Goal: Task Accomplishment & Management: Manage account settings

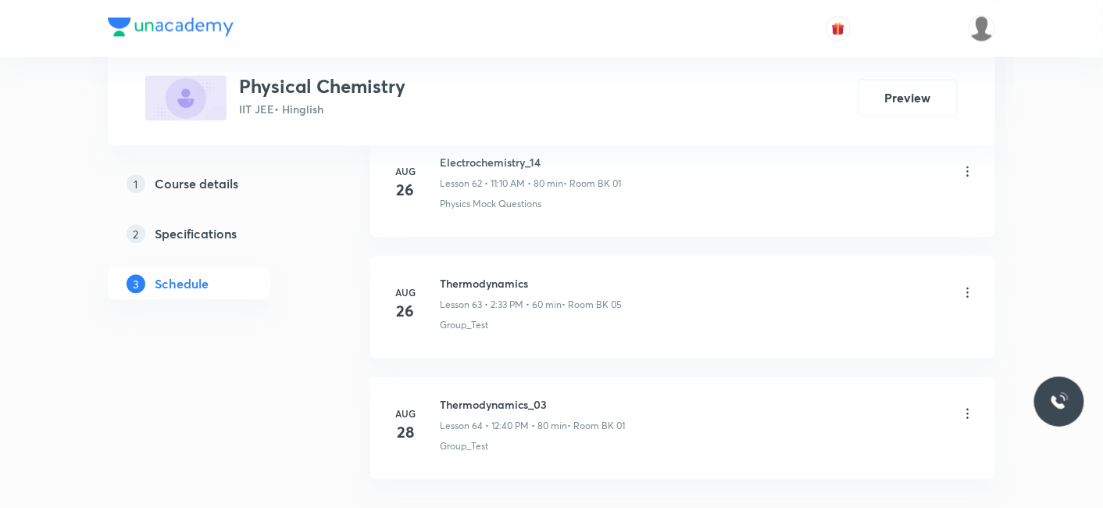
scroll to position [8387, 0]
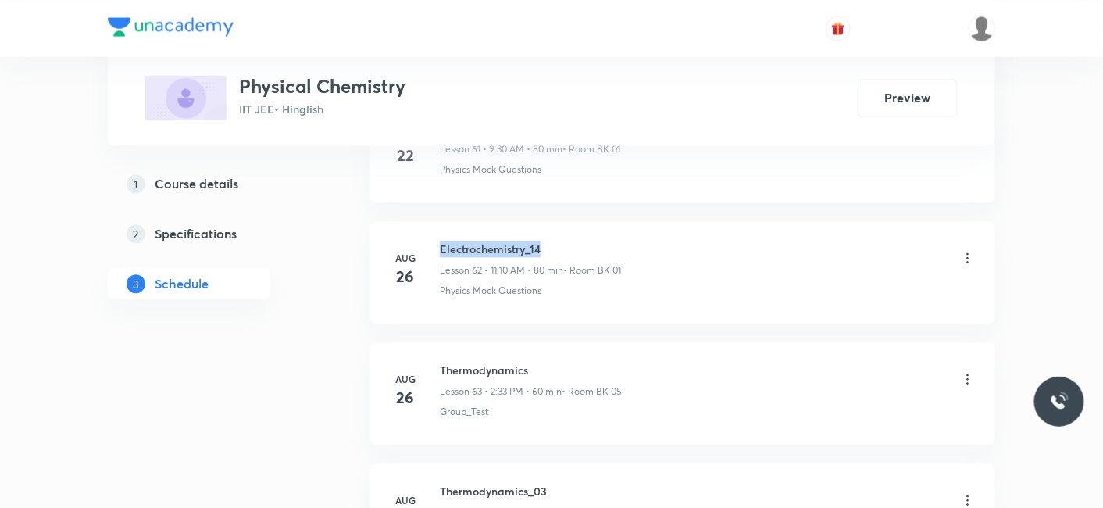
drag, startPoint x: 439, startPoint y: 217, endPoint x: 562, endPoint y: 218, distance: 122.6
click at [562, 241] on h6 "Electrochemistry_14" at bounding box center [530, 249] width 181 height 16
copy h6 "Electrochemistry_14"
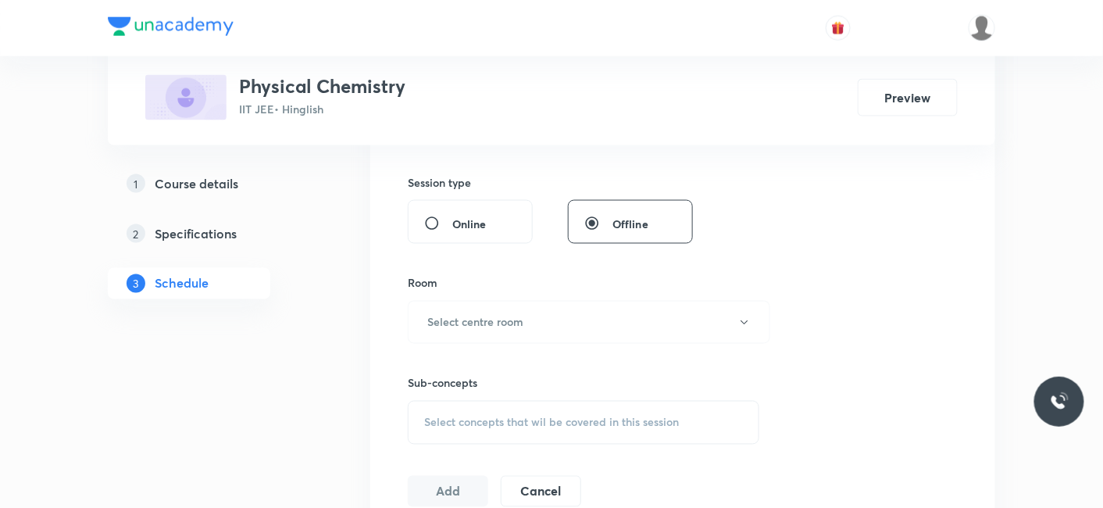
scroll to position [143, 0]
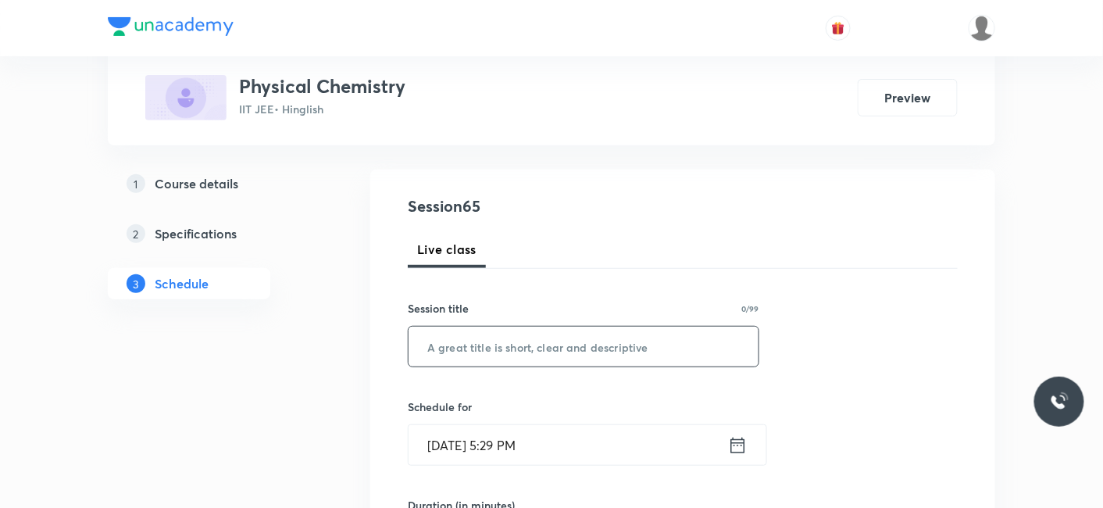
click at [479, 336] on input "text" at bounding box center [583, 346] width 350 height 40
type input "Coordination Compounds_03"
click at [524, 445] on input "Aug 30, 2025, 5:29 PM" at bounding box center [567, 445] width 319 height 40
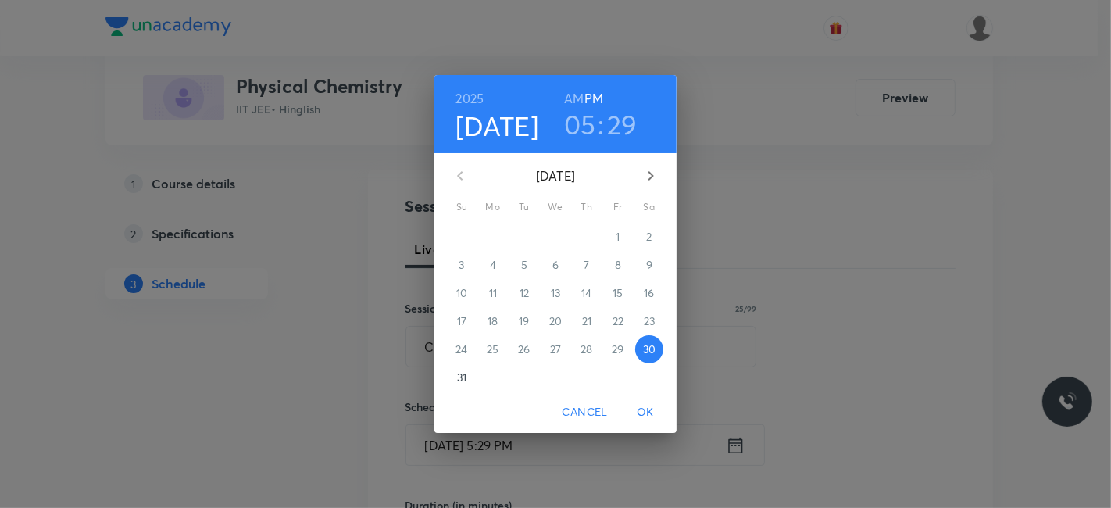
click at [649, 172] on icon "button" at bounding box center [650, 175] width 5 height 9
click at [522, 237] on p "2" at bounding box center [523, 237] width 5 height 16
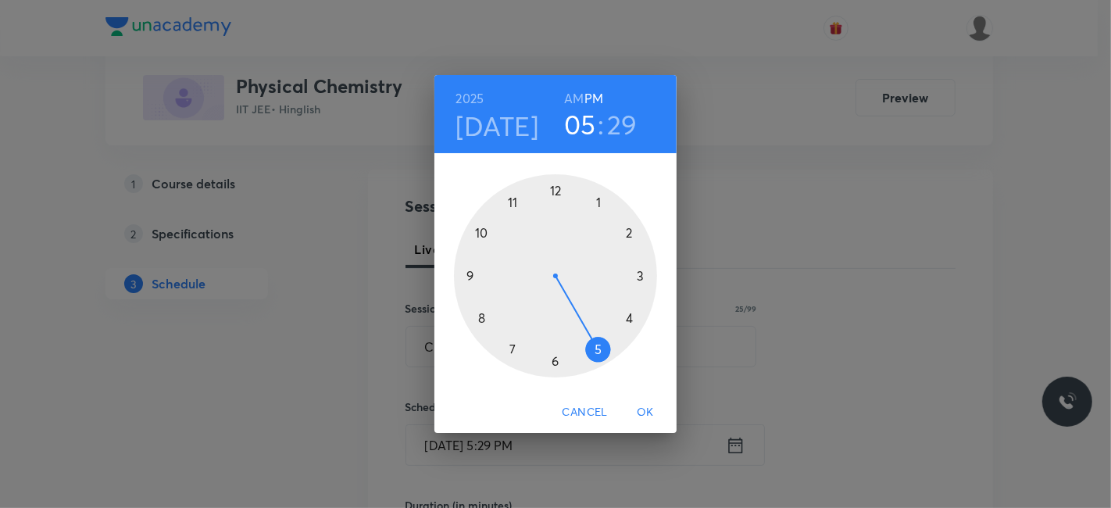
click at [481, 318] on div at bounding box center [555, 275] width 203 height 203
click at [576, 101] on h6 "AM" at bounding box center [574, 98] width 20 height 22
click at [555, 191] on div at bounding box center [555, 275] width 203 height 203
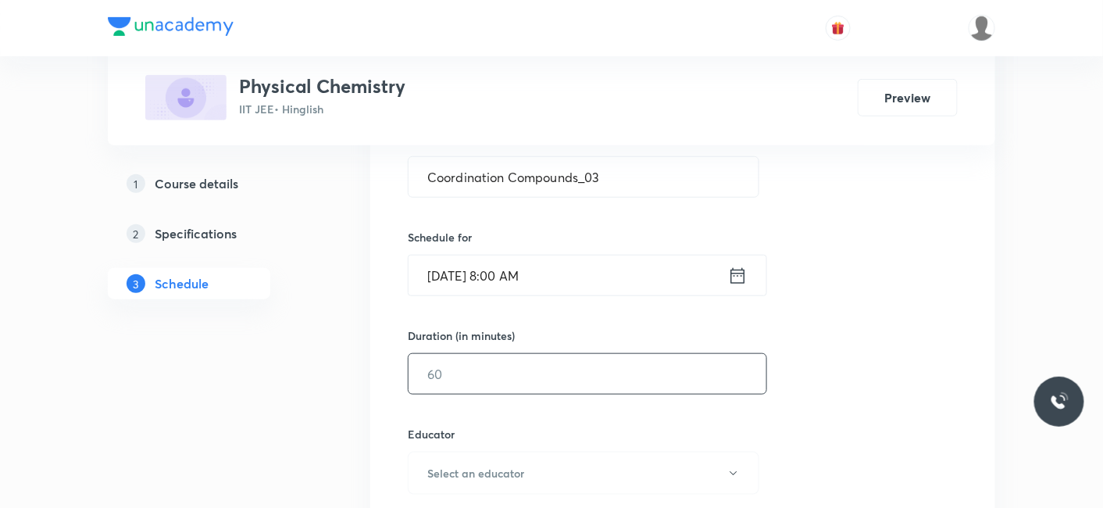
scroll to position [316, 0]
click at [548, 381] on input "text" at bounding box center [587, 370] width 358 height 40
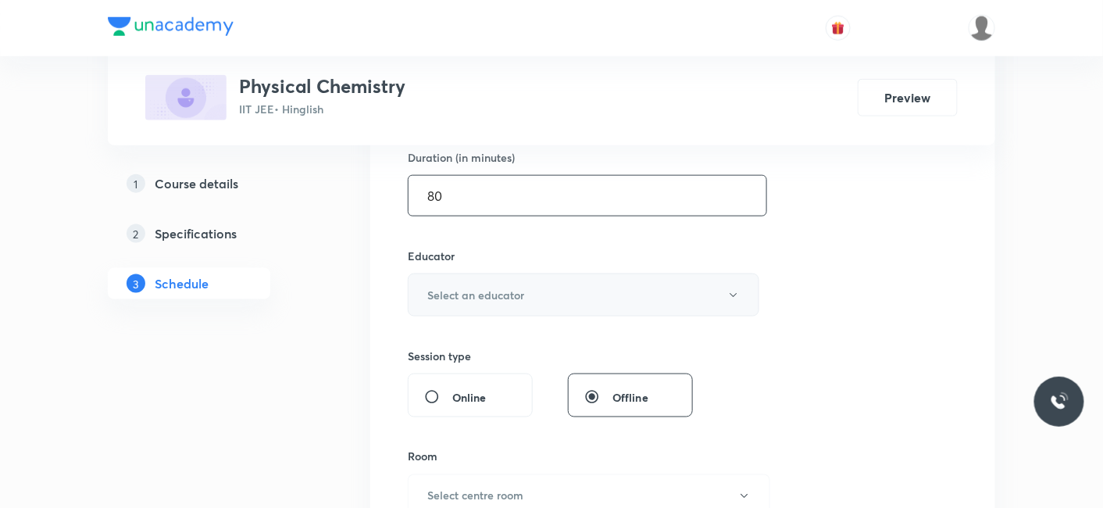
type input "80"
click at [517, 298] on h6 "Select an educator" at bounding box center [475, 295] width 97 height 16
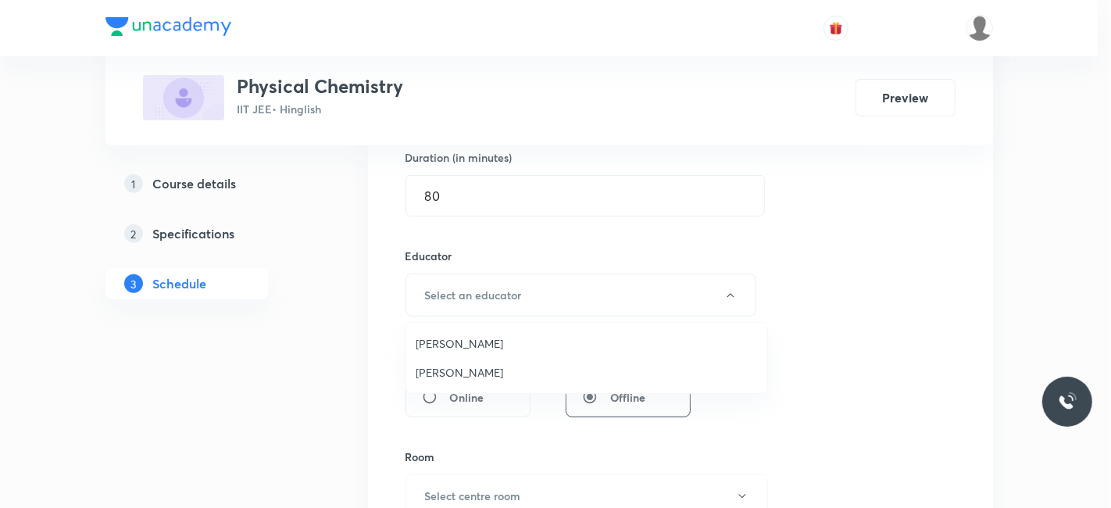
click at [453, 346] on span "Abhilash Patel" at bounding box center [586, 343] width 342 height 16
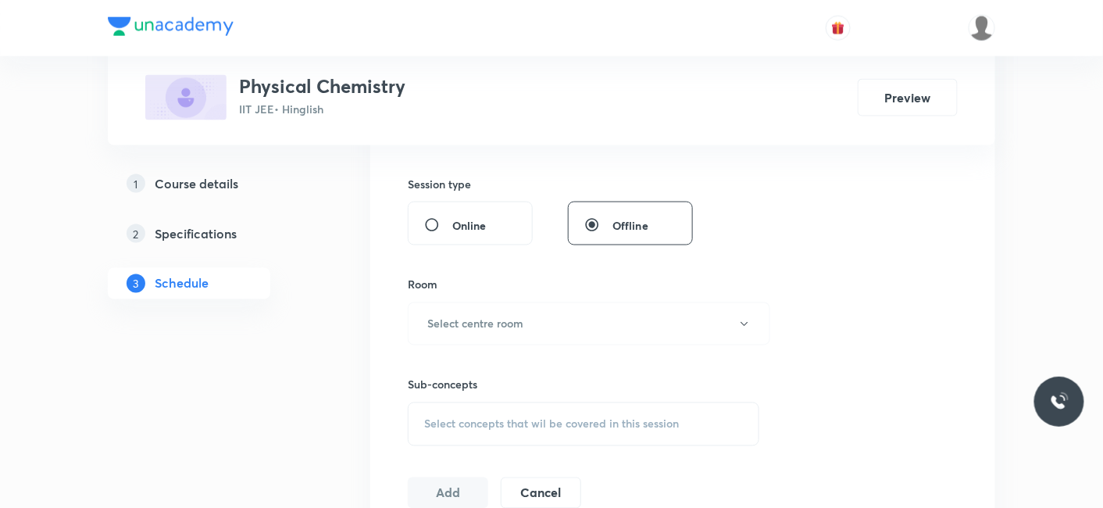
scroll to position [664, 0]
click at [499, 315] on h6 "Select centre room" at bounding box center [475, 322] width 96 height 16
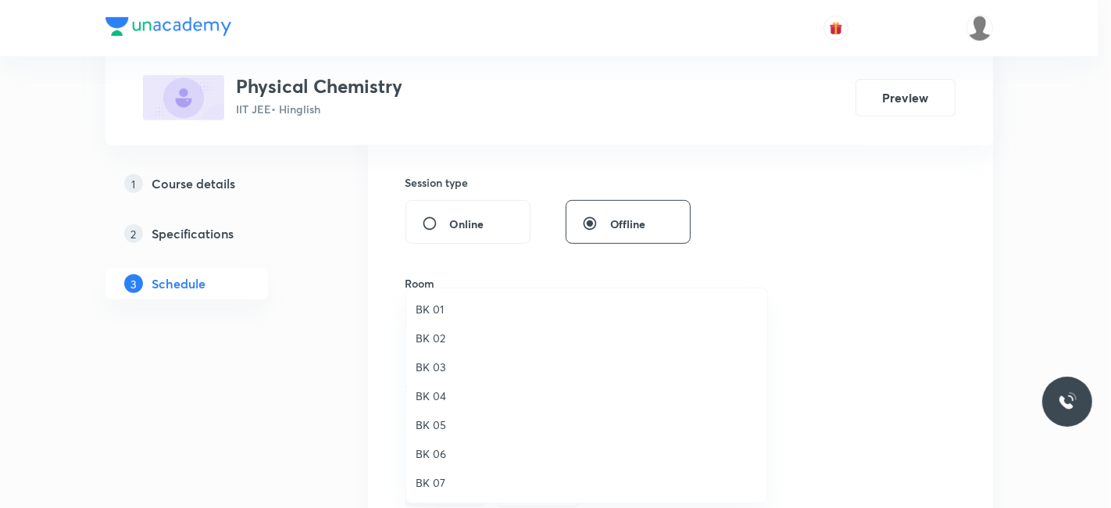
click at [429, 308] on span "BK 01" at bounding box center [586, 309] width 342 height 16
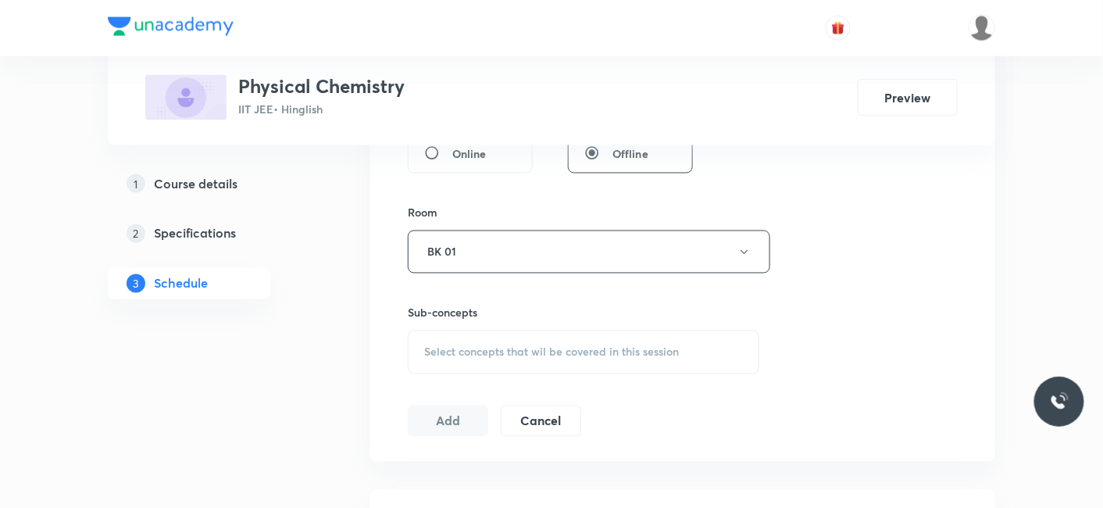
scroll to position [837, 0]
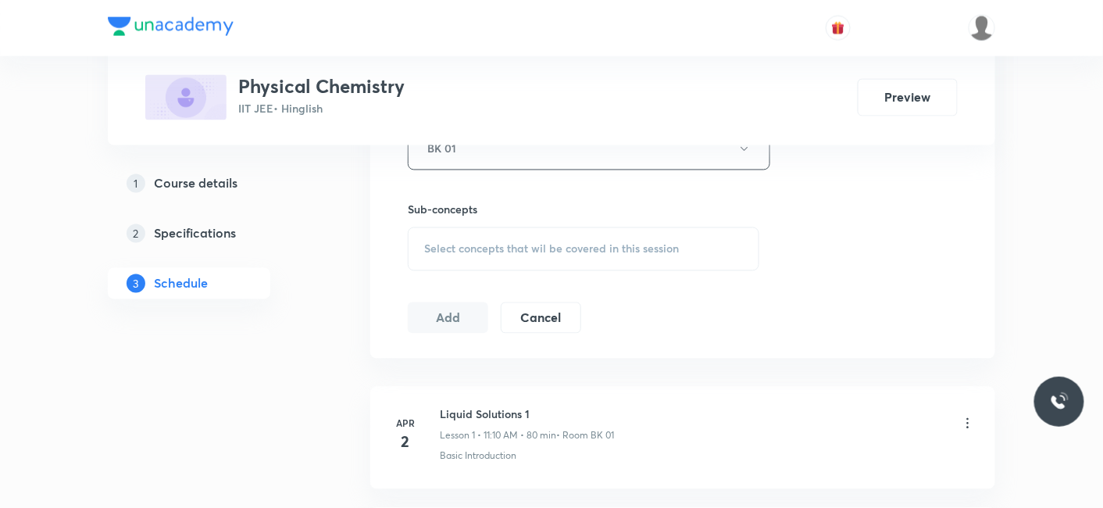
click at [451, 243] on span "Select concepts that wil be covered in this session" at bounding box center [551, 249] width 255 height 12
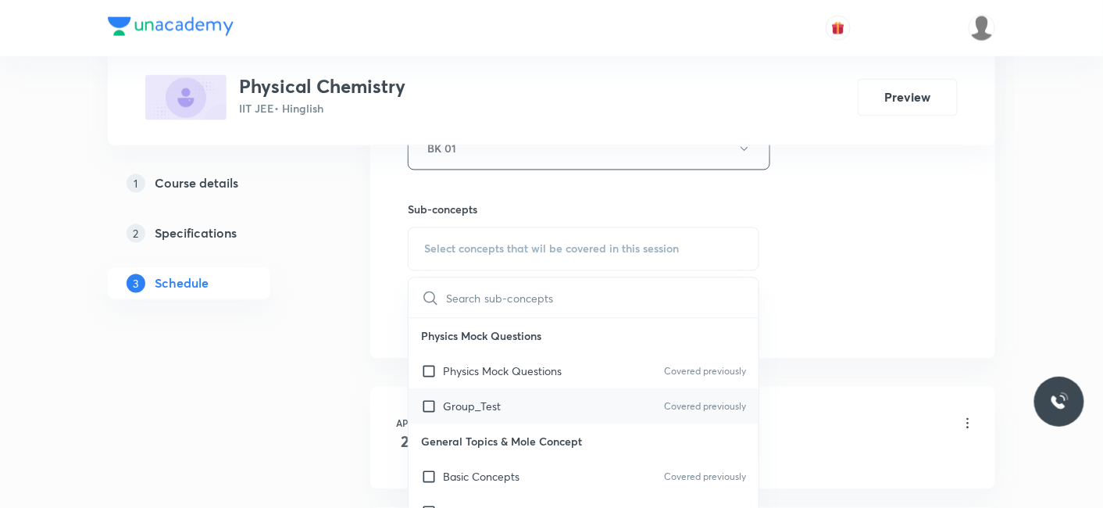
click at [477, 400] on p "Group_Test" at bounding box center [472, 406] width 58 height 16
checkbox input "true"
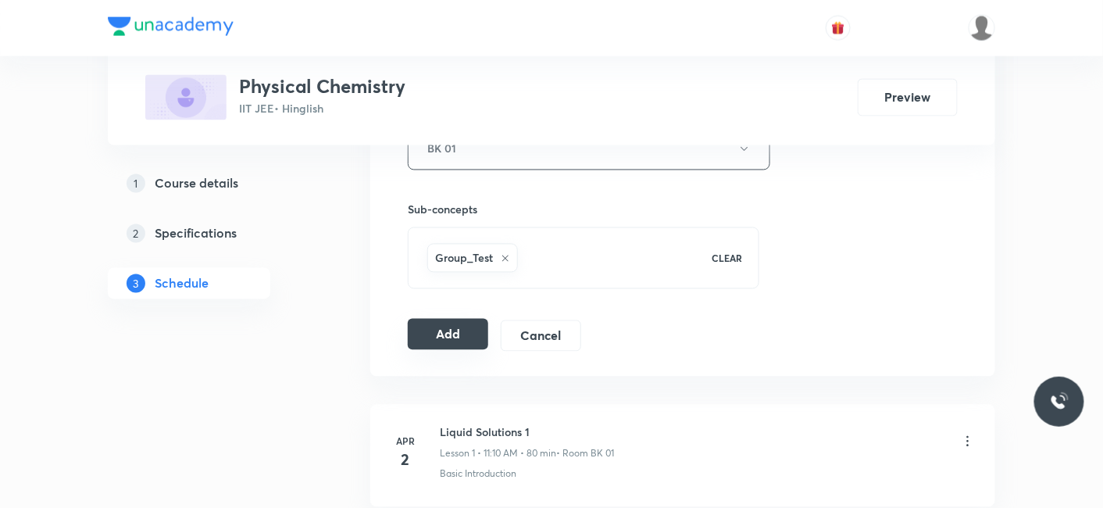
click at [440, 337] on button "Add" at bounding box center [448, 334] width 80 height 31
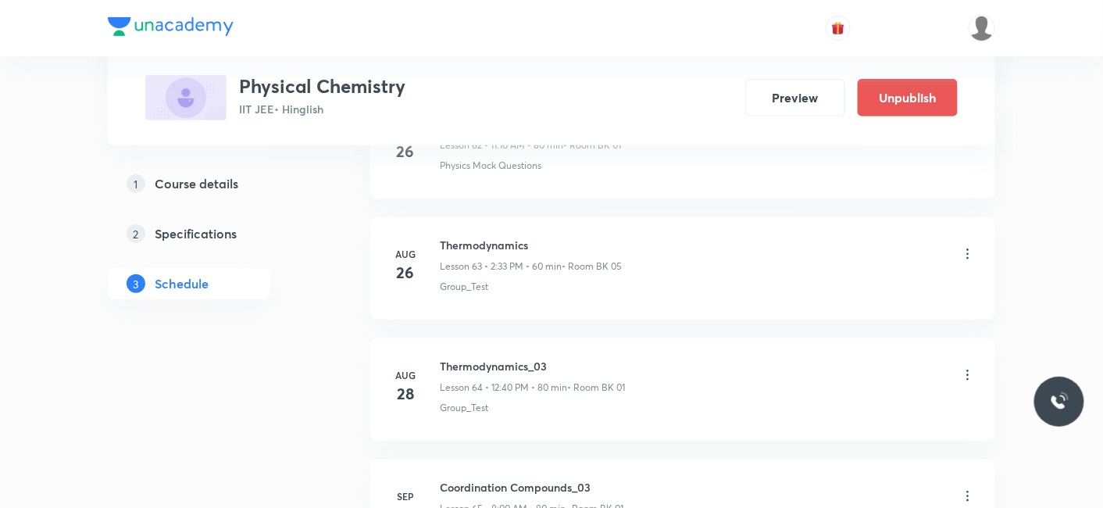
scroll to position [7866, 0]
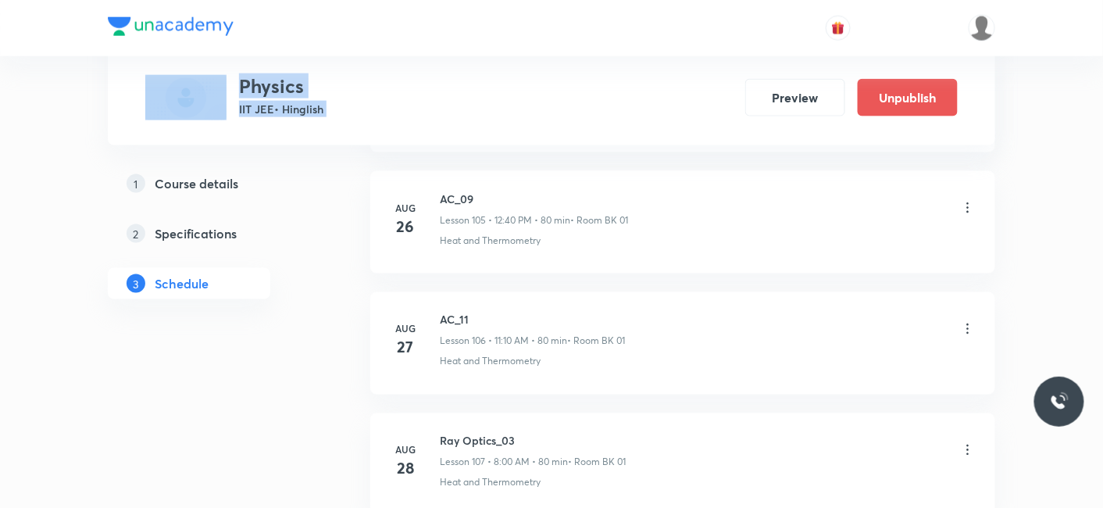
scroll to position [13988, 0]
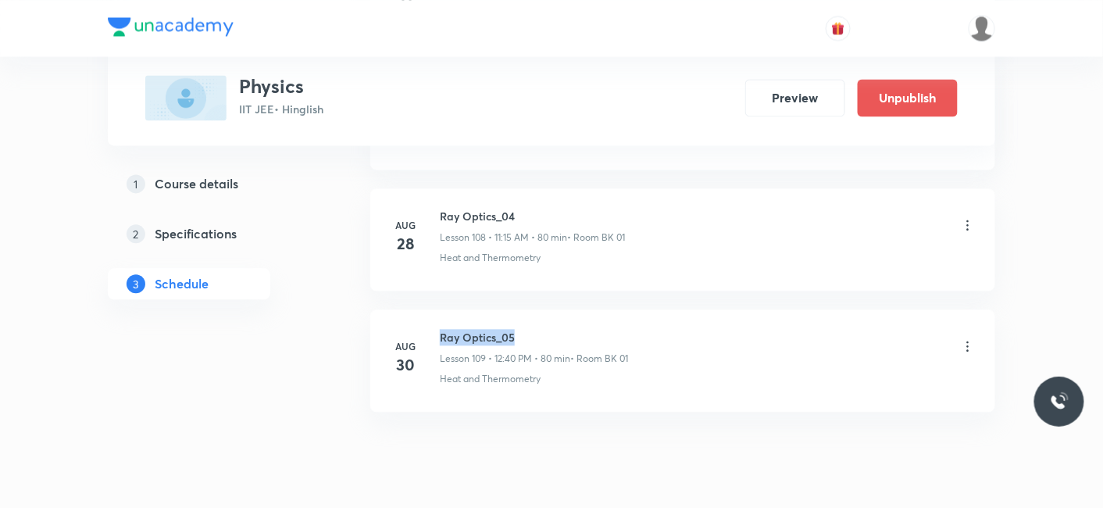
drag, startPoint x: 440, startPoint y: 282, endPoint x: 553, endPoint y: 282, distance: 112.5
click at [553, 329] on div "Aug 30 Ray Optics_05 Lesson 109 • 12:40 PM • 80 min • Room BK 01 Heat and Therm…" at bounding box center [683, 357] width 586 height 57
copy h6 "Ray Optics_05"
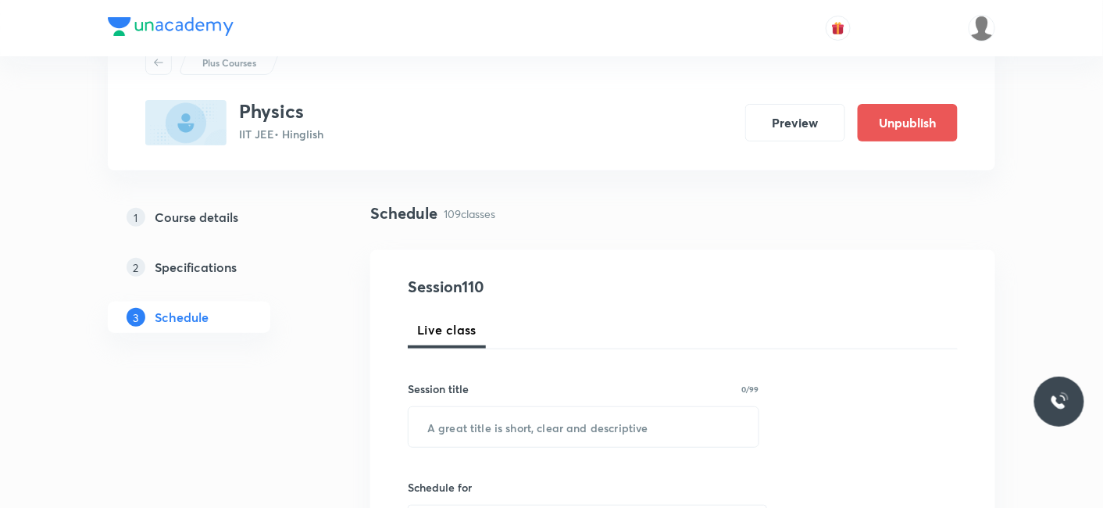
scroll to position [87, 0]
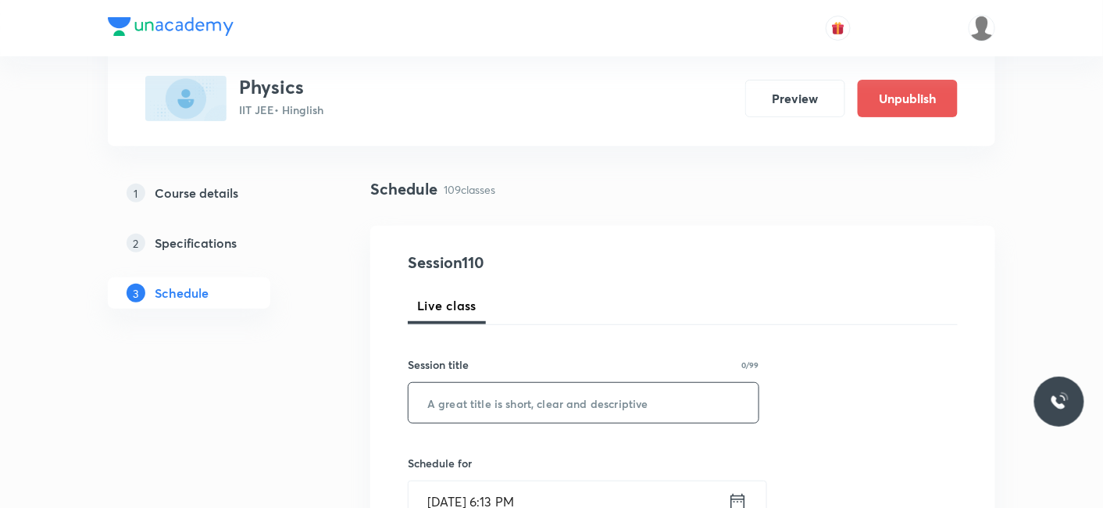
click at [527, 391] on input "text" at bounding box center [583, 403] width 350 height 40
paste input "Ray Optics_05"
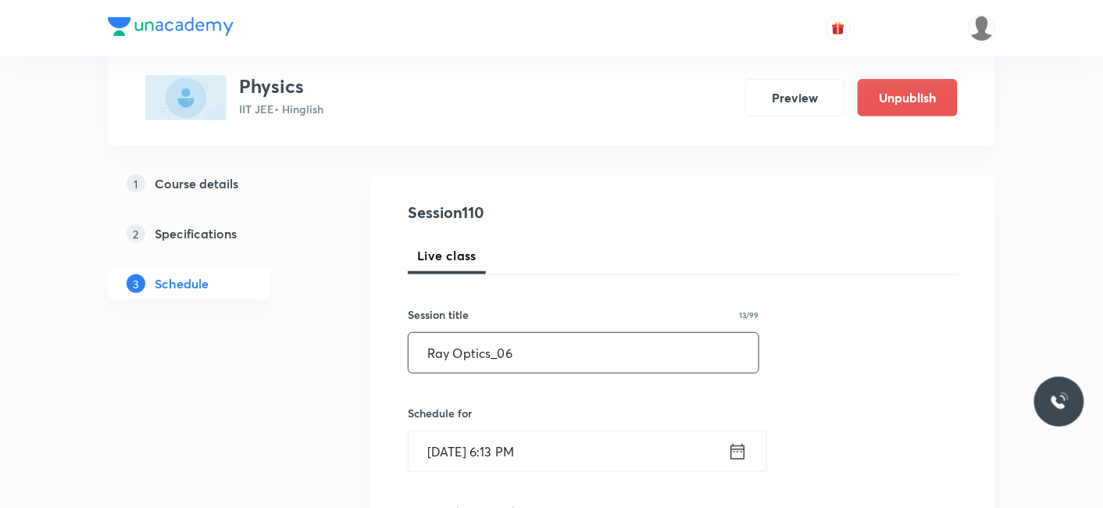
scroll to position [173, 0]
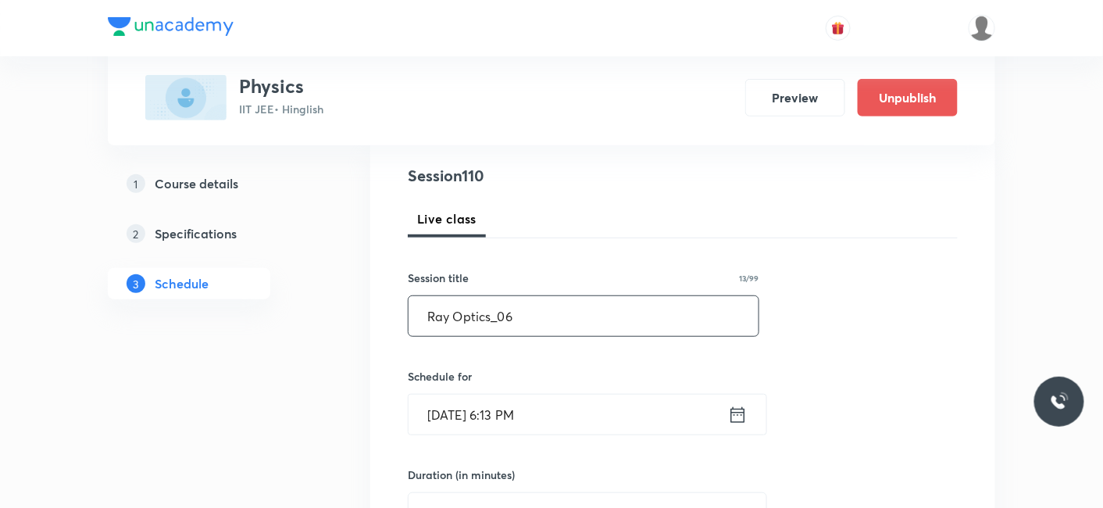
type input "Ray Optics_06"
click at [494, 416] on input "Aug 30, 2025, 6:13 PM" at bounding box center [567, 414] width 319 height 40
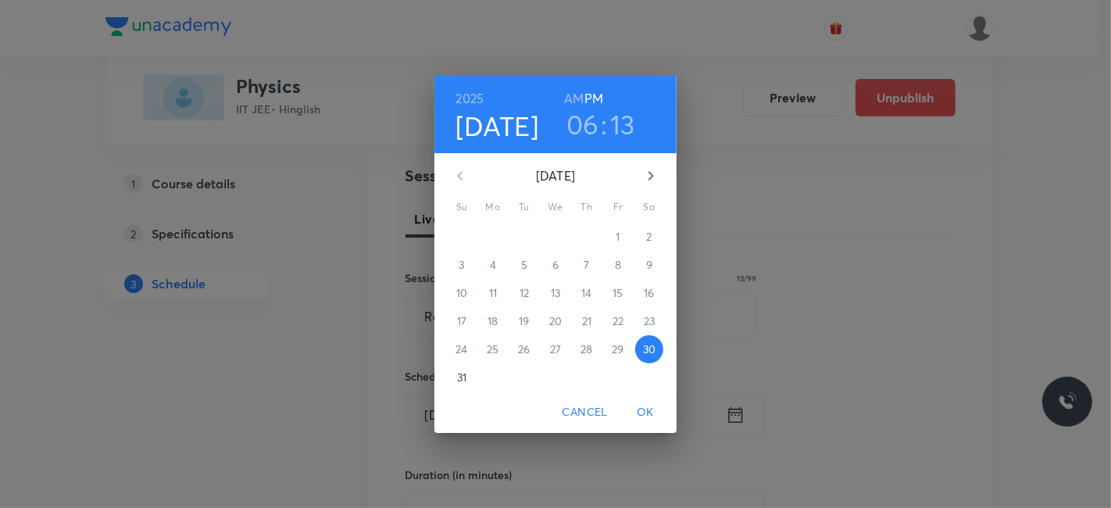
click at [504, 128] on h4 "[DATE]" at bounding box center [497, 125] width 83 height 33
click at [649, 177] on icon "button" at bounding box center [650, 175] width 19 height 19
click at [523, 234] on p "2" at bounding box center [523, 237] width 5 height 16
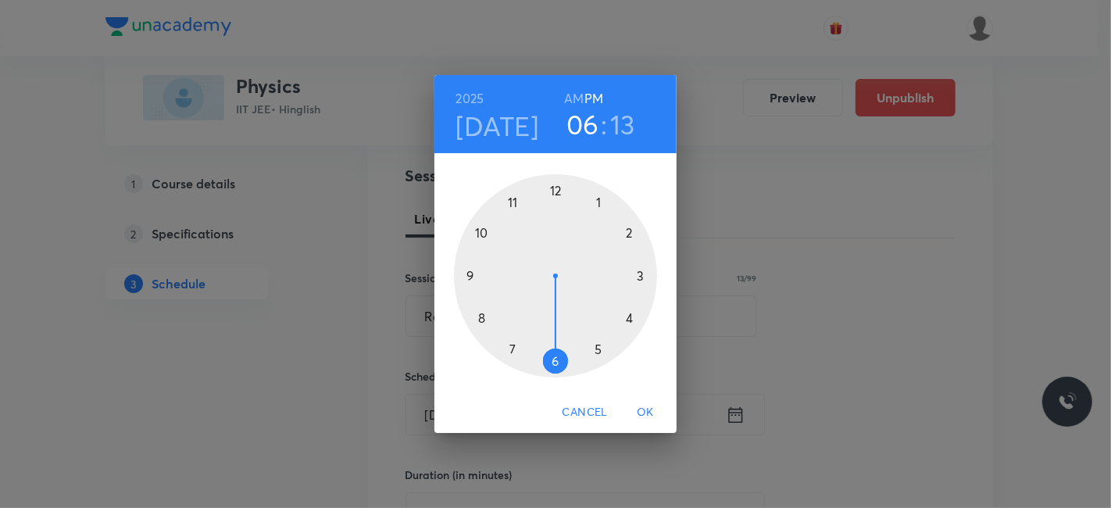
click at [467, 274] on div at bounding box center [555, 275] width 203 height 203
click at [573, 94] on h6 "AM" at bounding box center [574, 98] width 20 height 22
click at [553, 362] on div at bounding box center [555, 275] width 203 height 203
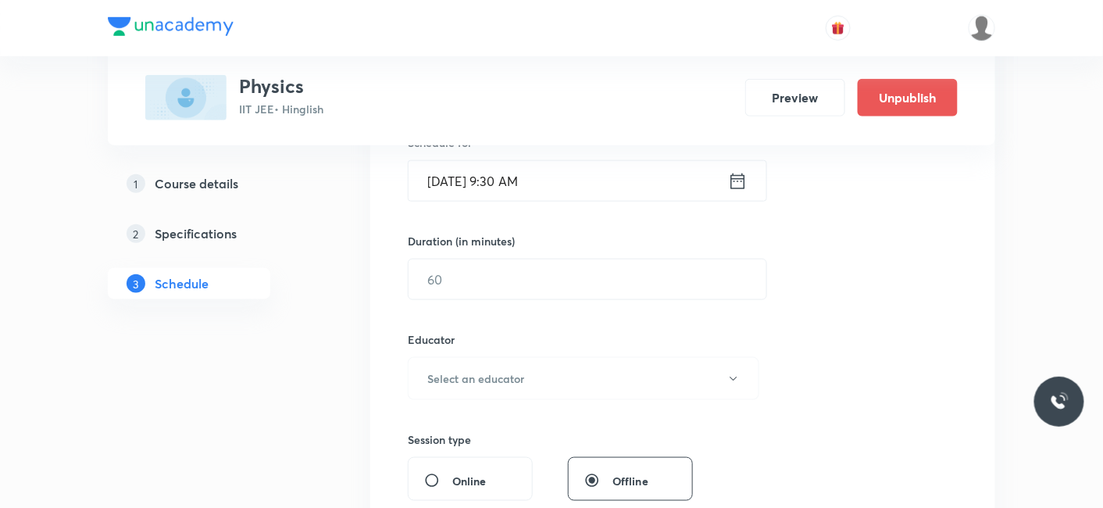
scroll to position [433, 0]
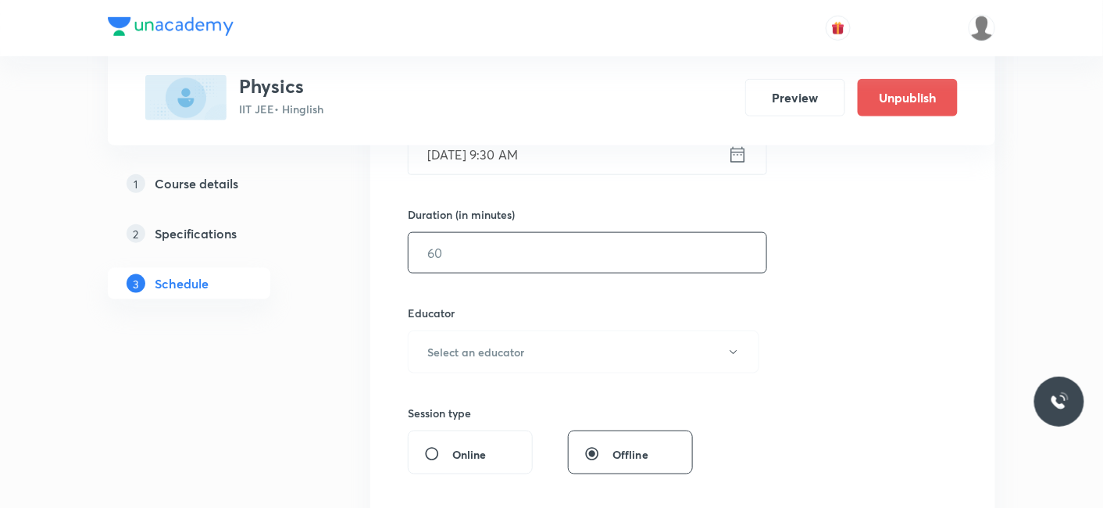
click at [507, 255] on input "text" at bounding box center [587, 253] width 358 height 40
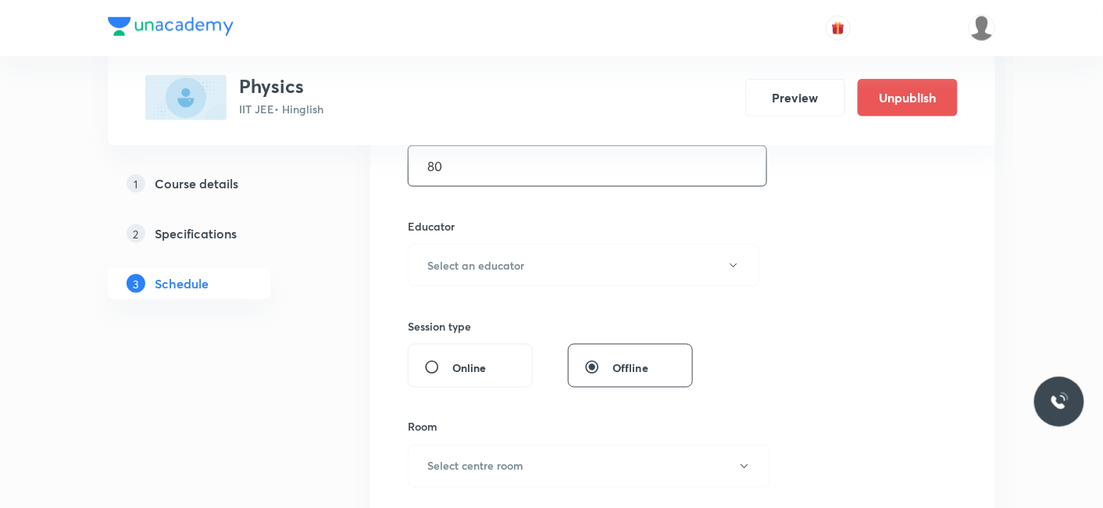
type input "80"
click at [503, 253] on button "Select an educator" at bounding box center [583, 265] width 351 height 43
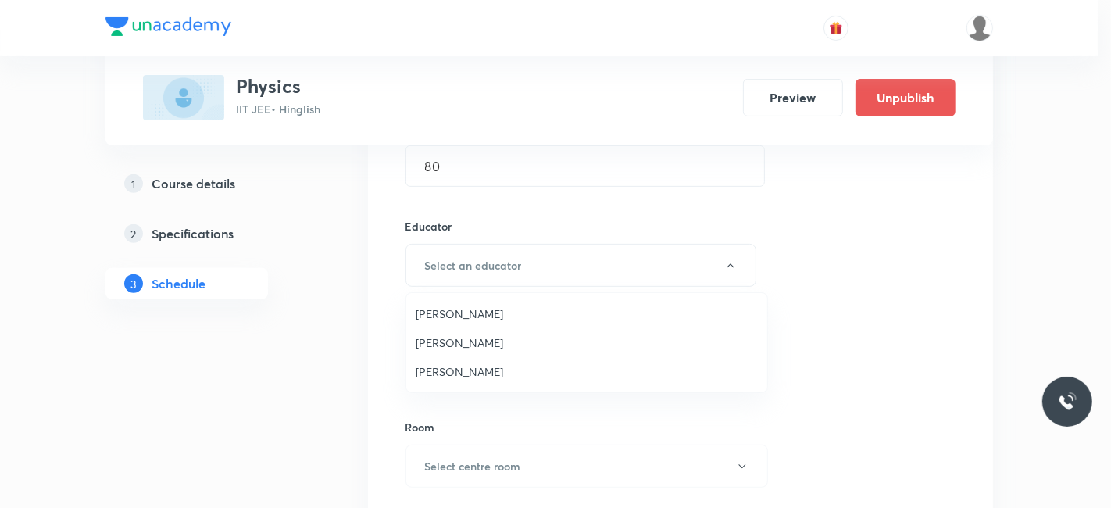
click at [480, 371] on span "Siddharth Jindal" at bounding box center [586, 371] width 342 height 16
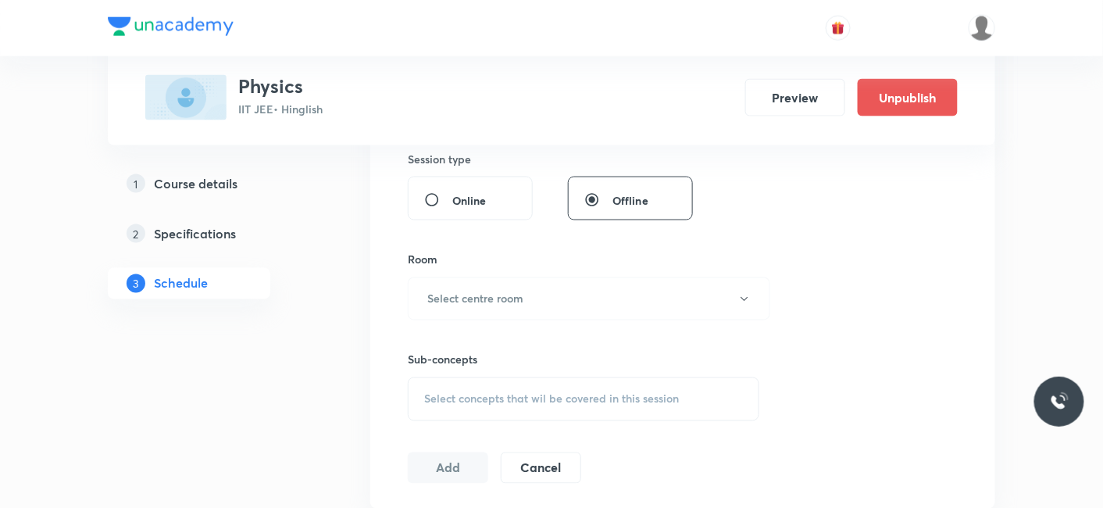
scroll to position [693, 0]
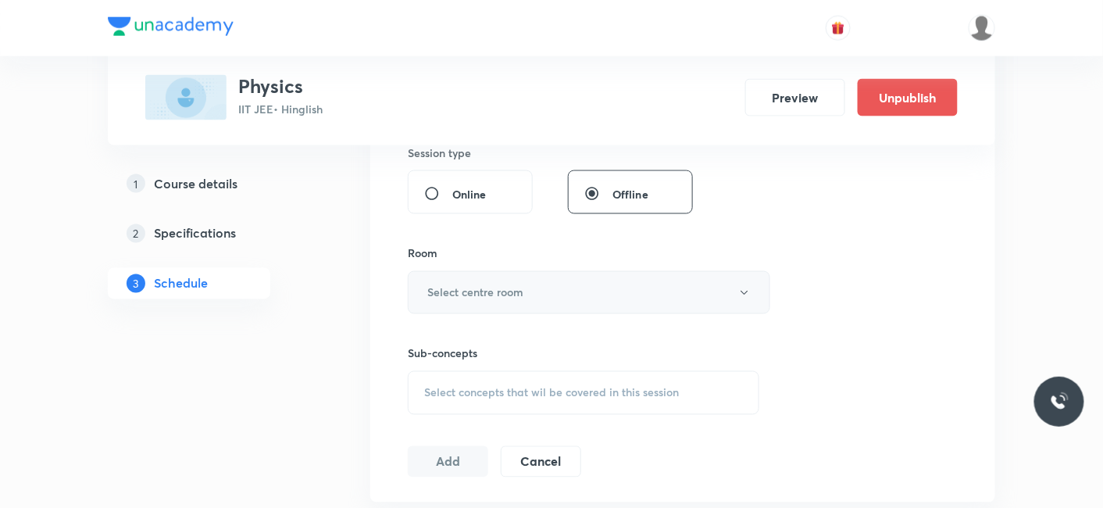
click at [500, 284] on h6 "Select centre room" at bounding box center [475, 292] width 96 height 16
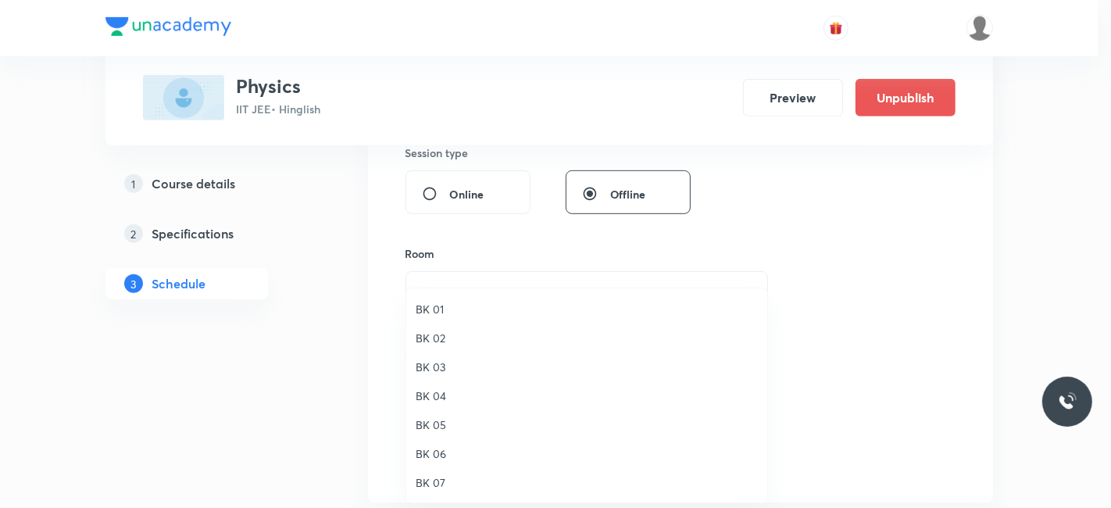
click at [435, 325] on li "BK 02" at bounding box center [586, 337] width 361 height 29
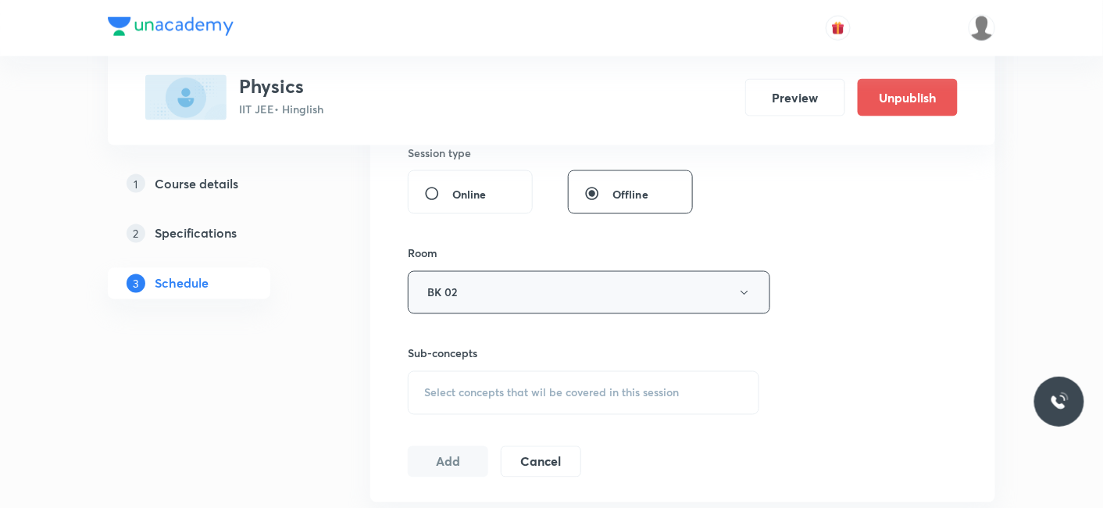
click at [470, 282] on button "BK 02" at bounding box center [589, 292] width 362 height 43
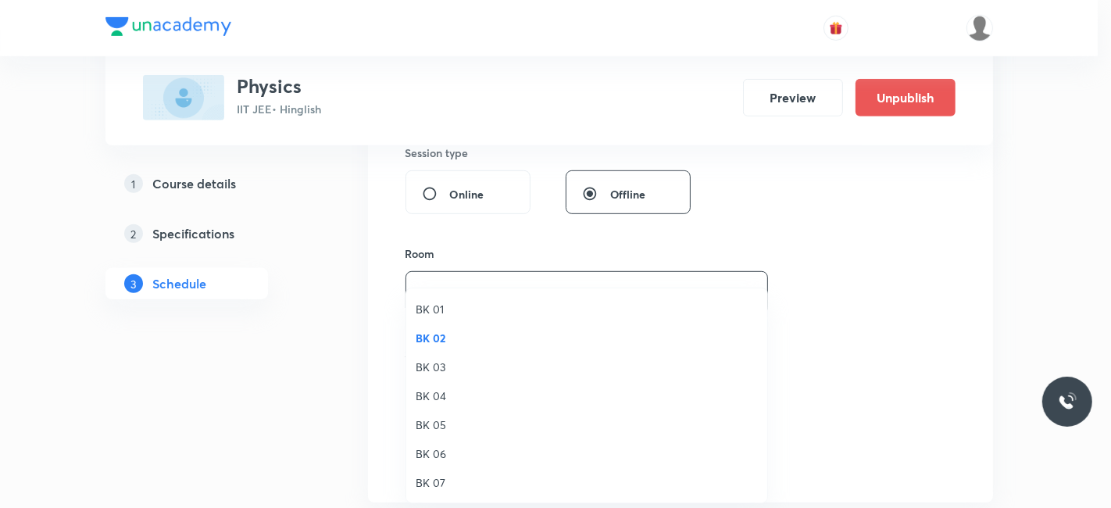
click at [441, 305] on span "BK 01" at bounding box center [586, 309] width 342 height 16
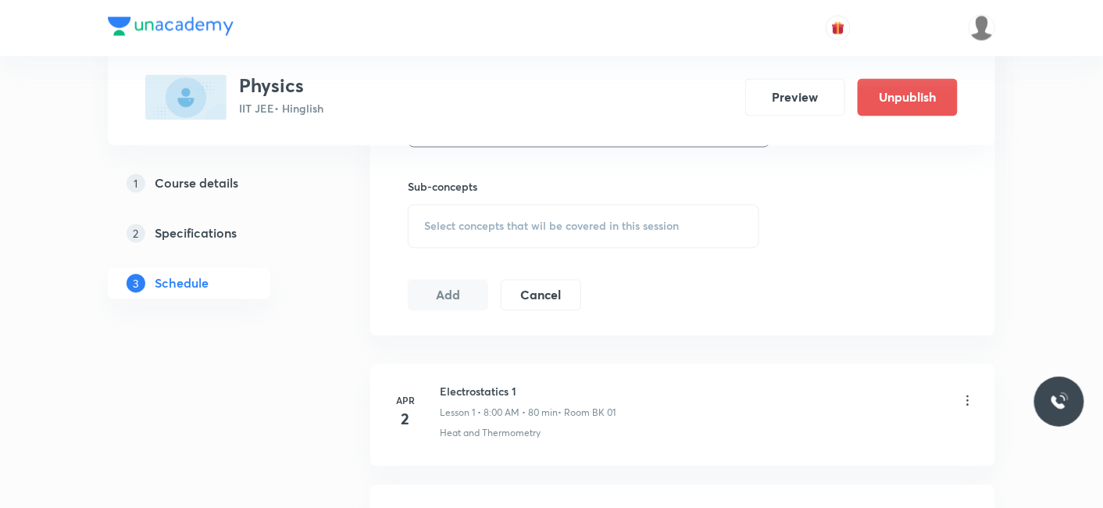
scroll to position [868, 0]
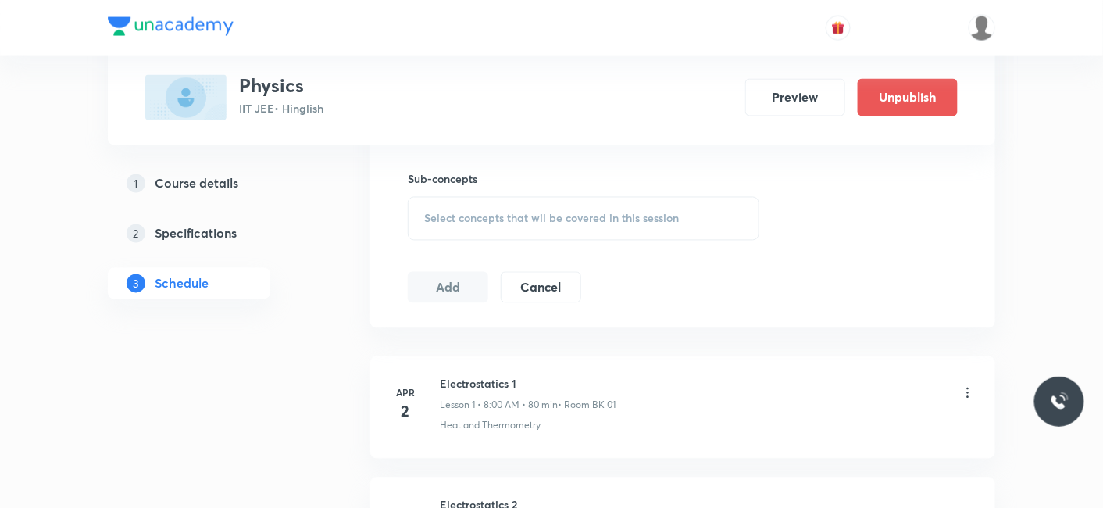
click at [493, 224] on div "Select concepts that wil be covered in this session" at bounding box center [583, 219] width 351 height 44
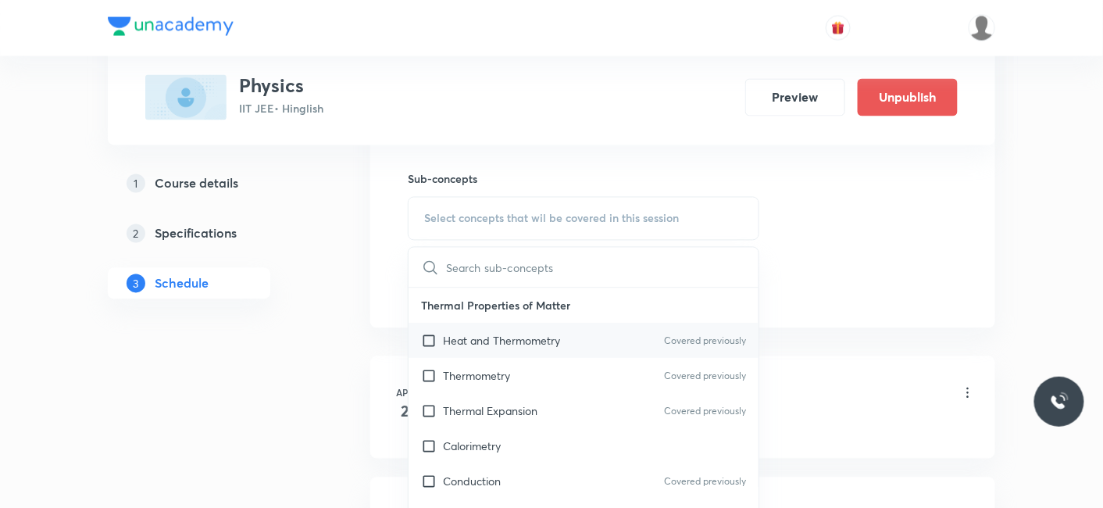
click at [496, 333] on p "Heat and Thermometry" at bounding box center [501, 341] width 117 height 16
checkbox input "true"
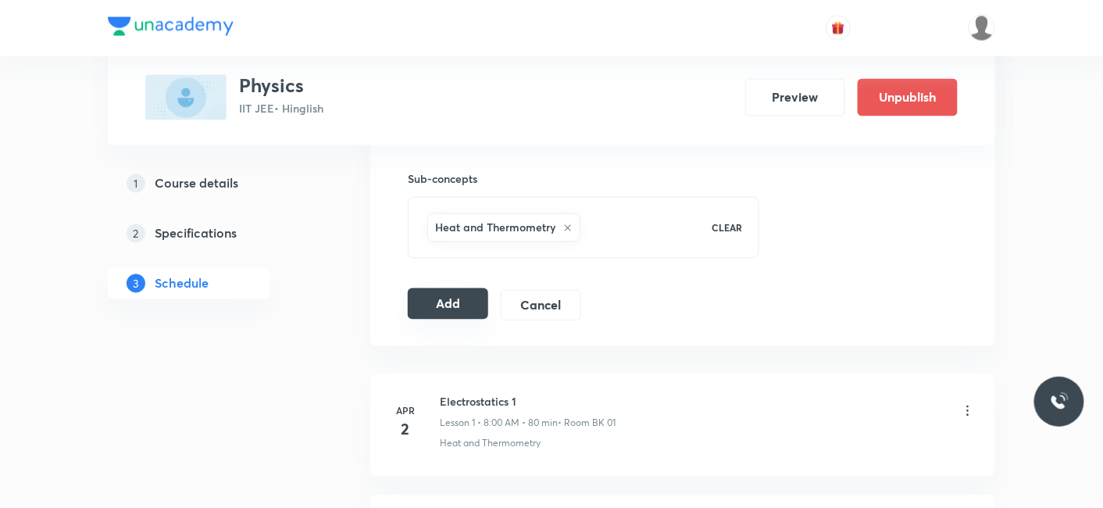
click at [451, 288] on button "Add" at bounding box center [448, 303] width 80 height 31
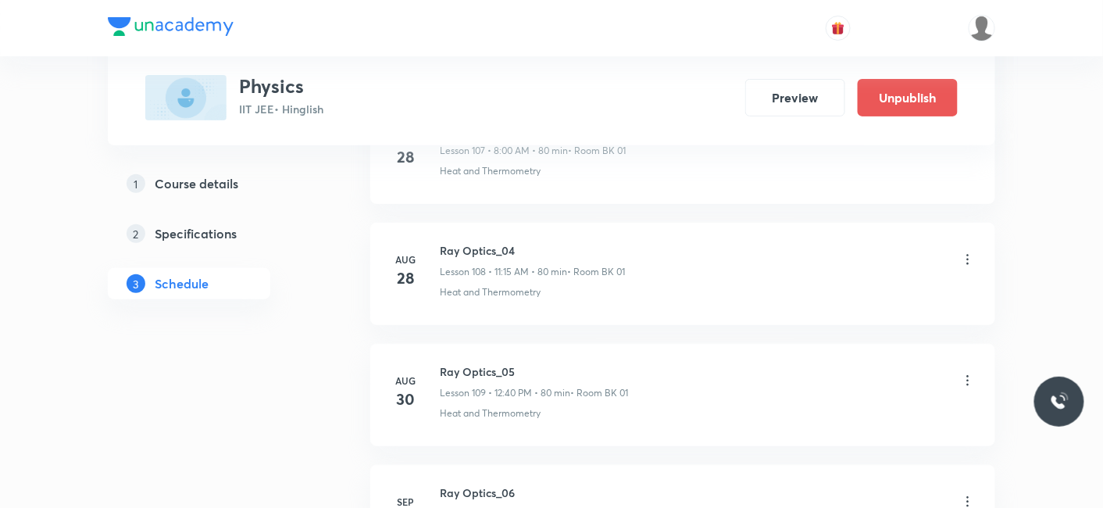
scroll to position [13293, 0]
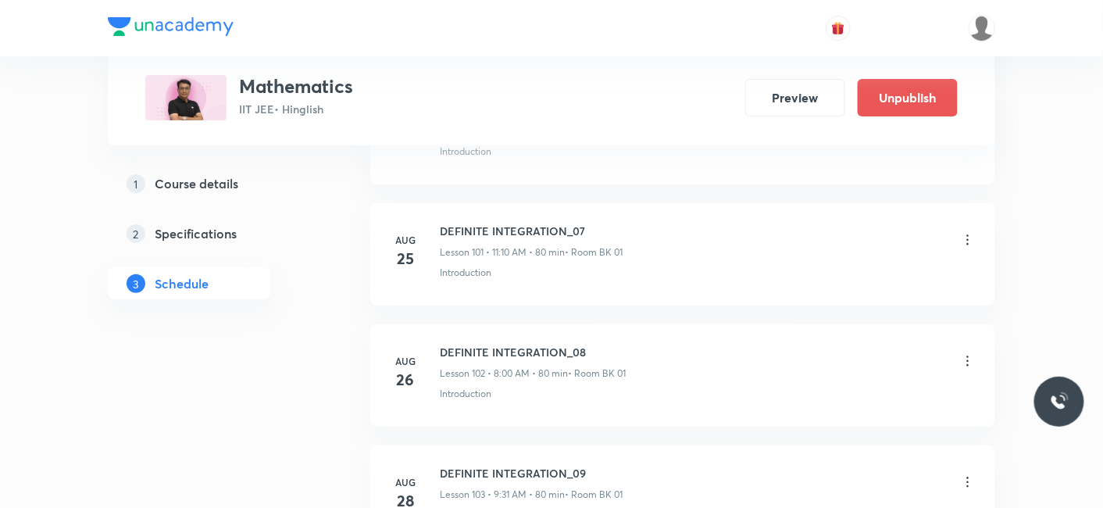
scroll to position [13159, 0]
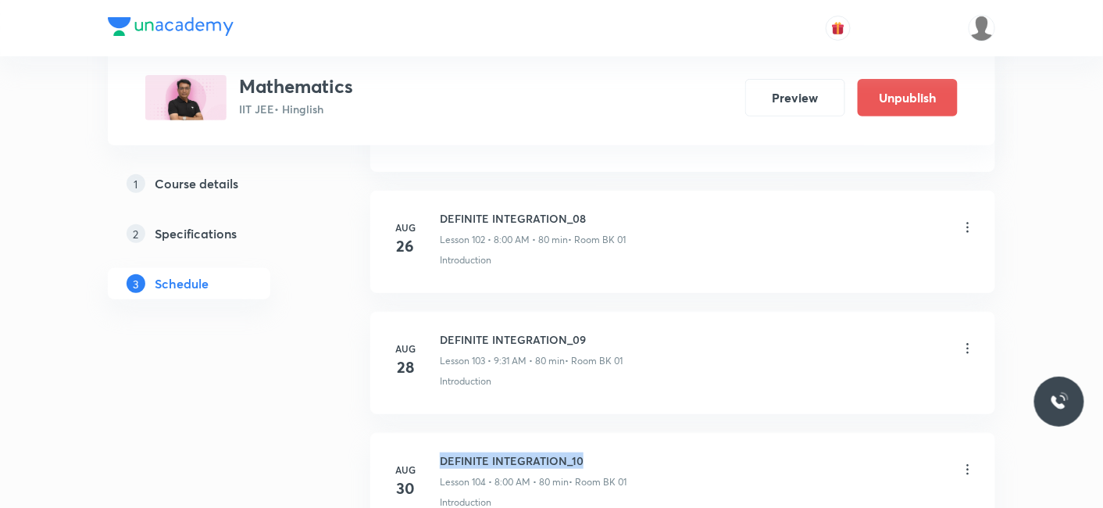
drag, startPoint x: 441, startPoint y: 414, endPoint x: 629, endPoint y: 400, distance: 188.0
click at [629, 433] on li "Aug 30 DEFINITE INTEGRATION_10 Lesson 104 • 8:00 AM • 80 min • Room BK 01 Intro…" at bounding box center [682, 484] width 625 height 102
copy h6 "DEFINITE INTEGRATION_10"
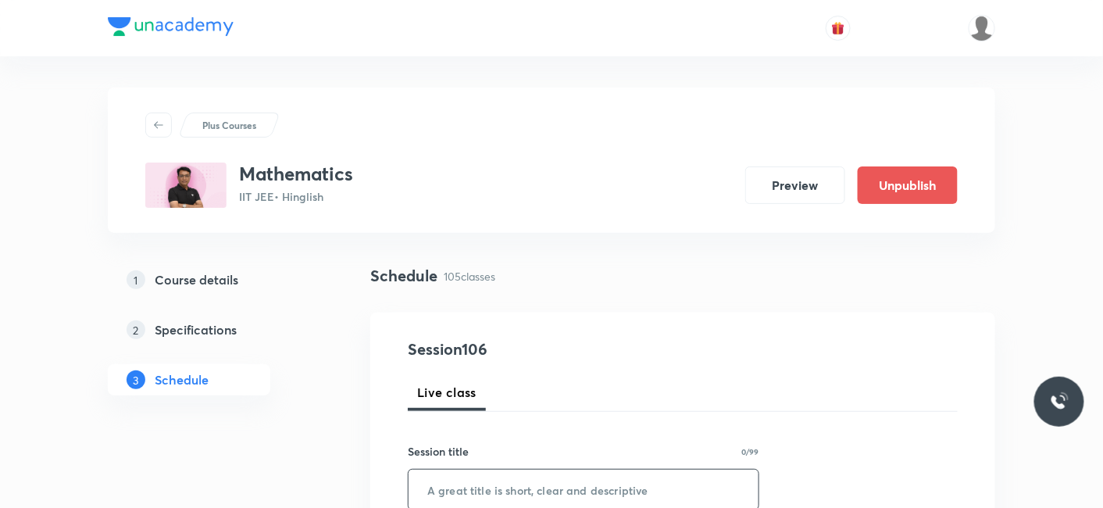
scroll to position [173, 0]
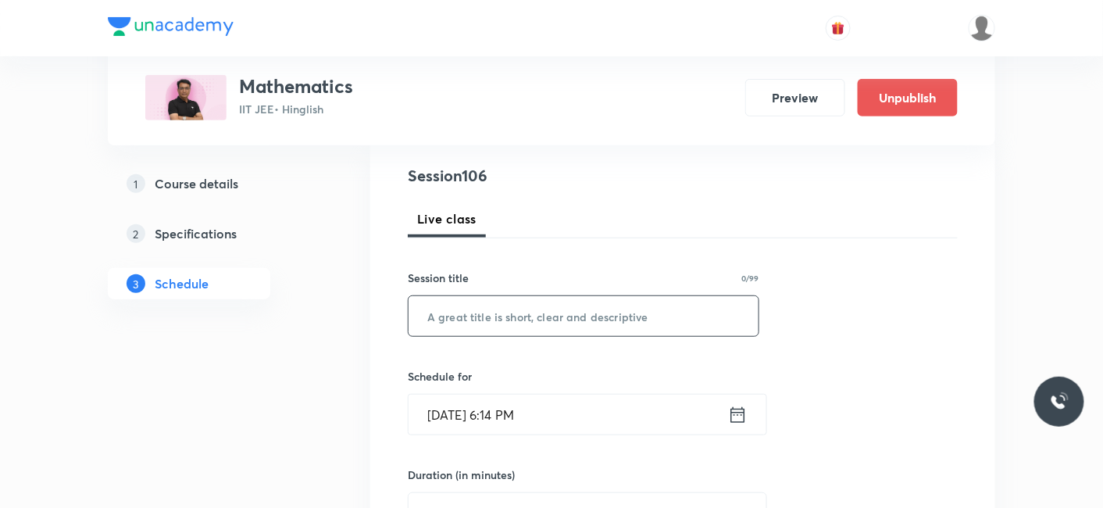
click at [494, 317] on input "text" at bounding box center [583, 316] width 350 height 40
paste input "DEFINITE INTEGRATION_10"
type input "DEFINITE INTEGRATION_11"
click at [529, 420] on input "Aug 30, 2025, 6:14 PM" at bounding box center [567, 414] width 319 height 40
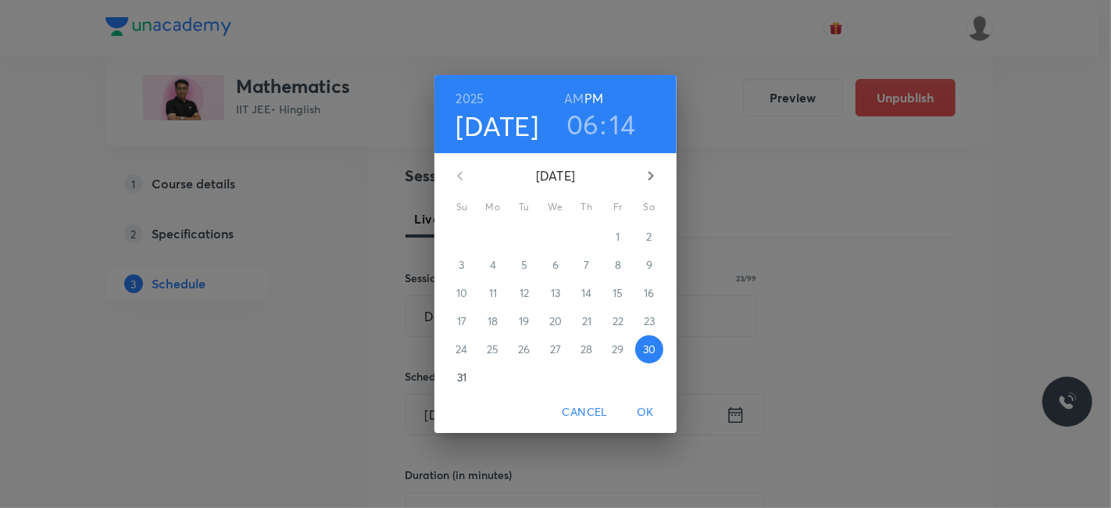
click at [651, 174] on icon "button" at bounding box center [650, 175] width 5 height 9
click at [492, 237] on p "1" at bounding box center [492, 237] width 4 height 16
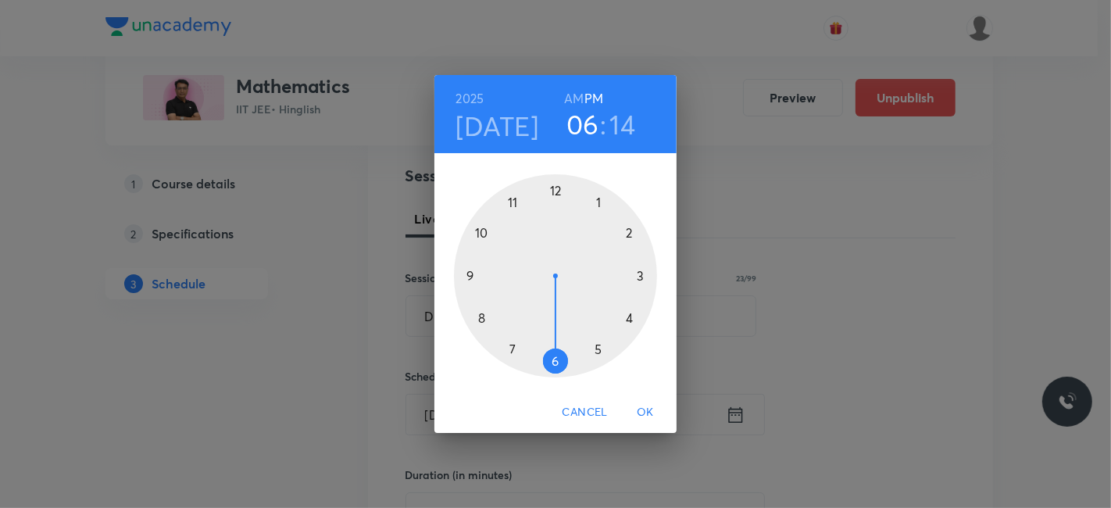
click at [650, 412] on span "OK" at bounding box center [644, 412] width 37 height 20
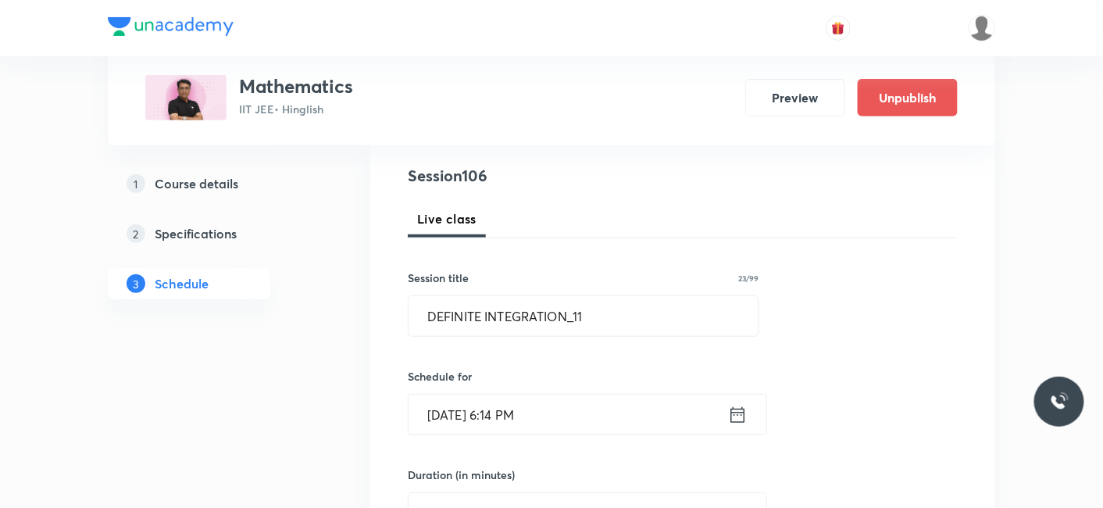
click at [577, 412] on input "Sep 1, 2025, 6:14 PM" at bounding box center [567, 414] width 319 height 40
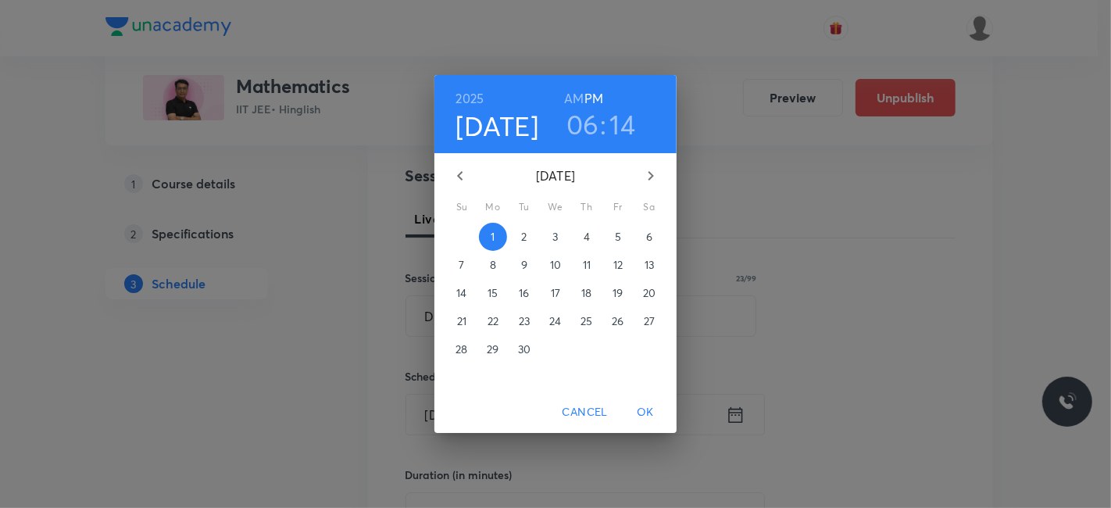
click at [571, 119] on h3 "06" at bounding box center [582, 124] width 33 height 33
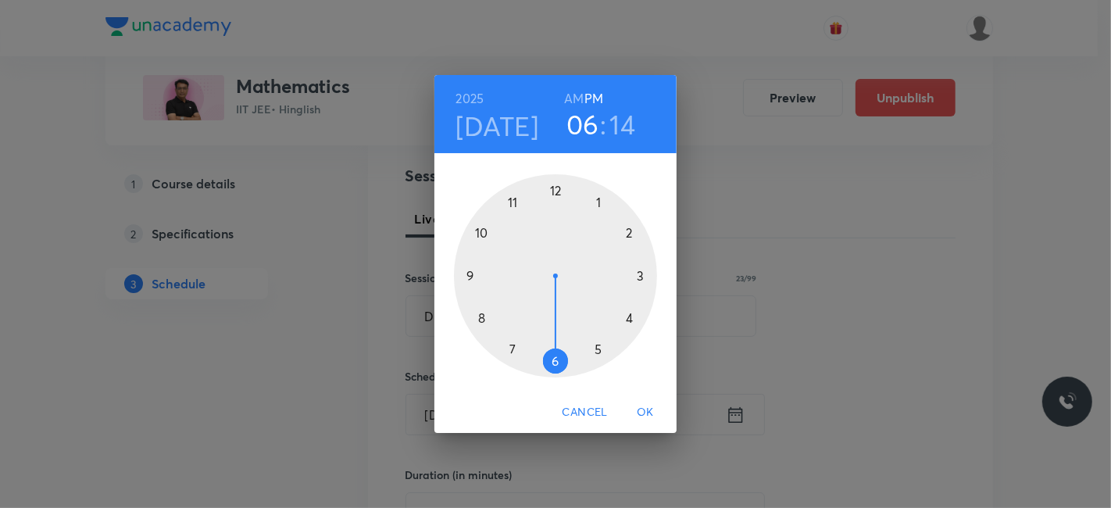
click at [511, 203] on div at bounding box center [555, 275] width 203 height 203
click at [578, 99] on h6 "AM" at bounding box center [574, 98] width 20 height 22
click at [626, 233] on div at bounding box center [555, 275] width 203 height 203
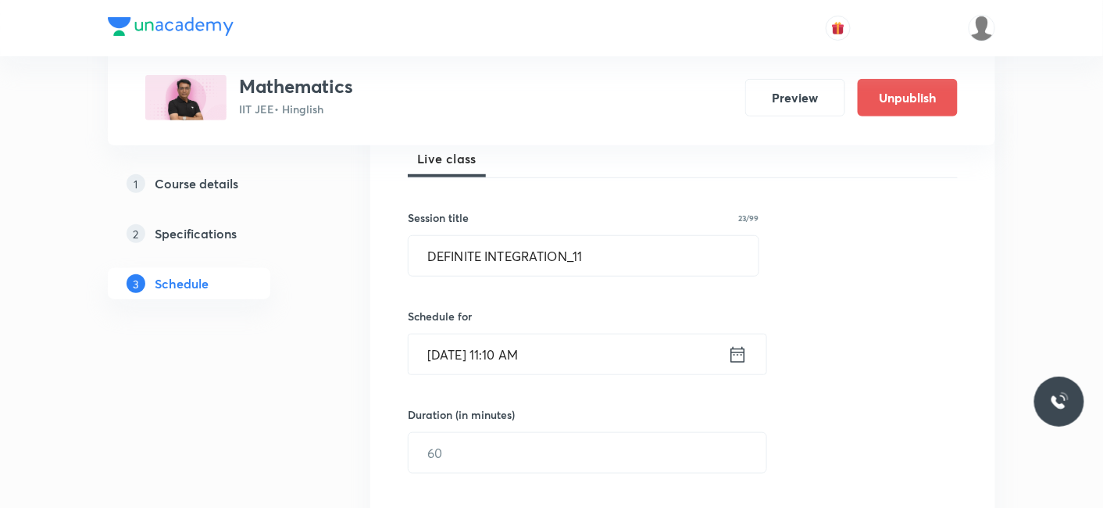
scroll to position [260, 0]
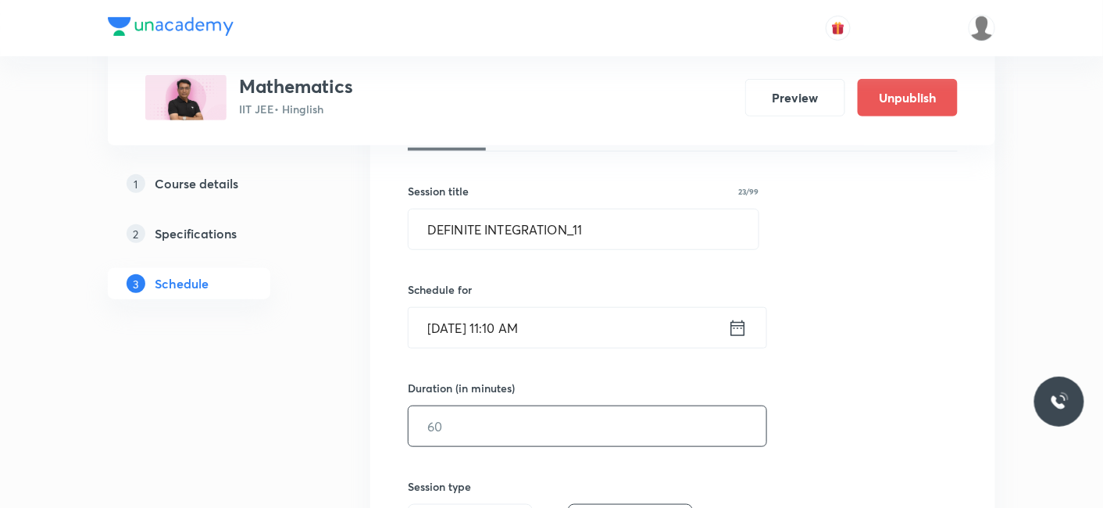
click at [547, 418] on input "text" at bounding box center [587, 426] width 358 height 40
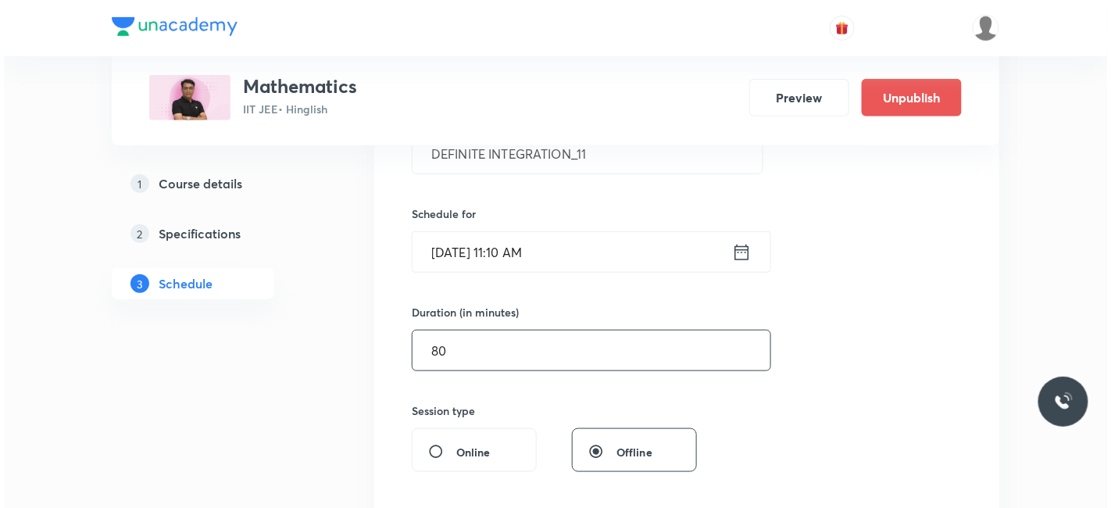
scroll to position [433, 0]
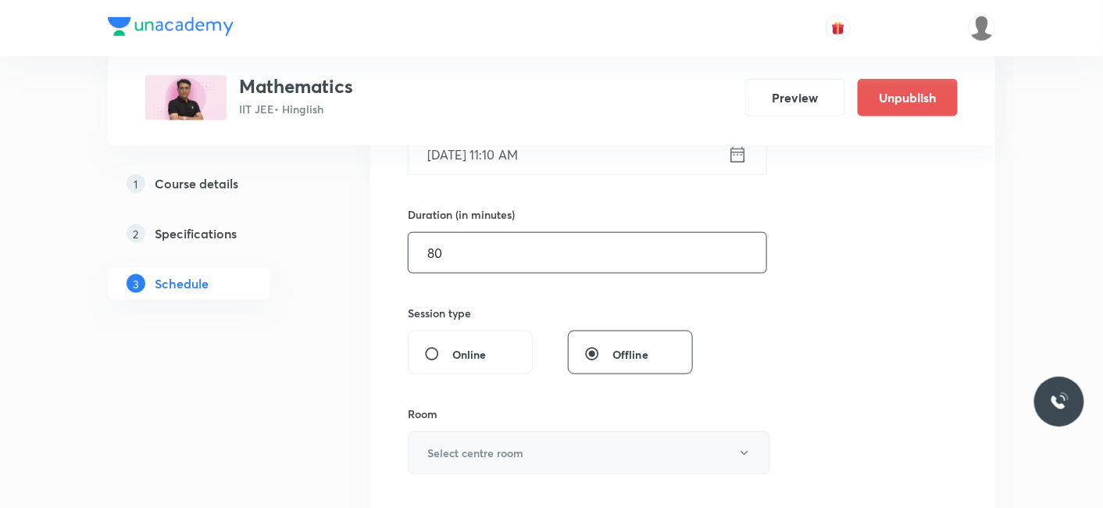
type input "80"
click at [475, 462] on button "Select centre room" at bounding box center [589, 452] width 362 height 43
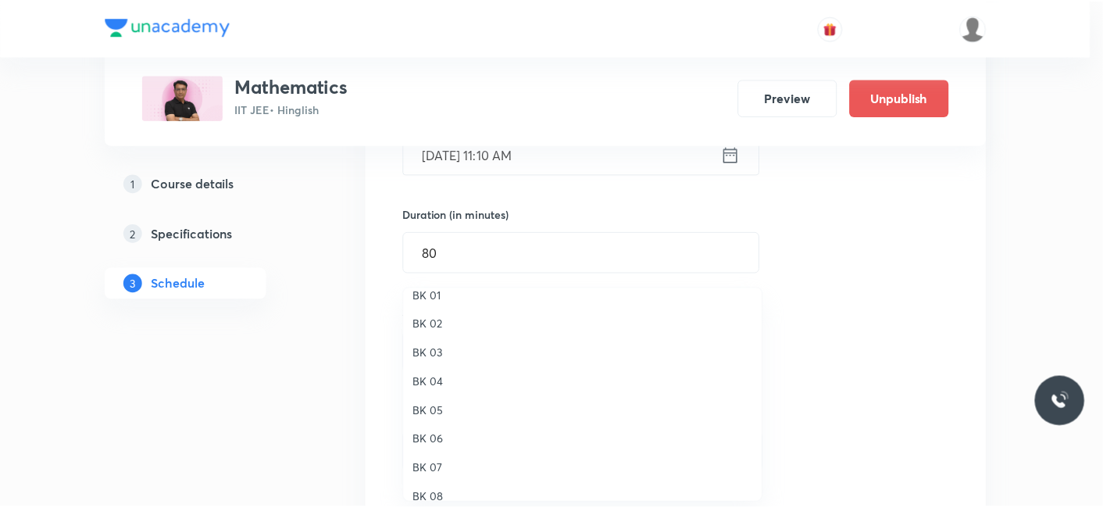
scroll to position [0, 0]
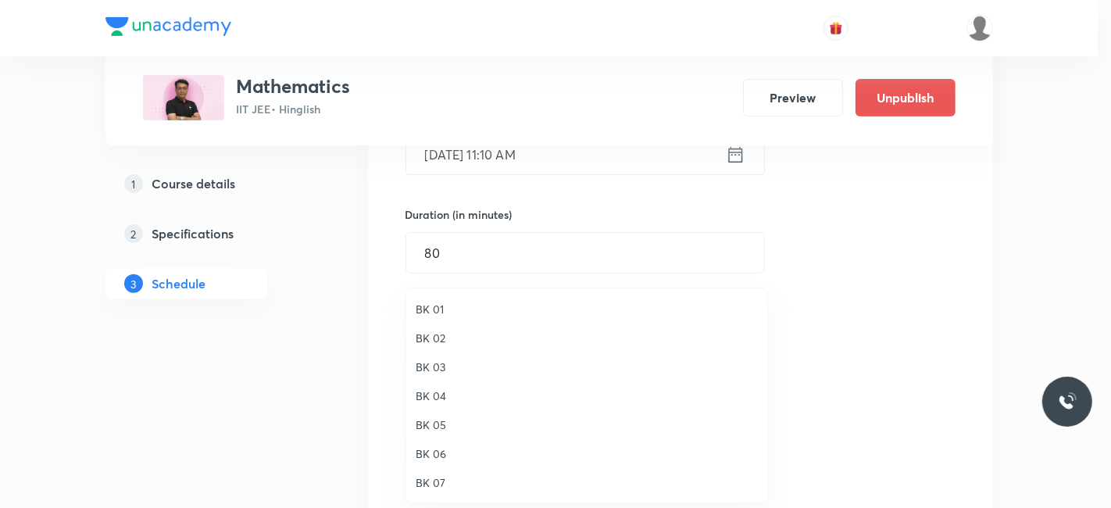
click at [433, 305] on span "BK 01" at bounding box center [586, 309] width 342 height 16
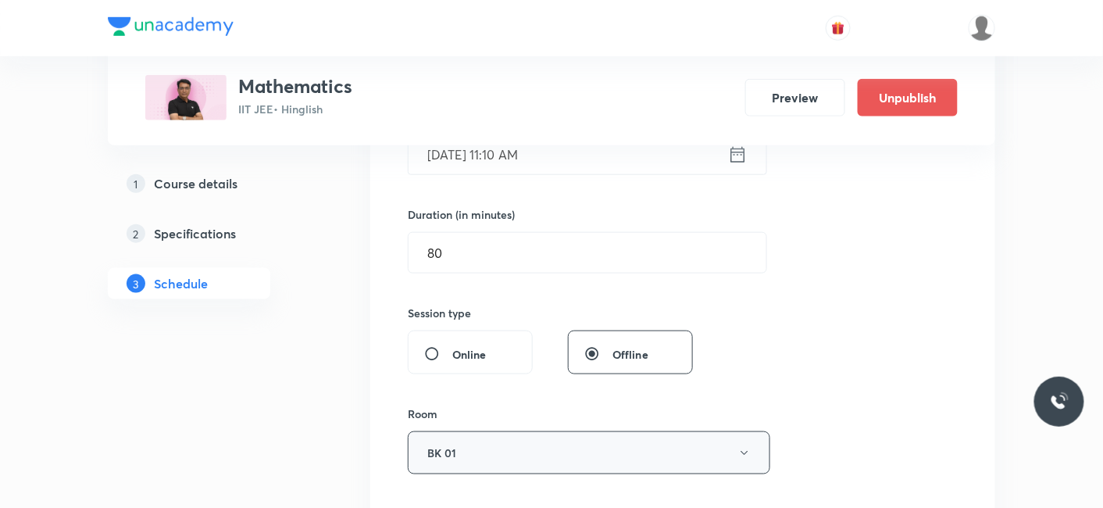
scroll to position [520, 0]
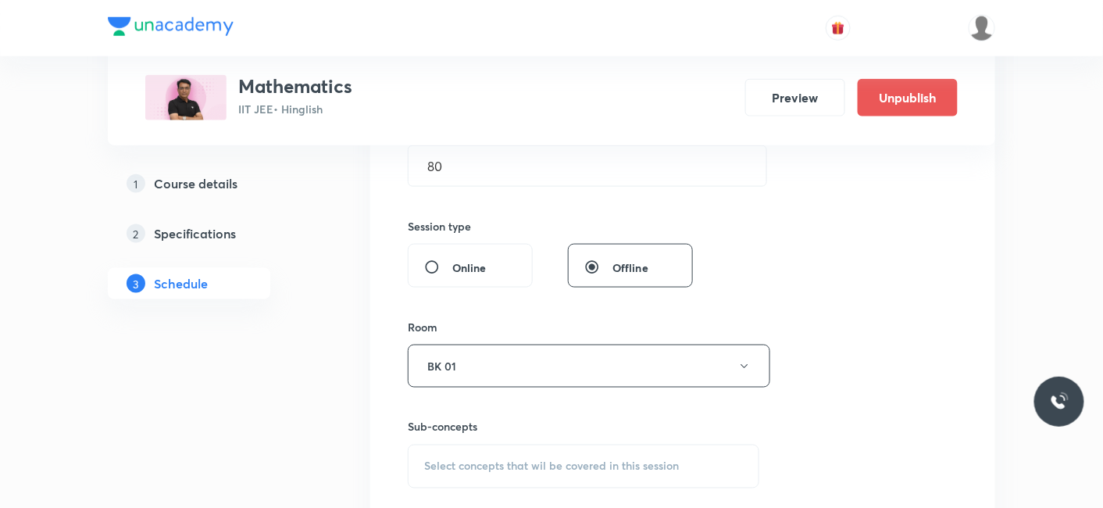
click at [482, 468] on span "Select concepts that wil be covered in this session" at bounding box center [551, 466] width 255 height 12
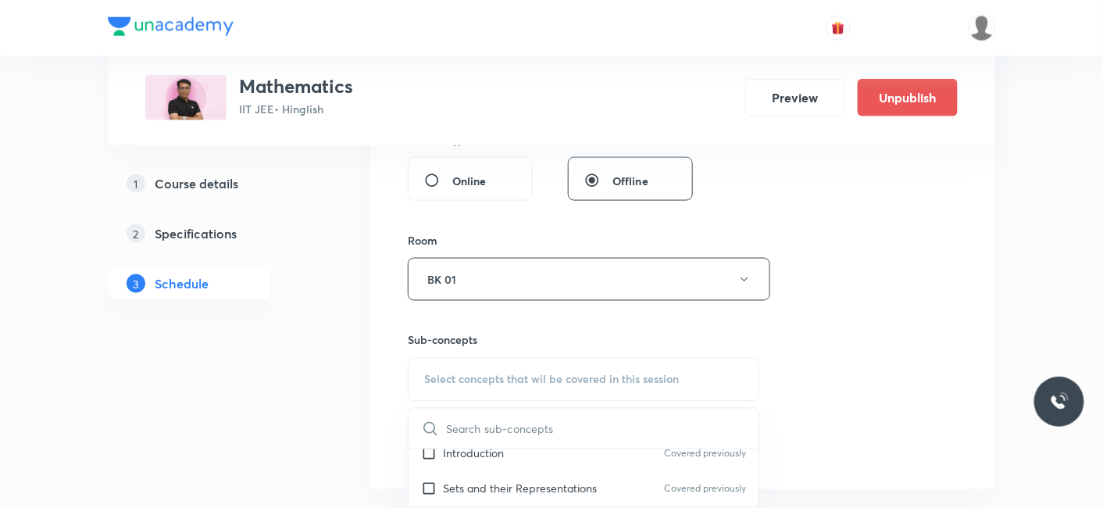
scroll to position [0, 0]
click at [472, 494] on p "Introduction" at bounding box center [473, 502] width 61 height 16
checkbox input "true"
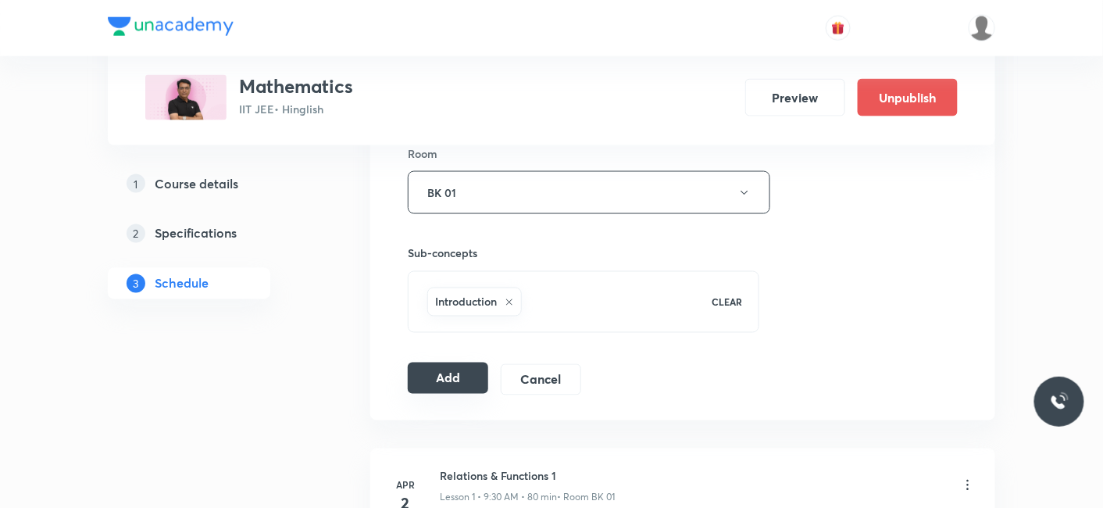
click at [453, 387] on button "Add" at bounding box center [448, 377] width 80 height 31
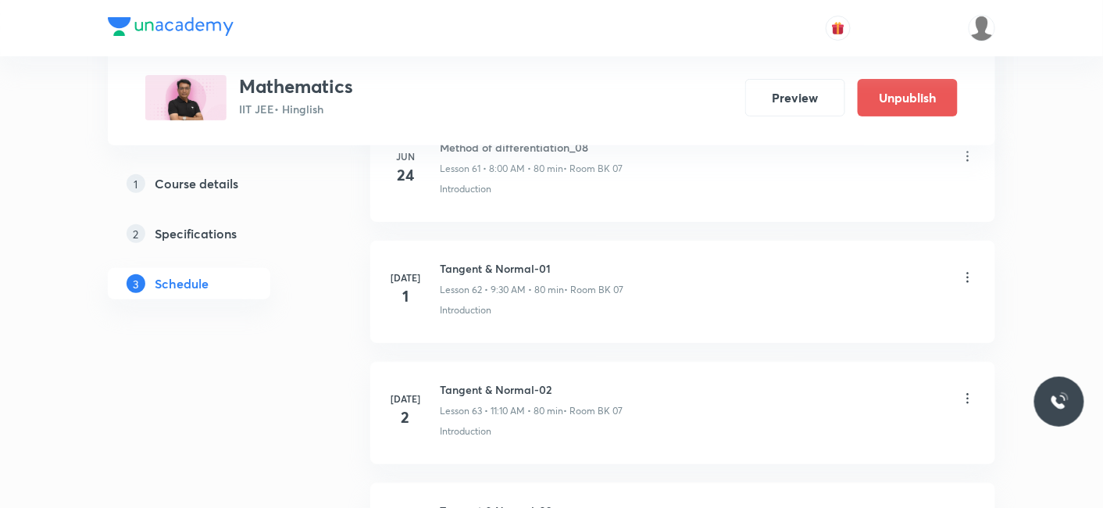
scroll to position [12811, 0]
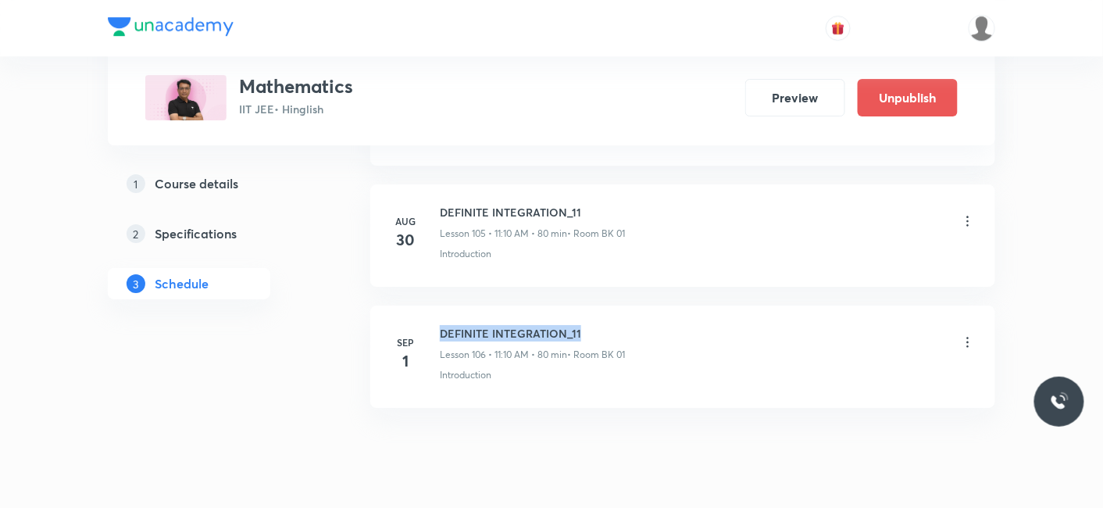
drag, startPoint x: 440, startPoint y: 287, endPoint x: 624, endPoint y: 280, distance: 184.4
click at [624, 325] on h6 "DEFINITE INTEGRATION_11" at bounding box center [532, 333] width 185 height 16
copy h6 "DEFINITE INTEGRATION_11"
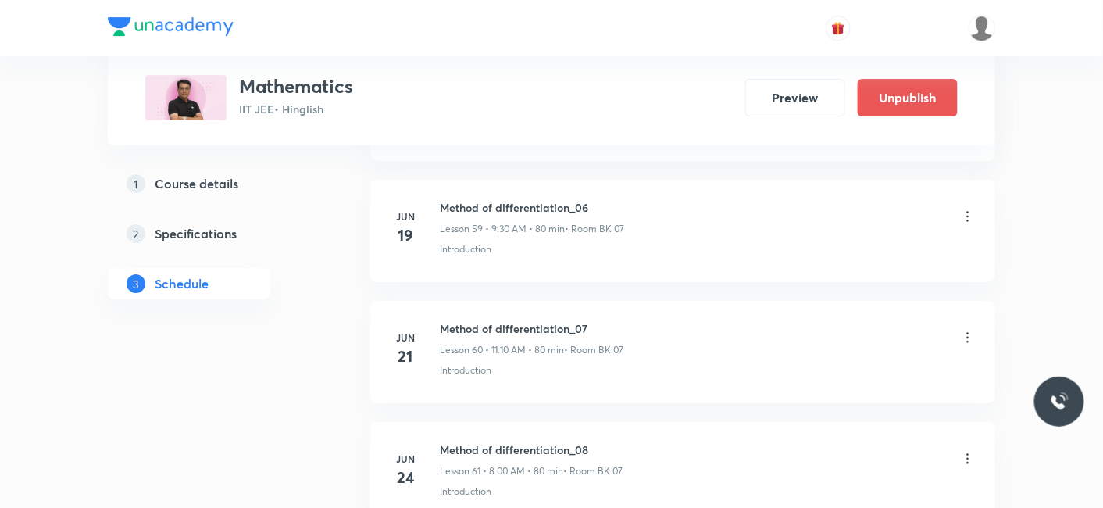
scroll to position [0, 0]
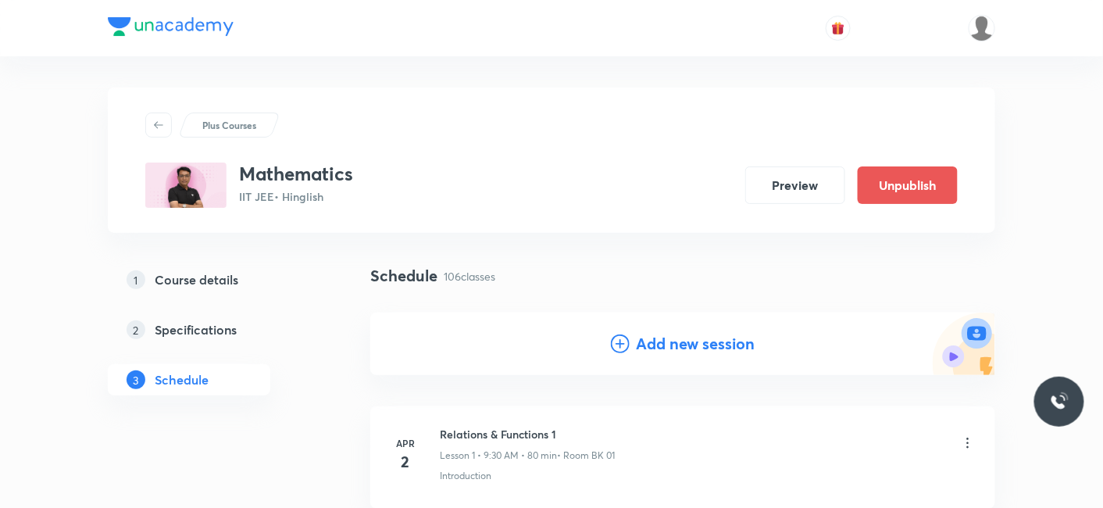
click at [666, 347] on h4 "Add new session" at bounding box center [695, 343] width 119 height 23
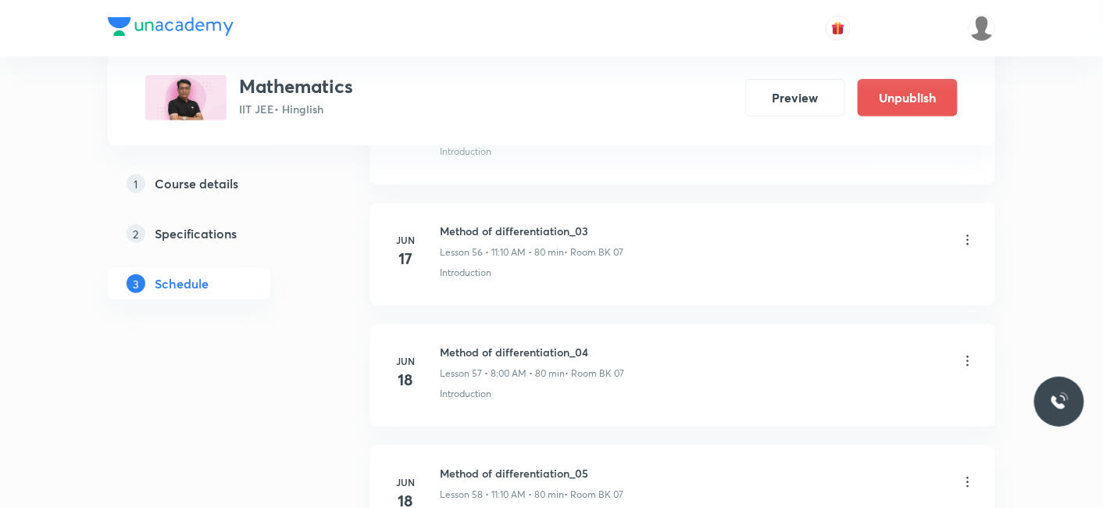
scroll to position [13526, 0]
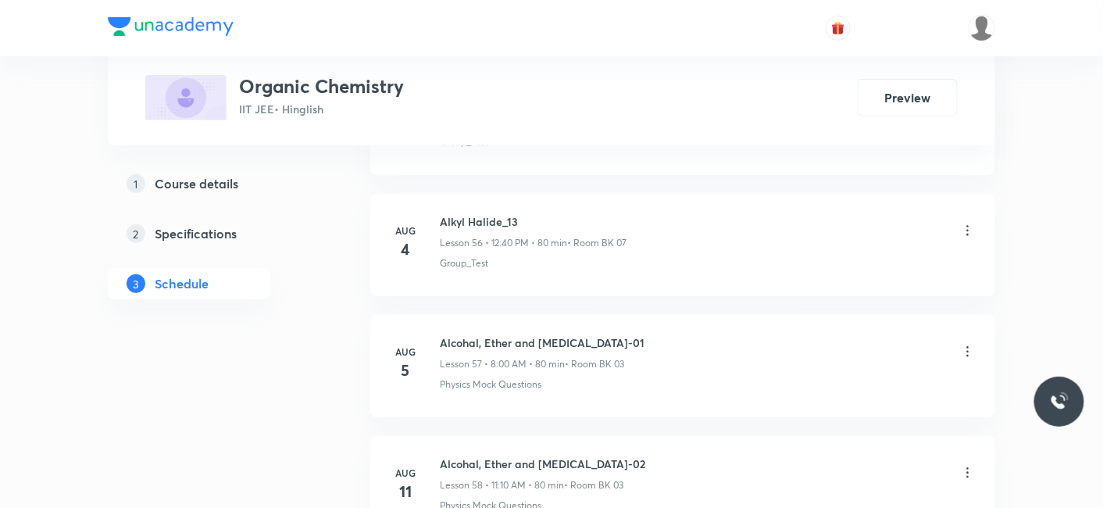
scroll to position [8944, 0]
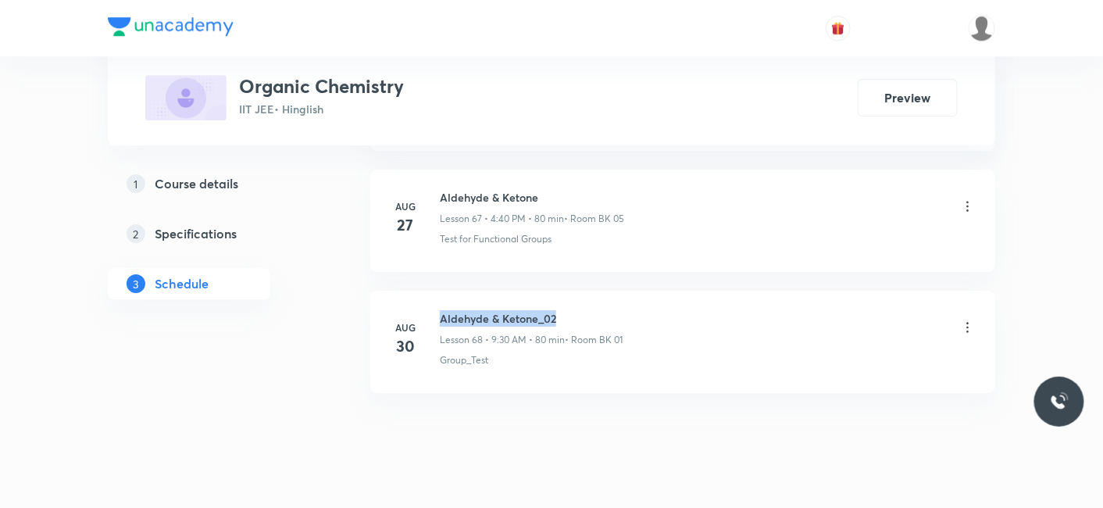
drag, startPoint x: 443, startPoint y: 283, endPoint x: 558, endPoint y: 283, distance: 114.8
click at [558, 310] on h6 "Aldehyde & Ketone_02" at bounding box center [531, 318] width 183 height 16
copy h6 "Aldehyde & Ketone_02"
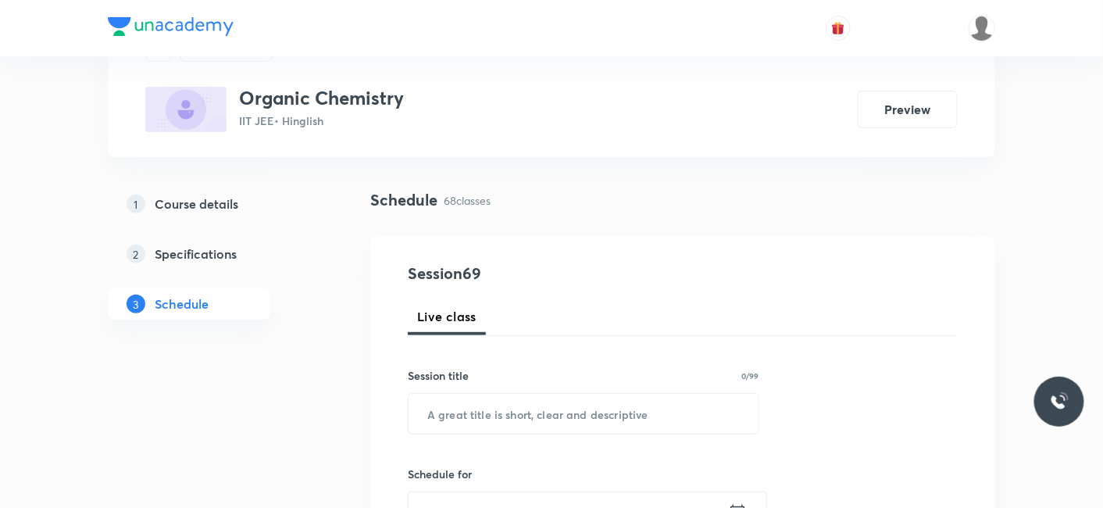
scroll to position [173, 0]
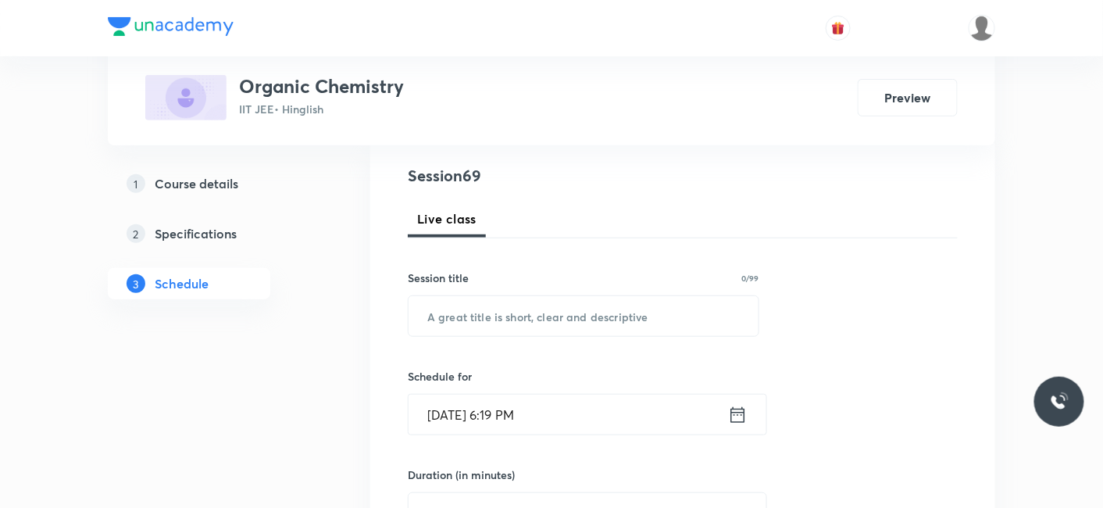
click at [549, 320] on input "text" at bounding box center [583, 316] width 350 height 40
paste input "Aldehyde & Ketone_02"
type input "Aldehyde & Ketone_02"
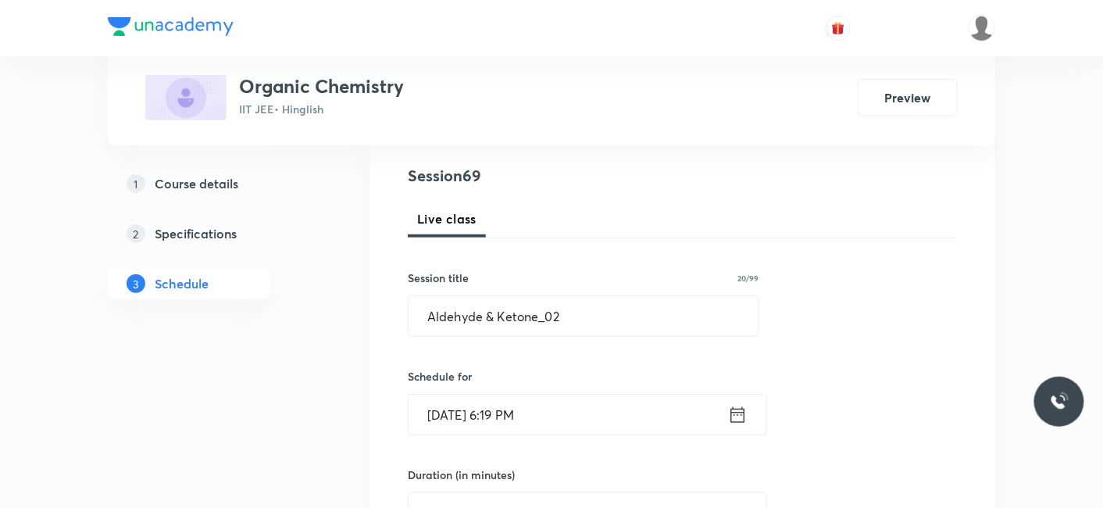
click at [527, 413] on input "[DATE] 6:19 PM" at bounding box center [567, 414] width 319 height 40
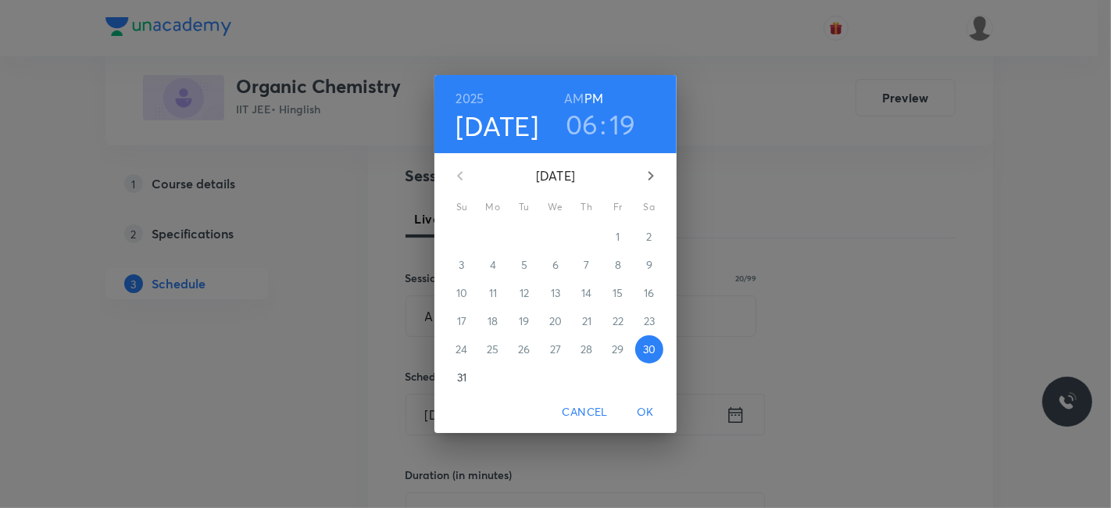
click at [652, 175] on icon "button" at bounding box center [650, 175] width 5 height 9
click at [494, 235] on p "1" at bounding box center [492, 237] width 4 height 16
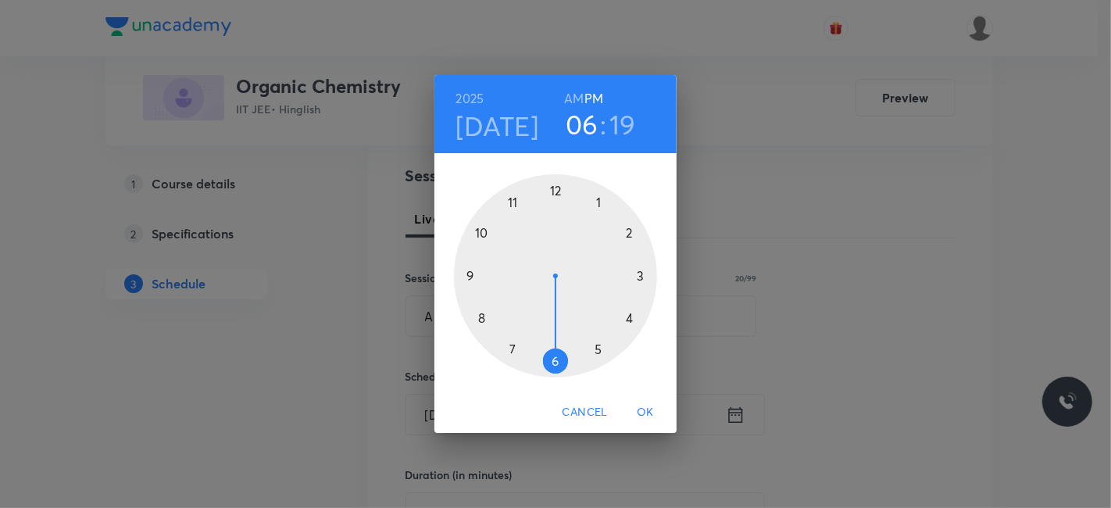
click at [554, 191] on div at bounding box center [555, 275] width 203 height 203
click at [482, 316] on div at bounding box center [555, 275] width 203 height 203
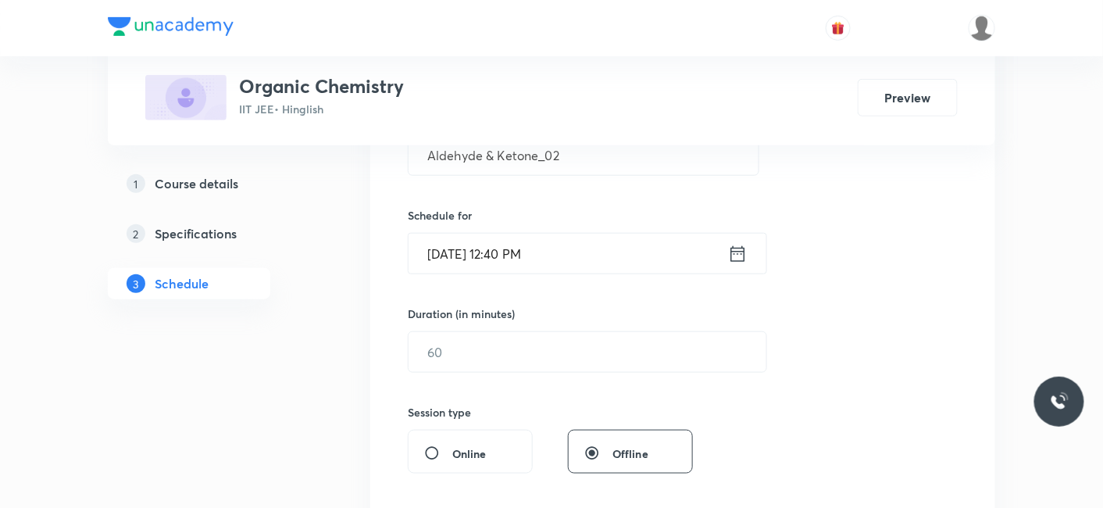
scroll to position [347, 0]
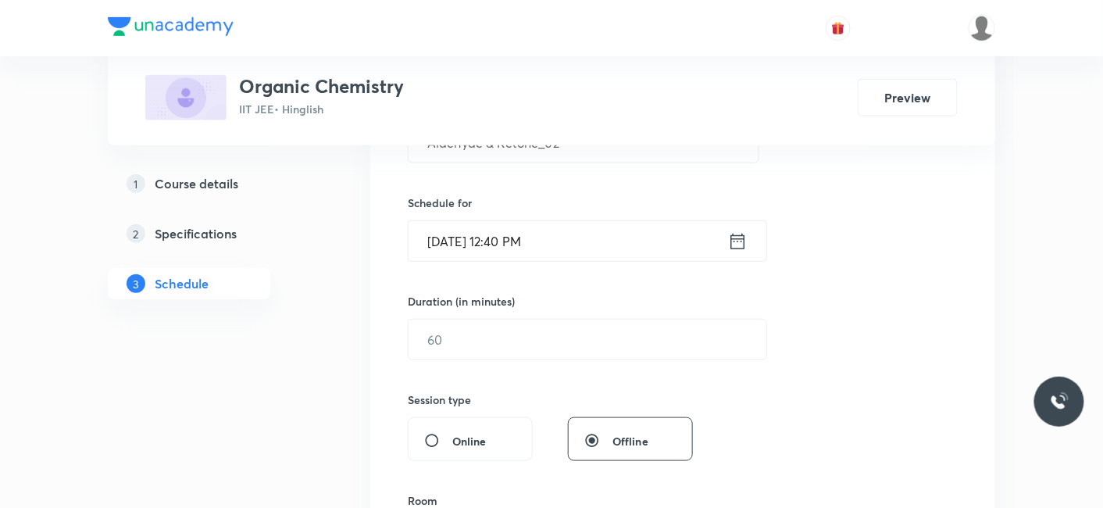
click at [484, 360] on div "Session 69 Live class Session title 20/99 Aldehyde & Ketone_02 ​ Schedule for […" at bounding box center [683, 357] width 550 height 733
click at [486, 336] on input "text" at bounding box center [587, 339] width 358 height 40
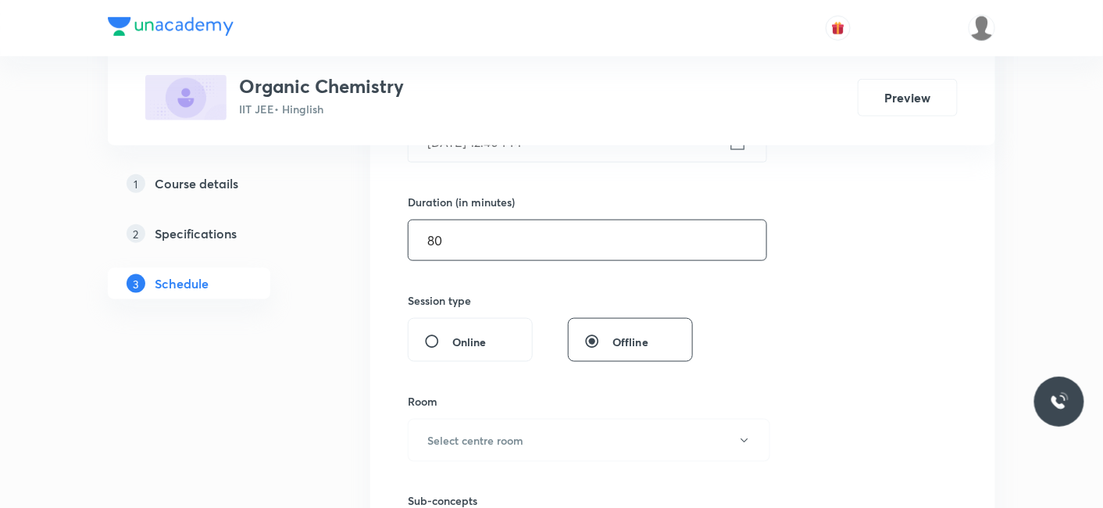
scroll to position [520, 0]
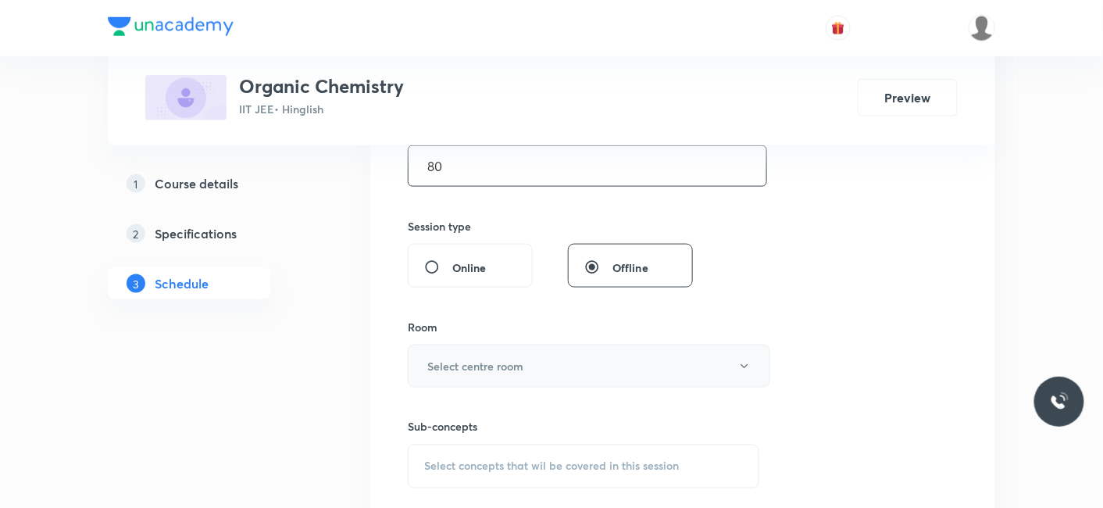
type input "80"
click at [477, 366] on h6 "Select centre room" at bounding box center [475, 366] width 96 height 16
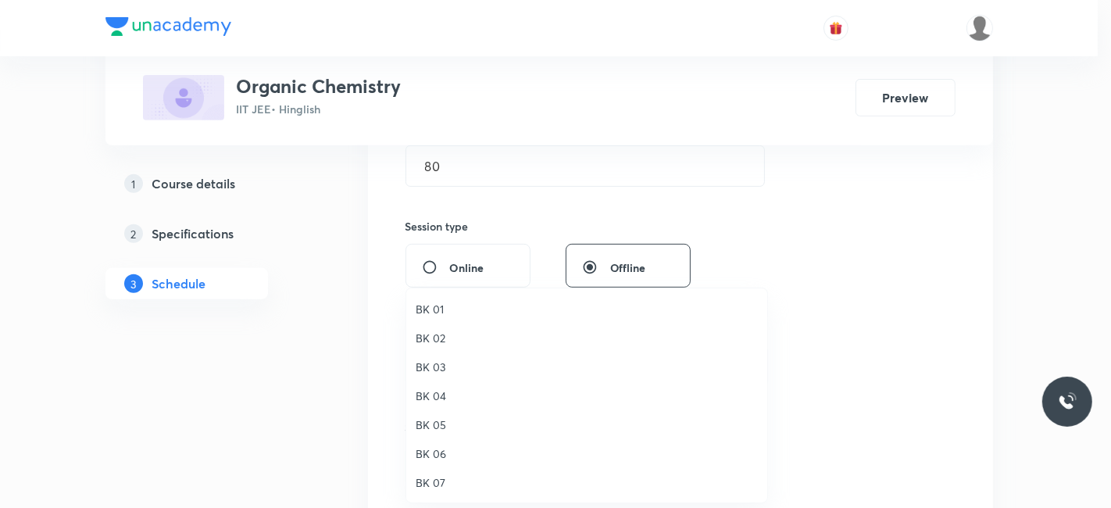
click at [435, 314] on span "BK 01" at bounding box center [586, 309] width 342 height 16
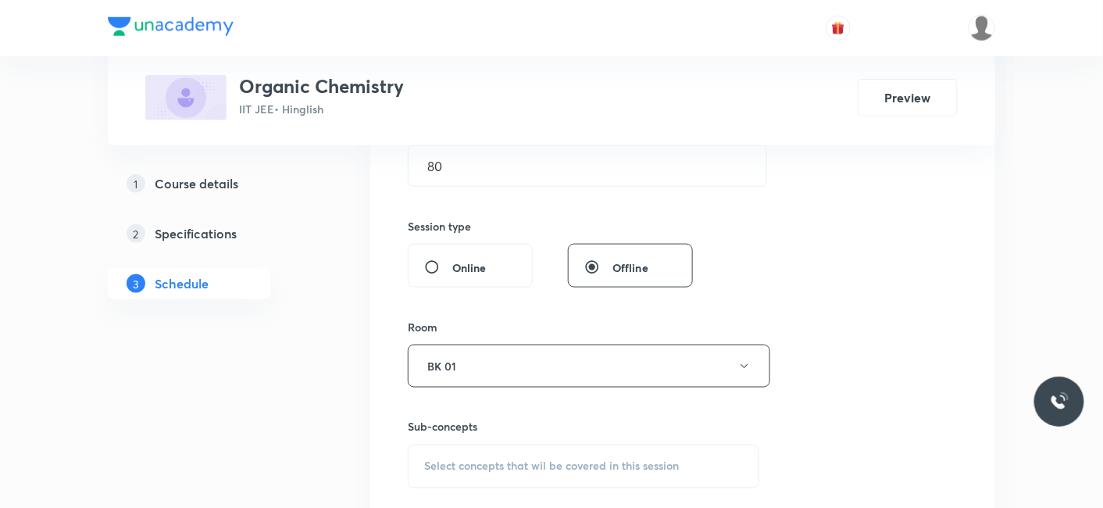
click at [478, 465] on span "Select concepts that wil be covered in this session" at bounding box center [551, 466] width 255 height 12
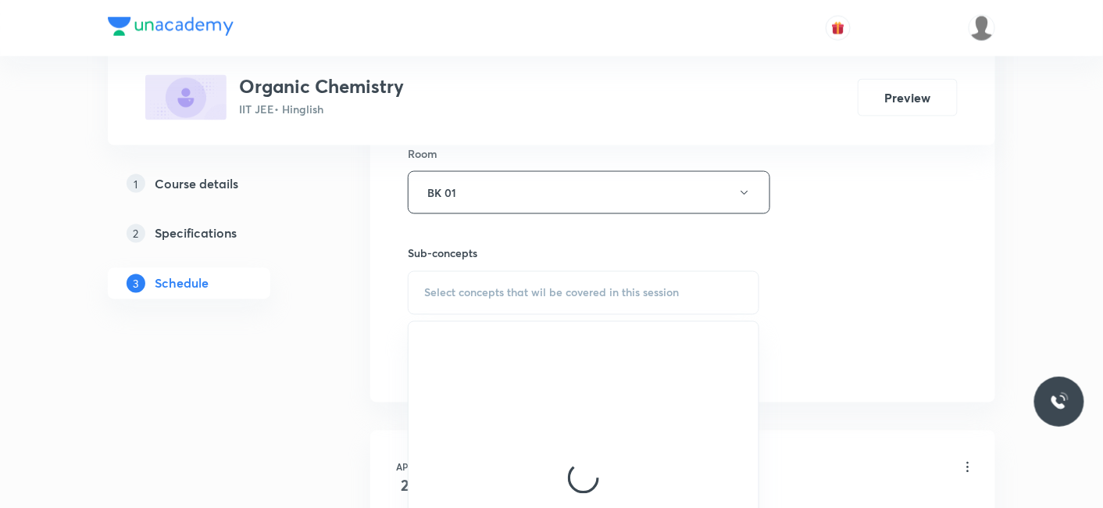
scroll to position [693, 0]
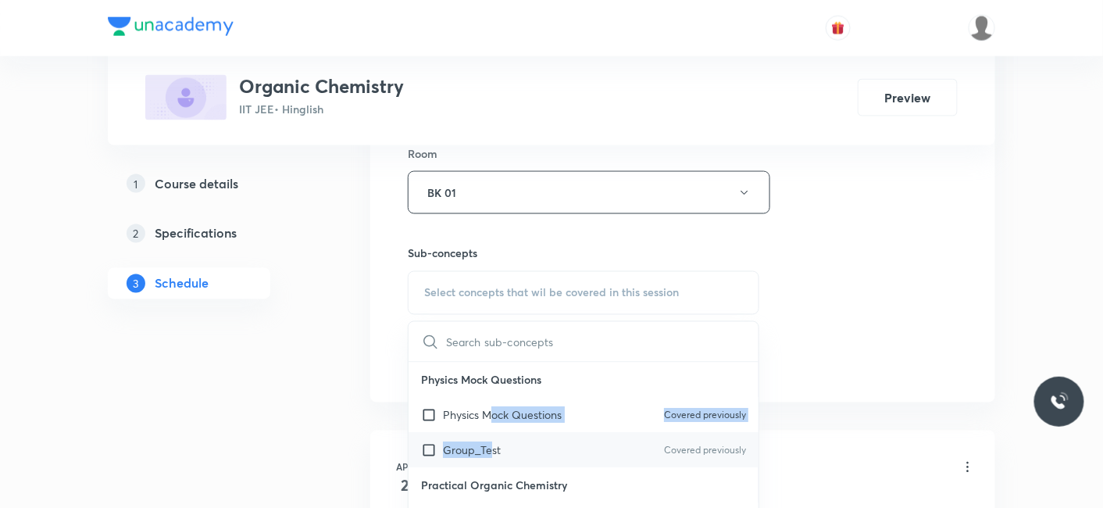
drag, startPoint x: 487, startPoint y: 407, endPoint x: 488, endPoint y: 441, distance: 34.4
click at [488, 441] on div "Physics Mock Questions Physics Mock Questions Covered previously Group_Test Cov…" at bounding box center [583, 414] width 350 height 105
click at [488, 447] on p "Group_Test" at bounding box center [472, 450] width 58 height 16
checkbox input "true"
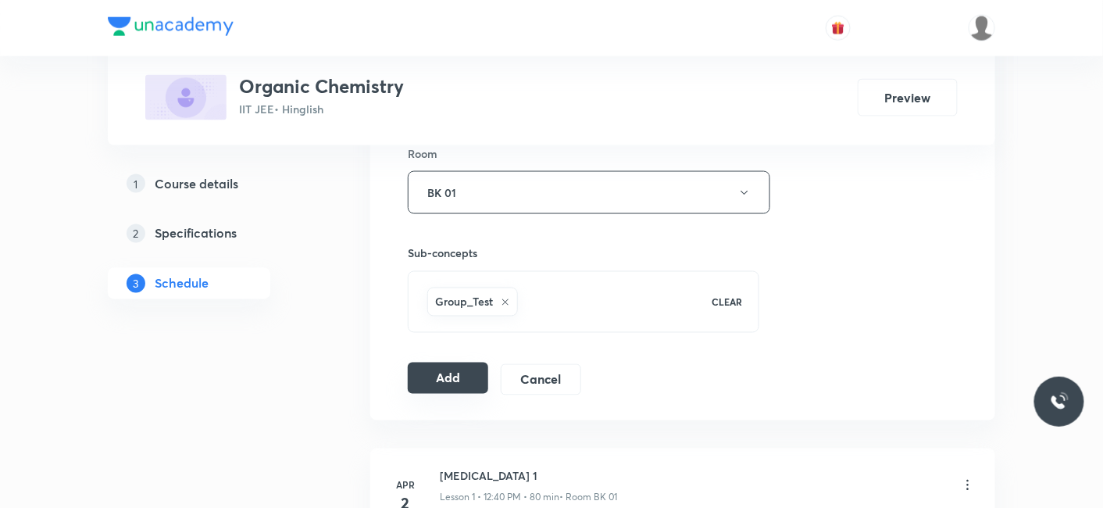
click at [437, 383] on button "Add" at bounding box center [448, 377] width 80 height 31
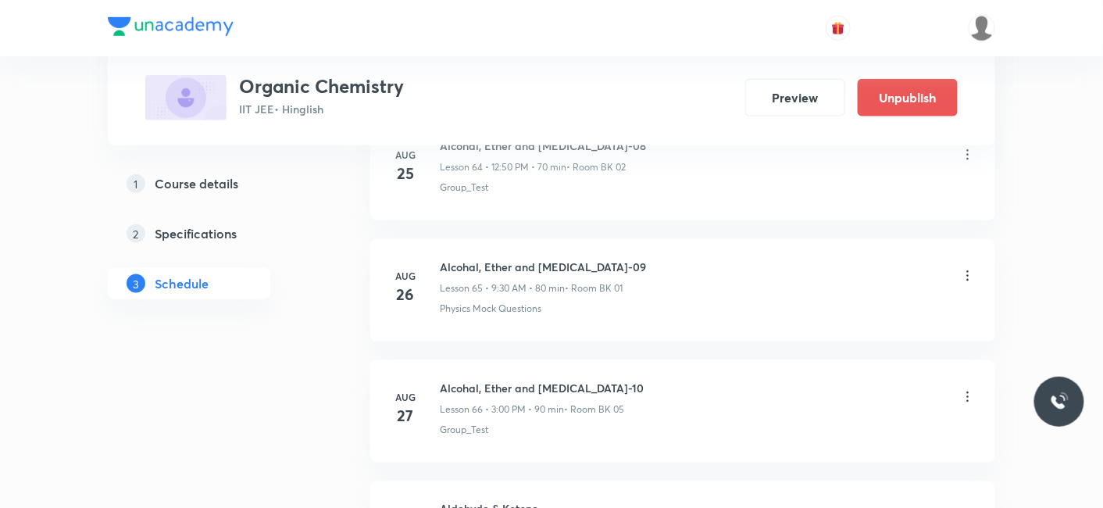
scroll to position [8348, 0]
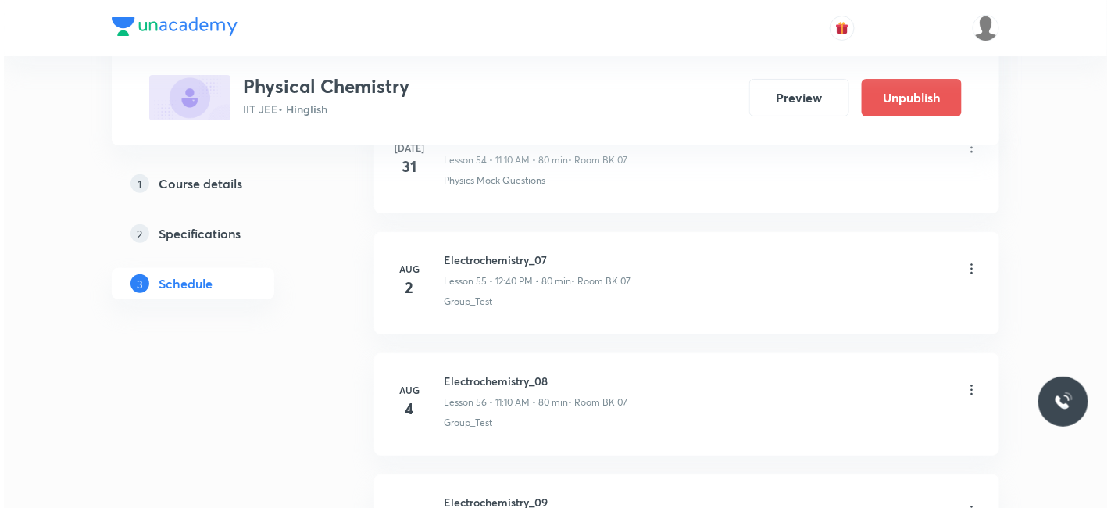
scroll to position [8681, 0]
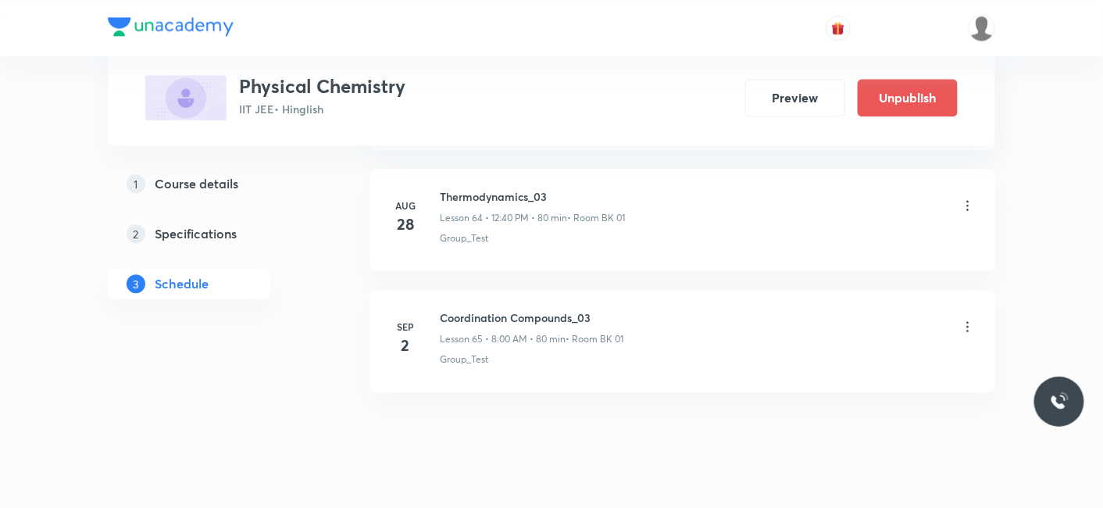
click at [964, 319] on icon at bounding box center [968, 327] width 16 height 16
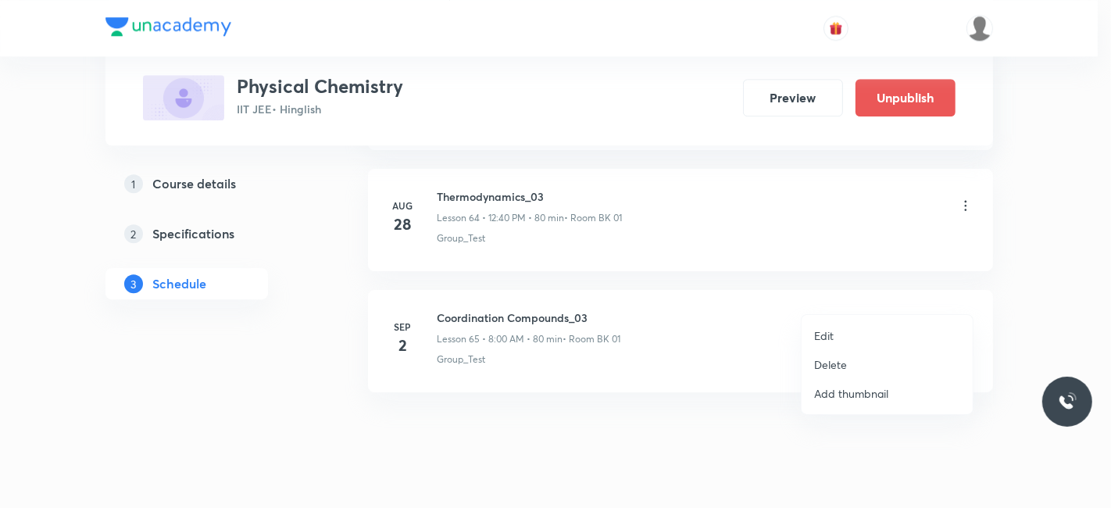
click at [830, 331] on p "Edit" at bounding box center [824, 335] width 20 height 16
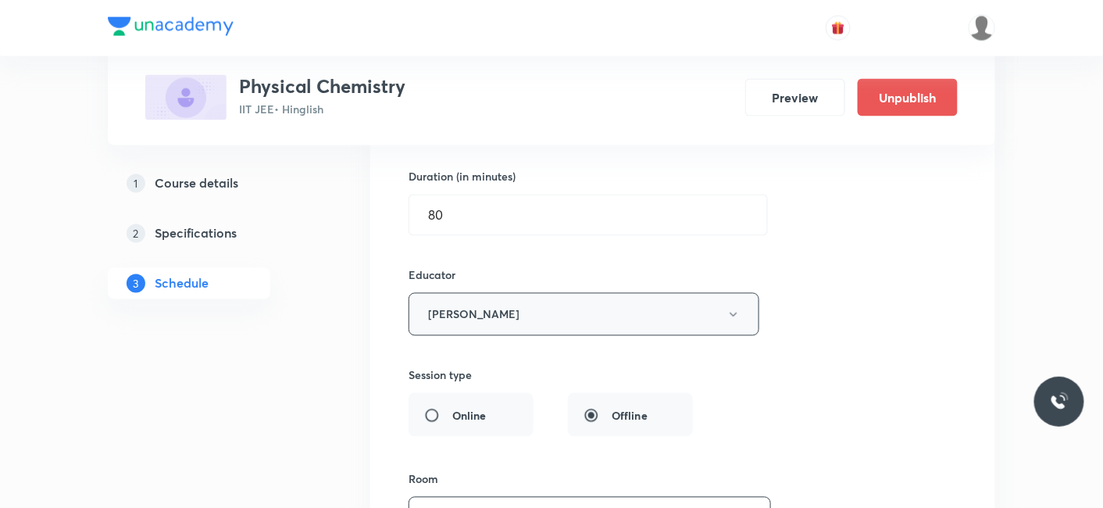
scroll to position [8042, 0]
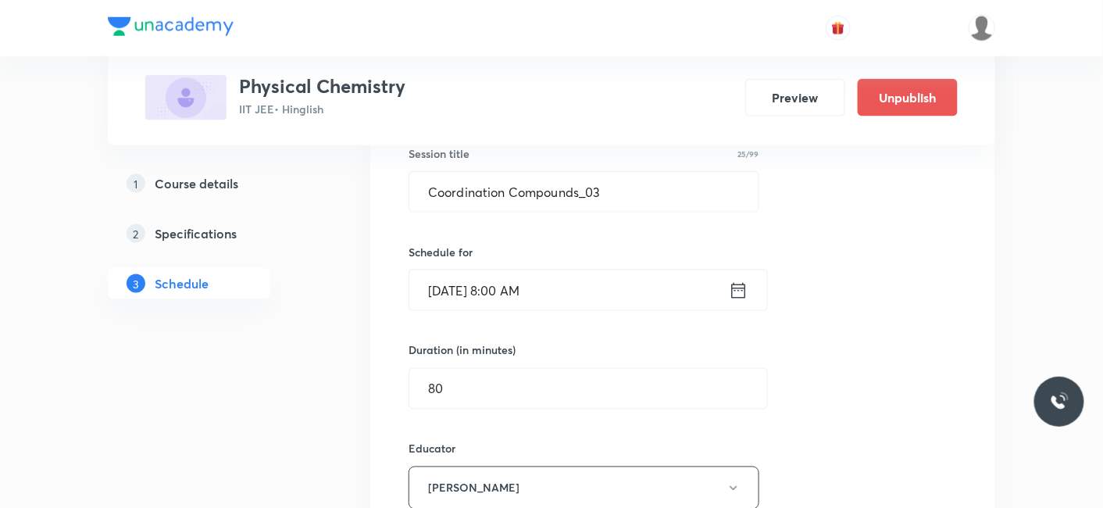
click at [472, 270] on input "[DATE] 8:00 AM" at bounding box center [568, 290] width 319 height 40
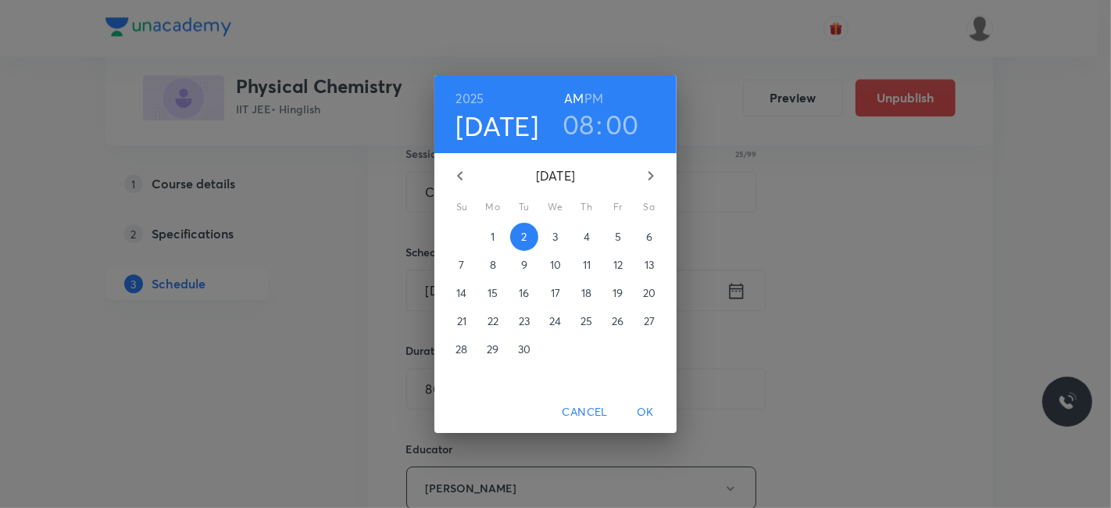
click at [490, 233] on p "1" at bounding box center [492, 237] width 4 height 16
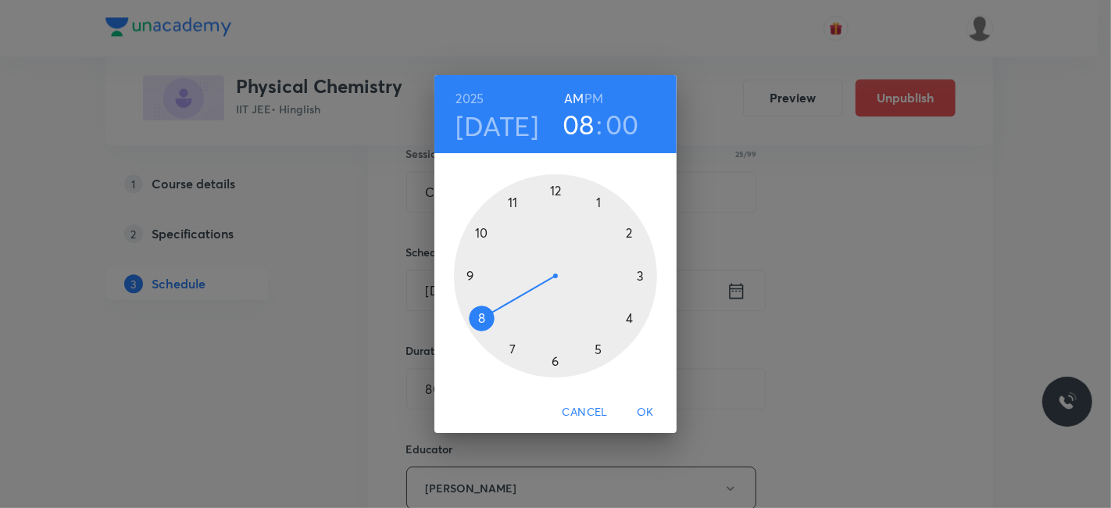
click at [646, 404] on span "OK" at bounding box center [644, 412] width 37 height 20
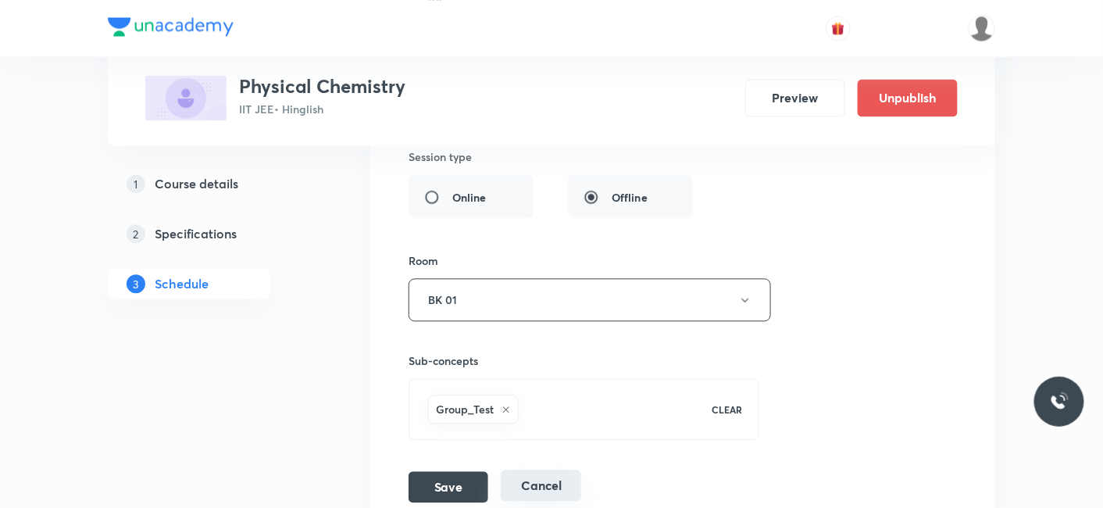
scroll to position [8477, 0]
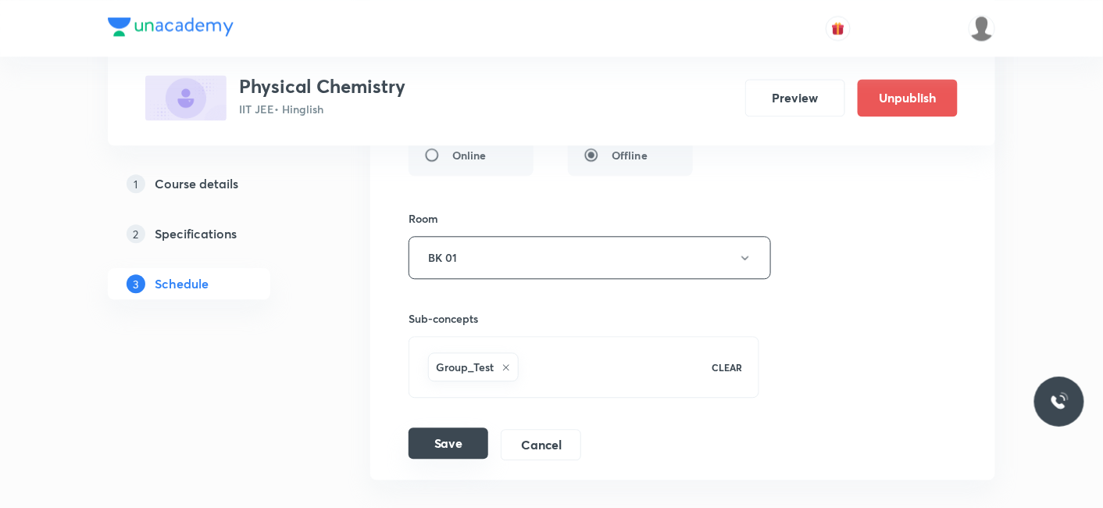
click at [446, 427] on button "Save" at bounding box center [448, 442] width 80 height 31
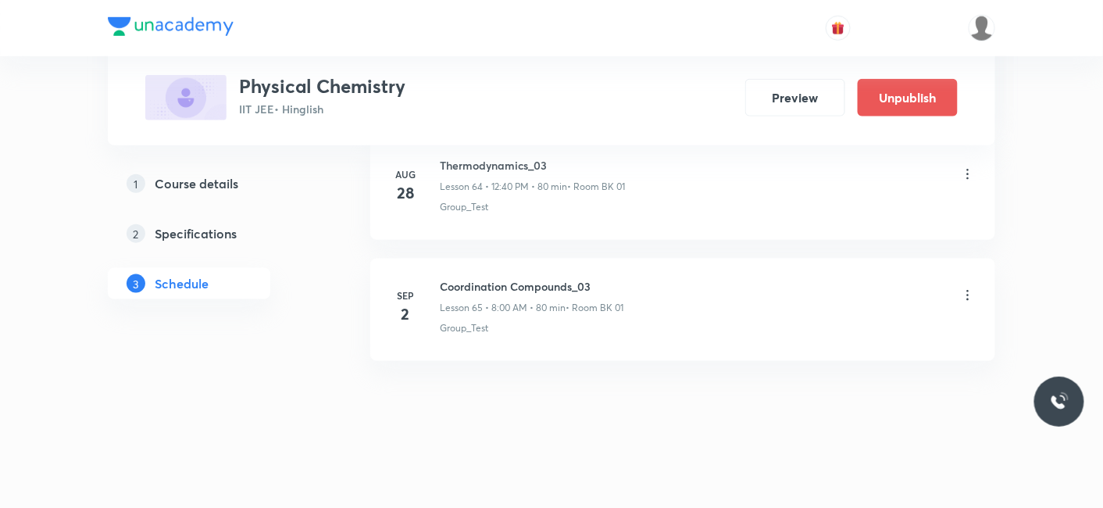
scroll to position [7866, 0]
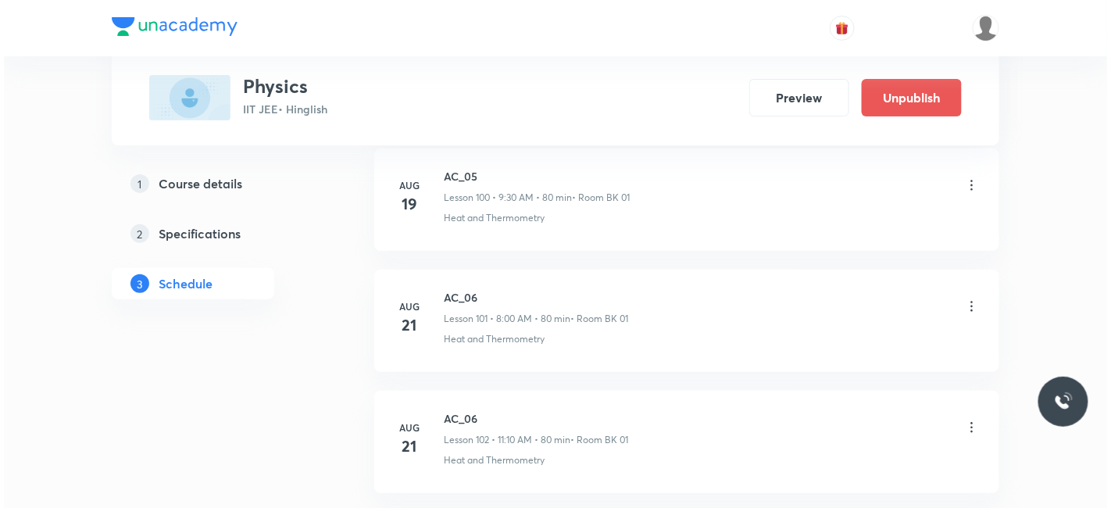
scroll to position [14108, 0]
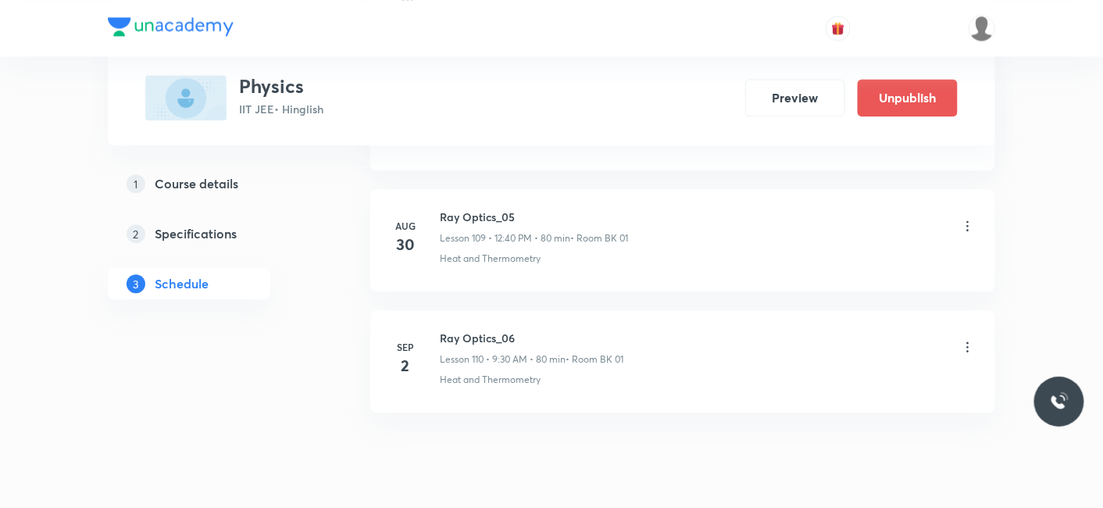
click at [967, 339] on icon at bounding box center [968, 347] width 16 height 16
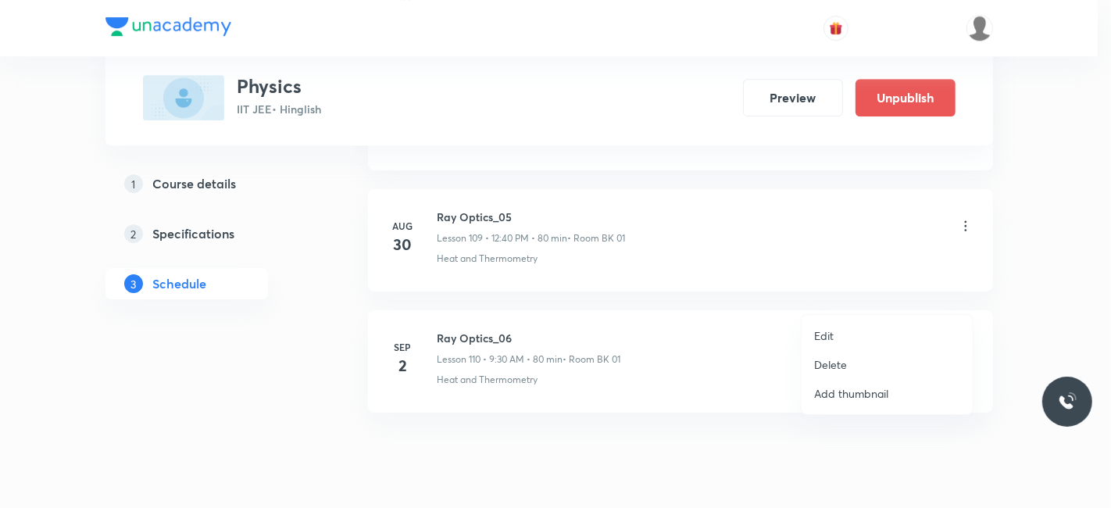
click at [816, 344] on li "Edit" at bounding box center [886, 335] width 171 height 29
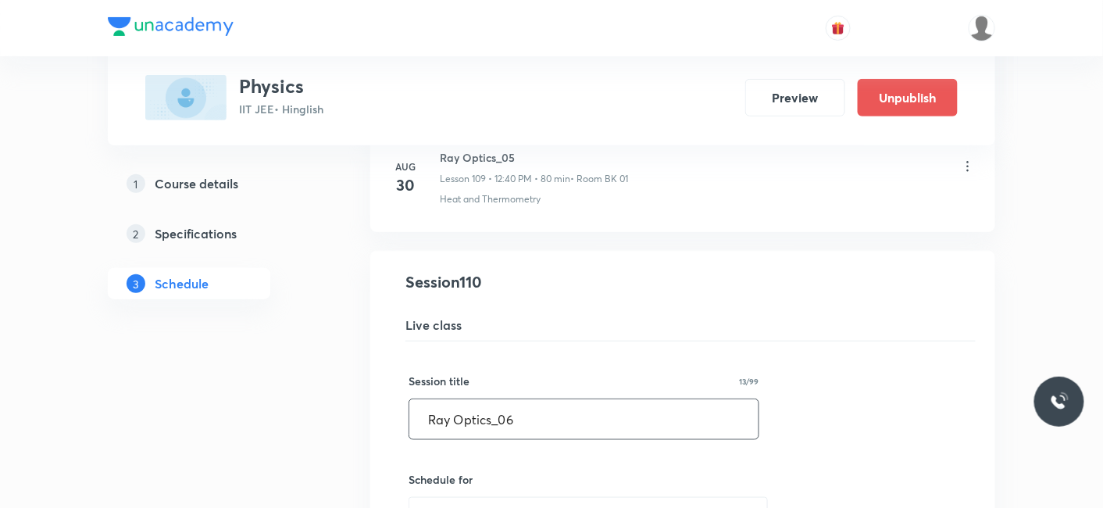
scroll to position [13297, 0]
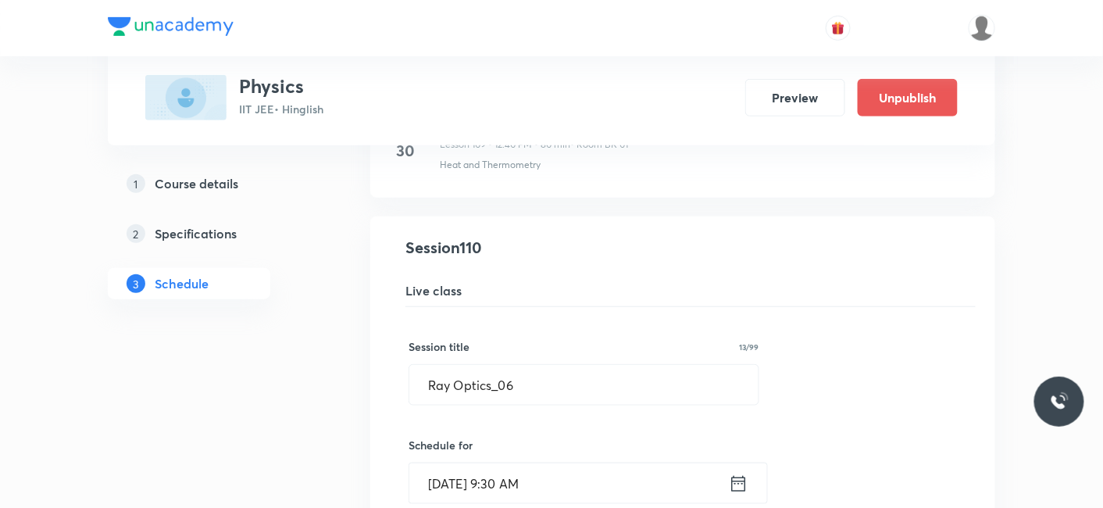
click at [428, 463] on input "Sep 2, 2025, 9:30 AM" at bounding box center [568, 483] width 319 height 40
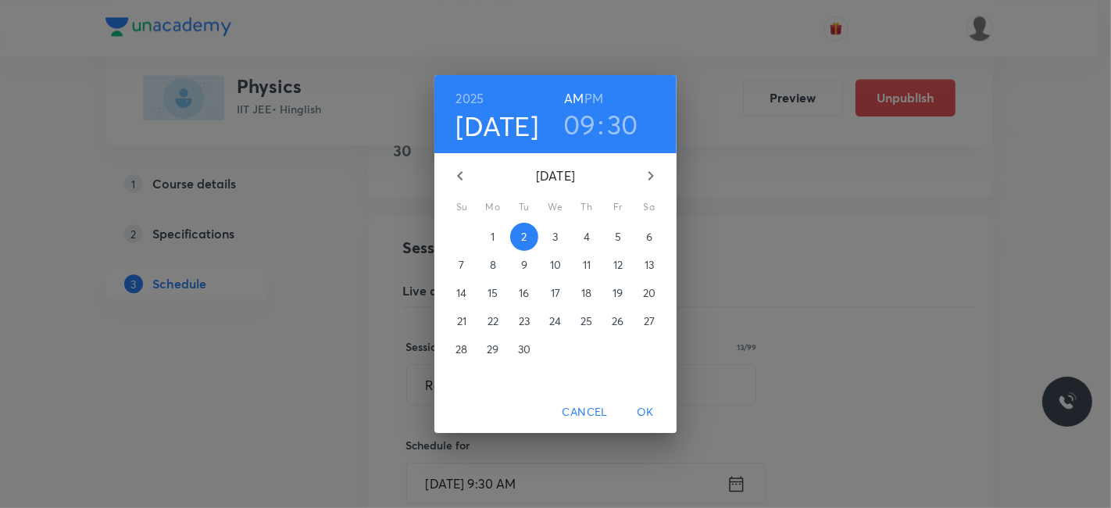
click at [492, 232] on p "1" at bounding box center [492, 237] width 4 height 16
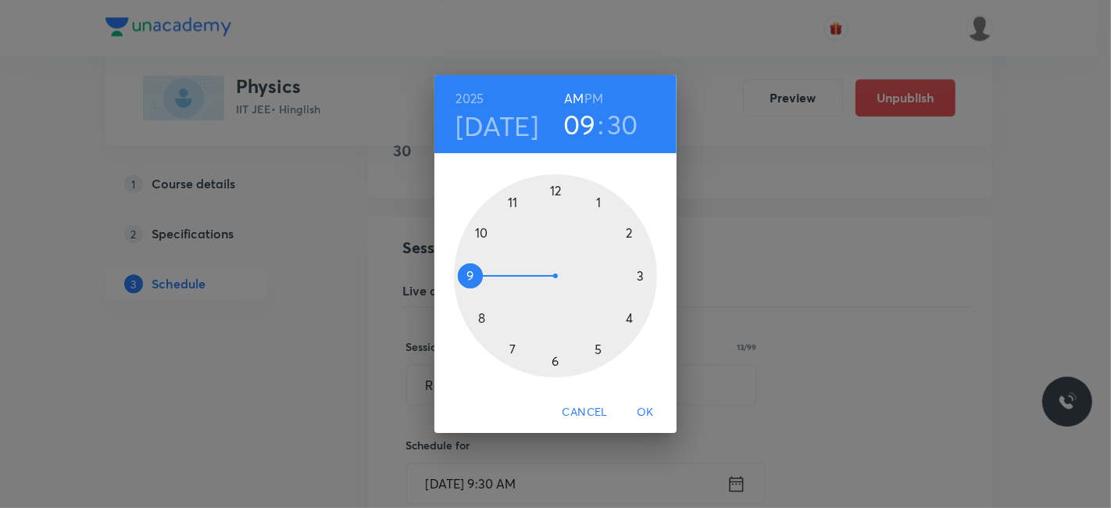
click at [646, 416] on span "OK" at bounding box center [644, 412] width 37 height 20
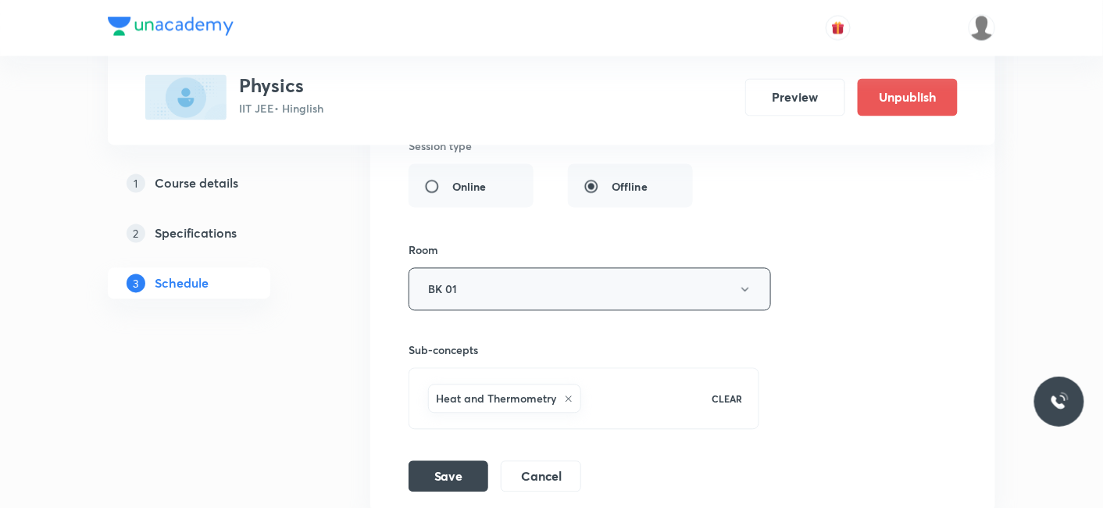
scroll to position [13991, 0]
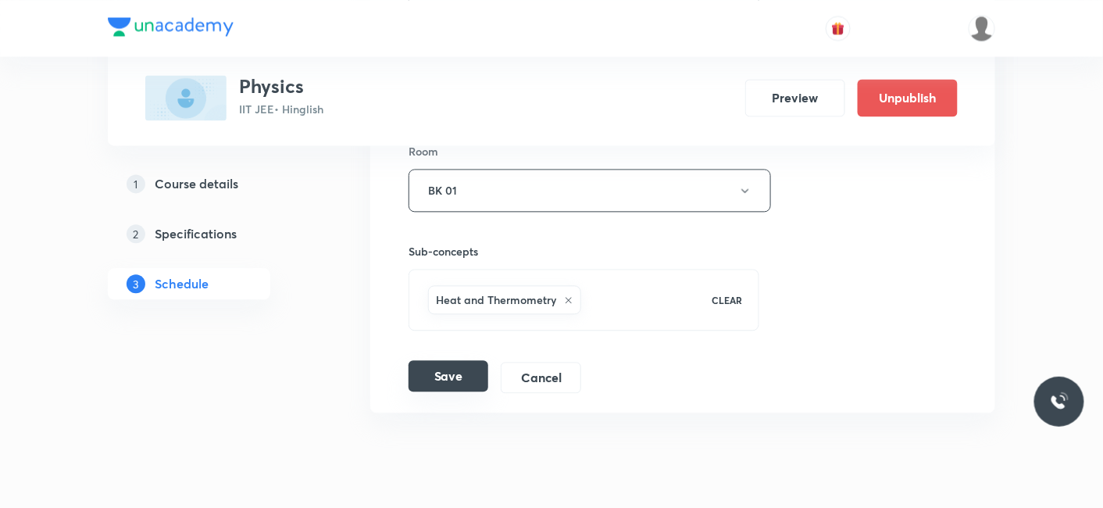
click at [444, 360] on button "Save" at bounding box center [448, 375] width 80 height 31
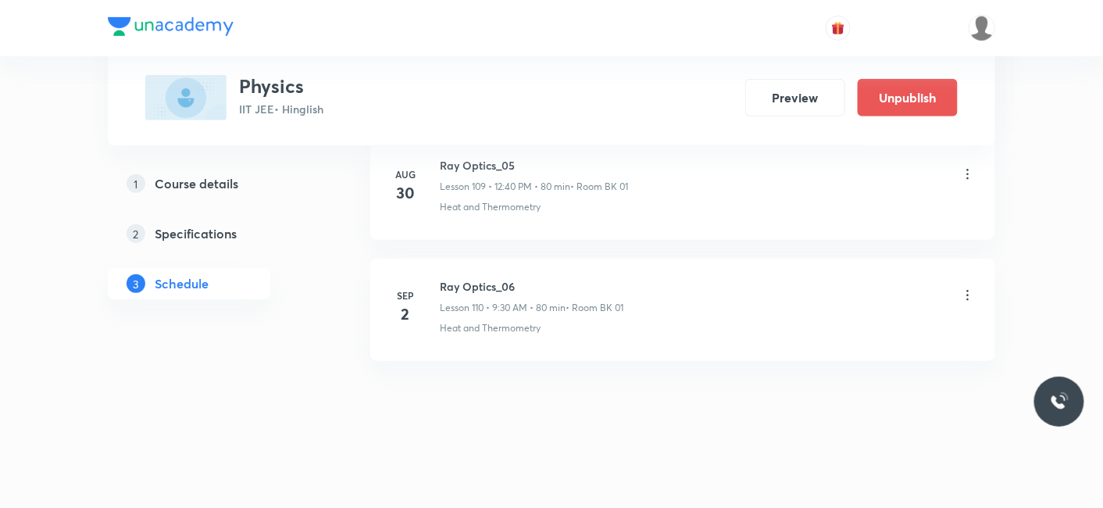
scroll to position [13293, 0]
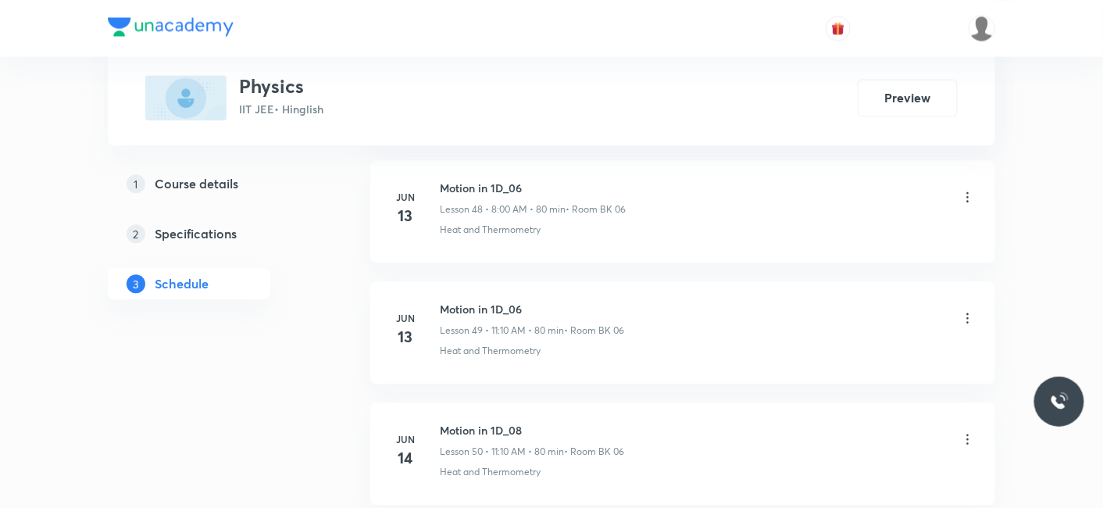
scroll to position [12562, 0]
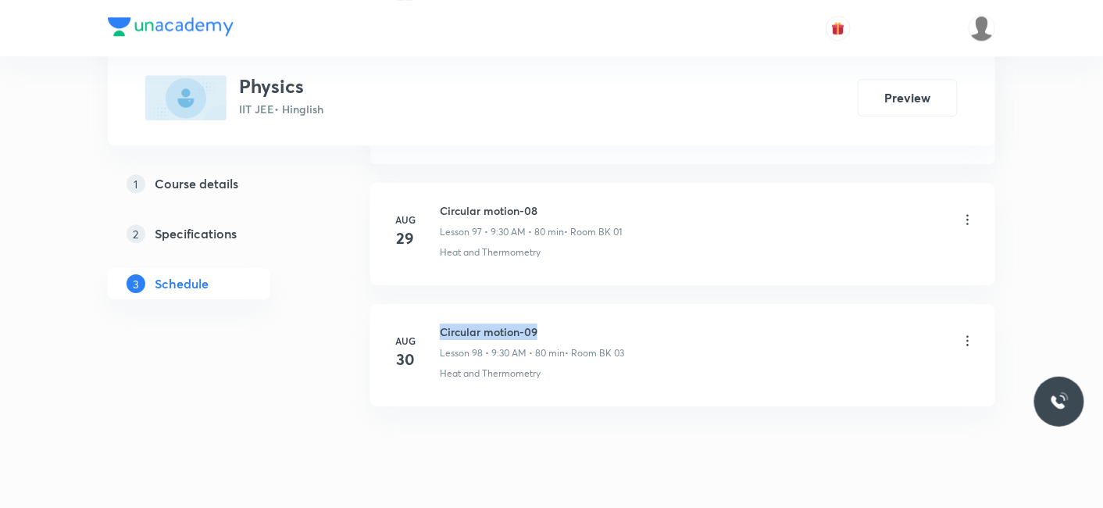
drag, startPoint x: 440, startPoint y: 288, endPoint x: 558, endPoint y: 287, distance: 117.2
click at [558, 323] on h6 "Circular motion-09" at bounding box center [532, 331] width 184 height 16
copy h6 "Circular motion-09"
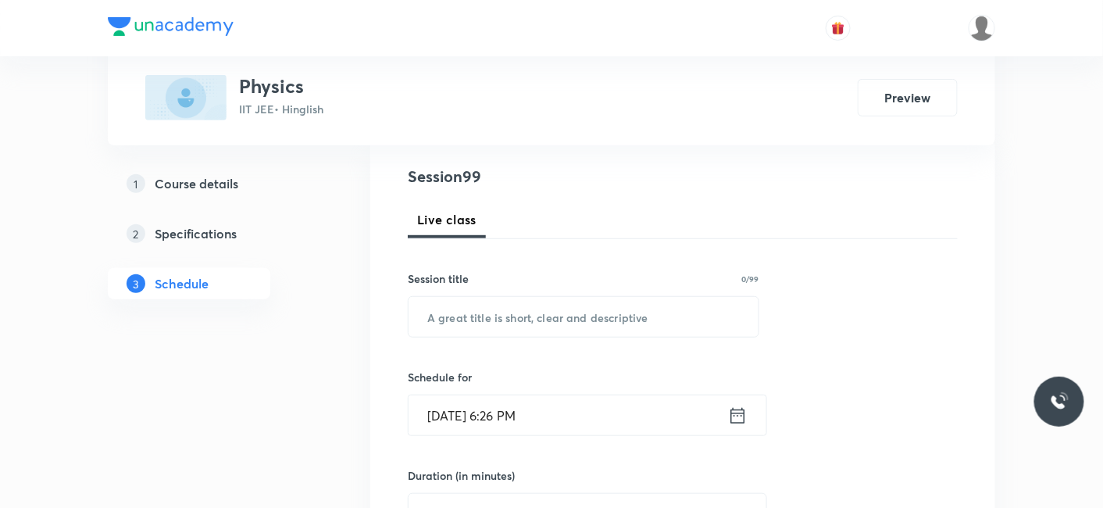
scroll to position [173, 0]
click at [542, 311] on input "text" at bounding box center [583, 316] width 350 height 40
paste input "Circular motion-09"
type input "Circular motion-10"
click at [547, 419] on input "Aug 30, 2025, 6:26 PM" at bounding box center [567, 414] width 319 height 40
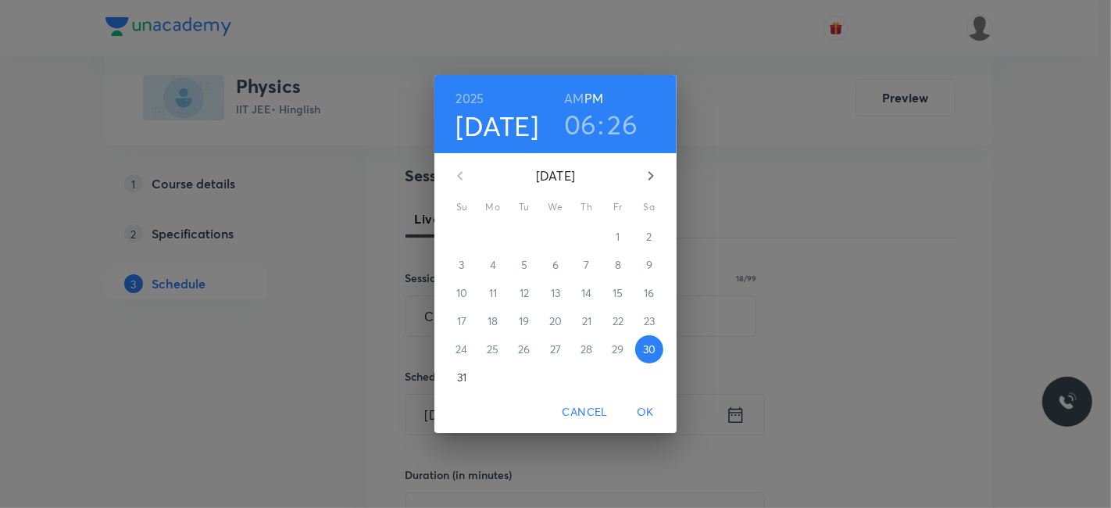
click at [620, 243] on div "1" at bounding box center [617, 237] width 31 height 28
click at [522, 137] on h4 "[DATE]" at bounding box center [497, 125] width 83 height 33
click at [654, 173] on icon "button" at bounding box center [650, 175] width 19 height 19
click at [495, 238] on span "1" at bounding box center [493, 237] width 28 height 16
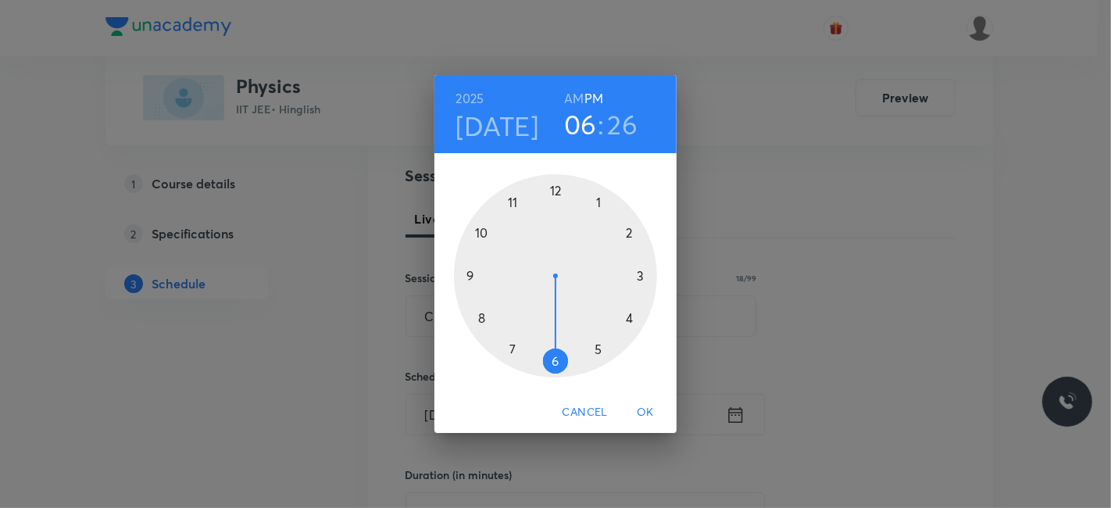
click at [649, 407] on span "OK" at bounding box center [644, 412] width 37 height 20
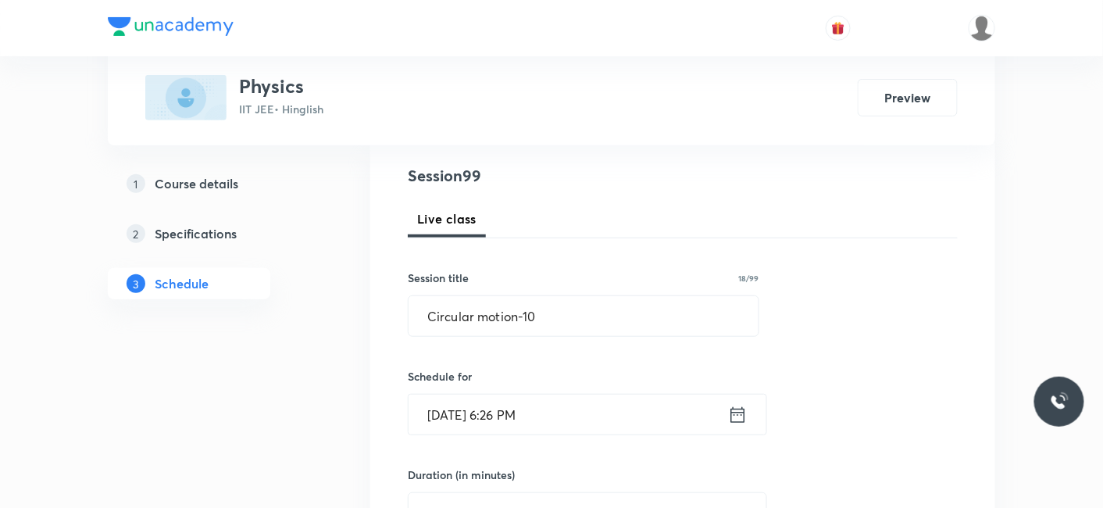
scroll to position [260, 0]
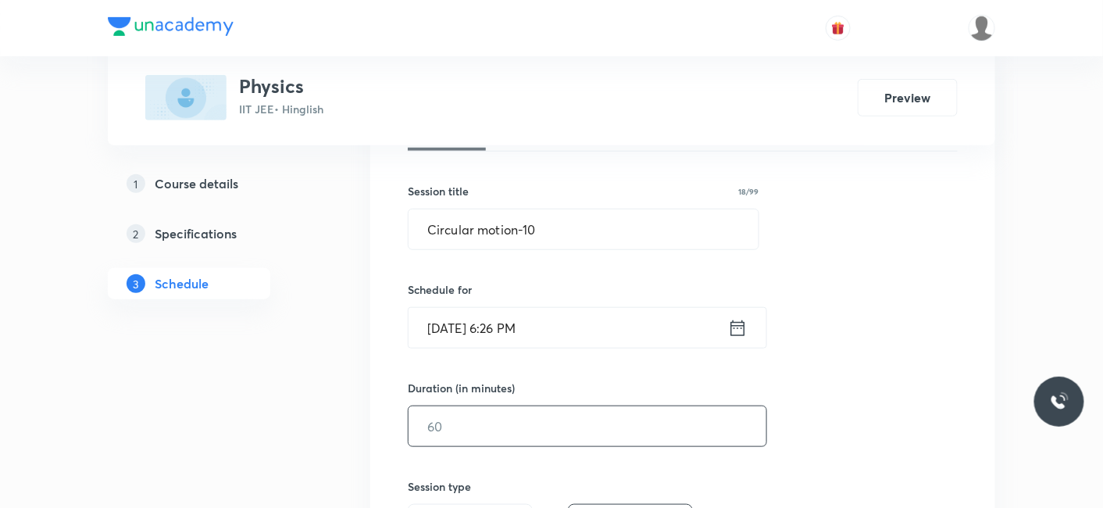
click at [506, 419] on input "text" at bounding box center [587, 426] width 358 height 40
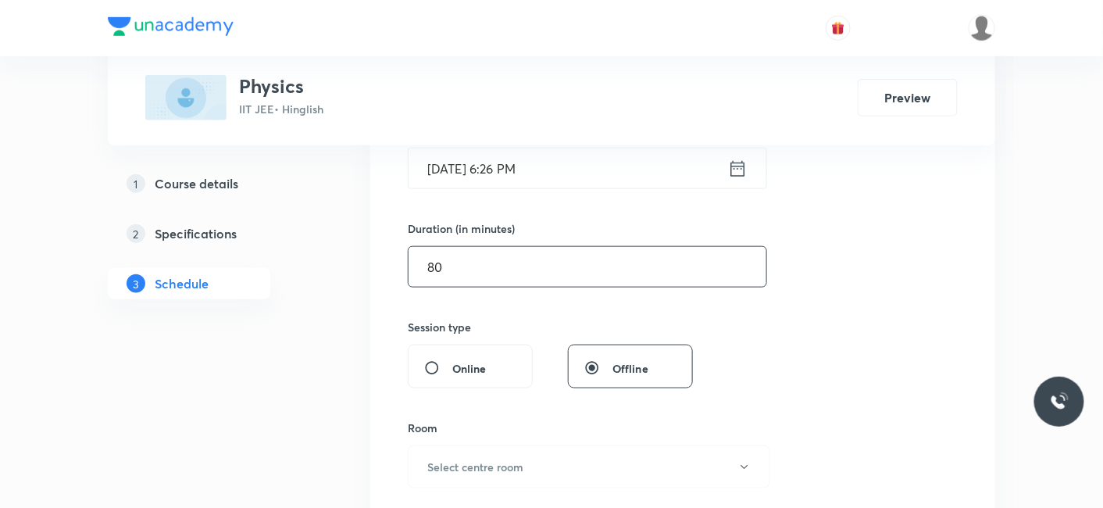
scroll to position [520, 0]
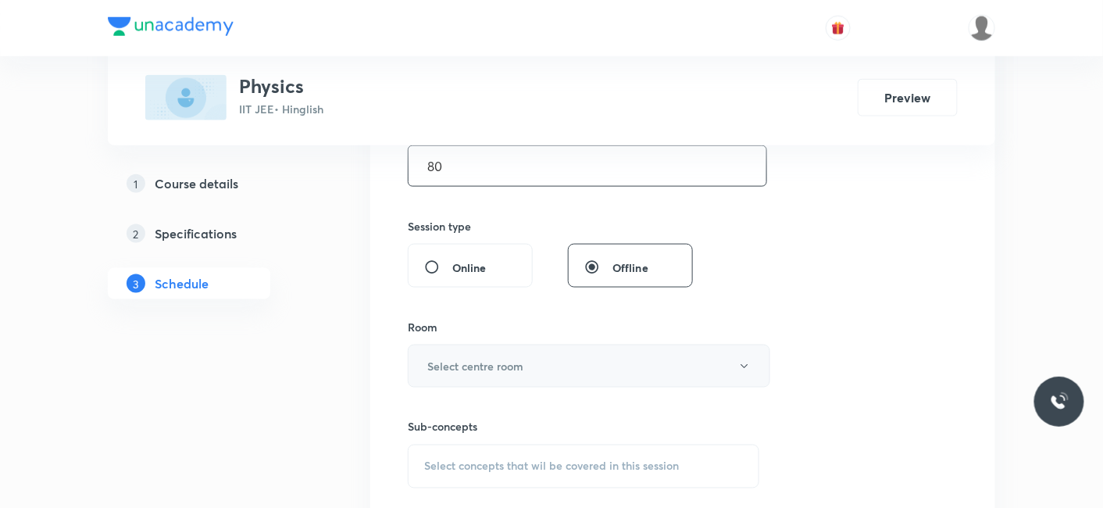
type input "80"
click at [464, 372] on button "Select centre room" at bounding box center [589, 365] width 362 height 43
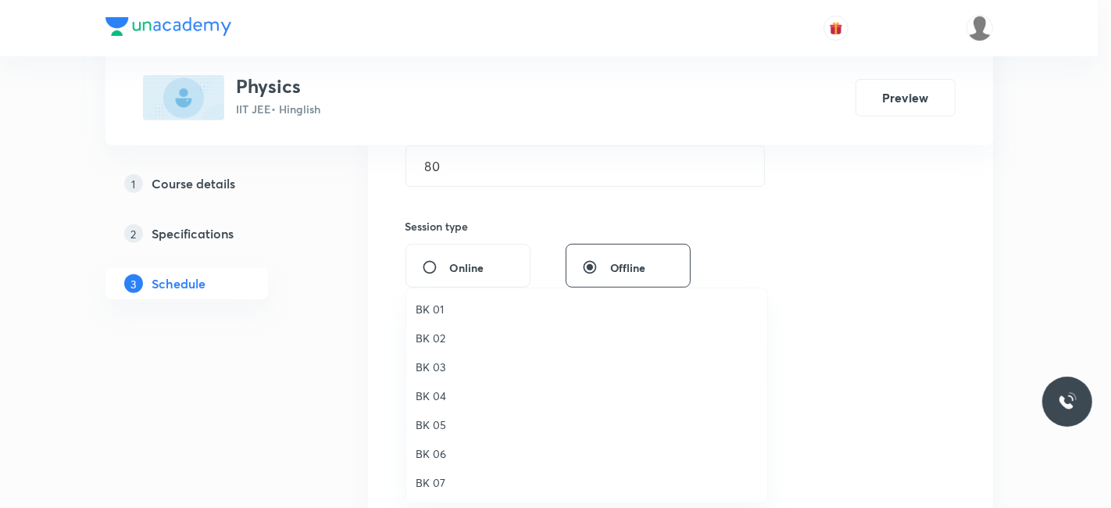
drag, startPoint x: 439, startPoint y: 358, endPoint x: 452, endPoint y: 367, distance: 15.8
click at [439, 359] on span "BK 03" at bounding box center [586, 366] width 342 height 16
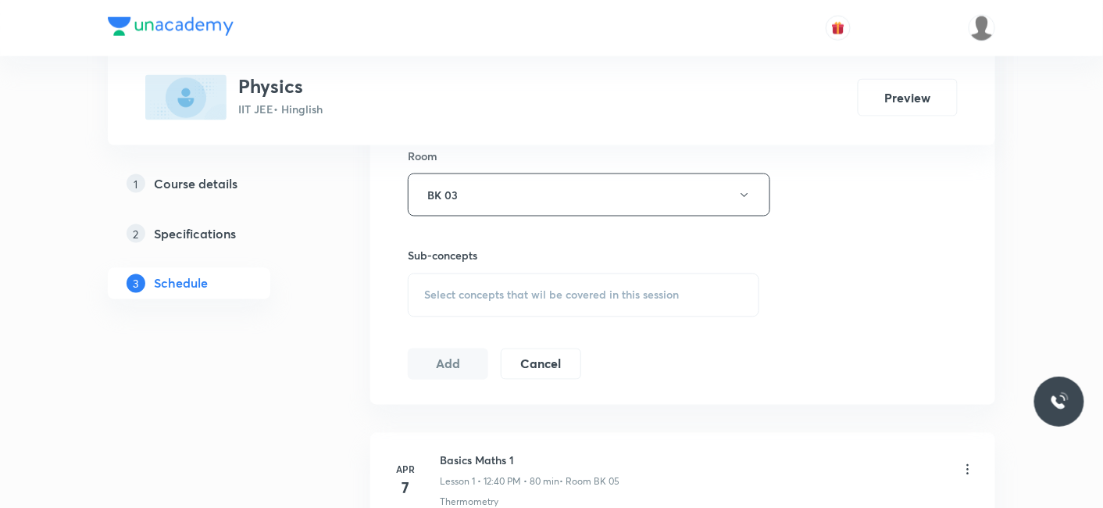
scroll to position [693, 0]
click at [484, 292] on span "Select concepts that wil be covered in this session" at bounding box center [551, 293] width 255 height 12
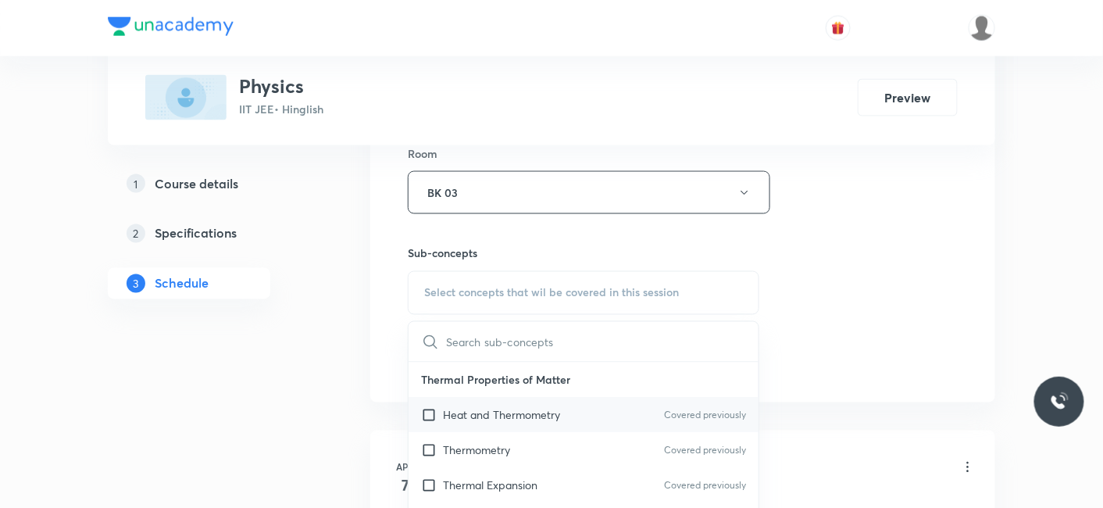
click at [488, 409] on p "Heat and Thermometry" at bounding box center [501, 415] width 117 height 16
checkbox input "true"
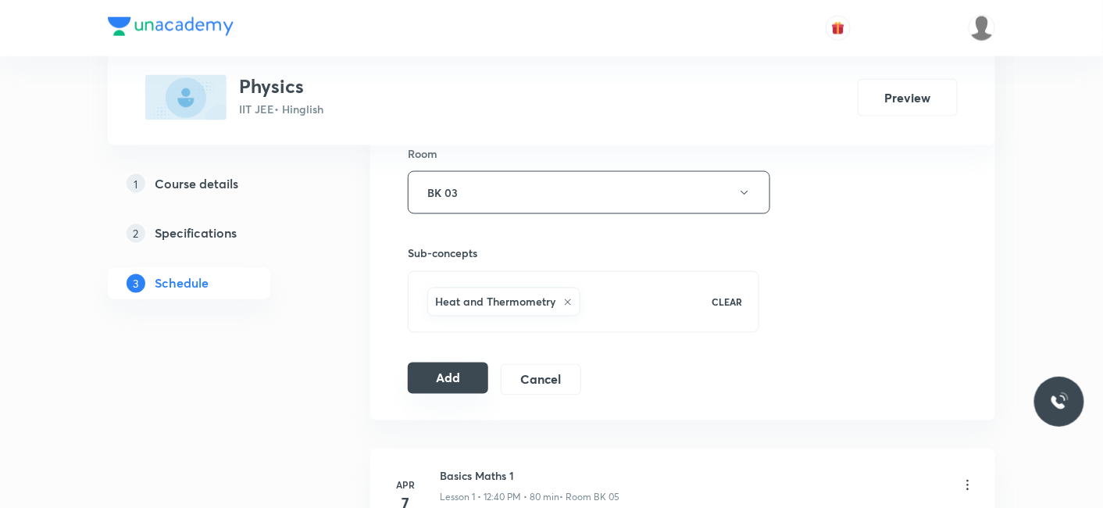
click at [432, 376] on button "Add" at bounding box center [448, 377] width 80 height 31
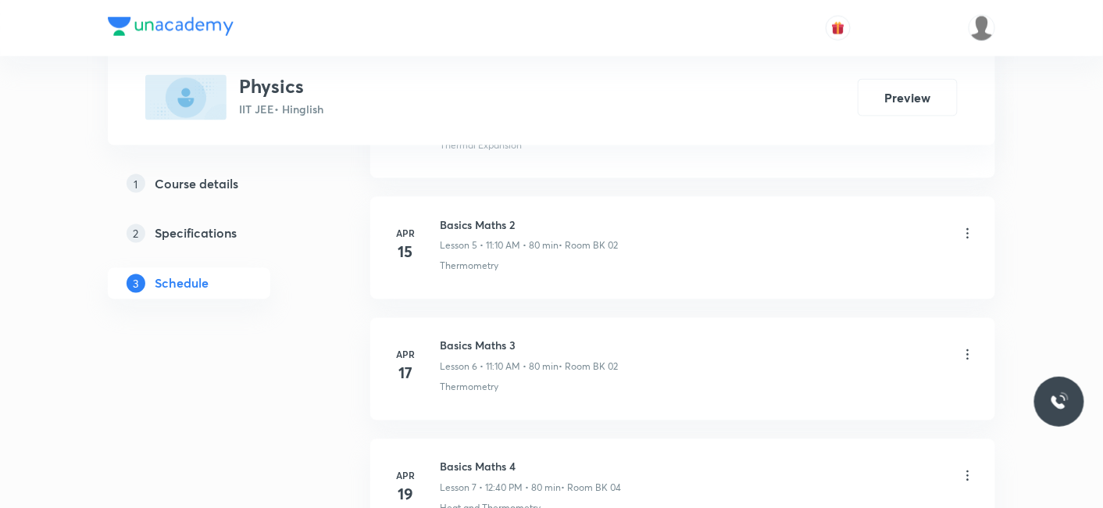
scroll to position [0, 0]
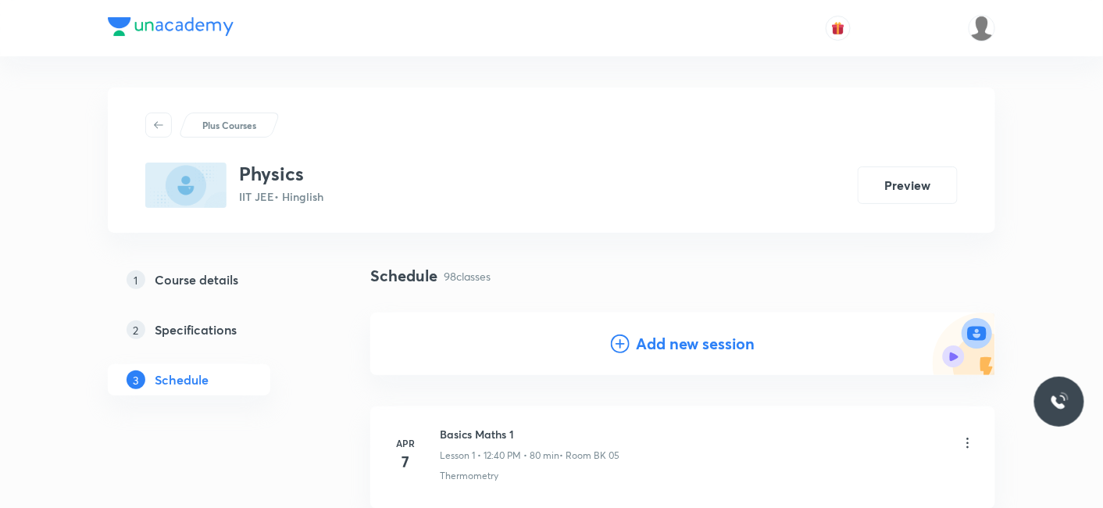
click at [703, 338] on h4 "Add new session" at bounding box center [695, 343] width 119 height 23
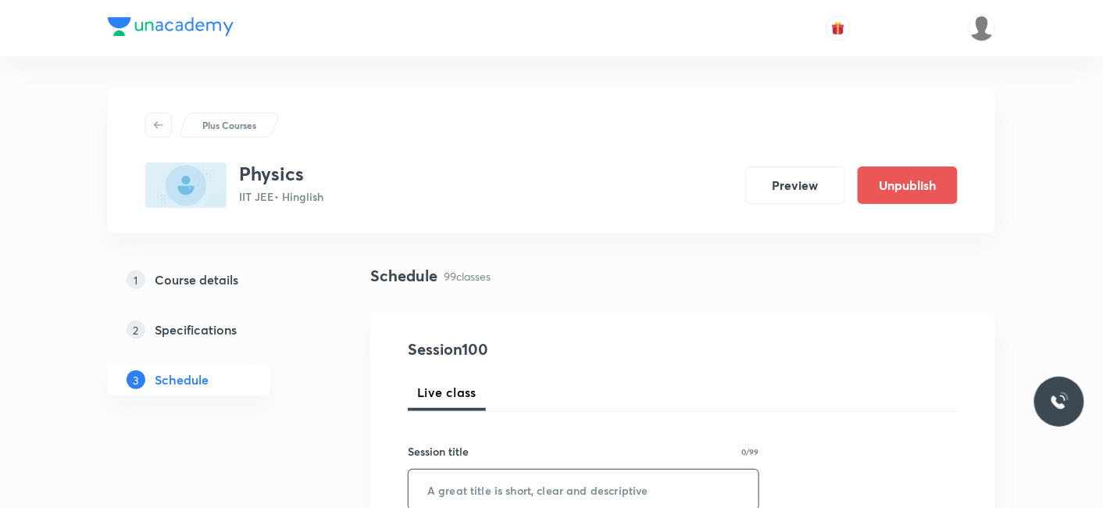
click at [464, 483] on input "text" at bounding box center [583, 489] width 350 height 40
paste input "Circular motion-09"
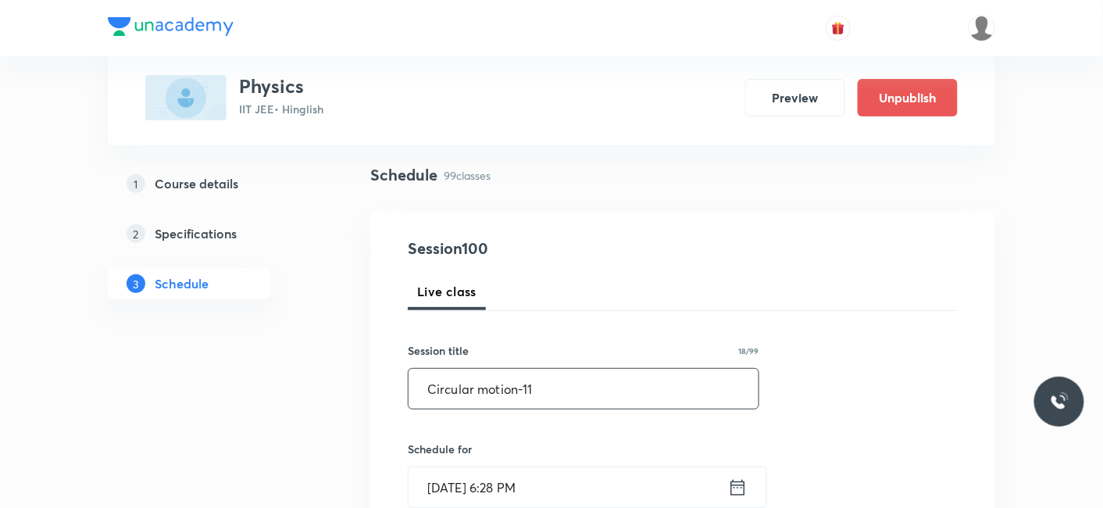
scroll to position [260, 0]
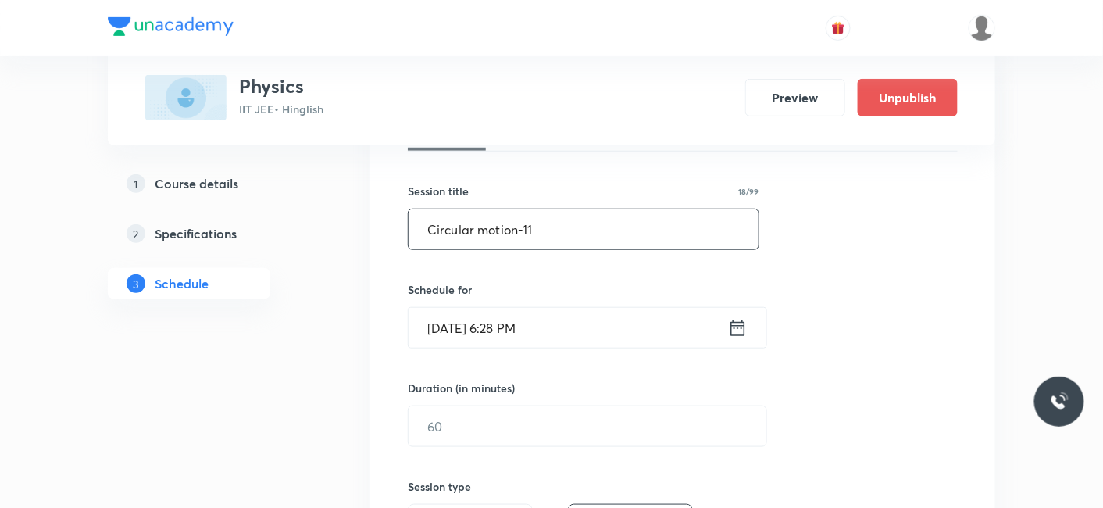
type input "Circular motion-11"
click at [507, 320] on input "Aug 30, 2025, 6:28 PM" at bounding box center [567, 328] width 319 height 40
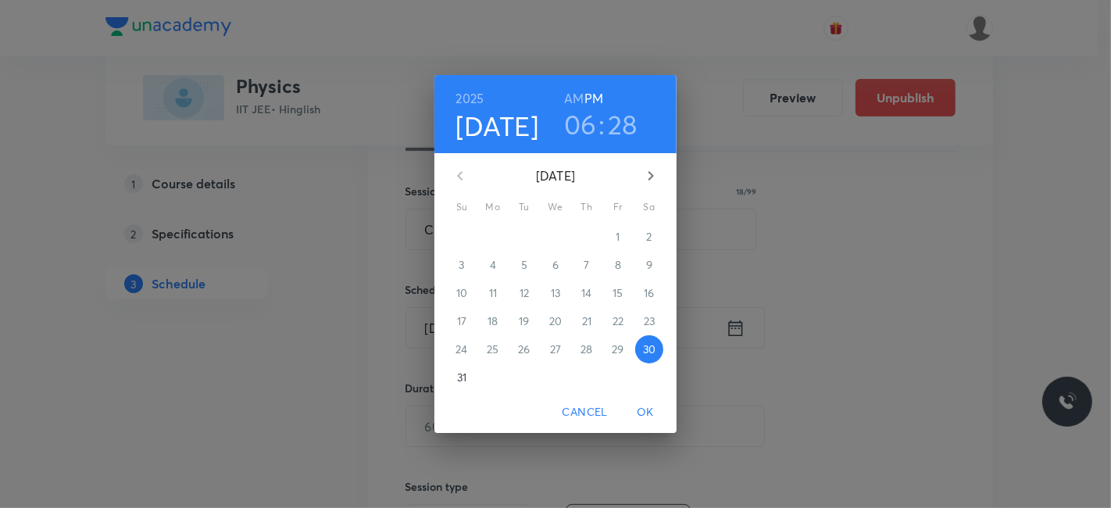
click at [656, 176] on icon "button" at bounding box center [650, 175] width 19 height 19
click at [491, 234] on p "1" at bounding box center [492, 237] width 4 height 16
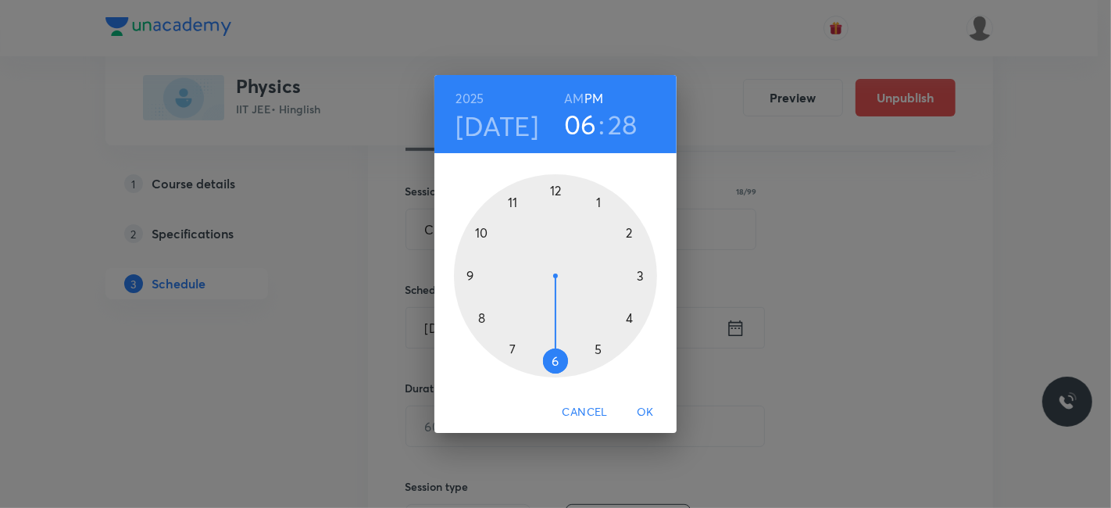
click at [509, 201] on div at bounding box center [555, 275] width 203 height 203
click at [575, 97] on h6 "AM" at bounding box center [574, 98] width 20 height 22
click at [629, 229] on div at bounding box center [555, 275] width 203 height 203
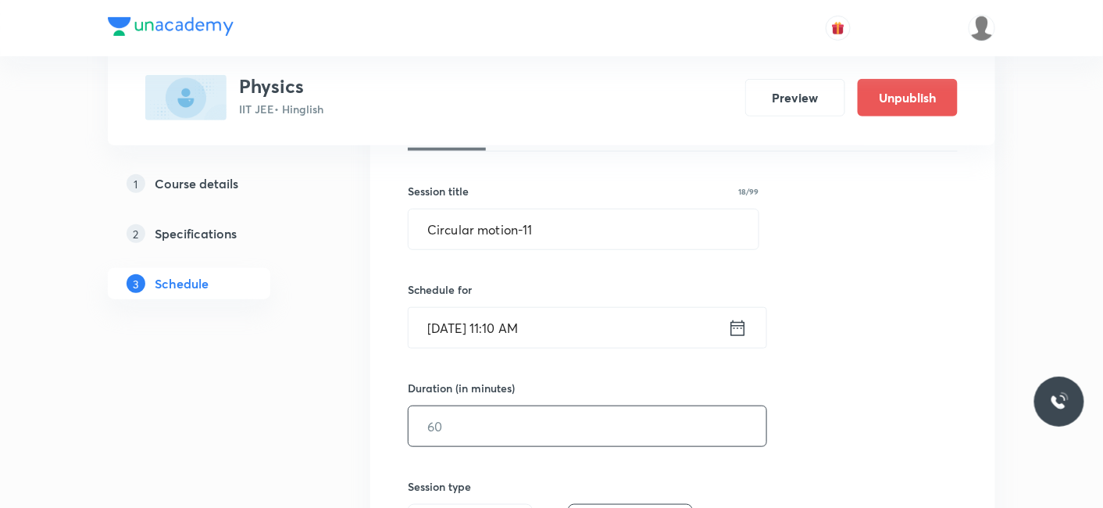
click at [519, 437] on input "text" at bounding box center [587, 426] width 358 height 40
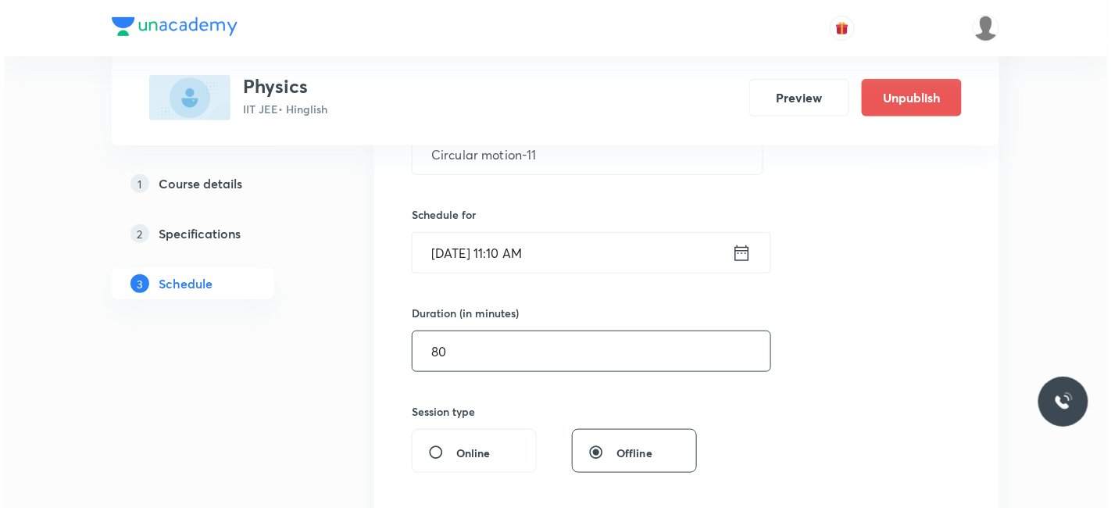
scroll to position [433, 0]
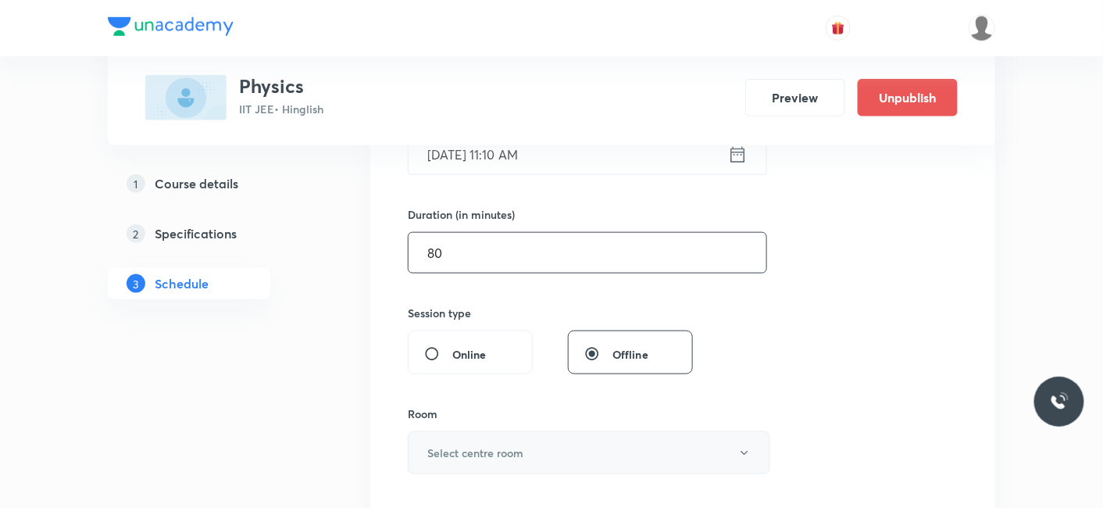
type input "80"
click at [453, 460] on button "Select centre room" at bounding box center [589, 452] width 362 height 43
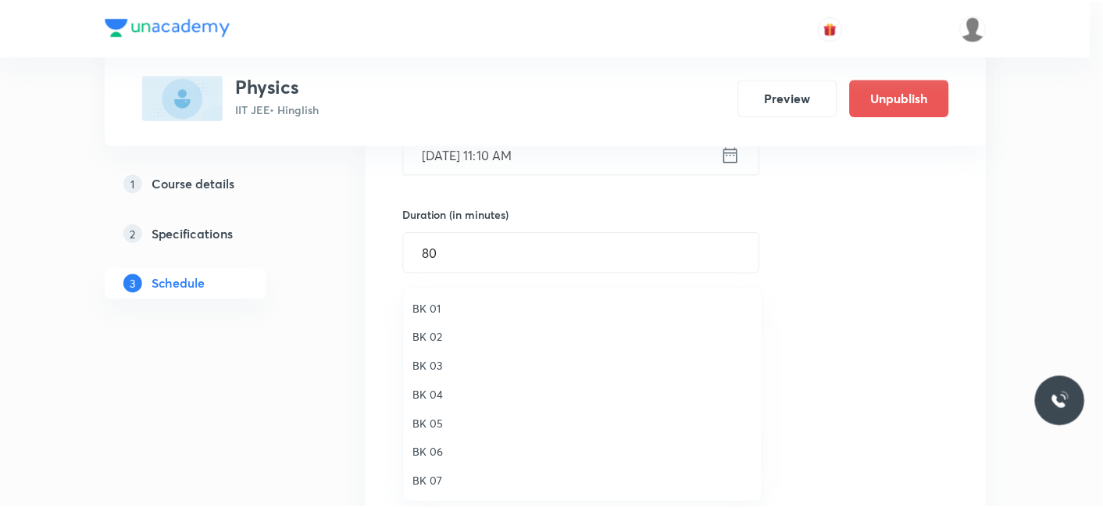
scroll to position [29, 0]
click at [440, 333] on span "BK 03" at bounding box center [586, 338] width 342 height 16
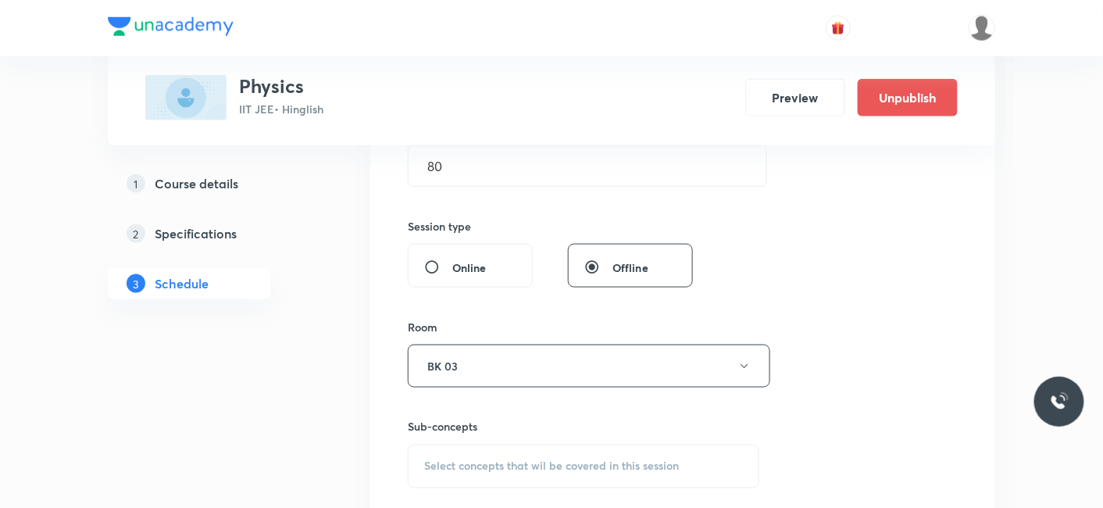
click at [434, 445] on div "Select concepts that wil be covered in this session" at bounding box center [583, 466] width 351 height 44
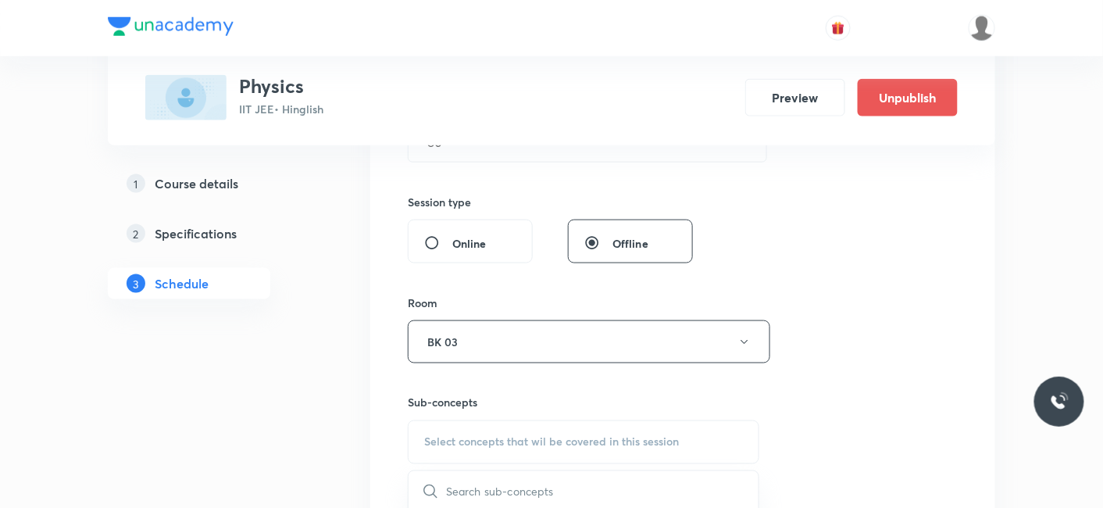
click at [489, 440] on span "Select concepts that wil be covered in this session" at bounding box center [551, 442] width 255 height 12
click at [461, 441] on span "Select concepts that wil be covered in this session" at bounding box center [551, 442] width 255 height 12
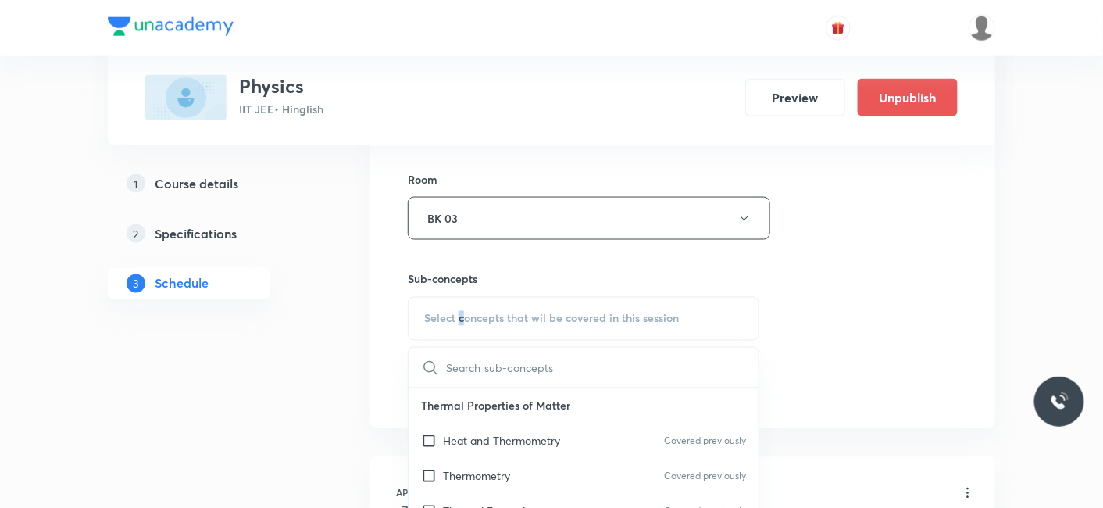
scroll to position [718, 0]
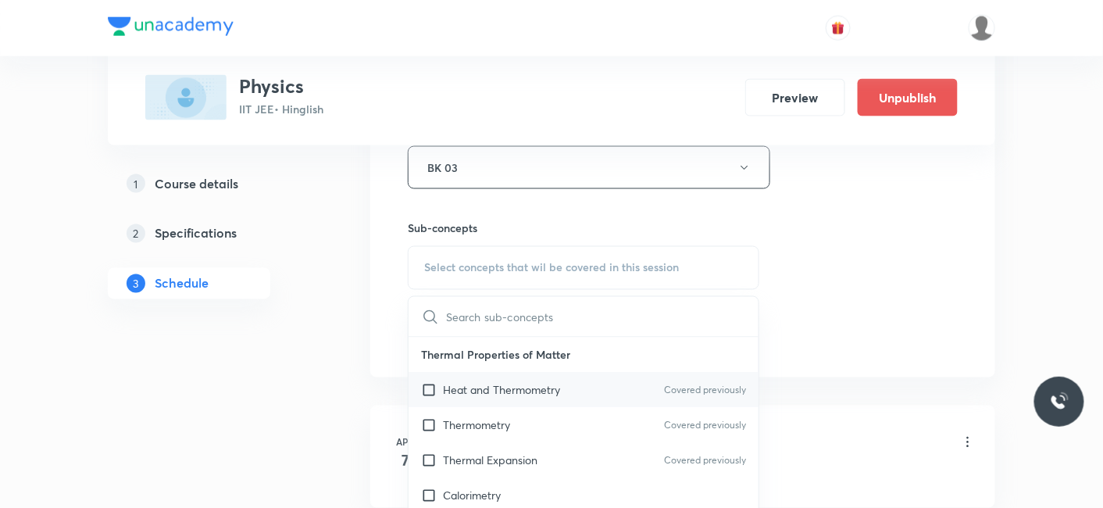
click at [475, 394] on p "Heat and Thermometry" at bounding box center [501, 390] width 117 height 16
checkbox input "true"
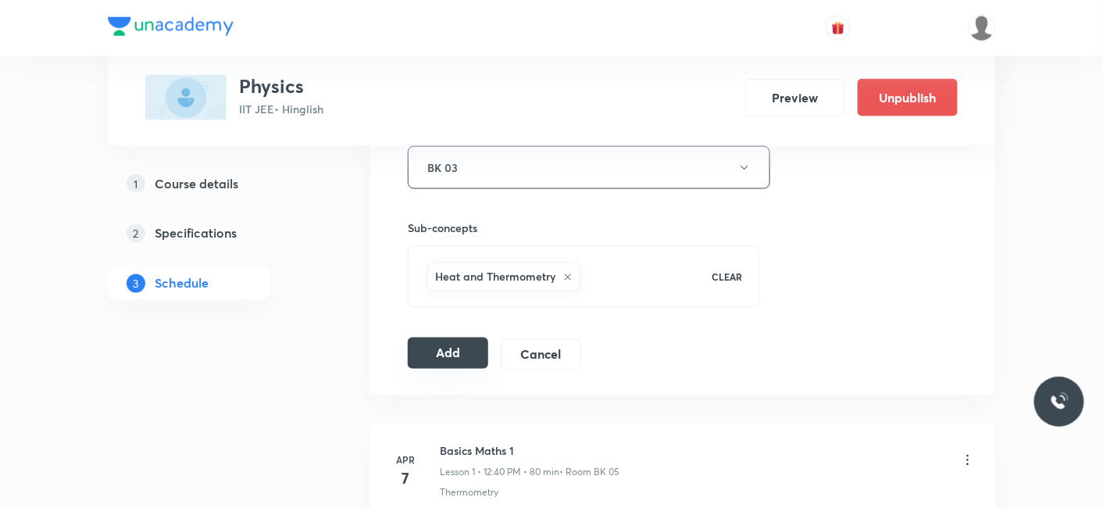
click at [444, 344] on button "Add" at bounding box center [448, 352] width 80 height 31
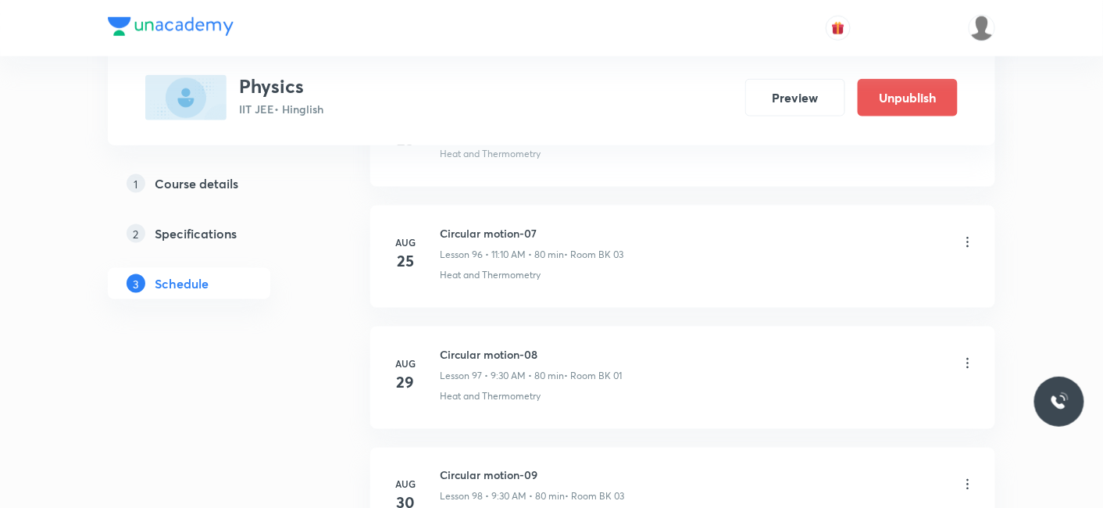
scroll to position [12087, 0]
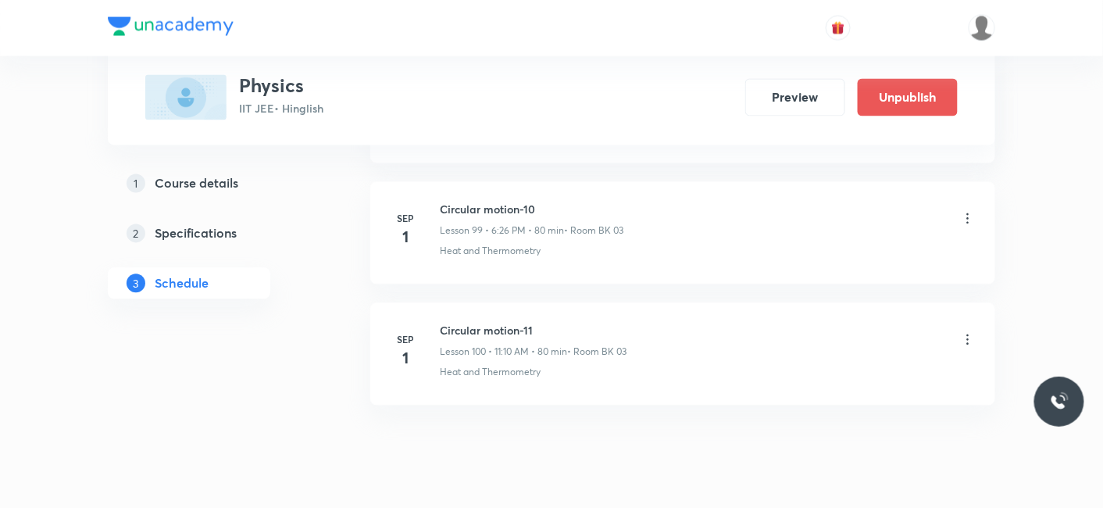
click at [966, 211] on icon at bounding box center [968, 219] width 16 height 16
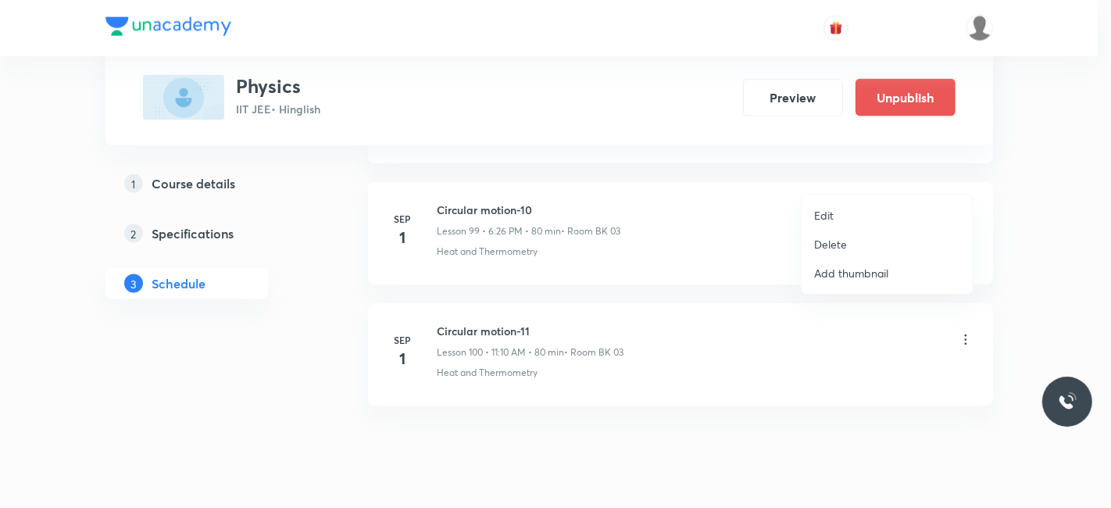
click at [825, 215] on p "Edit" at bounding box center [824, 215] width 20 height 16
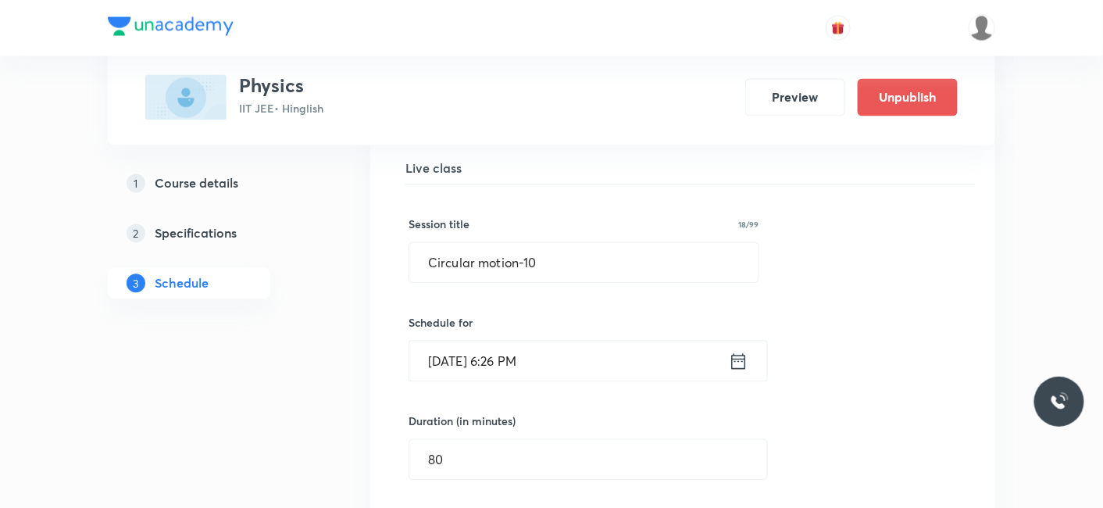
click at [520, 341] on input "Sep 1, 2025, 6:26 PM" at bounding box center [568, 361] width 319 height 40
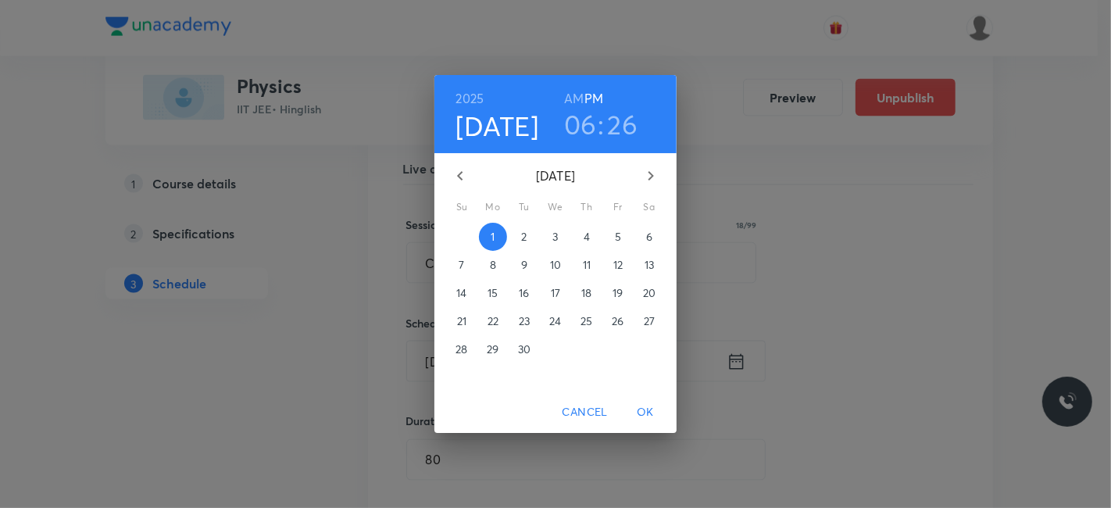
click at [581, 98] on h6 "AM" at bounding box center [574, 98] width 20 height 22
click at [581, 124] on h3 "06" at bounding box center [580, 124] width 33 height 33
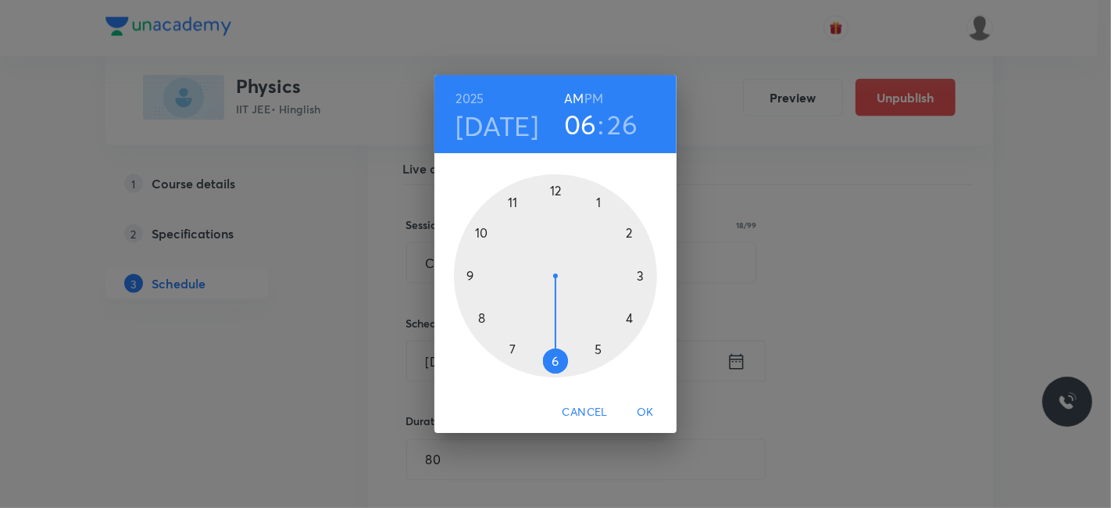
click at [481, 318] on div at bounding box center [555, 275] width 203 height 203
click at [549, 191] on div at bounding box center [555, 275] width 203 height 203
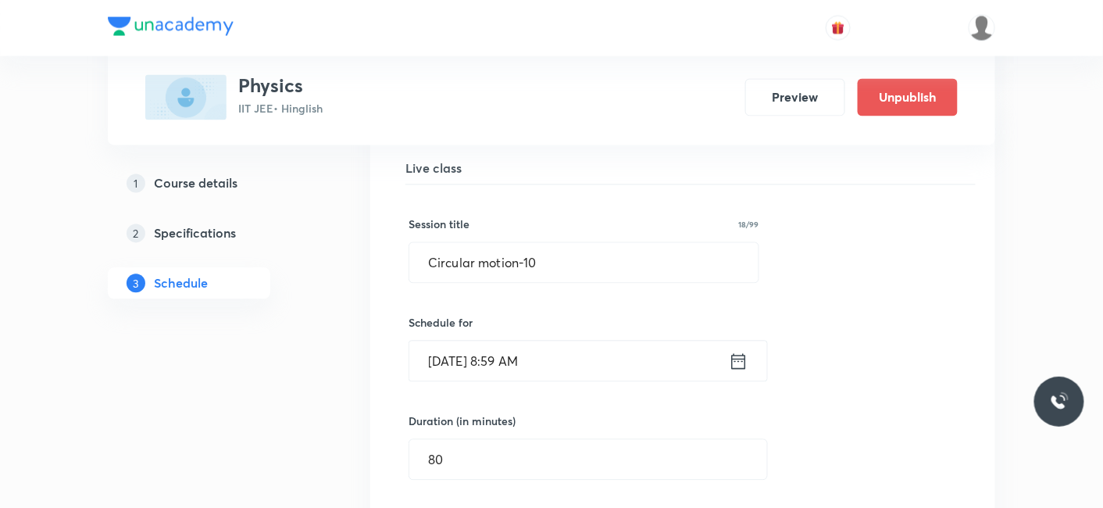
click at [591, 341] on input "[DATE] 8:59 AM" at bounding box center [568, 361] width 319 height 40
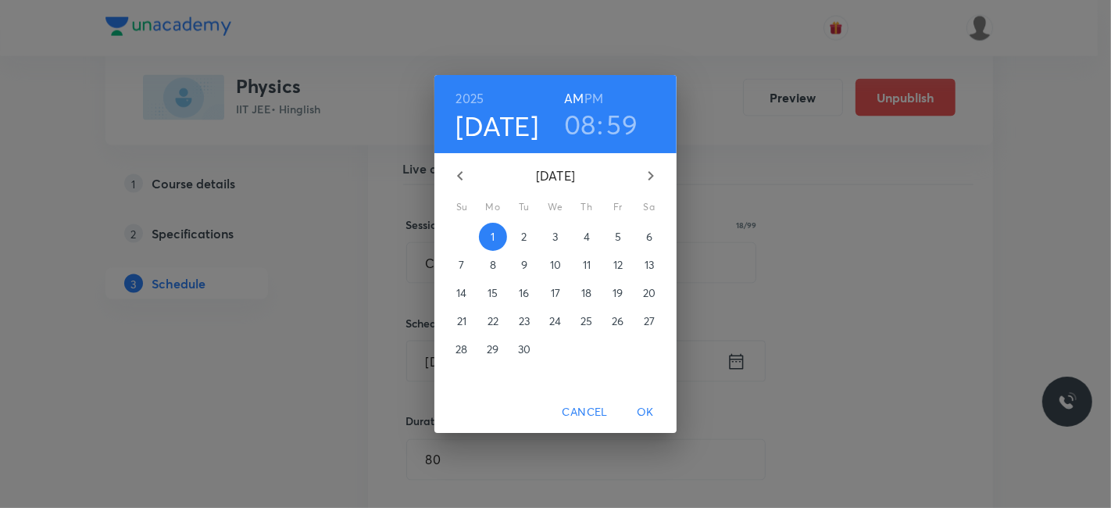
click at [610, 121] on h3 "59" at bounding box center [622, 124] width 31 height 33
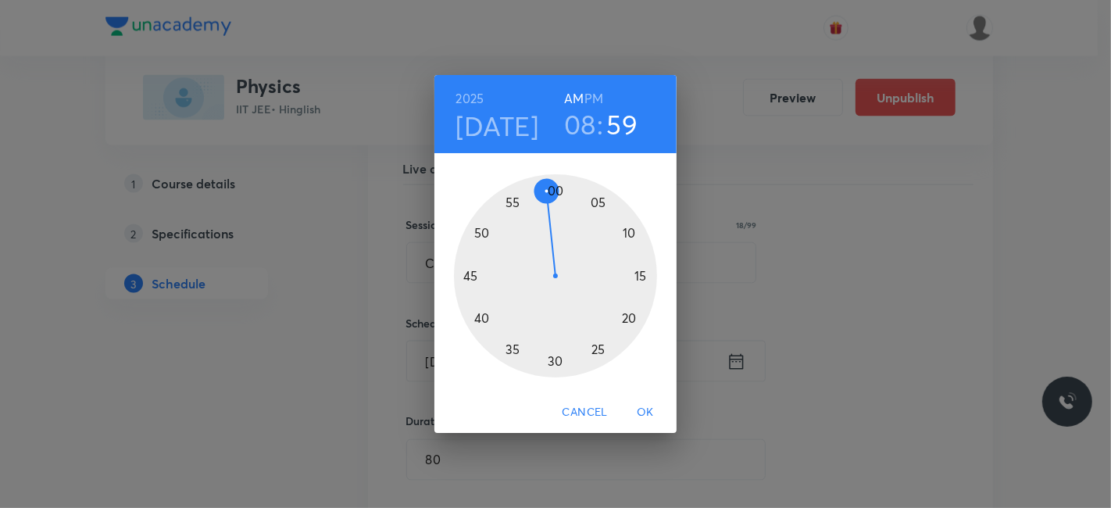
click at [554, 191] on div at bounding box center [555, 275] width 203 height 203
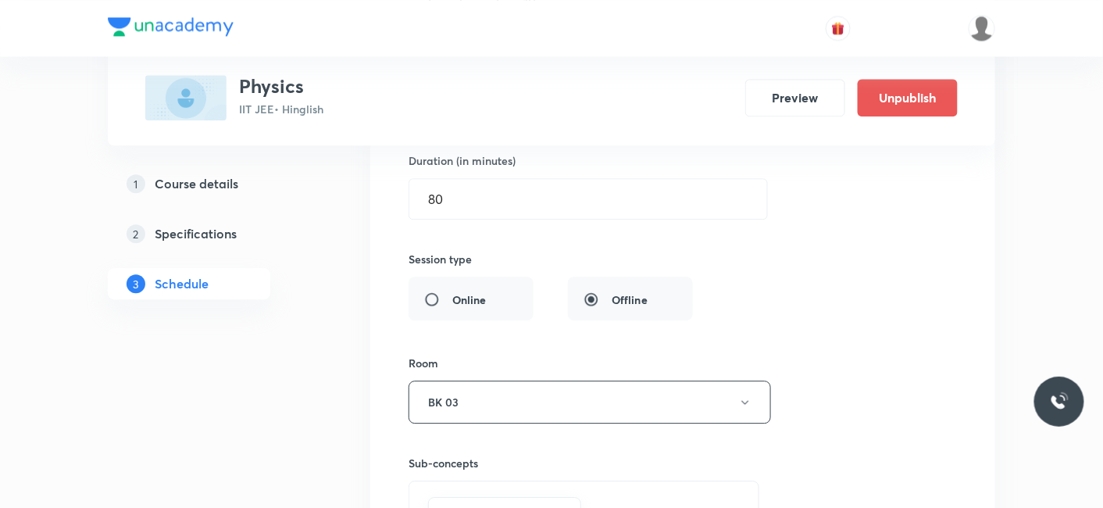
scroll to position [12685, 0]
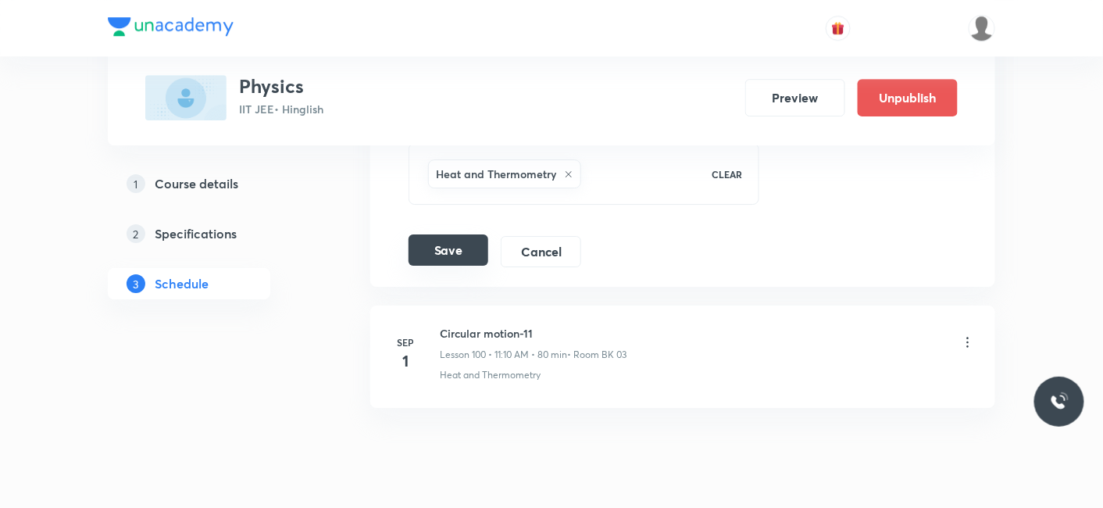
click at [453, 234] on button "Save" at bounding box center [448, 249] width 80 height 31
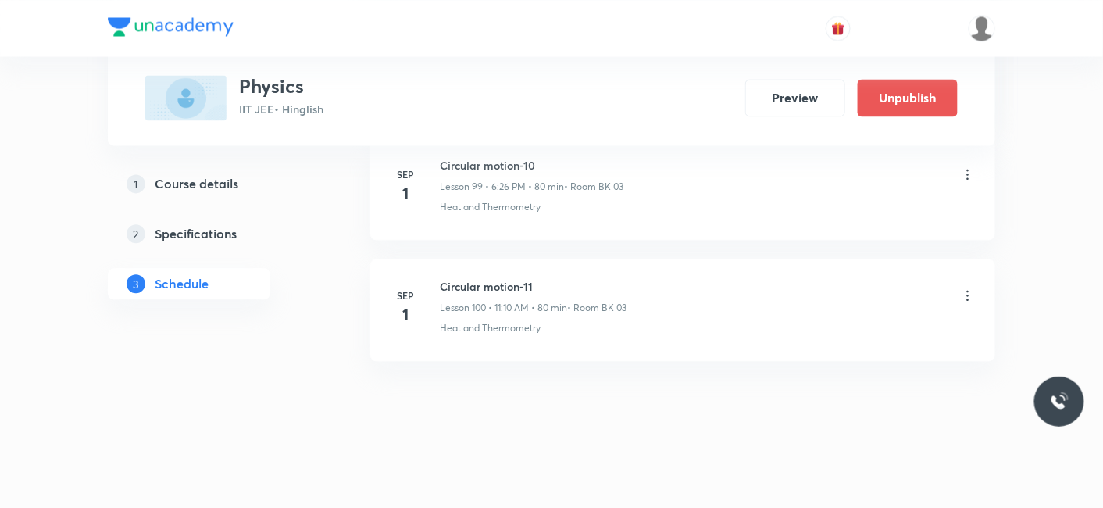
scroll to position [12087, 0]
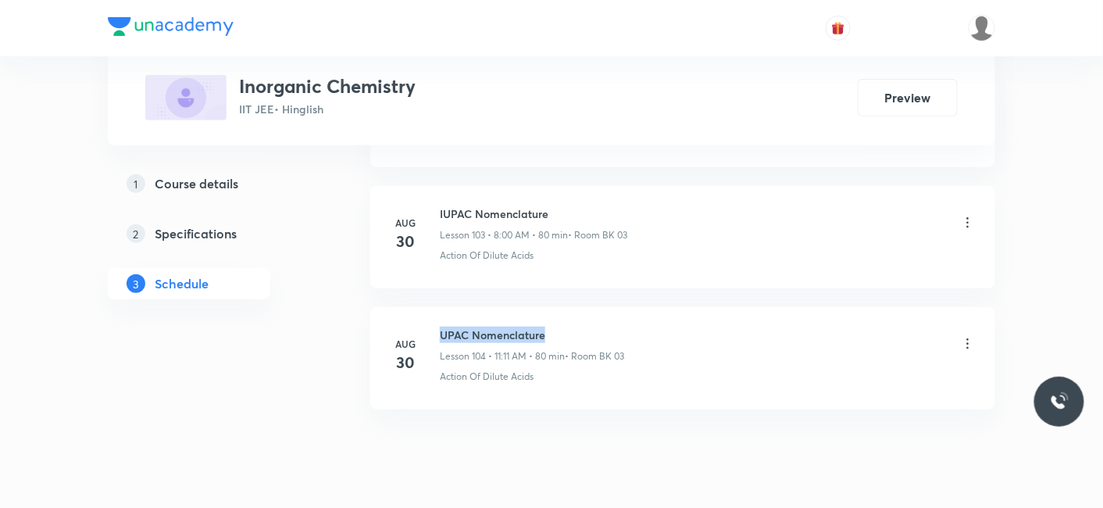
drag, startPoint x: 440, startPoint y: 282, endPoint x: 544, endPoint y: 280, distance: 103.9
click at [544, 326] on h6 "UPAC Nomenclature" at bounding box center [532, 334] width 184 height 16
copy h6 "UPAC Nomenclature"
drag, startPoint x: 547, startPoint y: 288, endPoint x: 439, endPoint y: 280, distance: 108.1
click at [440, 326] on h6 "UPAC Nomenclature" at bounding box center [532, 334] width 184 height 16
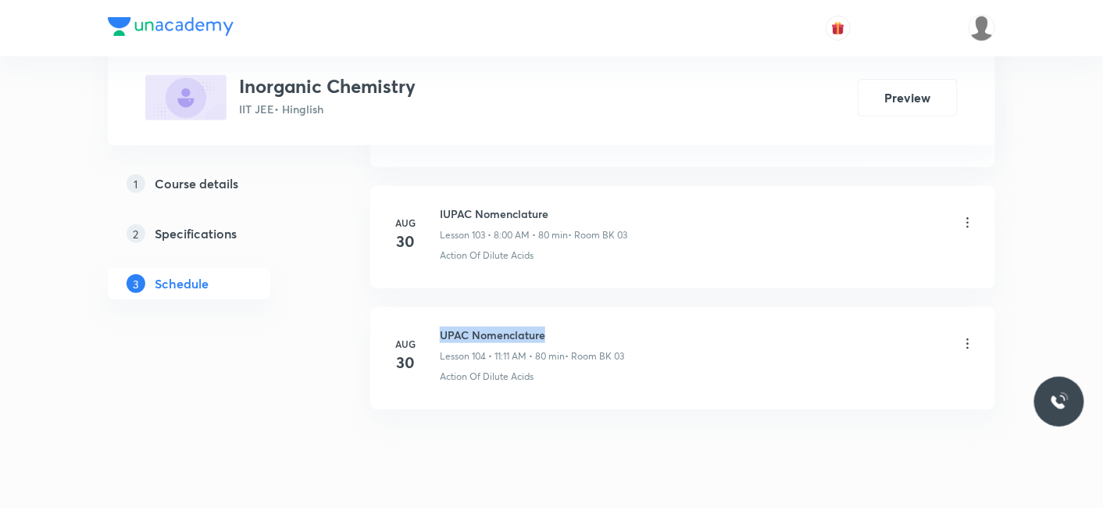
copy h6 "UPAC Nomenclature"
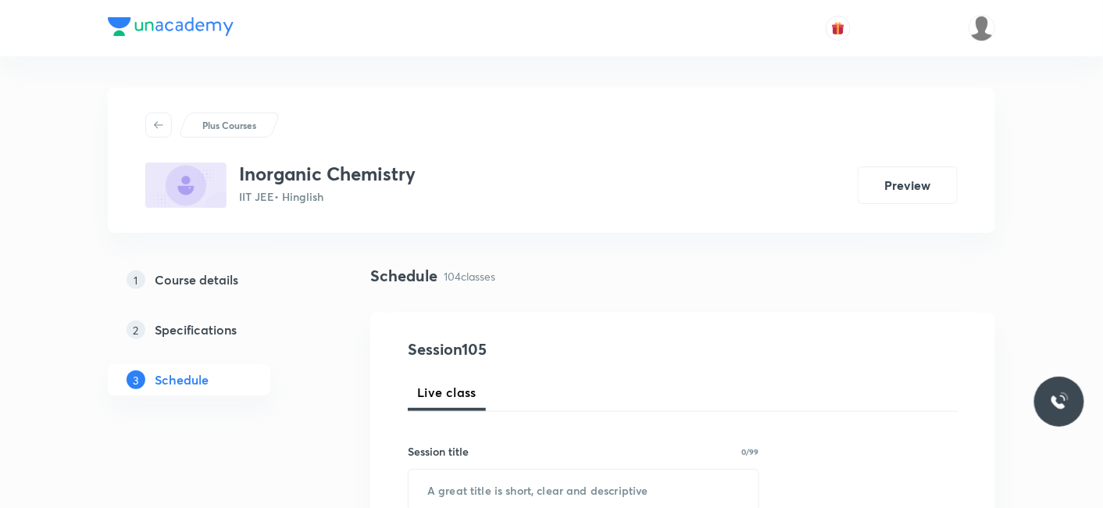
scroll to position [87, 0]
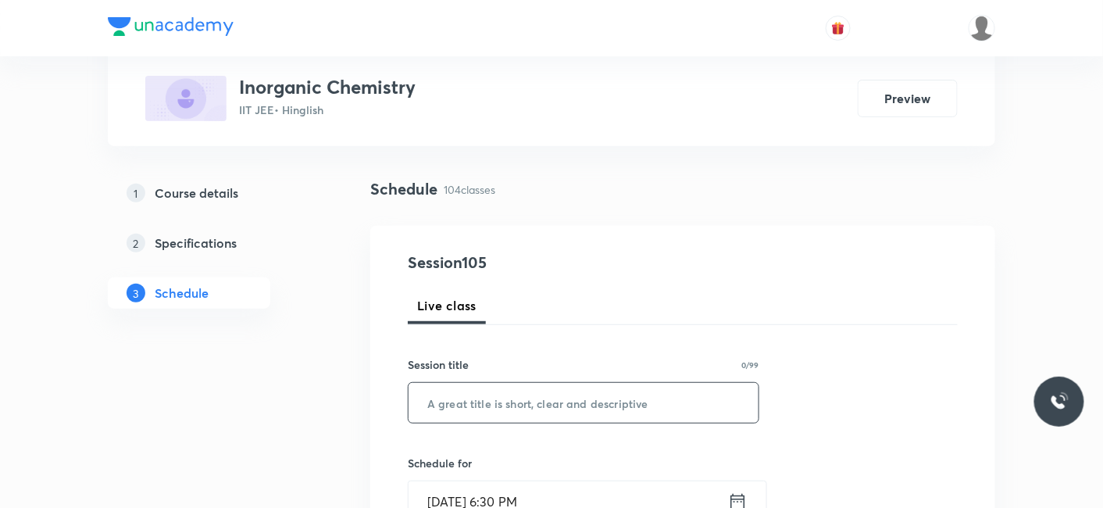
click at [507, 407] on input "text" at bounding box center [583, 403] width 350 height 40
paste input "UPAC Nomenclature"
click at [428, 399] on input "UPAC Nomenclature" at bounding box center [583, 403] width 350 height 40
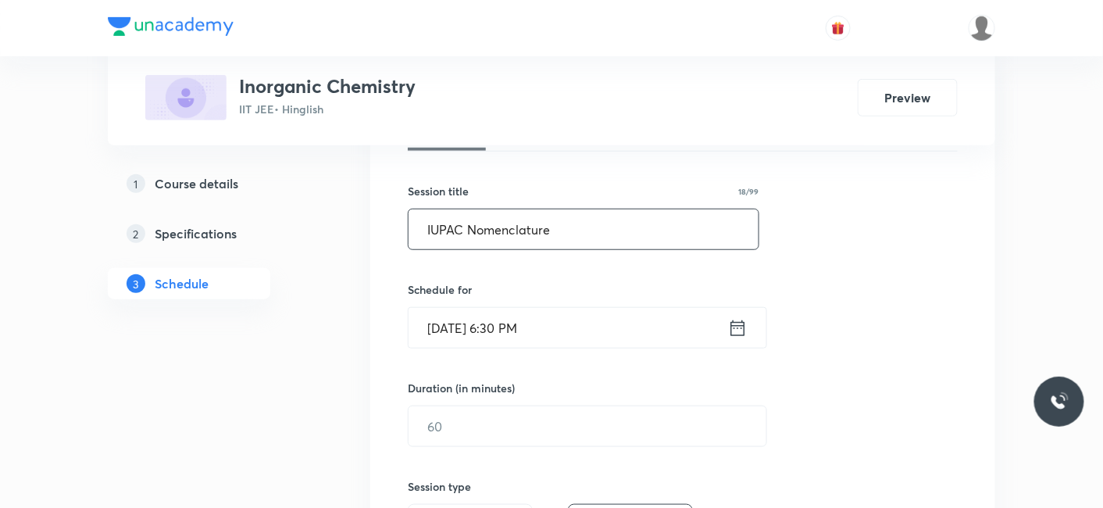
type input "IUPAC Nomenclature"
click at [472, 326] on input "Aug 30, 2025, 6:30 PM" at bounding box center [567, 328] width 319 height 40
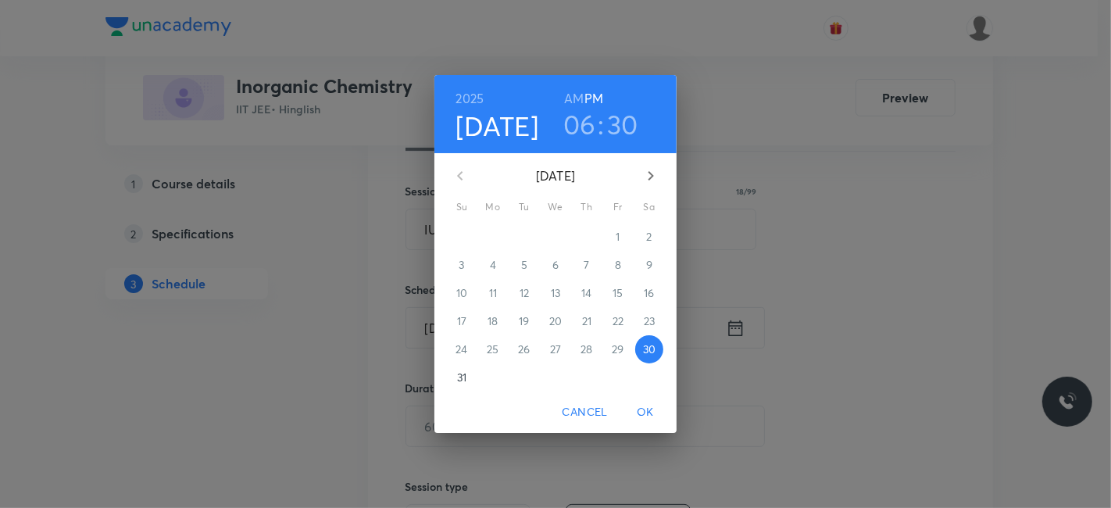
click at [524, 116] on h4 "[DATE]" at bounding box center [497, 125] width 83 height 33
click at [650, 180] on icon "button" at bounding box center [650, 175] width 19 height 19
click at [492, 237] on p "1" at bounding box center [492, 237] width 4 height 16
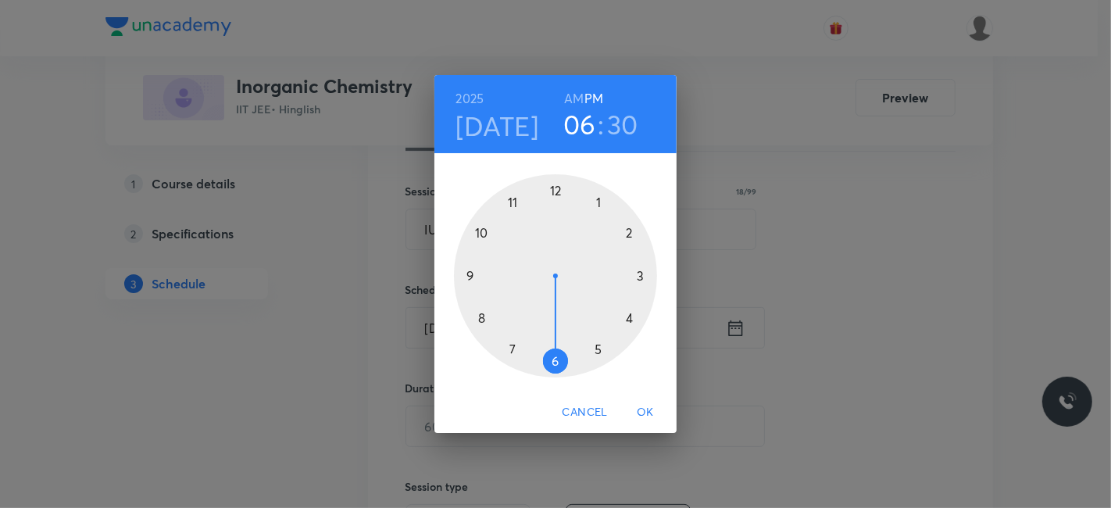
click at [470, 273] on div at bounding box center [555, 275] width 203 height 203
drag, startPoint x: 572, startPoint y: 94, endPoint x: 572, endPoint y: 131, distance: 36.7
click at [572, 95] on h6 "AM" at bounding box center [574, 98] width 20 height 22
click at [637, 412] on span "OK" at bounding box center [644, 412] width 37 height 20
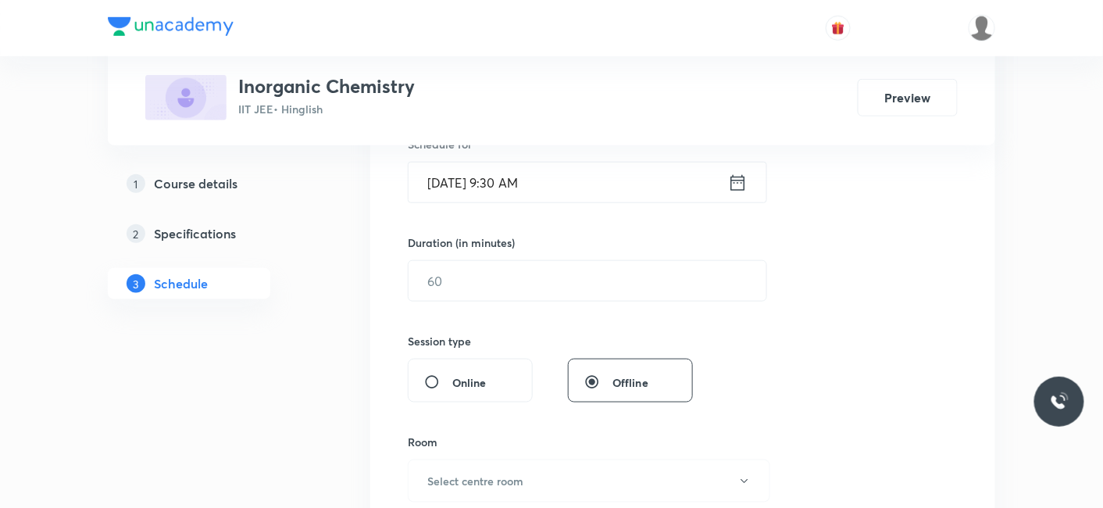
scroll to position [433, 0]
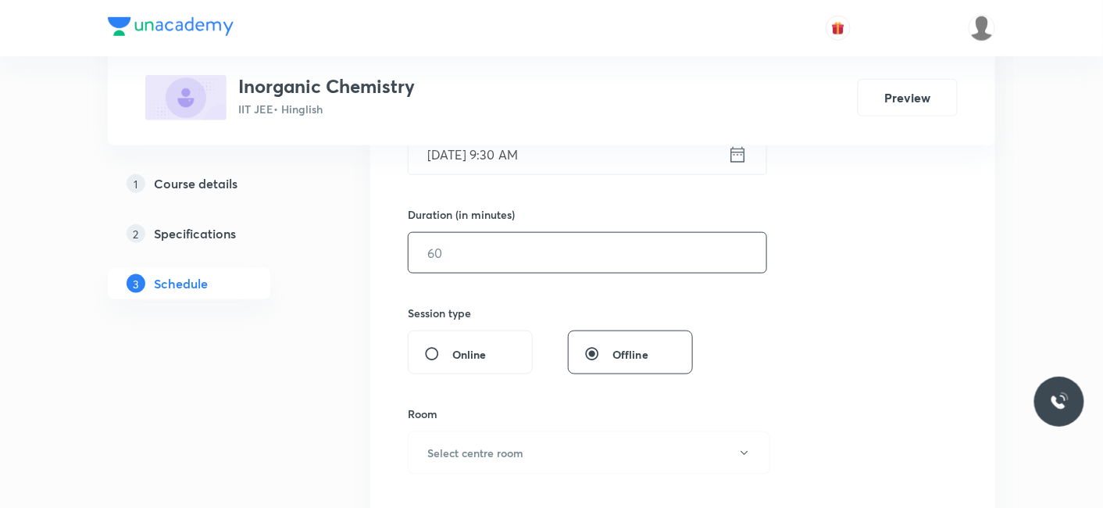
click at [497, 271] on div "​" at bounding box center [587, 252] width 359 height 41
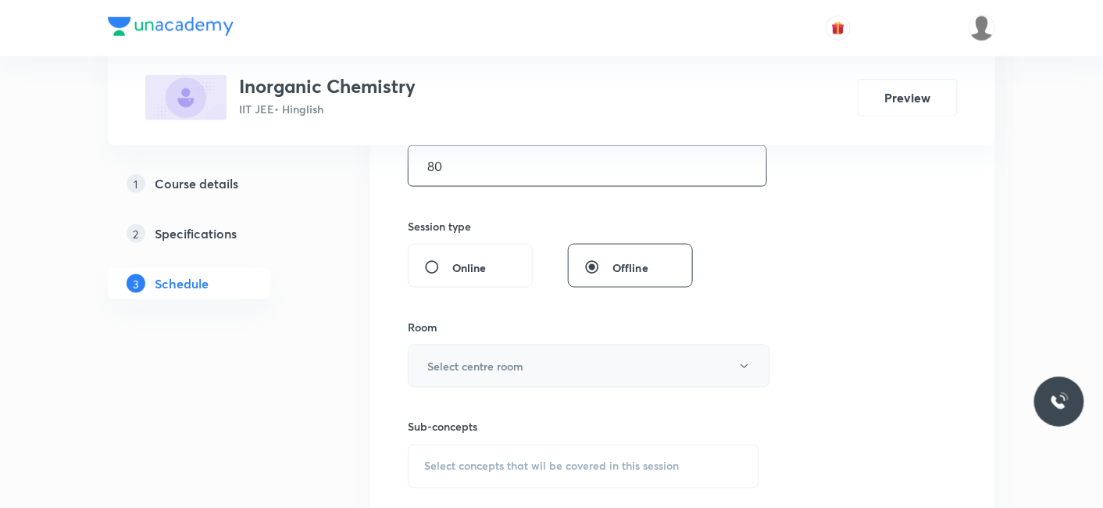
type input "80"
click at [433, 358] on h6 "Select centre room" at bounding box center [475, 366] width 96 height 16
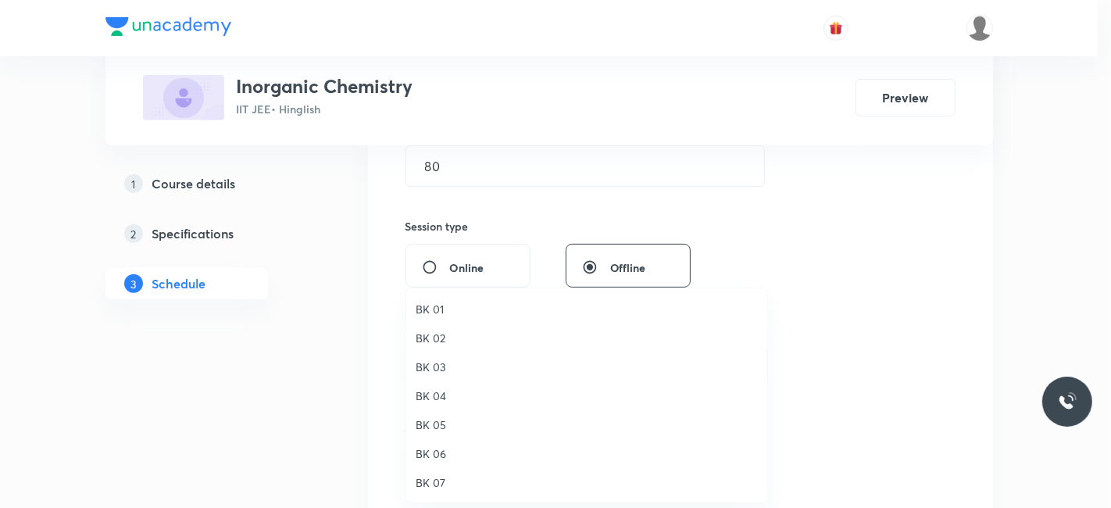
click at [440, 362] on span "BK 03" at bounding box center [586, 366] width 342 height 16
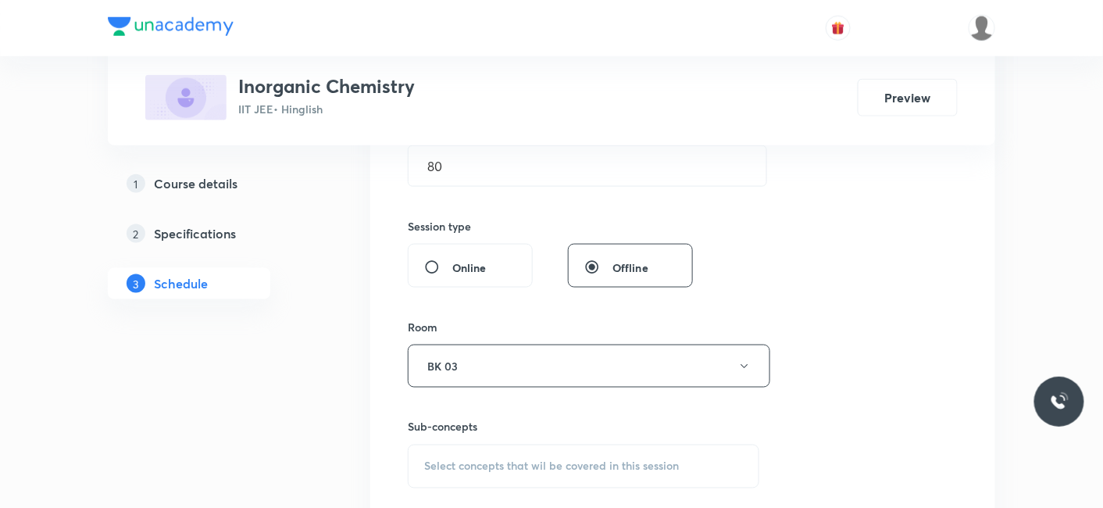
click at [481, 465] on span "Select concepts that wil be covered in this session" at bounding box center [551, 466] width 255 height 12
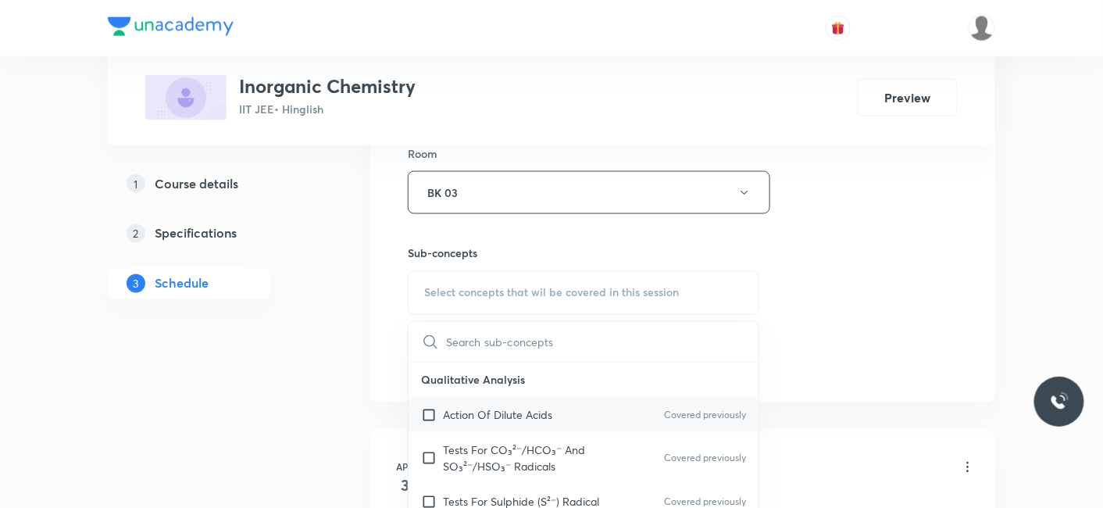
click at [490, 413] on p "Action Of Dilute Acids" at bounding box center [497, 415] width 109 height 16
checkbox input "true"
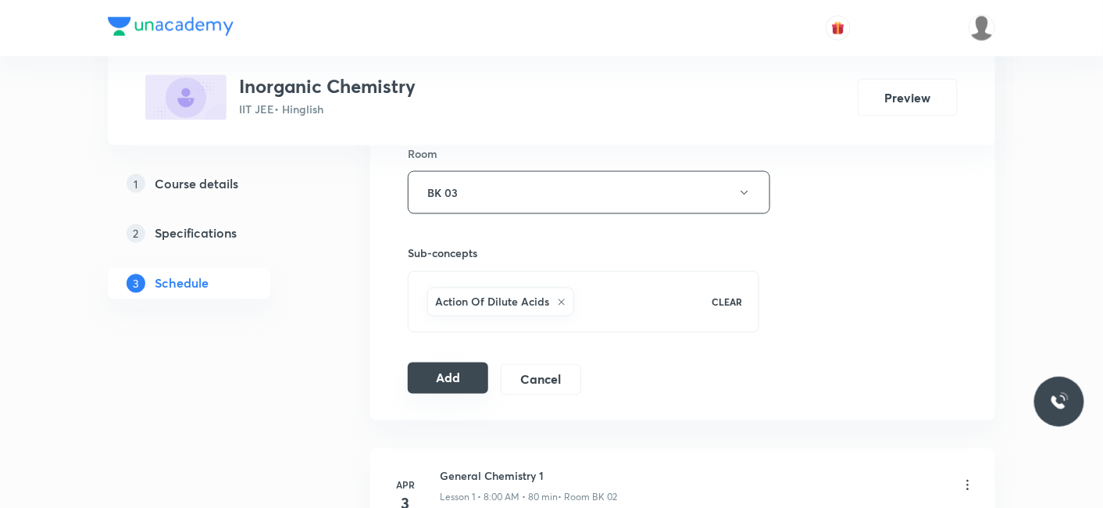
click at [433, 367] on button "Add" at bounding box center [448, 377] width 80 height 31
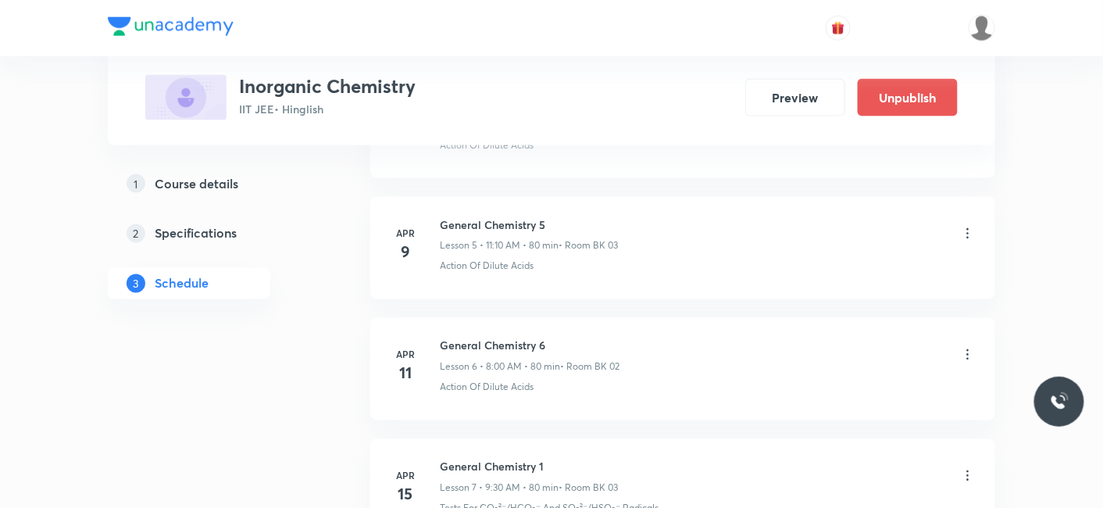
scroll to position [10013, 0]
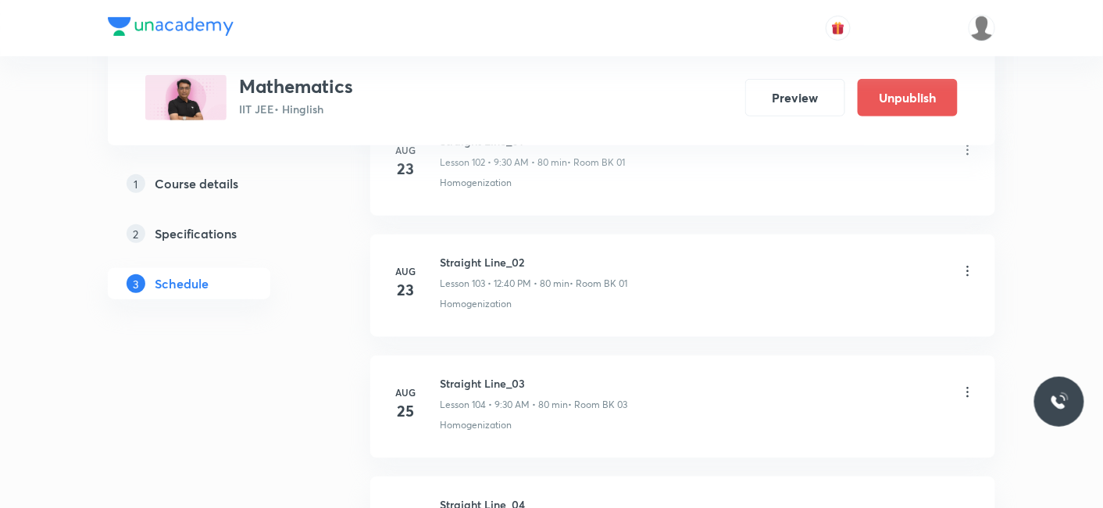
scroll to position [13626, 0]
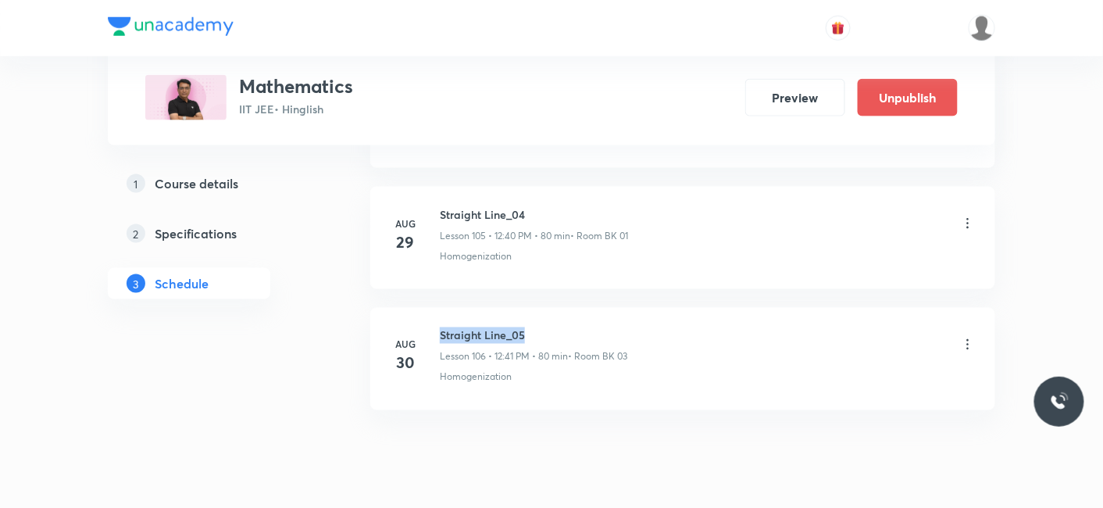
drag, startPoint x: 442, startPoint y: 283, endPoint x: 526, endPoint y: 283, distance: 83.6
click at [525, 327] on h6 "Straight Line_05" at bounding box center [533, 335] width 187 height 16
copy h6 "Straight Line_05"
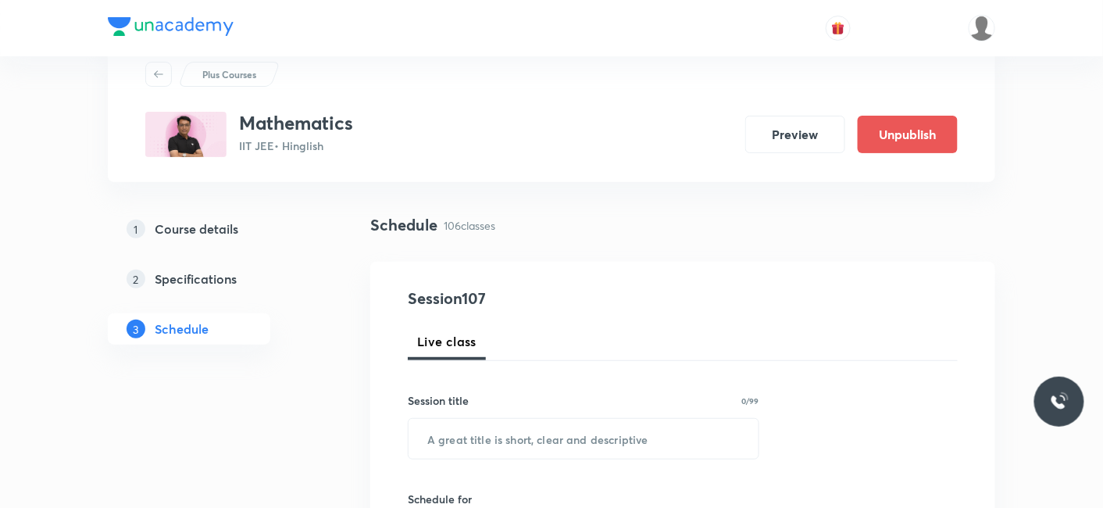
scroll to position [87, 0]
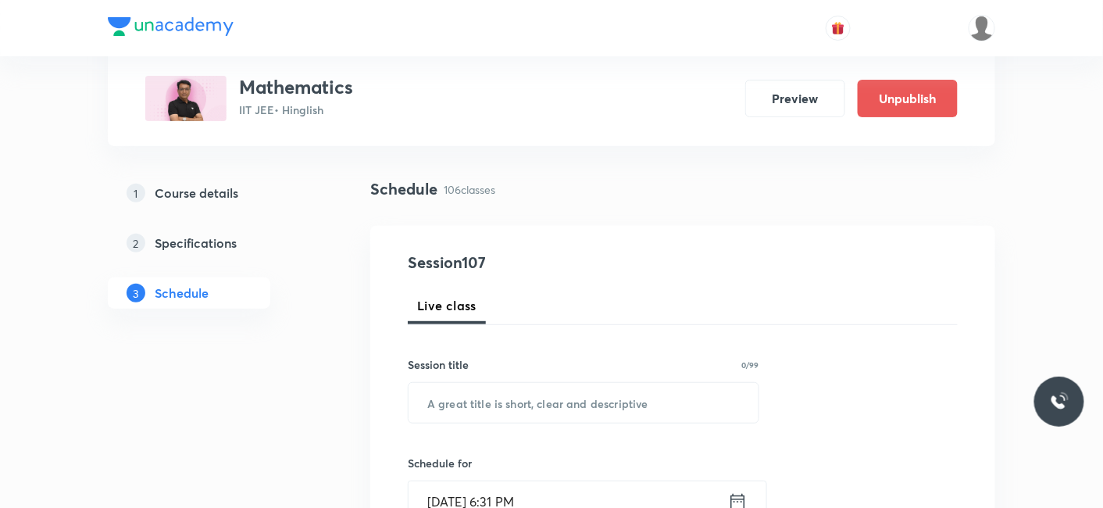
click at [550, 371] on div "Session title 0/99 ​" at bounding box center [583, 389] width 351 height 67
click at [529, 390] on input "text" at bounding box center [583, 403] width 350 height 40
paste input "Straight Line_05"
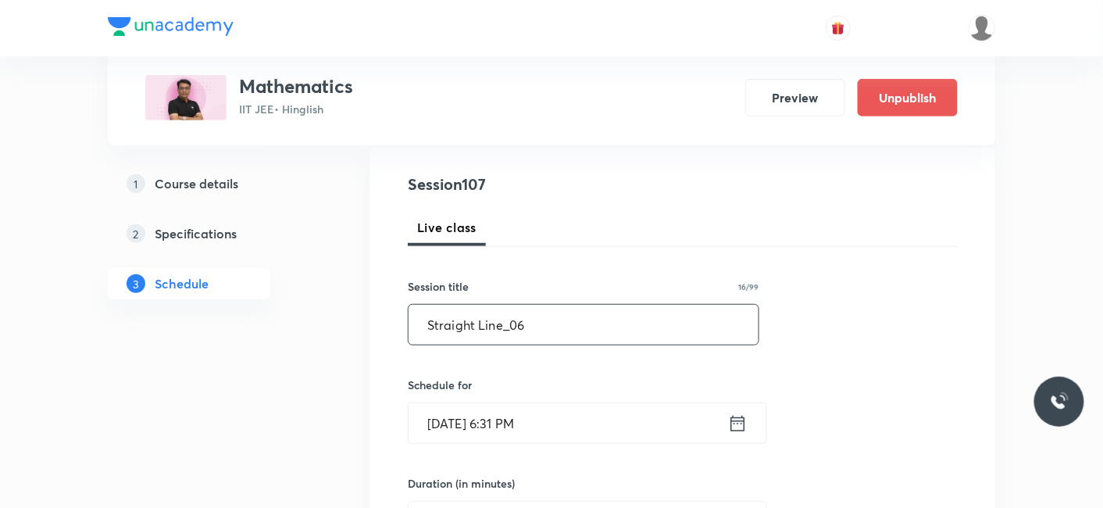
scroll to position [260, 0]
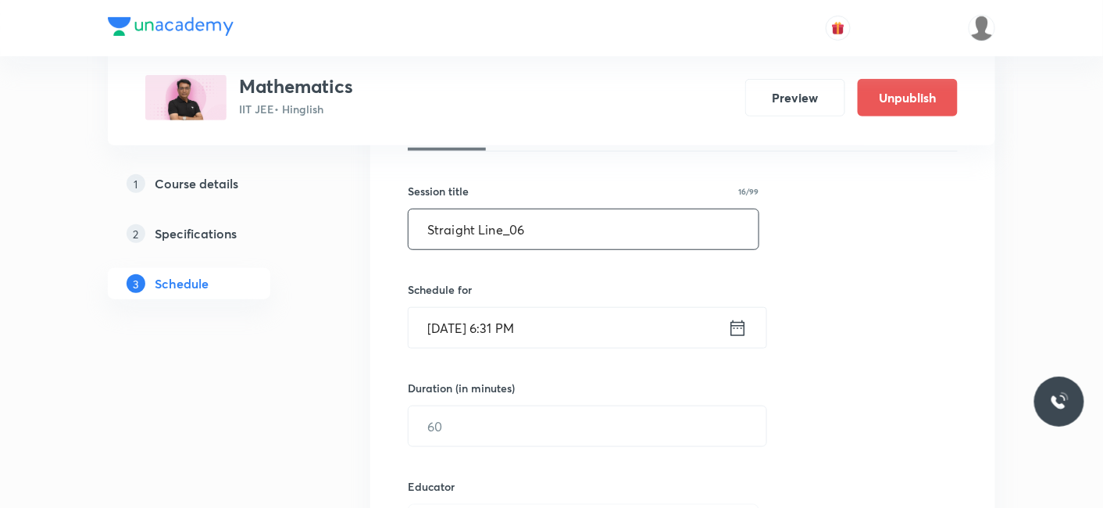
type input "Straight Line_06"
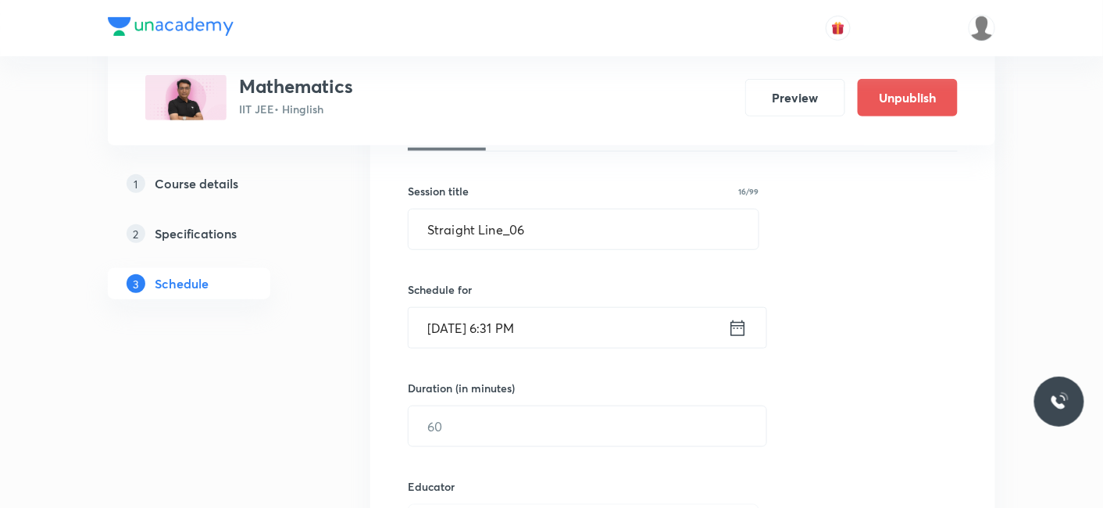
click at [506, 333] on input "Aug 30, 2025, 6:31 PM" at bounding box center [567, 328] width 319 height 40
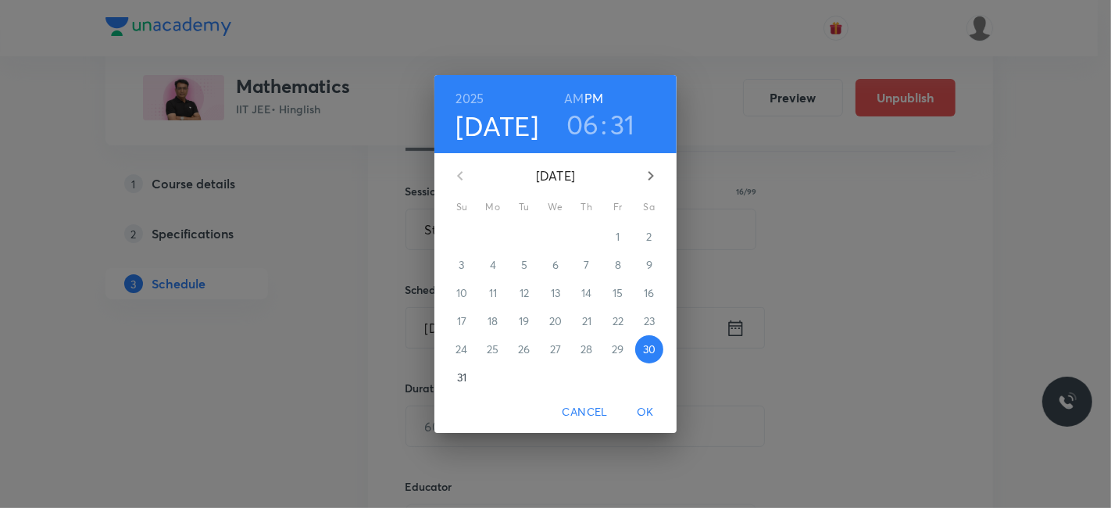
click at [655, 175] on icon "button" at bounding box center [650, 175] width 19 height 19
click at [490, 241] on p "1" at bounding box center [492, 237] width 4 height 16
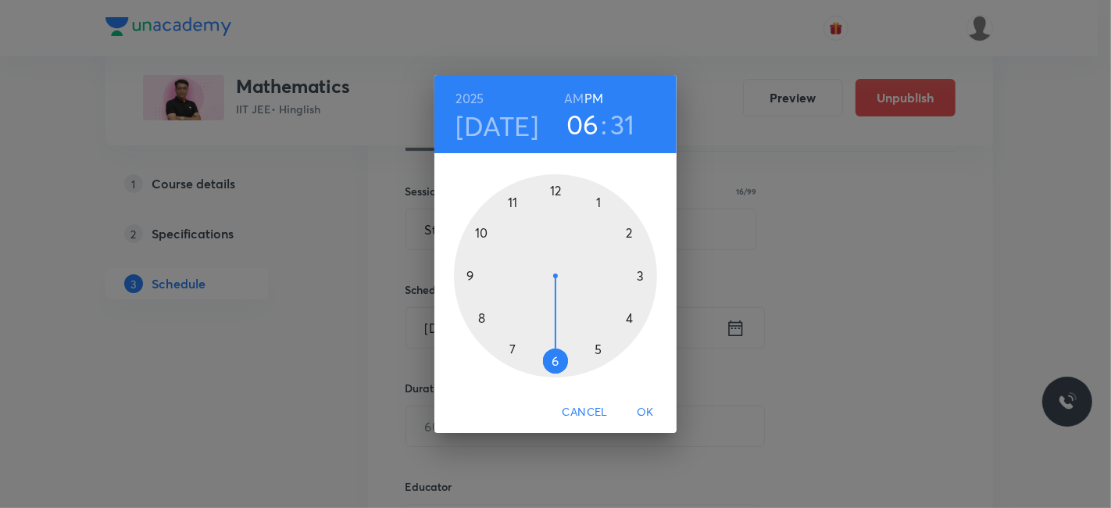
click at [555, 192] on div at bounding box center [555, 275] width 203 height 203
click at [483, 320] on div at bounding box center [555, 275] width 203 height 203
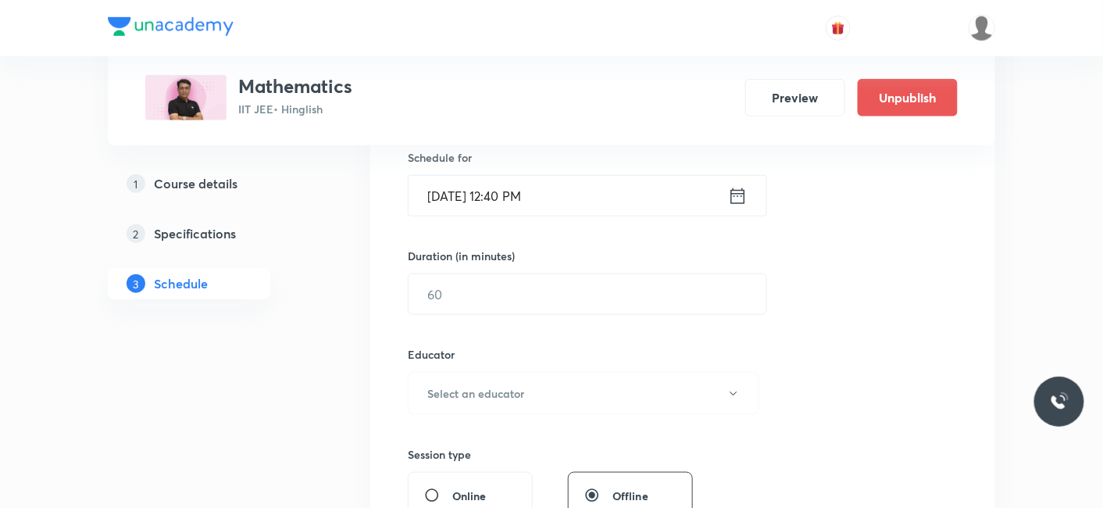
scroll to position [433, 0]
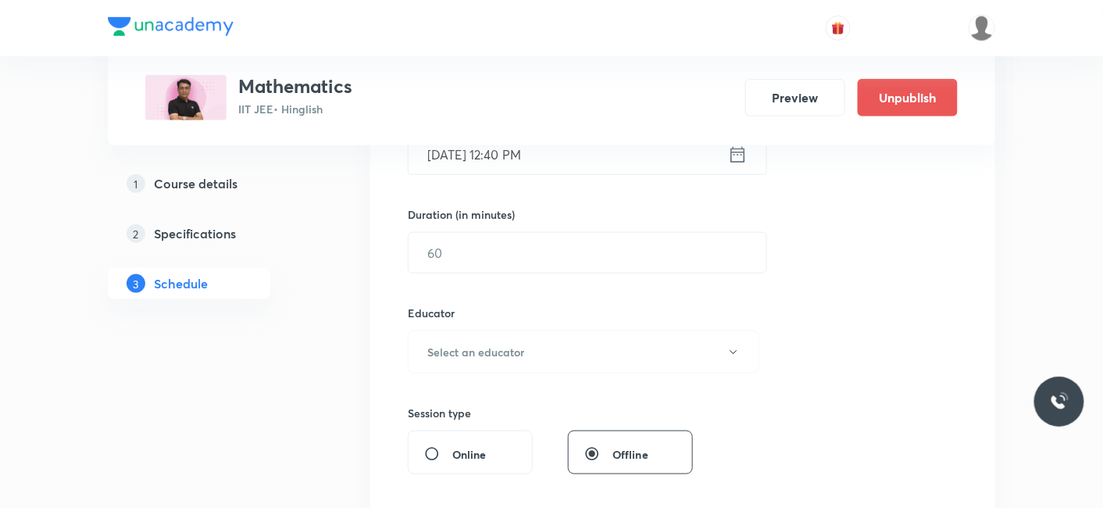
click at [523, 305] on h6 "Educator" at bounding box center [583, 313] width 351 height 16
click at [504, 244] on input "text" at bounding box center [587, 253] width 358 height 40
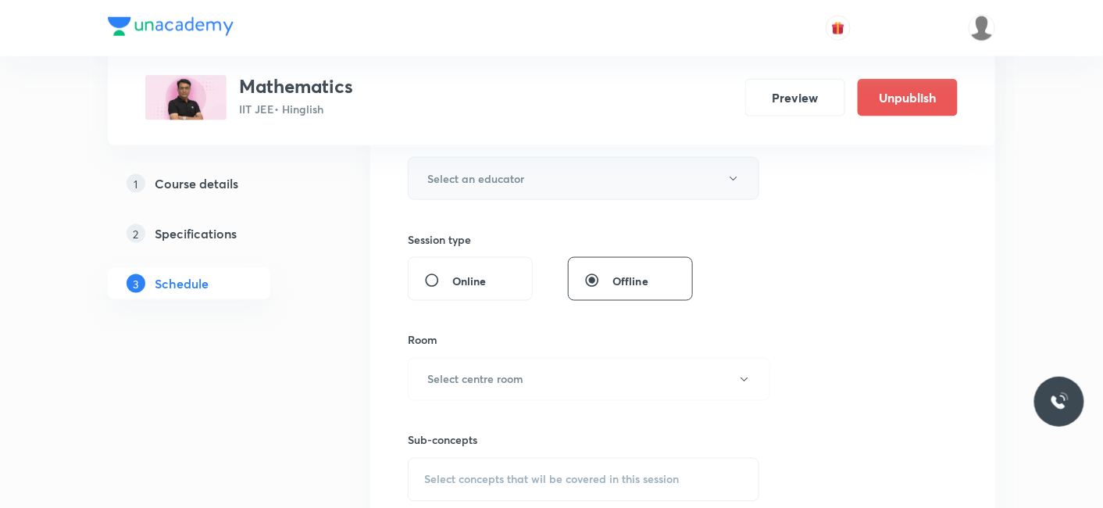
type input "80"
click at [500, 185] on button "Select an educator" at bounding box center [583, 178] width 351 height 43
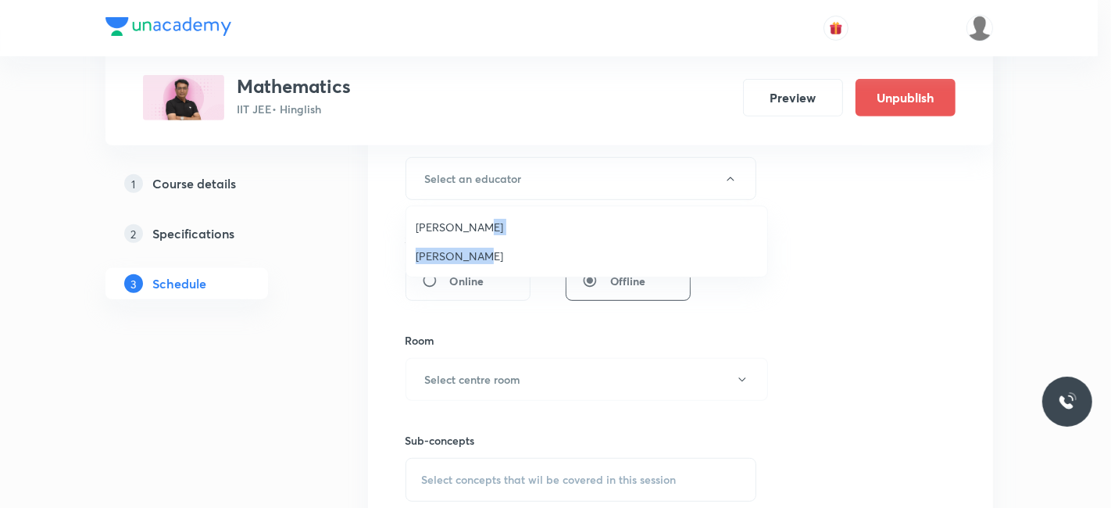
drag, startPoint x: 473, startPoint y: 262, endPoint x: 477, endPoint y: 221, distance: 40.8
click at [477, 221] on ul "Devendra Belani Jitesh Motwani" at bounding box center [586, 241] width 361 height 70
click at [408, 220] on li "Devendra Belani" at bounding box center [586, 226] width 361 height 29
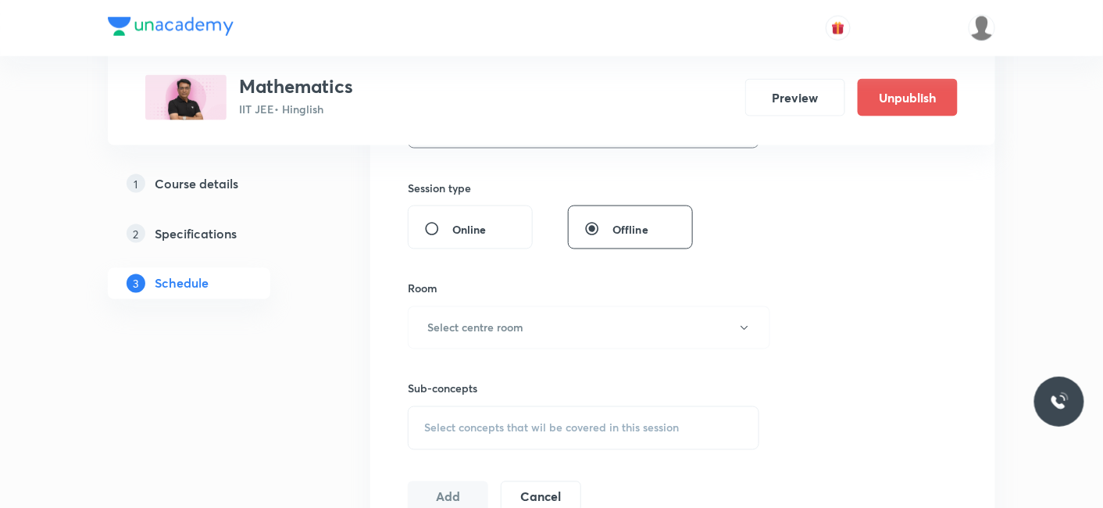
scroll to position [693, 0]
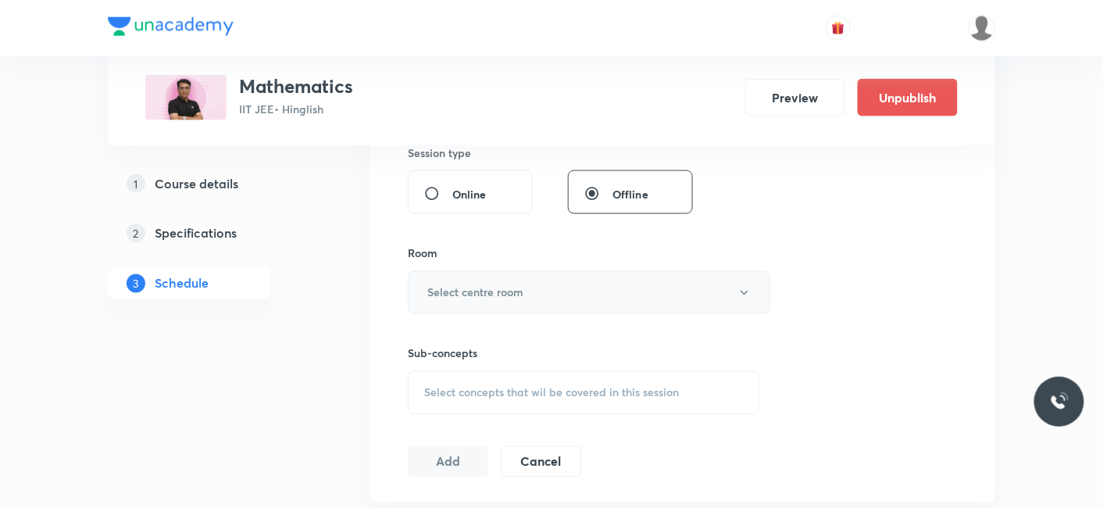
click at [474, 305] on button "Select centre room" at bounding box center [589, 292] width 362 height 43
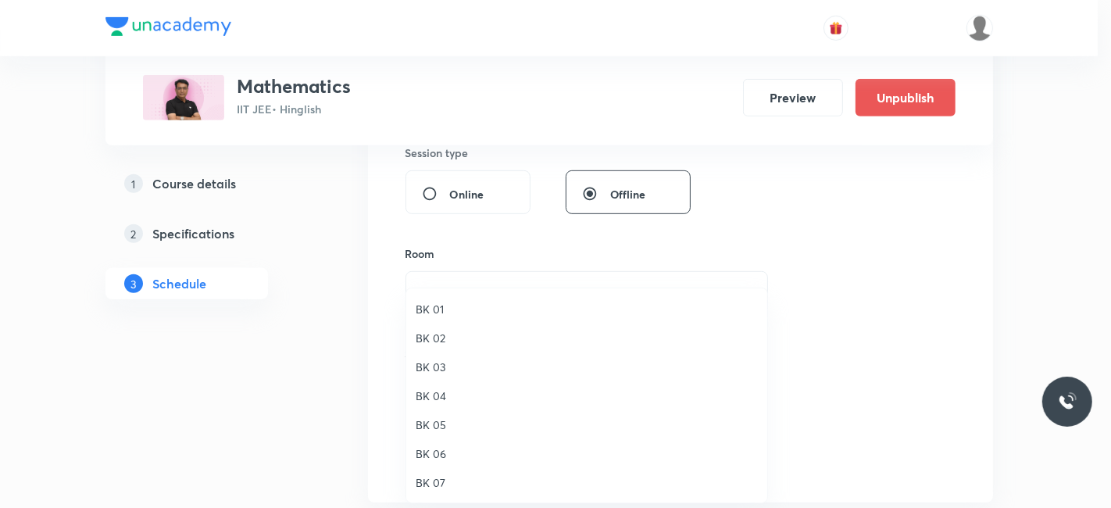
click at [442, 355] on li "BK 03" at bounding box center [586, 366] width 361 height 29
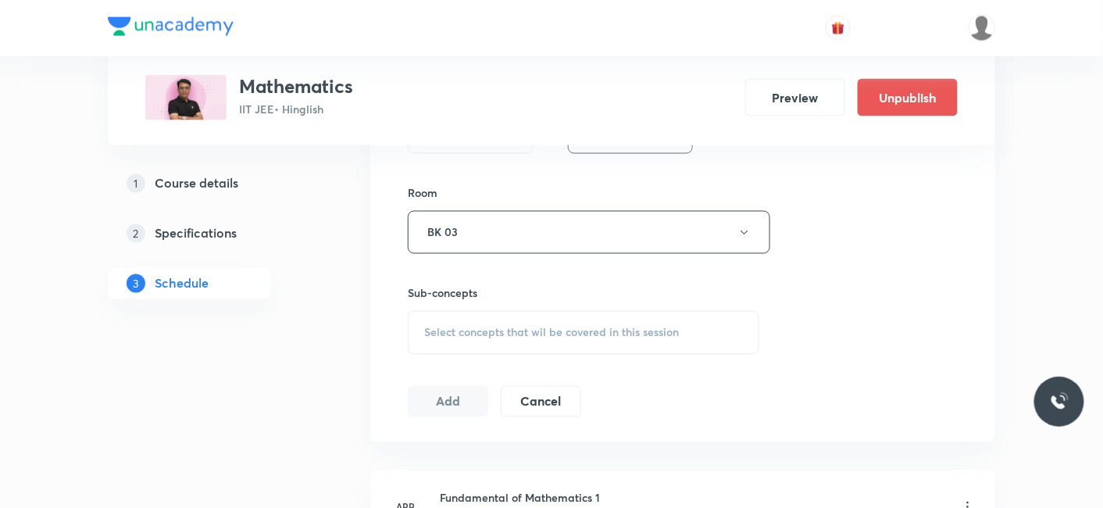
scroll to position [781, 0]
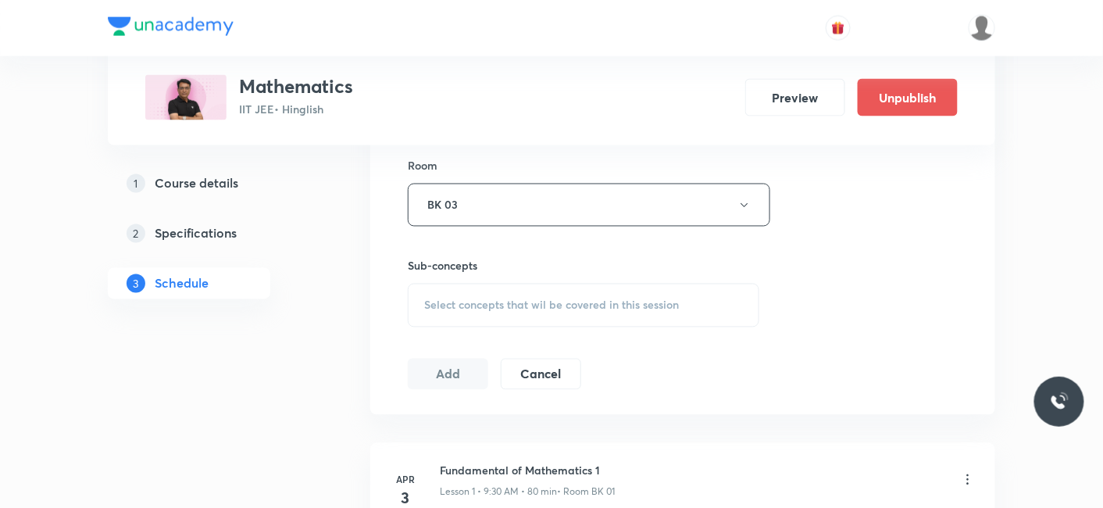
click at [495, 299] on span "Select concepts that wil be covered in this session" at bounding box center [551, 305] width 255 height 12
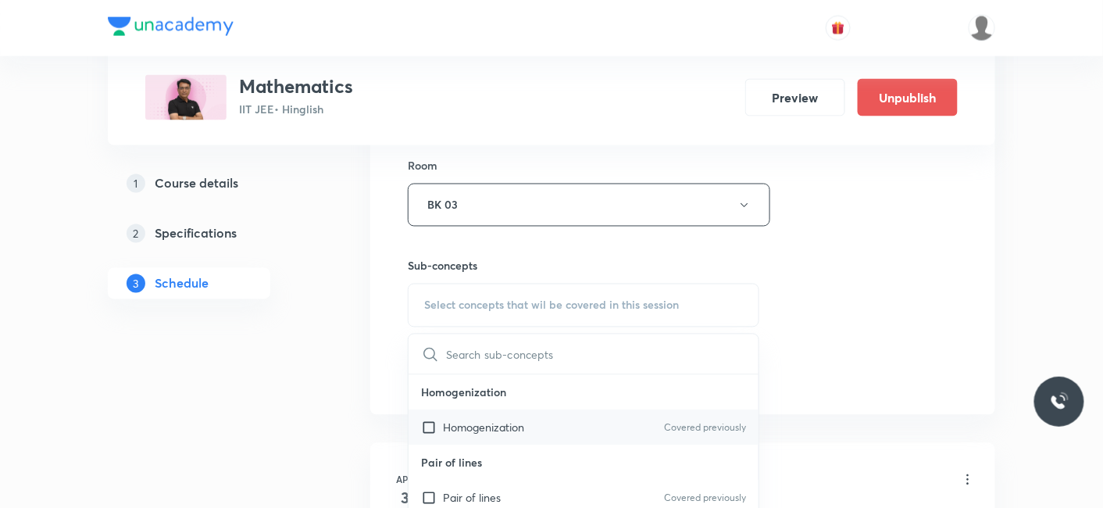
click at [483, 424] on p "Homogenization" at bounding box center [483, 427] width 81 height 16
checkbox input "true"
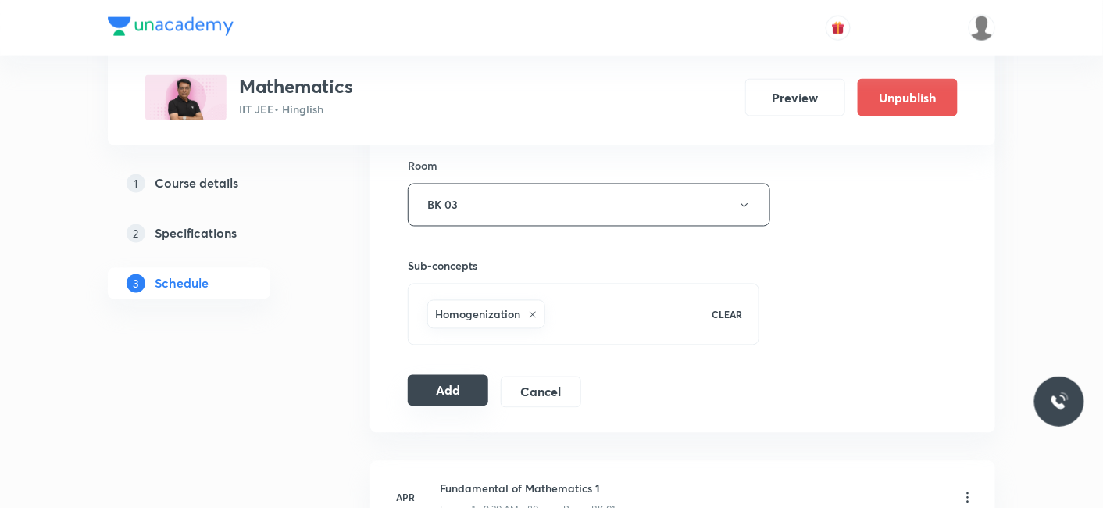
click at [455, 395] on button "Add" at bounding box center [448, 390] width 80 height 31
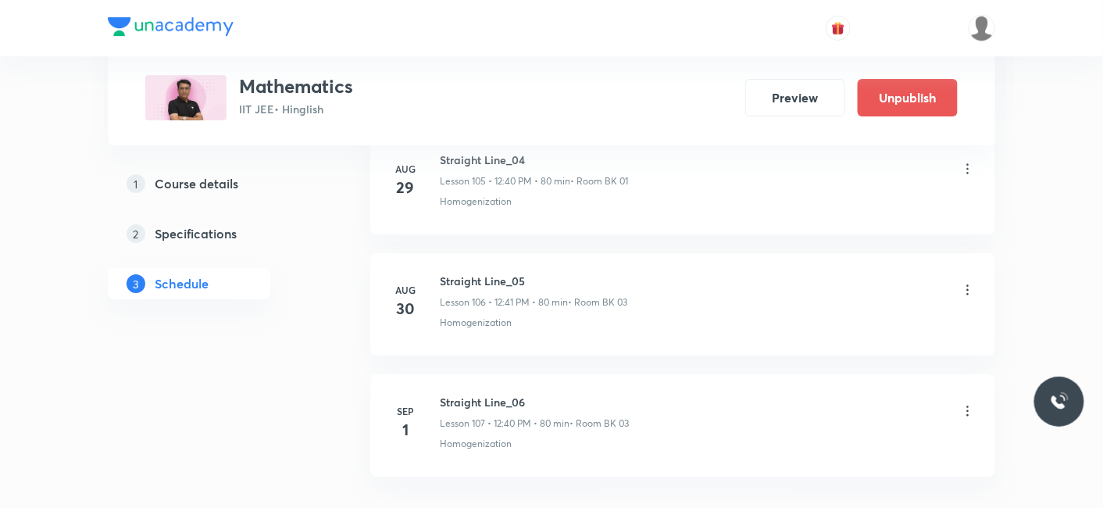
scroll to position [12932, 0]
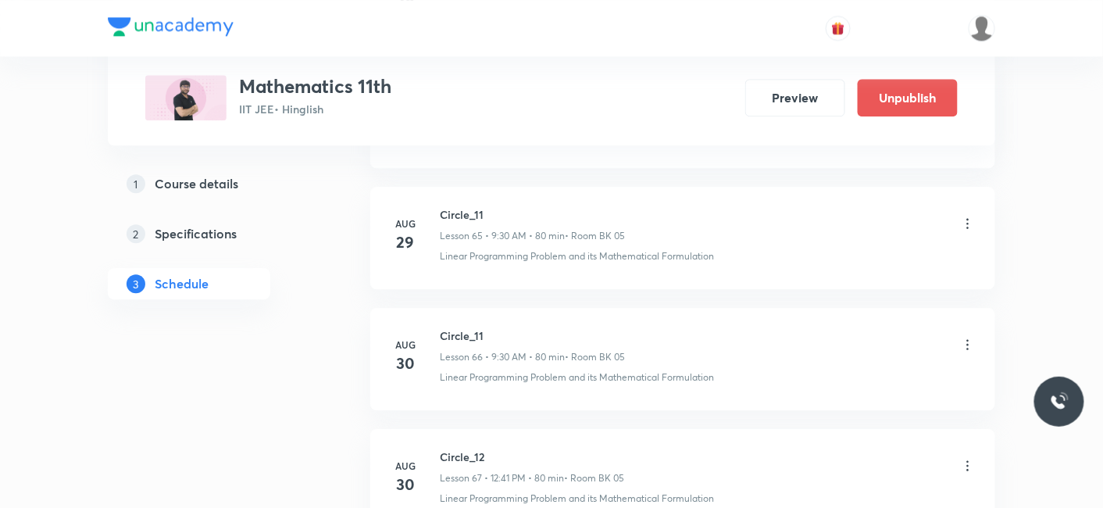
scroll to position [8822, 0]
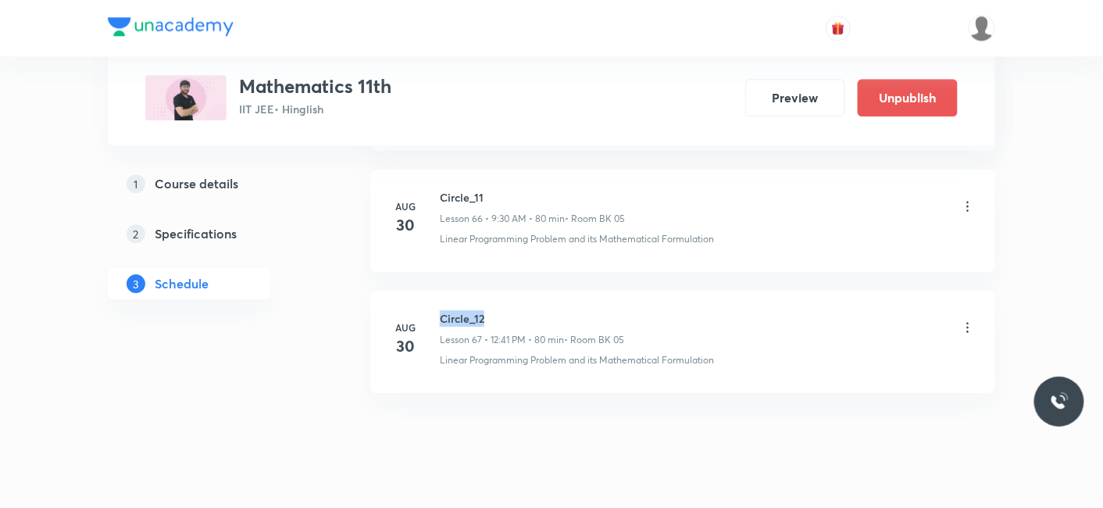
drag, startPoint x: 440, startPoint y: 291, endPoint x: 491, endPoint y: 289, distance: 50.8
click at [491, 310] on h6 "Circle_12" at bounding box center [532, 318] width 184 height 16
copy h6 "Circle_12"
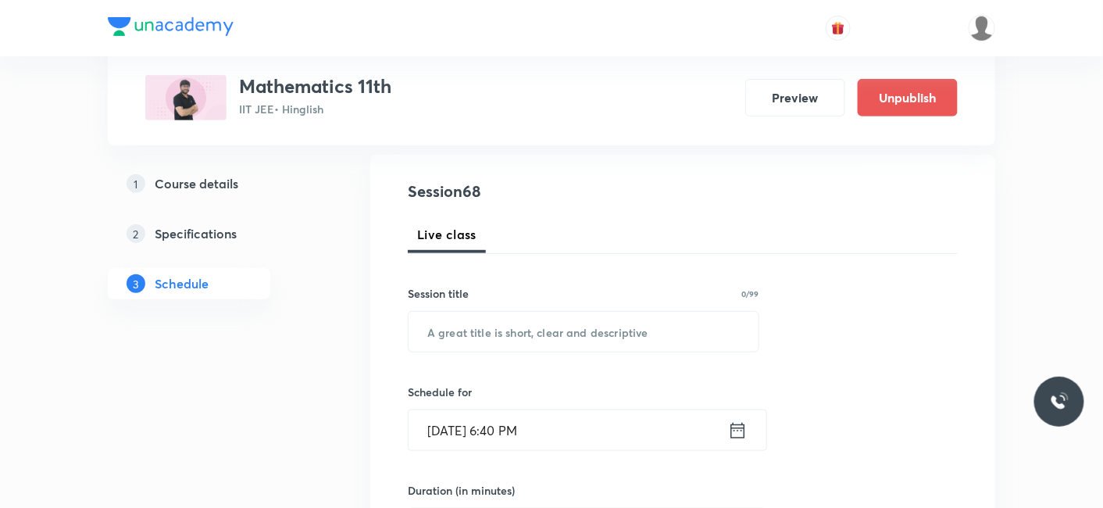
scroll to position [260, 0]
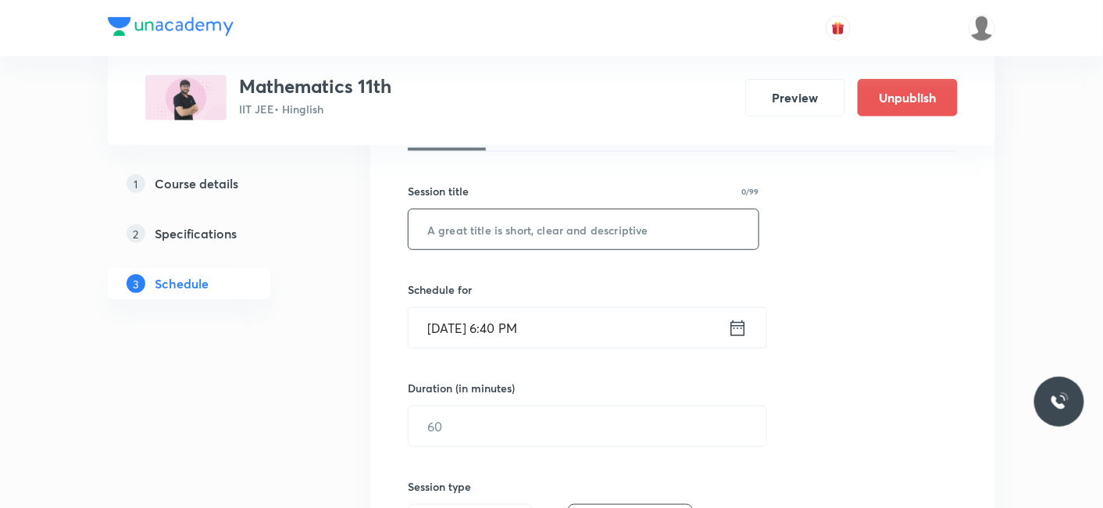
click at [508, 211] on input "text" at bounding box center [583, 229] width 350 height 40
paste input "Circle_12"
type input "Circle_13"
click at [544, 317] on input "[DATE] 6:40 PM" at bounding box center [567, 328] width 319 height 40
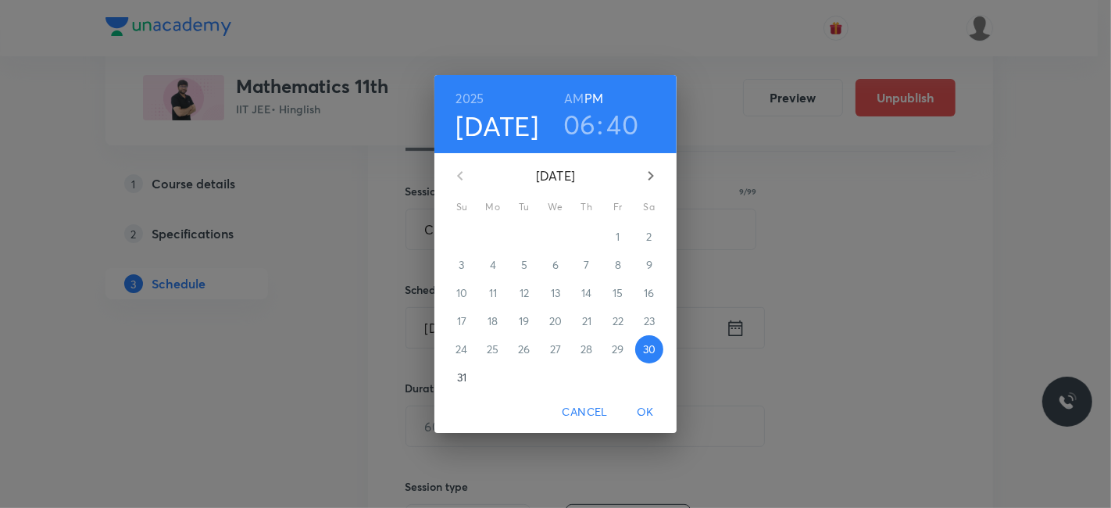
click at [649, 181] on icon "button" at bounding box center [650, 175] width 19 height 19
click at [494, 236] on p "1" at bounding box center [492, 237] width 4 height 16
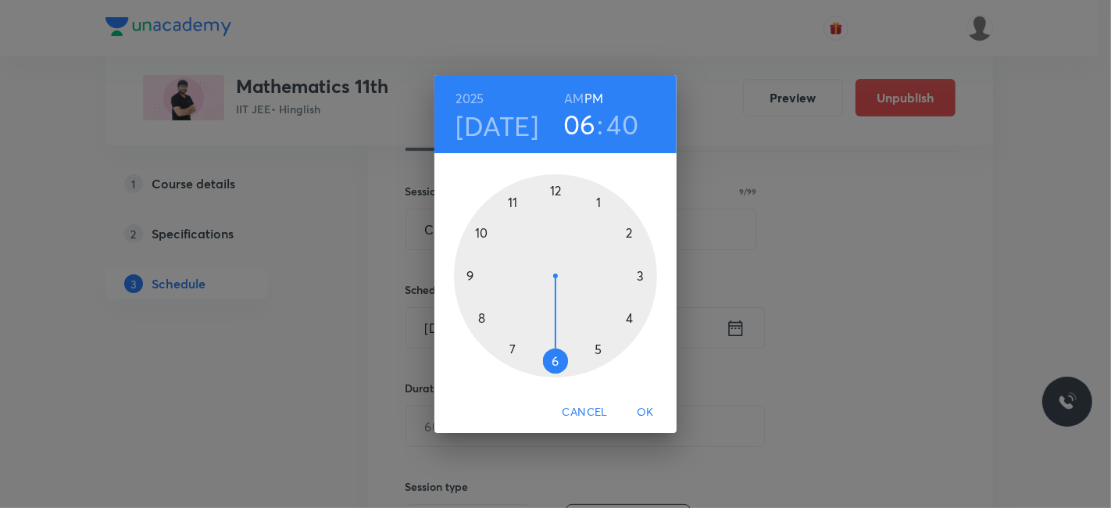
click at [584, 126] on h3 "06" at bounding box center [579, 124] width 33 height 33
click at [478, 316] on div at bounding box center [555, 275] width 203 height 203
click at [574, 101] on h6 "AM" at bounding box center [574, 98] width 20 height 22
click at [559, 194] on div at bounding box center [555, 275] width 203 height 203
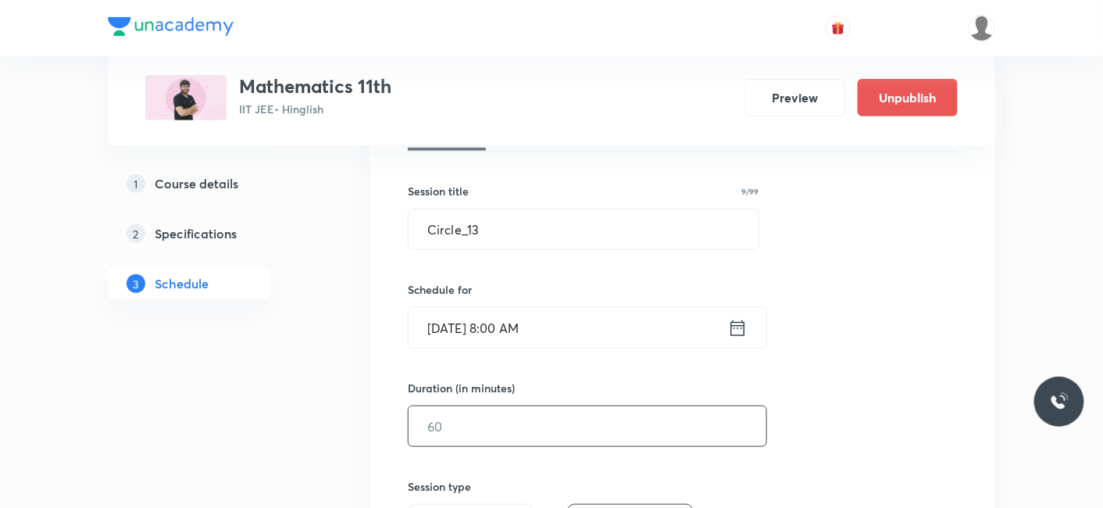
click at [579, 417] on input "text" at bounding box center [587, 426] width 358 height 40
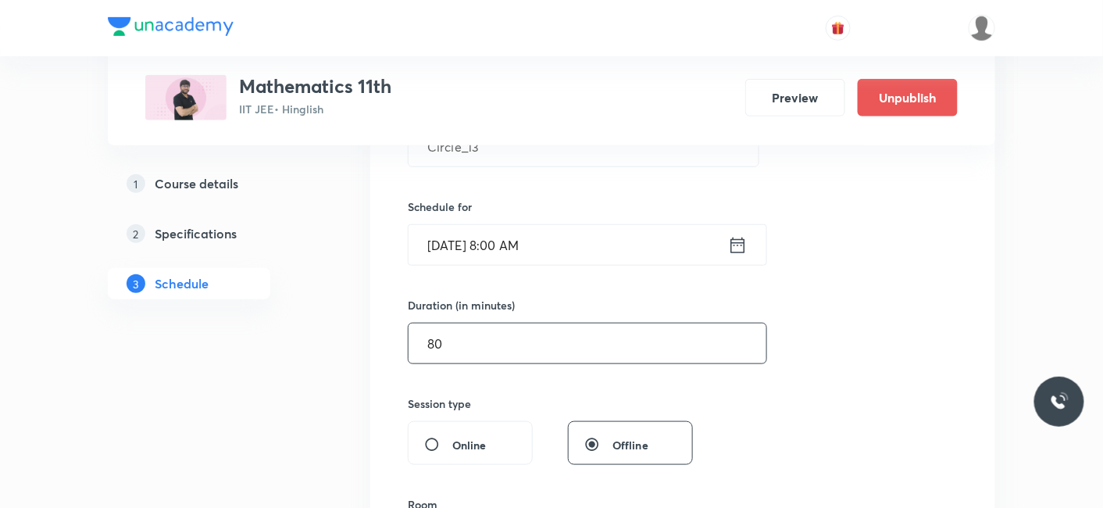
scroll to position [433, 0]
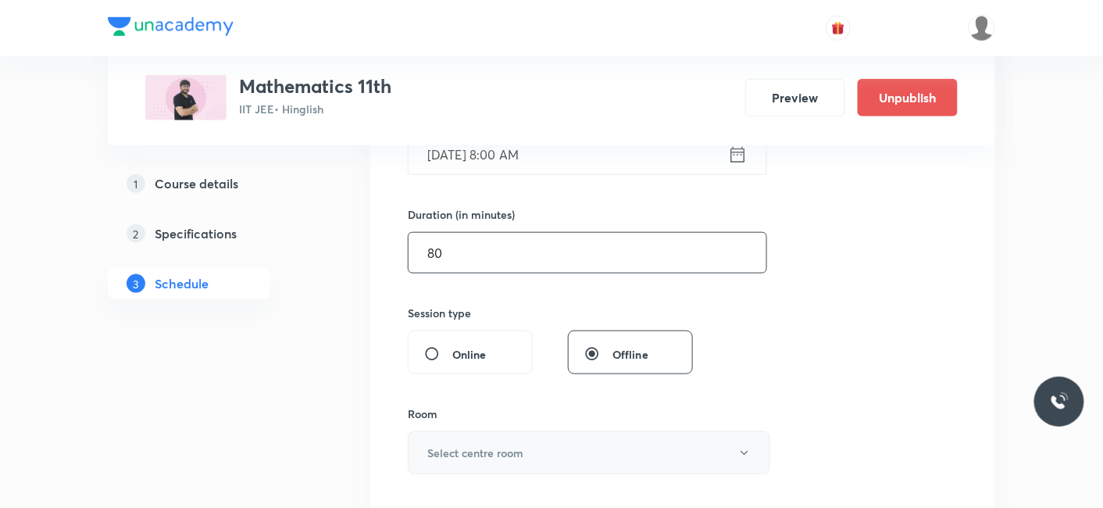
type input "80"
click at [479, 449] on h6 "Select centre room" at bounding box center [475, 452] width 96 height 16
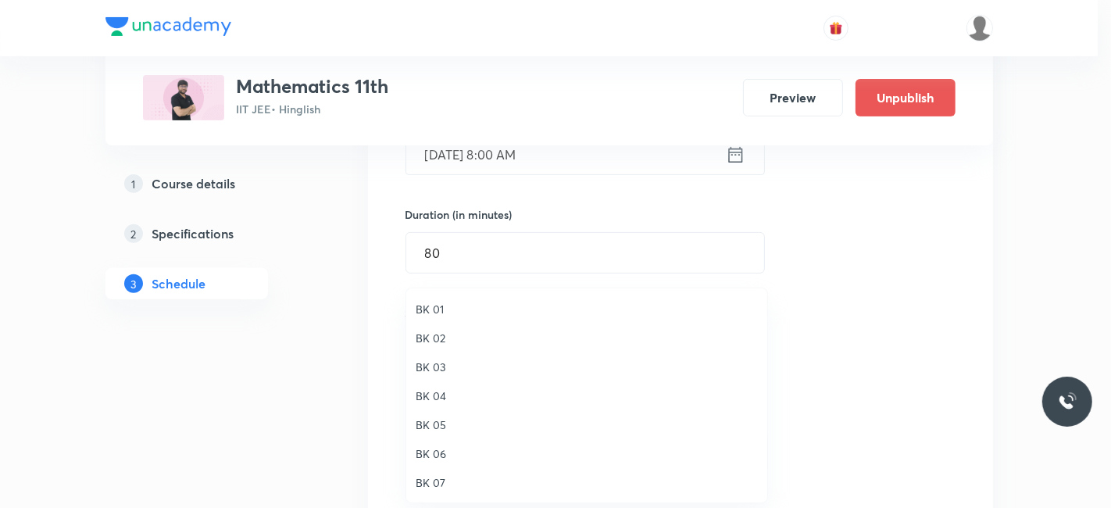
click at [435, 412] on li "BK 05" at bounding box center [586, 424] width 361 height 29
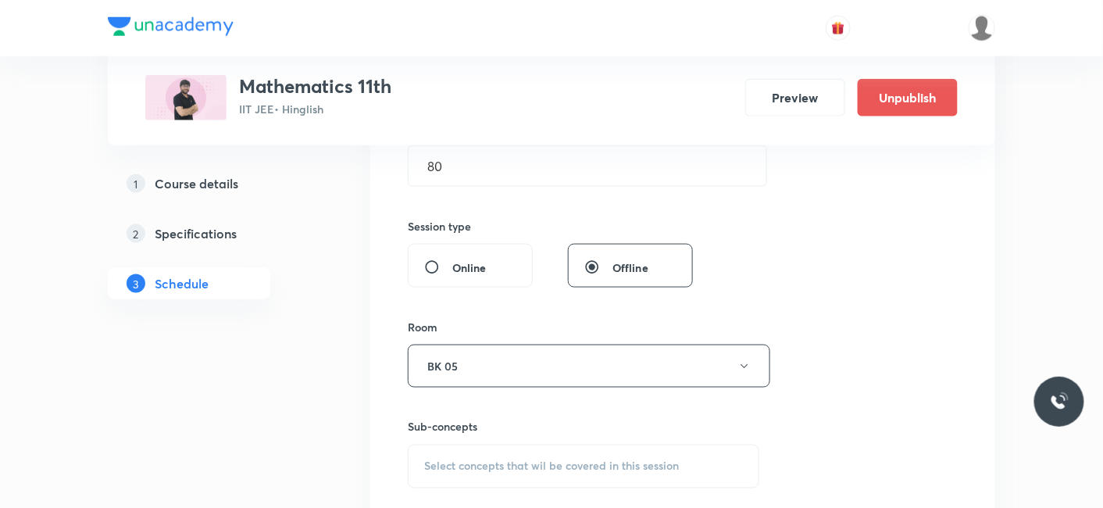
scroll to position [693, 0]
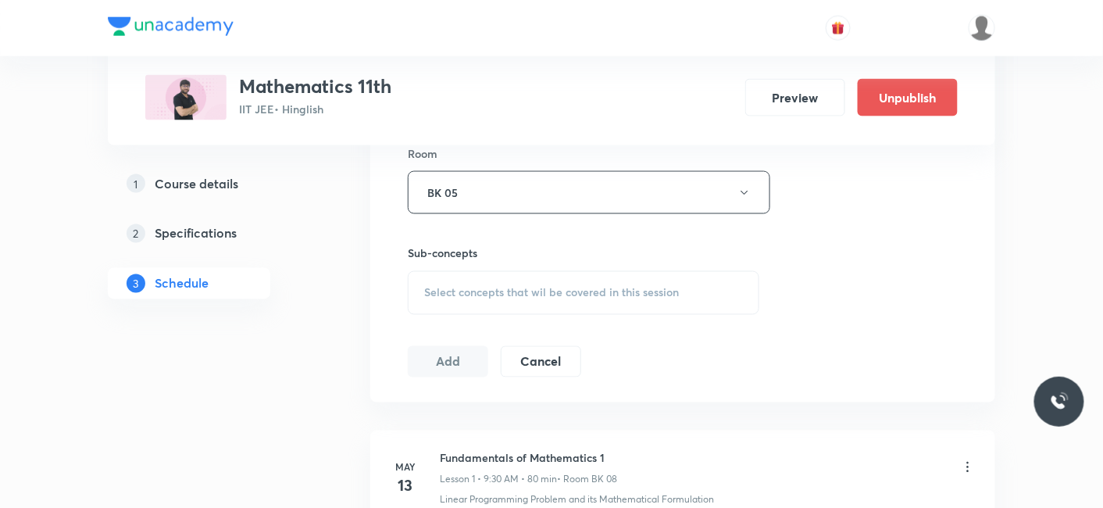
click at [508, 298] on div "Select concepts that wil be covered in this session" at bounding box center [583, 293] width 351 height 44
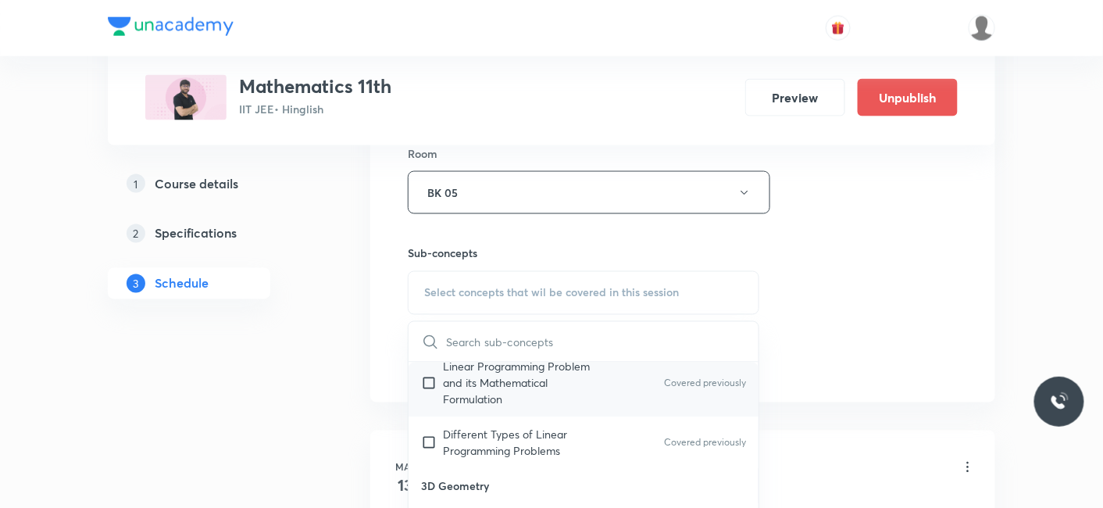
scroll to position [87, 0]
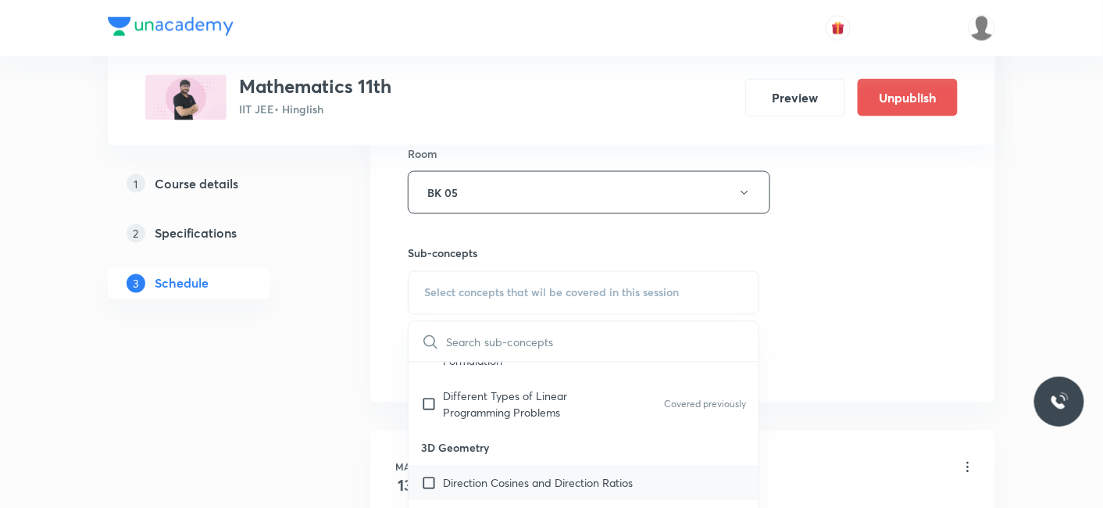
click at [483, 482] on p "Direction Cosines and Direction Ratios" at bounding box center [538, 483] width 190 height 16
checkbox input "true"
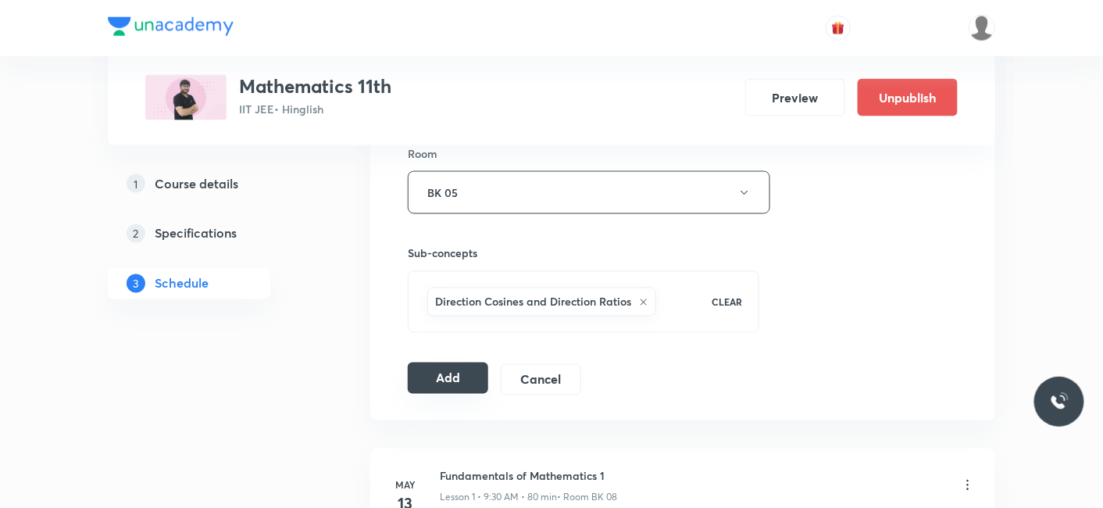
click at [466, 388] on button "Add" at bounding box center [448, 377] width 80 height 31
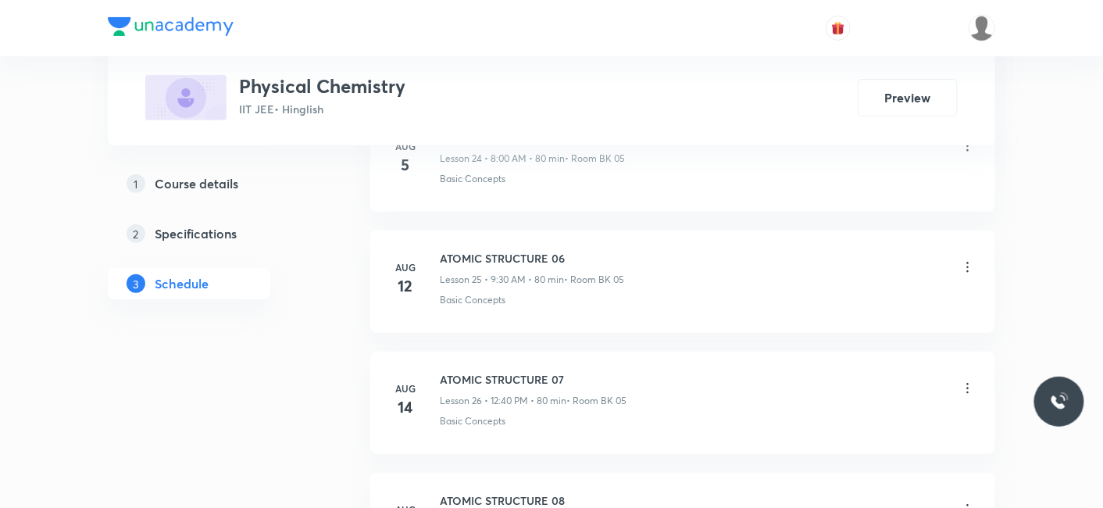
scroll to position [4459, 0]
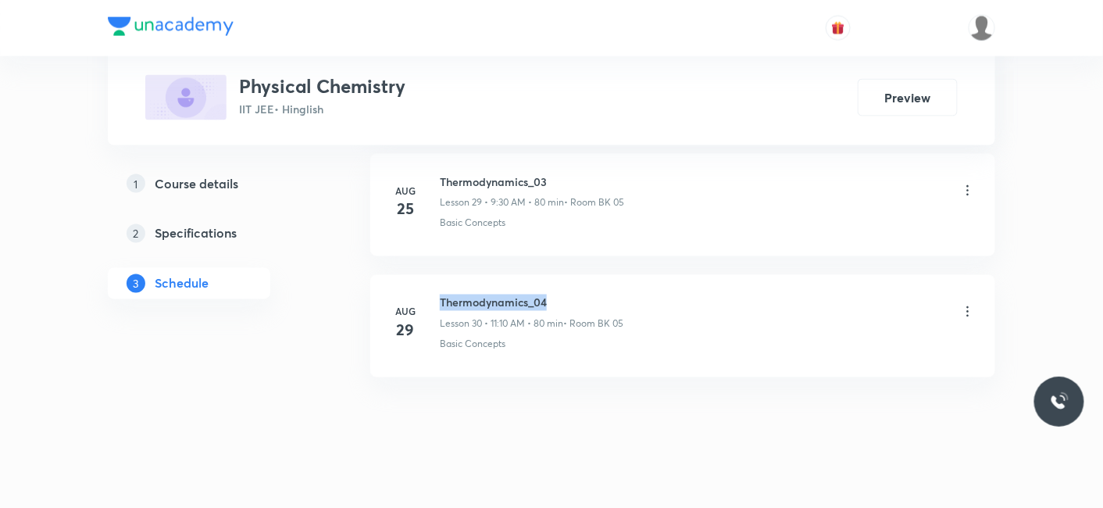
drag, startPoint x: 439, startPoint y: 289, endPoint x: 633, endPoint y: 289, distance: 193.7
click at [633, 294] on div "Thermodynamics_04 Lesson 30 • 11:10 AM • 80 min • Room BK 05" at bounding box center [708, 312] width 536 height 37
copy h6 "Thermodynamics_04"
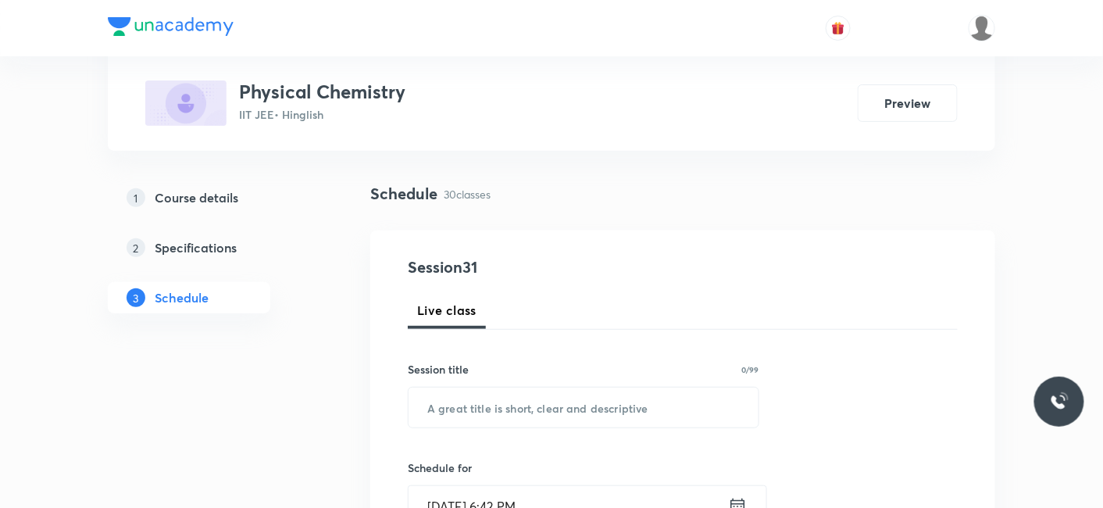
scroll to position [173, 0]
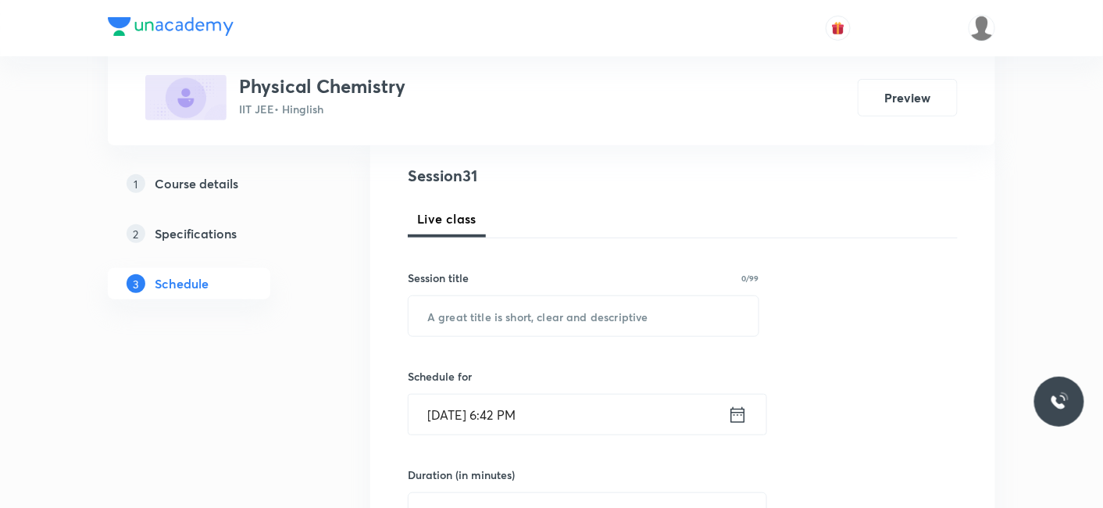
click at [495, 326] on input "text" at bounding box center [583, 316] width 350 height 40
paste input "Thermodynamics_04"
type input "Thermodynamics_05"
click at [433, 409] on input "Aug 30, 2025, 6:42 PM" at bounding box center [567, 414] width 319 height 40
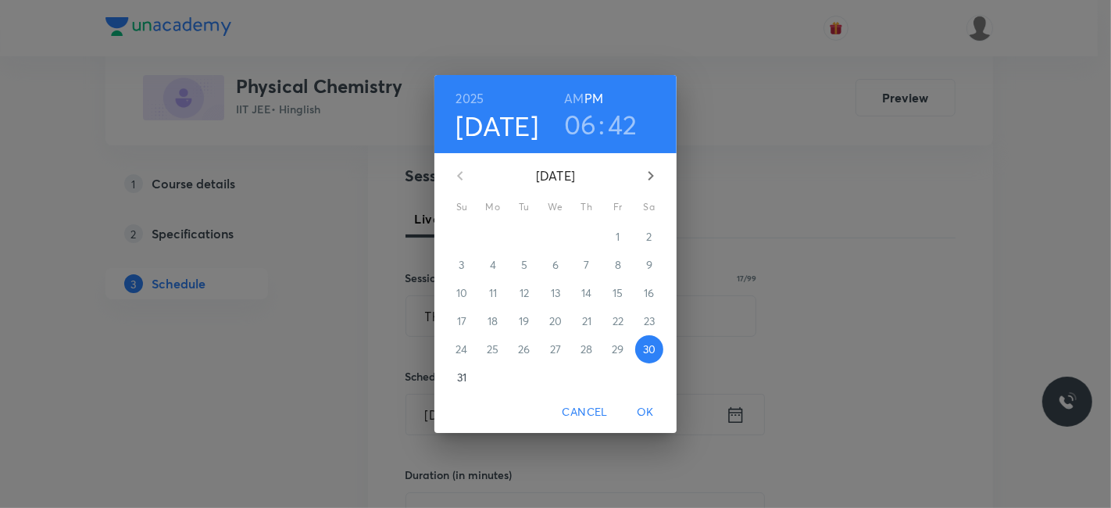
click at [654, 176] on icon "button" at bounding box center [650, 175] width 19 height 19
click at [497, 240] on span "1" at bounding box center [493, 237] width 28 height 16
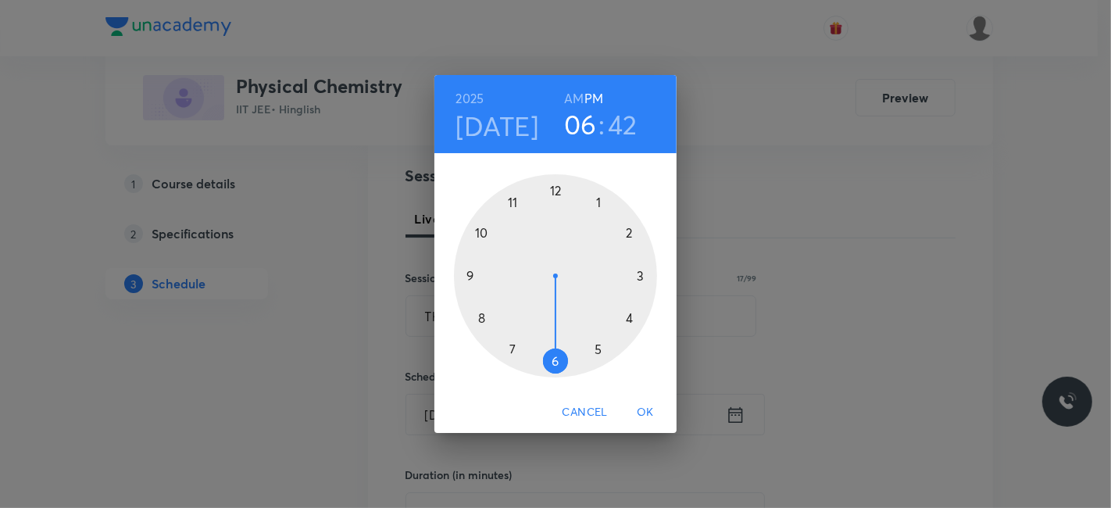
click at [469, 275] on div at bounding box center [555, 275] width 203 height 203
click at [573, 100] on h6 "AM" at bounding box center [574, 98] width 20 height 22
click at [555, 358] on div at bounding box center [555, 275] width 203 height 203
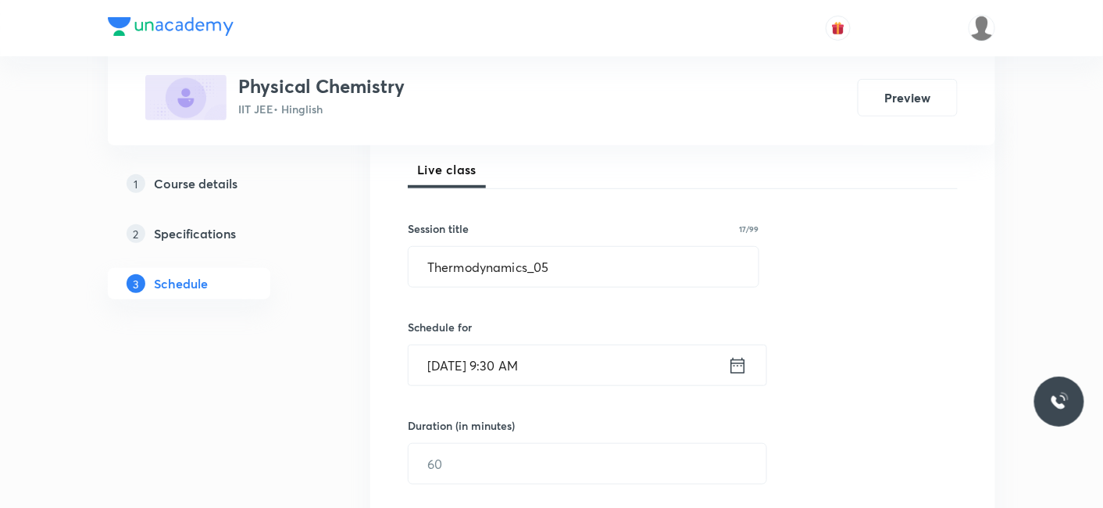
scroll to position [260, 0]
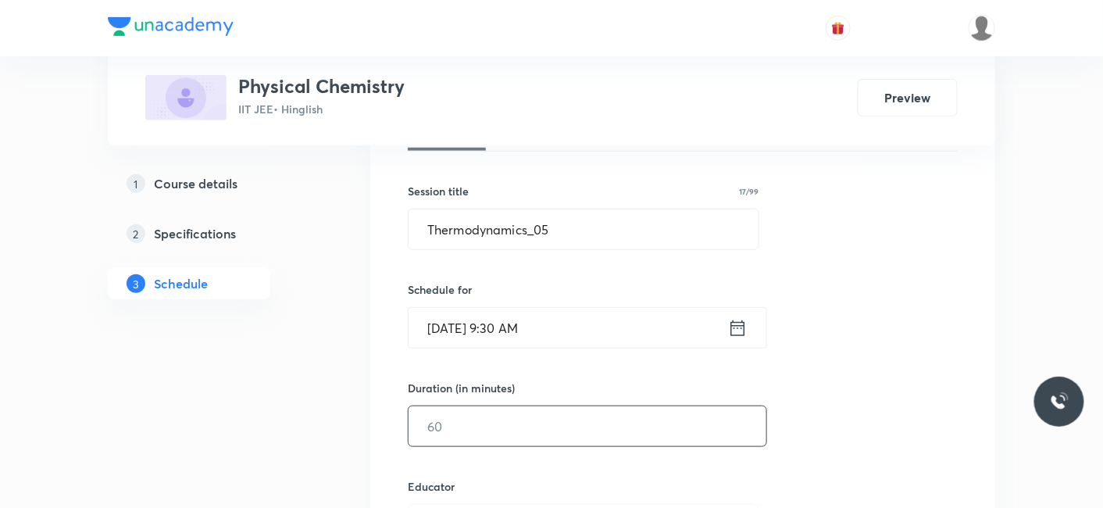
click at [512, 410] on input "text" at bounding box center [587, 426] width 358 height 40
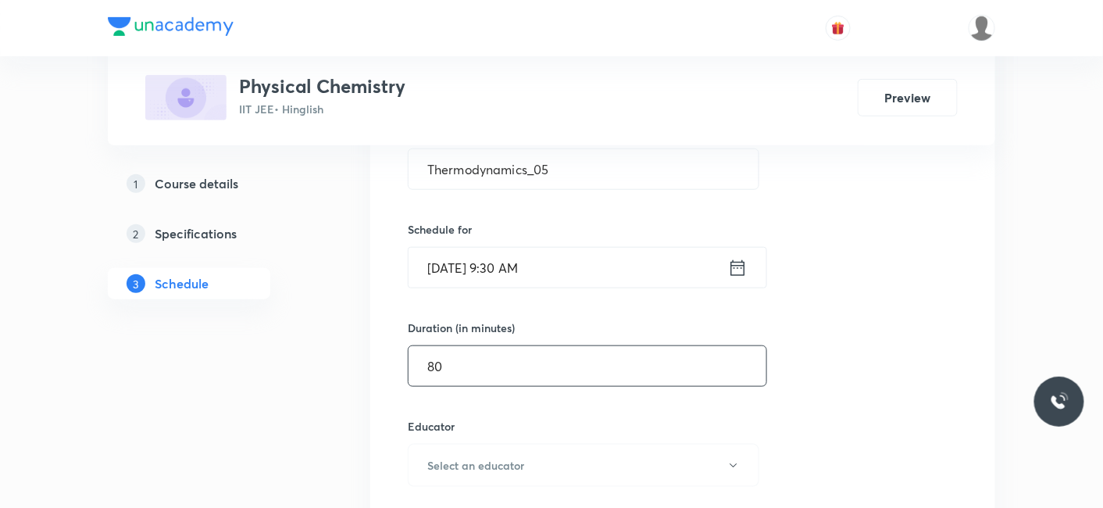
scroll to position [347, 0]
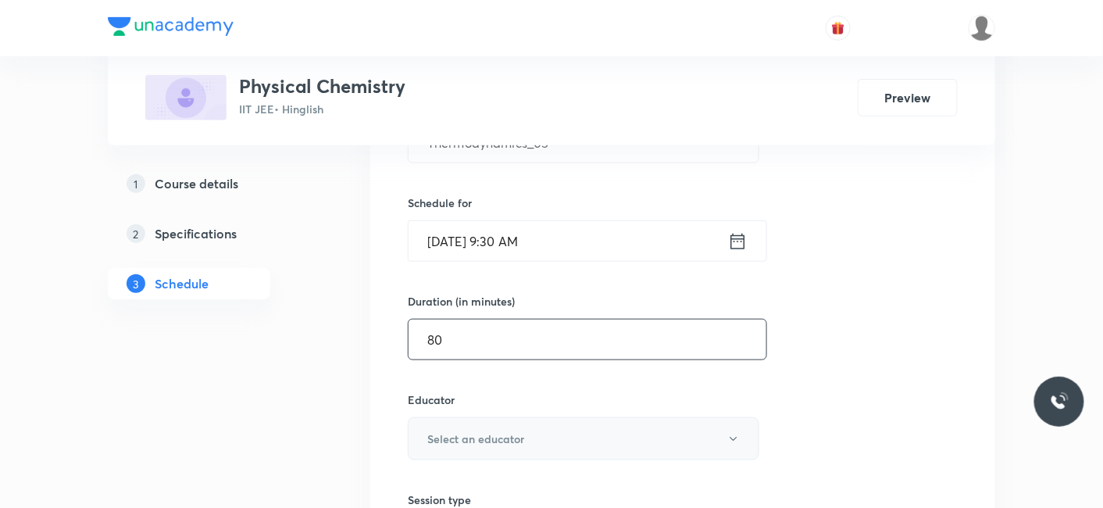
type input "80"
click at [491, 443] on h6 "Select an educator" at bounding box center [475, 438] width 97 height 16
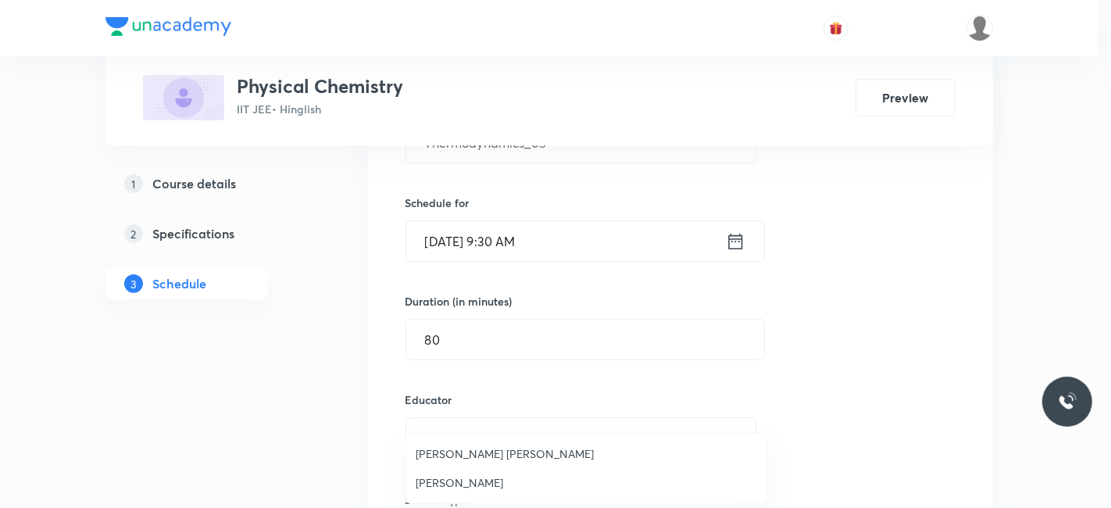
drag, startPoint x: 455, startPoint y: 481, endPoint x: 528, endPoint y: 469, distance: 74.3
click at [455, 483] on span "Praveen Sharma" at bounding box center [586, 482] width 342 height 16
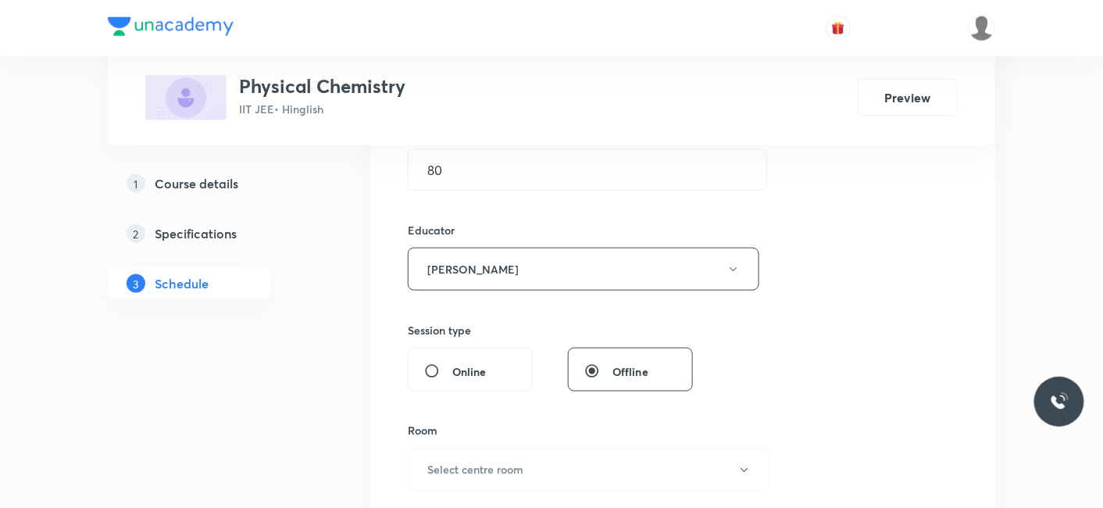
scroll to position [520, 0]
click at [463, 471] on h6 "Select centre room" at bounding box center [475, 466] width 96 height 16
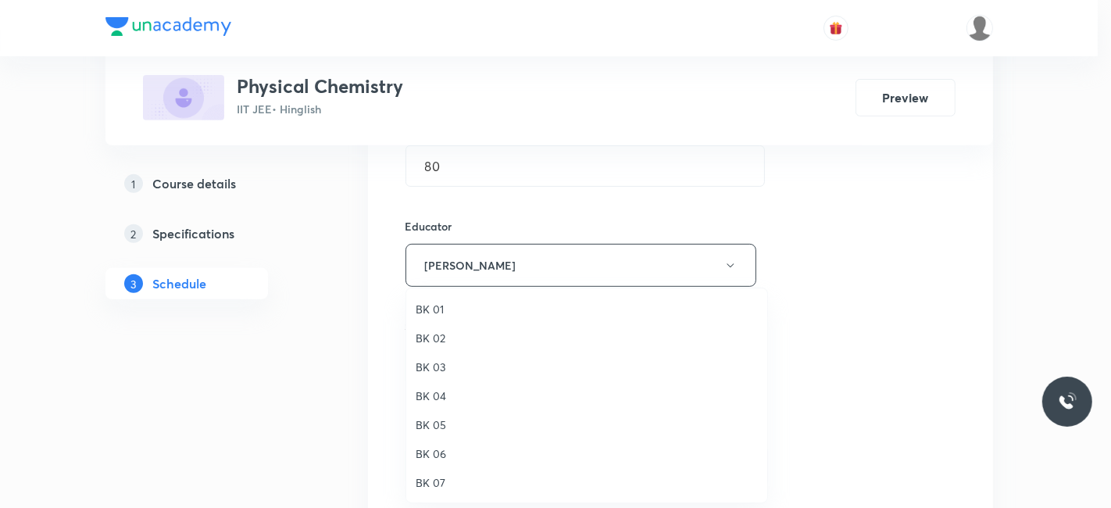
click at [433, 420] on span "BK 05" at bounding box center [586, 424] width 342 height 16
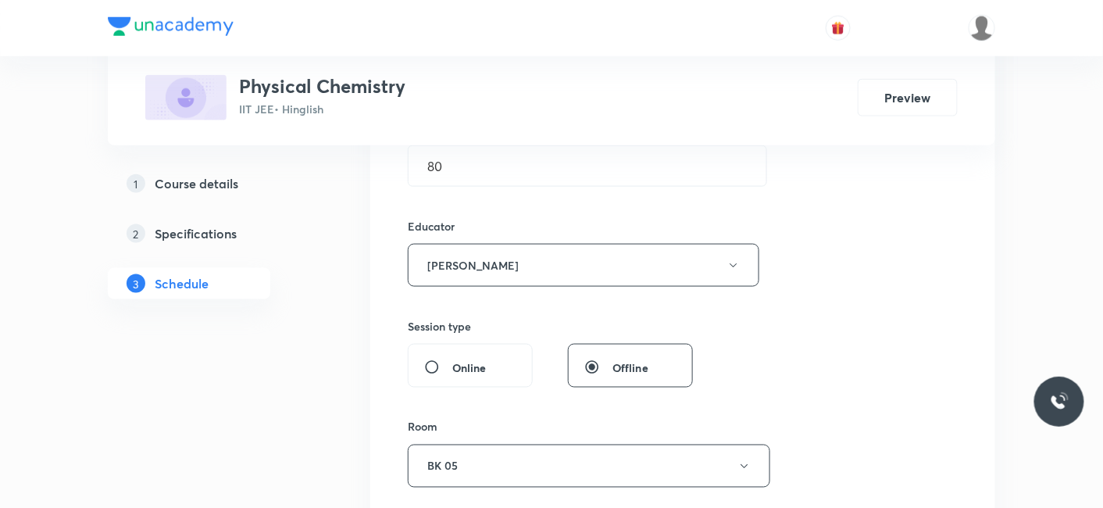
scroll to position [693, 0]
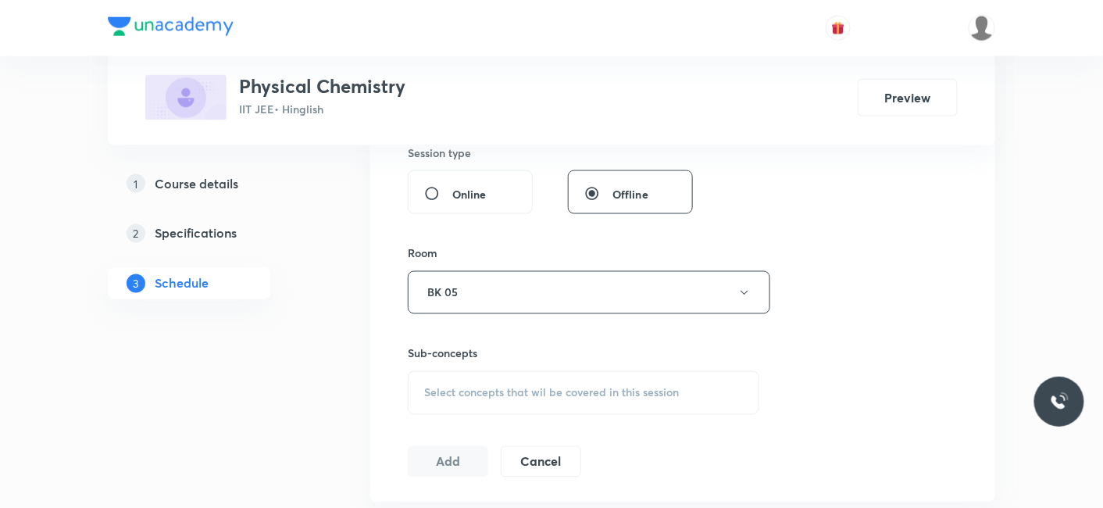
click at [482, 400] on div "Select concepts that wil be covered in this session" at bounding box center [583, 393] width 351 height 44
click at [475, 470] on div "Basic Introduction Covered previously" at bounding box center [583, 463] width 350 height 35
checkbox input "true"
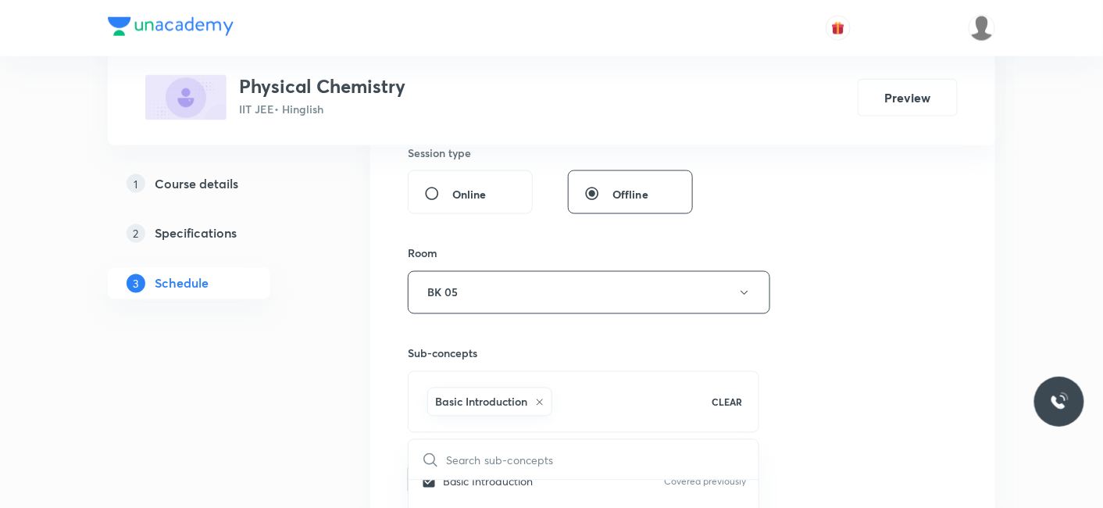
click at [444, 467] on button "Add" at bounding box center [448, 477] width 80 height 31
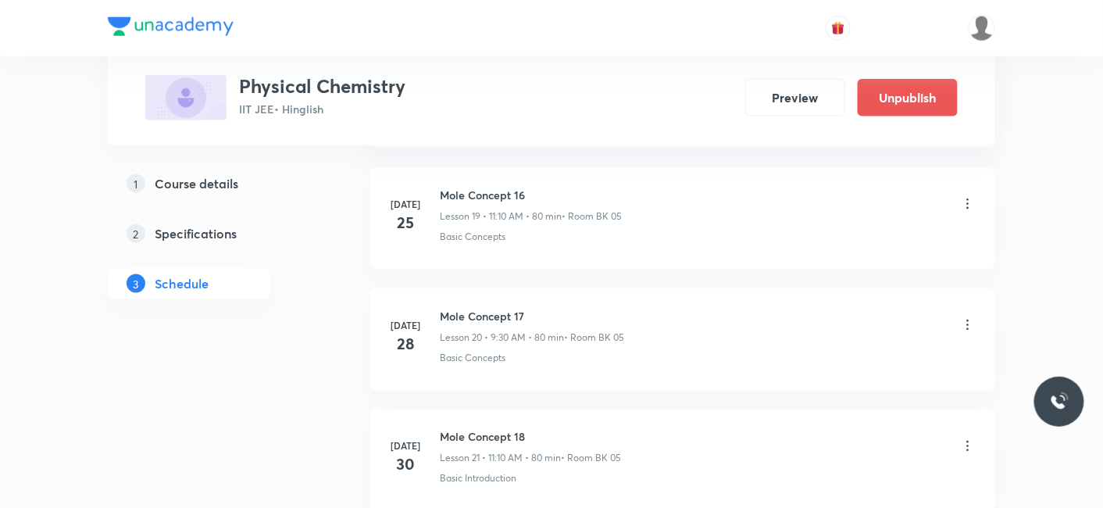
scroll to position [3765, 0]
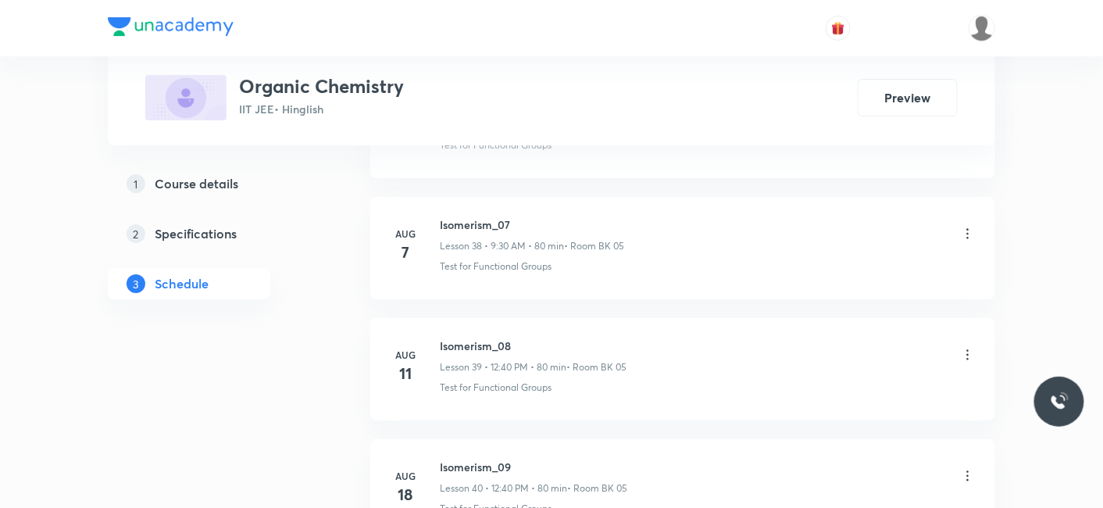
scroll to position [6049, 0]
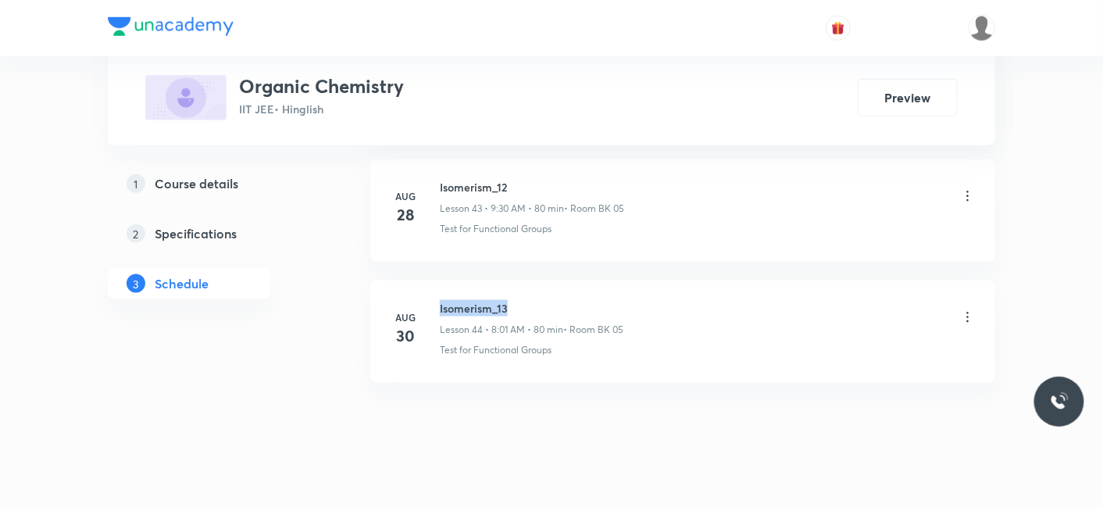
drag, startPoint x: 439, startPoint y: 286, endPoint x: 524, endPoint y: 280, distance: 85.4
click at [524, 300] on h6 "Isomerism_13" at bounding box center [532, 308] width 184 height 16
copy h6 "Isomerism_13"
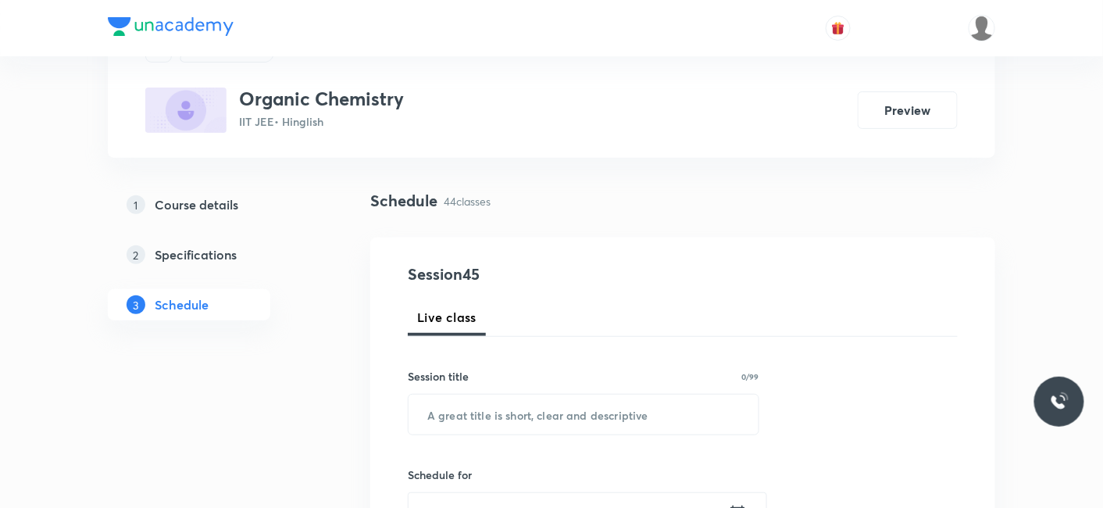
scroll to position [173, 0]
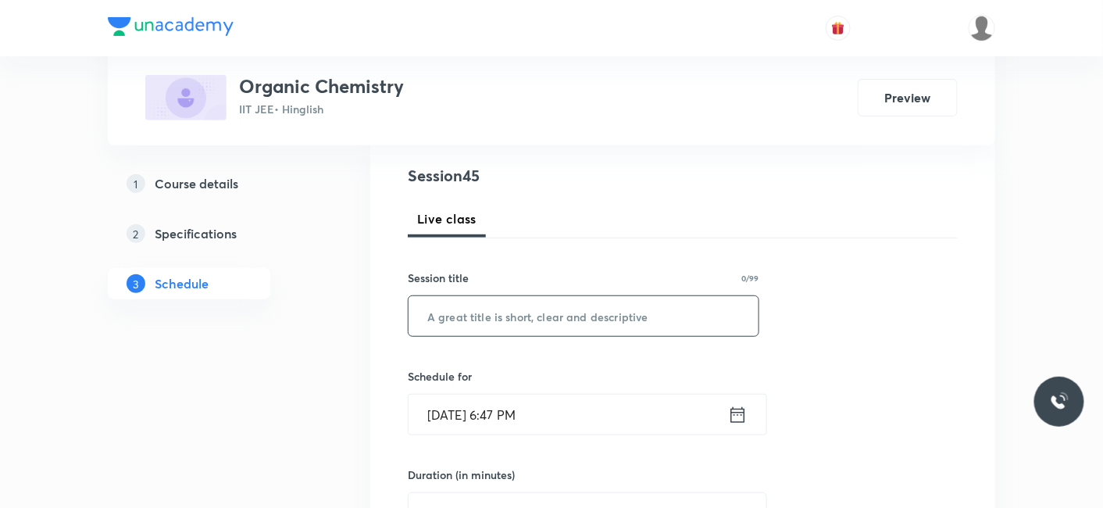
click at [501, 314] on input "text" at bounding box center [583, 316] width 350 height 40
paste input "Isomerism_13"
type input "Isomerism_14"
click at [447, 410] on input "[DATE] 6:47 PM" at bounding box center [567, 414] width 319 height 40
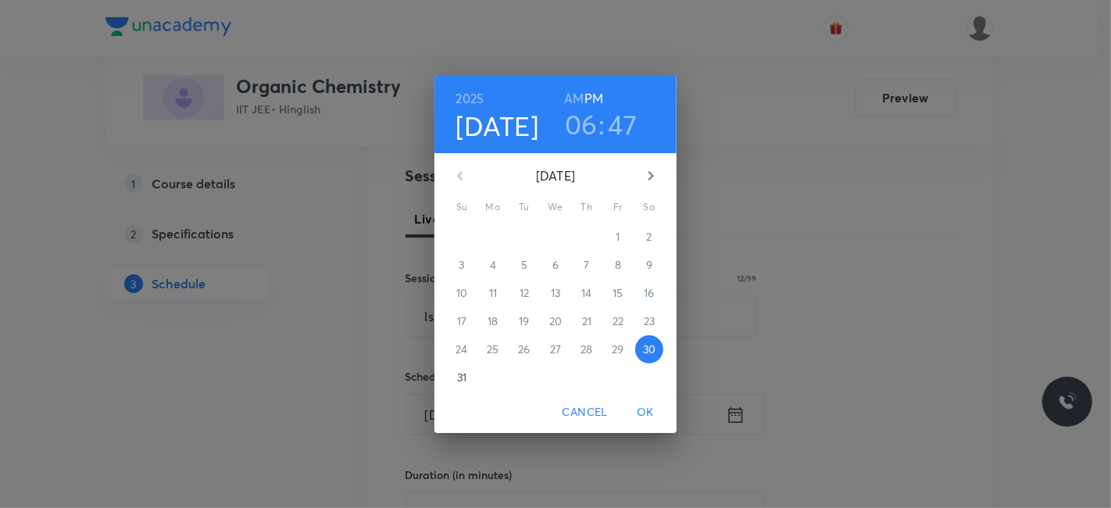
click at [648, 178] on icon "button" at bounding box center [650, 175] width 19 height 19
click at [491, 236] on p "1" at bounding box center [492, 237] width 4 height 16
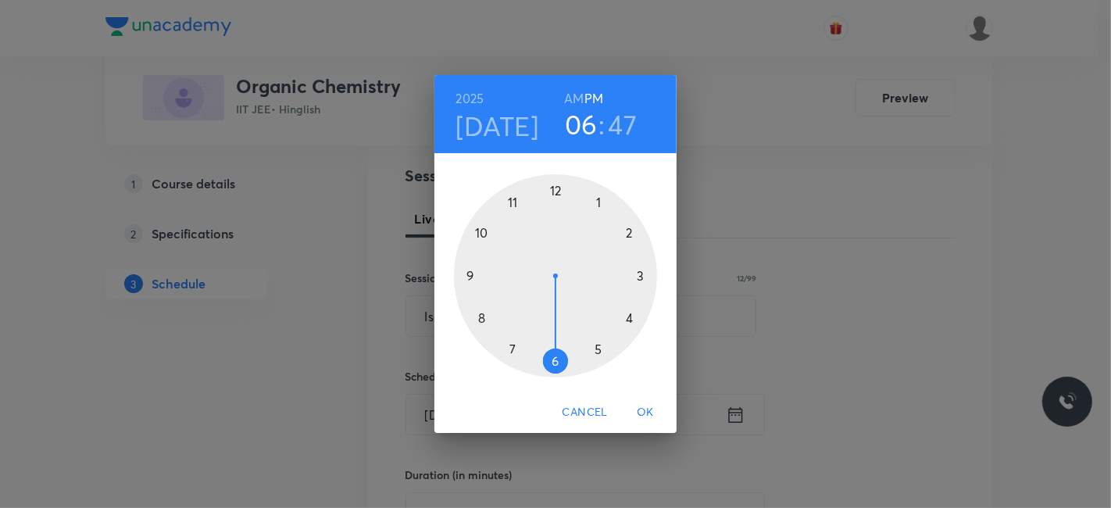
click at [513, 202] on div at bounding box center [555, 275] width 203 height 203
click at [576, 94] on h6 "AM" at bounding box center [574, 98] width 20 height 22
click at [629, 233] on div at bounding box center [555, 275] width 203 height 203
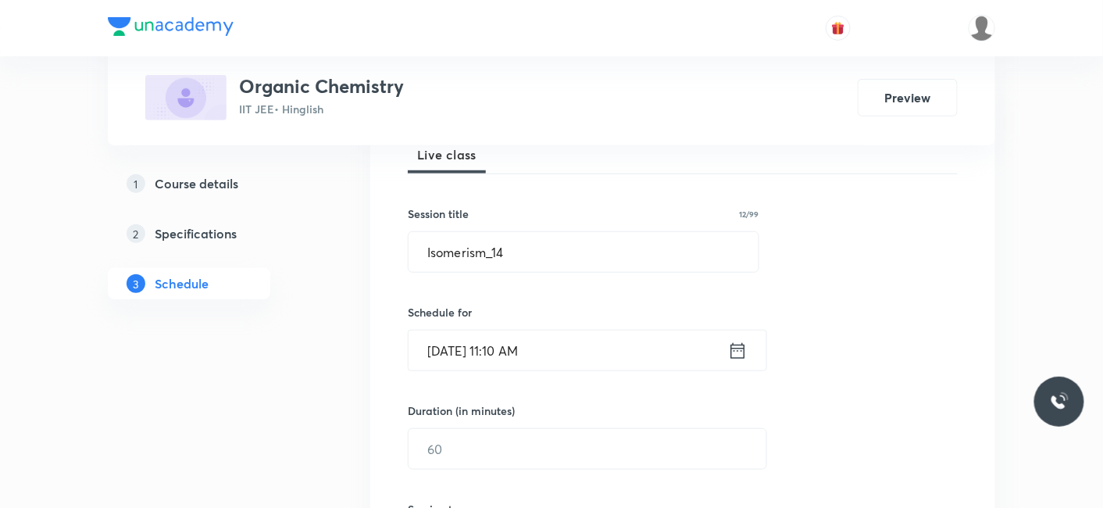
scroll to position [260, 0]
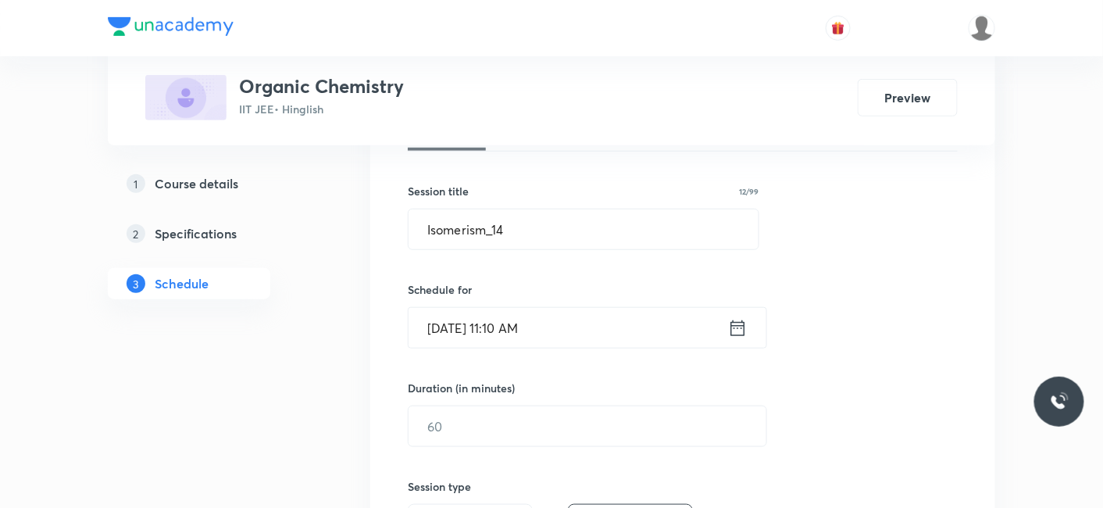
click at [551, 400] on div "Duration (in minutes) ​" at bounding box center [550, 413] width 285 height 67
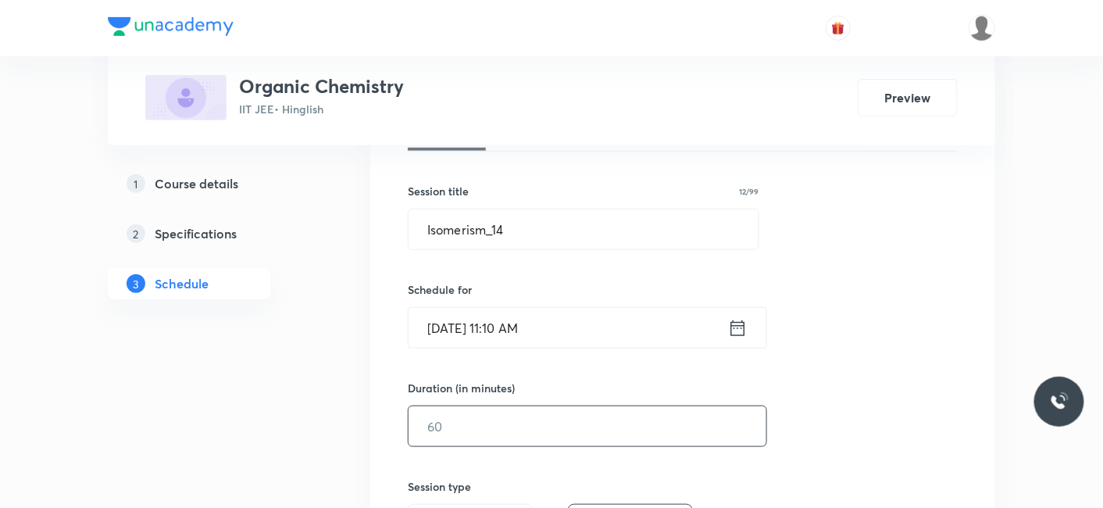
click at [544, 414] on input "text" at bounding box center [587, 426] width 358 height 40
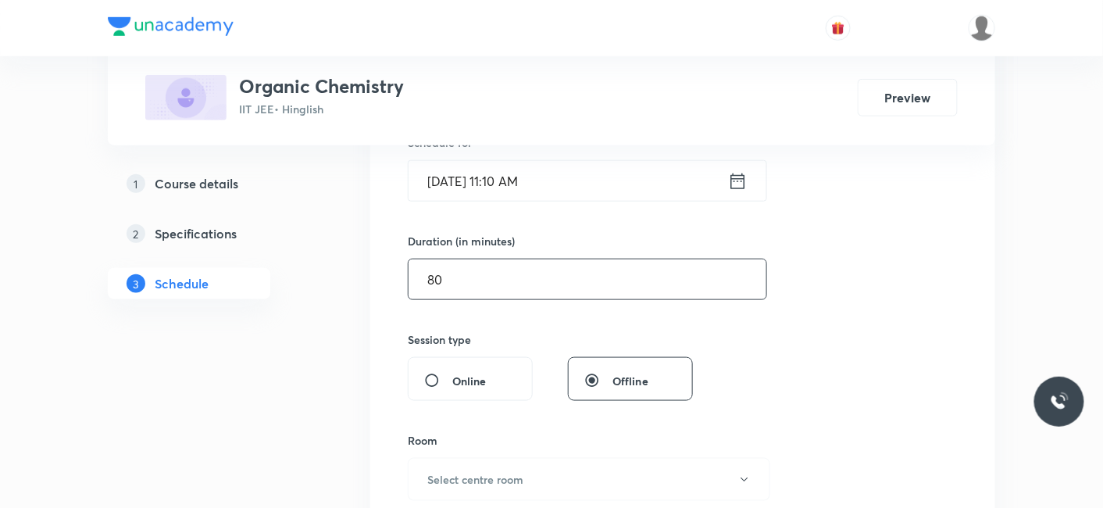
scroll to position [433, 0]
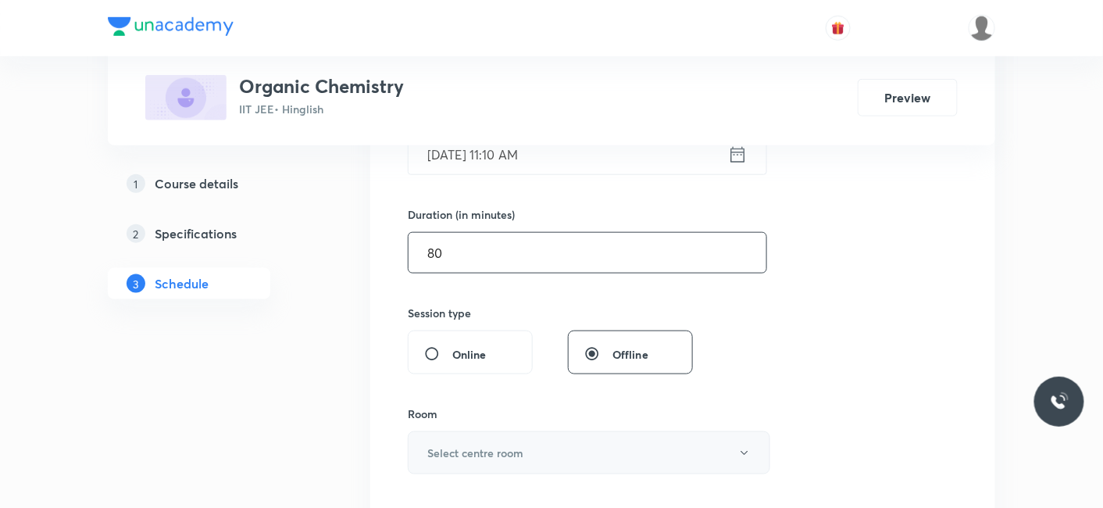
type input "80"
click at [469, 458] on h6 "Select centre room" at bounding box center [475, 452] width 96 height 16
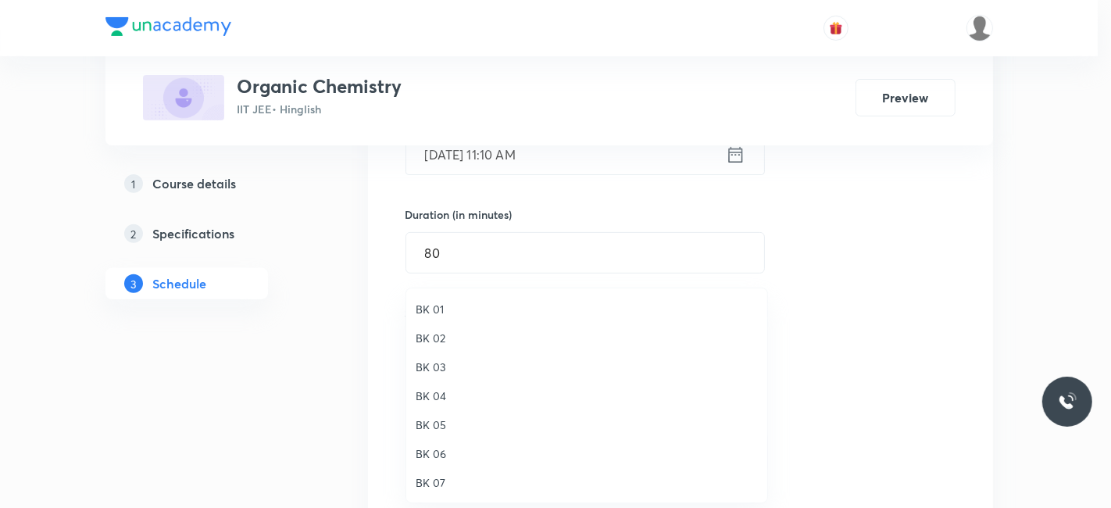
click at [435, 428] on span "BK 05" at bounding box center [586, 424] width 342 height 16
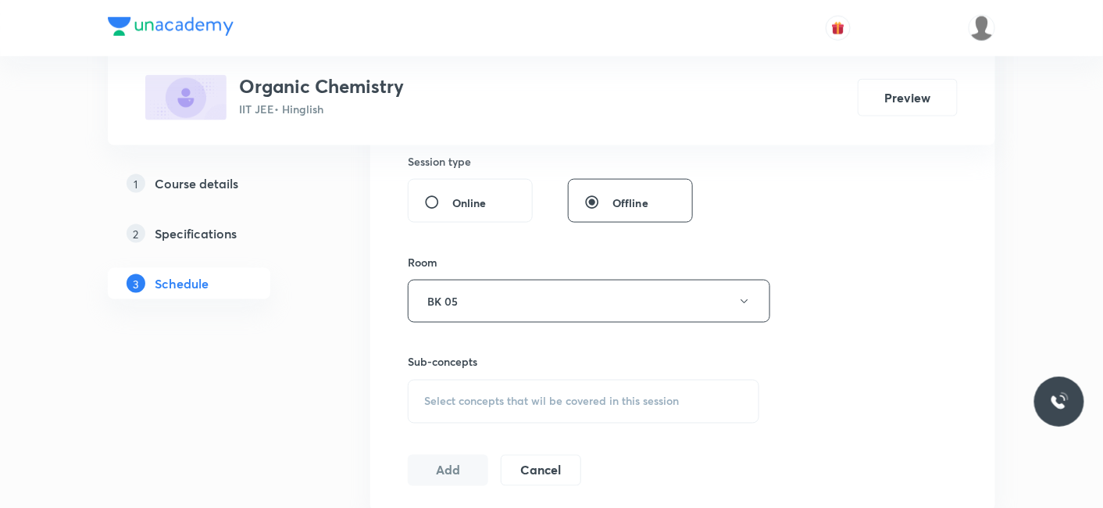
scroll to position [607, 0]
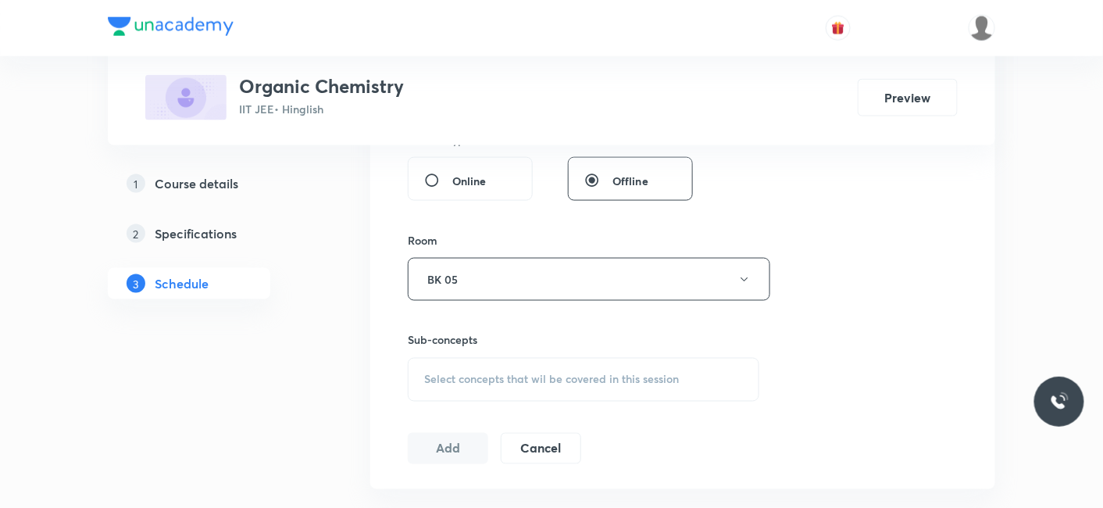
click at [489, 364] on div "Select concepts that wil be covered in this session" at bounding box center [583, 380] width 351 height 44
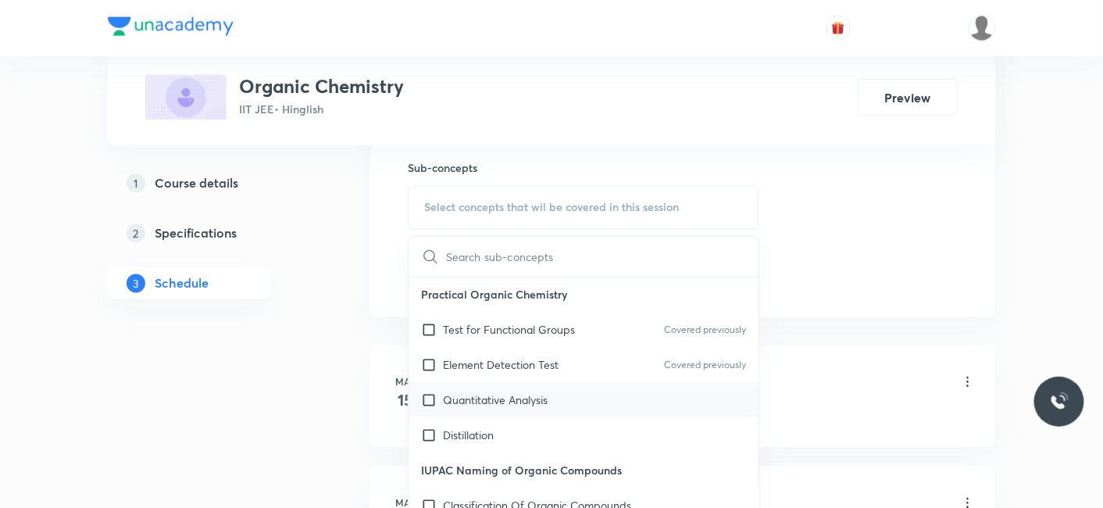
scroll to position [781, 0]
click at [475, 326] on p "Test for Functional Groups" at bounding box center [509, 327] width 132 height 16
checkbox input "true"
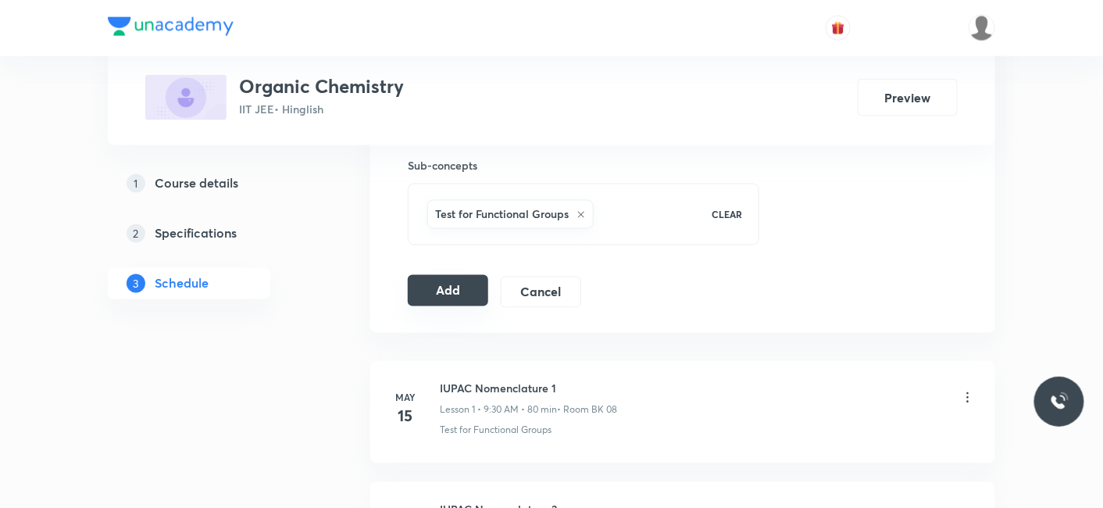
click at [445, 276] on button "Add" at bounding box center [448, 290] width 80 height 31
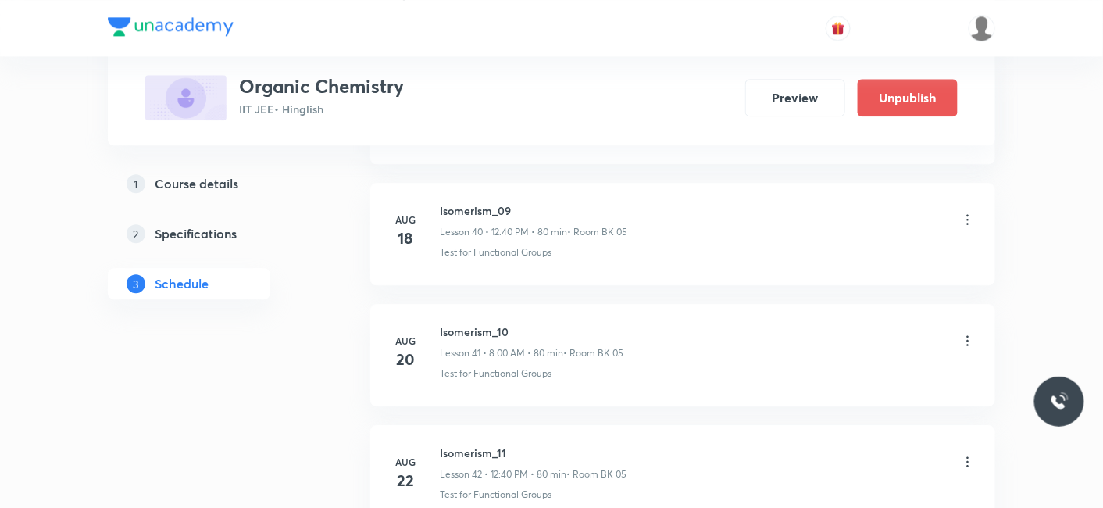
scroll to position [5453, 0]
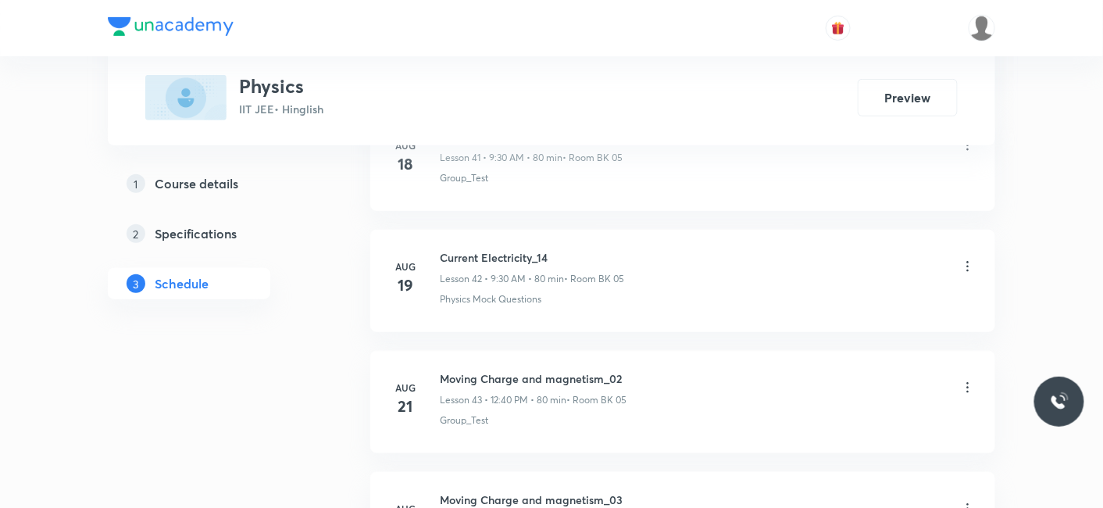
scroll to position [6170, 0]
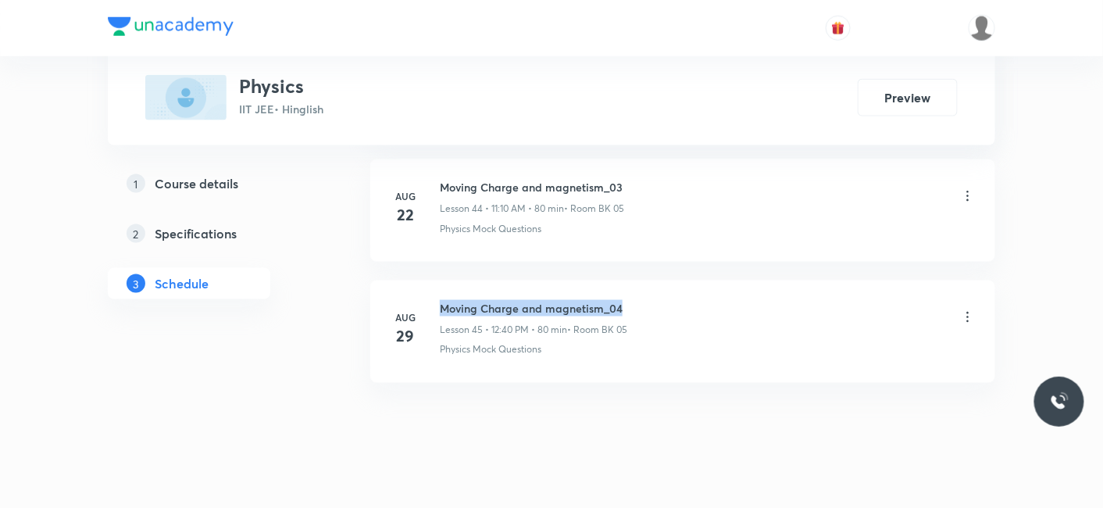
drag, startPoint x: 441, startPoint y: 291, endPoint x: 625, endPoint y: 292, distance: 183.5
click at [625, 300] on h6 "Moving Charge and magnetism_04" at bounding box center [533, 308] width 187 height 16
copy h6 "Moving Charge and magnetism_04"
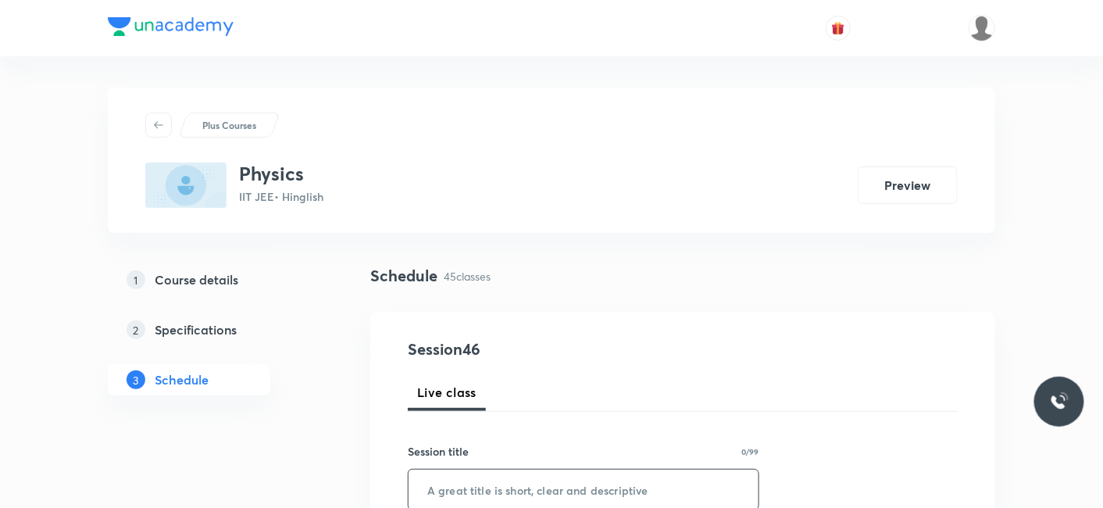
scroll to position [173, 0]
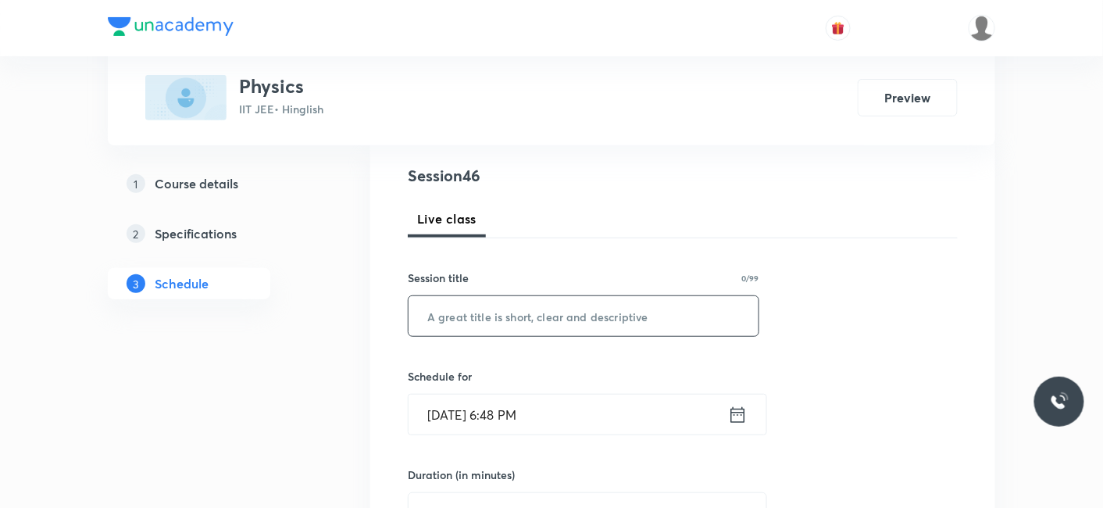
click at [495, 310] on input "text" at bounding box center [583, 316] width 350 height 40
paste input "Moving Charge and magnetism_04"
type input "Moving Charge and magnetism_05"
click at [467, 409] on input "[DATE] 6:48 PM" at bounding box center [567, 414] width 319 height 40
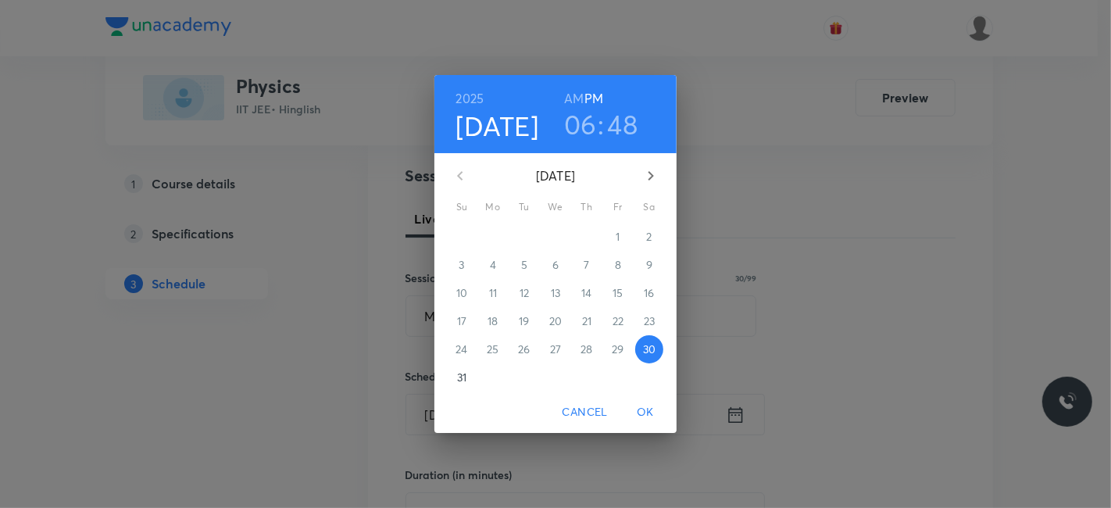
drag, startPoint x: 648, startPoint y: 175, endPoint x: 569, endPoint y: 204, distance: 84.7
click at [649, 175] on icon "button" at bounding box center [650, 175] width 19 height 19
click at [494, 235] on p "1" at bounding box center [492, 237] width 4 height 16
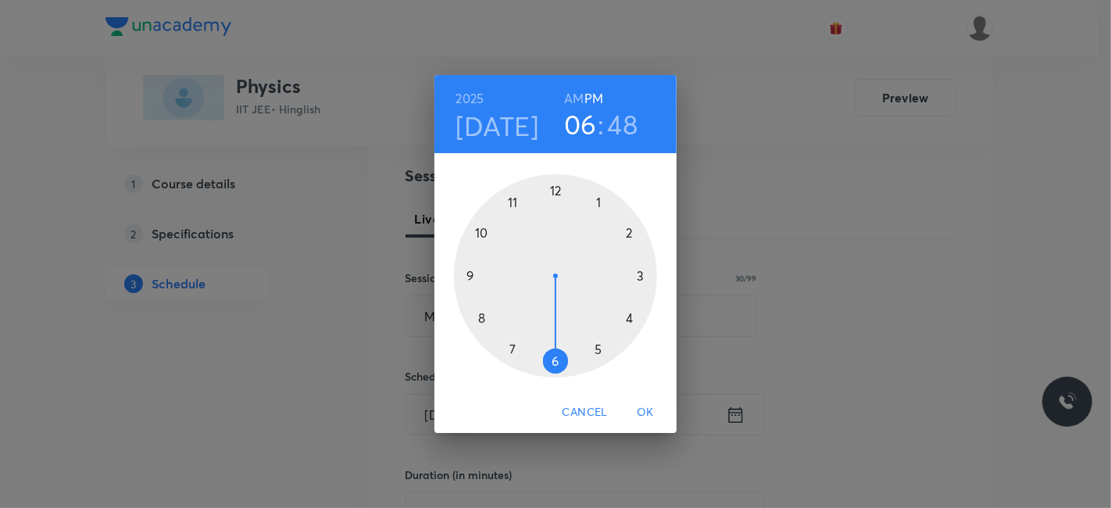
click at [557, 191] on div at bounding box center [555, 275] width 203 height 203
click at [483, 312] on div at bounding box center [555, 275] width 203 height 203
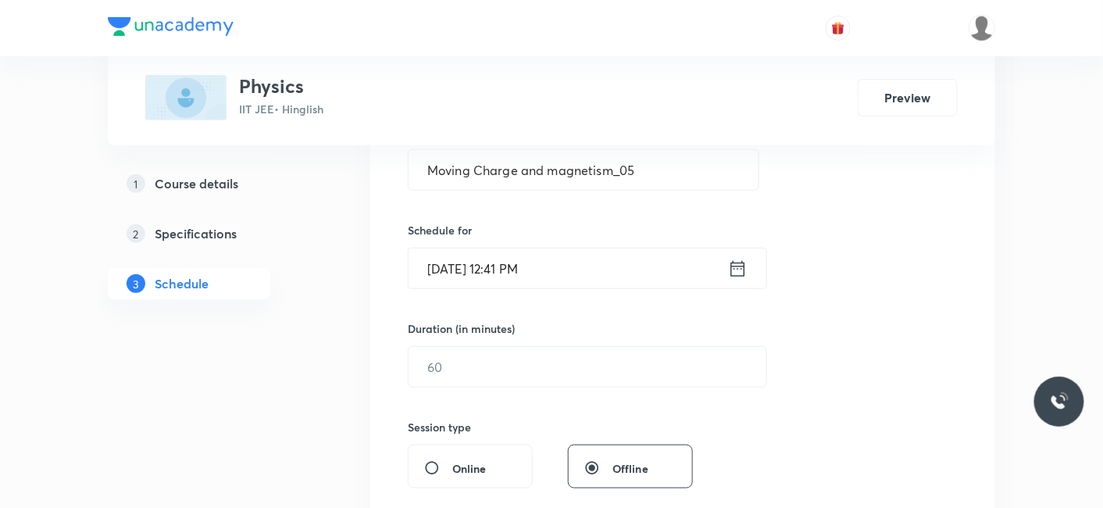
scroll to position [347, 0]
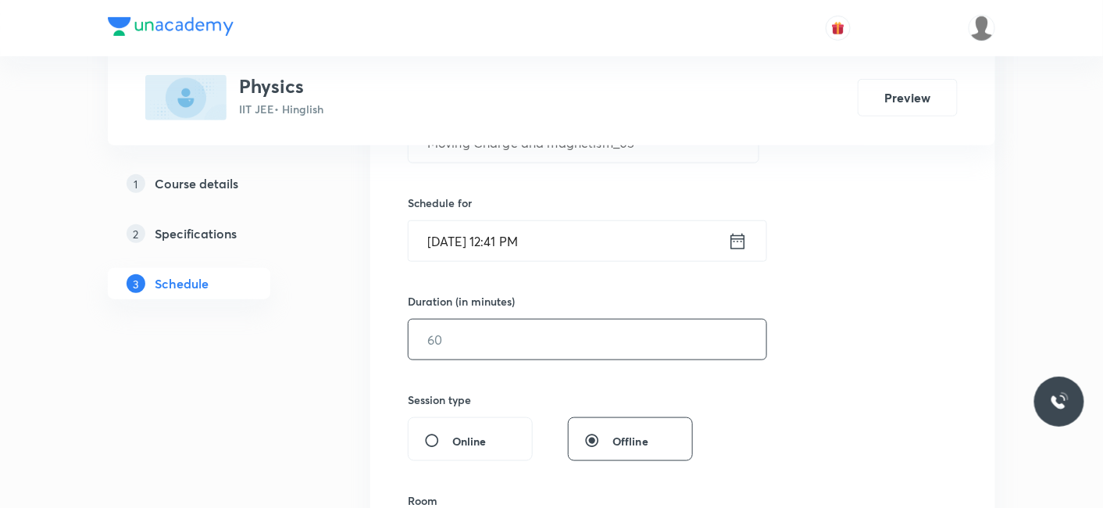
click at [540, 348] on input "text" at bounding box center [587, 339] width 358 height 40
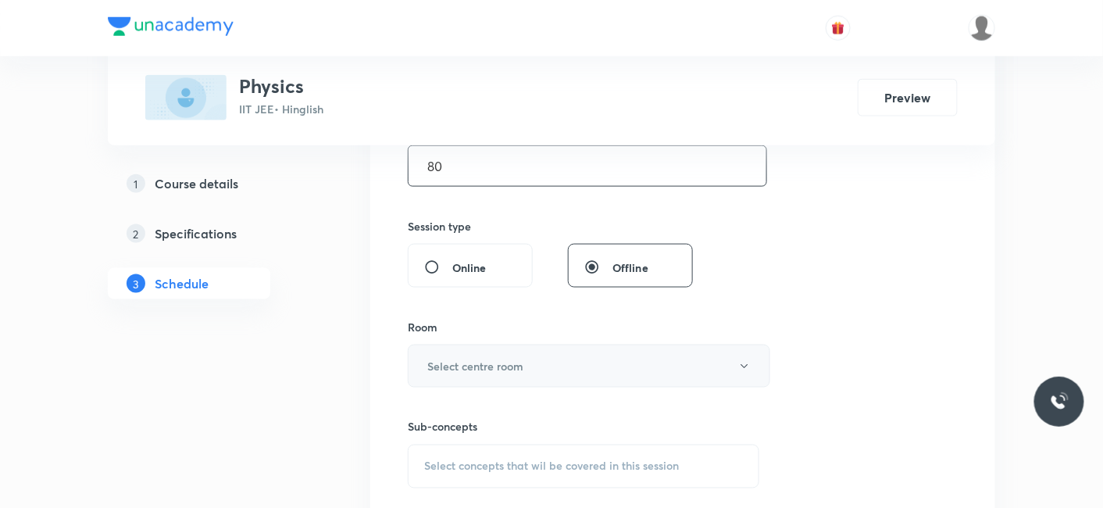
scroll to position [607, 0]
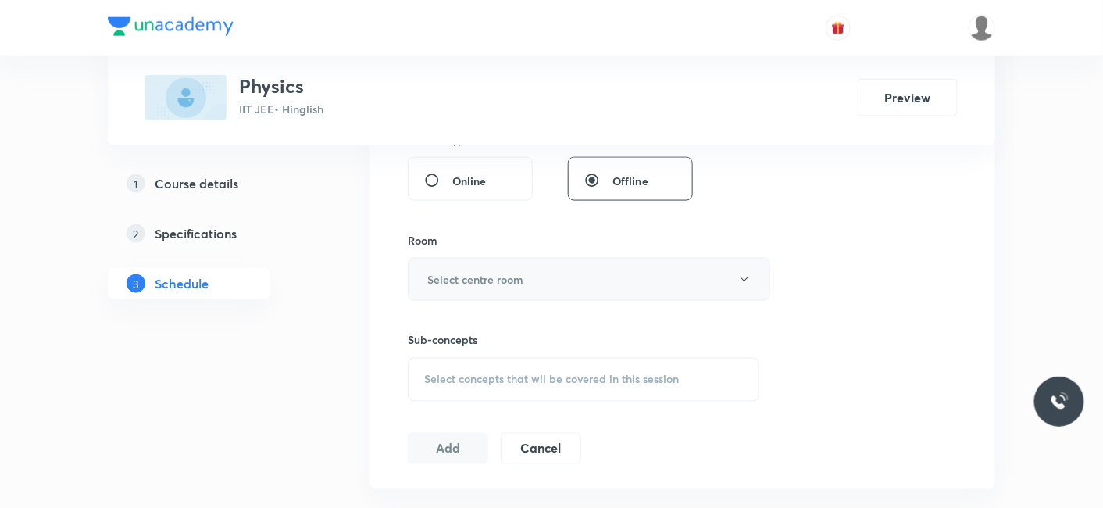
type input "80"
click at [487, 280] on h6 "Select centre room" at bounding box center [475, 279] width 96 height 16
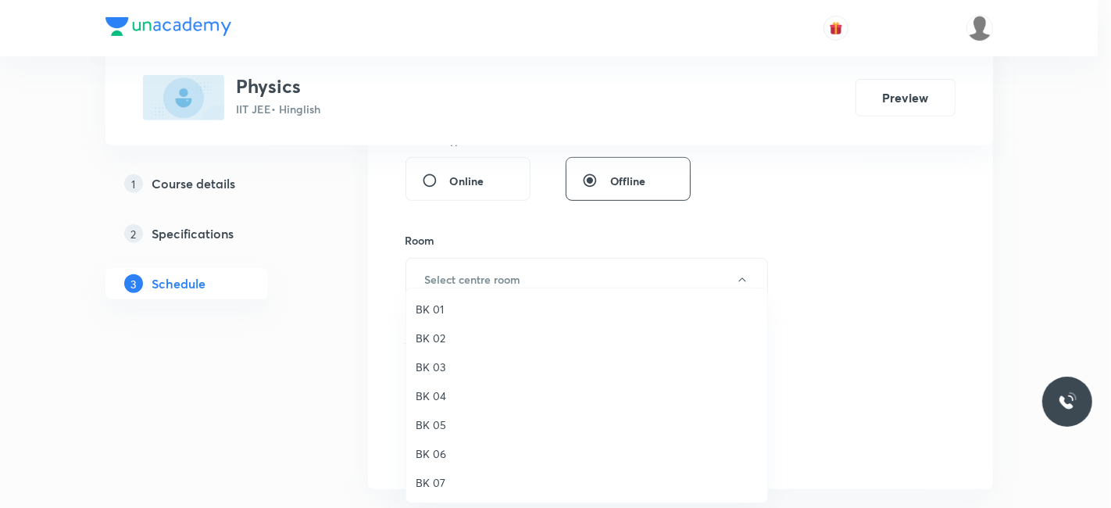
click at [434, 420] on span "BK 05" at bounding box center [586, 424] width 342 height 16
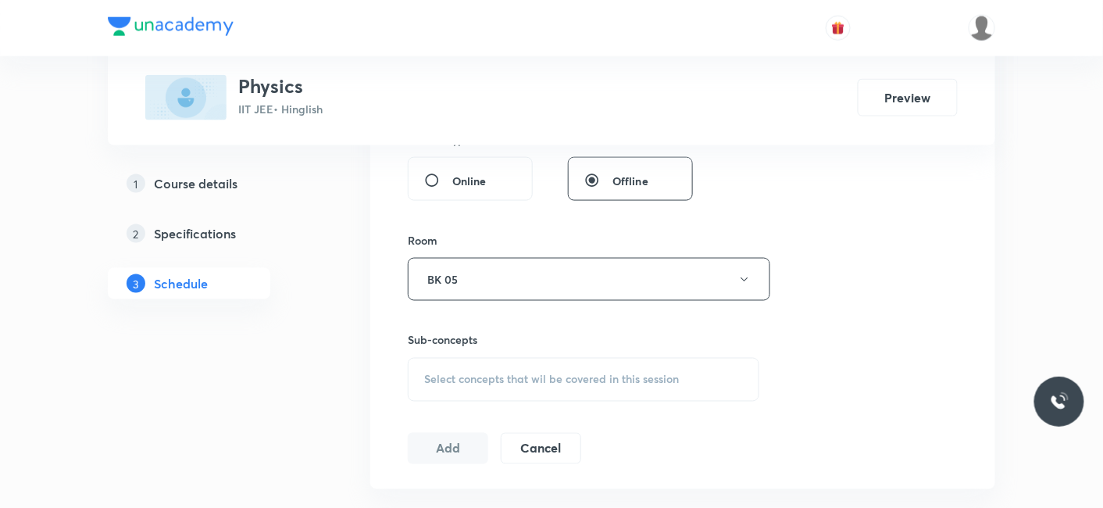
scroll to position [781, 0]
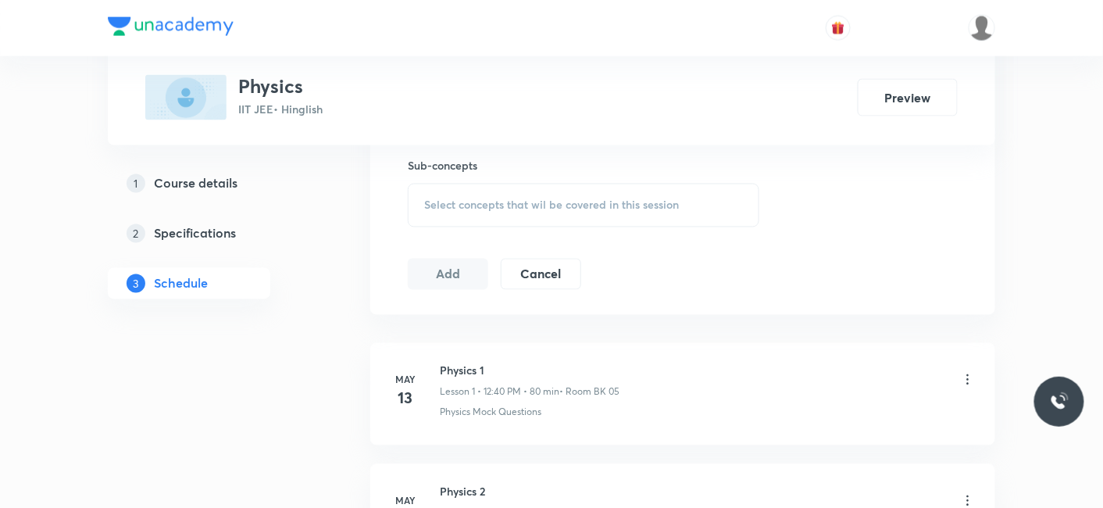
click at [487, 206] on span "Select concepts that wil be covered in this session" at bounding box center [551, 205] width 255 height 12
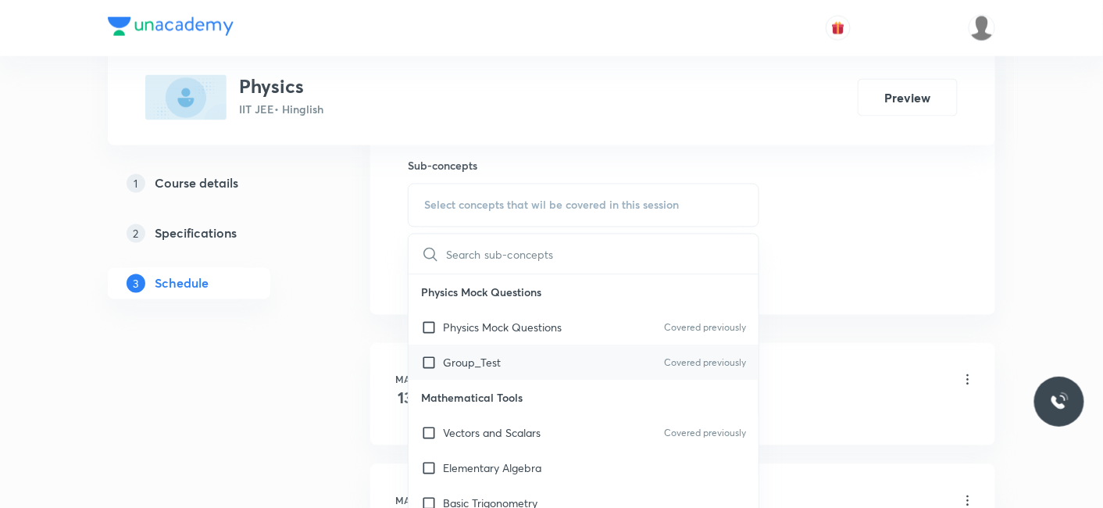
click at [472, 373] on div "Group_Test Covered previously" at bounding box center [583, 362] width 350 height 35
checkbox input "true"
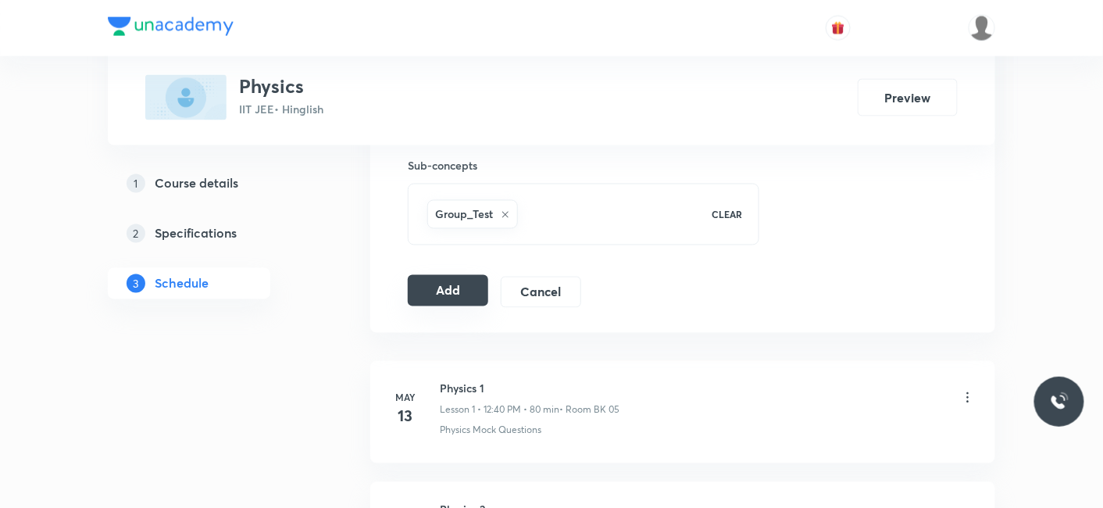
click at [440, 298] on button "Add" at bounding box center [448, 290] width 80 height 31
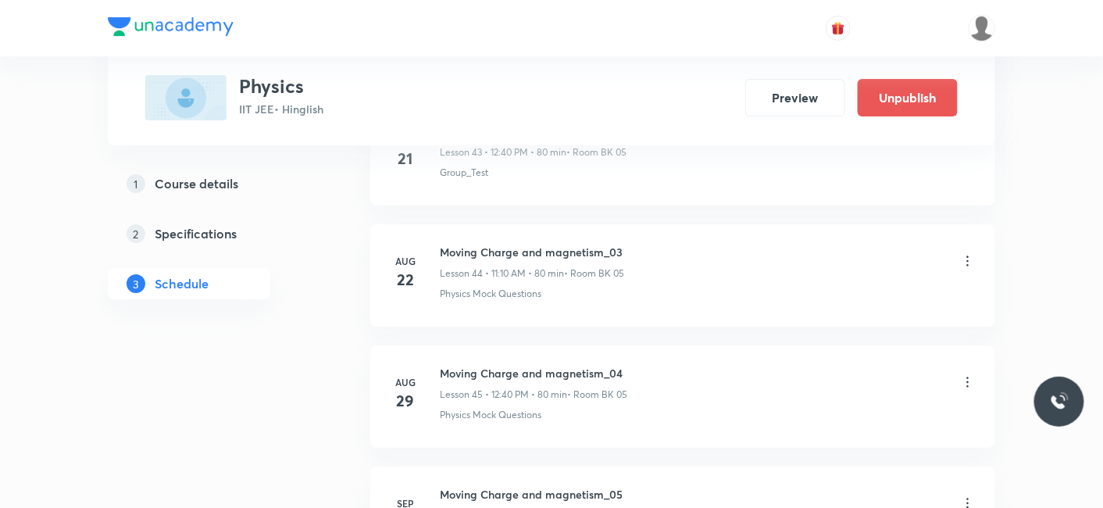
scroll to position [5574, 0]
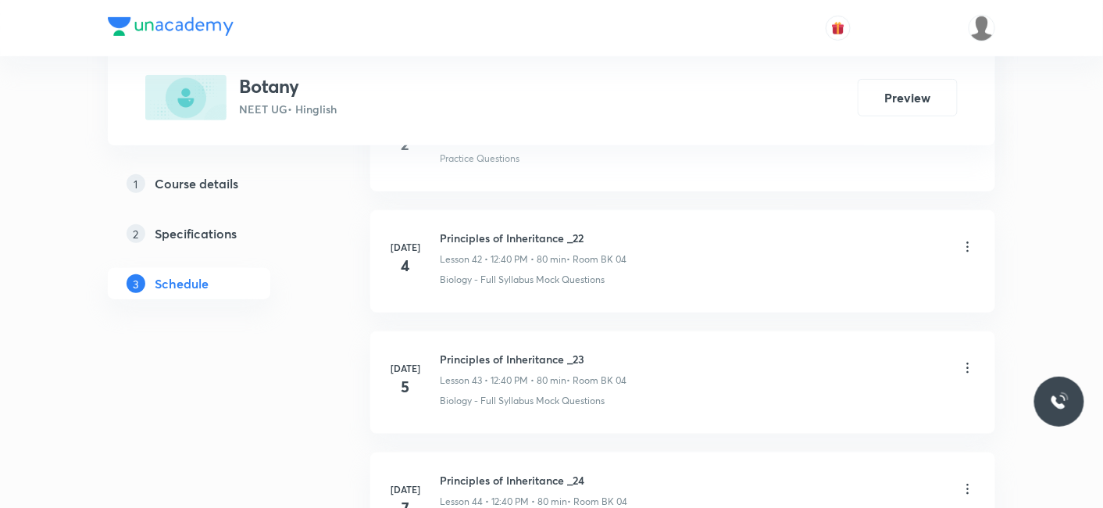
scroll to position [8944, 0]
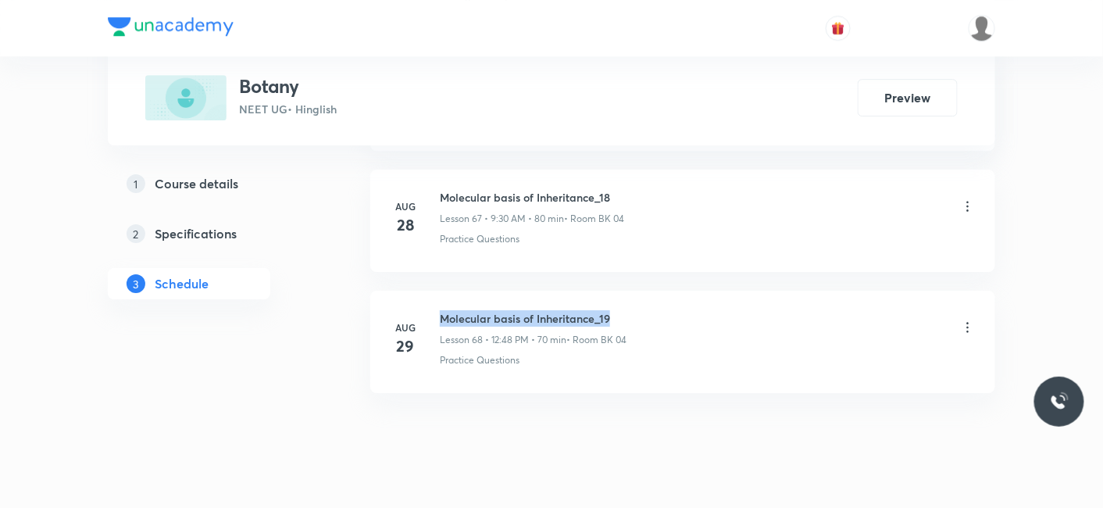
drag, startPoint x: 442, startPoint y: 284, endPoint x: 628, endPoint y: 294, distance: 186.1
click at [626, 310] on h6 "Molecular basis of Inheritance_19" at bounding box center [533, 318] width 187 height 16
copy h6 "Molecular basis of Inheritance_19"
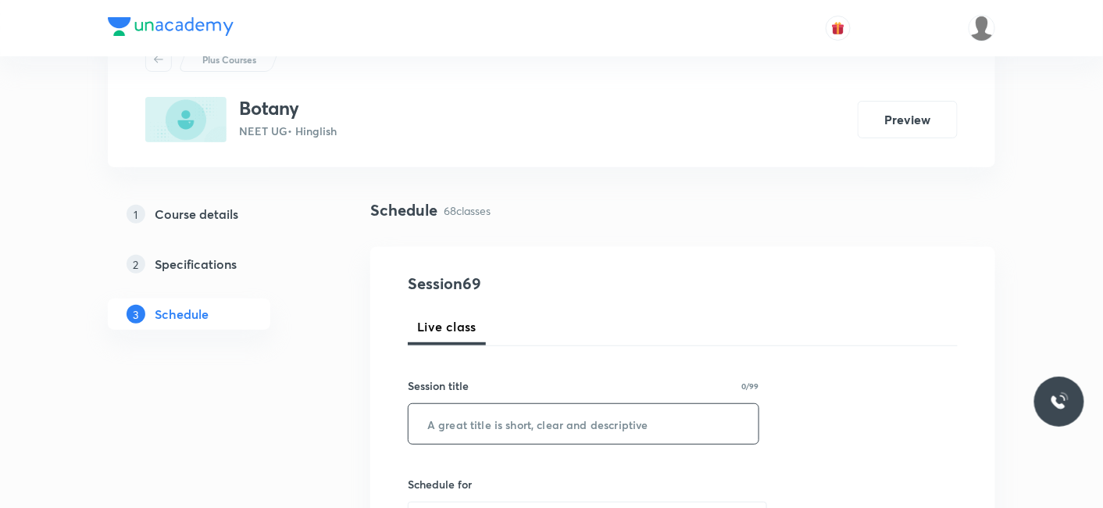
scroll to position [173, 0]
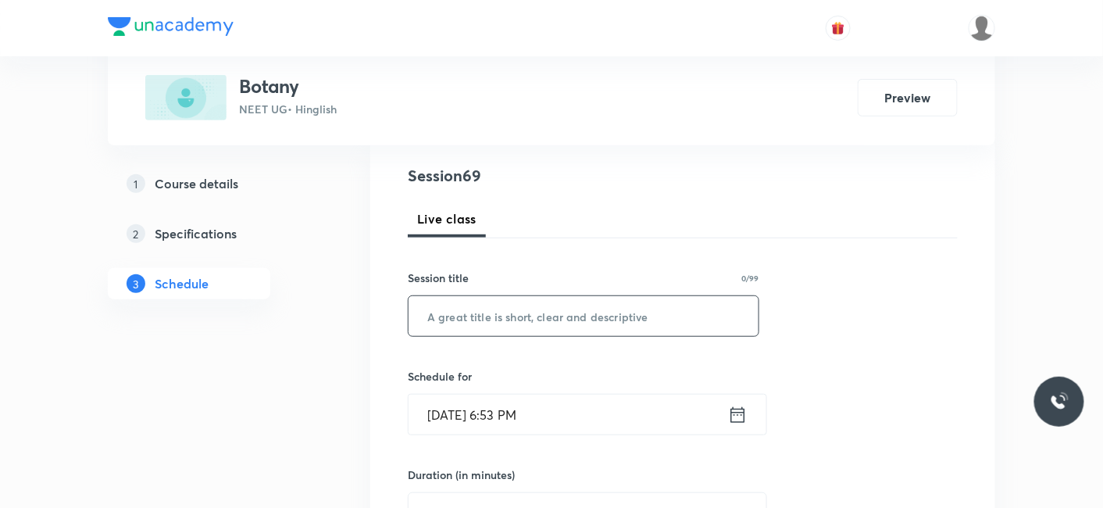
click at [553, 312] on input "text" at bounding box center [583, 316] width 350 height 40
paste input "Molecular basis of Inheritance_19"
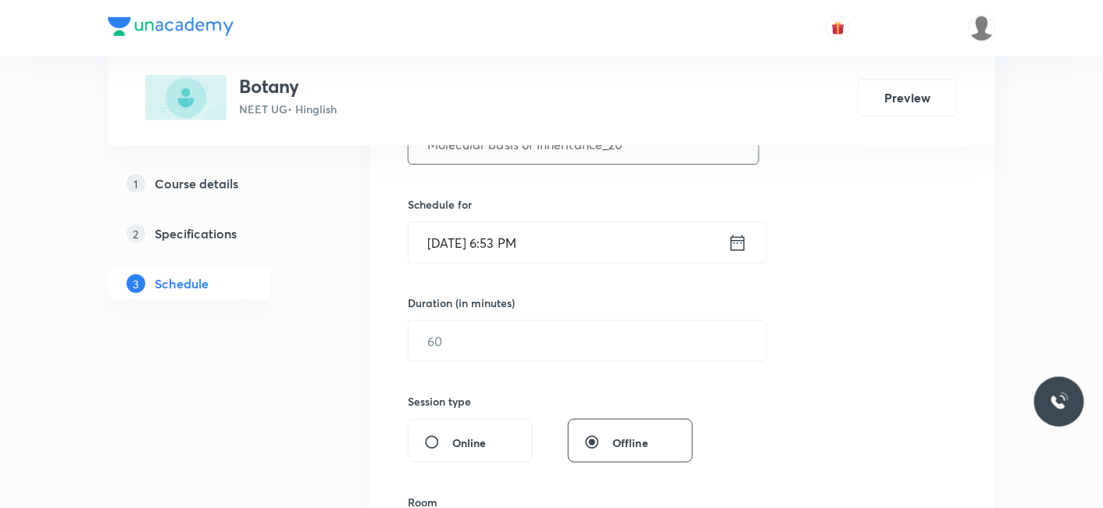
scroll to position [347, 0]
type input "Molecular basis of Inheritance_20"
click at [499, 238] on input "Aug 30, 2025, 6:53 PM" at bounding box center [567, 241] width 319 height 40
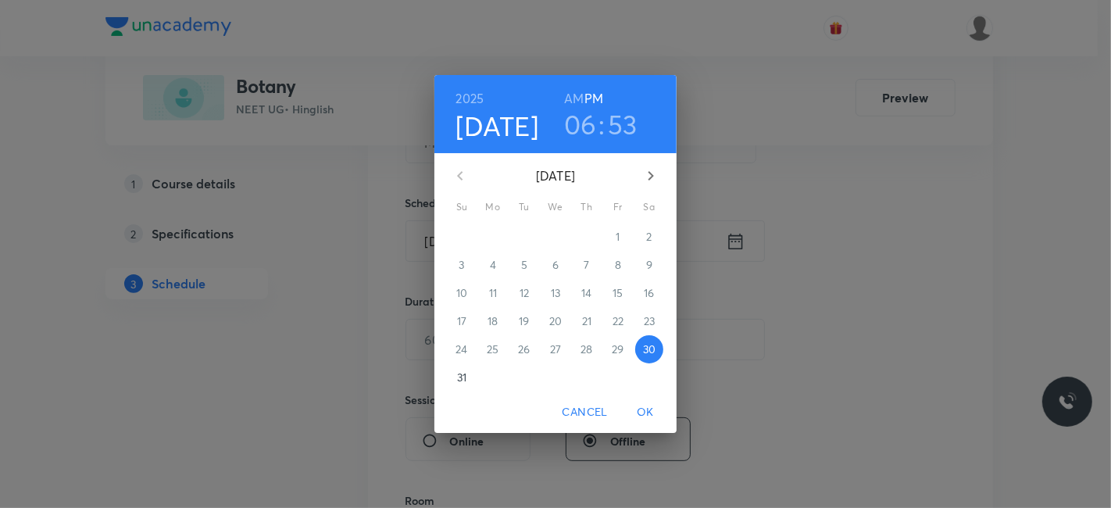
click at [650, 173] on icon "button" at bounding box center [650, 175] width 5 height 9
click at [494, 241] on p "1" at bounding box center [492, 237] width 4 height 16
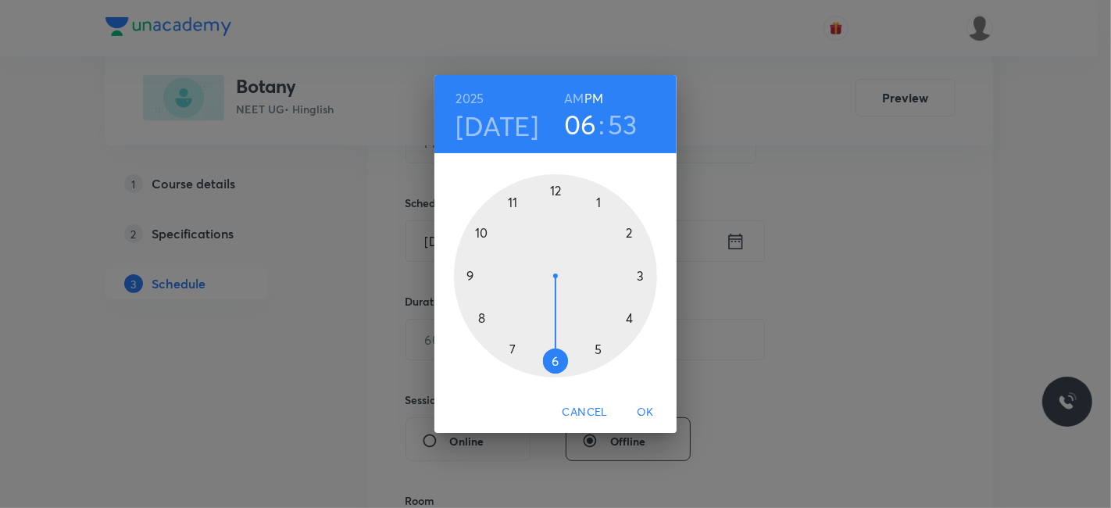
click at [481, 316] on div at bounding box center [555, 275] width 203 height 203
click at [575, 101] on h6 "AM" at bounding box center [574, 98] width 20 height 22
click at [550, 191] on div at bounding box center [555, 275] width 203 height 203
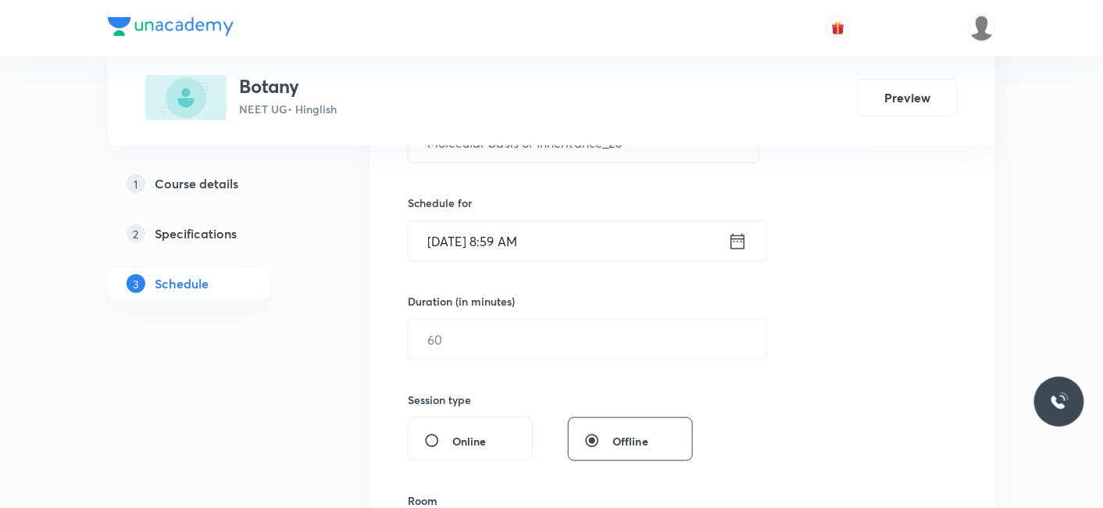
click at [533, 254] on input "Sep 1, 2025, 8:59 AM" at bounding box center [567, 241] width 319 height 40
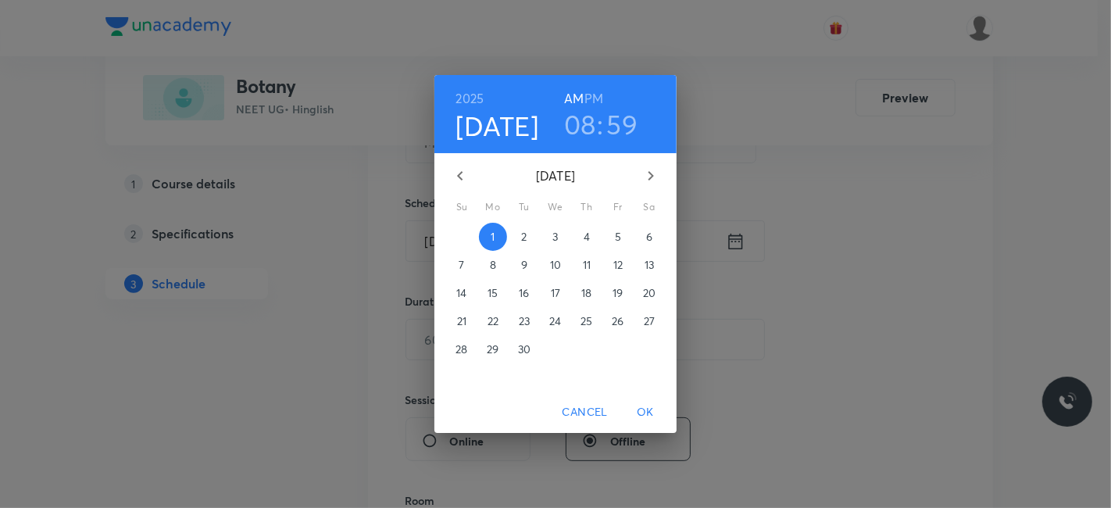
click at [622, 121] on h3 "59" at bounding box center [622, 124] width 31 height 33
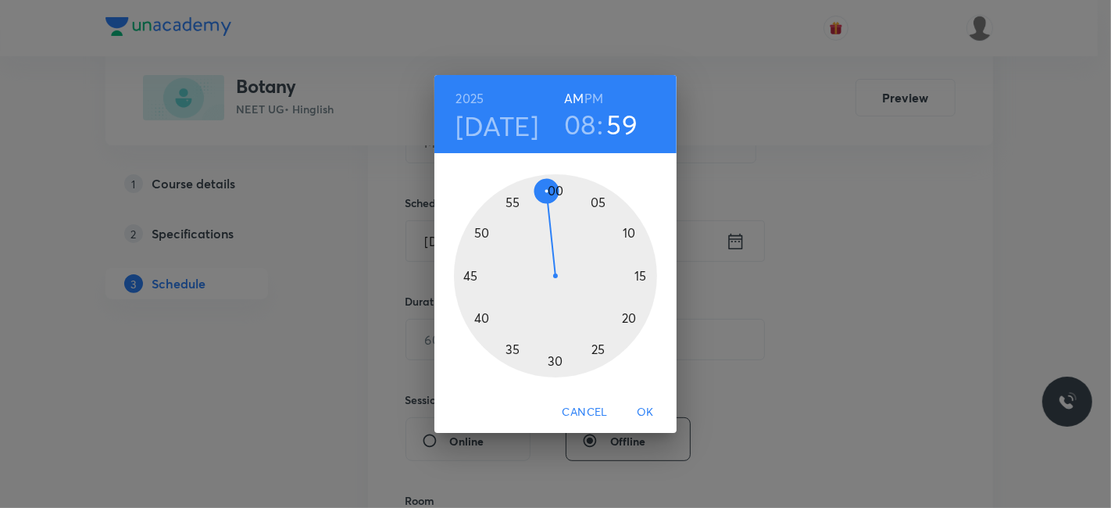
click at [556, 188] on div at bounding box center [555, 275] width 203 height 203
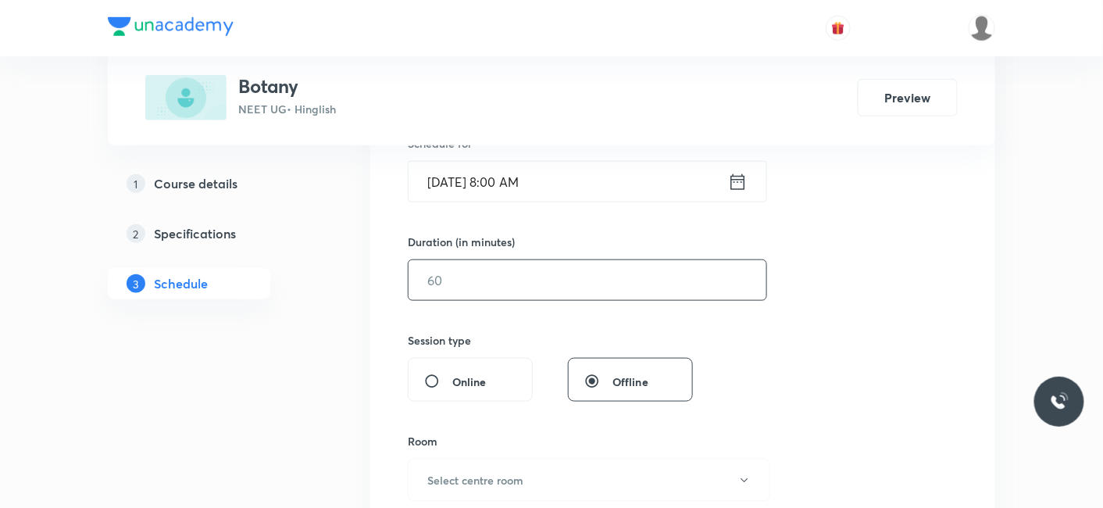
scroll to position [433, 0]
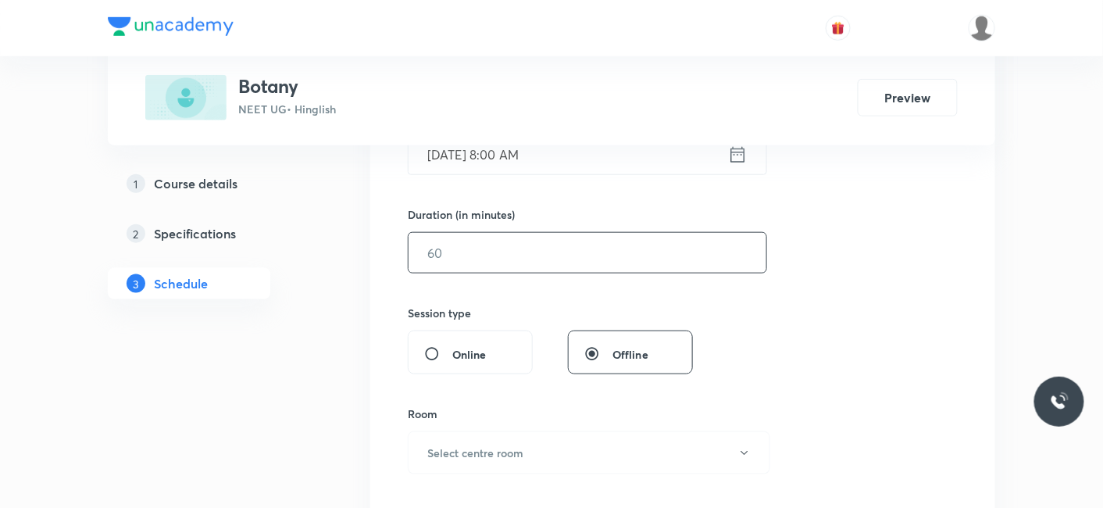
click at [505, 261] on input "text" at bounding box center [587, 253] width 358 height 40
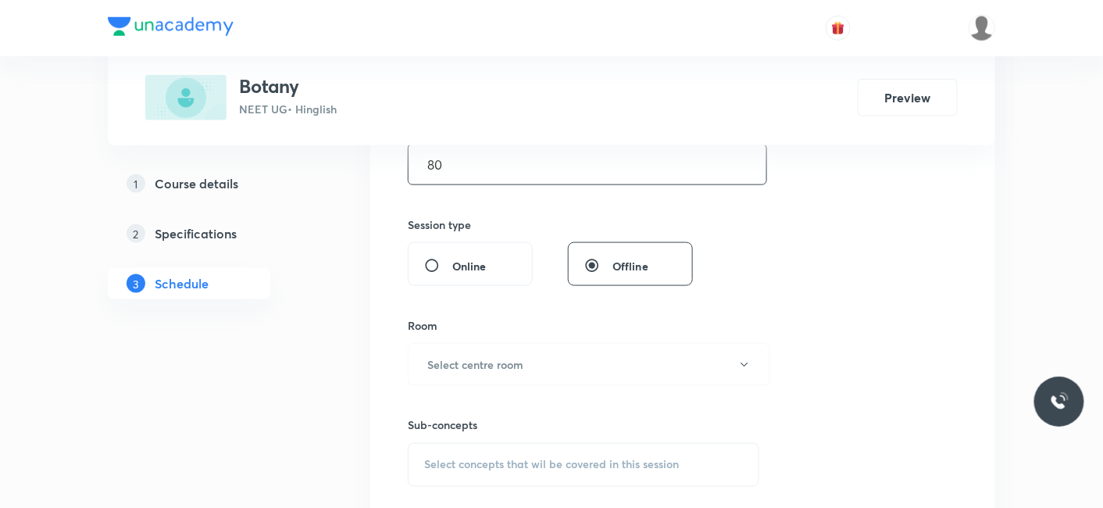
scroll to position [607, 0]
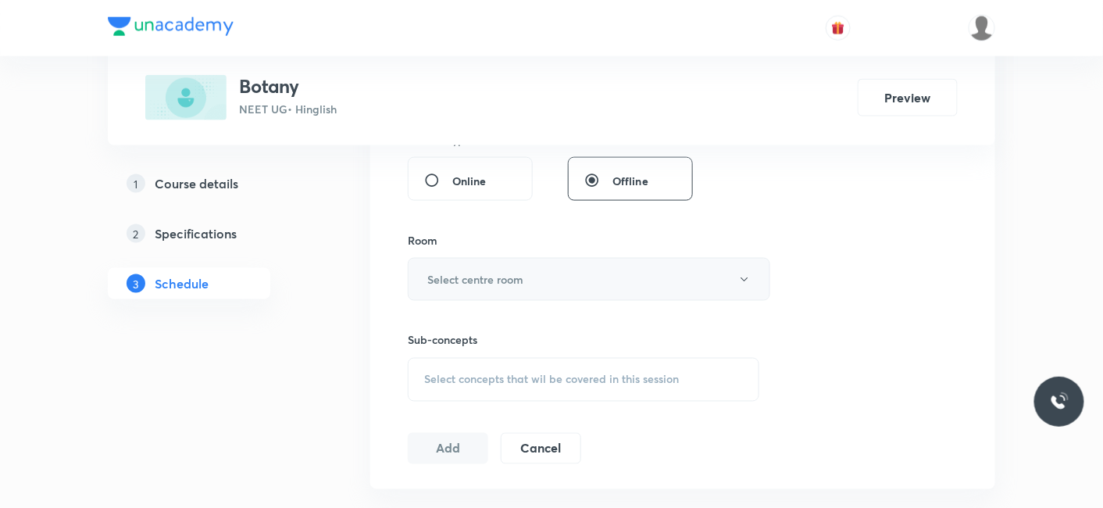
type input "80"
click at [489, 258] on button "Select centre room" at bounding box center [589, 279] width 362 height 43
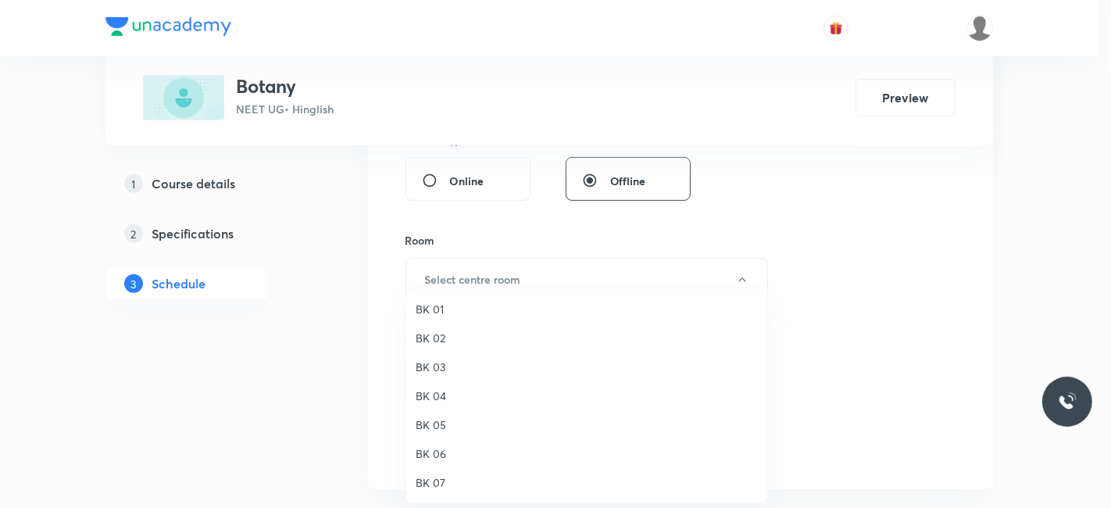
click at [437, 394] on span "BK 04" at bounding box center [586, 395] width 342 height 16
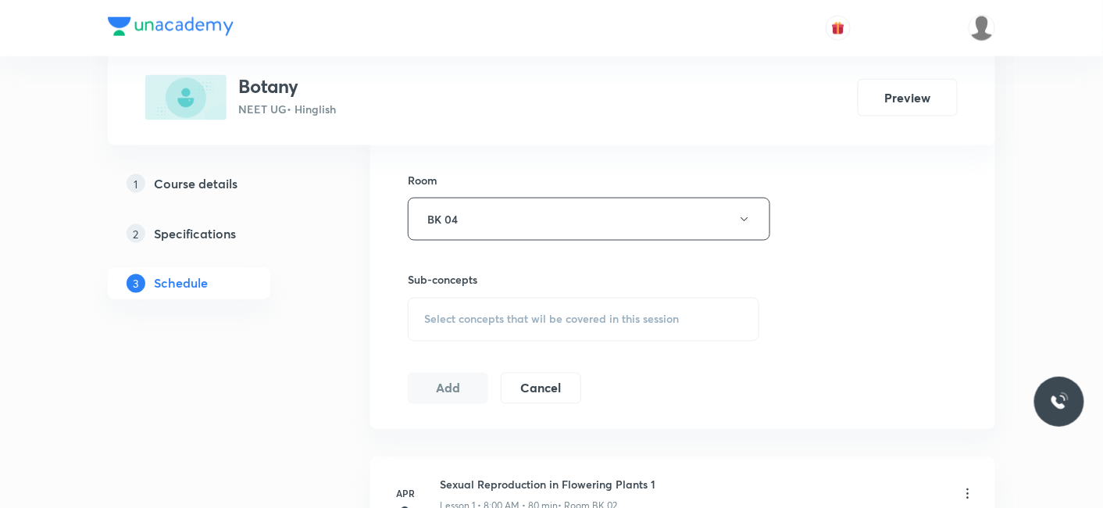
scroll to position [693, 0]
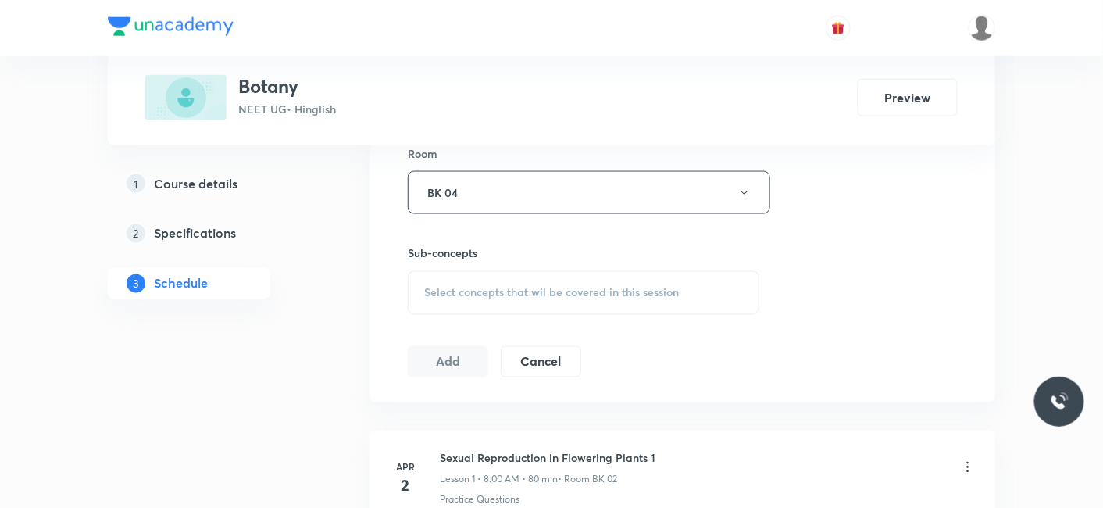
click at [494, 291] on span "Select concepts that wil be covered in this session" at bounding box center [551, 293] width 255 height 12
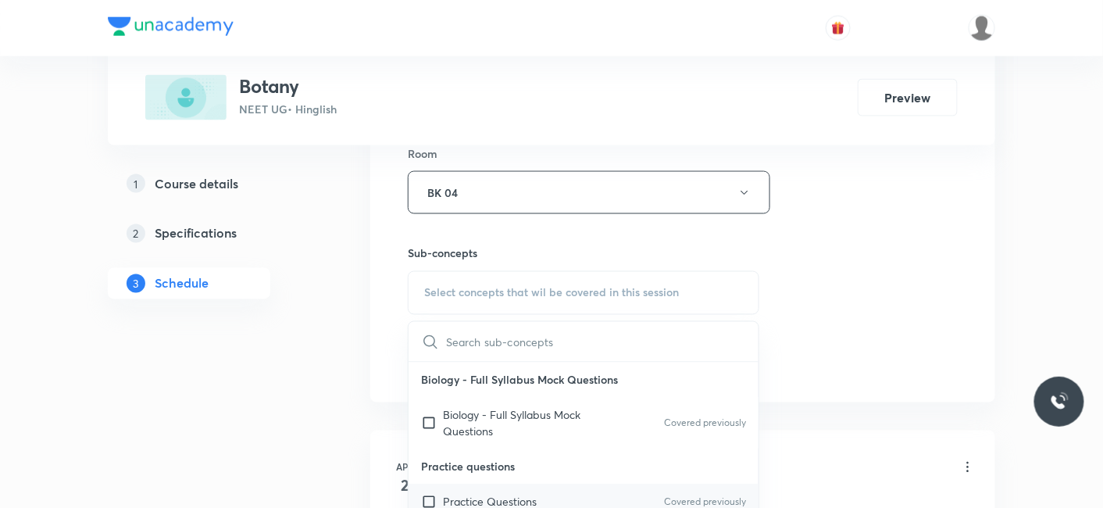
click at [464, 495] on p "Practice Questions" at bounding box center [490, 502] width 94 height 16
checkbox input "true"
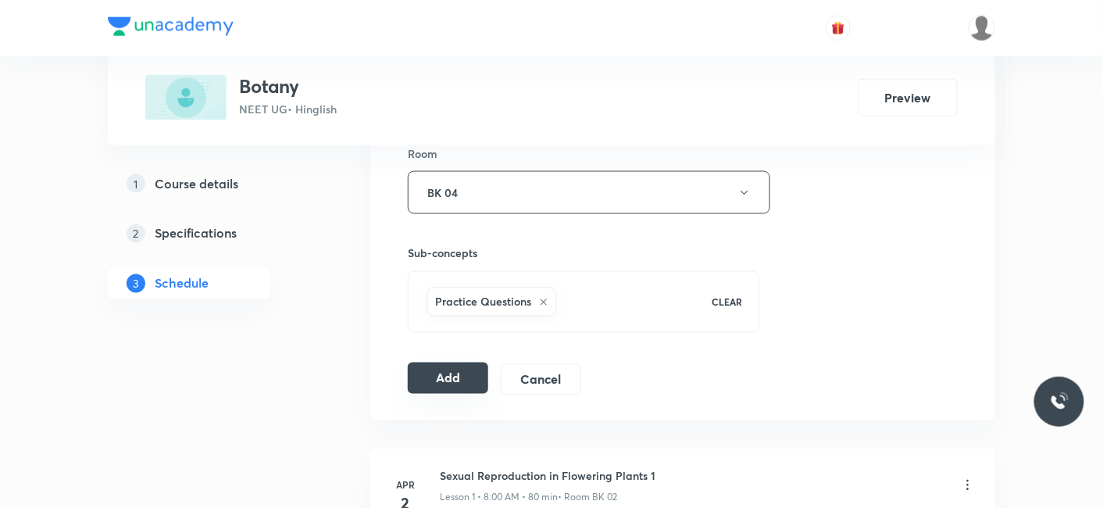
click at [444, 366] on button "Add" at bounding box center [448, 377] width 80 height 31
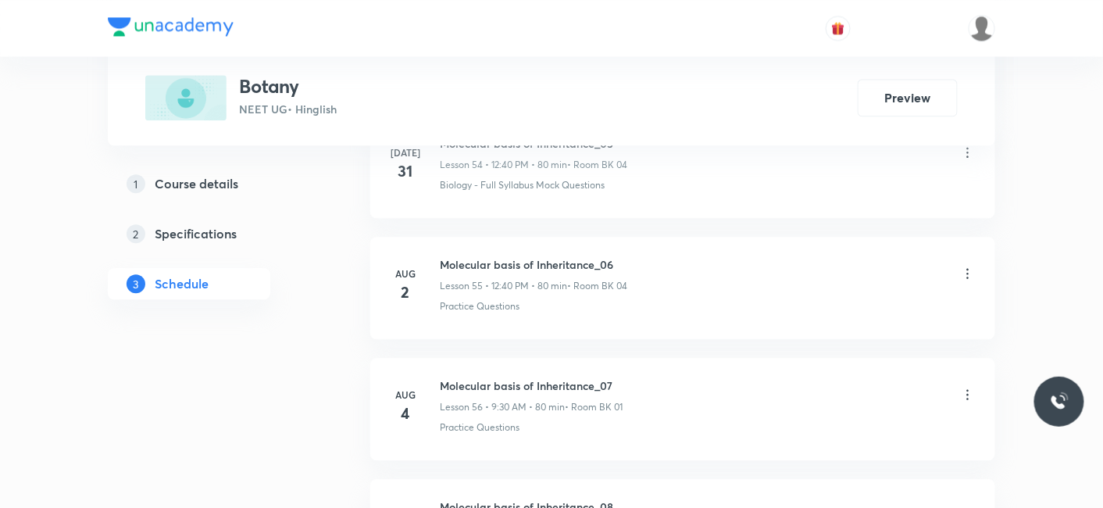
scroll to position [8228, 0]
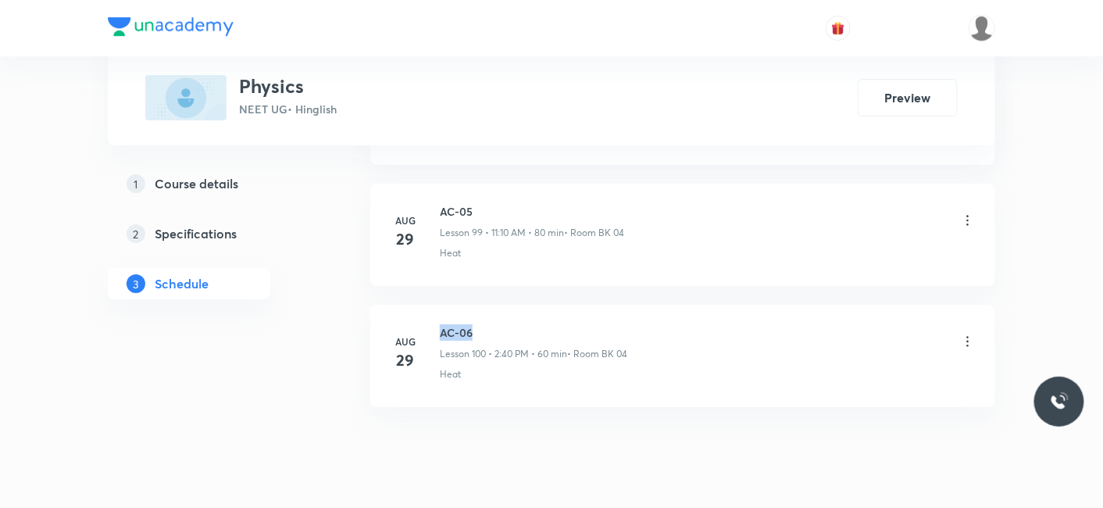
drag, startPoint x: 440, startPoint y: 284, endPoint x: 486, endPoint y: 284, distance: 45.3
click at [486, 324] on h6 "AC-06" at bounding box center [533, 332] width 187 height 16
copy h6 "AC-06"
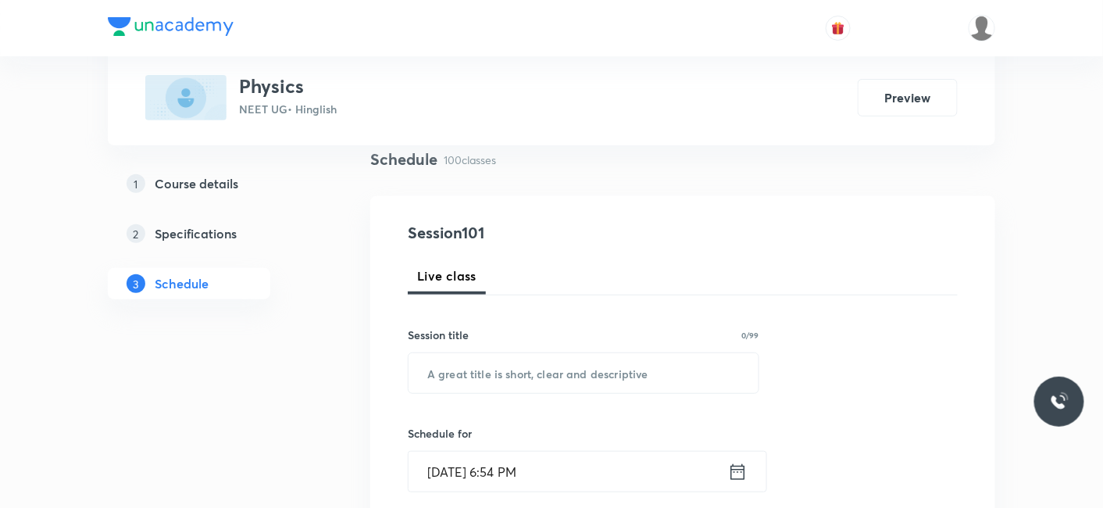
scroll to position [173, 0]
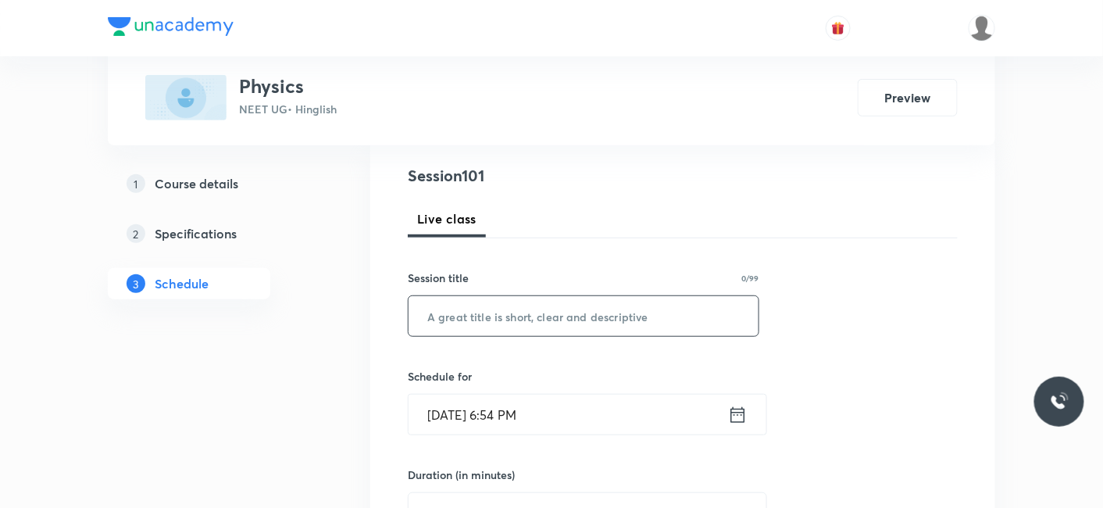
click at [527, 321] on input "text" at bounding box center [583, 316] width 350 height 40
paste input "AC-06"
type input "AC-07"
click at [546, 415] on input "Aug 30, 2025, 6:54 PM" at bounding box center [567, 414] width 319 height 40
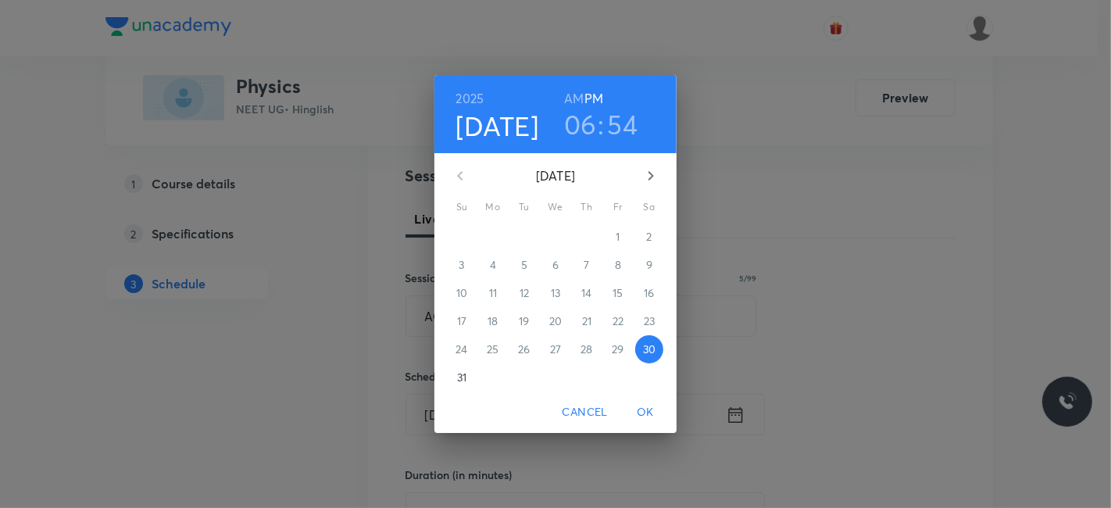
click at [654, 173] on icon "button" at bounding box center [650, 175] width 19 height 19
click at [495, 237] on span "1" at bounding box center [493, 237] width 28 height 16
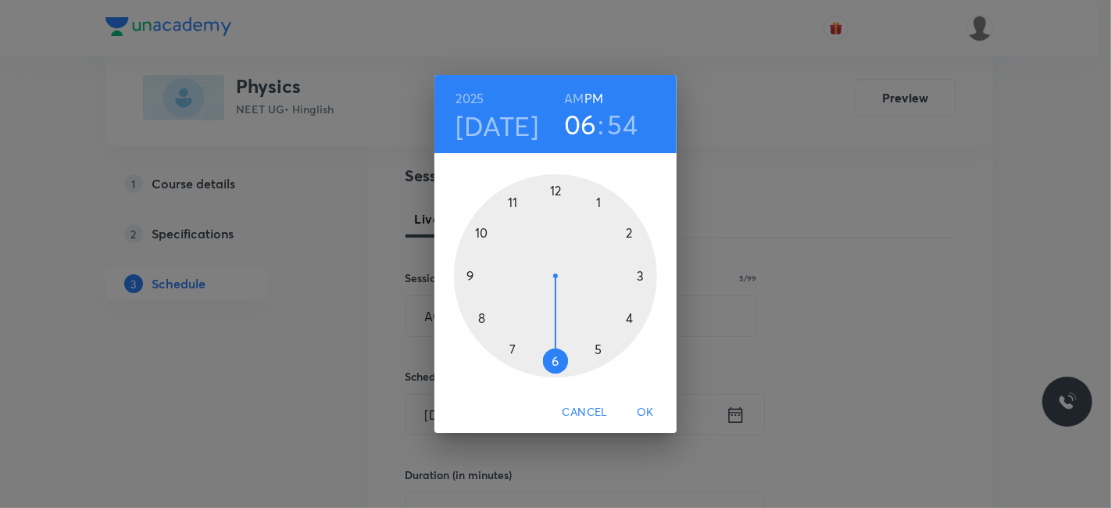
click at [469, 269] on div at bounding box center [555, 275] width 203 height 203
click at [579, 98] on h6 "AM" at bounding box center [574, 98] width 20 height 22
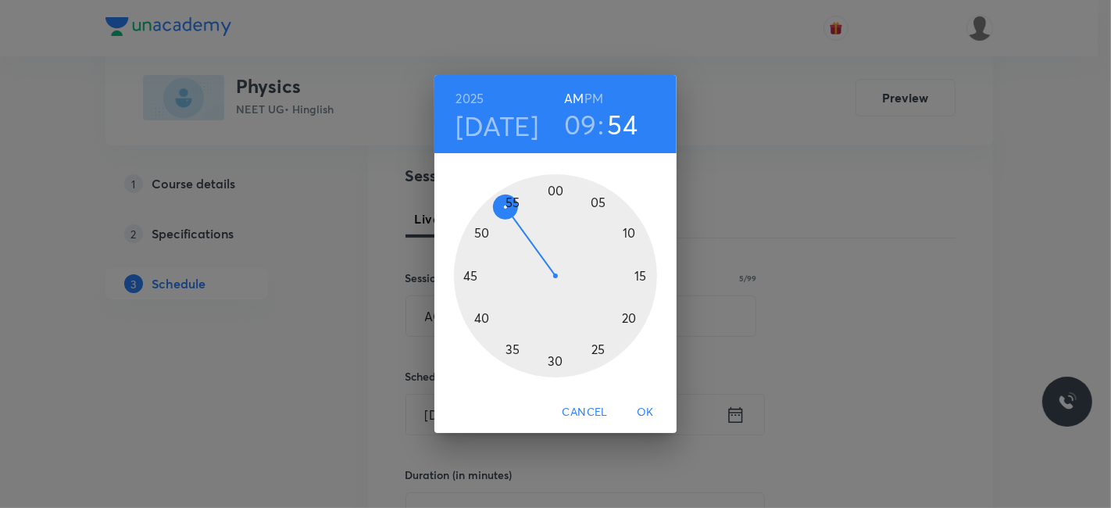
click at [554, 354] on div at bounding box center [555, 275] width 203 height 203
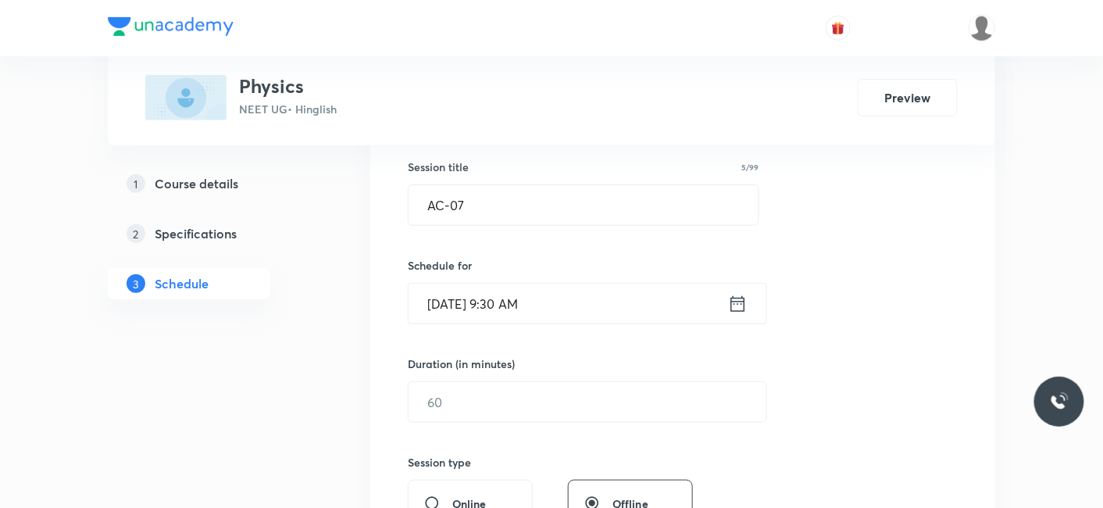
scroll to position [347, 0]
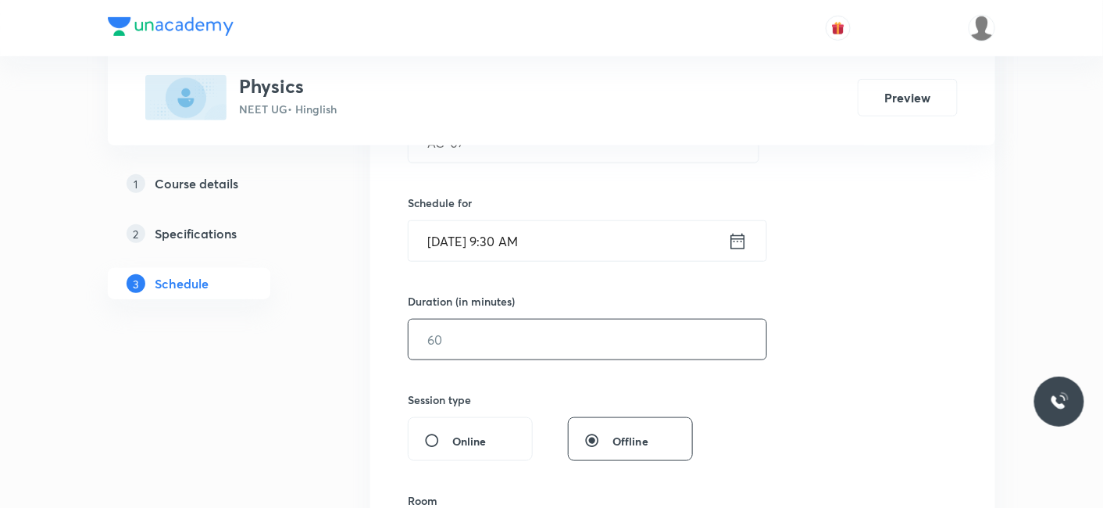
click at [497, 349] on input "text" at bounding box center [587, 339] width 358 height 40
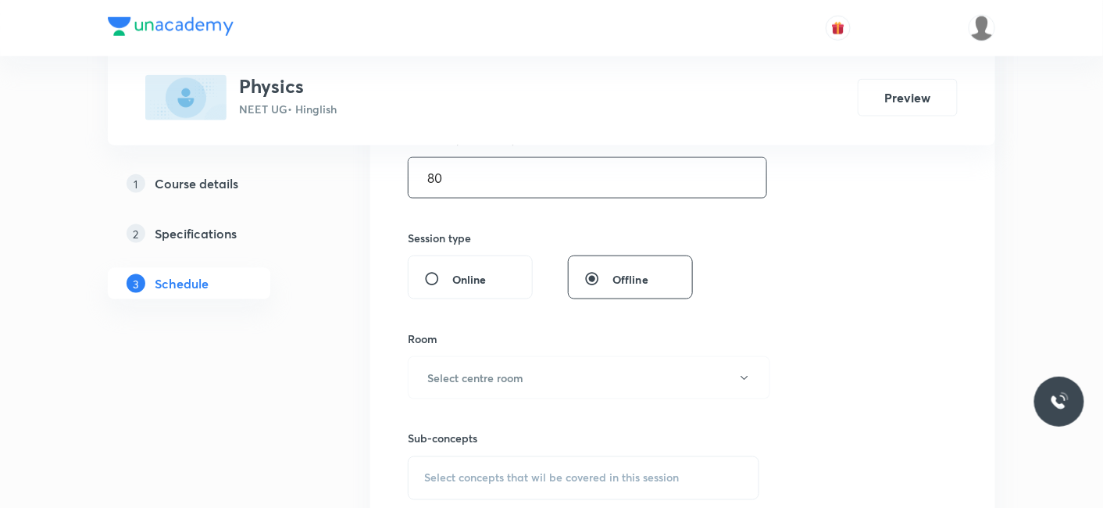
scroll to position [520, 0]
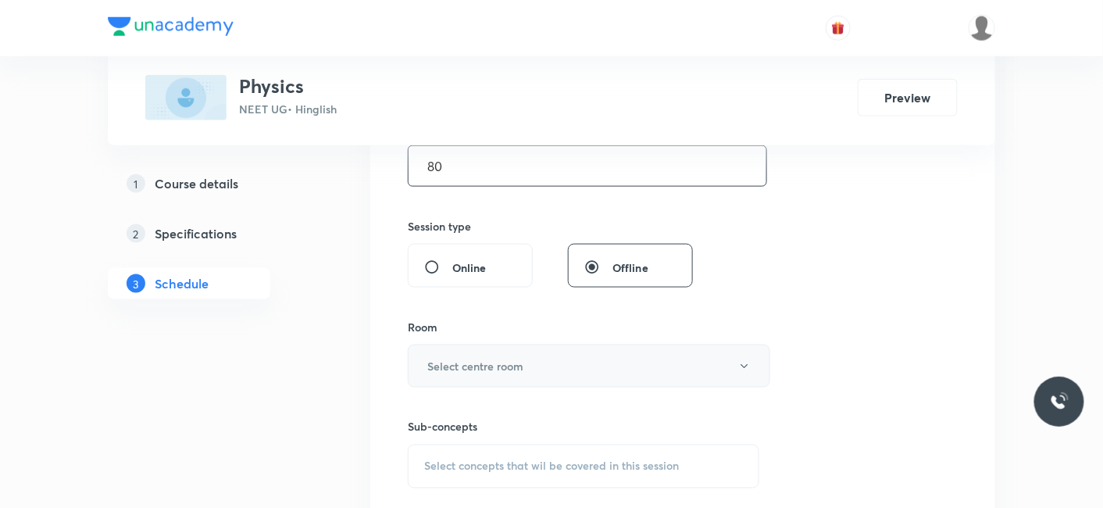
type input "80"
click at [482, 369] on h6 "Select centre room" at bounding box center [475, 366] width 96 height 16
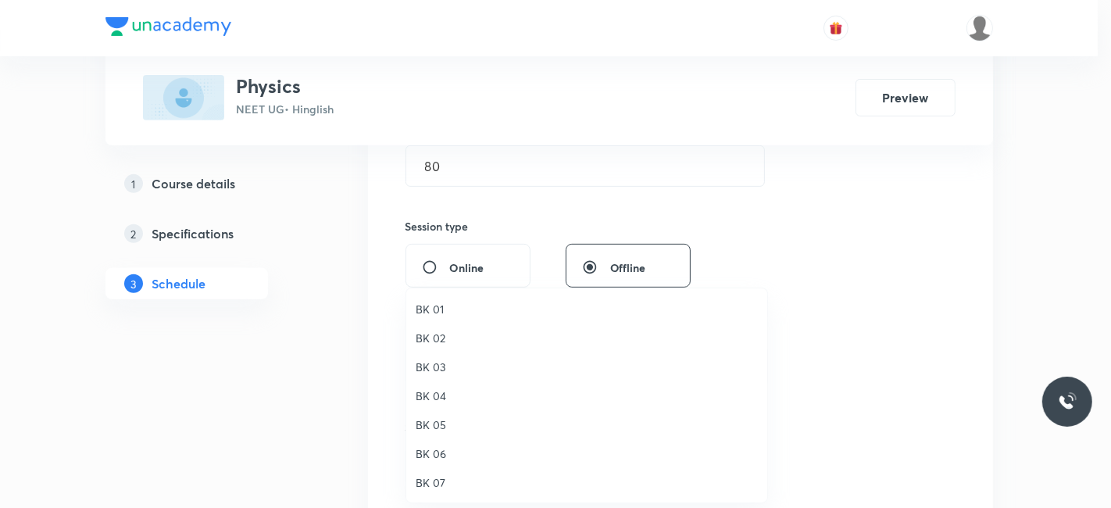
click at [441, 398] on span "BK 04" at bounding box center [586, 395] width 342 height 16
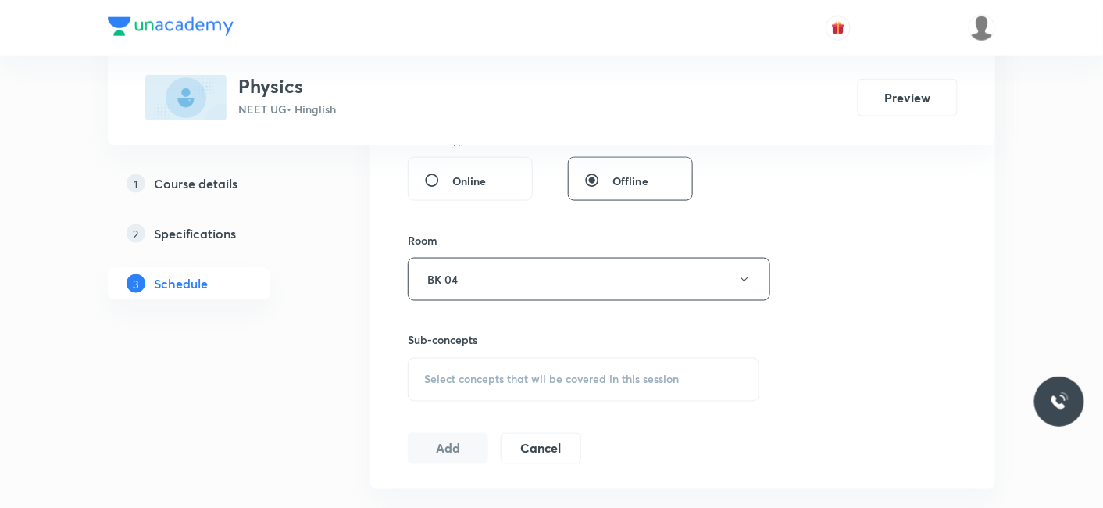
click at [537, 377] on span "Select concepts that wil be covered in this session" at bounding box center [551, 379] width 255 height 12
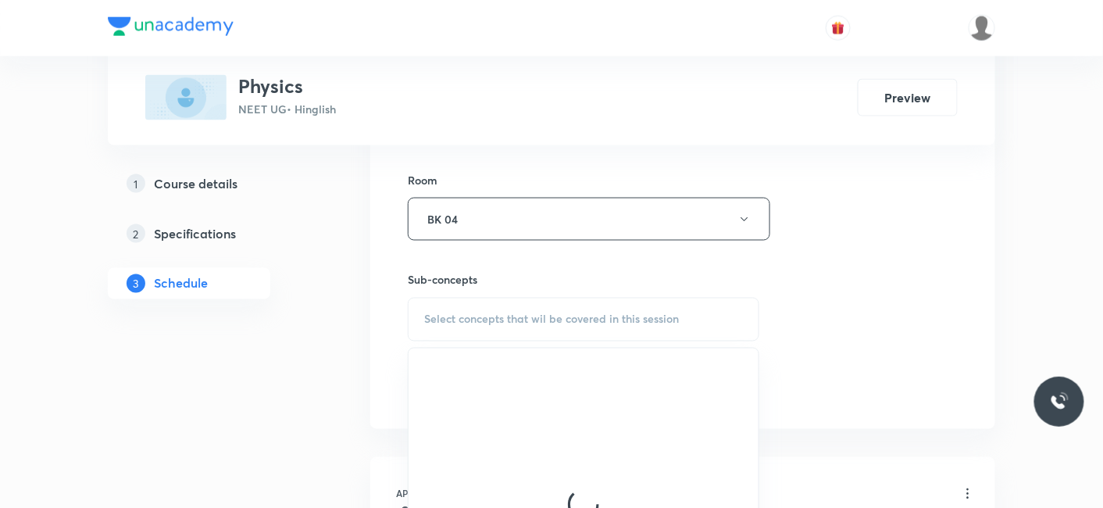
scroll to position [693, 0]
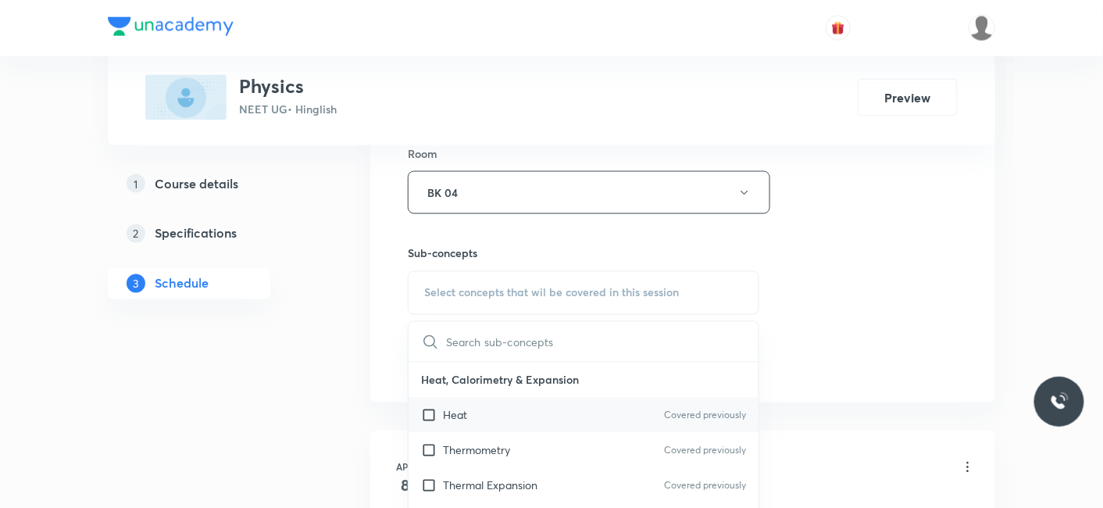
click at [444, 409] on p "Heat" at bounding box center [455, 415] width 24 height 16
checkbox input "true"
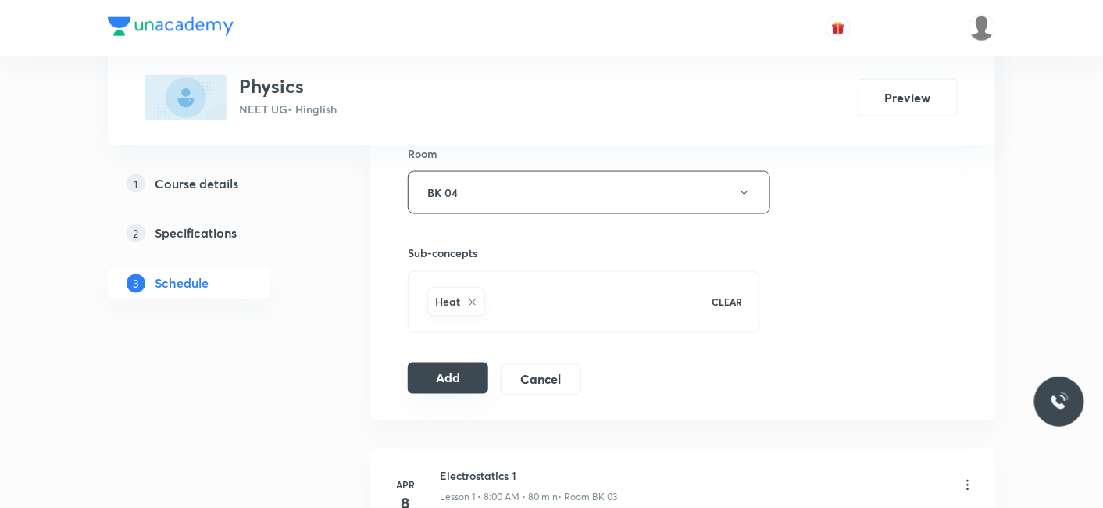
click at [408, 370] on button "Add" at bounding box center [448, 377] width 80 height 31
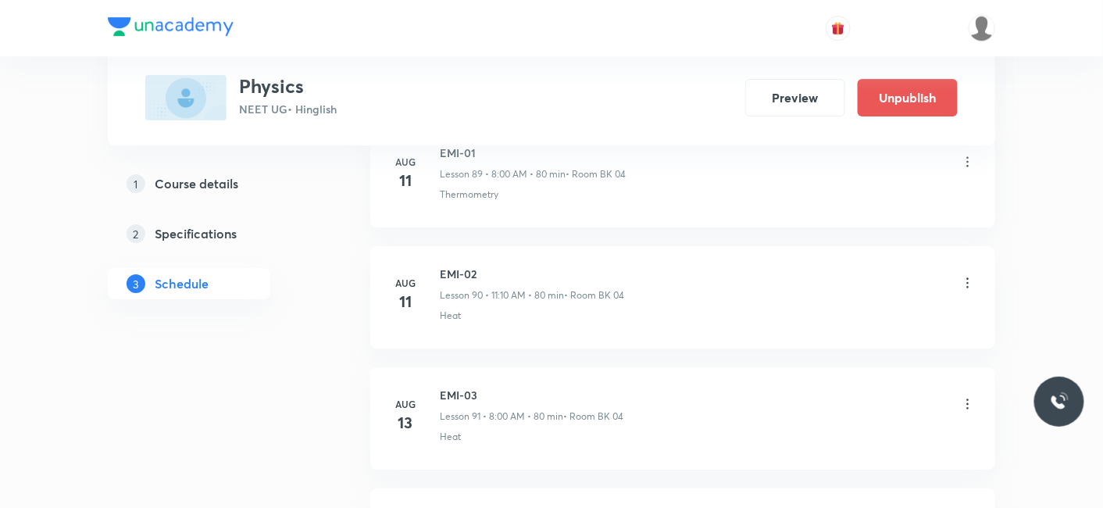
scroll to position [12208, 0]
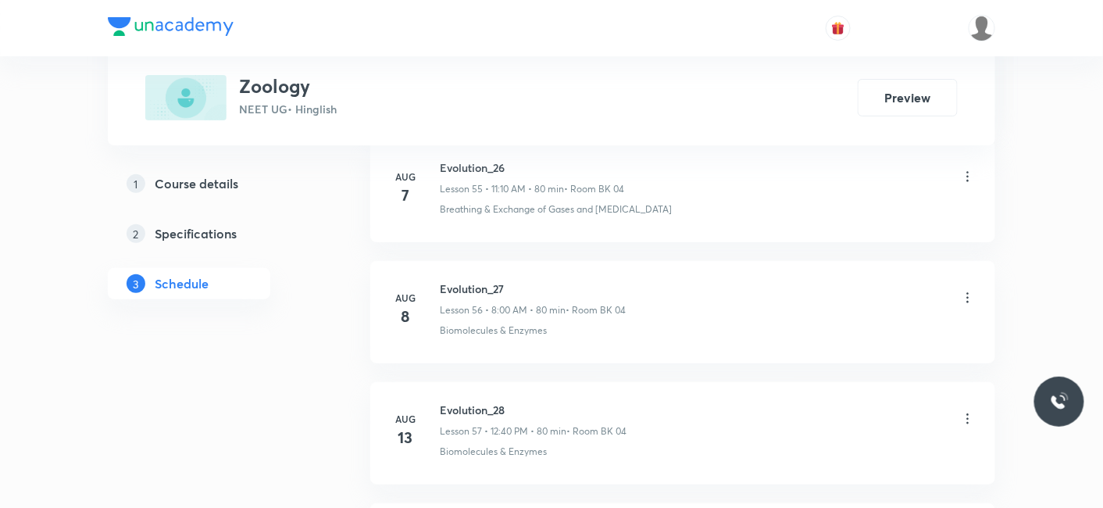
scroll to position [8461, 0]
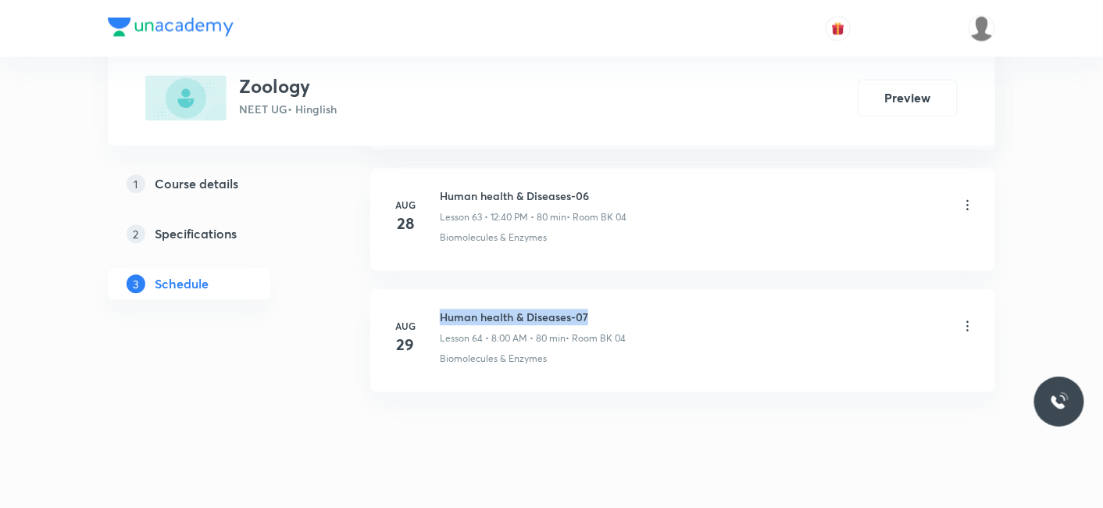
drag, startPoint x: 443, startPoint y: 289, endPoint x: 608, endPoint y: 289, distance: 165.6
click at [608, 308] on h6 "Human health & Diseases-07" at bounding box center [533, 316] width 186 height 16
copy h6 "Human health & Diseases-07"
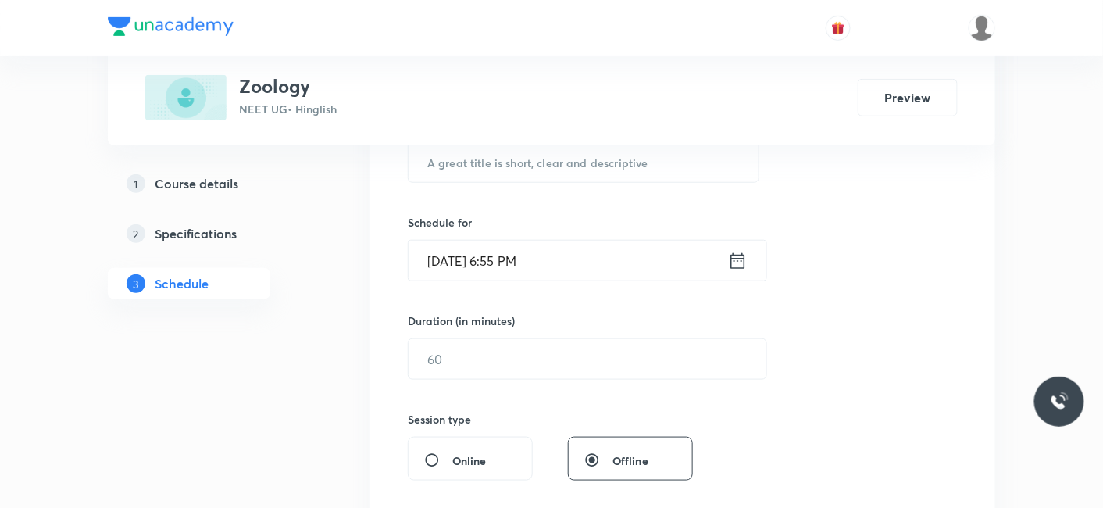
scroll to position [316, 0]
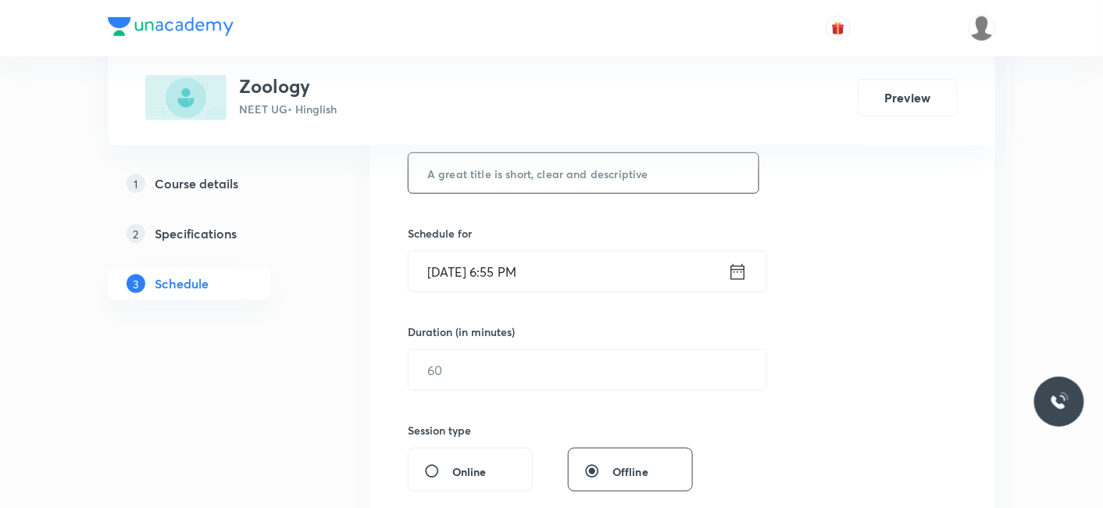
click at [509, 169] on input "text" at bounding box center [583, 173] width 350 height 40
paste input "Human health & Diseases-07"
type input "Human health & Diseases-08"
click at [629, 275] on input "Aug 30, 2025, 6:55 PM" at bounding box center [567, 271] width 319 height 40
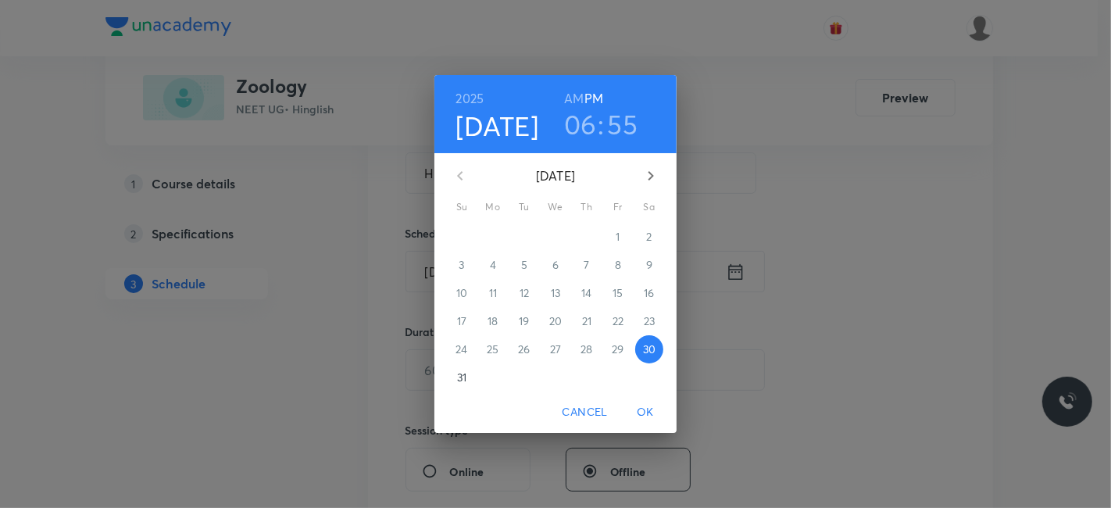
click at [648, 174] on icon "button" at bounding box center [650, 175] width 19 height 19
click at [493, 233] on p "1" at bounding box center [492, 237] width 4 height 16
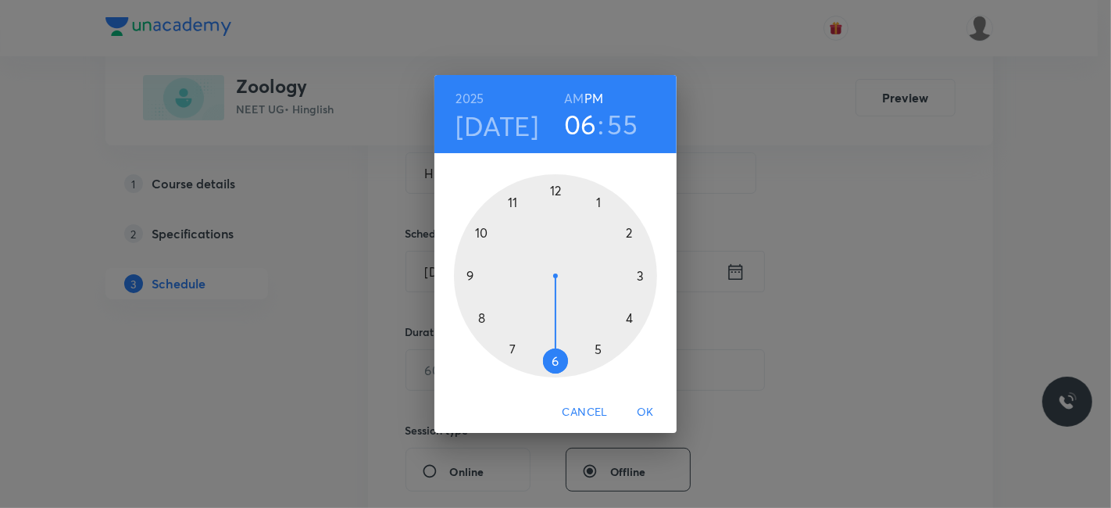
click at [511, 204] on div at bounding box center [555, 275] width 203 height 203
click at [578, 100] on h6 "AM" at bounding box center [574, 98] width 20 height 22
click at [622, 231] on div at bounding box center [555, 275] width 203 height 203
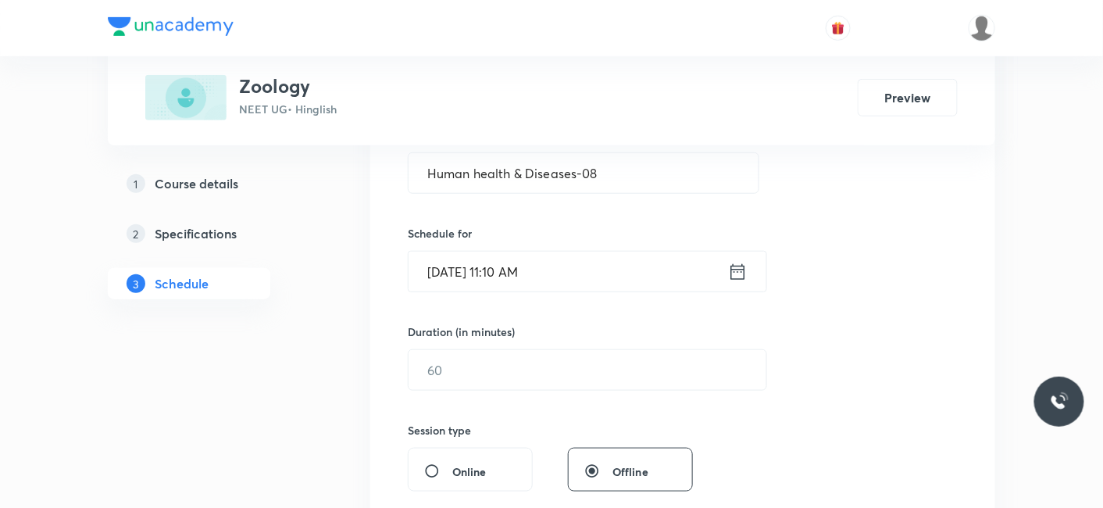
click at [521, 340] on div "Duration (in minutes) ​" at bounding box center [550, 356] width 285 height 67
click at [522, 378] on input "text" at bounding box center [587, 370] width 358 height 40
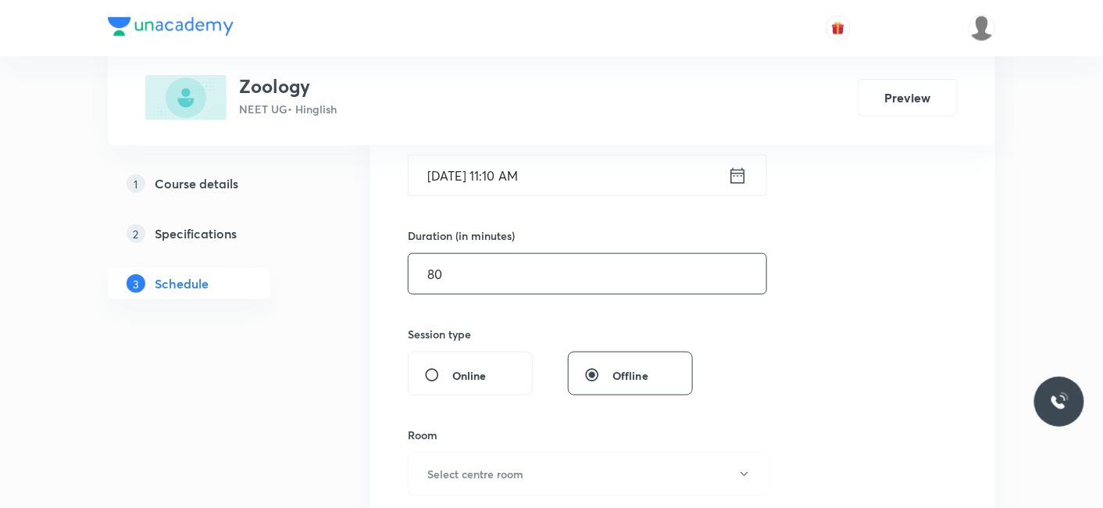
scroll to position [490, 0]
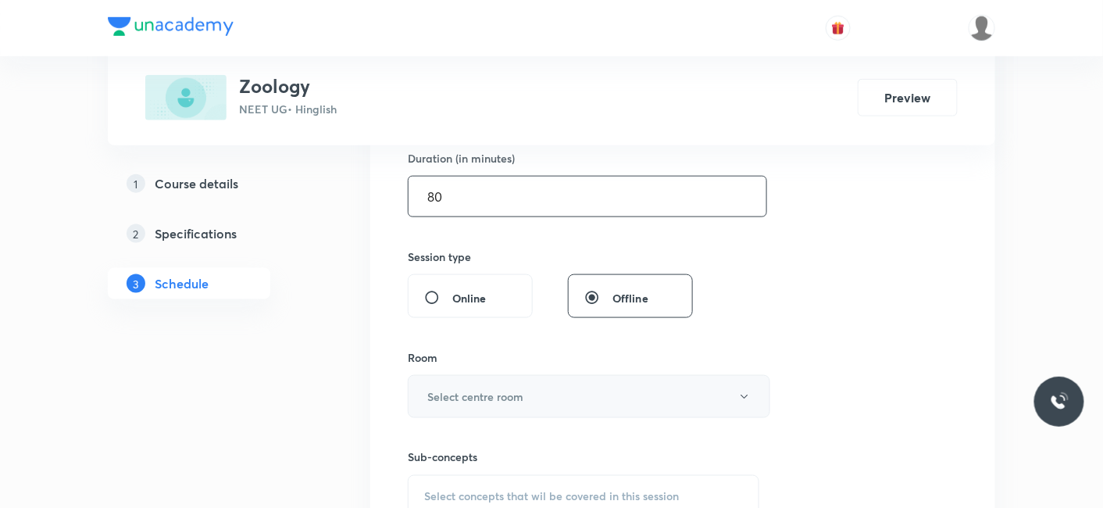
type input "80"
click at [495, 397] on h6 "Select centre room" at bounding box center [475, 396] width 96 height 16
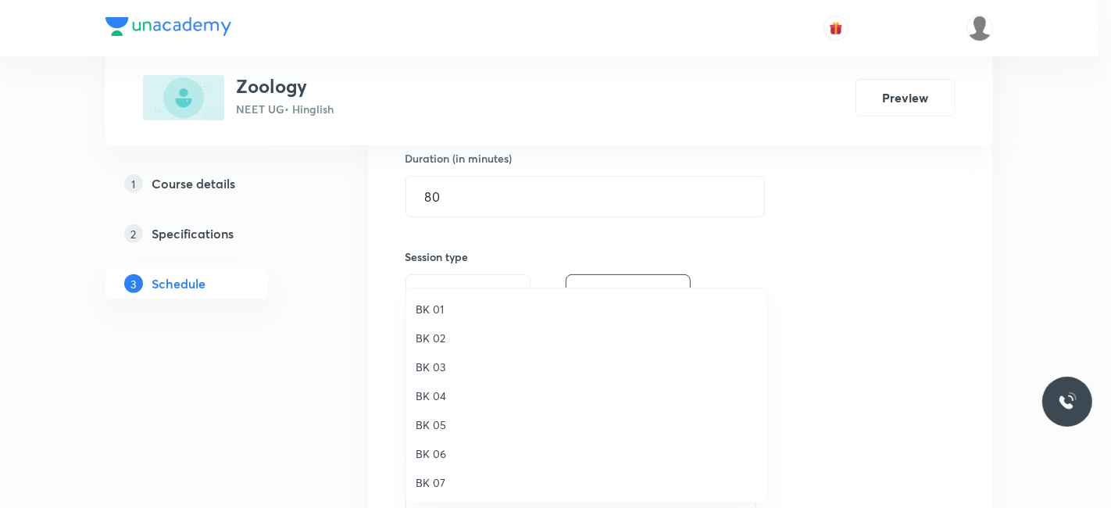
click at [440, 393] on span "BK 04" at bounding box center [586, 395] width 342 height 16
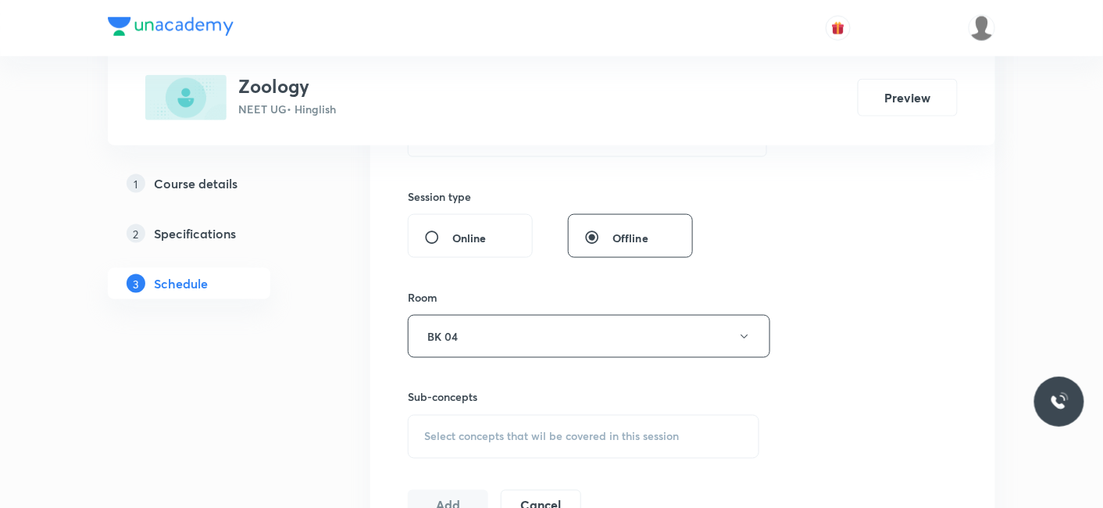
scroll to position [576, 0]
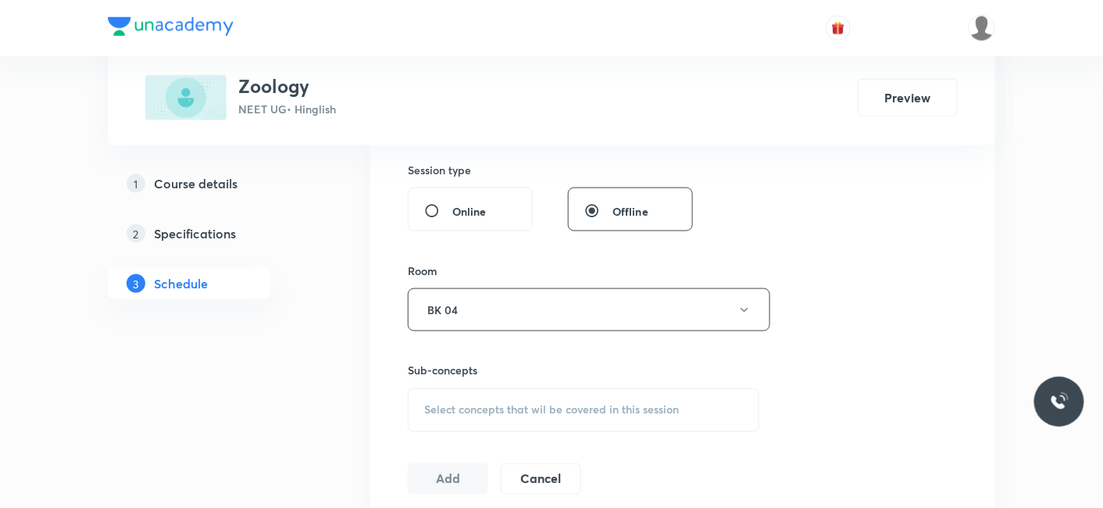
click at [537, 415] on div "Select concepts that wil be covered in this session" at bounding box center [583, 410] width 351 height 44
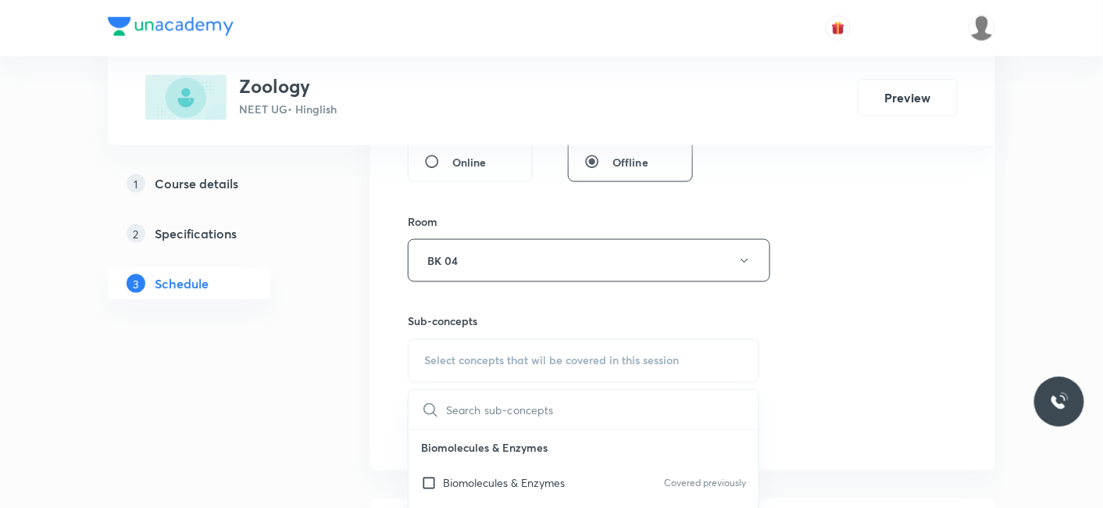
scroll to position [663, 0]
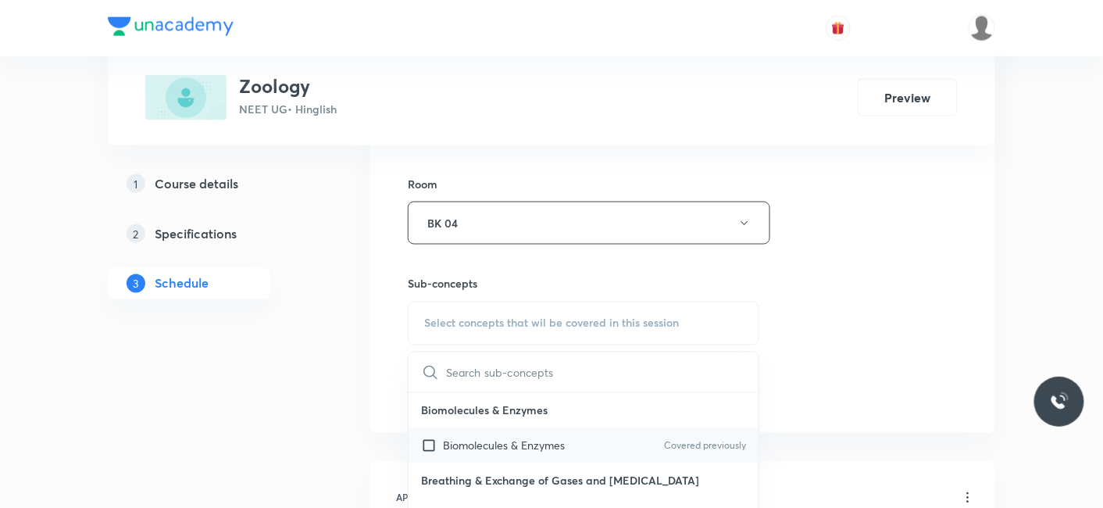
click at [522, 438] on p "Biomolecules & Enzymes" at bounding box center [504, 445] width 122 height 16
checkbox input "true"
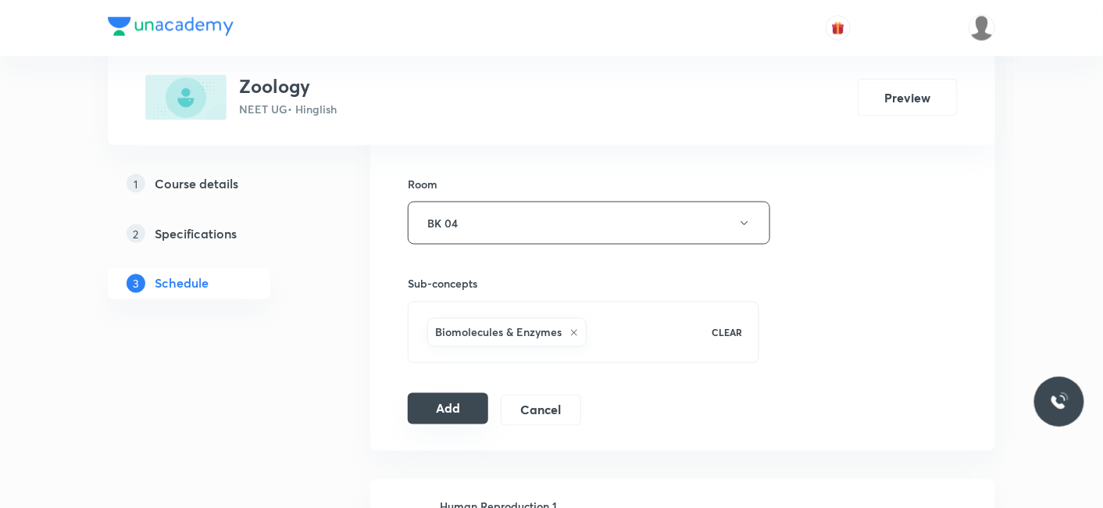
click at [457, 412] on button "Add" at bounding box center [448, 408] width 80 height 31
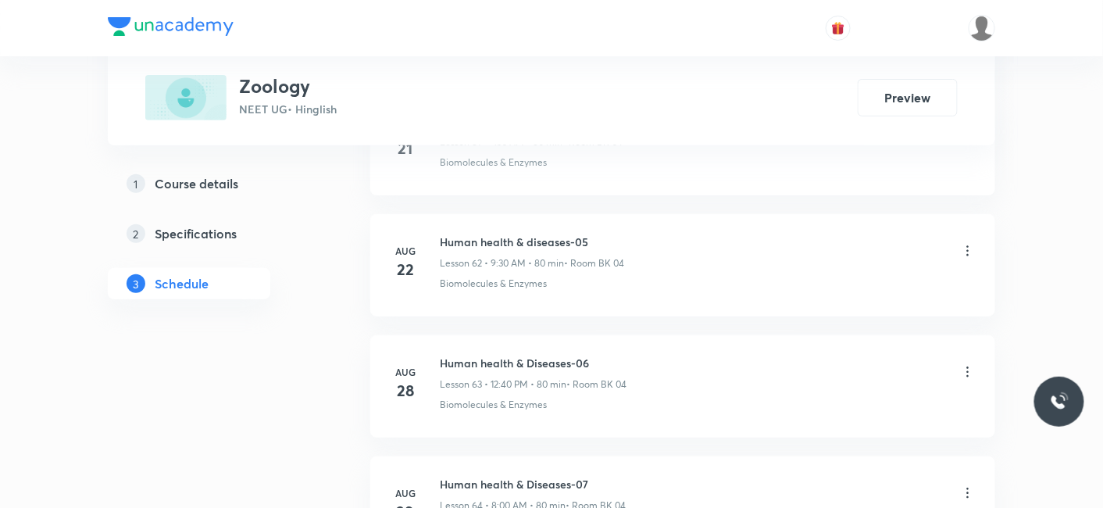
scroll to position [7745, 0]
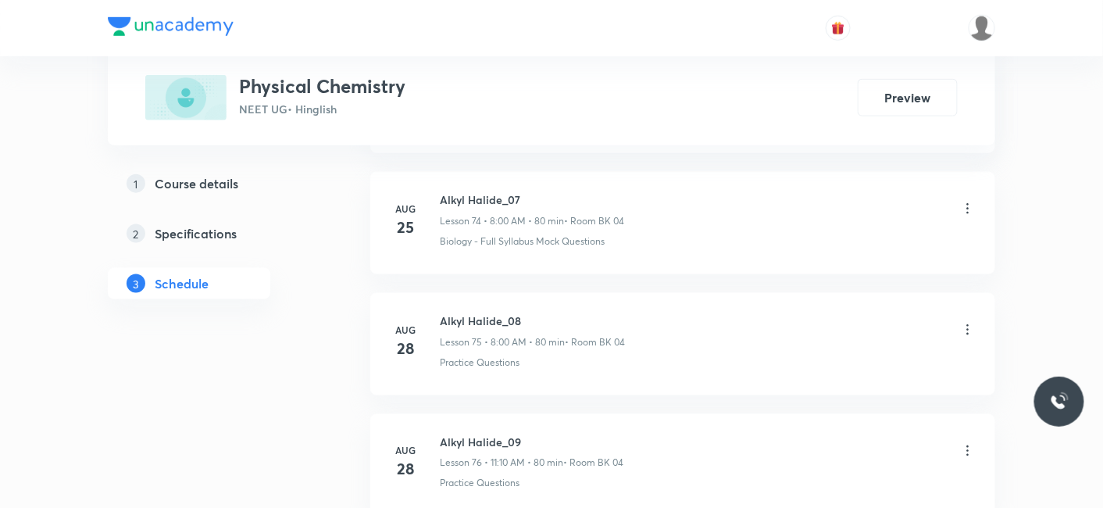
scroll to position [10029, 0]
click at [444, 314] on h6 "Alkyl Halide_10" at bounding box center [532, 322] width 184 height 16
click at [443, 314] on h6 "Alkyl Halide_10" at bounding box center [532, 322] width 184 height 16
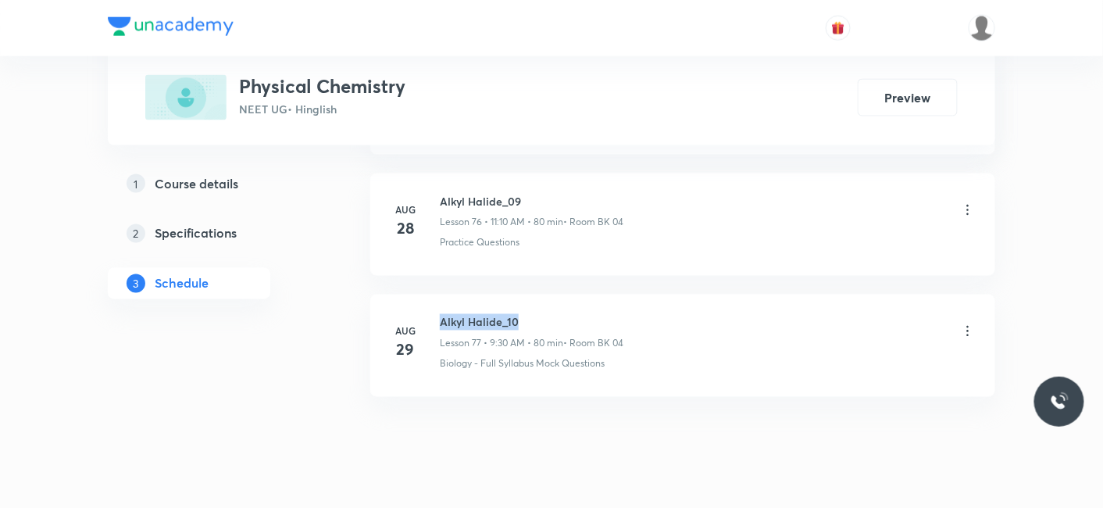
drag, startPoint x: 441, startPoint y: 287, endPoint x: 573, endPoint y: 276, distance: 132.4
click at [573, 294] on li "[DATE] Alkyl Halide_10 Lesson 77 • 9:30 AM • 80 min • Room BK 04 Biology - Full…" at bounding box center [682, 345] width 625 height 102
copy h6 "Alkyl Halide_10"
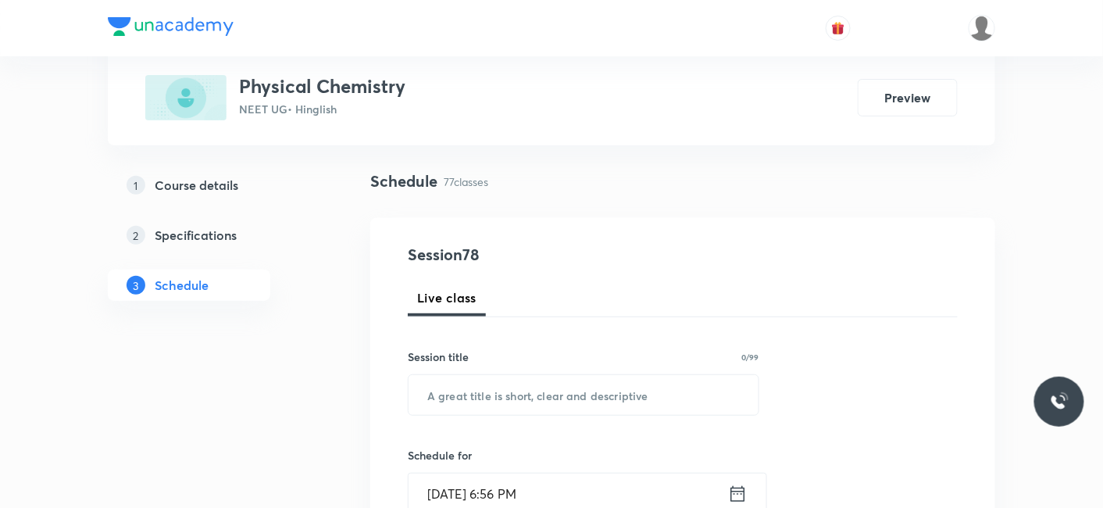
scroll to position [173, 0]
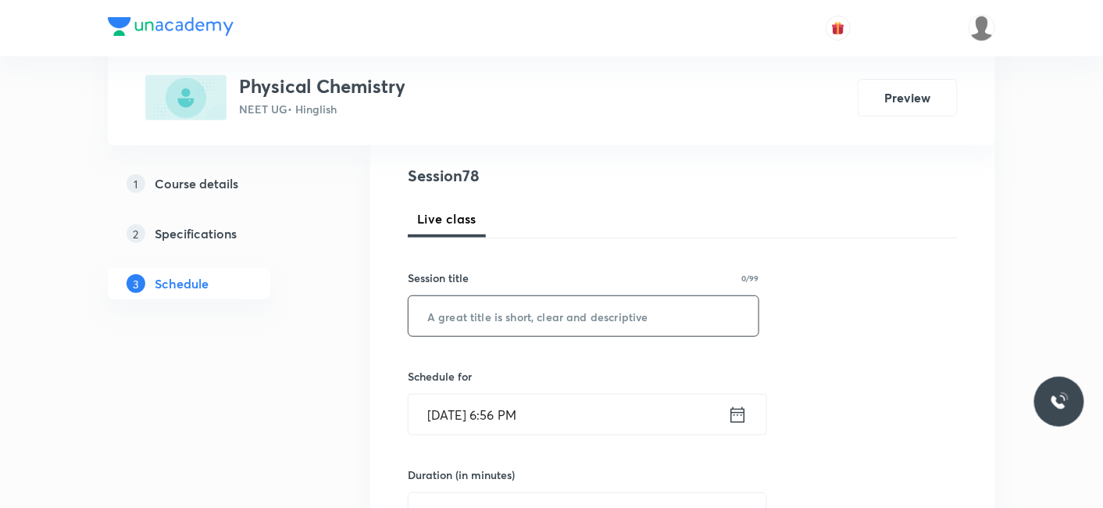
click at [506, 326] on input "text" at bounding box center [583, 316] width 350 height 40
paste input "Alkyl Halide_10"
type input "Alkyl Halide_11"
click at [508, 405] on input "[DATE] 6:56 PM" at bounding box center [567, 414] width 319 height 40
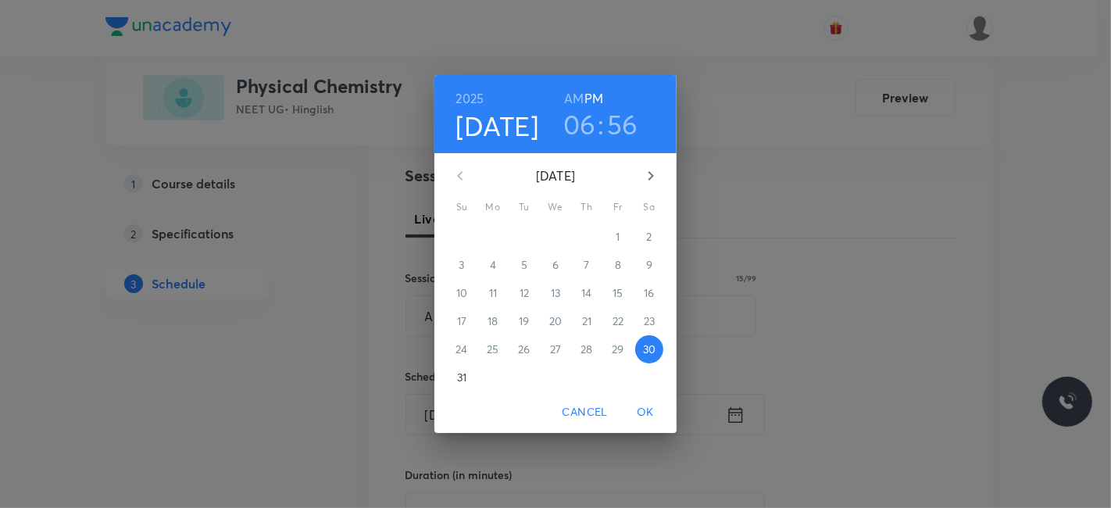
click at [653, 173] on icon "button" at bounding box center [650, 175] width 19 height 19
click at [492, 233] on p "1" at bounding box center [492, 237] width 4 height 16
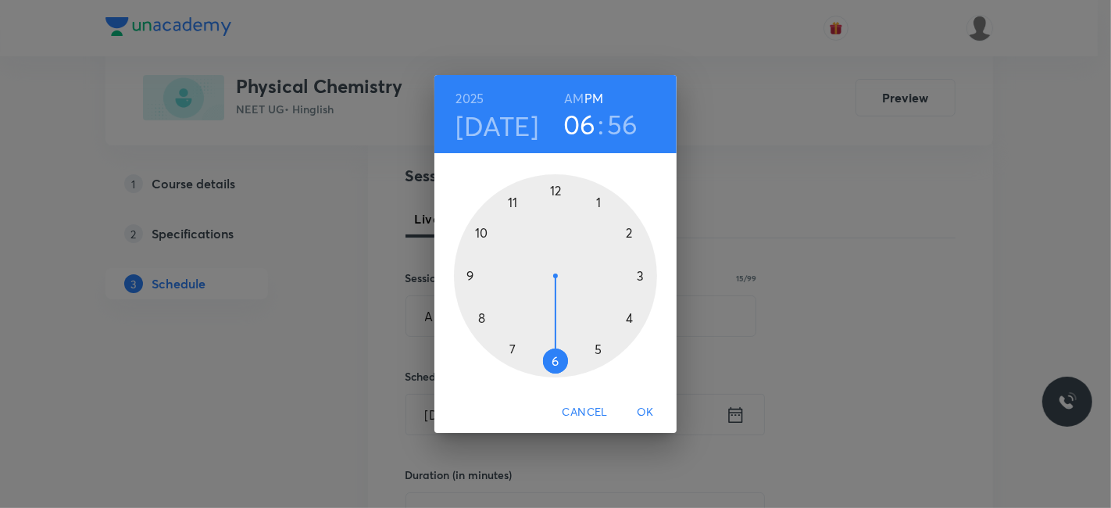
click at [582, 123] on h3 "06" at bounding box center [579, 124] width 33 height 33
click at [556, 192] on div at bounding box center [555, 275] width 203 height 203
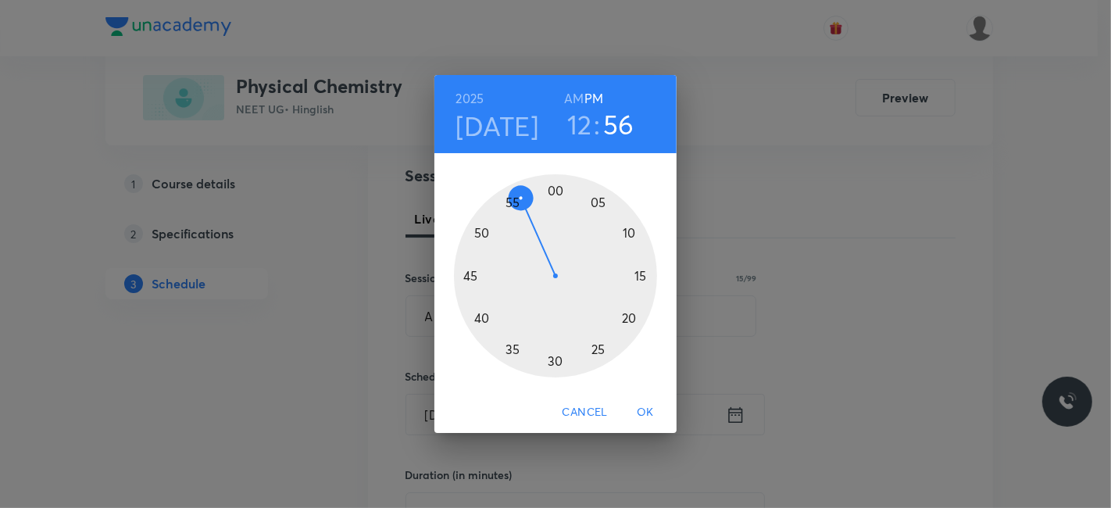
click at [477, 318] on div at bounding box center [555, 275] width 203 height 203
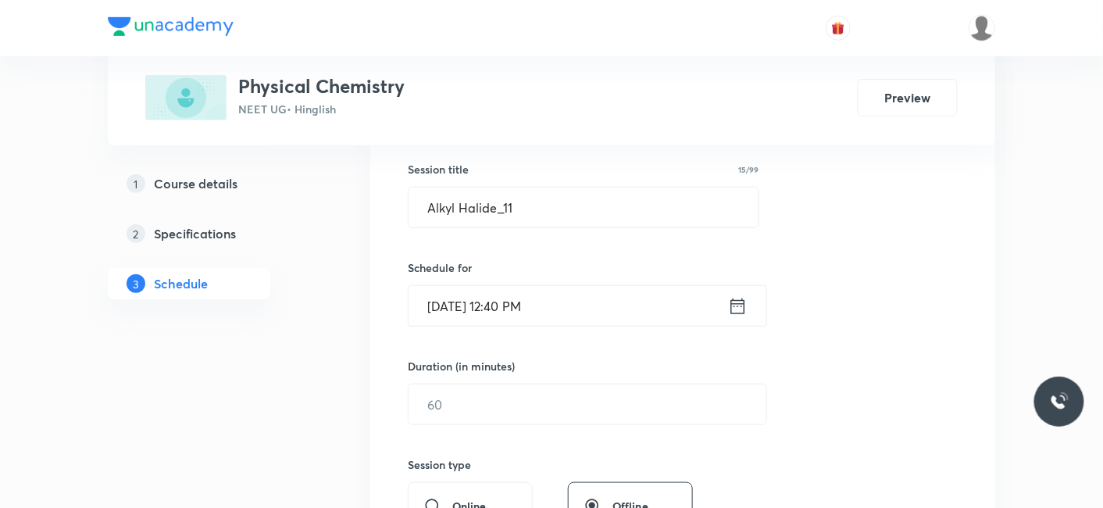
scroll to position [347, 0]
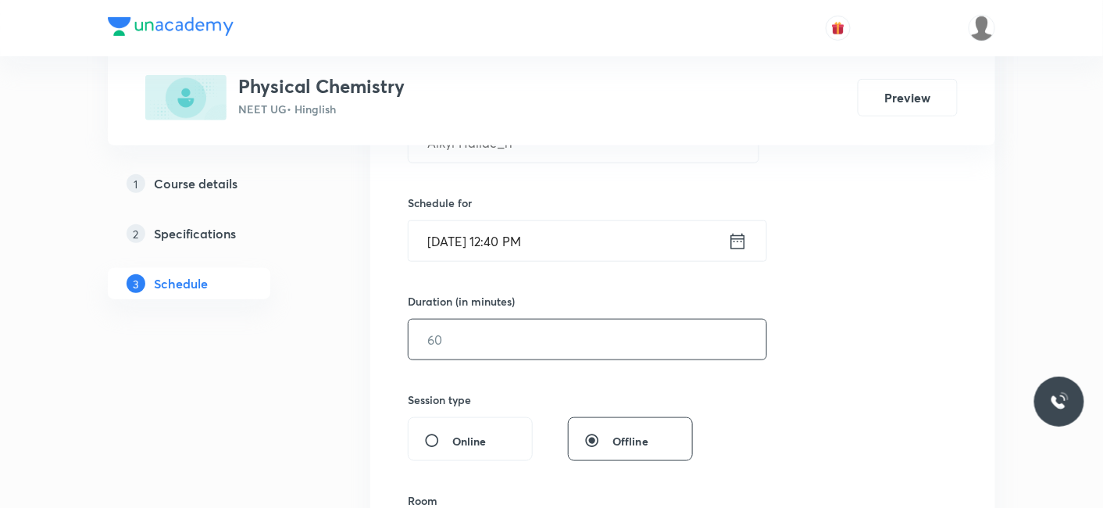
click at [459, 331] on input "text" at bounding box center [587, 339] width 358 height 40
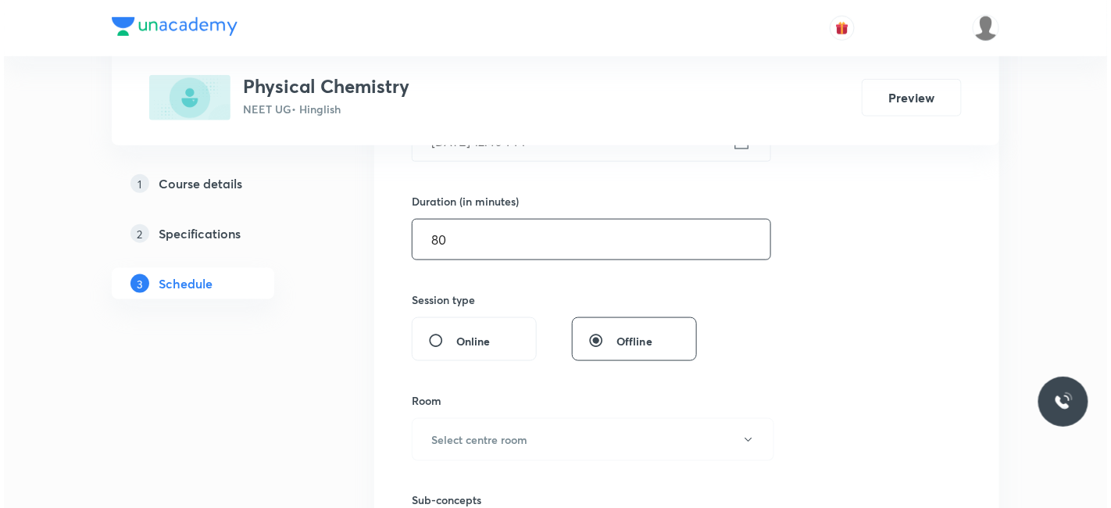
scroll to position [520, 0]
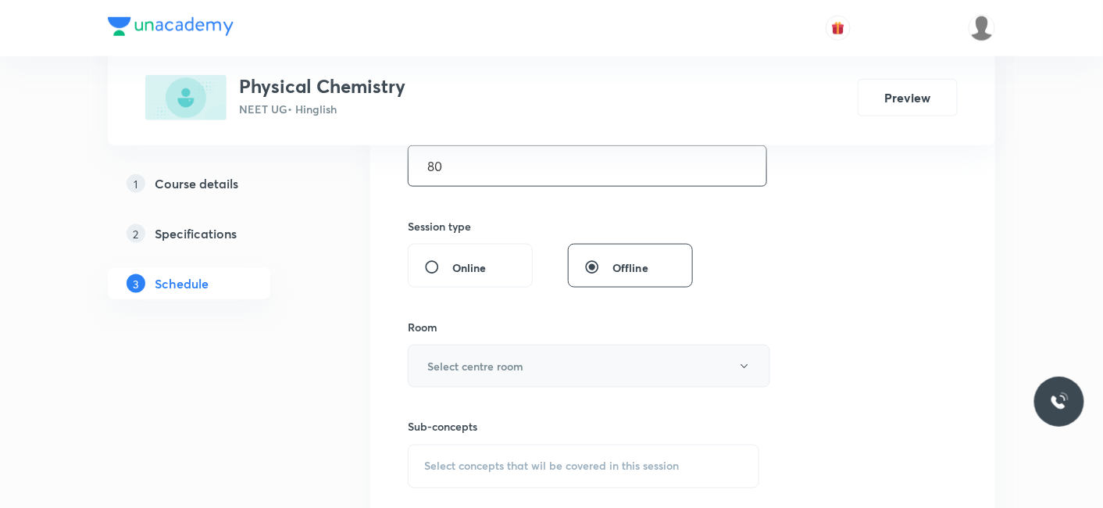
type input "80"
click at [464, 360] on h6 "Select centre room" at bounding box center [475, 366] width 96 height 16
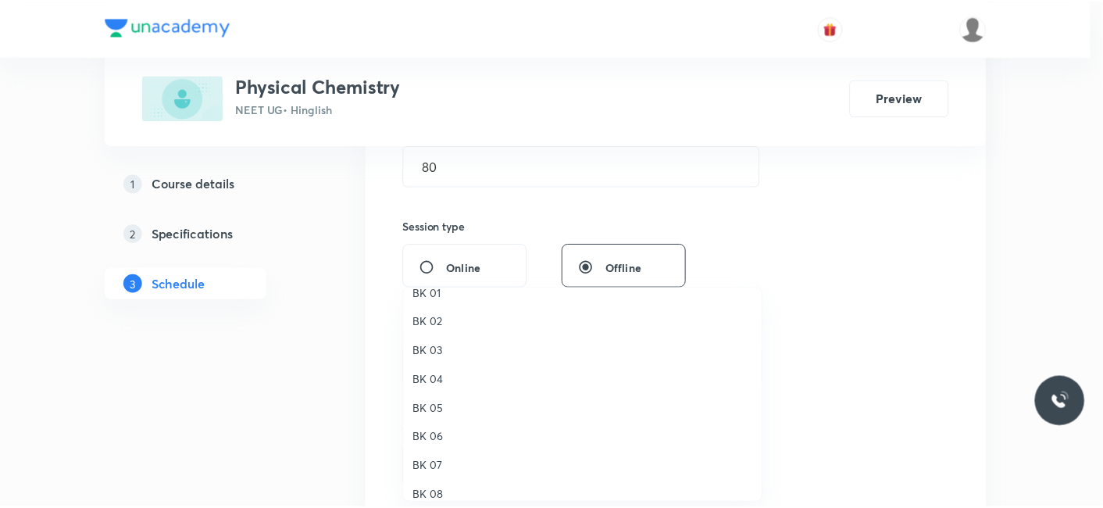
scroll to position [29, 0]
click at [440, 352] on li "BK 04" at bounding box center [586, 366] width 361 height 29
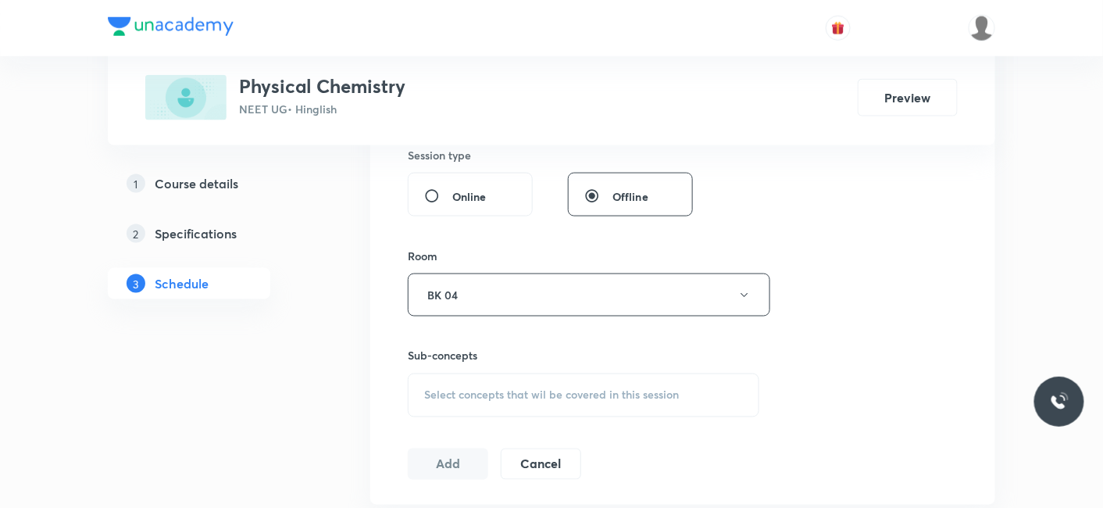
scroll to position [693, 0]
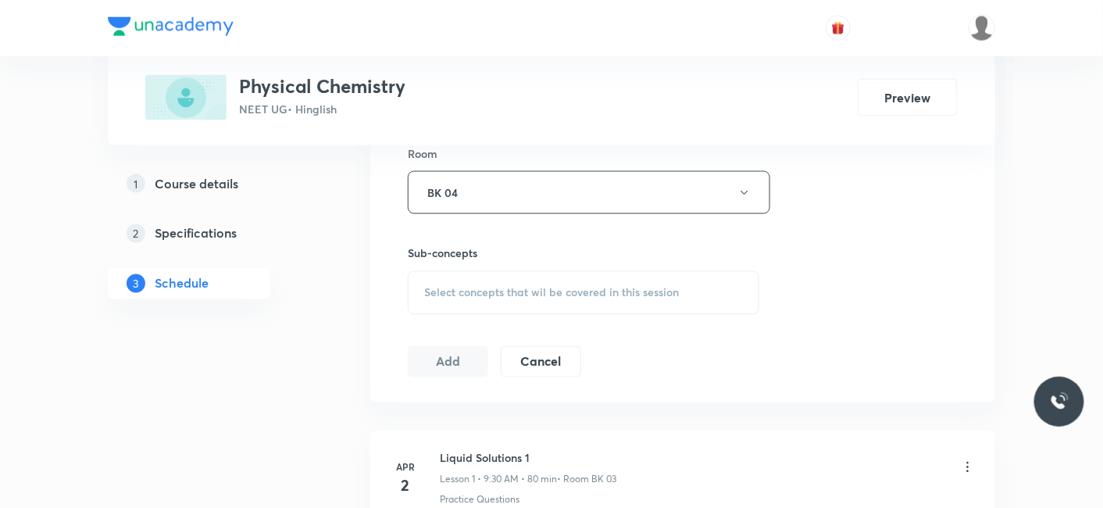
click at [507, 298] on div "Select concepts that wil be covered in this session" at bounding box center [583, 293] width 351 height 44
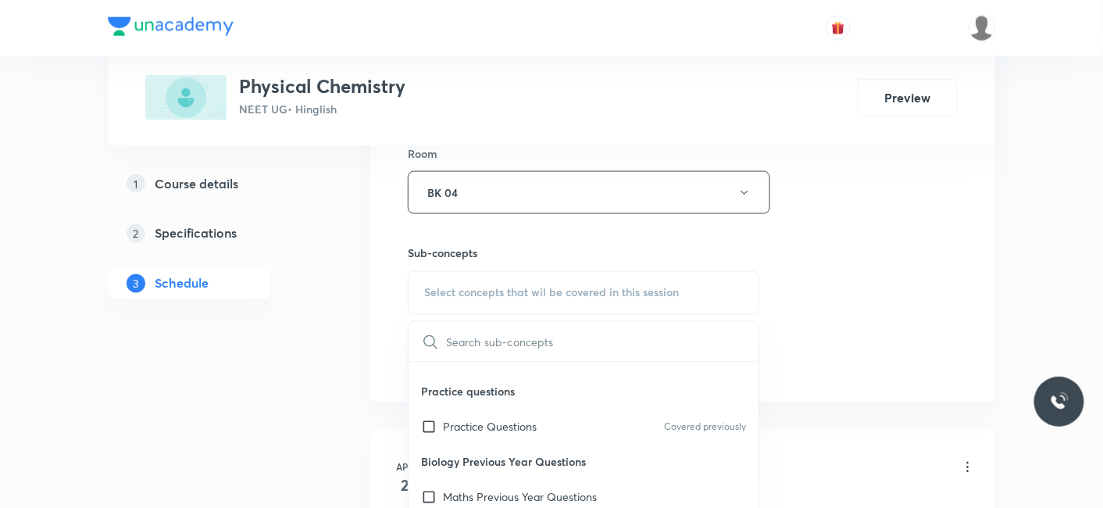
scroll to position [87, 0]
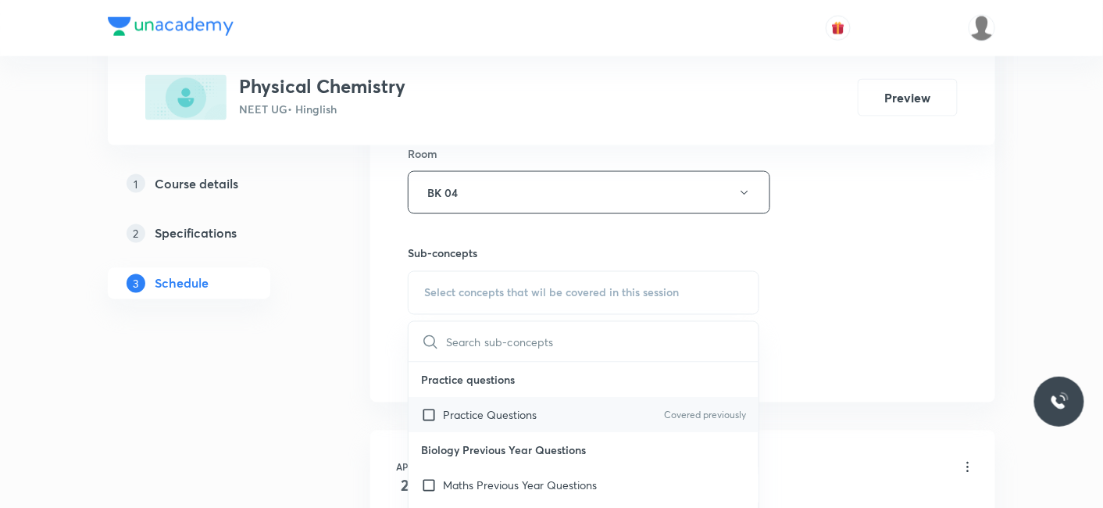
click at [501, 414] on p "Practice Questions" at bounding box center [490, 415] width 94 height 16
checkbox input "true"
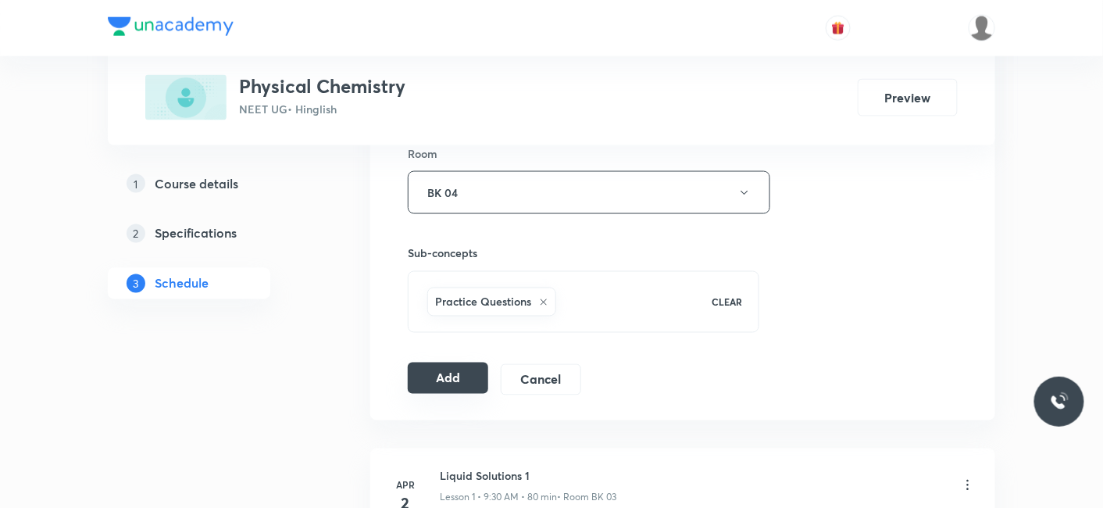
click at [452, 376] on button "Add" at bounding box center [448, 377] width 80 height 31
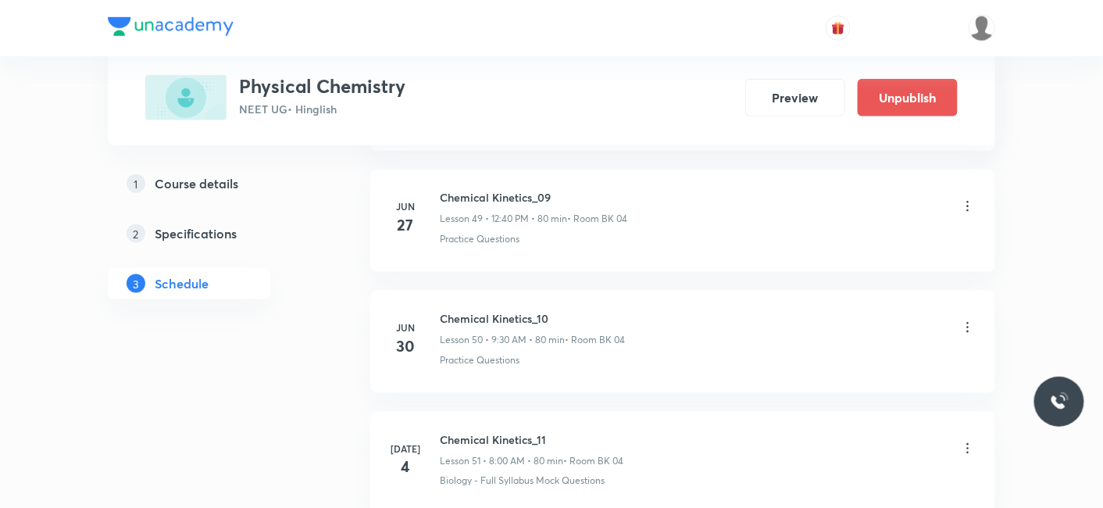
scroll to position [9434, 0]
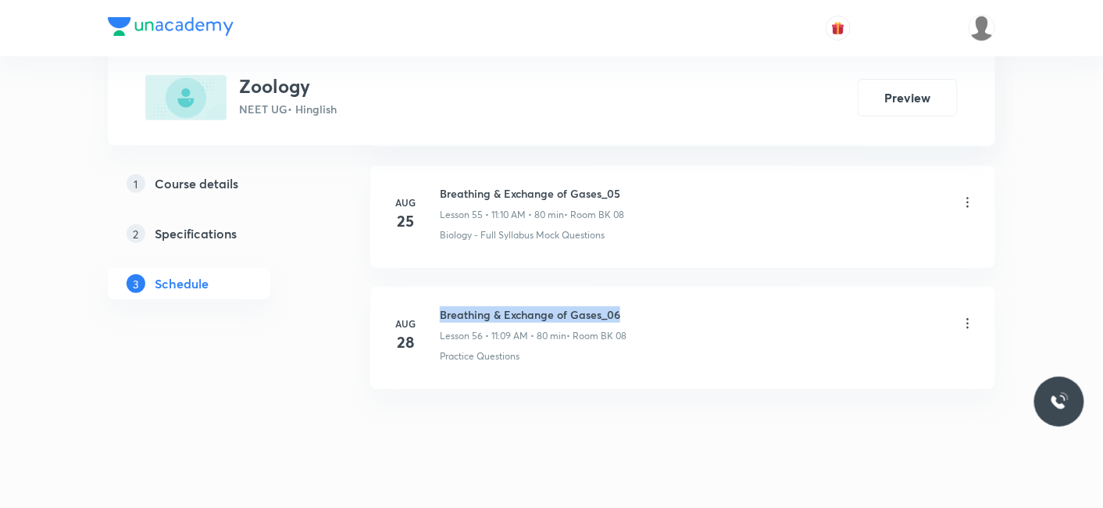
drag, startPoint x: 441, startPoint y: 283, endPoint x: 630, endPoint y: 280, distance: 189.0
click at [630, 306] on div "Breathing & Exchange of Gases_06 Lesson 56 • 11:09 AM • 80 min • Room BK 08" at bounding box center [708, 324] width 536 height 37
copy h6 "Breathing & Exchange of Gases_06"
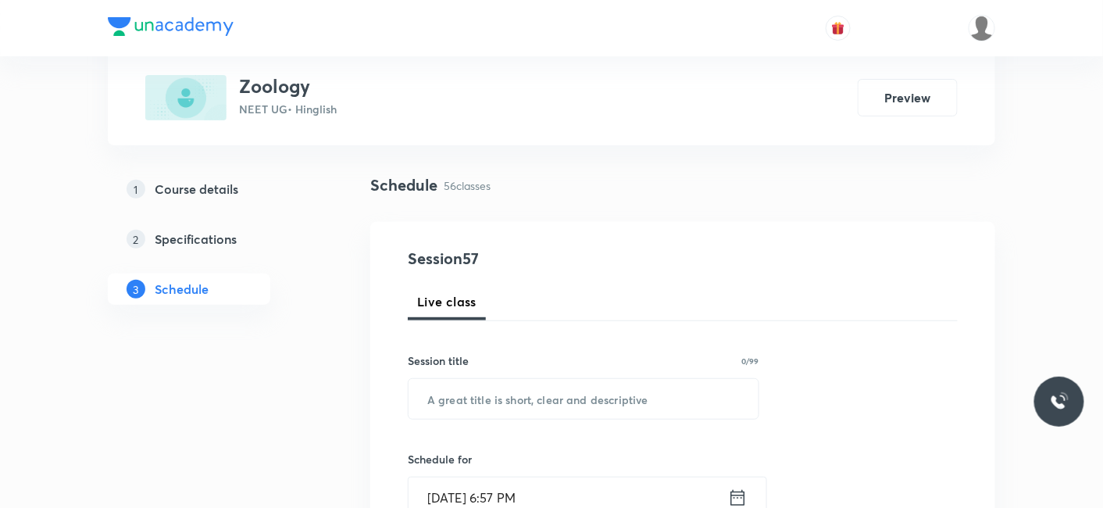
scroll to position [173, 0]
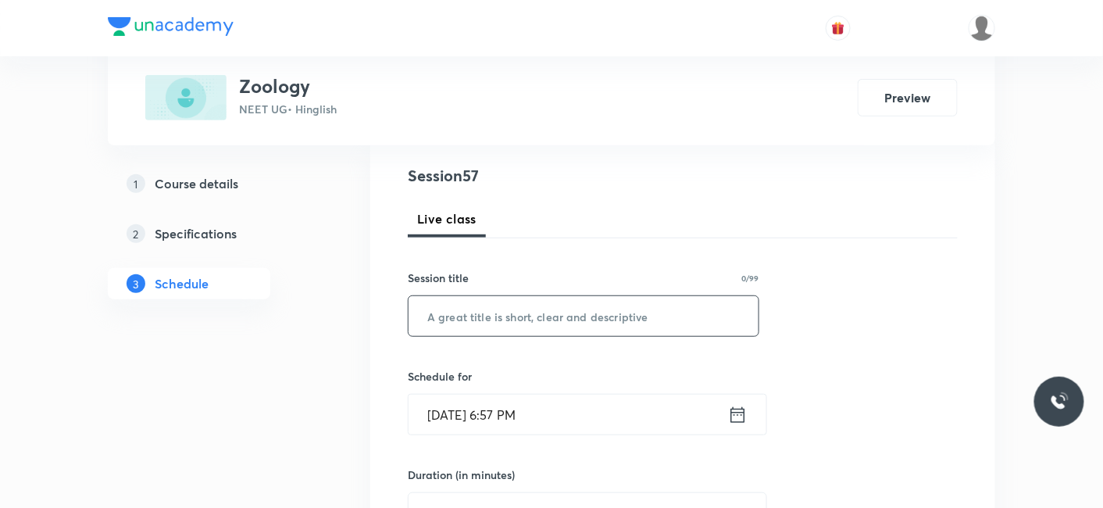
click at [483, 306] on input "text" at bounding box center [583, 316] width 350 height 40
paste input "Breathing & Exchange of Gases_06"
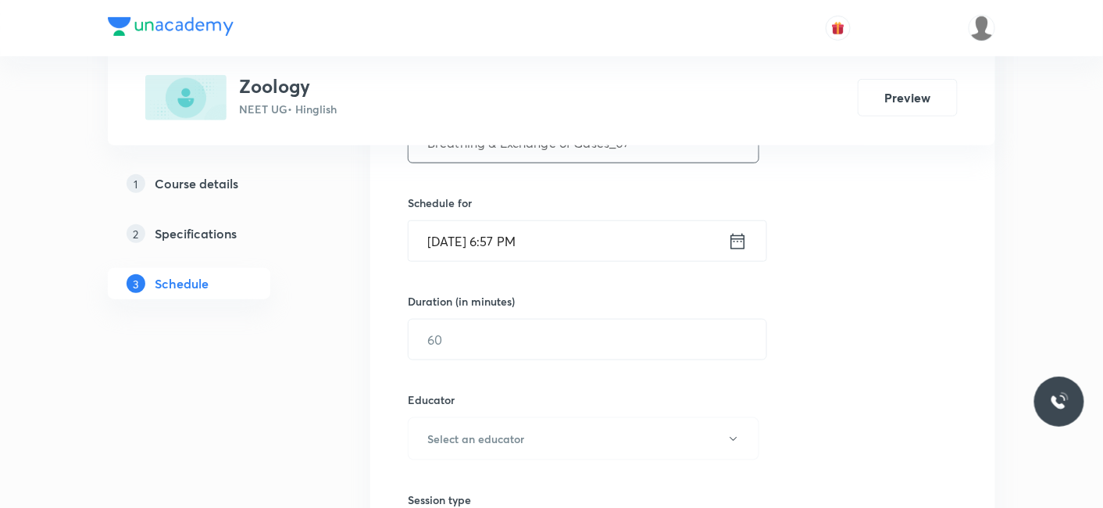
type input "Breathing & Exchange of Gases_07"
click at [497, 233] on input "Aug 30, 2025, 6:57 PM" at bounding box center [567, 241] width 319 height 40
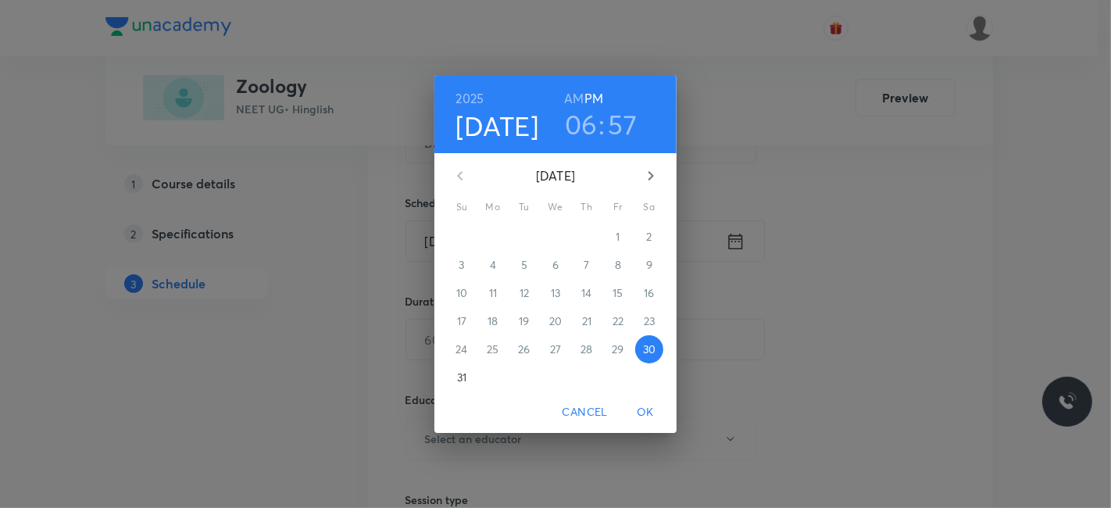
click at [651, 170] on icon "button" at bounding box center [650, 175] width 19 height 19
click at [493, 233] on p "1" at bounding box center [492, 237] width 4 height 16
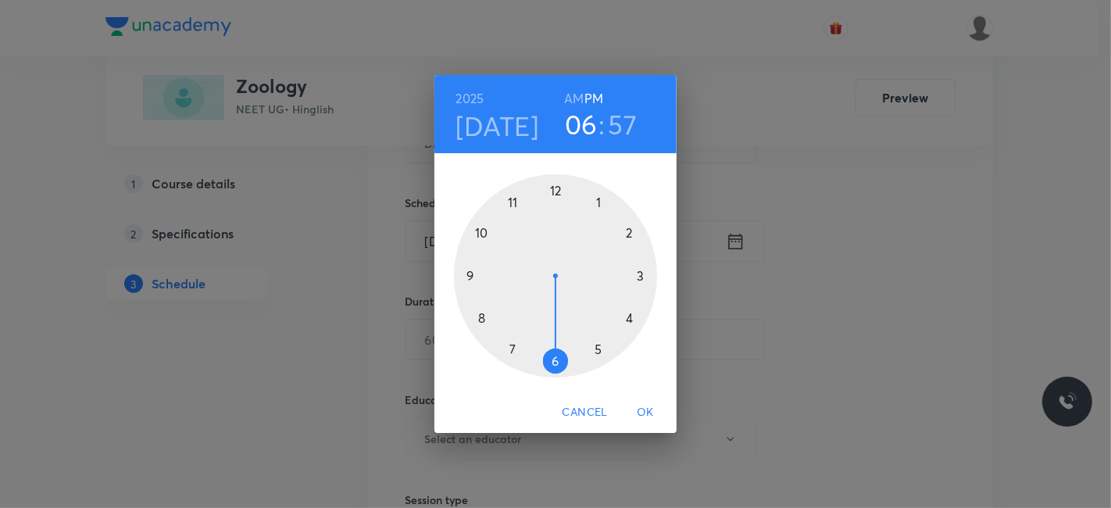
click at [480, 318] on div at bounding box center [555, 275] width 203 height 203
click at [574, 95] on h6 "AM" at bounding box center [574, 98] width 20 height 22
click at [554, 186] on div at bounding box center [555, 275] width 203 height 203
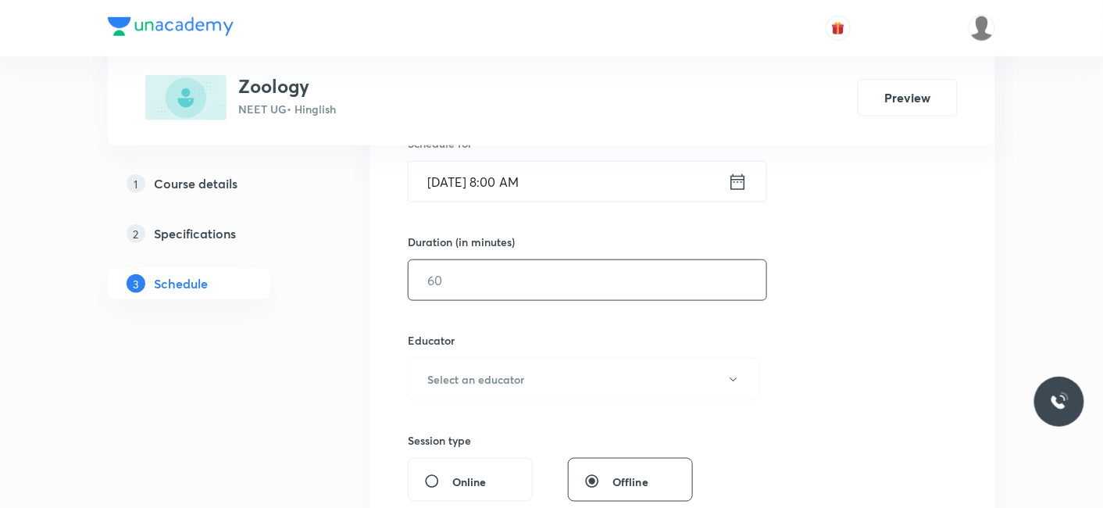
scroll to position [433, 0]
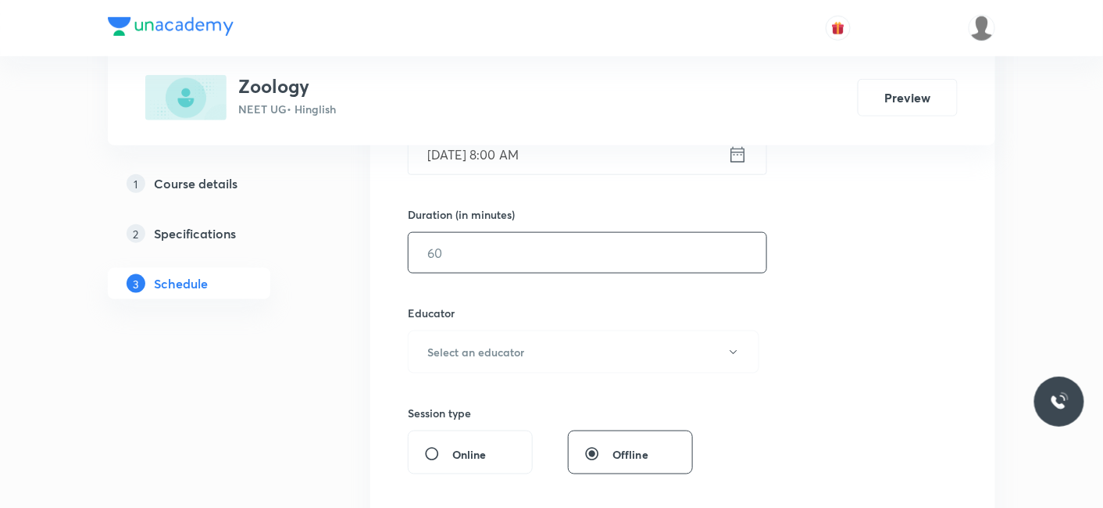
click at [526, 246] on input "text" at bounding box center [587, 253] width 358 height 40
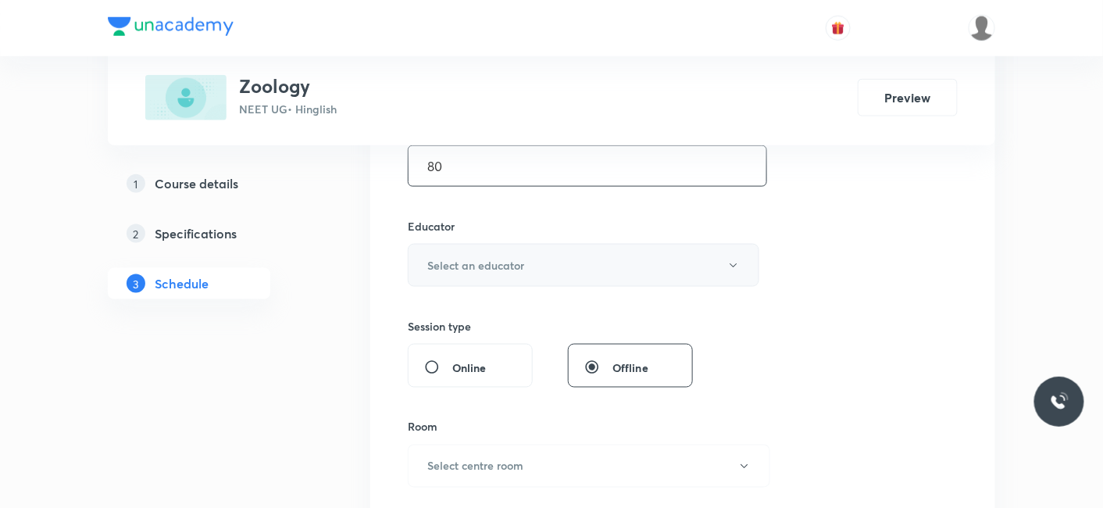
type input "80"
click at [521, 248] on button "Select an educator" at bounding box center [583, 265] width 351 height 43
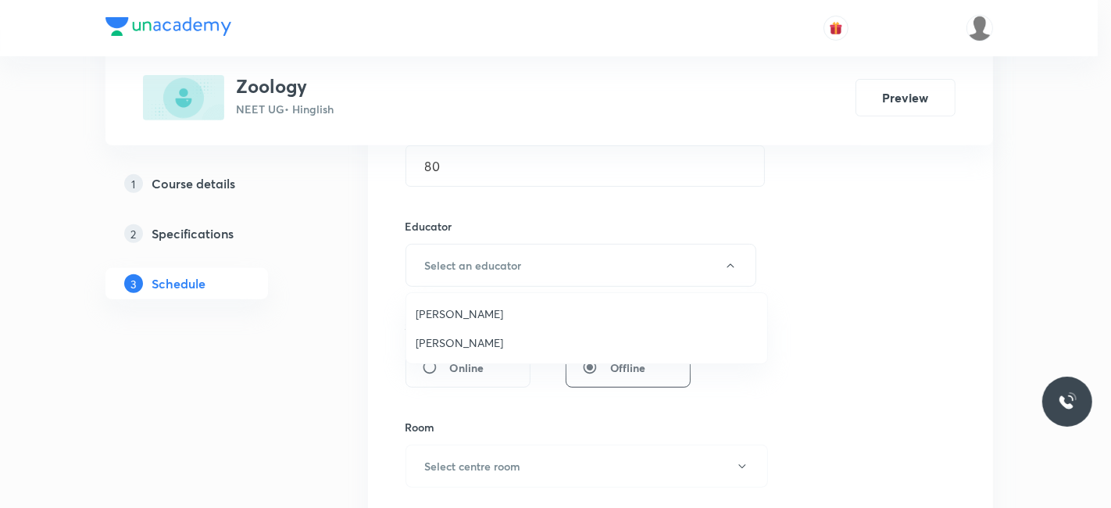
click at [476, 339] on span "Jayanti Maheshwari" at bounding box center [586, 342] width 342 height 16
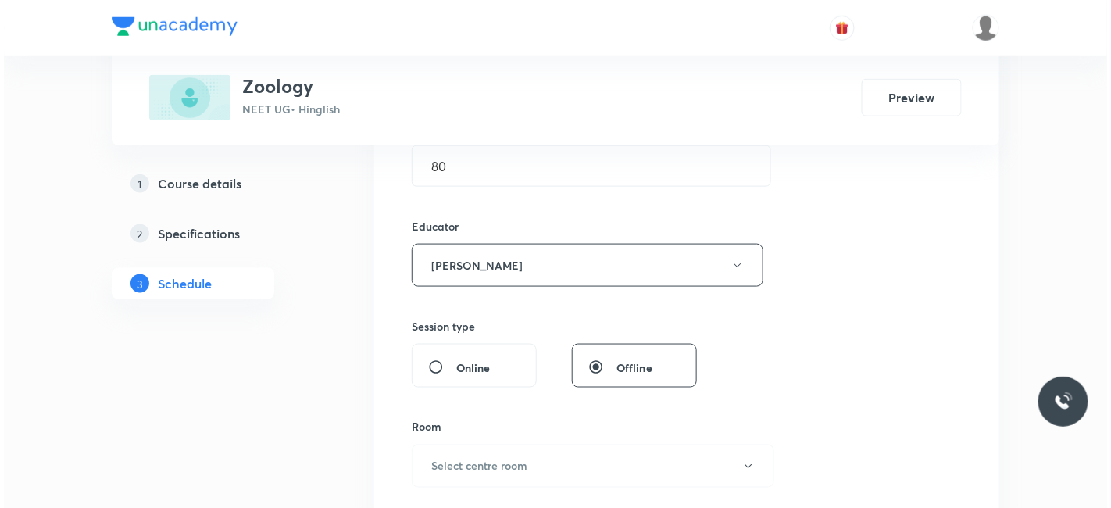
scroll to position [607, 0]
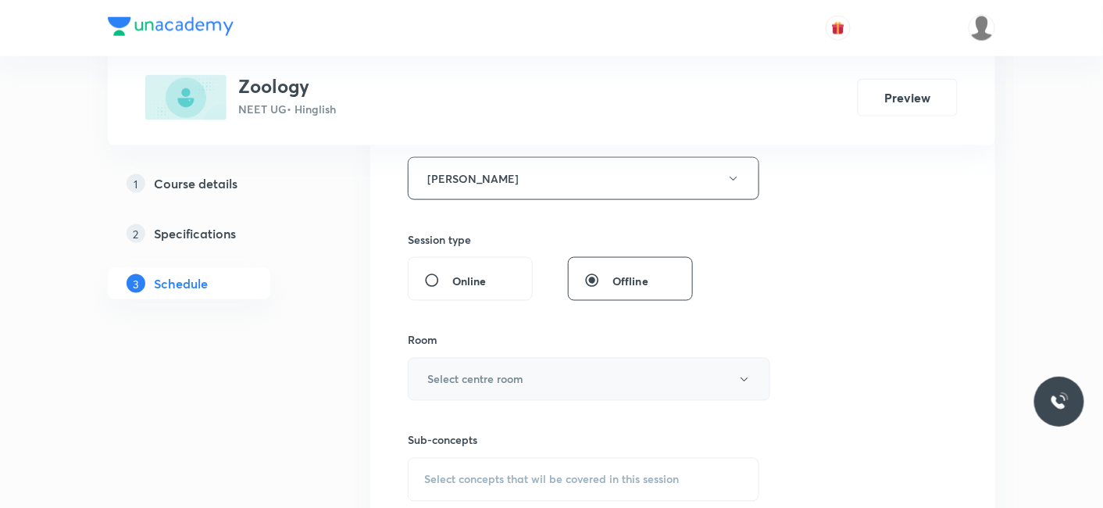
click at [497, 378] on h6 "Select centre room" at bounding box center [475, 379] width 96 height 16
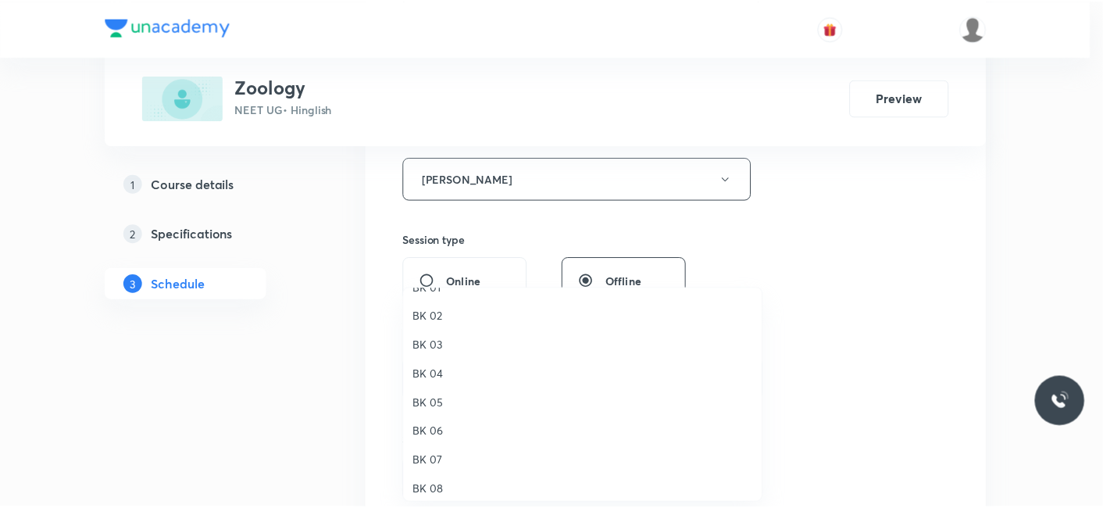
scroll to position [29, 0]
click at [428, 480] on span "BK 08" at bounding box center [586, 482] width 342 height 16
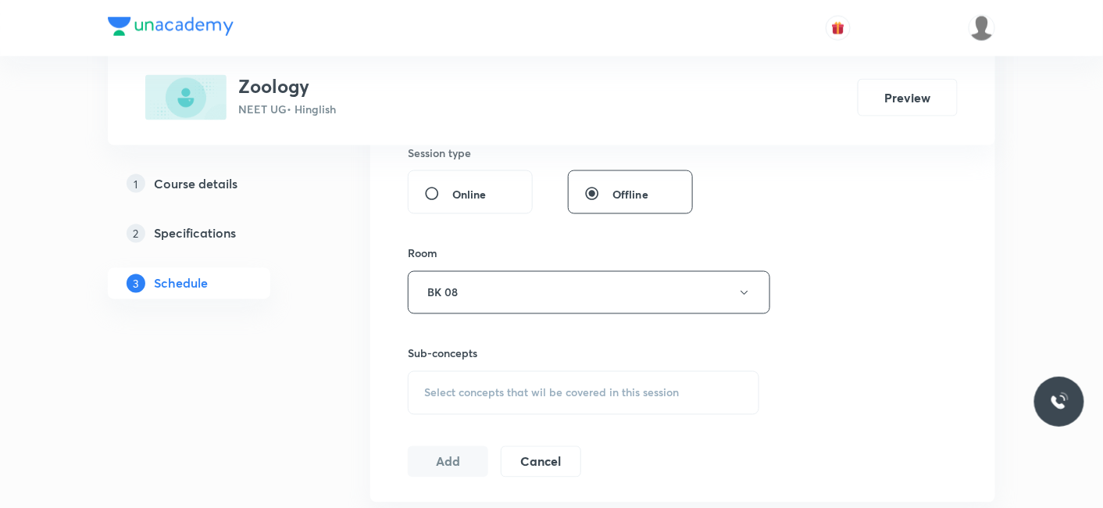
click at [513, 394] on span "Select concepts that wil be covered in this session" at bounding box center [551, 393] width 255 height 12
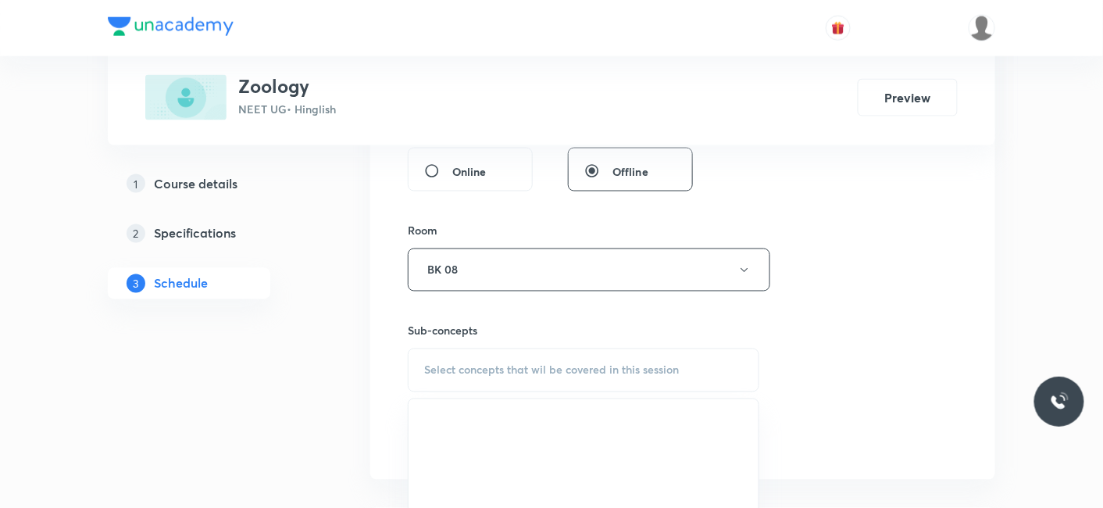
scroll to position [868, 0]
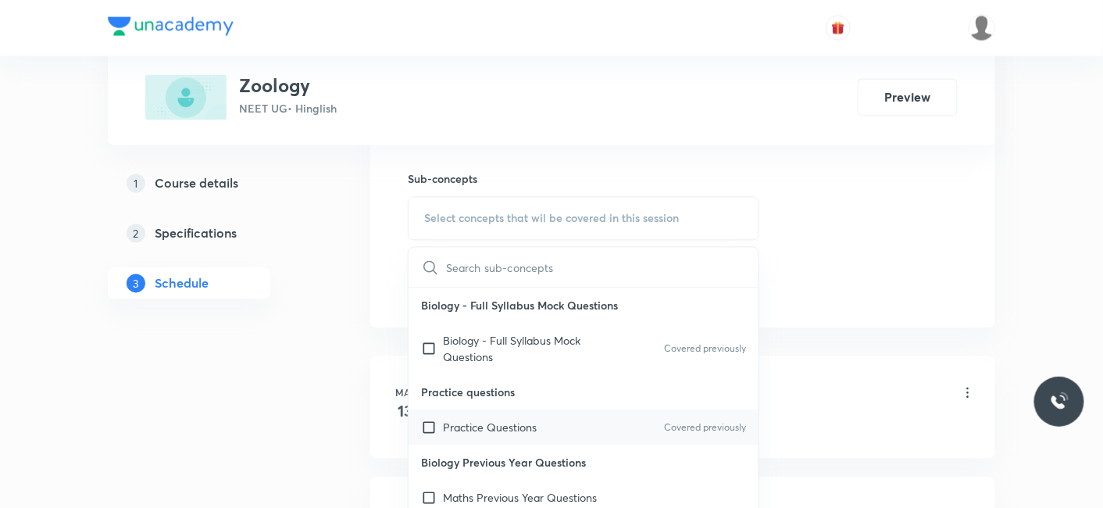
click at [480, 424] on p "Practice Questions" at bounding box center [490, 427] width 94 height 16
checkbox input "true"
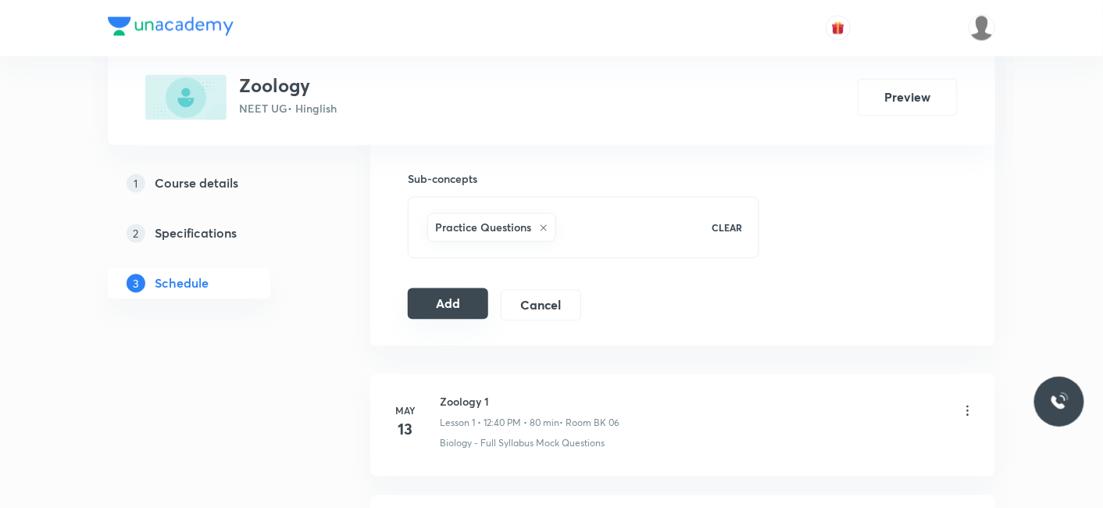
click at [452, 302] on button "Add" at bounding box center [448, 303] width 80 height 31
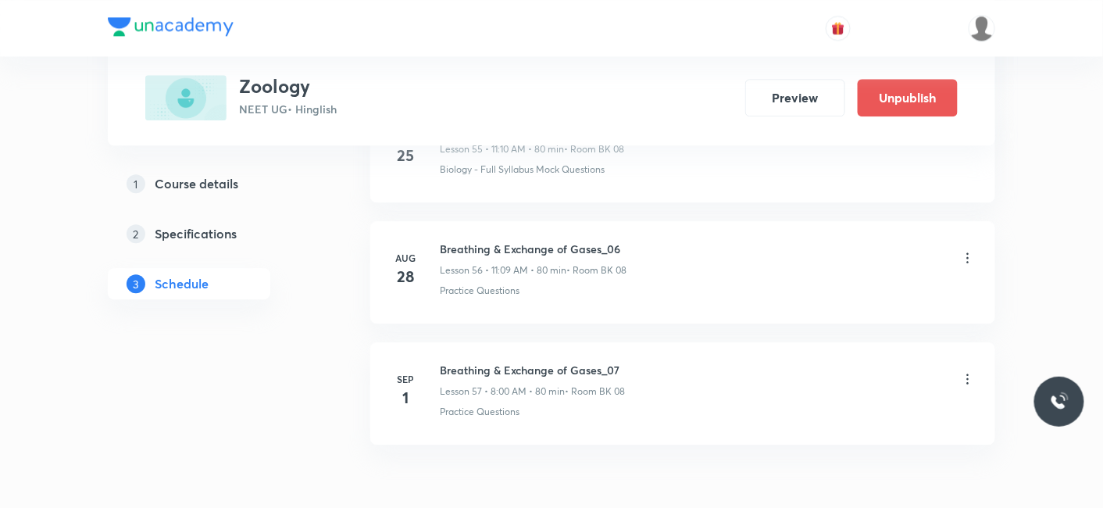
scroll to position [6901, 0]
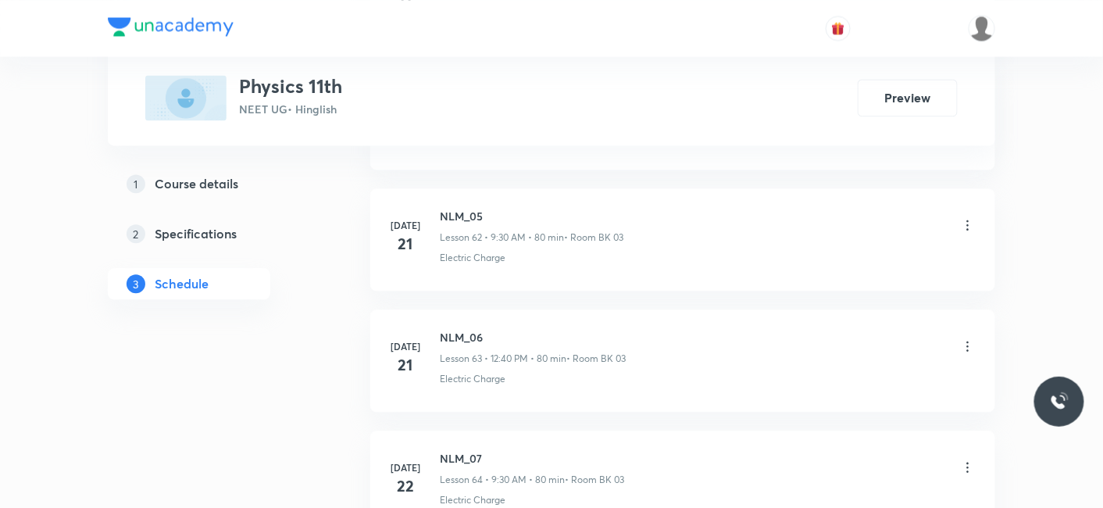
scroll to position [13265, 0]
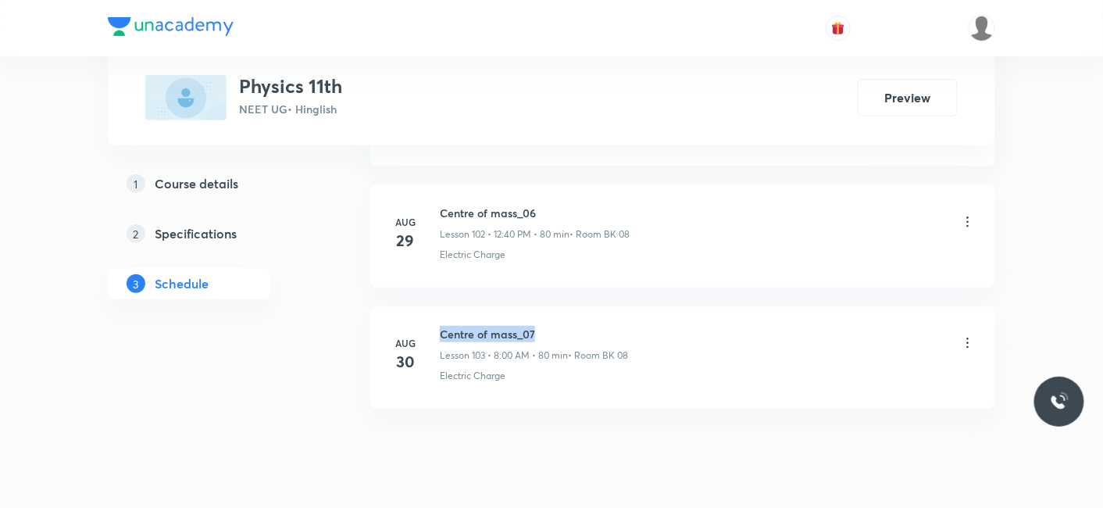
drag, startPoint x: 441, startPoint y: 283, endPoint x: 605, endPoint y: 283, distance: 164.0
click at [605, 326] on h6 "Centre of mass_07" at bounding box center [534, 334] width 188 height 16
copy h6 "Centre of mass_07"
drag, startPoint x: 441, startPoint y: 284, endPoint x: 560, endPoint y: 284, distance: 118.7
click at [560, 326] on h6 "Centre of mass_07" at bounding box center [534, 334] width 188 height 16
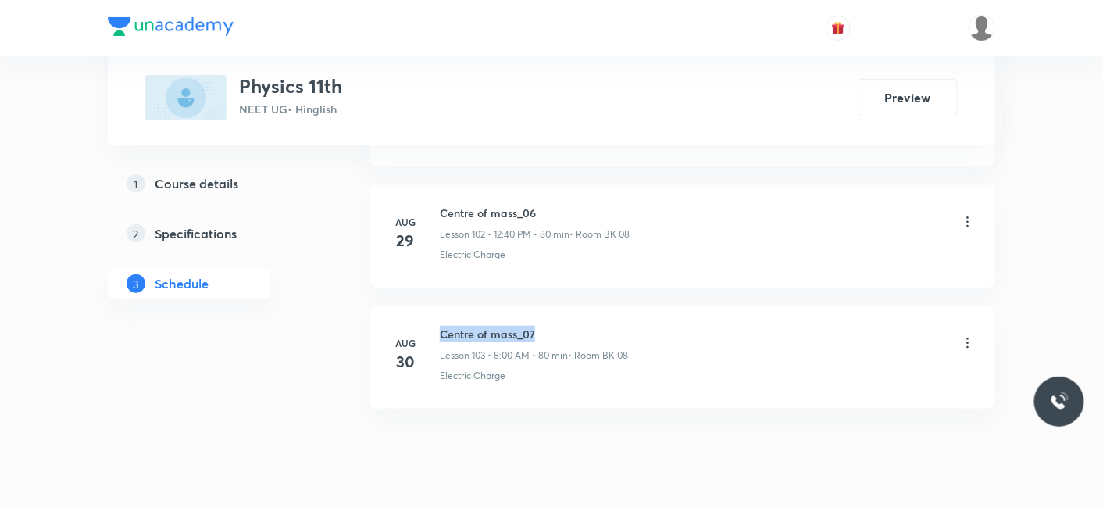
copy h6 "Centre of mass_07"
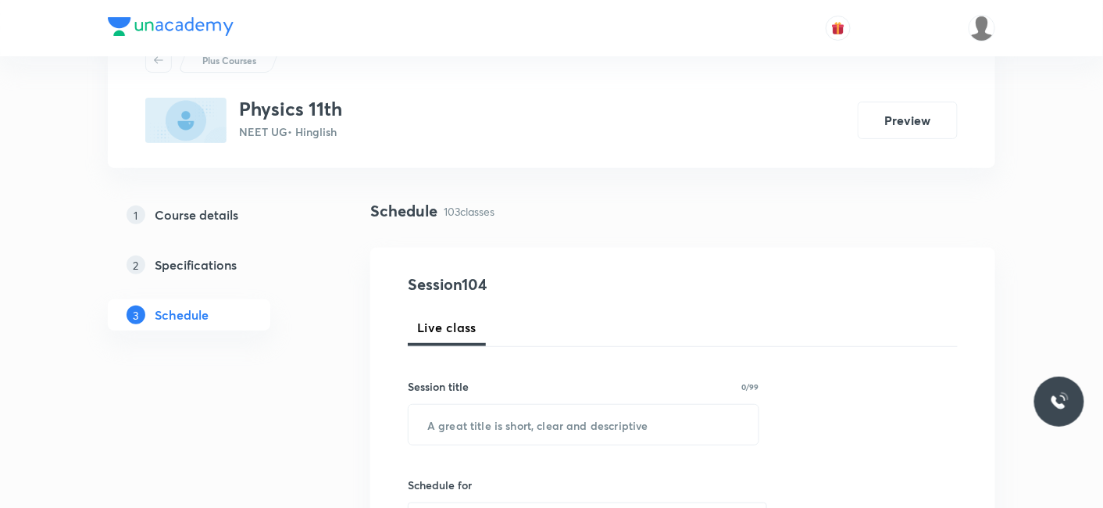
scroll to position [173, 0]
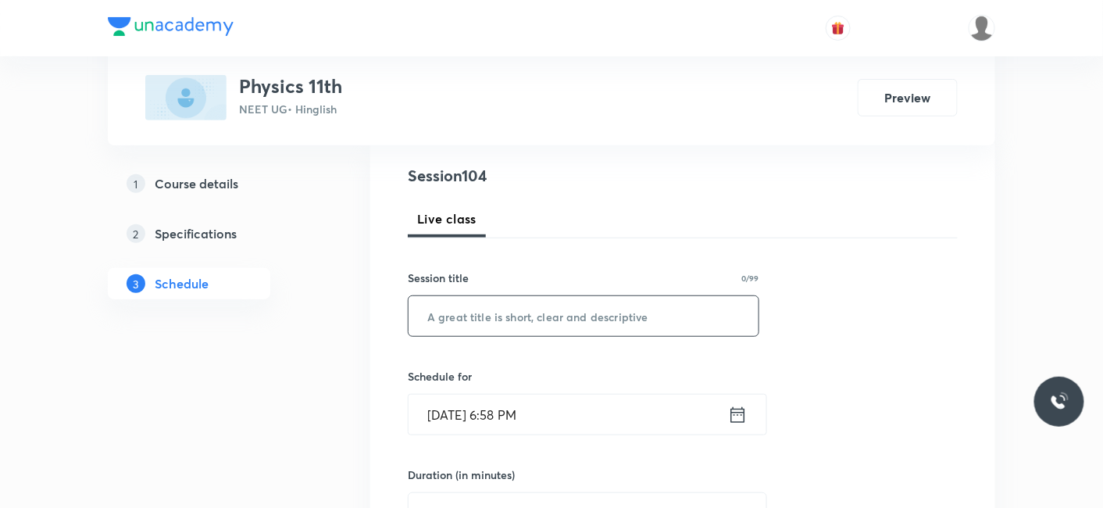
drag, startPoint x: 511, startPoint y: 337, endPoint x: 512, endPoint y: 308, distance: 28.9
click at [512, 308] on input "text" at bounding box center [583, 316] width 350 height 40
paste input "Centre of mass_07"
type input "Centre of mass_08"
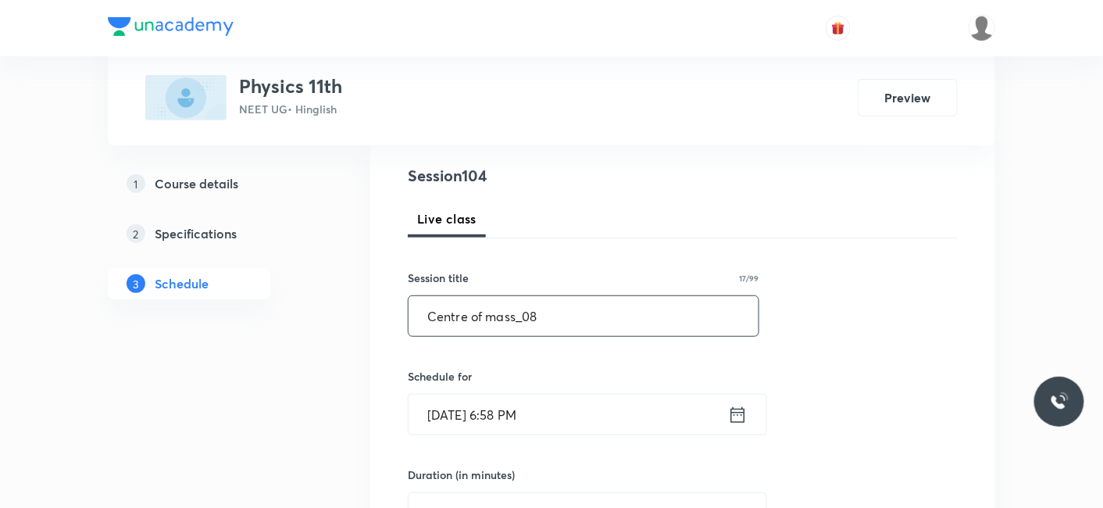
click at [493, 427] on input "Aug 30, 2025, 6:58 PM" at bounding box center [567, 414] width 319 height 40
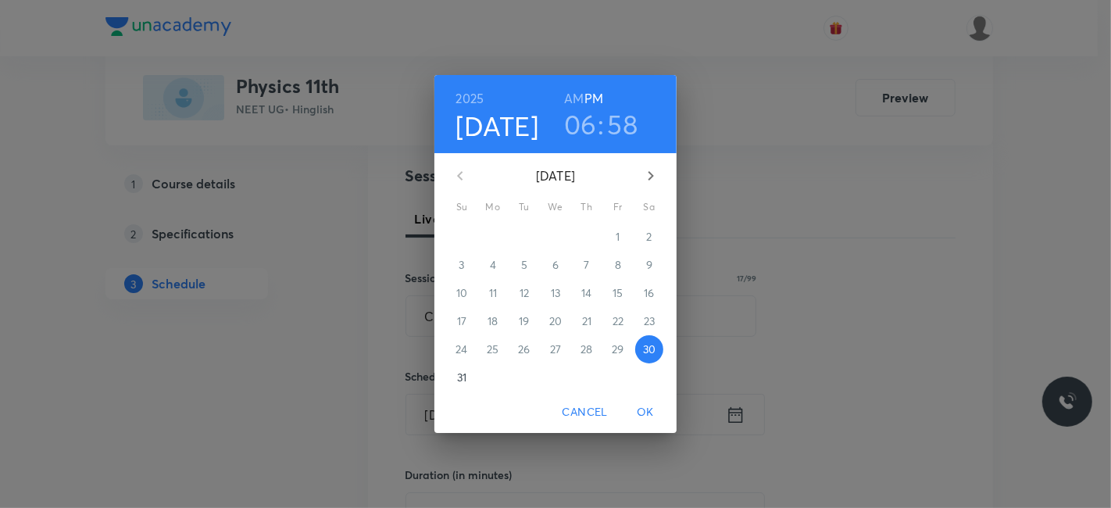
click at [654, 176] on icon "button" at bounding box center [650, 175] width 19 height 19
click at [491, 241] on p "1" at bounding box center [492, 237] width 4 height 16
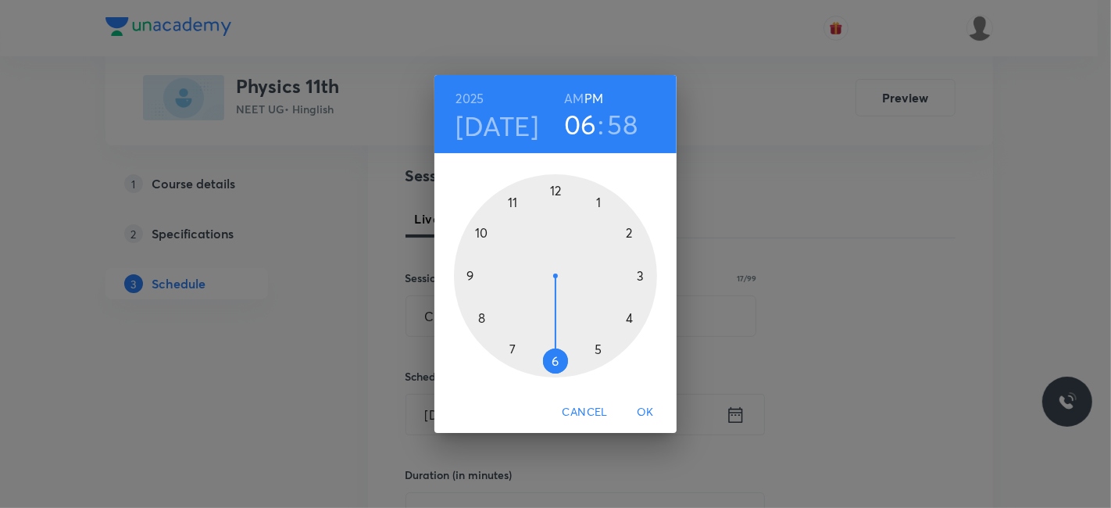
drag, startPoint x: 469, startPoint y: 275, endPoint x: 508, endPoint y: 190, distance: 94.0
click at [469, 274] on div at bounding box center [555, 275] width 203 height 203
click at [573, 101] on h6 "AM" at bounding box center [574, 98] width 20 height 22
click at [551, 362] on div at bounding box center [555, 275] width 203 height 203
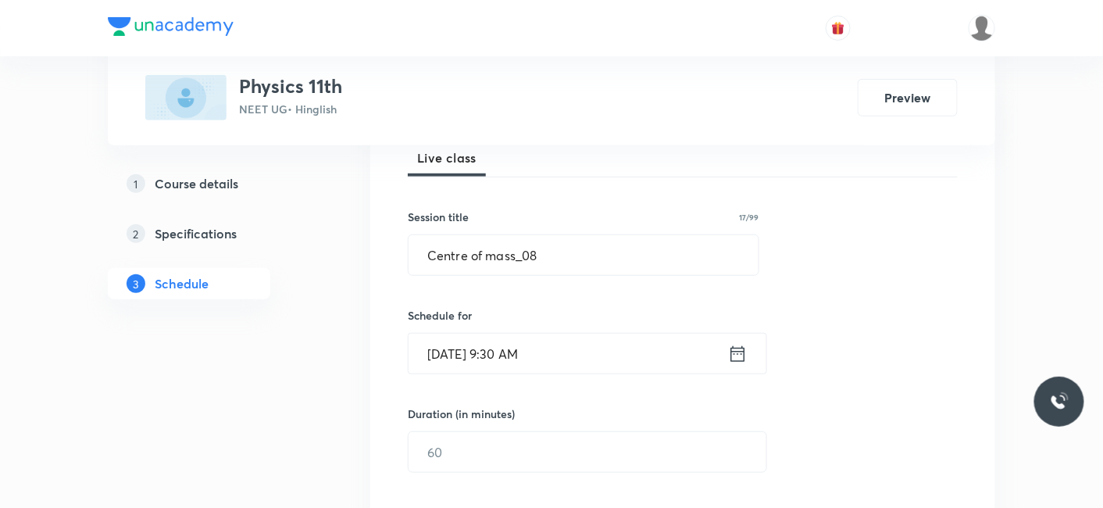
scroll to position [260, 0]
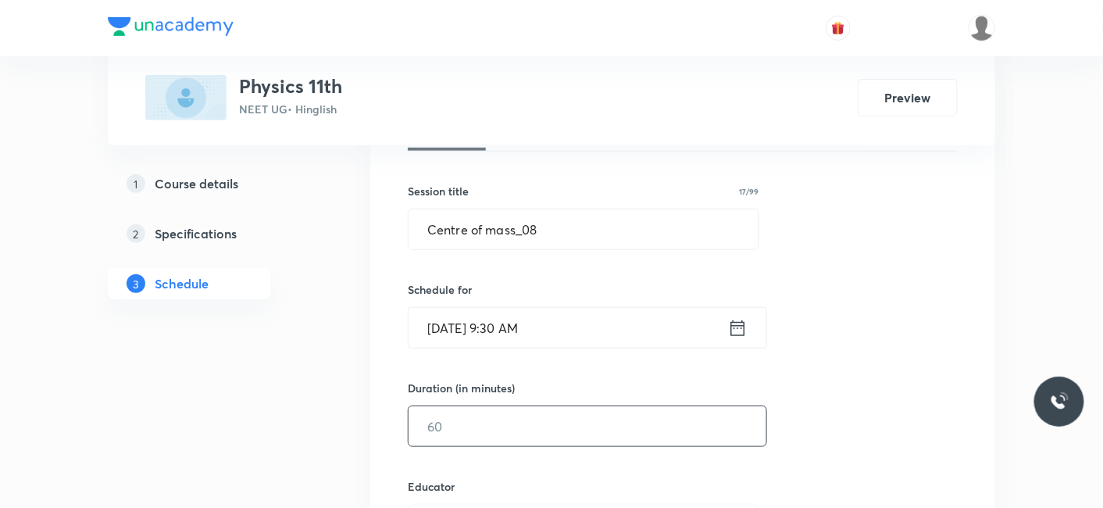
click at [538, 433] on input "text" at bounding box center [587, 426] width 358 height 40
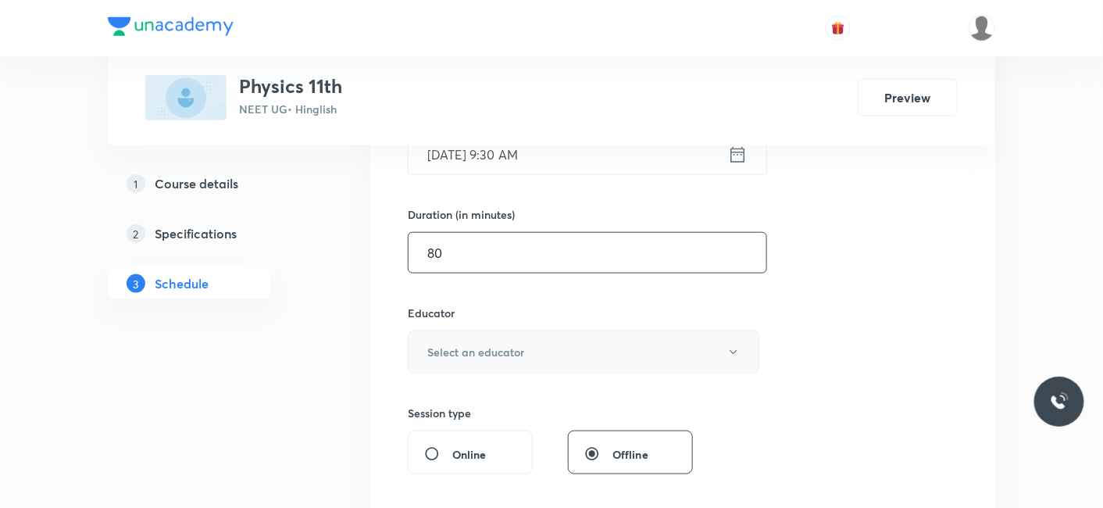
type input "80"
click at [504, 361] on button "Select an educator" at bounding box center [583, 351] width 351 height 43
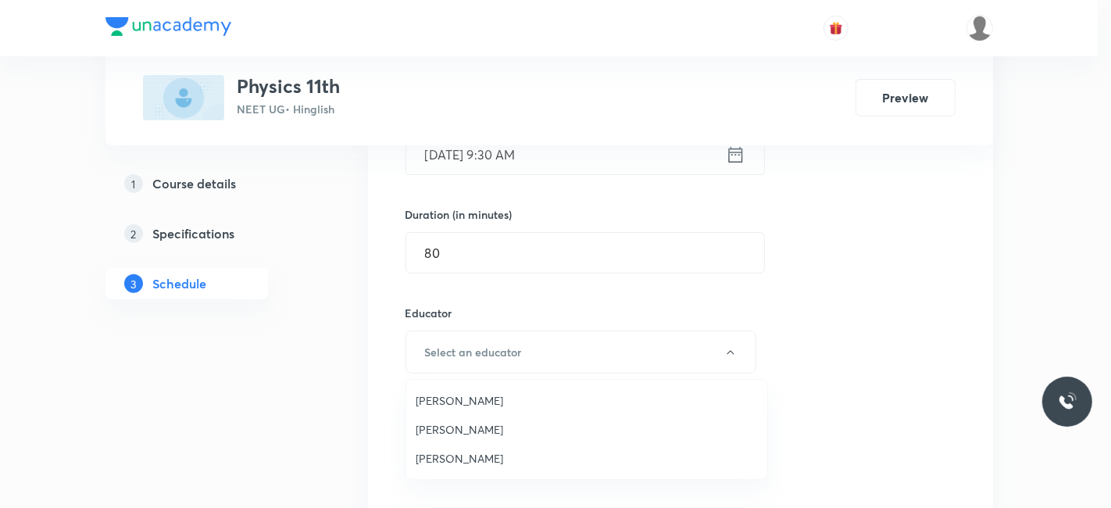
click at [469, 430] on span "Shubham Pandey" at bounding box center [586, 429] width 342 height 16
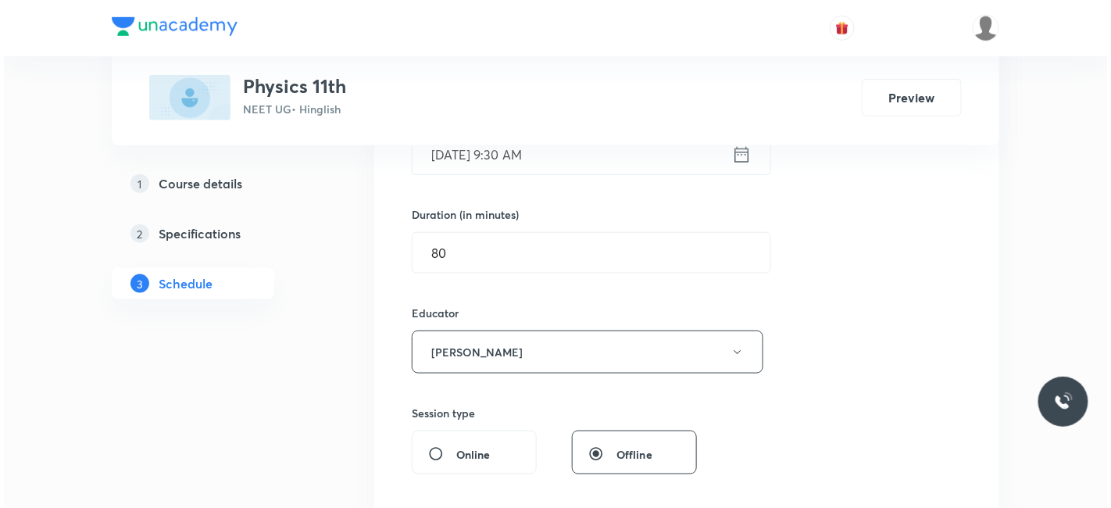
scroll to position [520, 0]
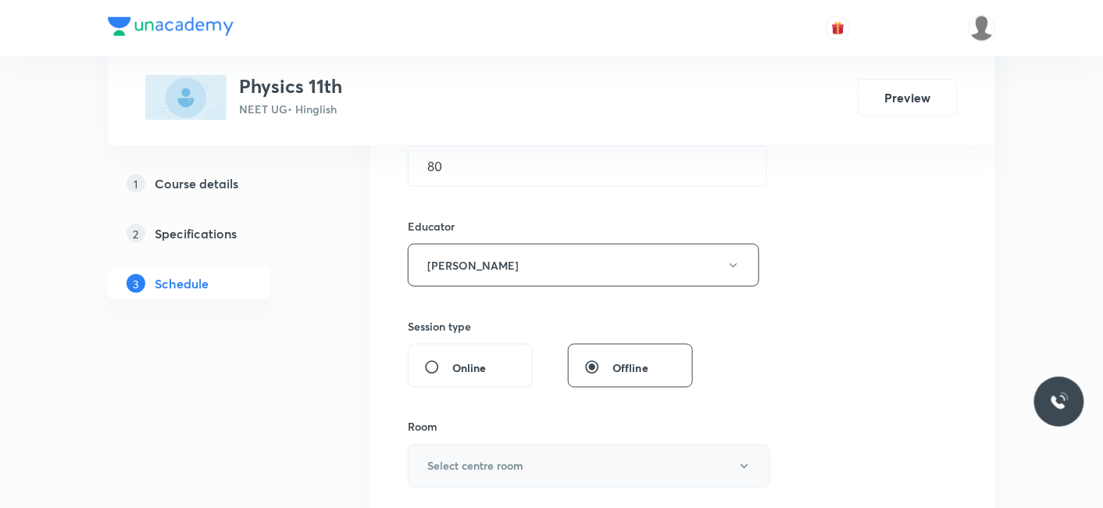
click at [465, 458] on h6 "Select centre room" at bounding box center [475, 466] width 96 height 16
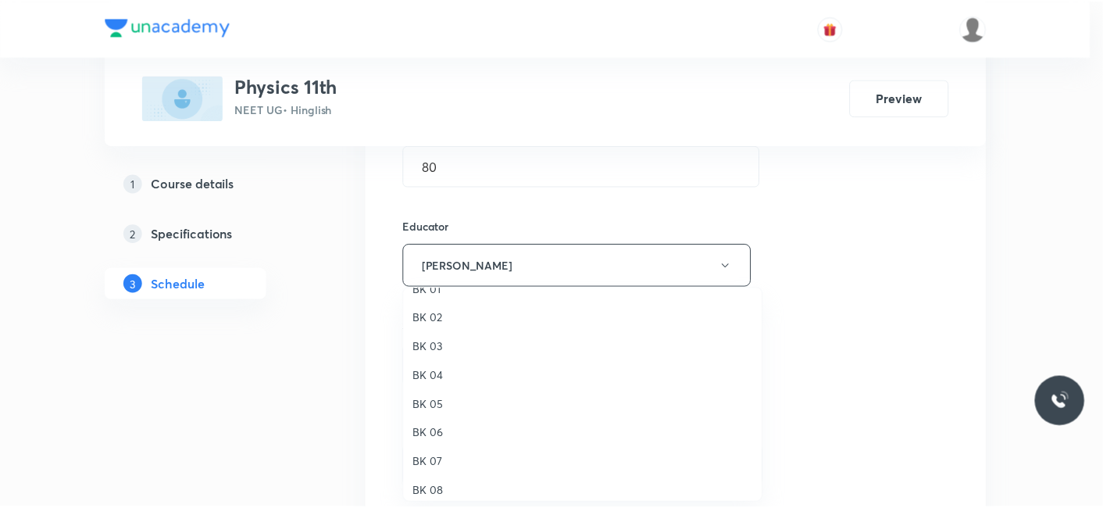
scroll to position [29, 0]
click at [433, 483] on span "BK 08" at bounding box center [586, 482] width 342 height 16
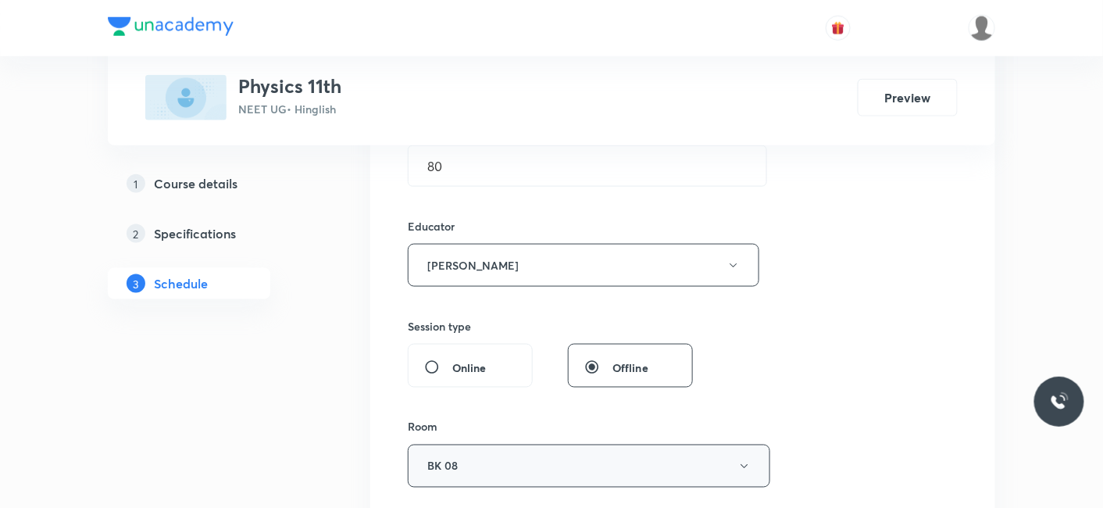
scroll to position [693, 0]
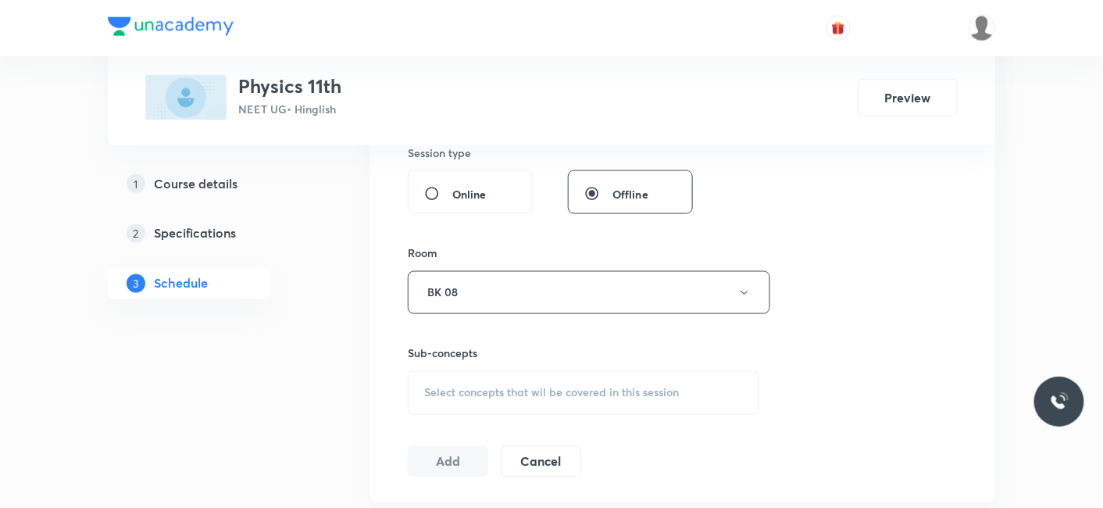
click at [469, 394] on span "Select concepts that wil be covered in this session" at bounding box center [551, 393] width 255 height 12
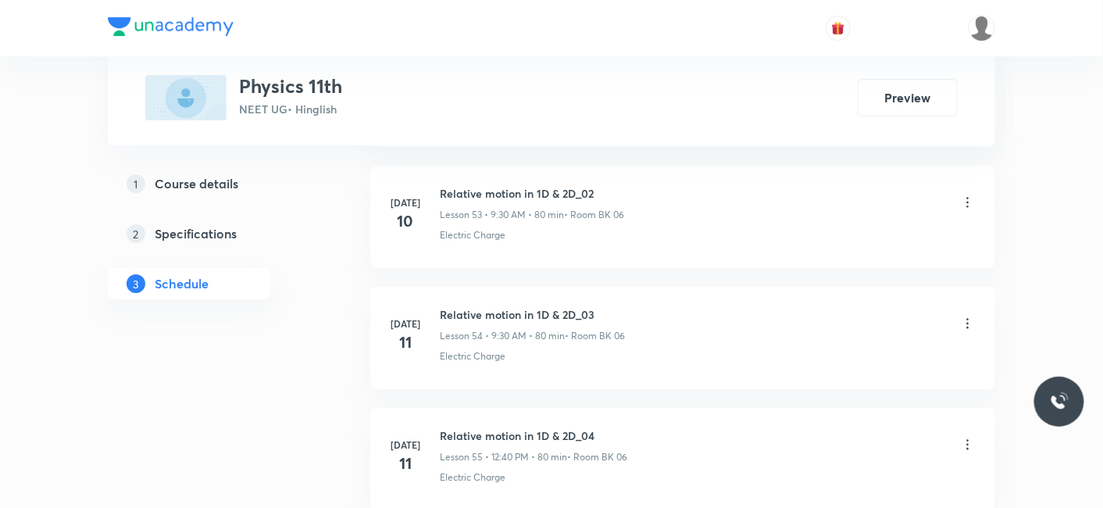
scroll to position [13265, 0]
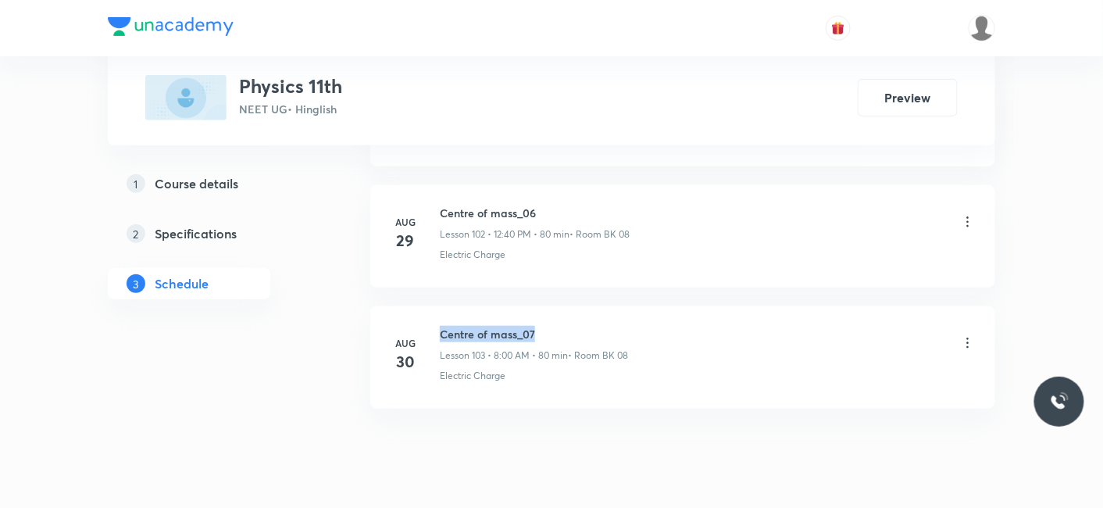
drag, startPoint x: 441, startPoint y: 288, endPoint x: 541, endPoint y: 288, distance: 100.0
click at [541, 326] on h6 "Centre of mass_07" at bounding box center [534, 334] width 188 height 16
copy h6 "Centre of mass_07"
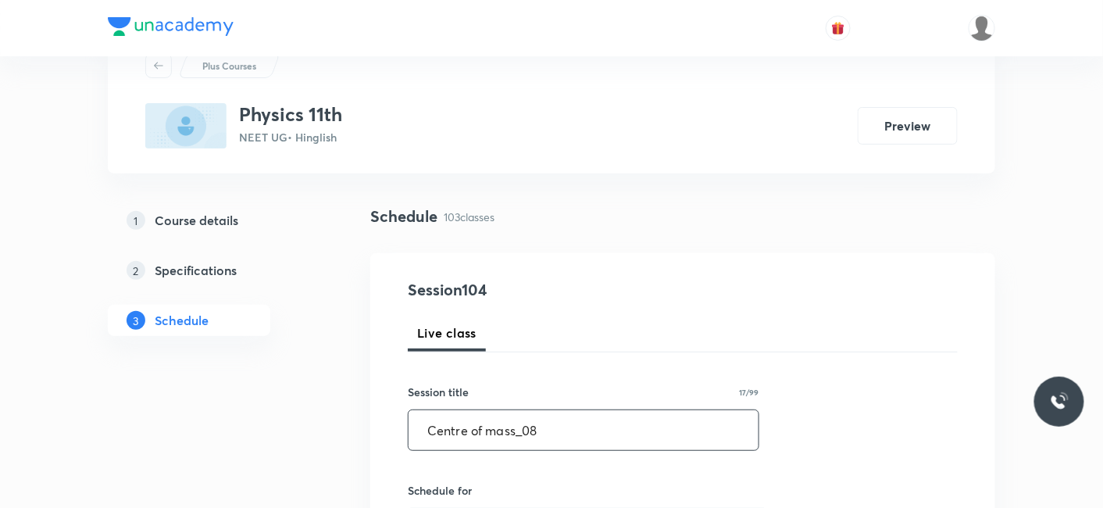
scroll to position [87, 0]
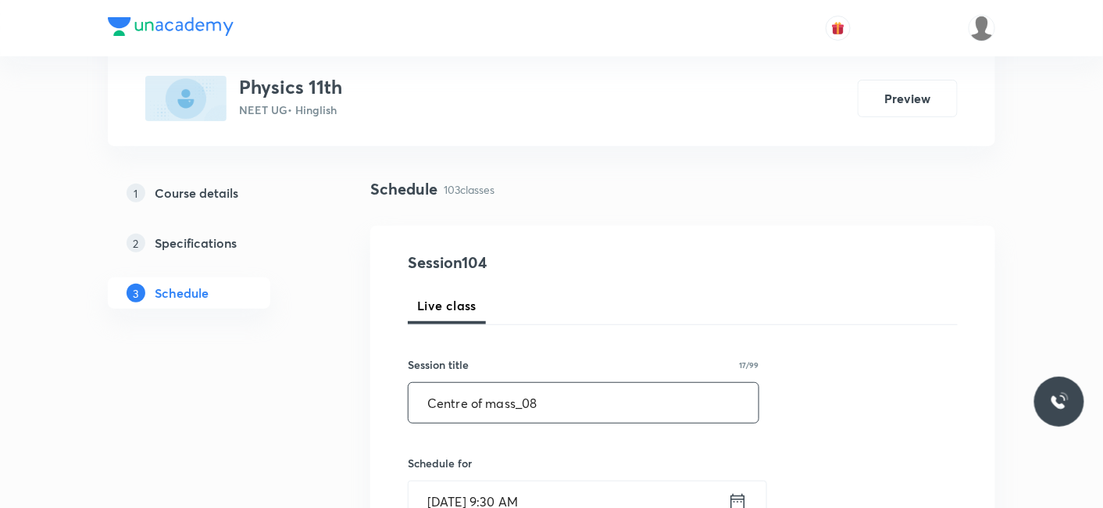
click at [595, 400] on input "Centre of mass_08" at bounding box center [583, 403] width 350 height 40
paste input "Centre of mass_07"
drag, startPoint x: 709, startPoint y: 398, endPoint x: 540, endPoint y: 402, distance: 169.5
click at [540, 402] on input "Centre of mass_08Centre of mass_07" at bounding box center [583, 403] width 350 height 40
type input "Centre of mass_08"
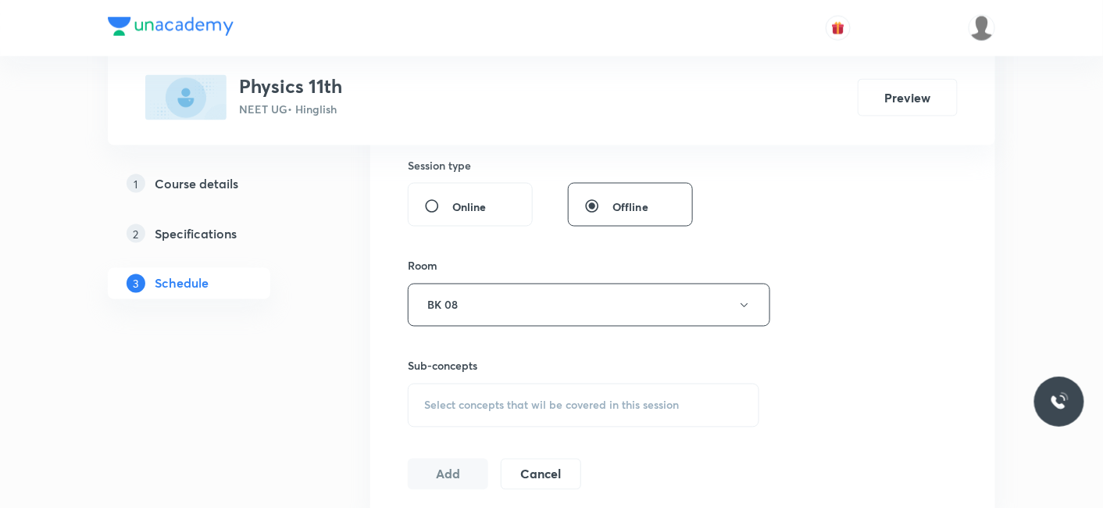
scroll to position [781, 0]
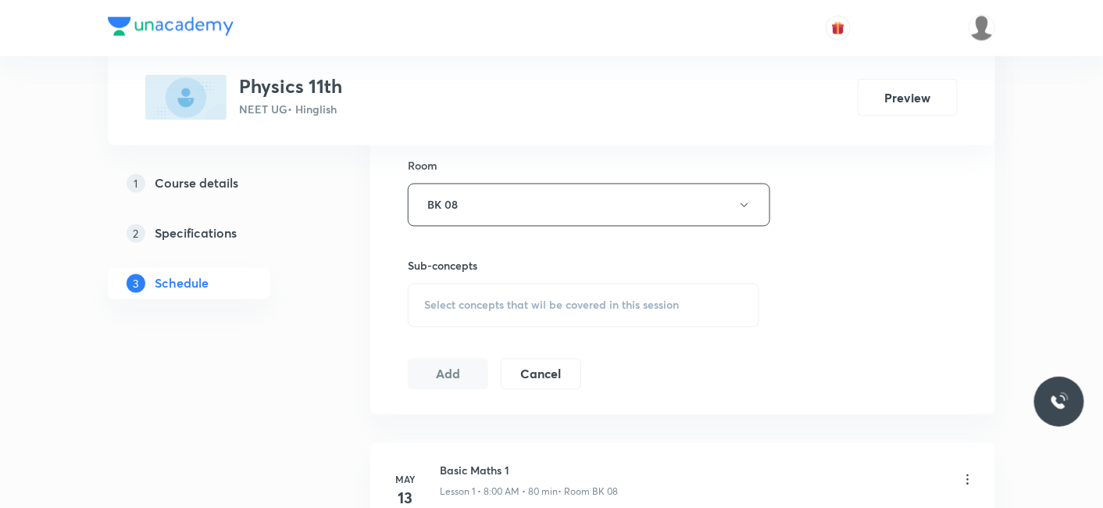
click at [494, 308] on span "Select concepts that wil be covered in this session" at bounding box center [551, 305] width 255 height 12
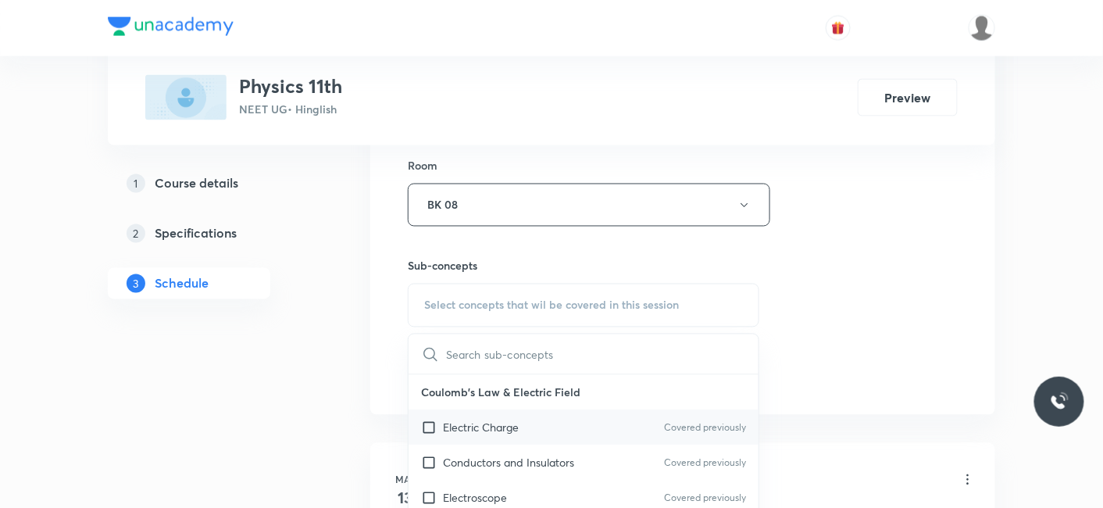
click at [494, 427] on p "Electric Charge" at bounding box center [481, 427] width 76 height 16
checkbox input "true"
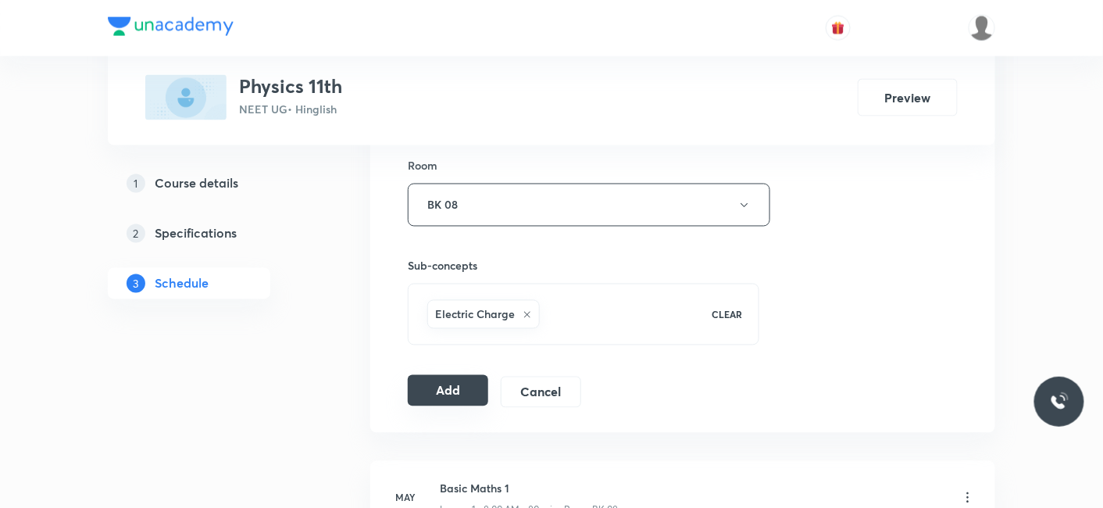
click at [420, 380] on button "Add" at bounding box center [448, 390] width 80 height 31
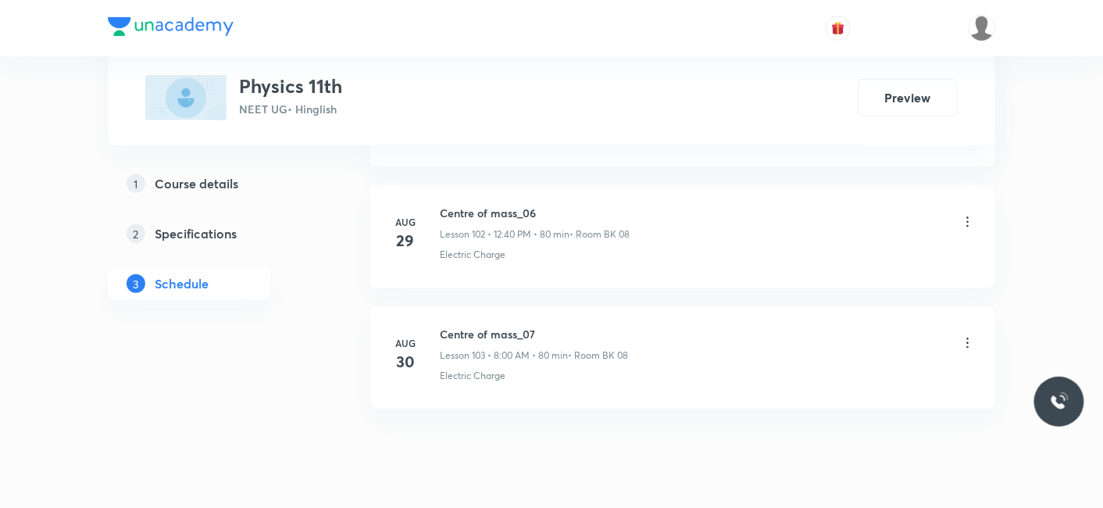
scroll to position [12449, 0]
drag, startPoint x: 443, startPoint y: 287, endPoint x: 544, endPoint y: 278, distance: 102.0
click at [544, 323] on h6 "Centre of mass_07" at bounding box center [534, 331] width 188 height 16
copy h6 "Centre of mass_07"
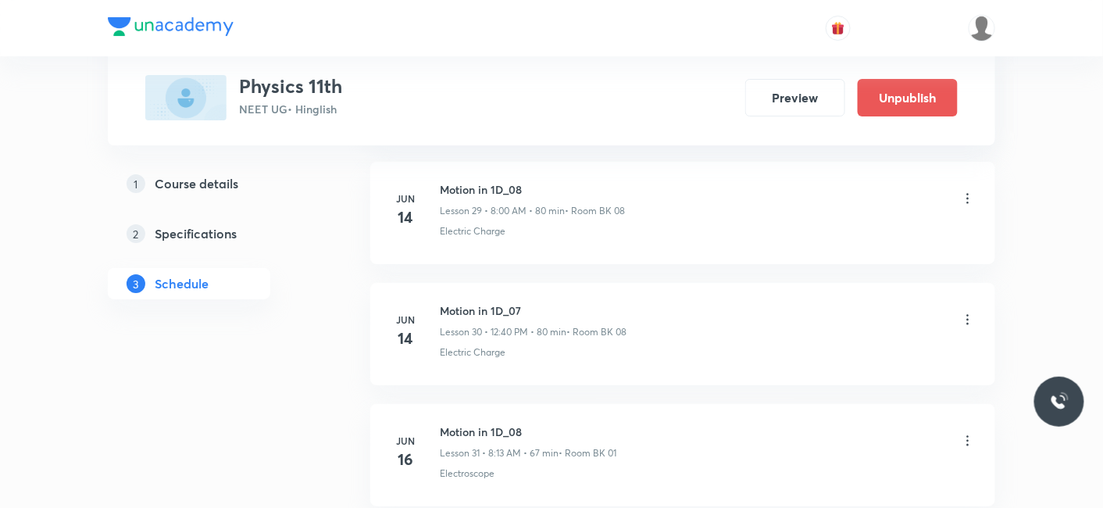
scroll to position [0, 0]
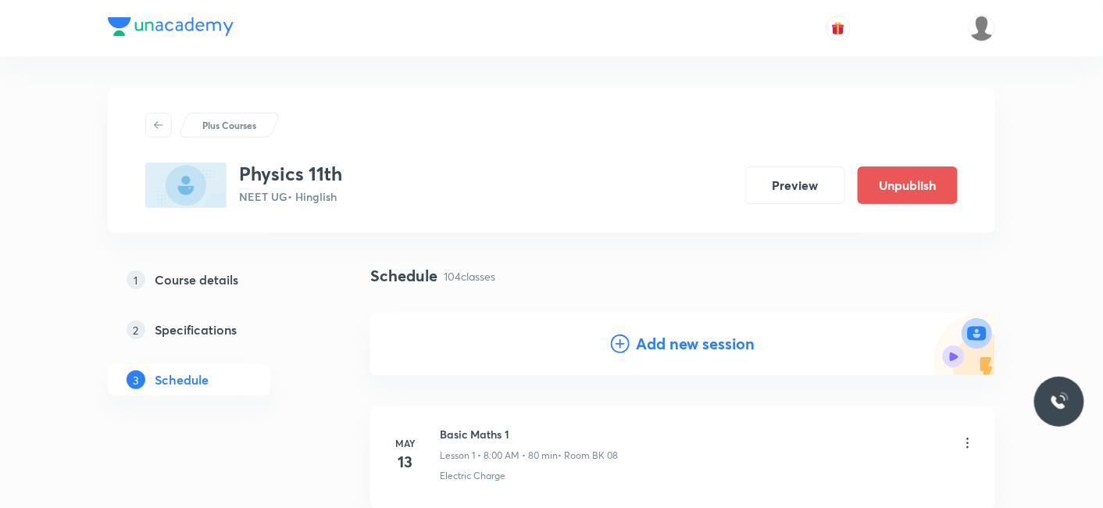
click at [649, 338] on h4 "Add new session" at bounding box center [695, 343] width 119 height 23
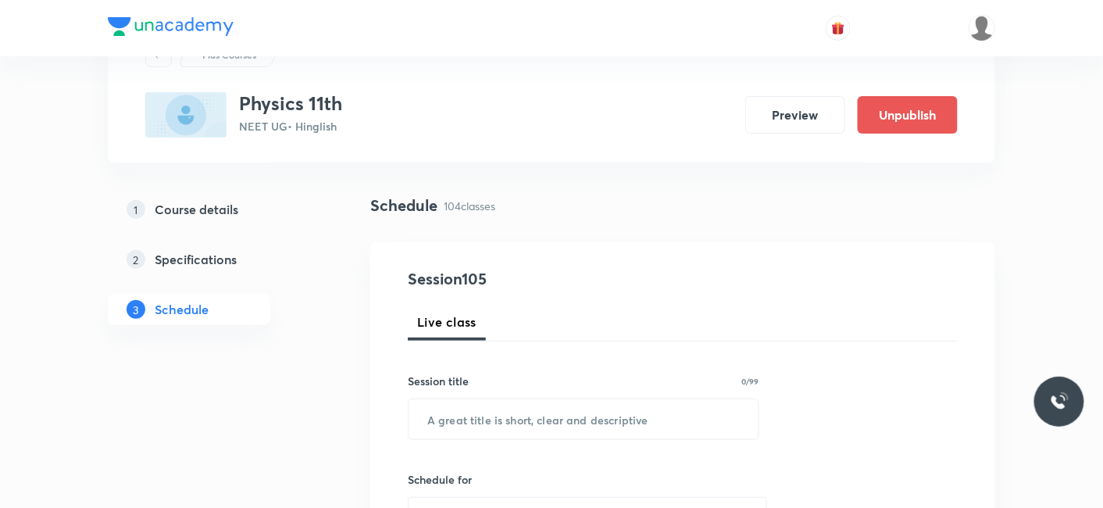
scroll to position [87, 0]
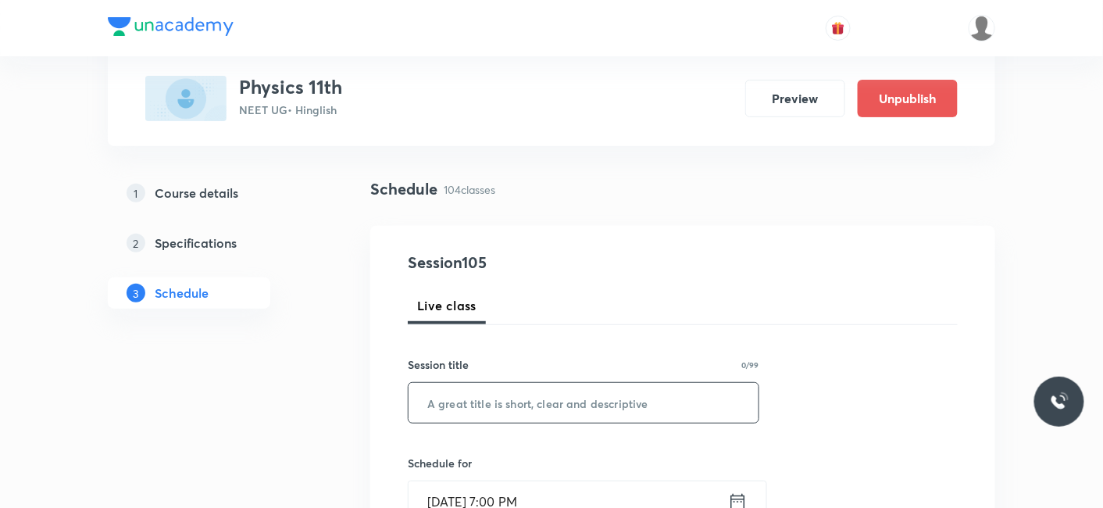
click at [525, 397] on input "text" at bounding box center [583, 403] width 350 height 40
paste input "Centre of mass_07"
drag, startPoint x: 525, startPoint y: 397, endPoint x: 539, endPoint y: 401, distance: 14.6
click at [535, 400] on input "Centre of mass_07" at bounding box center [583, 403] width 350 height 40
click at [540, 401] on input "Centre of mass_07" at bounding box center [583, 403] width 350 height 40
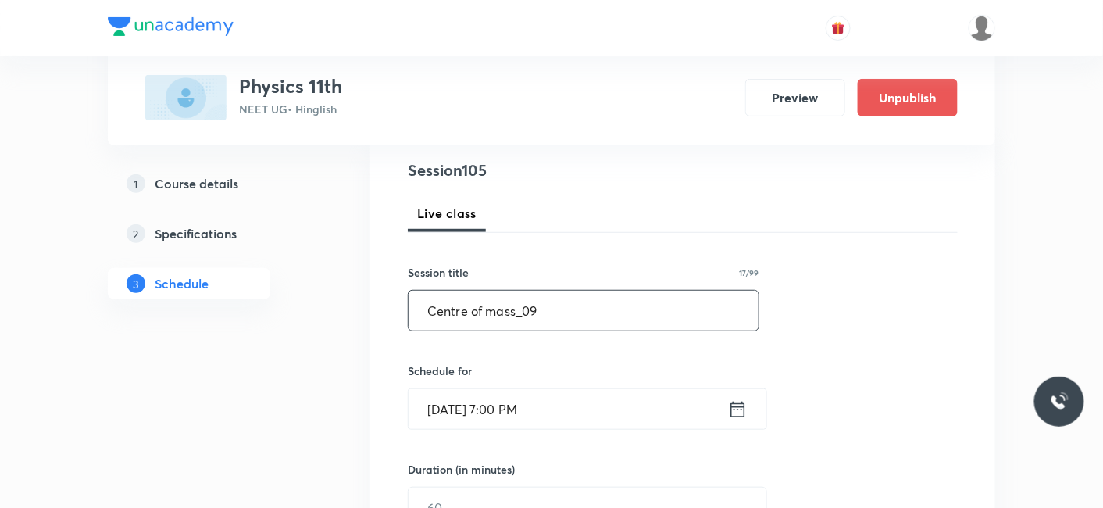
scroll to position [260, 0]
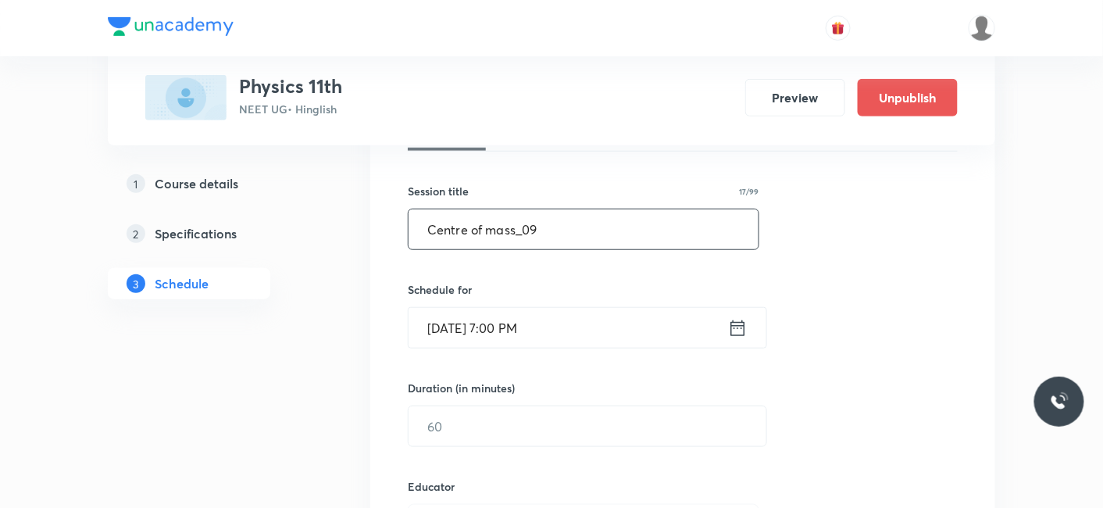
type input "Centre of mass_09"
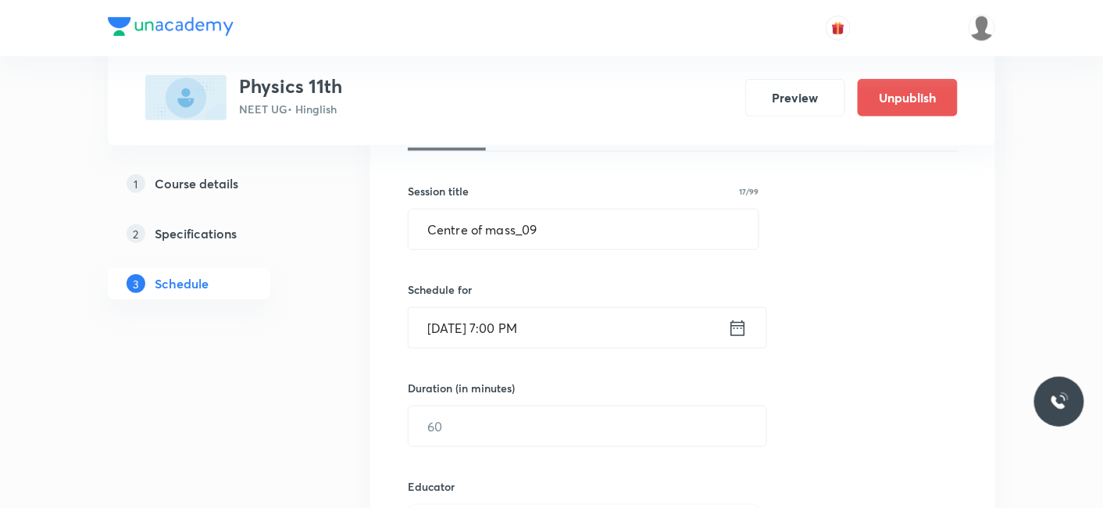
click at [496, 337] on input "Aug 30, 2025, 7:00 PM" at bounding box center [567, 328] width 319 height 40
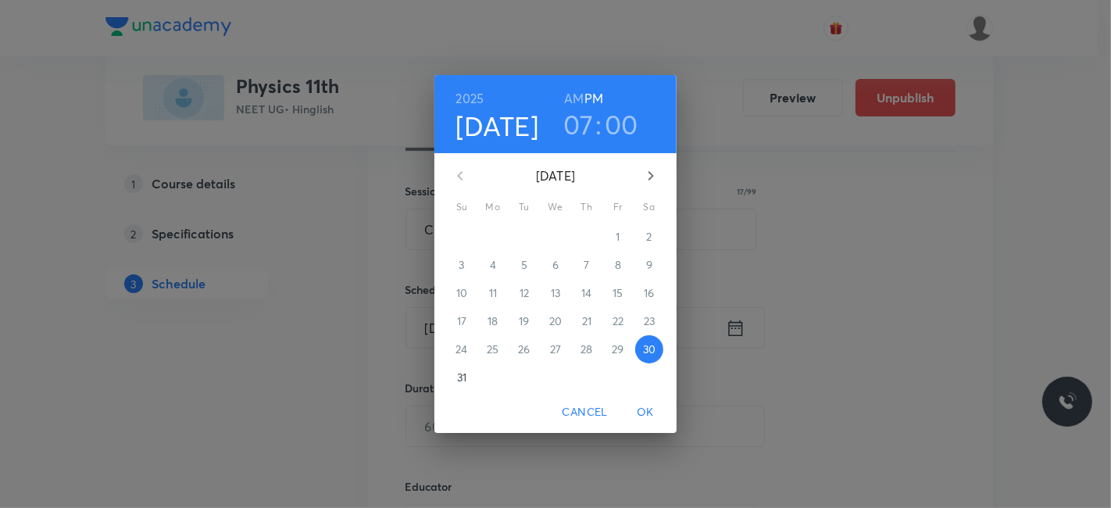
click at [647, 166] on icon "button" at bounding box center [650, 175] width 19 height 19
click at [497, 236] on span "1" at bounding box center [493, 237] width 28 height 16
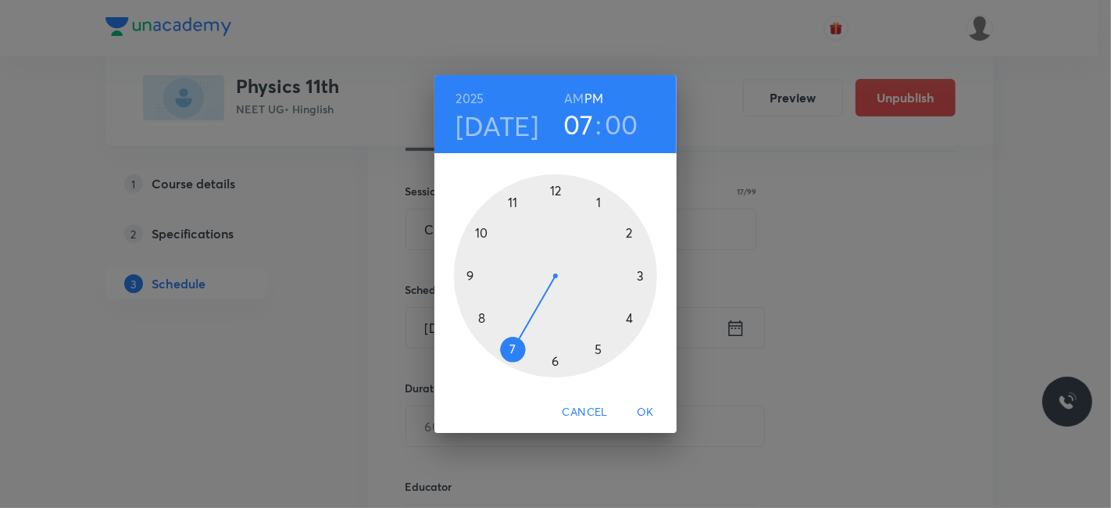
click at [551, 190] on div at bounding box center [555, 275] width 203 height 203
click at [477, 317] on div at bounding box center [555, 275] width 203 height 203
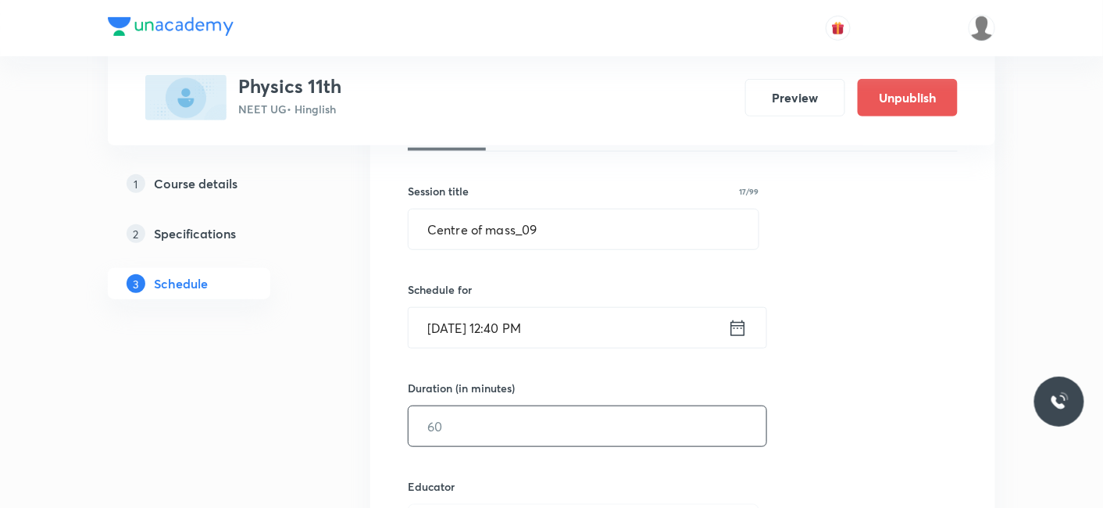
scroll to position [433, 0]
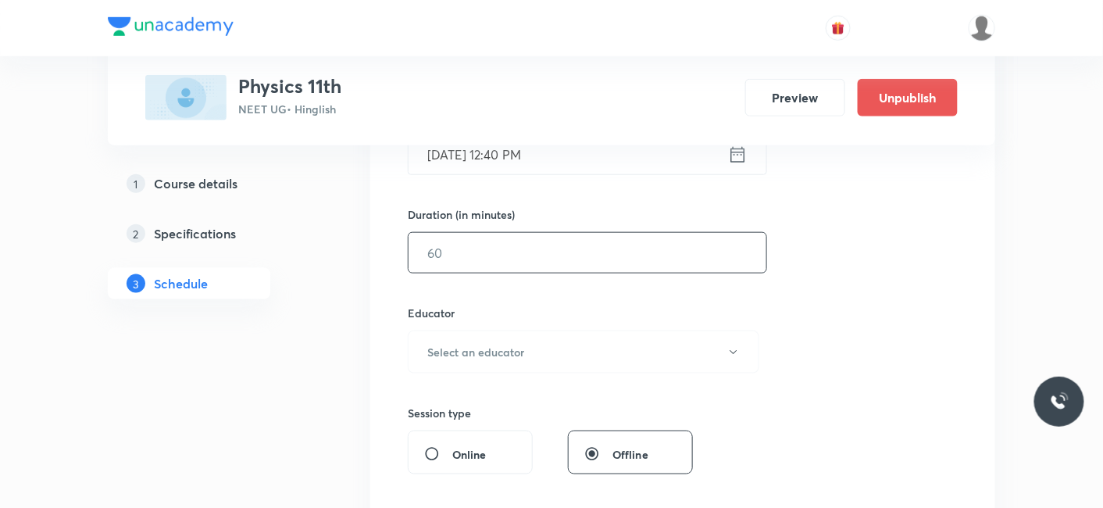
click at [444, 255] on input "text" at bounding box center [587, 253] width 358 height 40
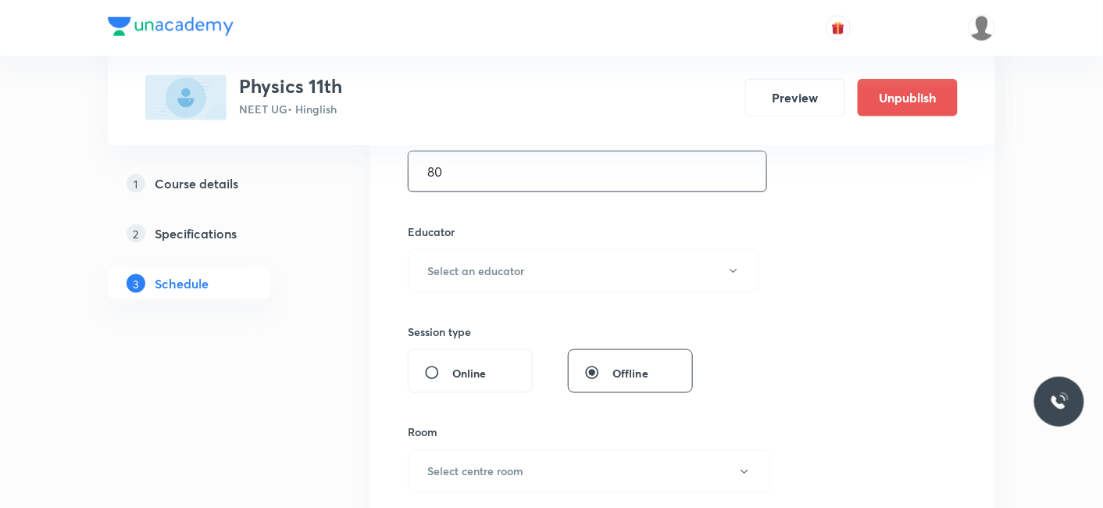
scroll to position [607, 0]
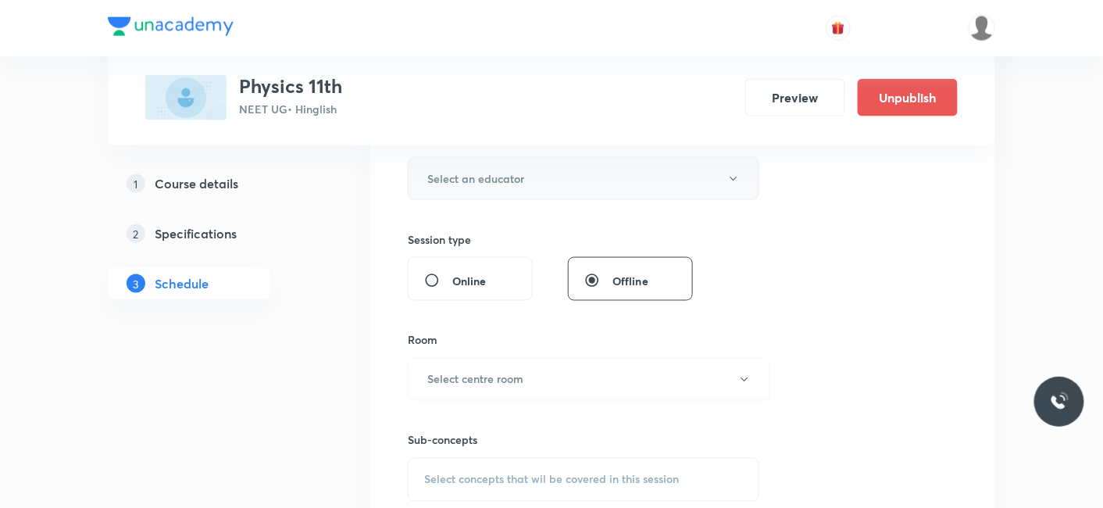
type input "80"
click at [484, 180] on h6 "Select an educator" at bounding box center [475, 178] width 97 height 16
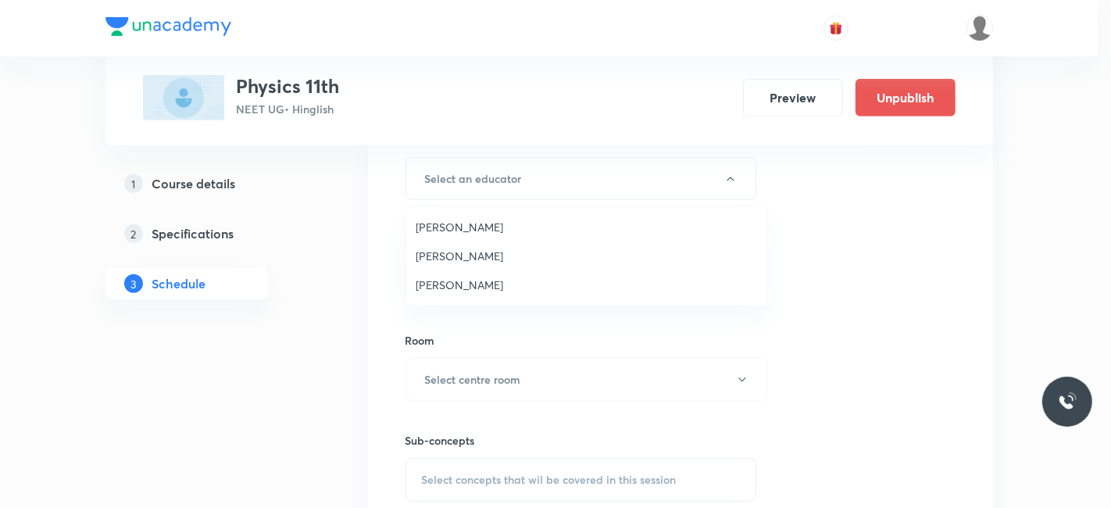
click at [476, 257] on span "Shubham Pandey" at bounding box center [586, 256] width 342 height 16
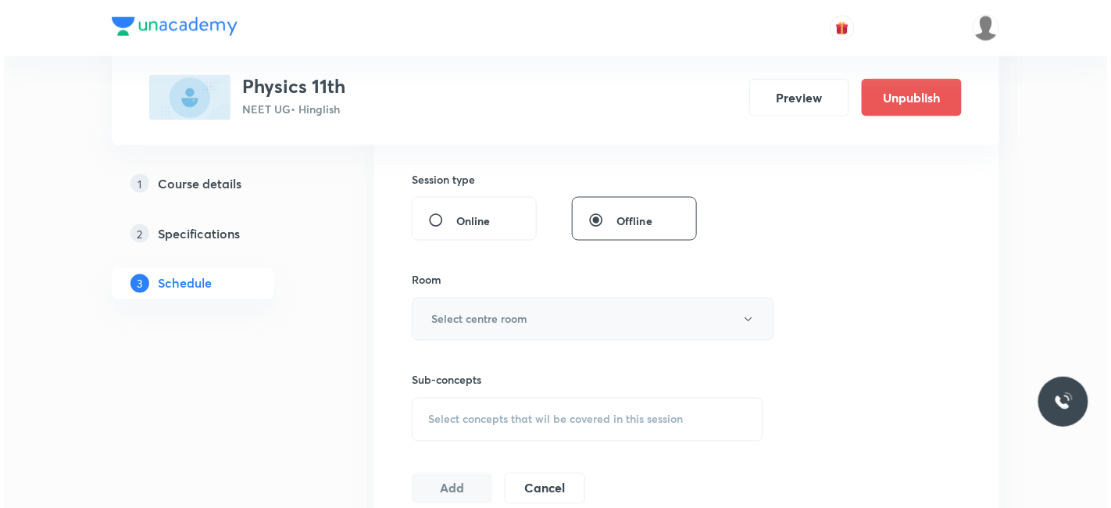
scroll to position [693, 0]
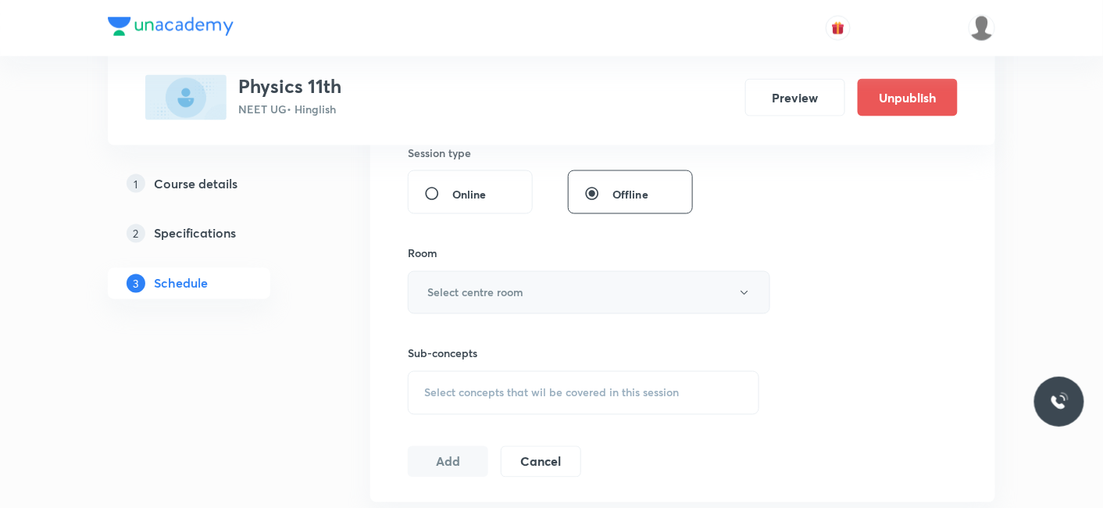
click at [486, 292] on h6 "Select centre room" at bounding box center [475, 292] width 96 height 16
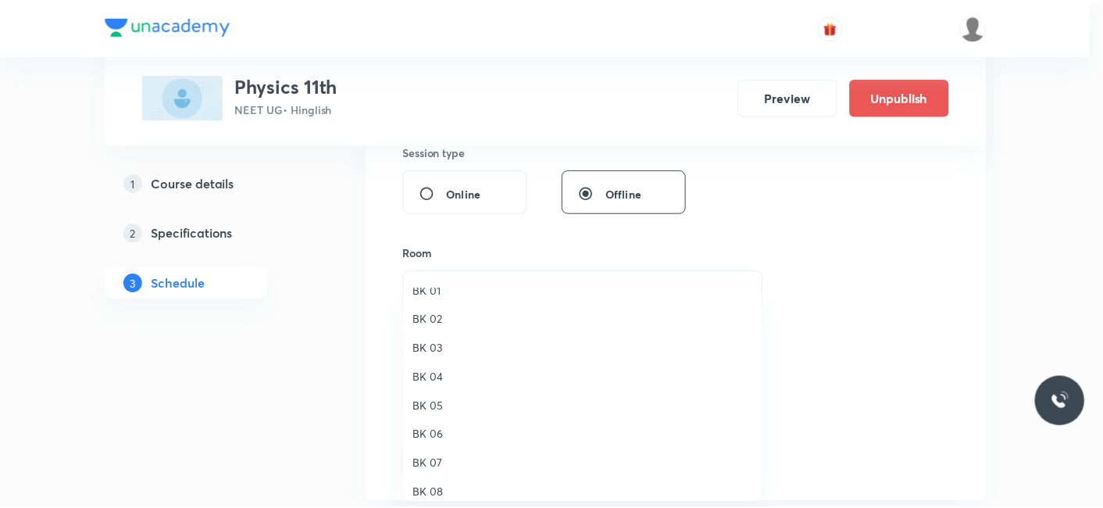
scroll to position [29, 0]
click at [437, 478] on span "BK 08" at bounding box center [586, 482] width 342 height 16
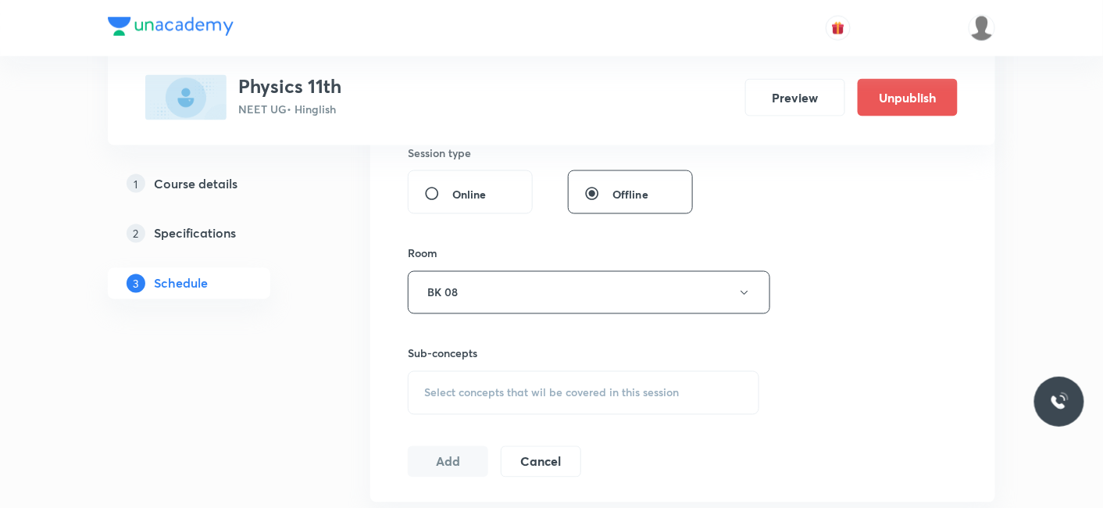
click at [444, 394] on span "Select concepts that wil be covered in this session" at bounding box center [551, 393] width 255 height 12
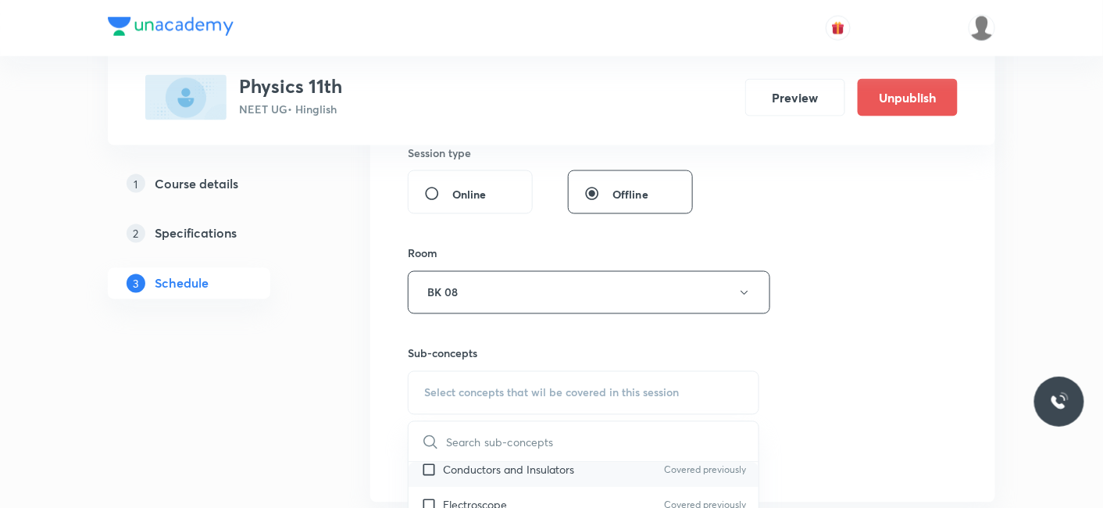
scroll to position [87, 0]
drag, startPoint x: 475, startPoint y: 491, endPoint x: 218, endPoint y: 416, distance: 267.7
click at [474, 492] on p "Electroscope" at bounding box center [475, 498] width 64 height 16
checkbox input "true"
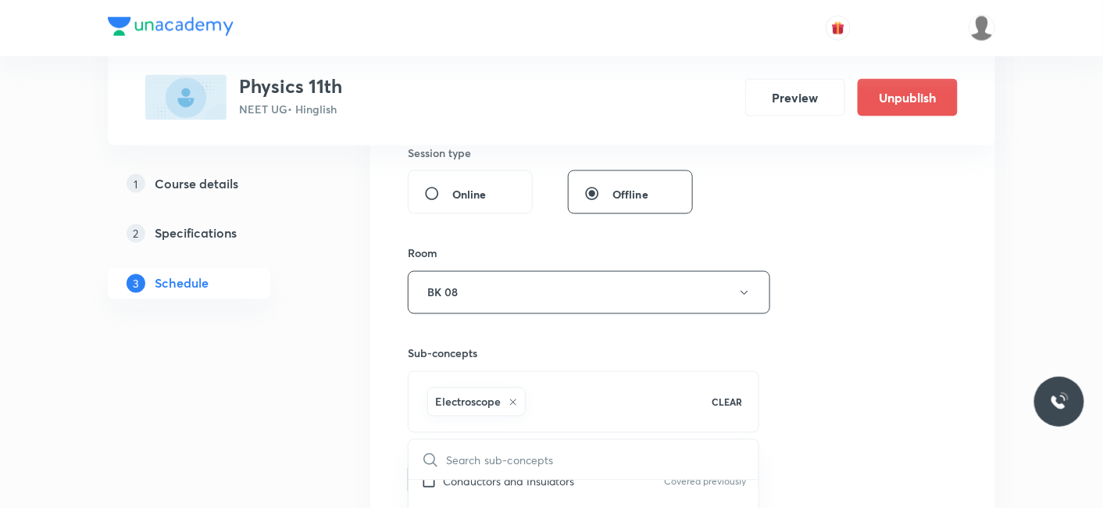
click at [446, 472] on button "Add" at bounding box center [448, 477] width 80 height 31
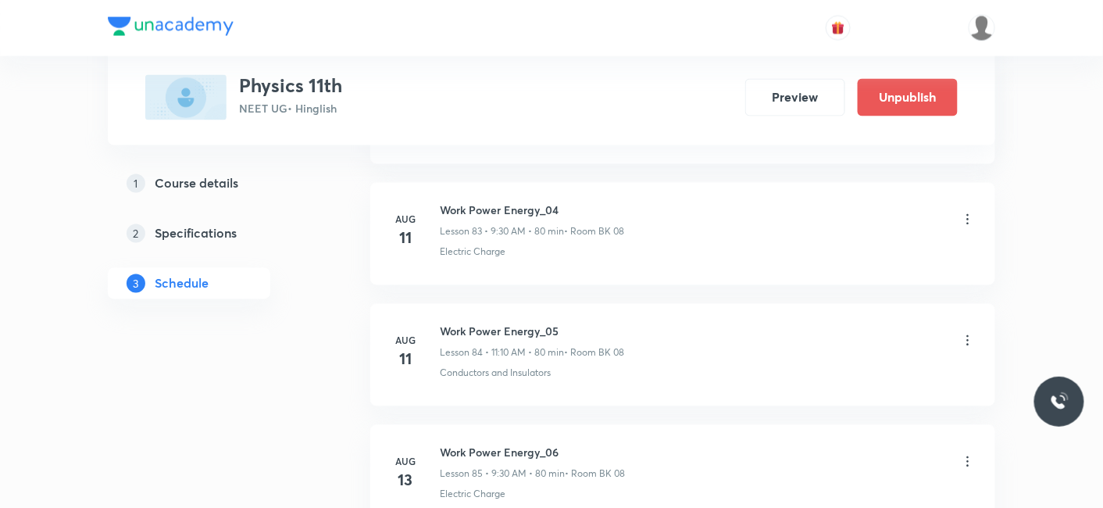
scroll to position [12691, 0]
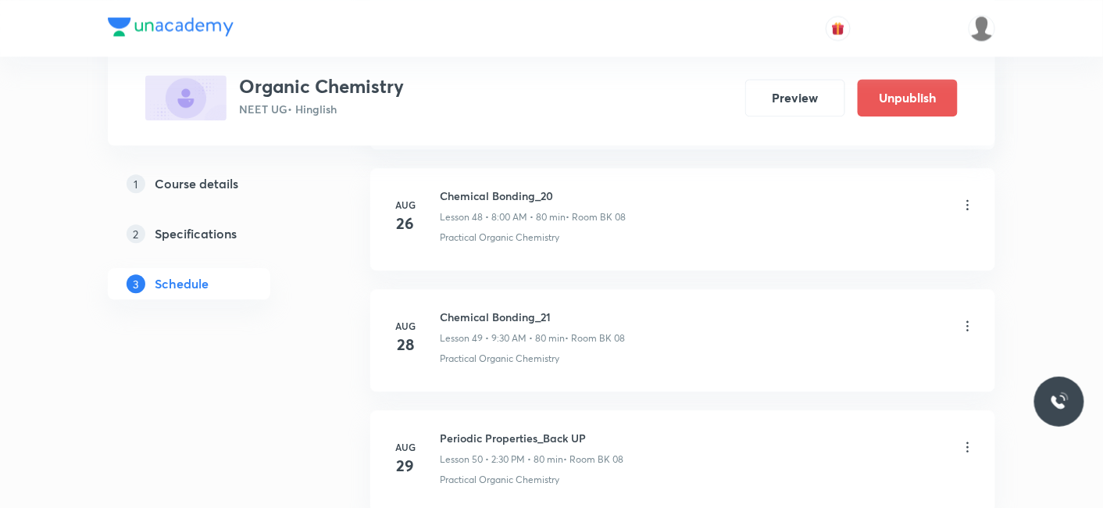
scroll to position [7013, 0]
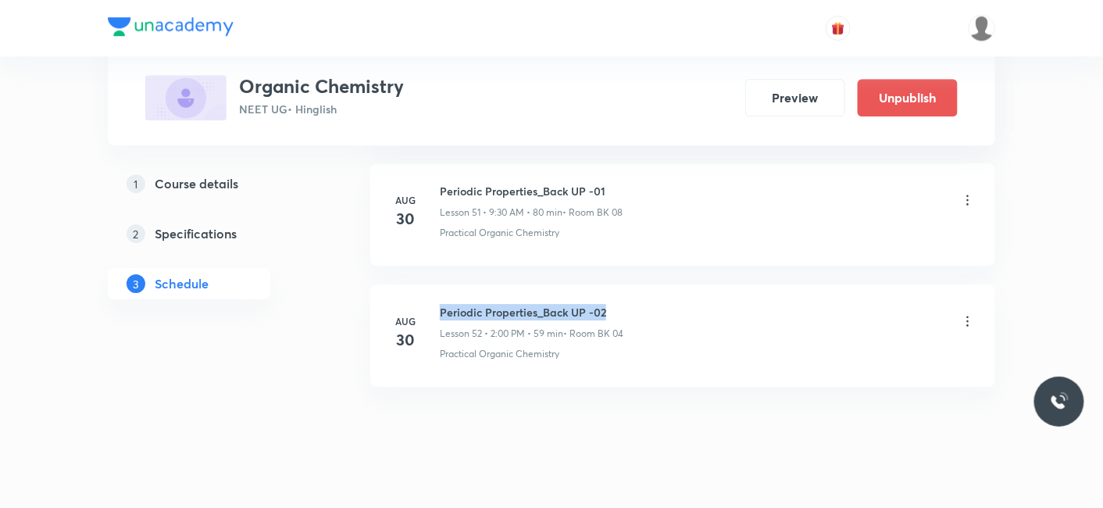
drag, startPoint x: 439, startPoint y: 287, endPoint x: 608, endPoint y: 279, distance: 168.9
click at [608, 304] on h6 "Periodic Properties_Back UP -02" at bounding box center [532, 312] width 184 height 16
copy h6 "Periodic Properties_Back UP -02"
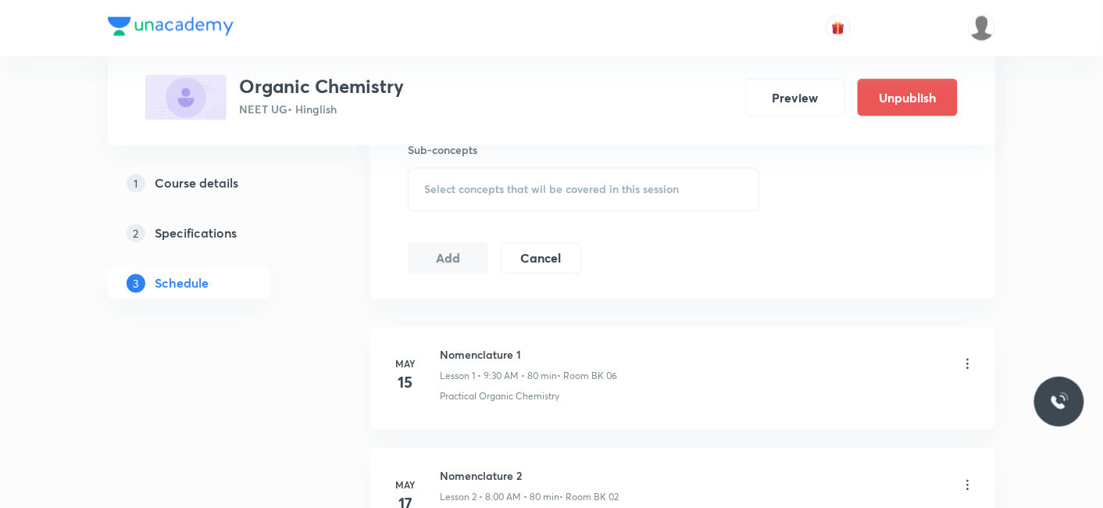
scroll to position [753, 0]
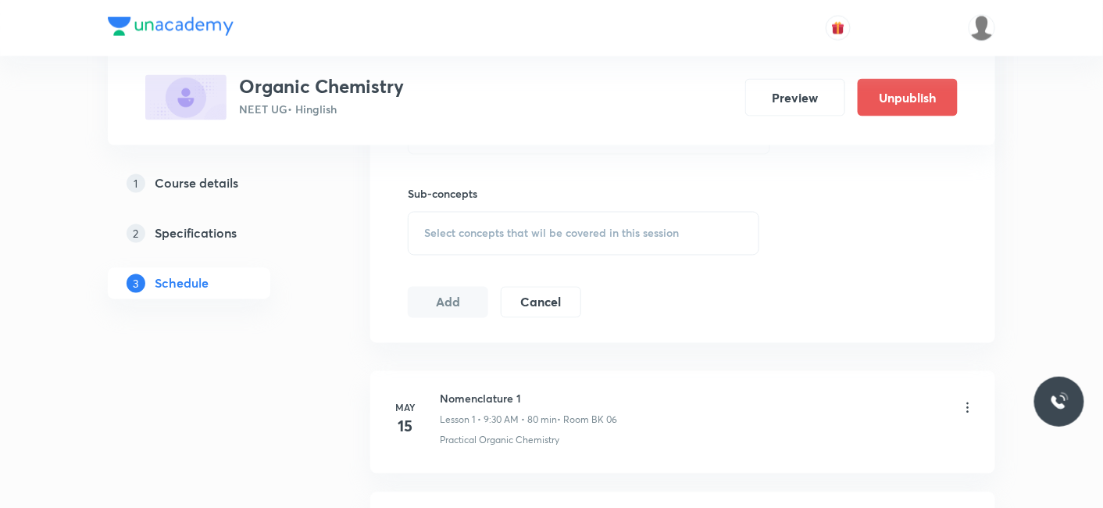
click at [564, 230] on span "Select concepts that wil be covered in this session" at bounding box center [551, 233] width 255 height 12
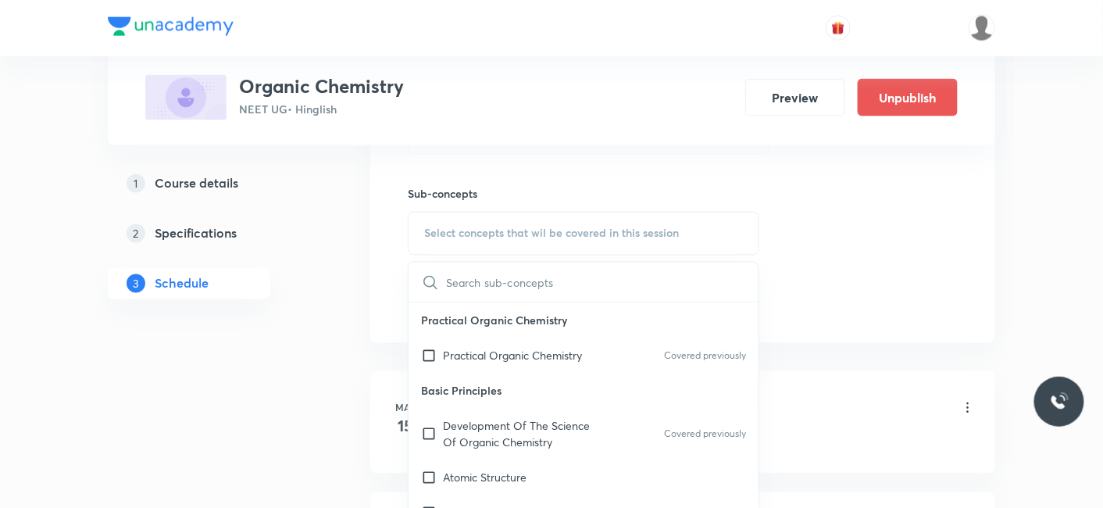
click at [523, 212] on div "Select concepts that wil be covered in this session" at bounding box center [583, 234] width 351 height 44
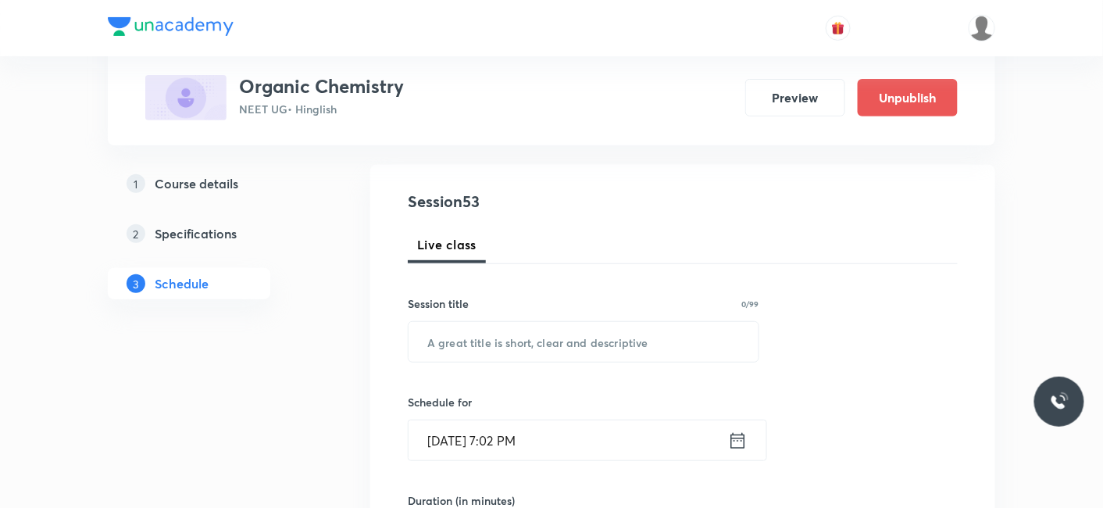
scroll to position [145, 0]
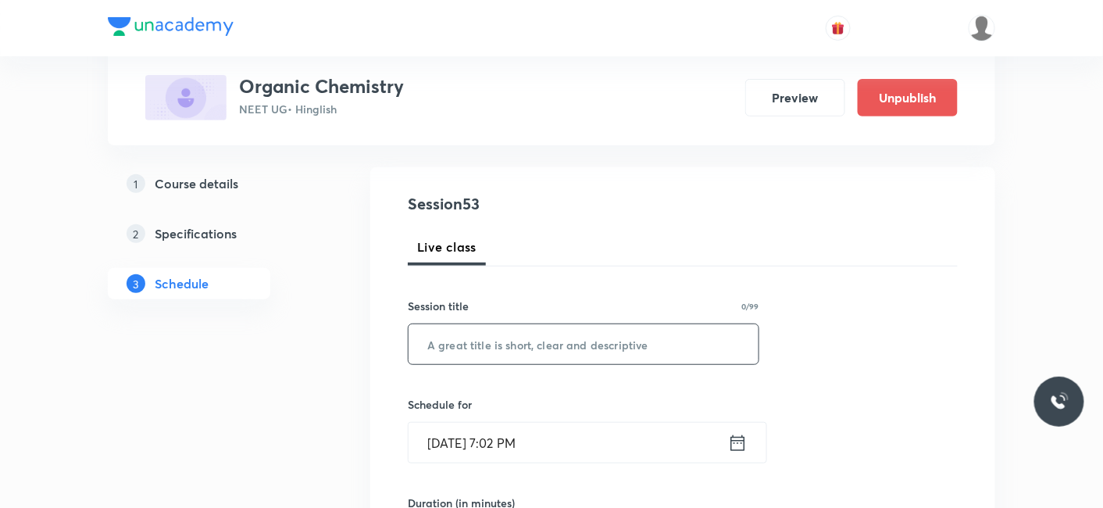
click at [515, 336] on input "text" at bounding box center [583, 344] width 350 height 40
paste input "Periodic Properties_Back UP -02"
type input "Periodic Properties"
click at [551, 444] on input "Aug 30, 2025, 7:02 PM" at bounding box center [567, 442] width 319 height 40
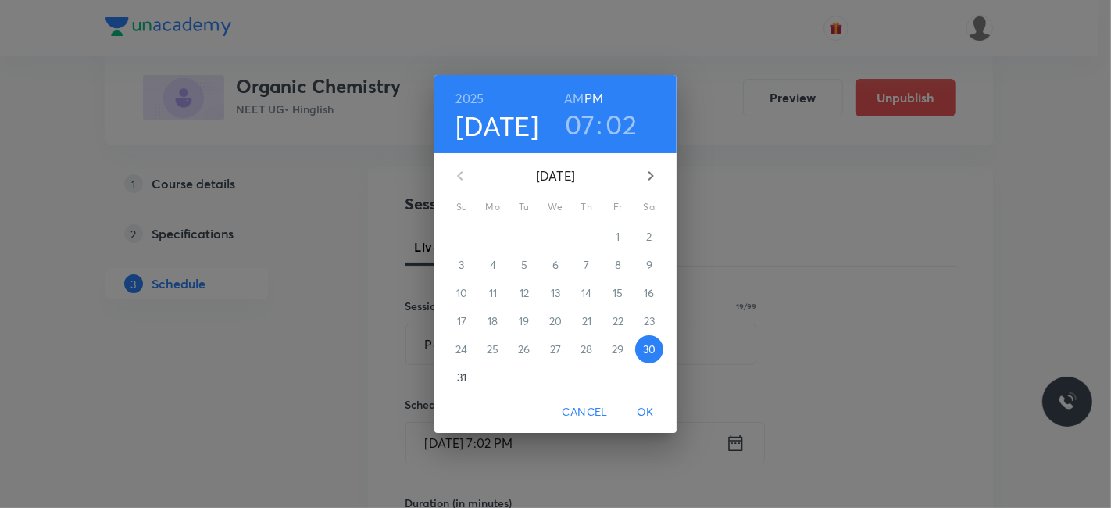
click at [653, 175] on icon "button" at bounding box center [650, 175] width 19 height 19
click at [494, 229] on p "1" at bounding box center [492, 237] width 4 height 16
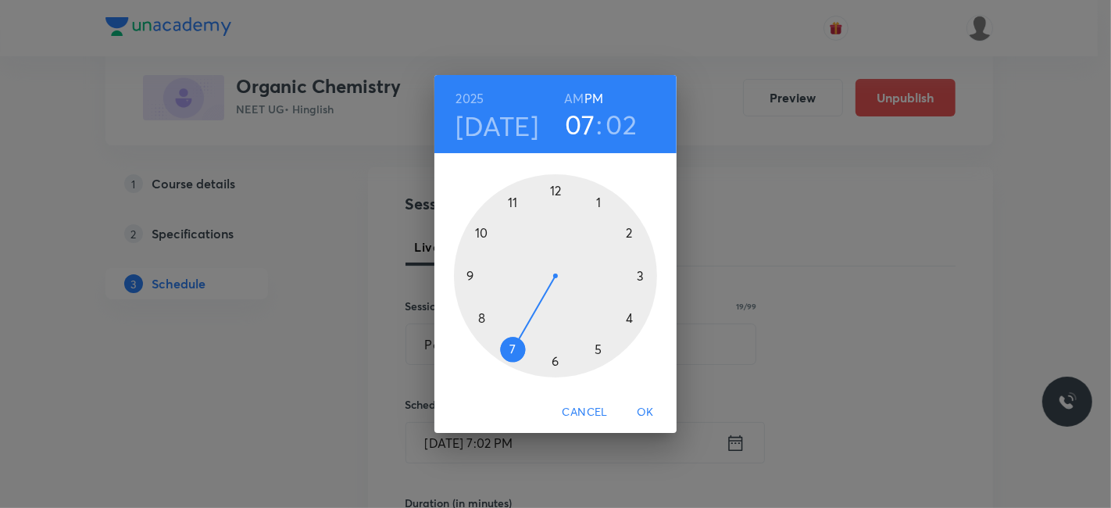
click at [511, 199] on div at bounding box center [555, 275] width 203 height 203
click at [574, 97] on h6 "AM" at bounding box center [574, 98] width 20 height 22
click at [634, 236] on div at bounding box center [555, 275] width 203 height 203
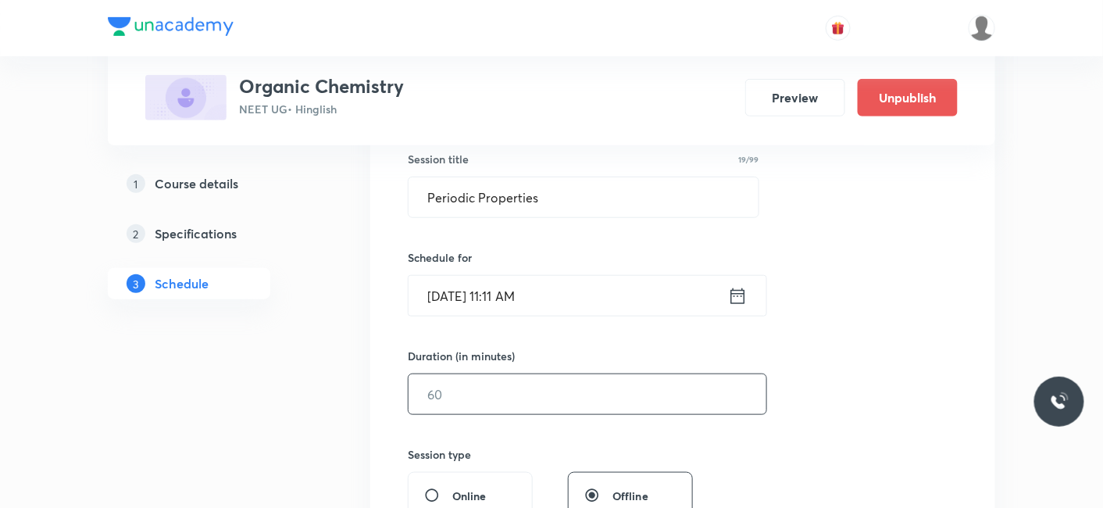
scroll to position [319, 0]
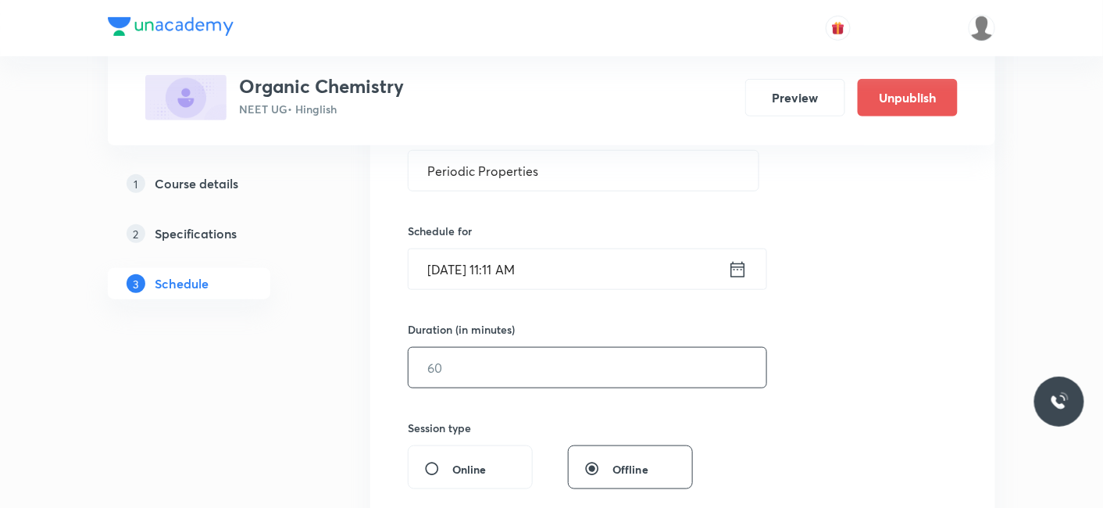
click at [543, 365] on input "text" at bounding box center [587, 368] width 358 height 40
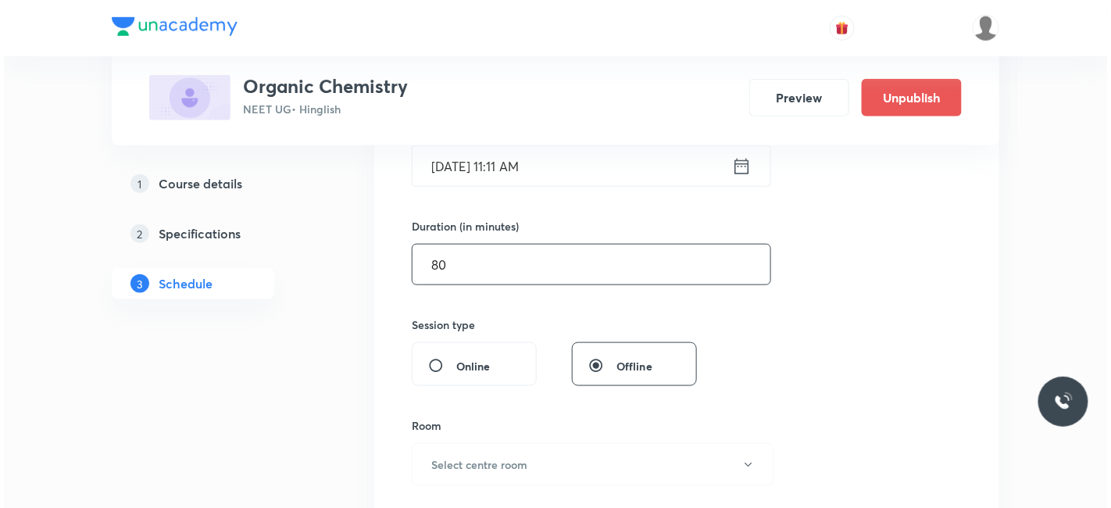
scroll to position [493, 0]
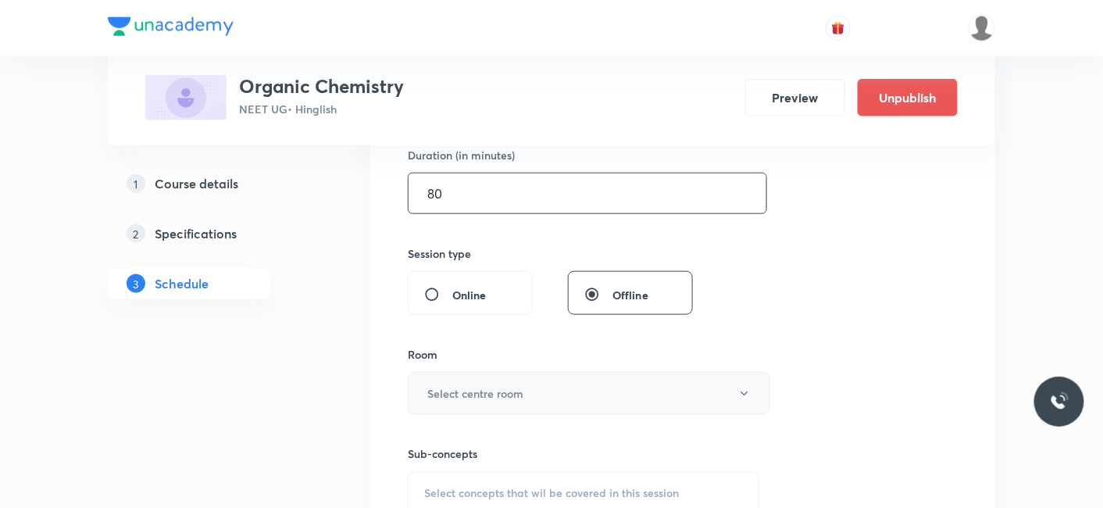
type input "80"
click at [517, 394] on h6 "Select centre room" at bounding box center [475, 393] width 96 height 16
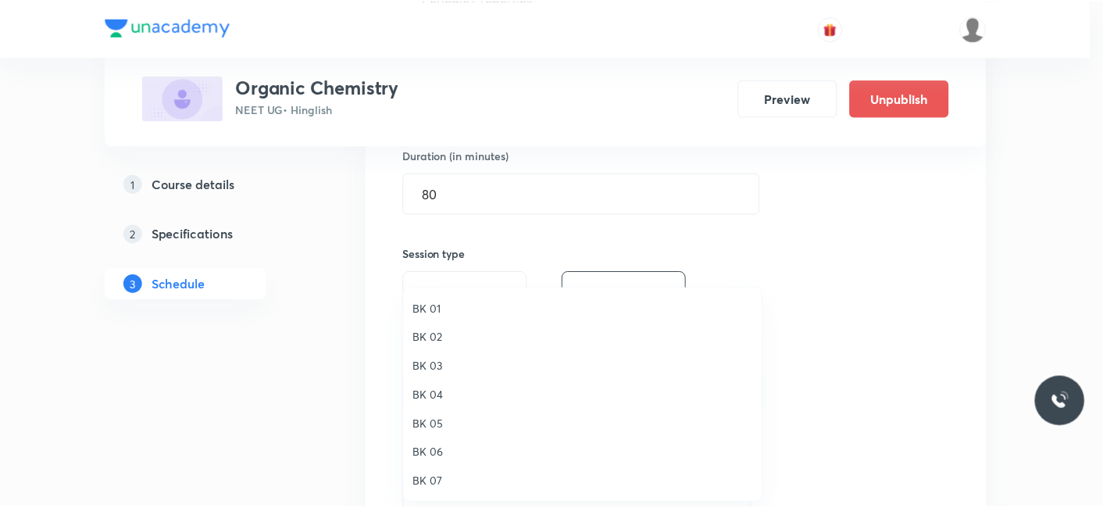
scroll to position [29, 0]
click at [430, 490] on li "BK 08" at bounding box center [586, 482] width 361 height 29
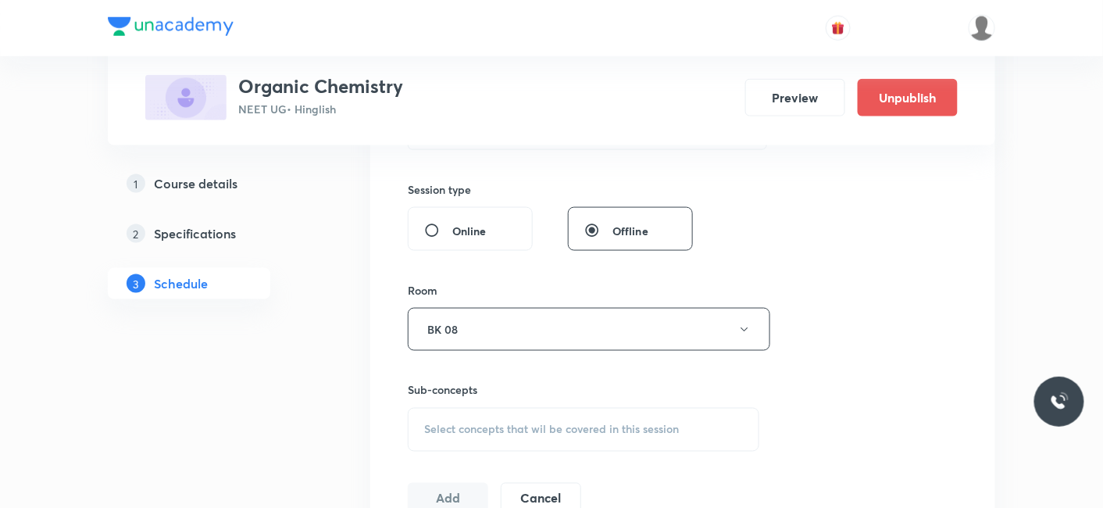
scroll to position [666, 0]
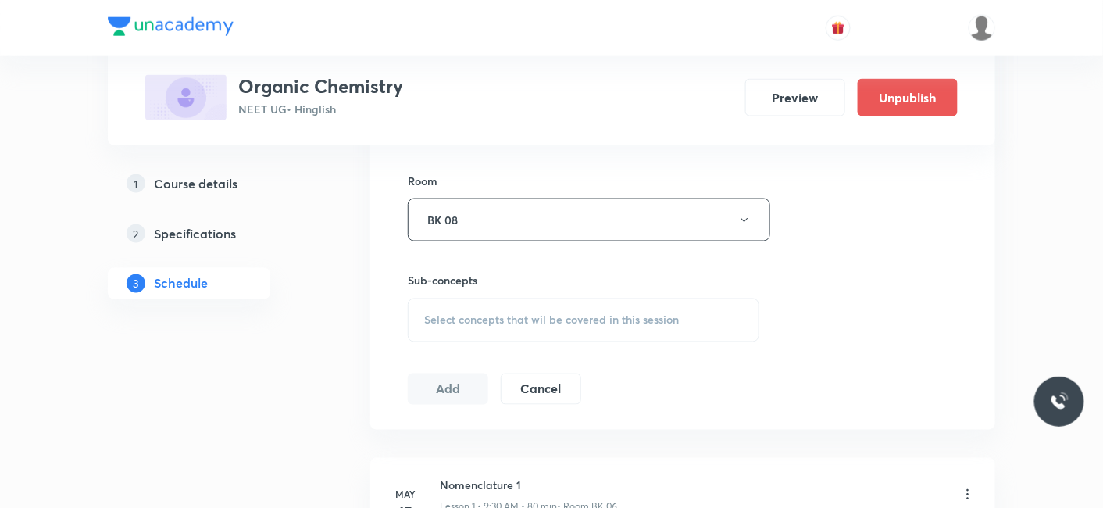
click at [455, 320] on span "Select concepts that wil be covered in this session" at bounding box center [551, 320] width 255 height 12
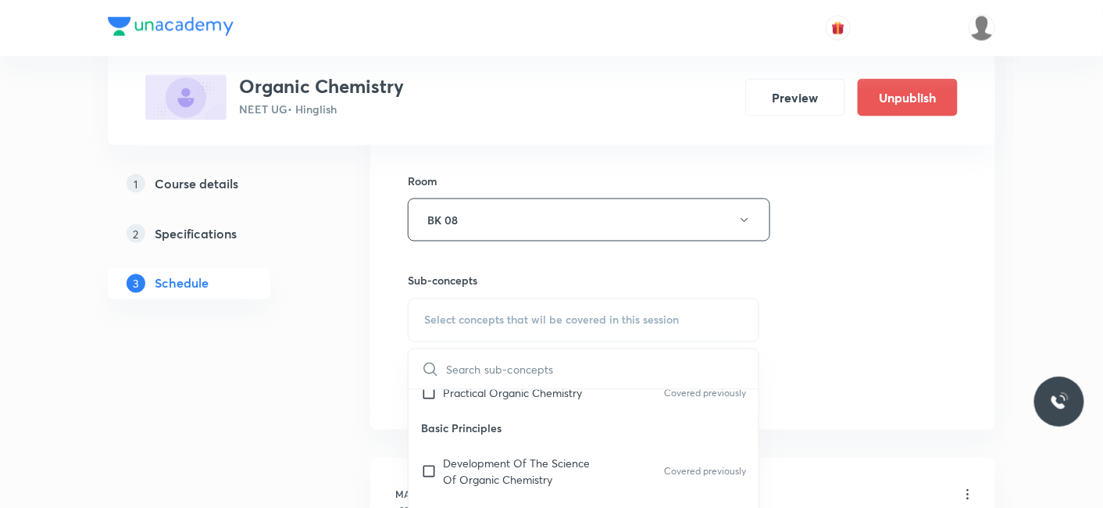
scroll to position [87, 0]
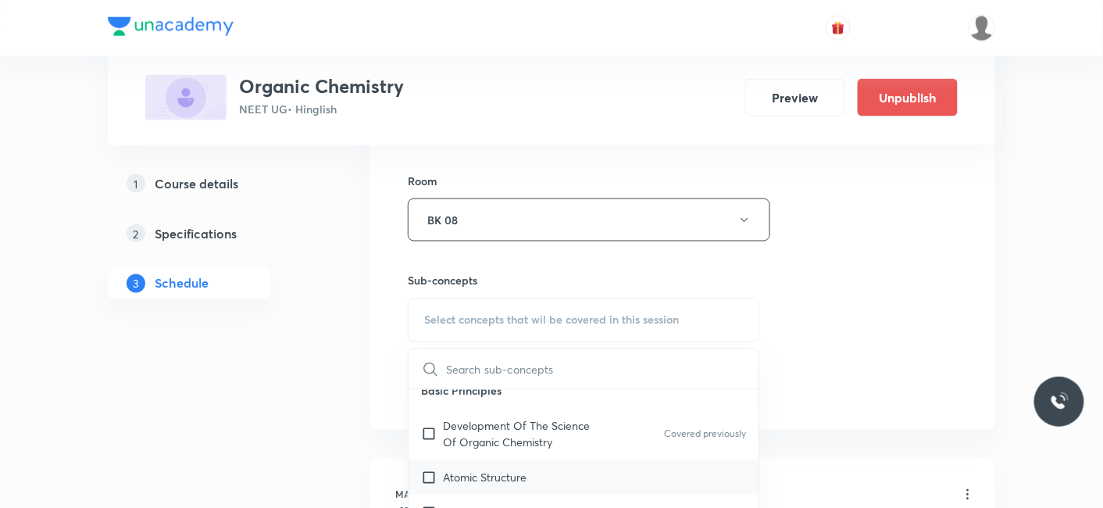
click at [464, 469] on p "Atomic Structure" at bounding box center [485, 477] width 84 height 16
checkbox input "true"
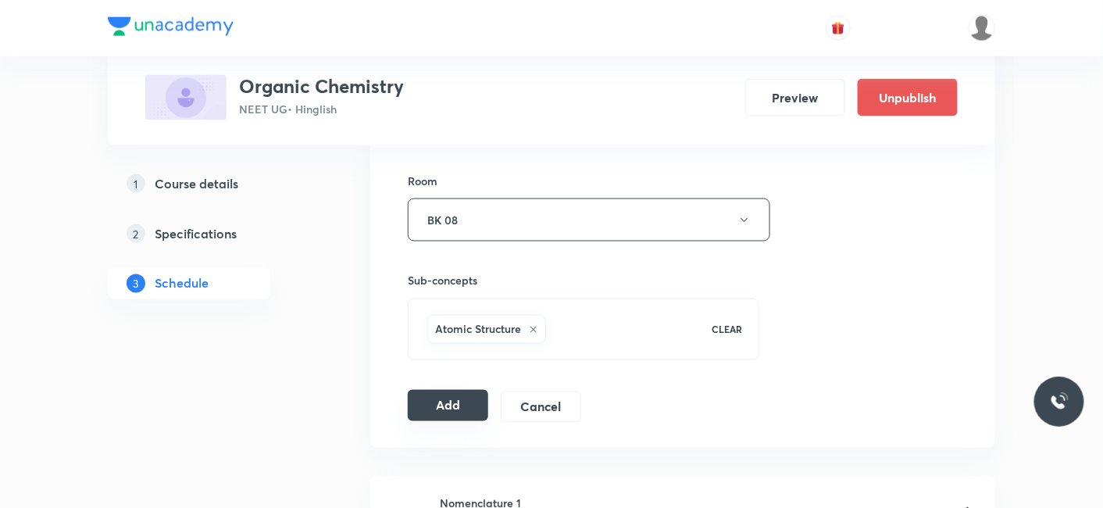
click at [429, 397] on button "Add" at bounding box center [448, 405] width 80 height 31
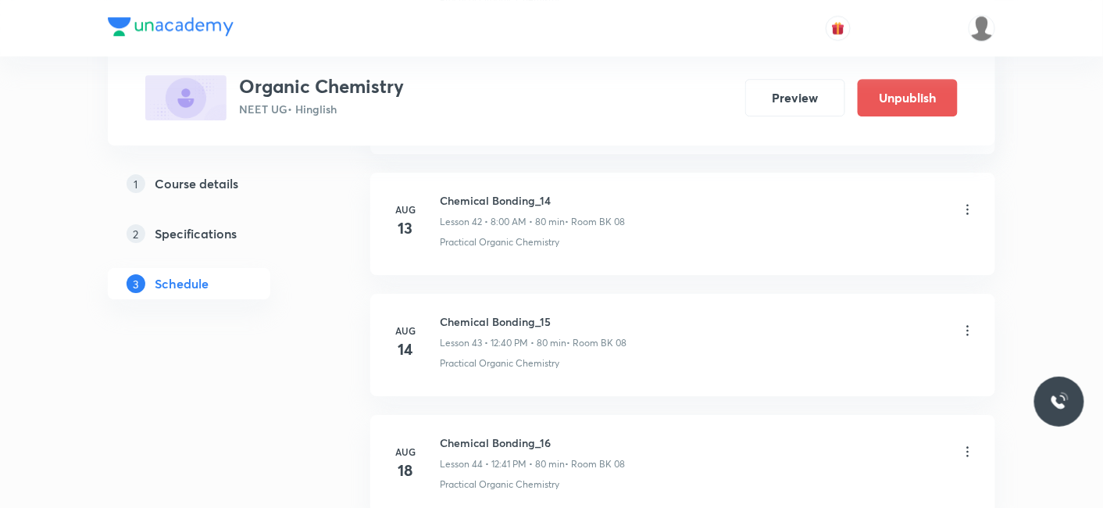
scroll to position [6419, 0]
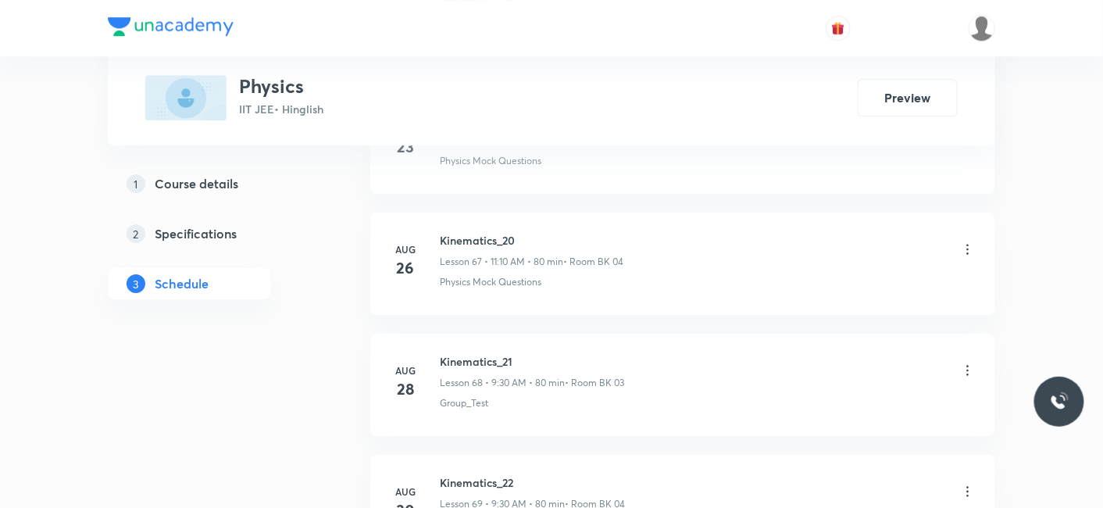
scroll to position [9064, 0]
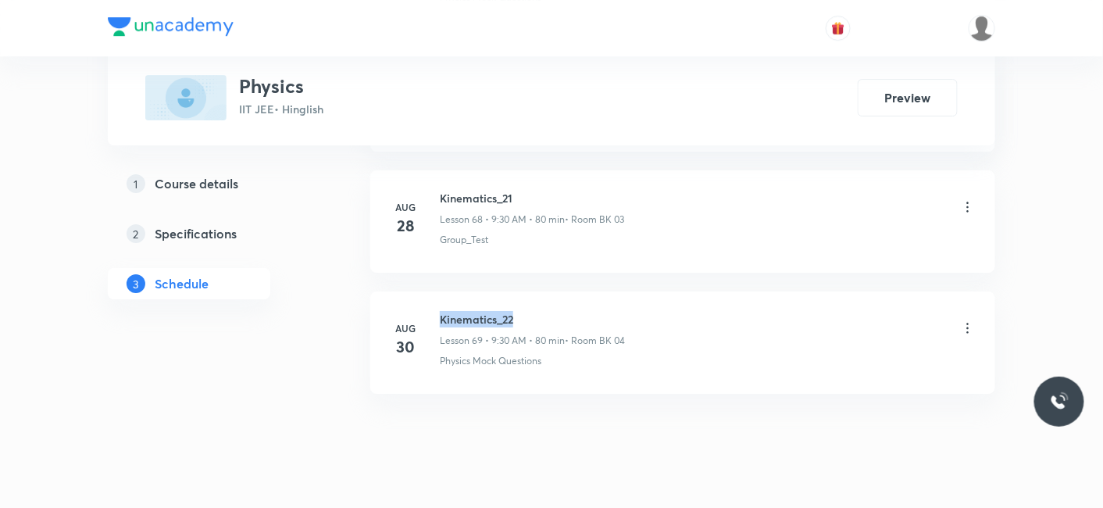
drag, startPoint x: 517, startPoint y: 287, endPoint x: 439, endPoint y: 282, distance: 78.2
click at [440, 311] on h6 "Kinematics_22" at bounding box center [532, 319] width 185 height 16
copy h6 "Kinematics_22"
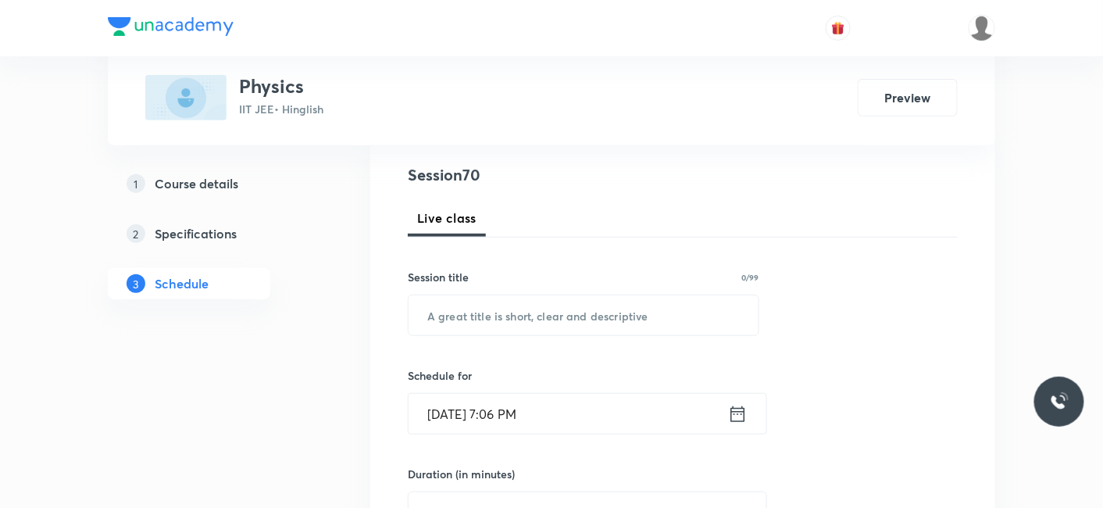
scroll to position [272, 0]
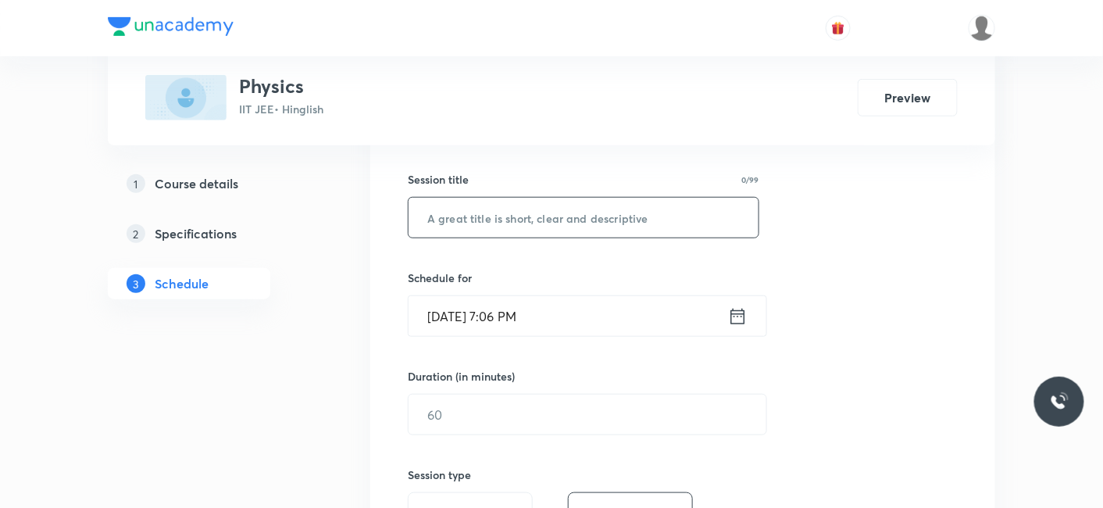
click at [528, 215] on input "text" at bounding box center [583, 218] width 350 height 40
paste input "Kinematics_22"
type input "Kinematics_23"
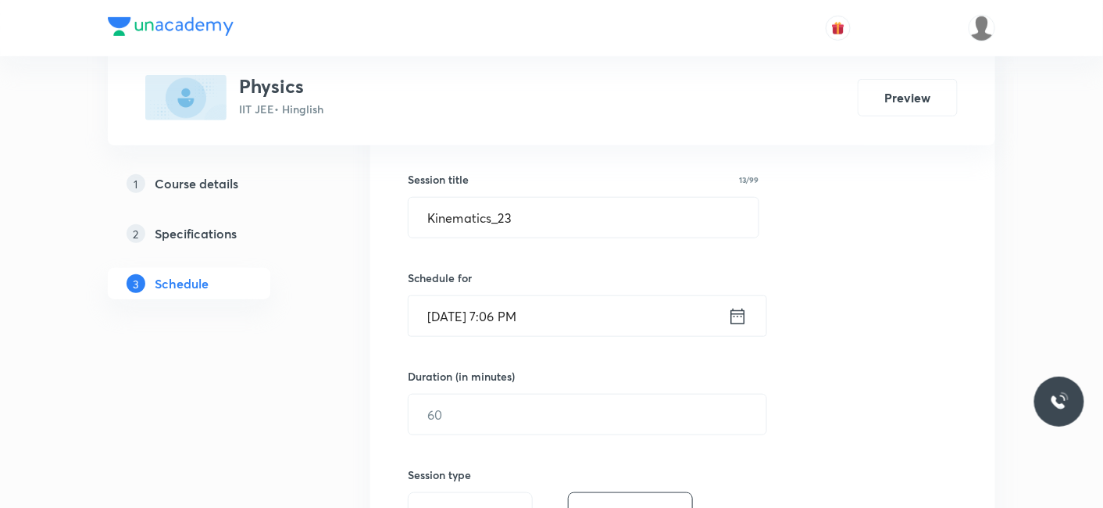
click at [494, 316] on input "[DATE] 7:06 PM" at bounding box center [567, 316] width 319 height 40
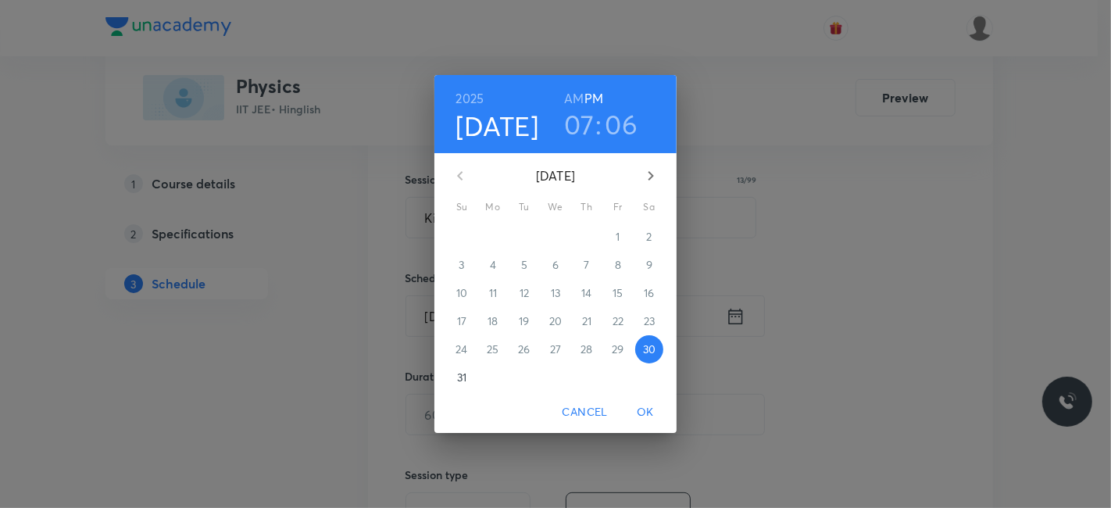
click at [651, 170] on icon "button" at bounding box center [650, 175] width 19 height 19
click at [488, 234] on span "1" at bounding box center [493, 237] width 28 height 16
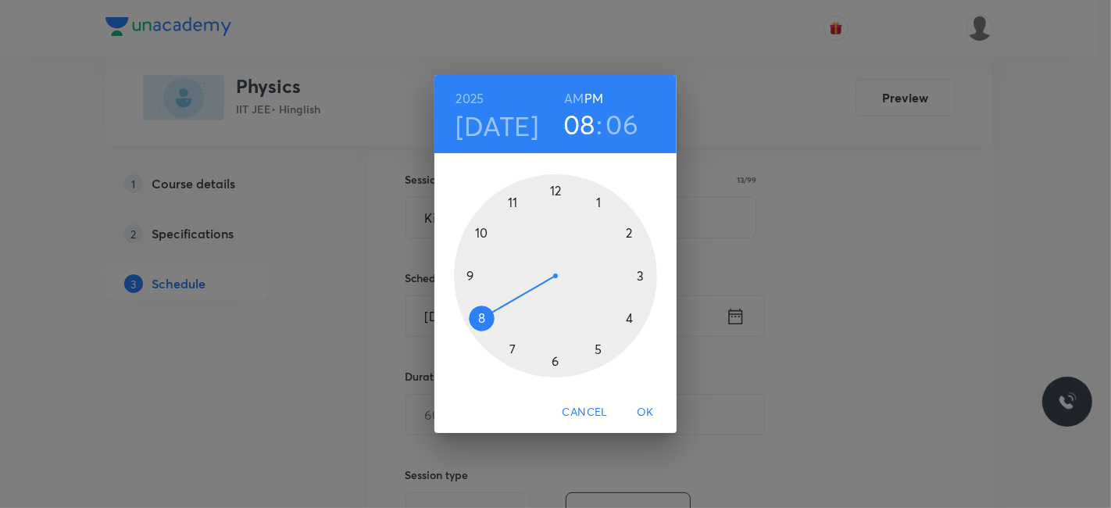
click at [481, 313] on div at bounding box center [555, 275] width 203 height 203
click at [582, 101] on h6 "AM" at bounding box center [574, 98] width 20 height 22
click at [553, 194] on div at bounding box center [555, 275] width 203 height 203
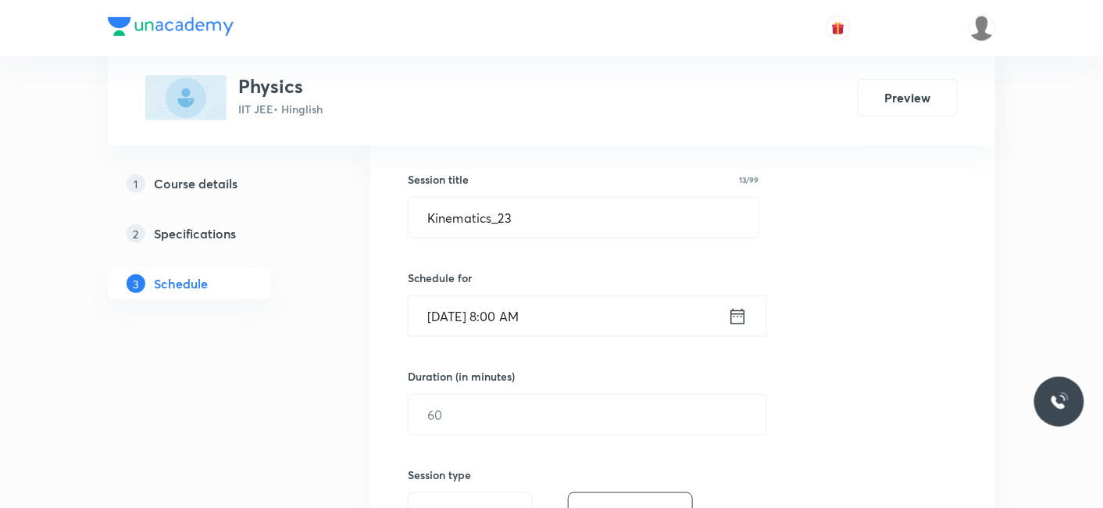
scroll to position [445, 0]
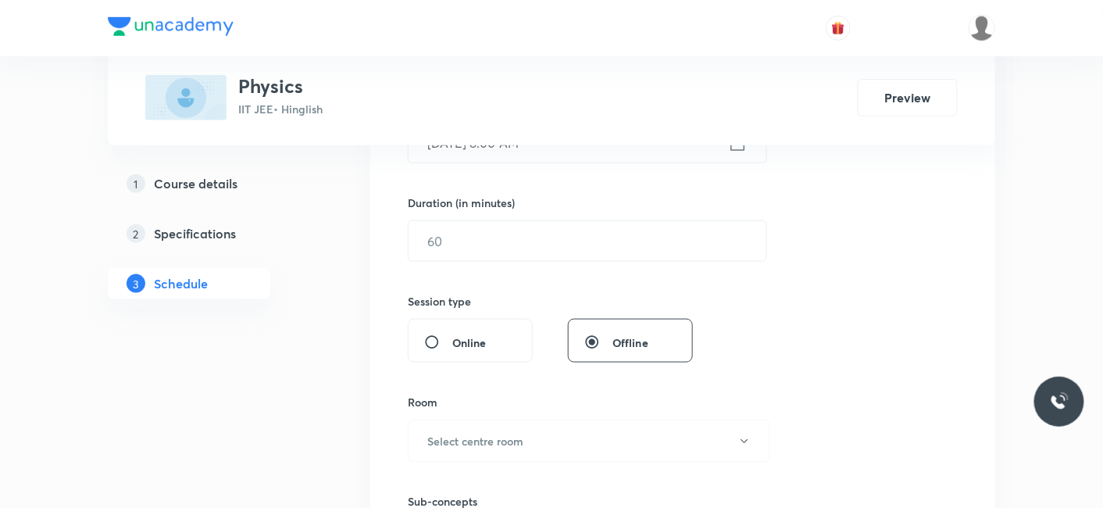
click at [460, 209] on h6 "Duration (in minutes)" at bounding box center [461, 202] width 107 height 16
click at [460, 226] on input "text" at bounding box center [587, 241] width 358 height 40
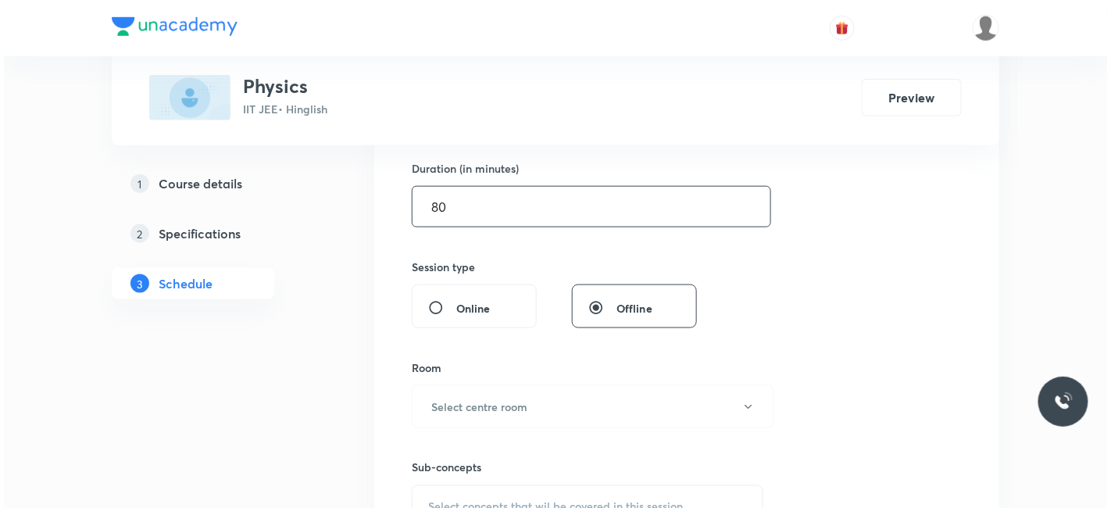
scroll to position [532, 0]
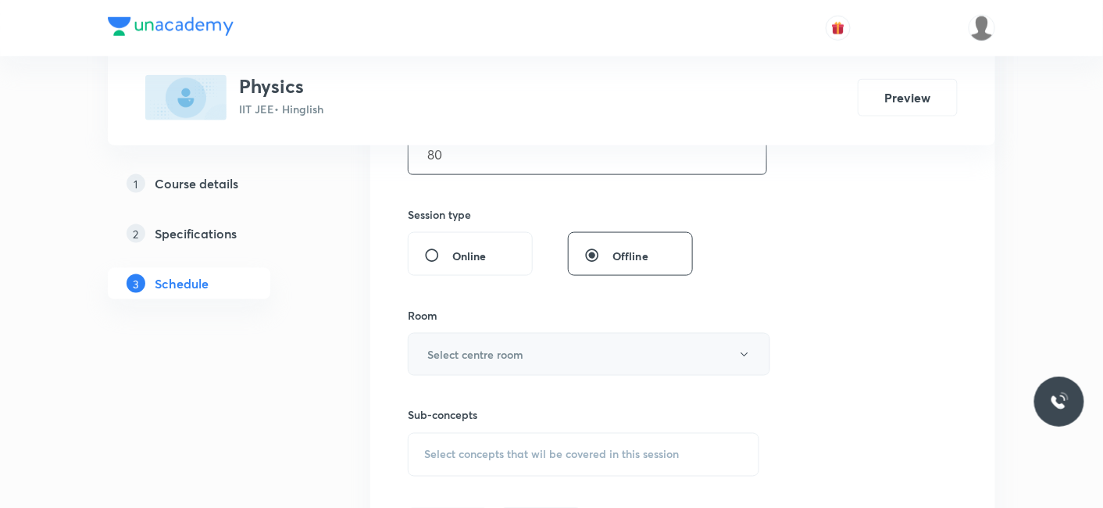
type input "80"
click at [462, 347] on h6 "Select centre room" at bounding box center [475, 354] width 96 height 16
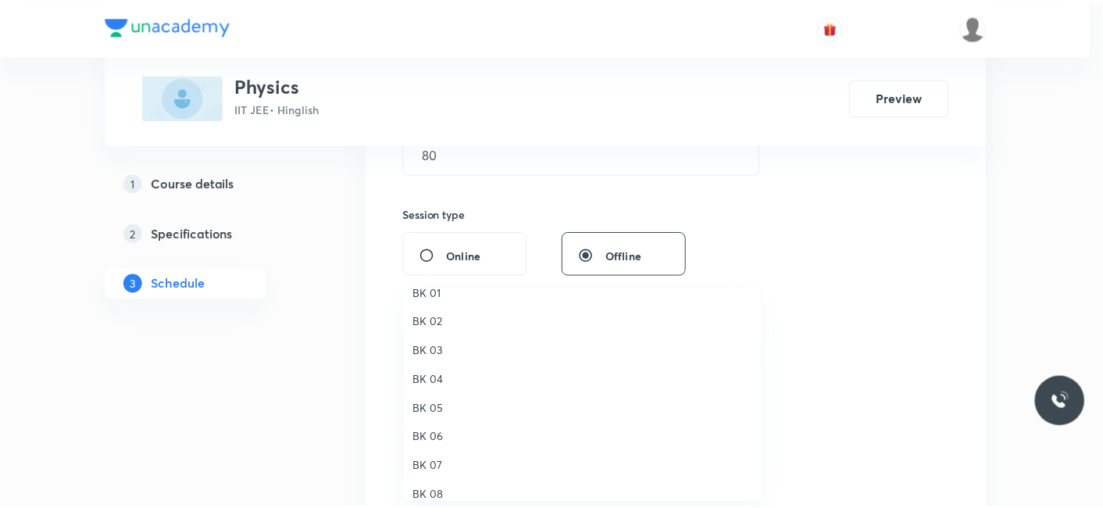
scroll to position [29, 0]
click at [433, 312] on span "BK 02" at bounding box center [586, 309] width 342 height 16
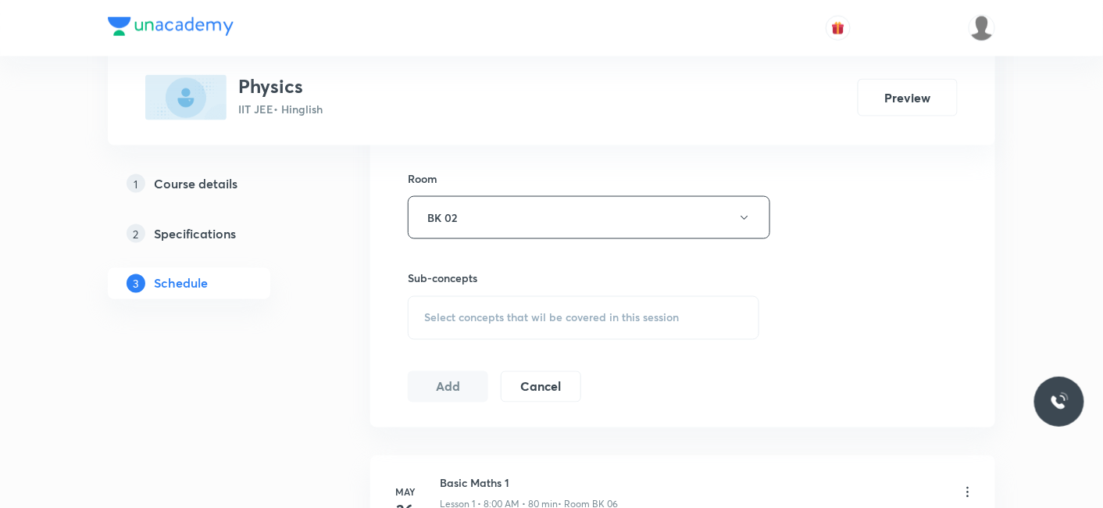
scroll to position [705, 0]
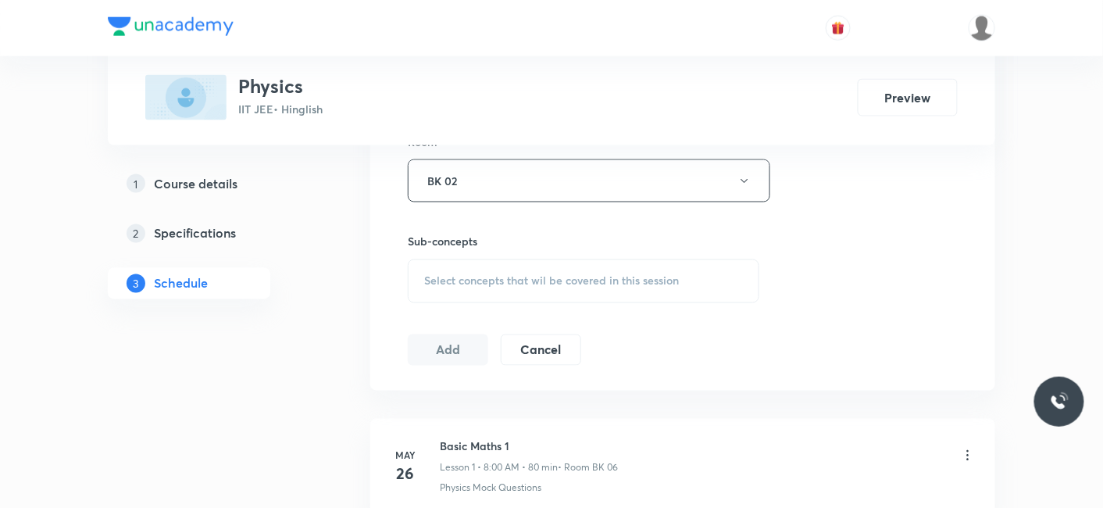
click at [493, 276] on span "Select concepts that wil be covered in this session" at bounding box center [551, 281] width 255 height 12
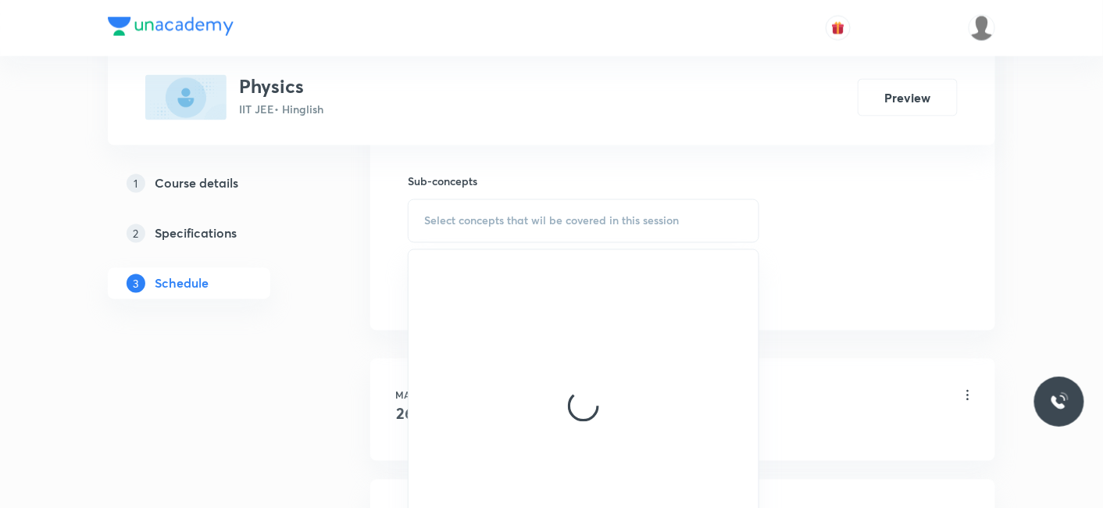
scroll to position [792, 0]
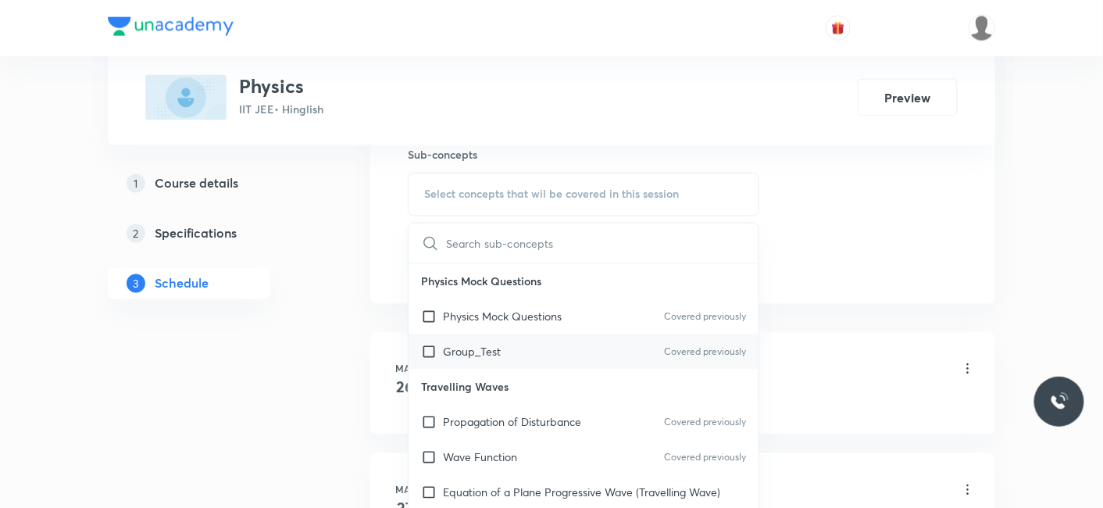
click at [472, 355] on p "Group_Test" at bounding box center [472, 352] width 58 height 16
checkbox input "true"
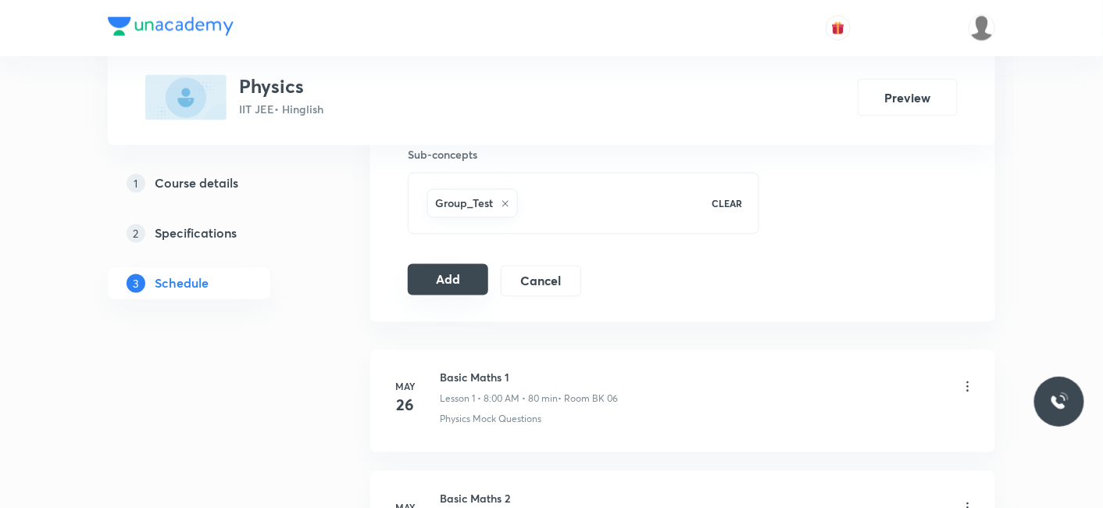
click at [433, 273] on button "Add" at bounding box center [448, 279] width 80 height 31
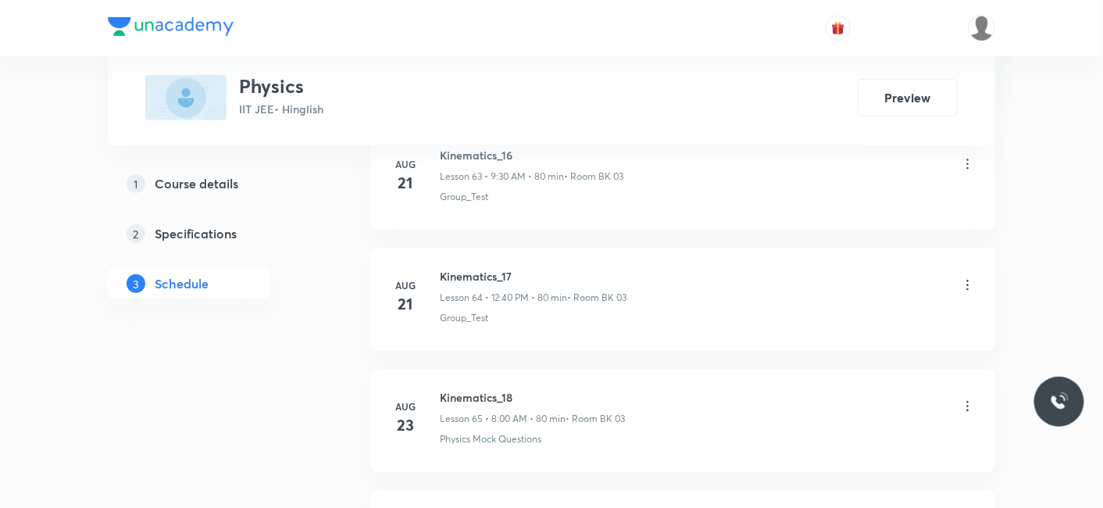
scroll to position [8348, 0]
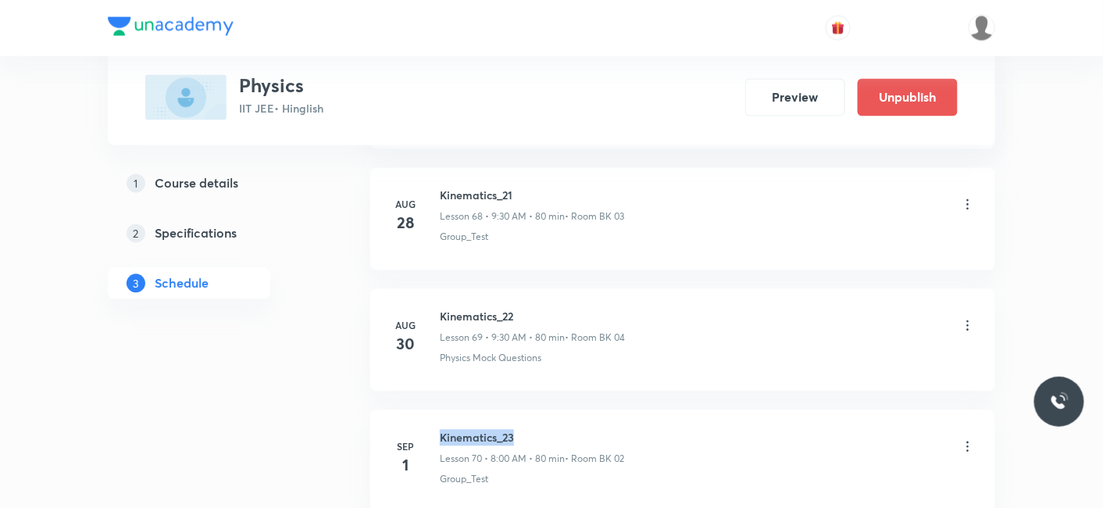
drag, startPoint x: 441, startPoint y: 408, endPoint x: 522, endPoint y: 409, distance: 81.2
click at [522, 430] on h6 "Kinematics_23" at bounding box center [532, 438] width 184 height 16
copy h6 "Kinematics_23"
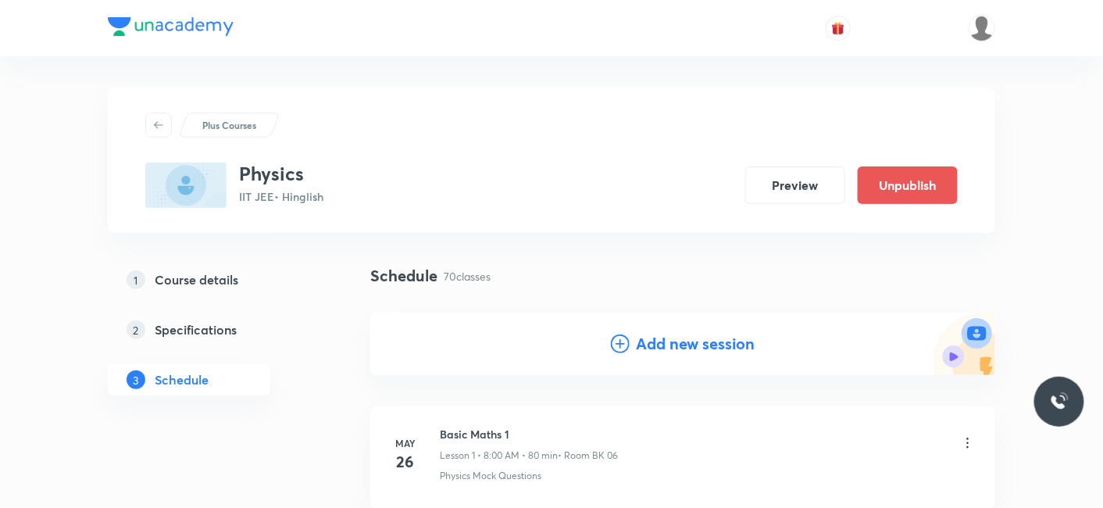
click at [651, 353] on h4 "Add new session" at bounding box center [695, 343] width 119 height 23
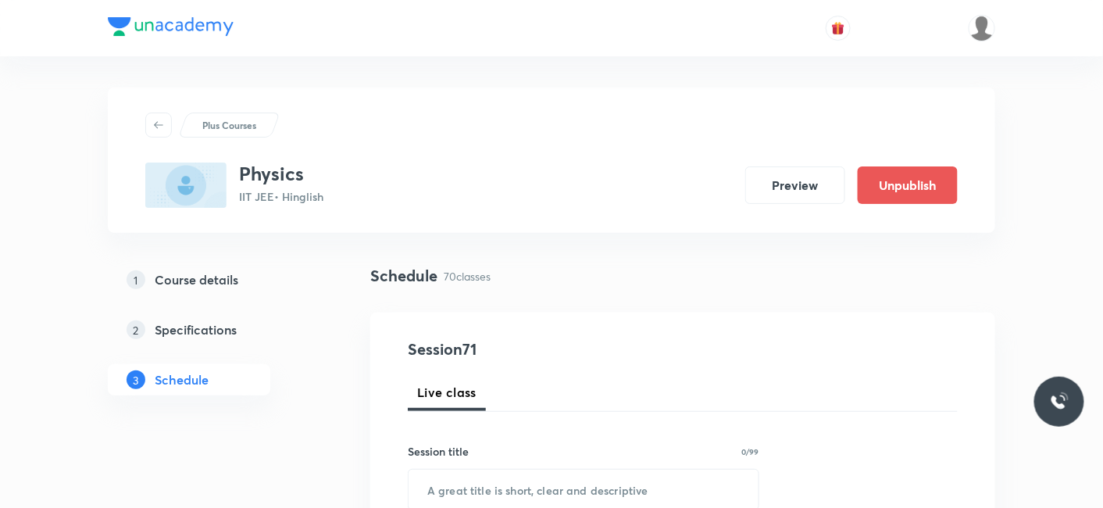
scroll to position [87, 0]
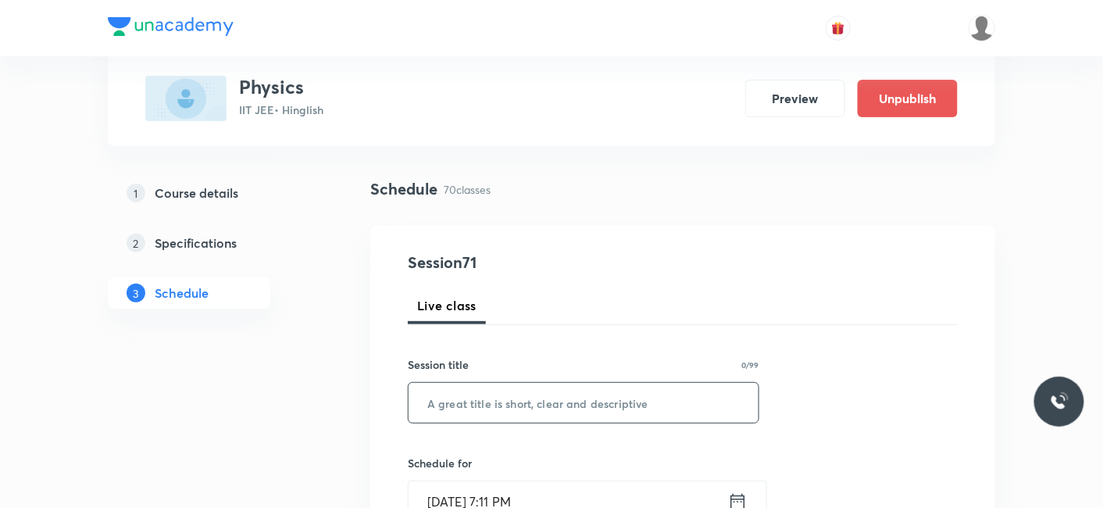
click at [534, 391] on input "text" at bounding box center [583, 403] width 350 height 40
paste input "Kinematics_23"
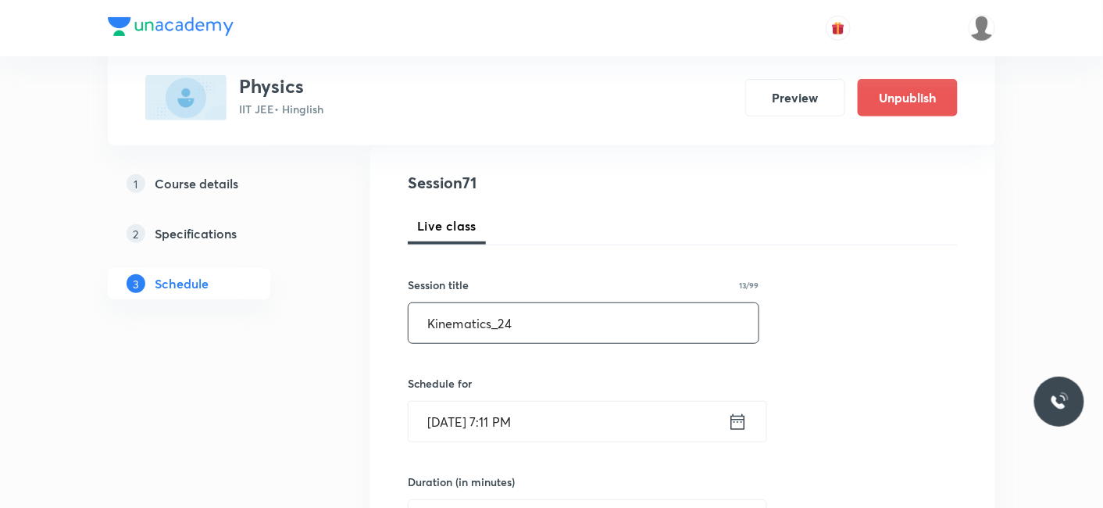
scroll to position [260, 0]
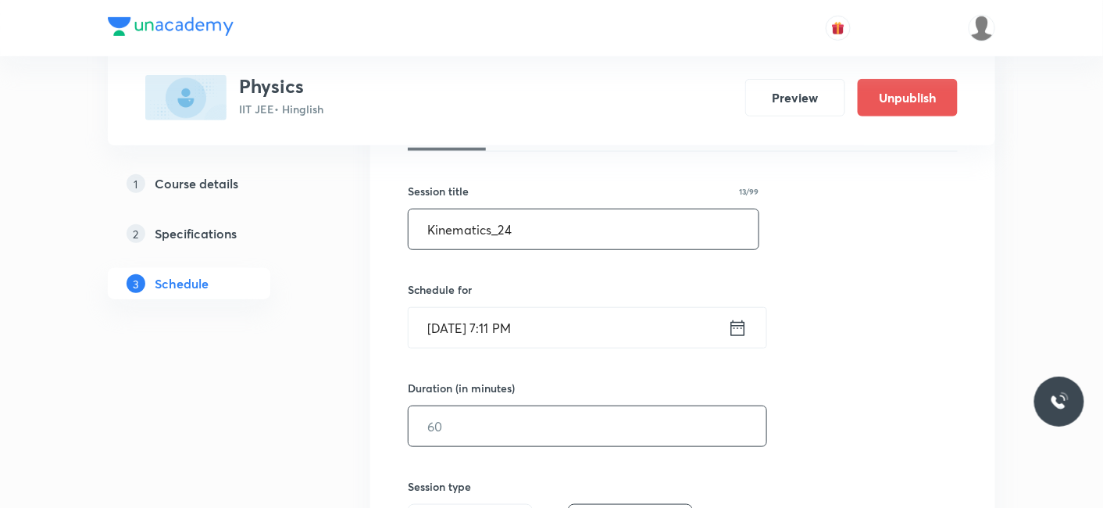
type input "Kinematics_24"
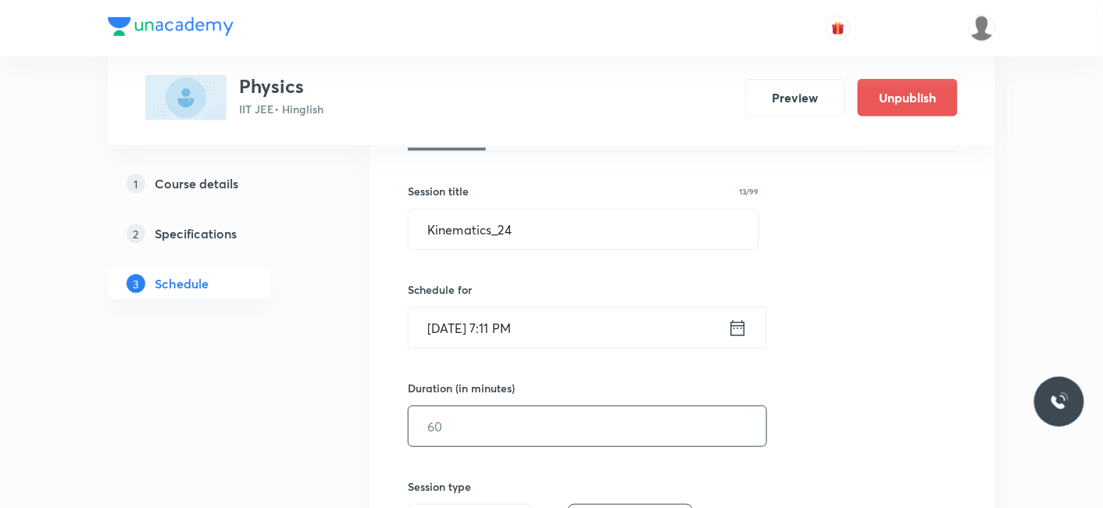
click at [468, 421] on input "text" at bounding box center [587, 426] width 358 height 40
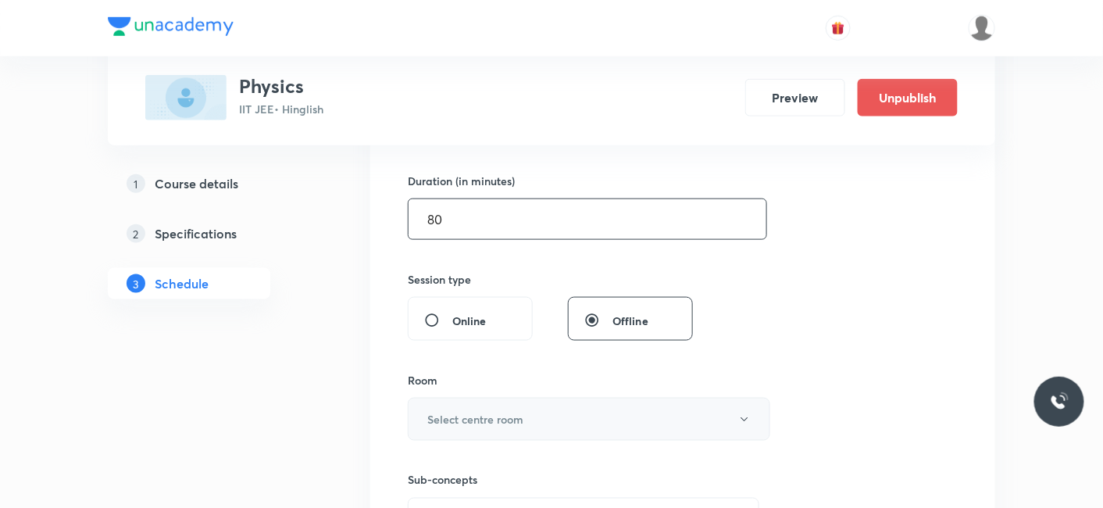
scroll to position [520, 0]
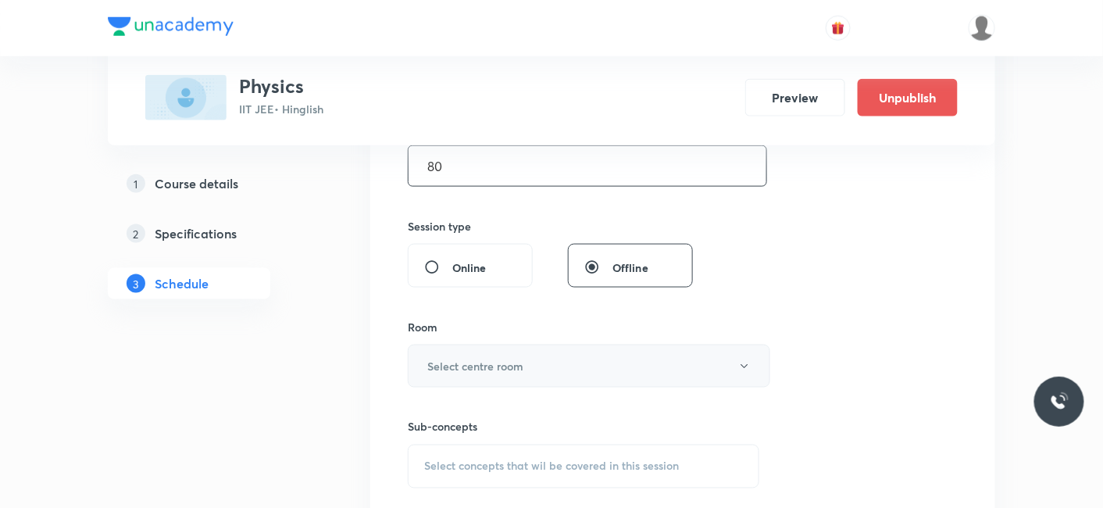
type input "80"
click at [470, 369] on h6 "Select centre room" at bounding box center [475, 366] width 96 height 16
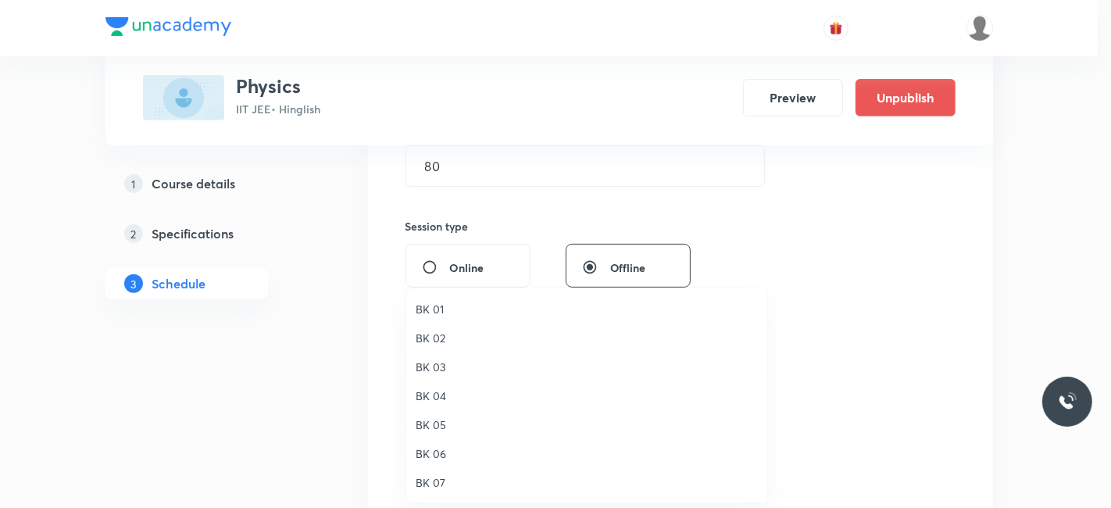
click at [436, 336] on span "BK 02" at bounding box center [586, 338] width 342 height 16
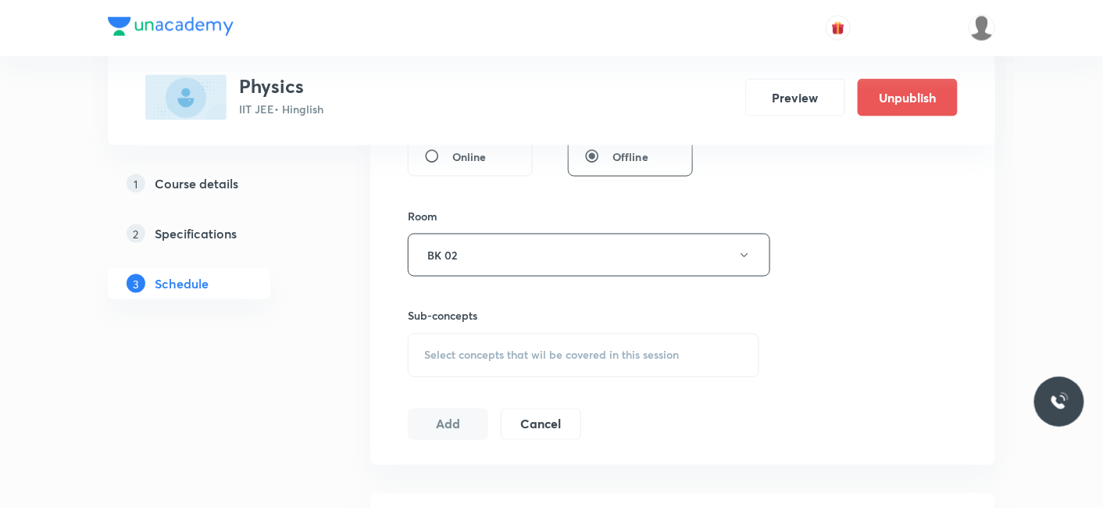
scroll to position [693, 0]
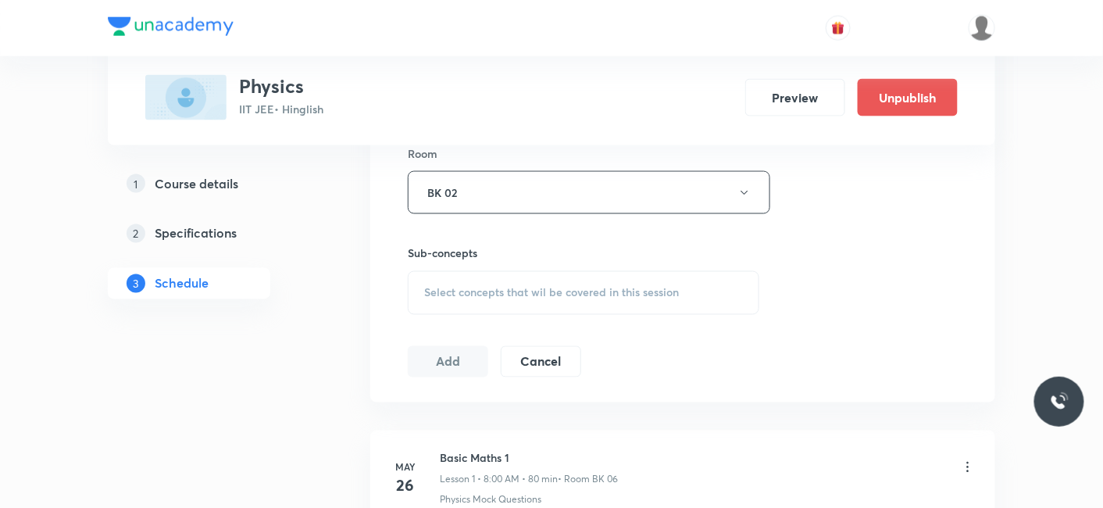
click at [505, 288] on span "Select concepts that wil be covered in this session" at bounding box center [551, 293] width 255 height 12
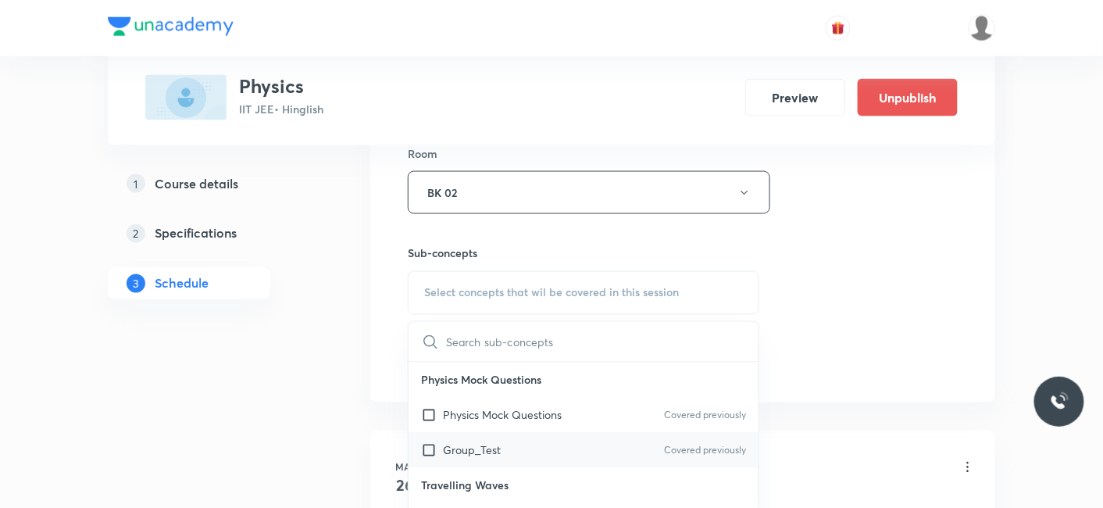
click at [486, 444] on p "Group_Test" at bounding box center [472, 450] width 58 height 16
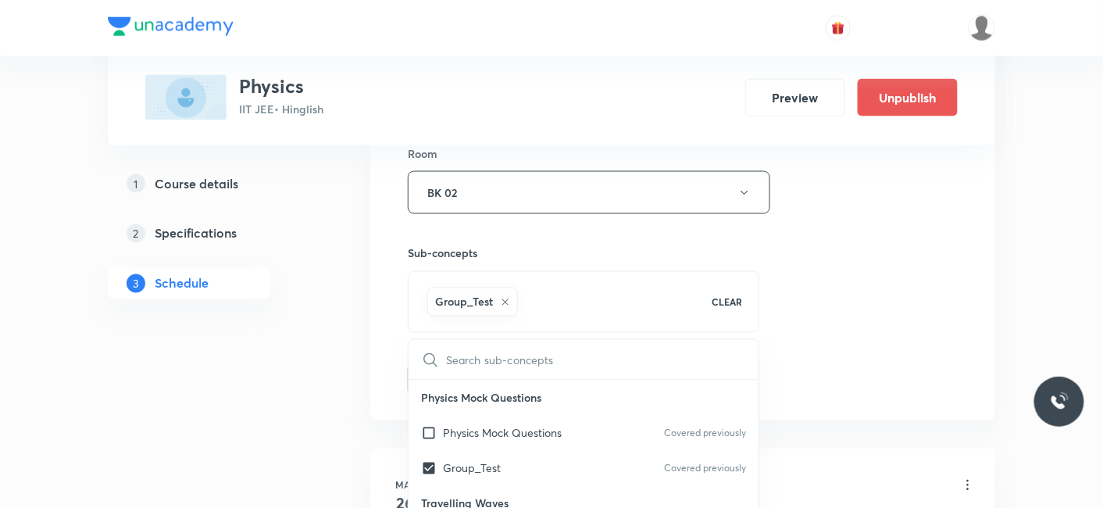
checkbox input "true"
drag, startPoint x: 294, startPoint y: 395, endPoint x: 314, endPoint y: 384, distance: 23.1
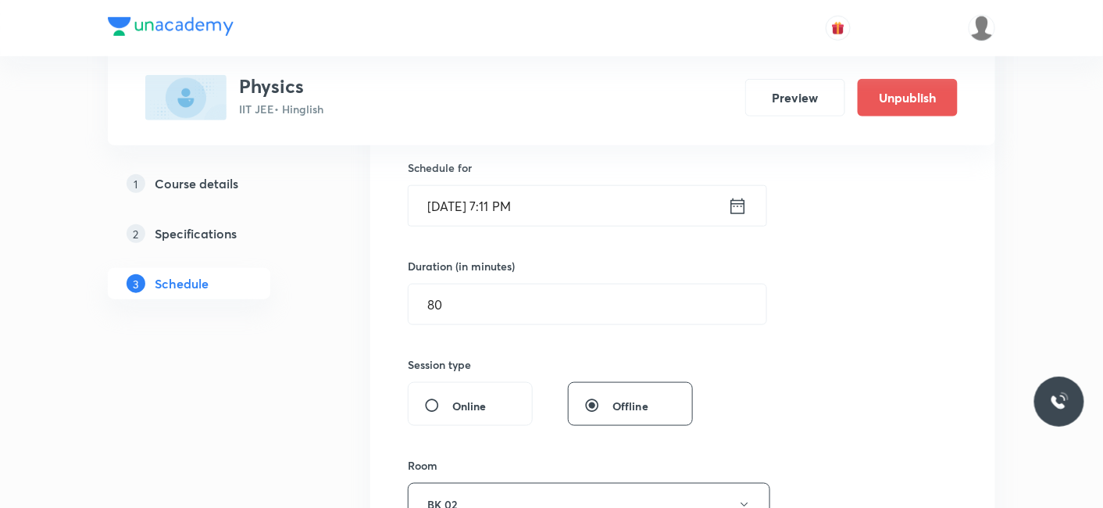
scroll to position [347, 0]
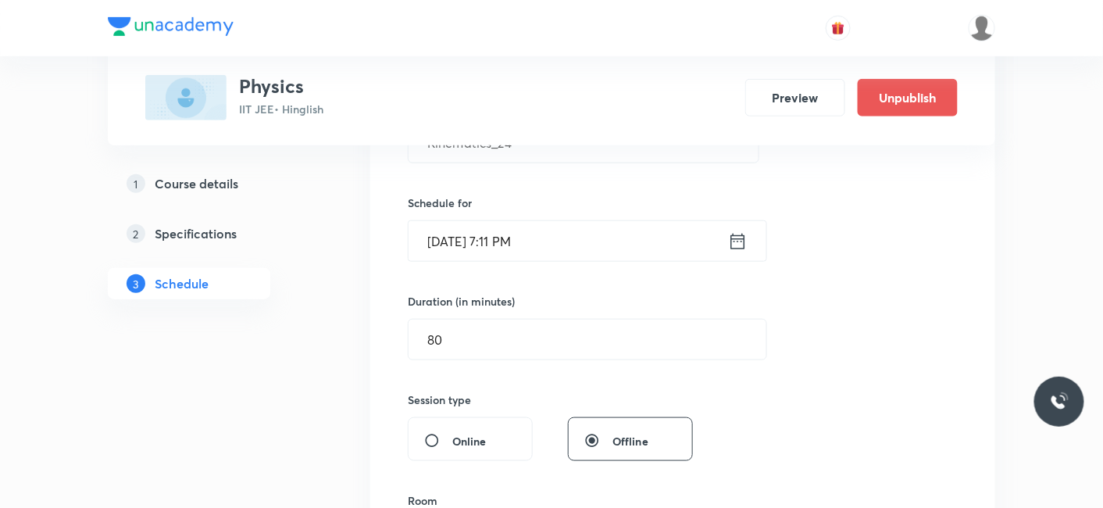
click at [583, 237] on input "Aug 30, 2025, 7:11 PM" at bounding box center [567, 241] width 319 height 40
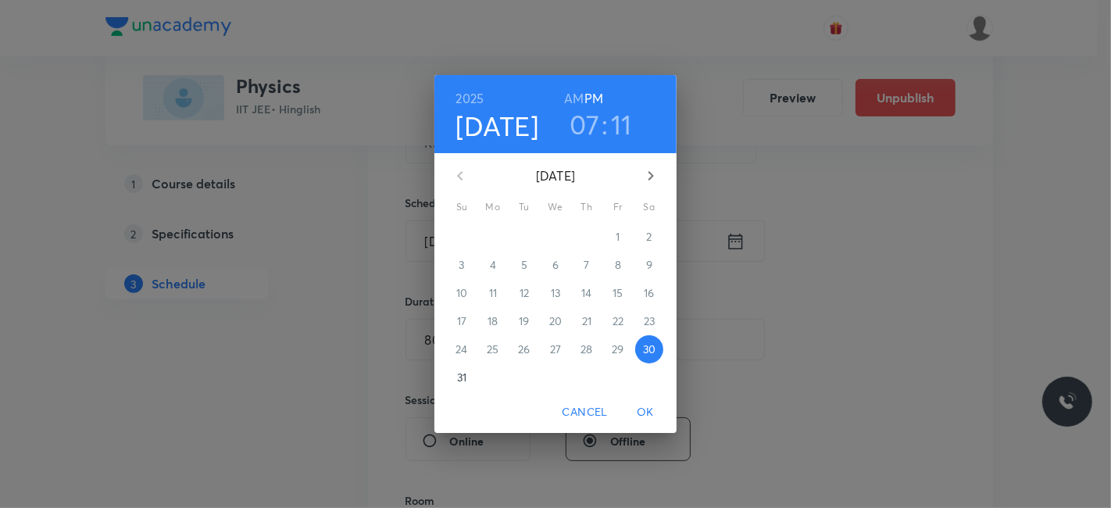
click at [642, 169] on icon "button" at bounding box center [650, 175] width 19 height 19
click at [492, 240] on p "1" at bounding box center [492, 237] width 4 height 16
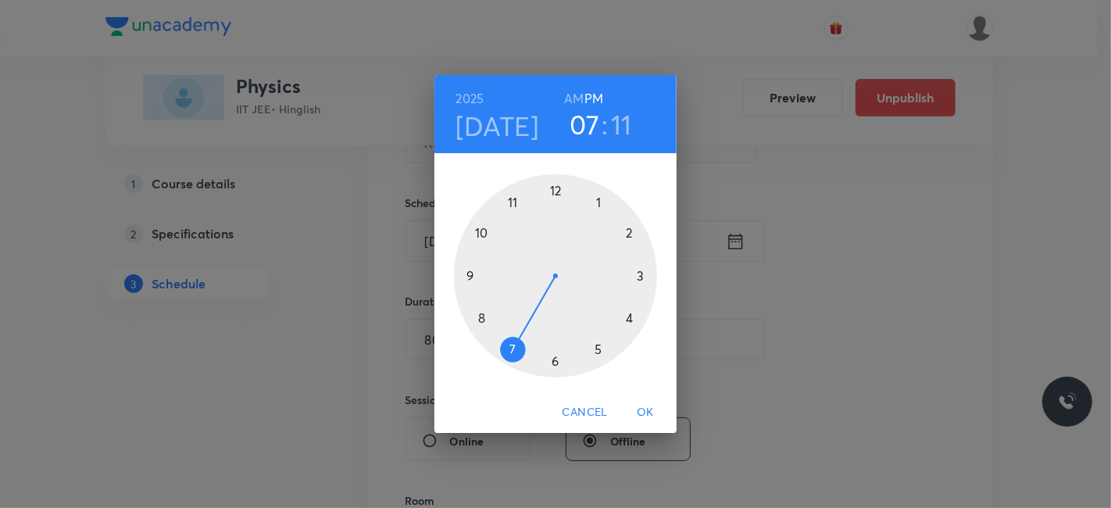
click at [586, 128] on h3 "07" at bounding box center [584, 124] width 30 height 33
click at [555, 188] on div at bounding box center [555, 275] width 203 height 203
click at [483, 316] on div at bounding box center [555, 275] width 203 height 203
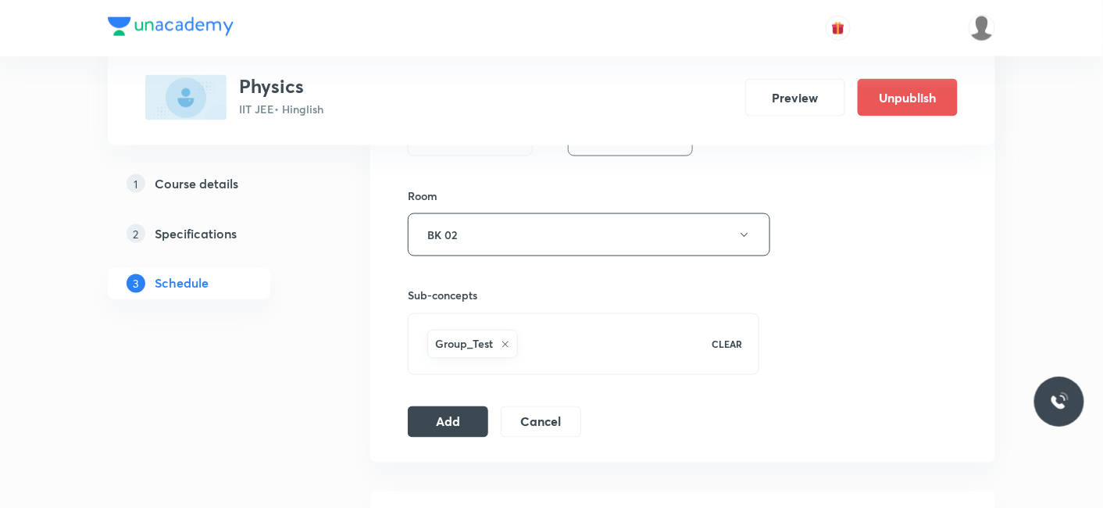
scroll to position [693, 0]
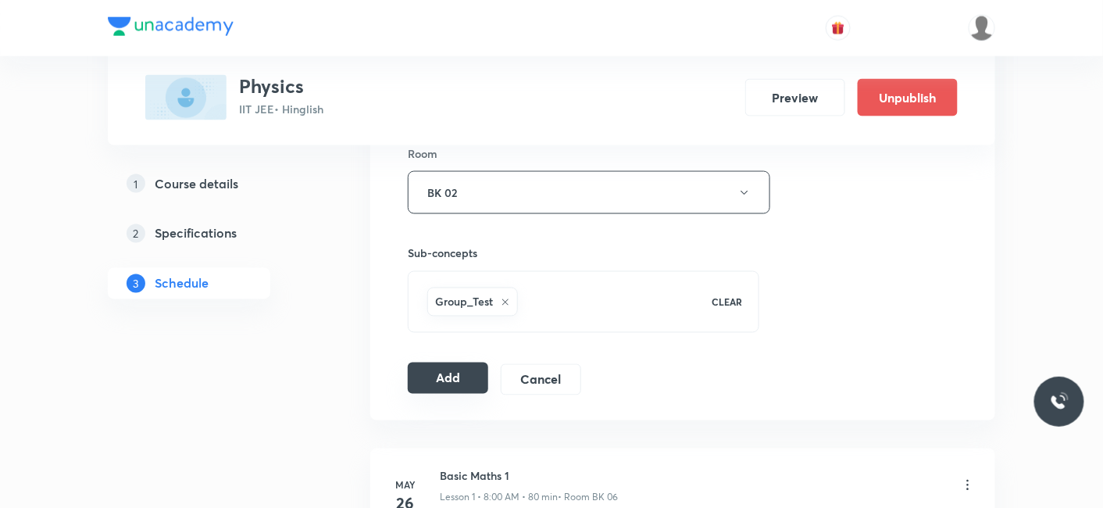
click at [452, 379] on button "Add" at bounding box center [448, 377] width 80 height 31
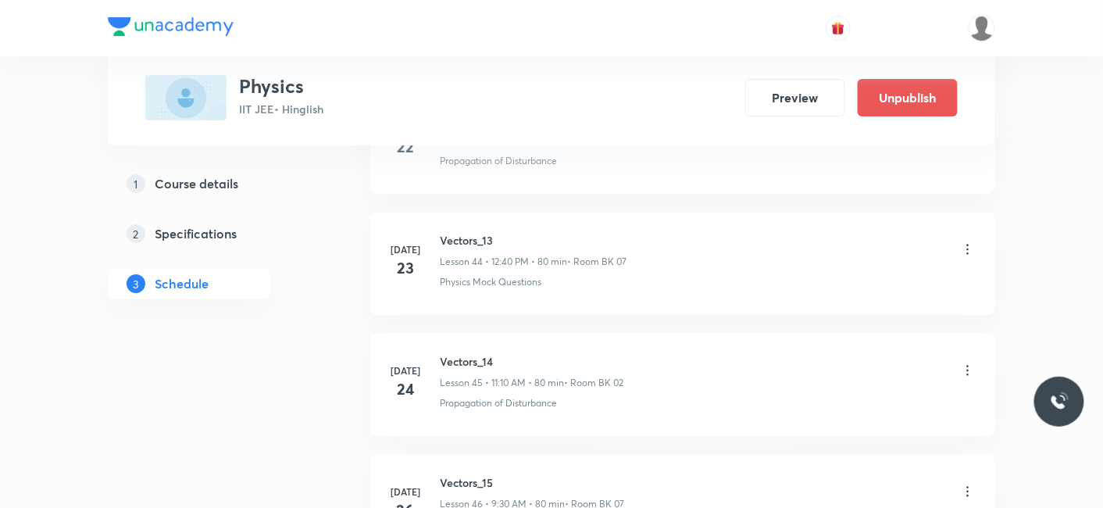
scroll to position [8590, 0]
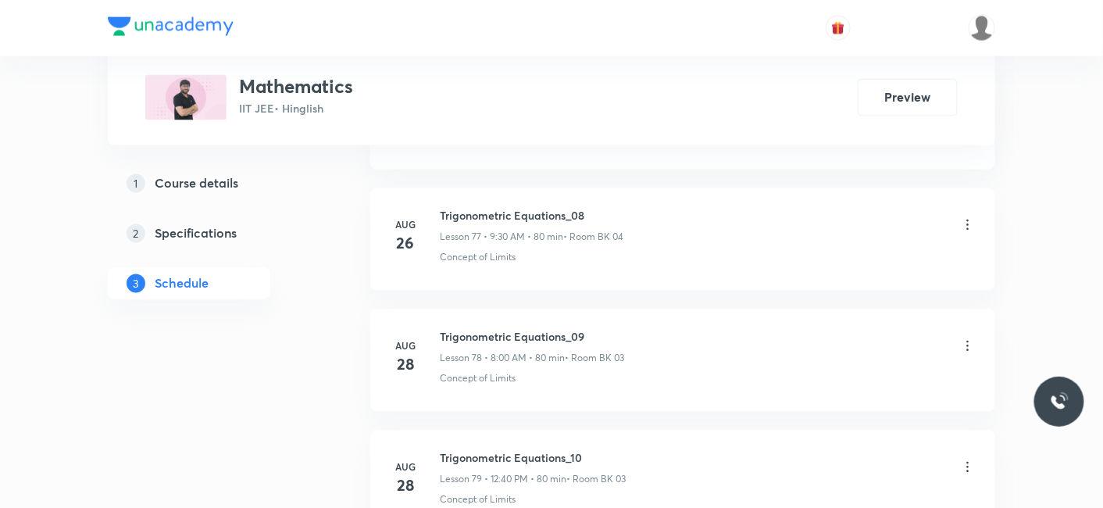
scroll to position [10512, 0]
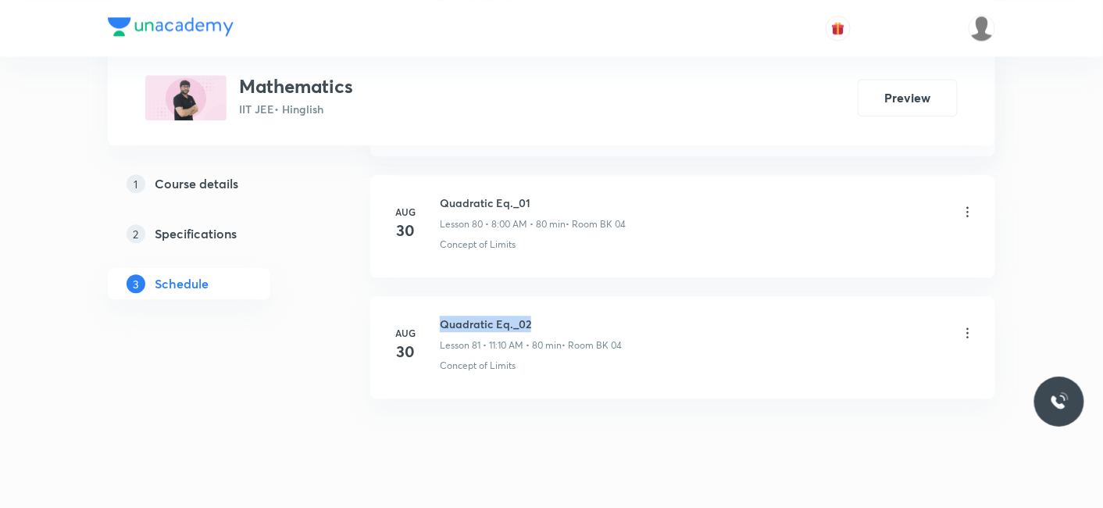
drag, startPoint x: 440, startPoint y: 287, endPoint x: 604, endPoint y: 281, distance: 163.3
click at [604, 316] on h6 "Quadratic Eq._02" at bounding box center [531, 324] width 182 height 16
copy h6 "Quadratic Eq._02"
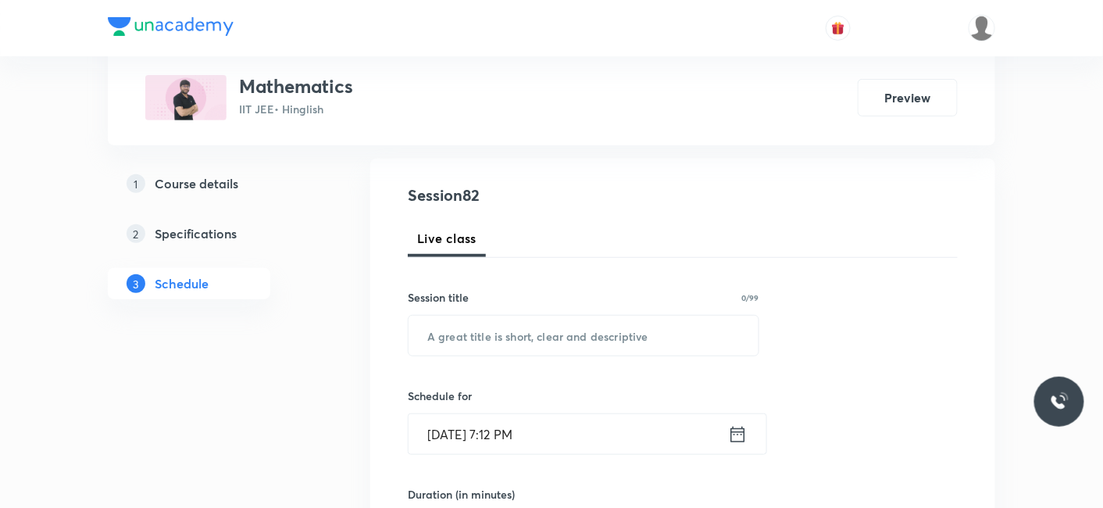
scroll to position [173, 0]
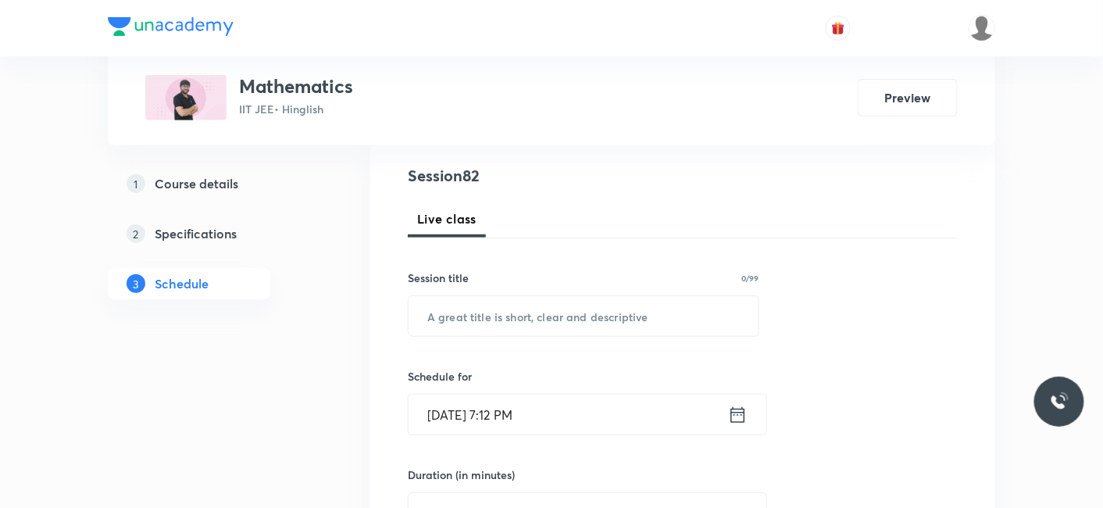
click at [547, 315] on input "text" at bounding box center [583, 316] width 350 height 40
paste input "Quadratic Eq._02"
type input "Quadratic Eq._03"
click at [492, 422] on input "[DATE] 7:12 PM" at bounding box center [567, 414] width 319 height 40
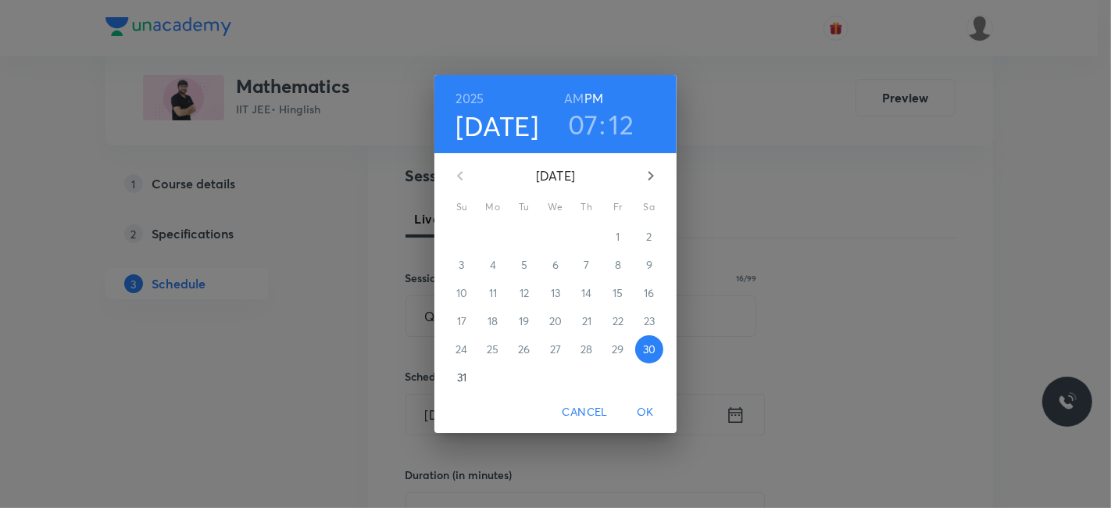
click at [651, 176] on icon "button" at bounding box center [650, 175] width 5 height 9
click at [494, 229] on p "1" at bounding box center [492, 237] width 4 height 16
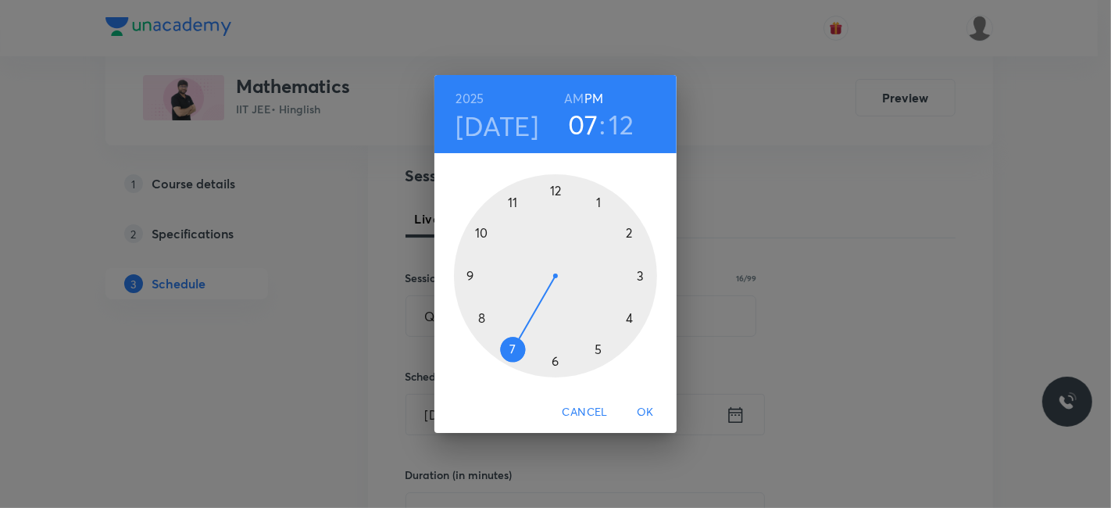
click at [470, 279] on div at bounding box center [555, 275] width 203 height 203
drag, startPoint x: 570, startPoint y: 94, endPoint x: 571, endPoint y: 146, distance: 51.5
click at [569, 95] on h6 "AM" at bounding box center [574, 98] width 20 height 22
click at [555, 359] on div at bounding box center [555, 275] width 203 height 203
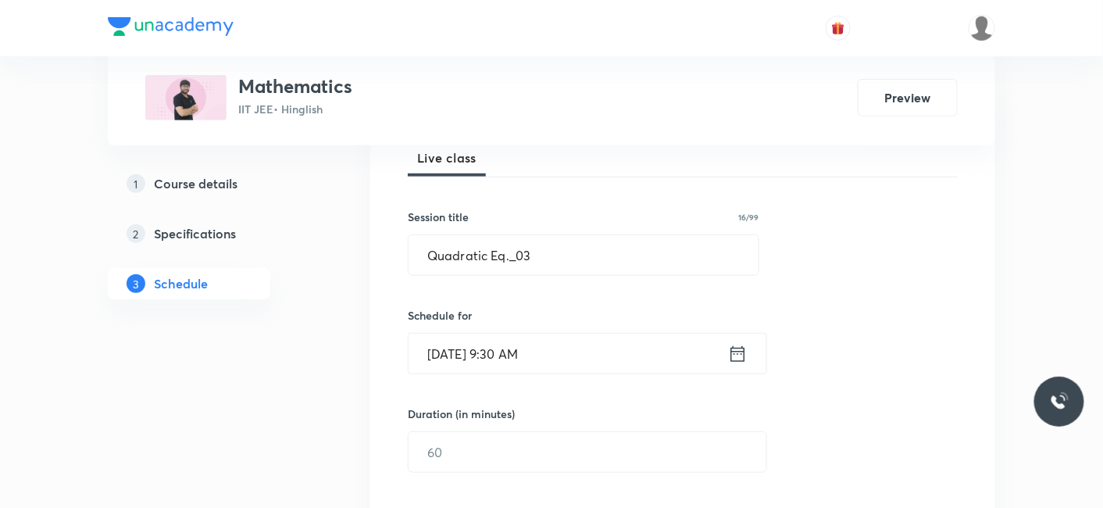
scroll to position [260, 0]
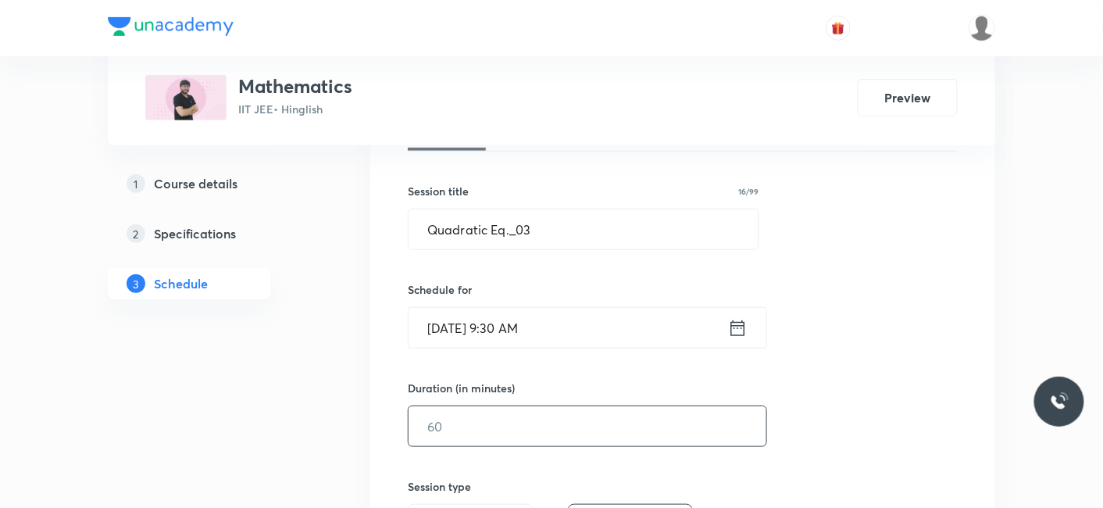
click at [499, 416] on input "text" at bounding box center [587, 426] width 358 height 40
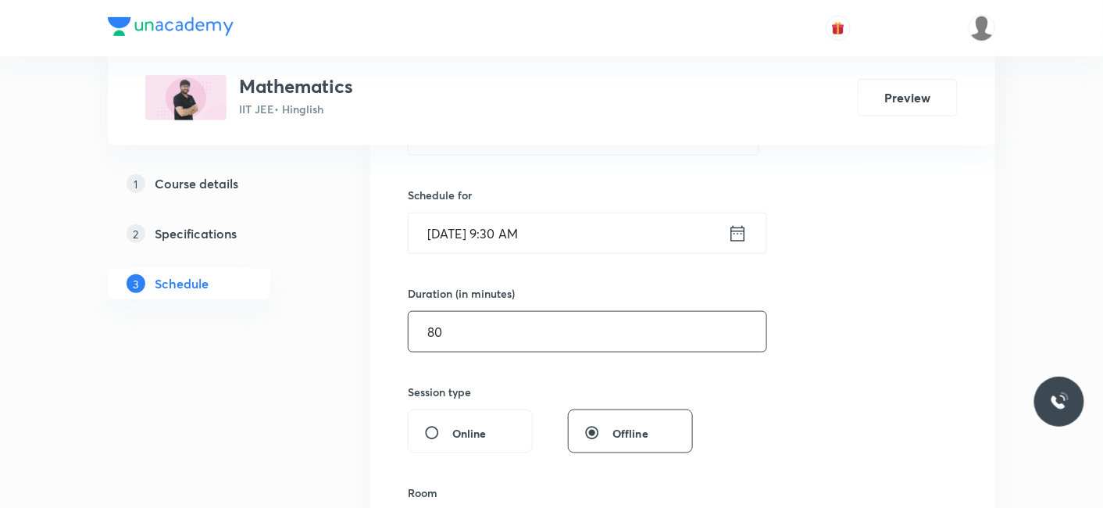
scroll to position [520, 0]
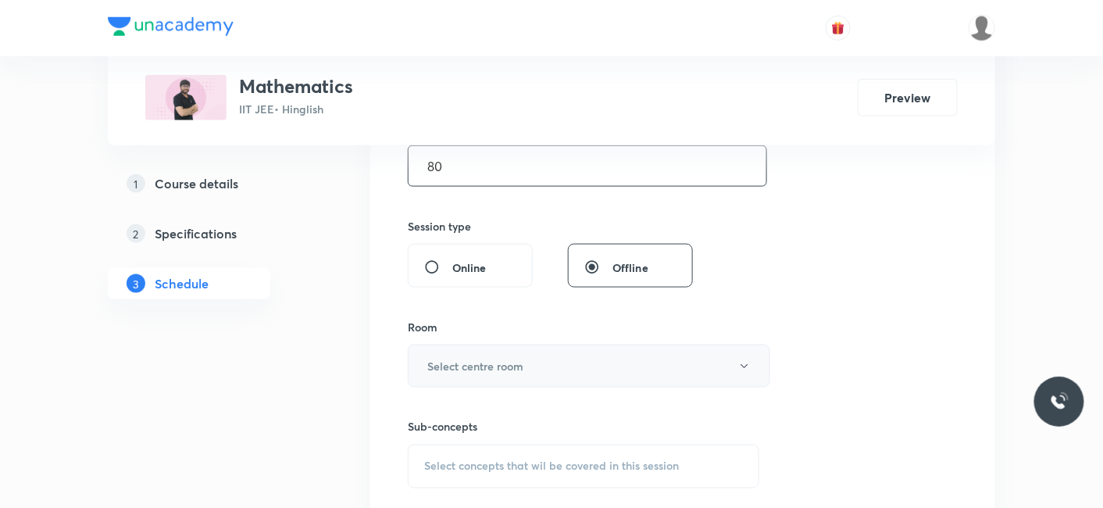
type input "80"
click at [484, 368] on h6 "Select centre room" at bounding box center [475, 366] width 96 height 16
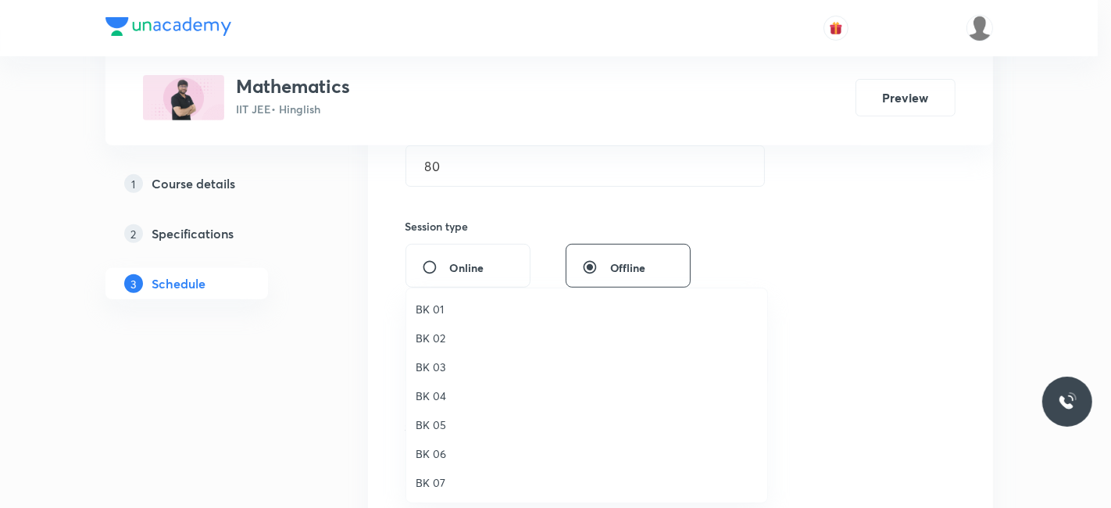
click at [438, 342] on span "BK 02" at bounding box center [586, 338] width 342 height 16
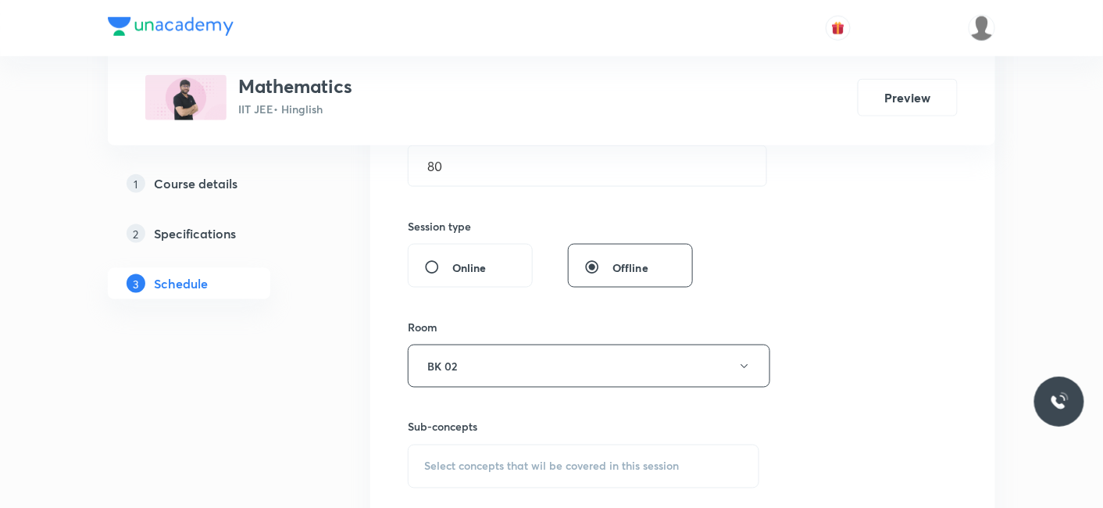
scroll to position [607, 0]
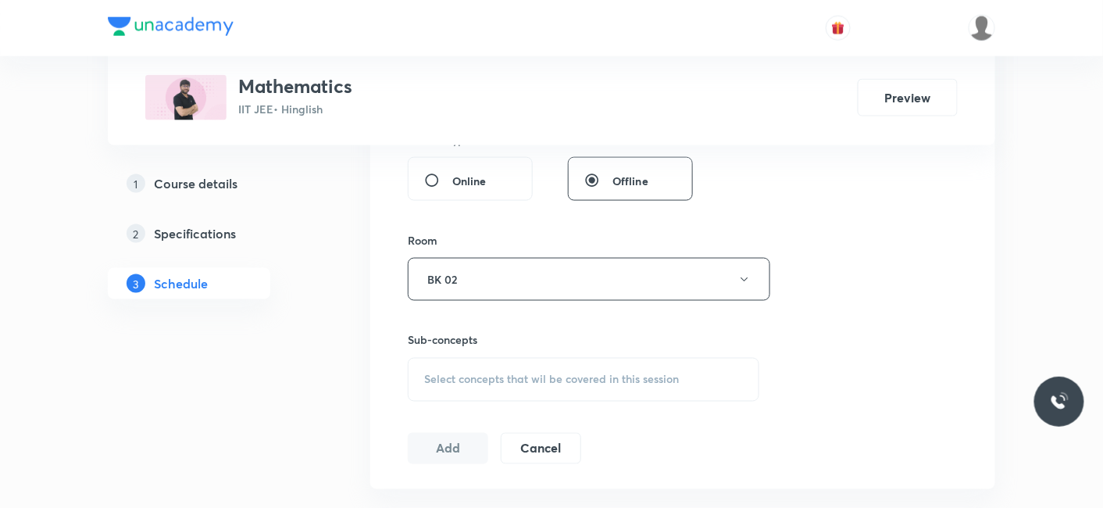
click at [501, 380] on span "Select concepts that wil be covered in this session" at bounding box center [551, 379] width 255 height 12
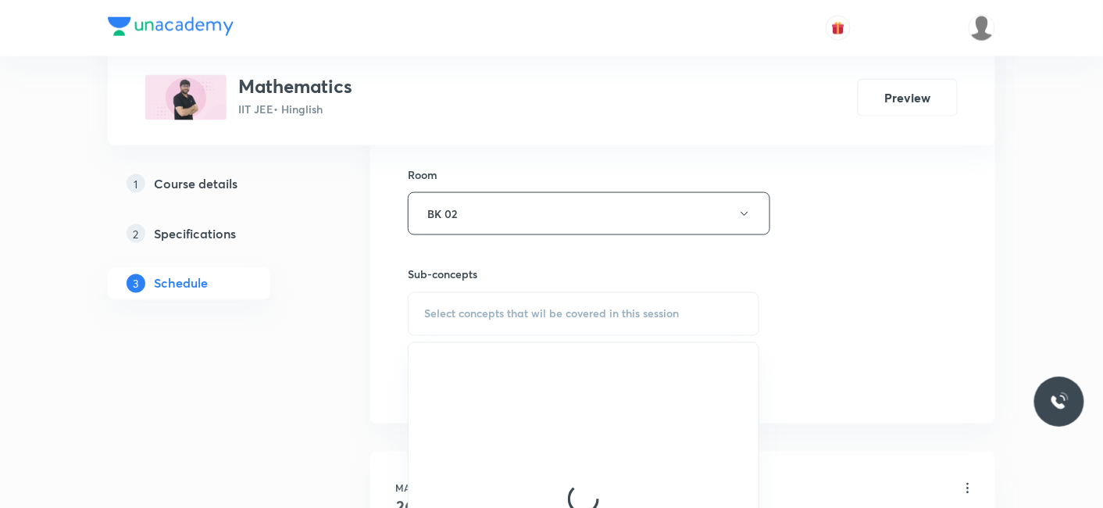
scroll to position [781, 0]
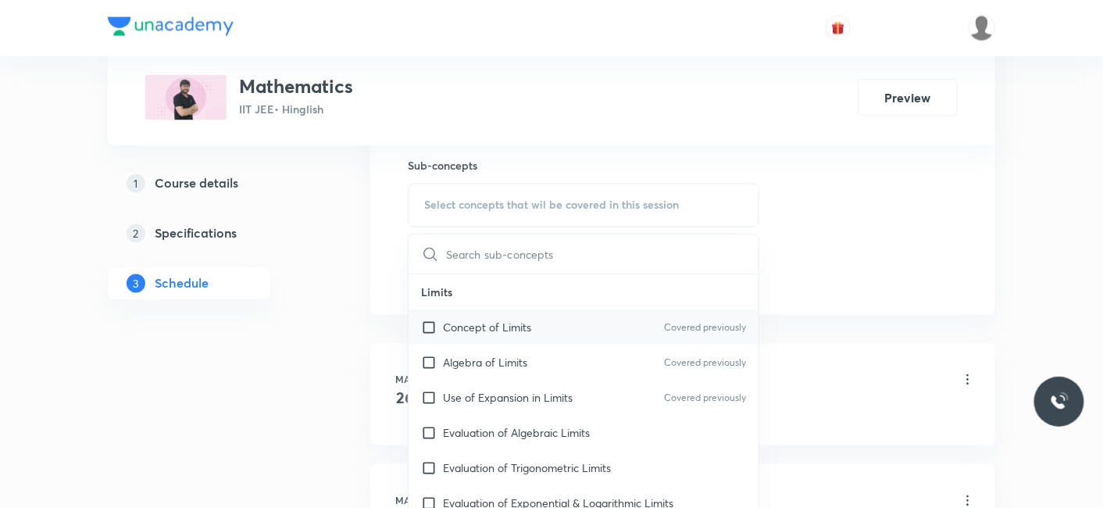
click at [483, 326] on p "Concept of Limits" at bounding box center [487, 327] width 88 height 16
checkbox input "true"
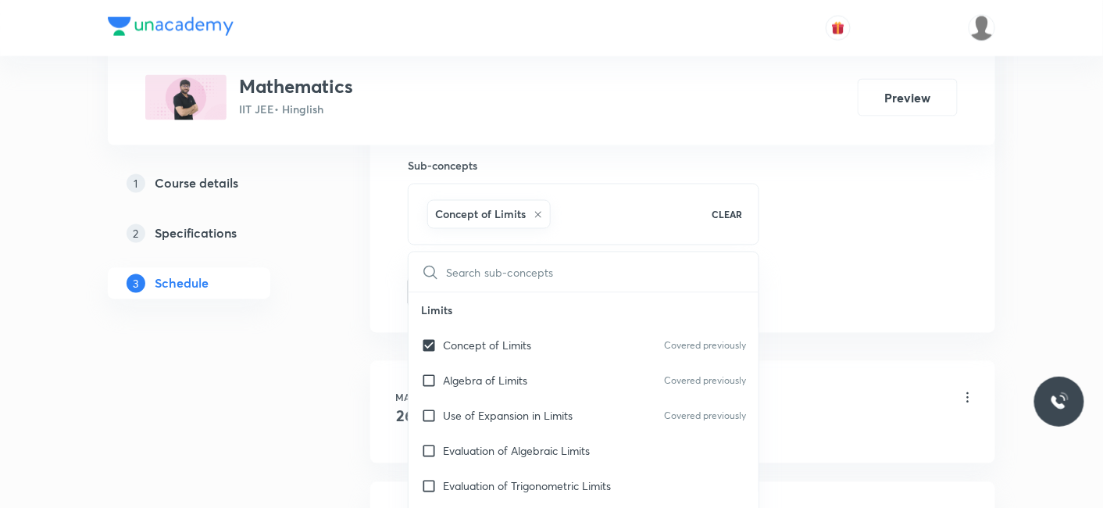
drag, startPoint x: 335, startPoint y: 324, endPoint x: 435, endPoint y: 316, distance: 100.3
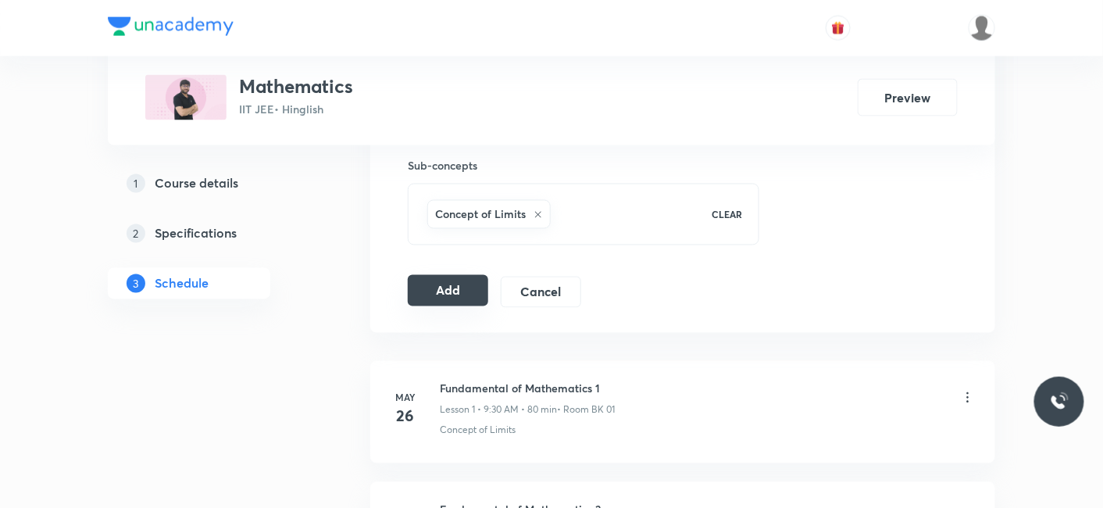
click at [451, 291] on button "Add" at bounding box center [448, 290] width 80 height 31
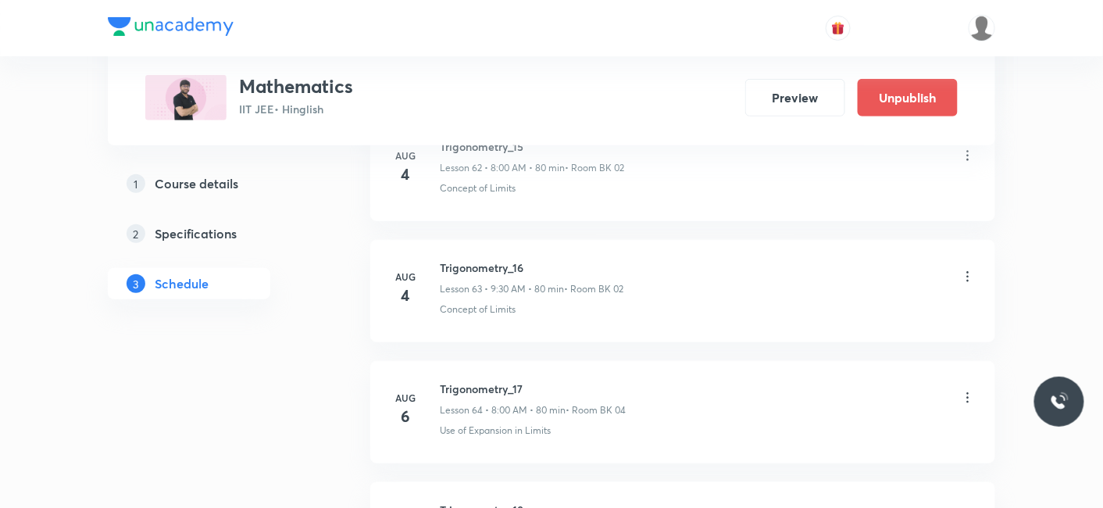
scroll to position [9916, 0]
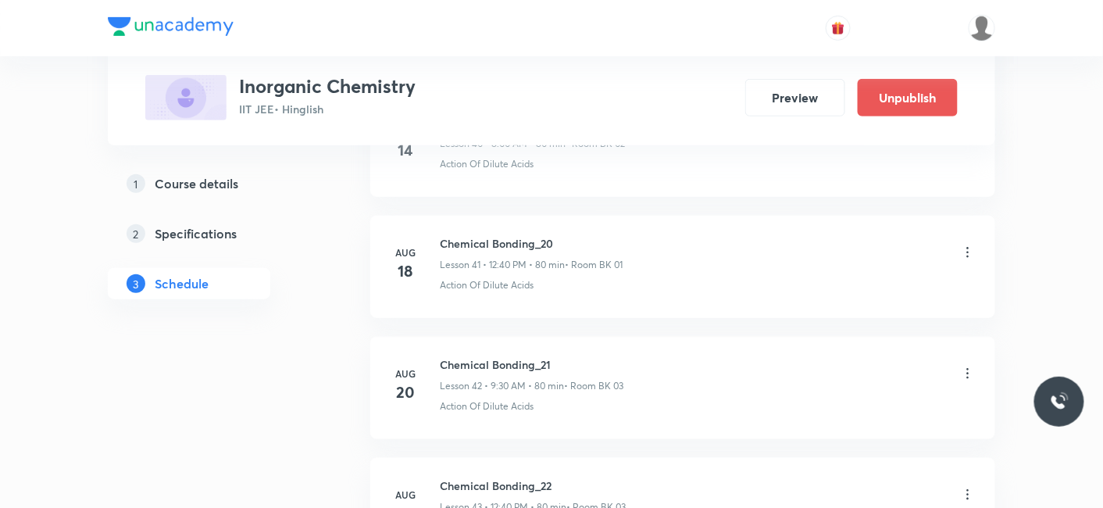
scroll to position [6751, 0]
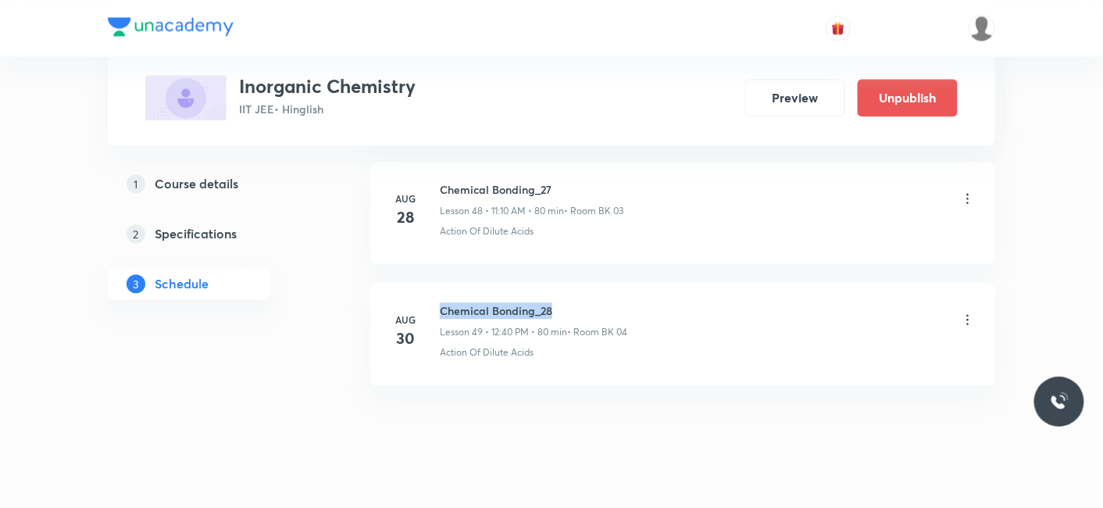
drag, startPoint x: 441, startPoint y: 286, endPoint x: 558, endPoint y: 286, distance: 116.4
click at [558, 302] on h6 "Chemical Bonding_28" at bounding box center [533, 310] width 187 height 16
copy h6 "Chemical Bonding_28"
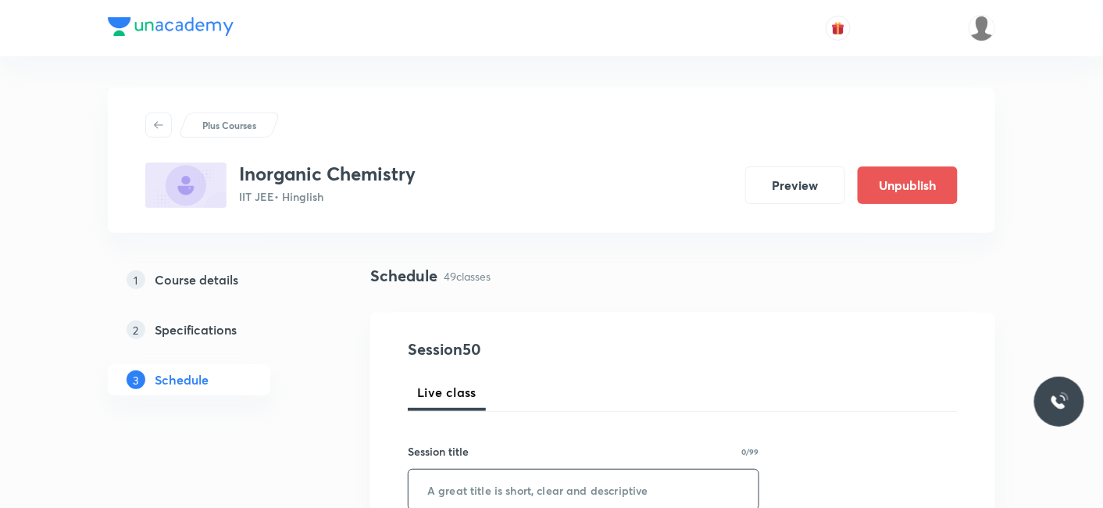
scroll to position [87, 0]
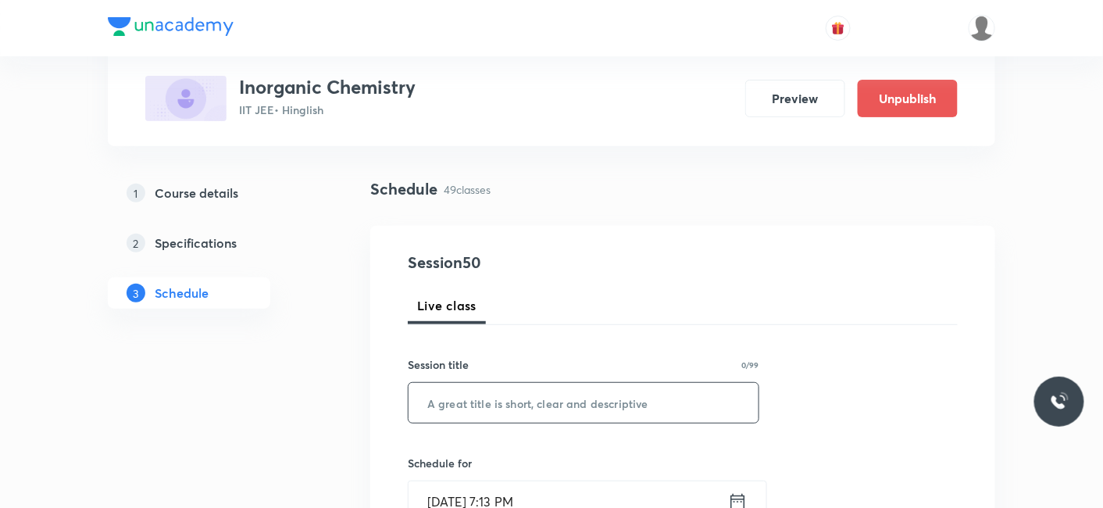
click at [488, 408] on input "text" at bounding box center [583, 403] width 350 height 40
paste input "Chemical Bonding_28"
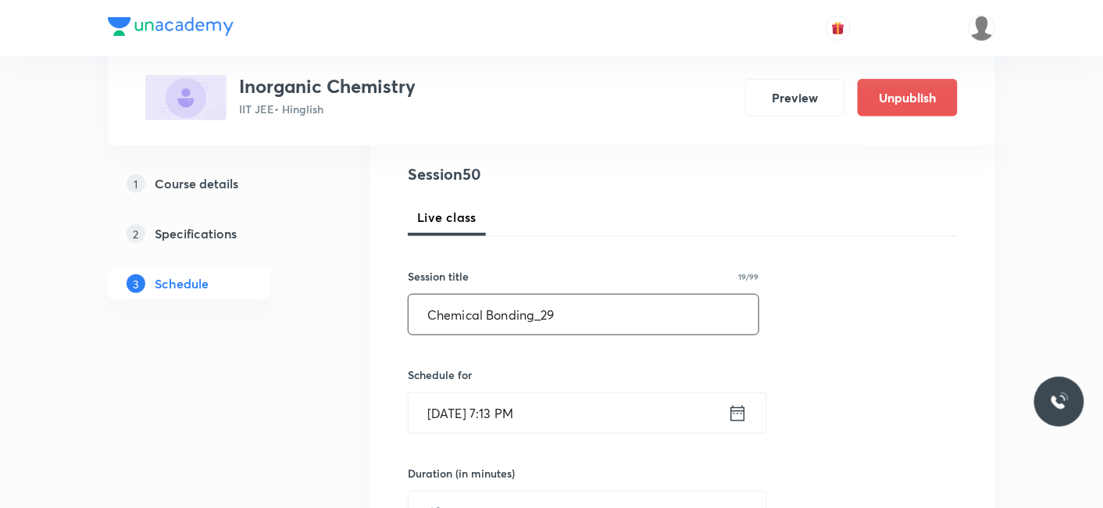
scroll to position [260, 0]
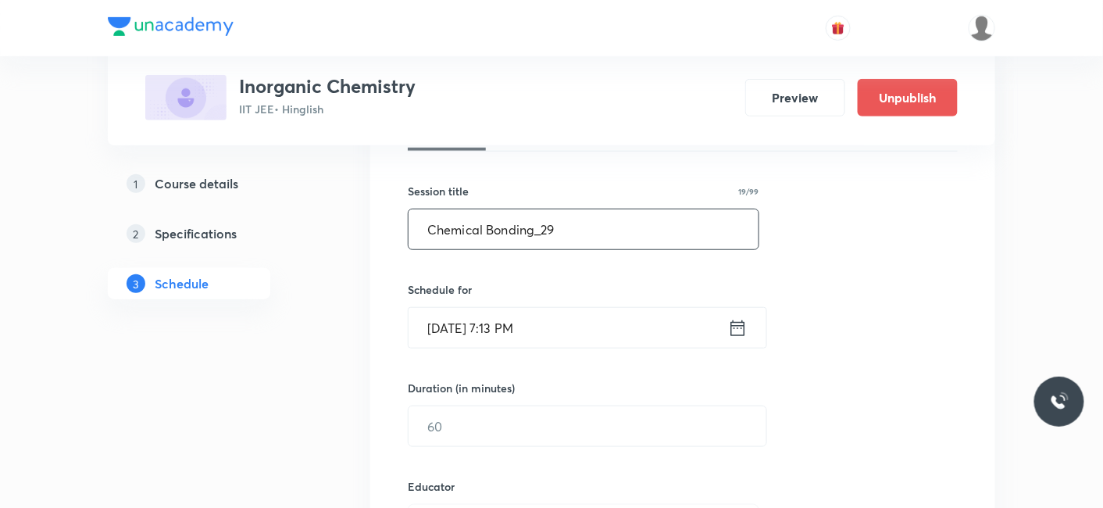
type input "Chemical Bonding_29"
click at [502, 334] on input "[DATE] 7:13 PM" at bounding box center [567, 328] width 319 height 40
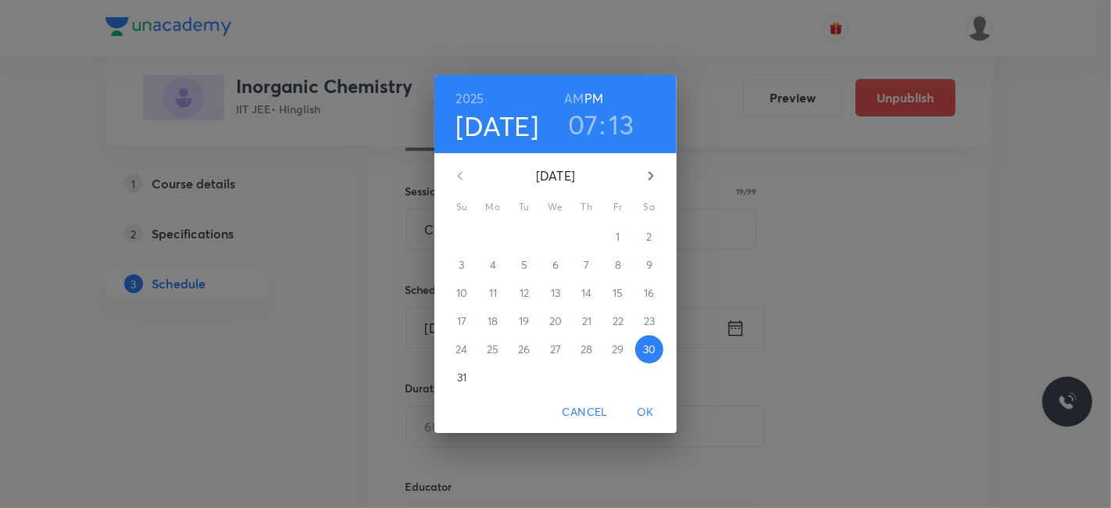
drag, startPoint x: 651, startPoint y: 176, endPoint x: 623, endPoint y: 191, distance: 32.2
click at [651, 177] on icon "button" at bounding box center [650, 175] width 5 height 9
click at [495, 237] on span "1" at bounding box center [493, 237] width 28 height 16
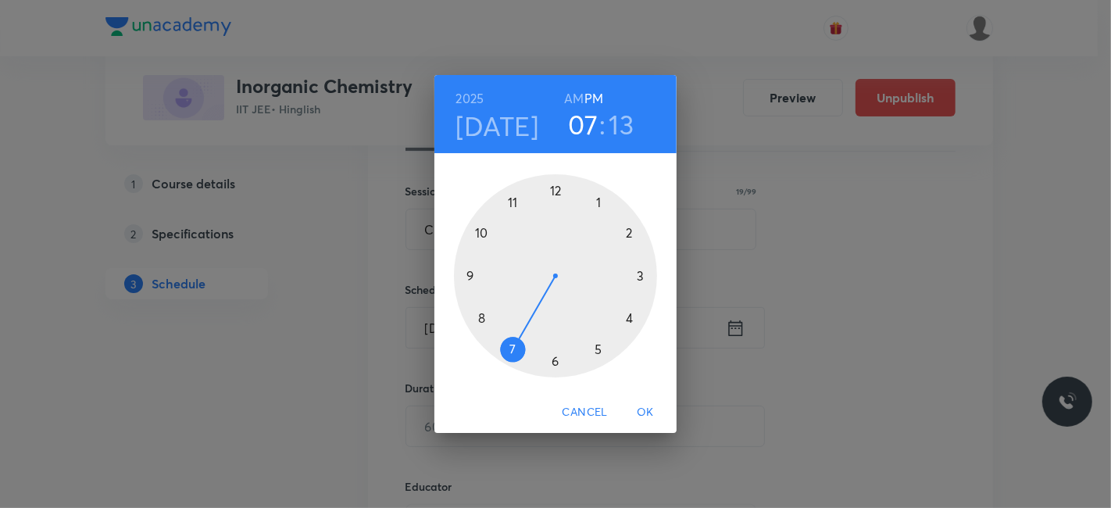
click at [590, 120] on h3 "07" at bounding box center [583, 124] width 30 height 33
click at [515, 199] on div at bounding box center [555, 275] width 203 height 203
click at [579, 102] on h6 "AM" at bounding box center [574, 98] width 20 height 22
click at [631, 232] on div at bounding box center [555, 275] width 203 height 203
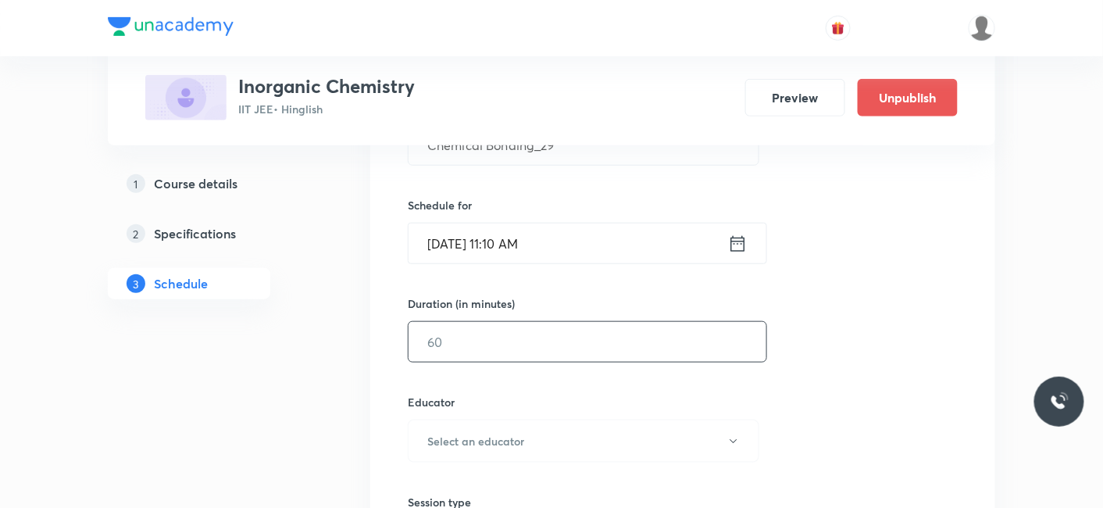
scroll to position [347, 0]
click at [536, 328] on input "text" at bounding box center [587, 339] width 358 height 40
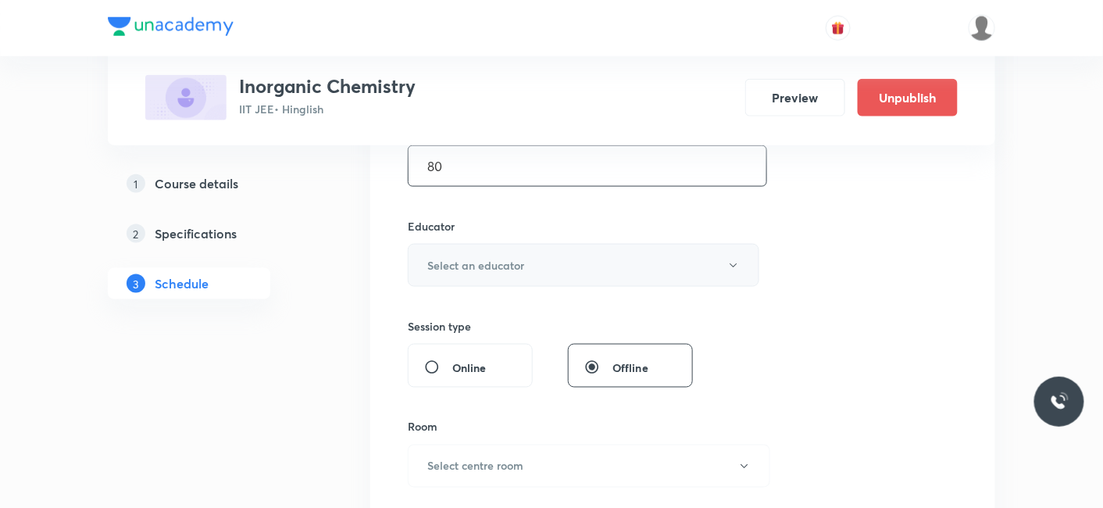
type input "80"
click at [481, 253] on button "Select an educator" at bounding box center [583, 265] width 351 height 43
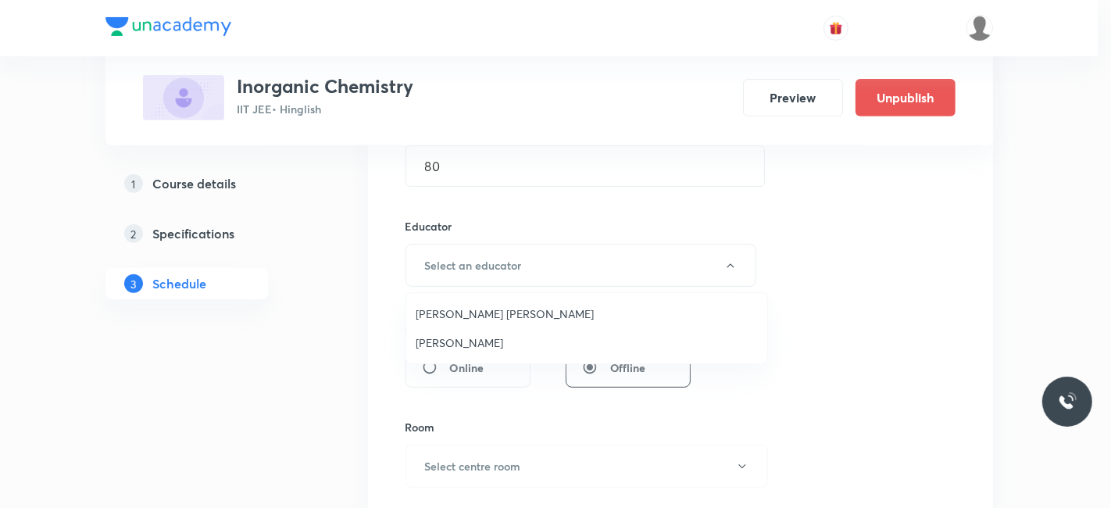
click at [467, 332] on li "Praveen Sharma" at bounding box center [586, 342] width 361 height 29
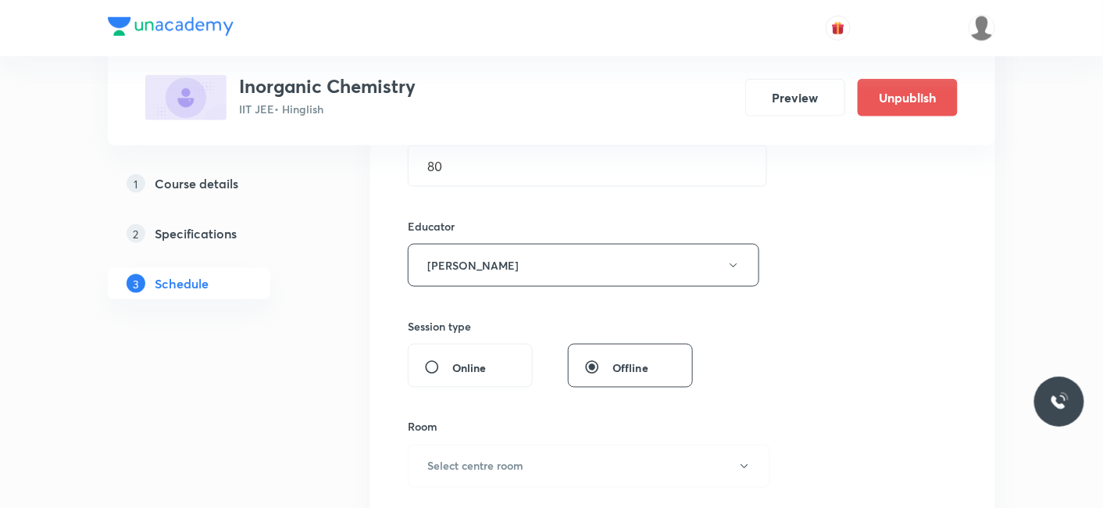
scroll to position [693, 0]
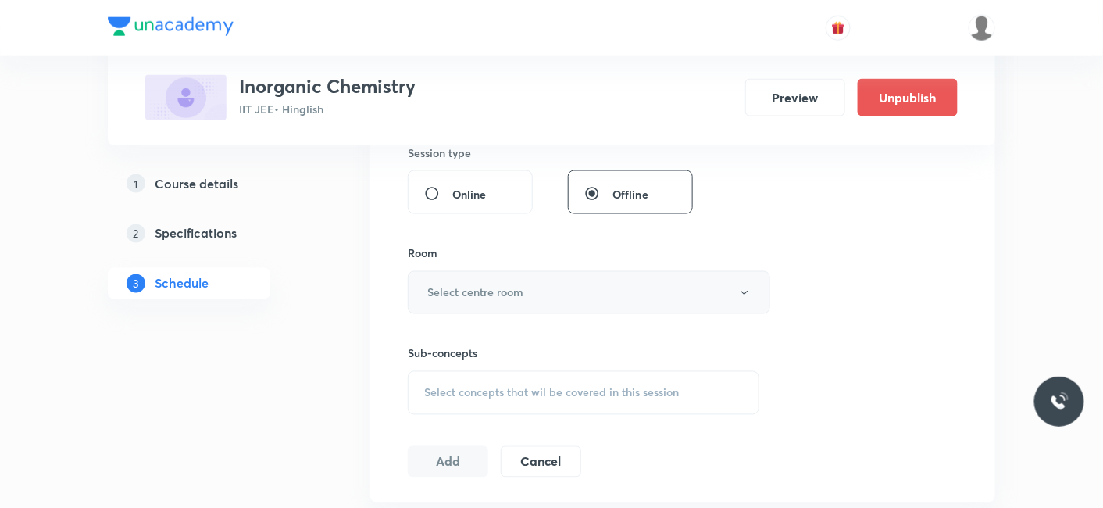
click at [464, 300] on button "Select centre room" at bounding box center [589, 292] width 362 height 43
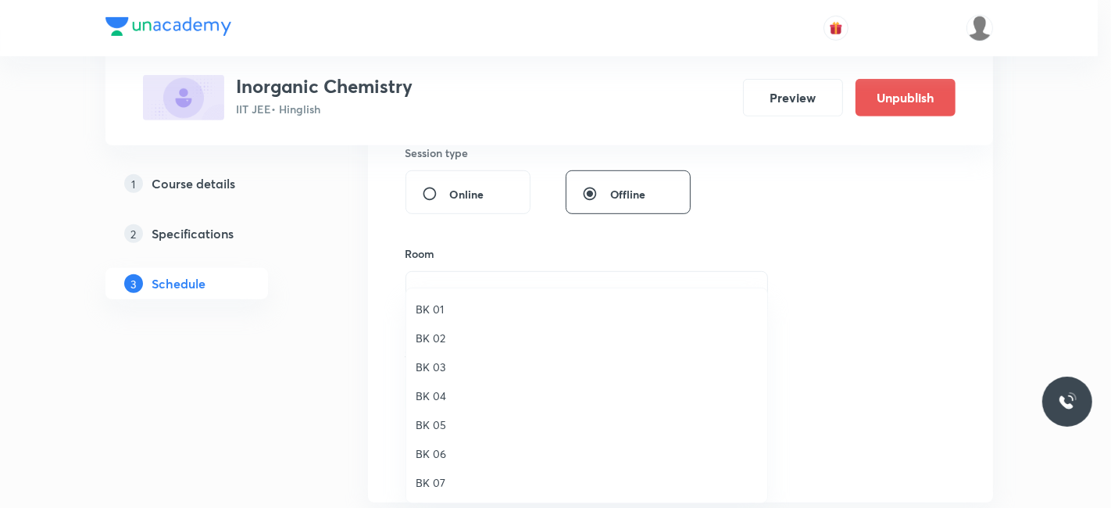
click at [423, 339] on span "BK 02" at bounding box center [586, 338] width 342 height 16
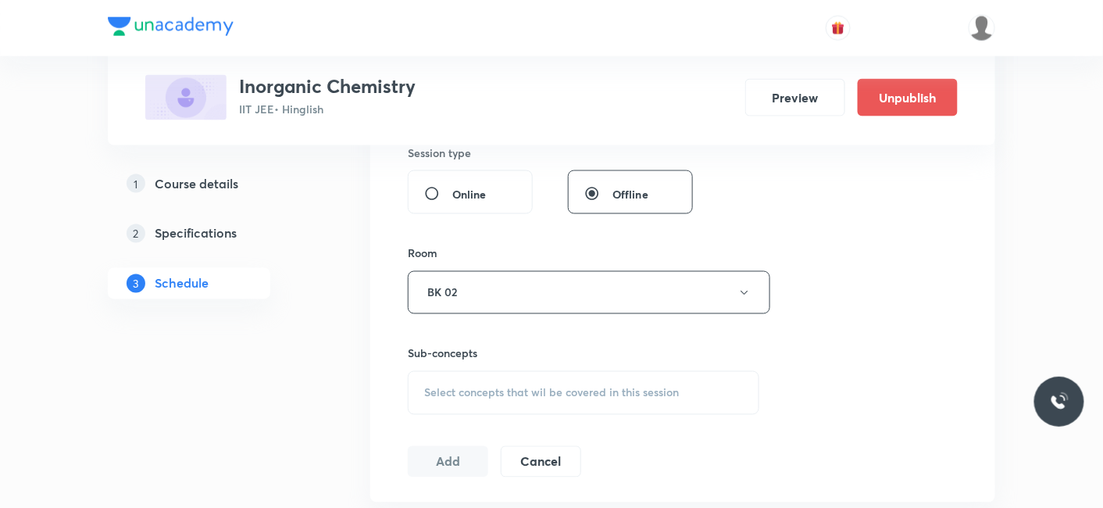
click at [440, 387] on span "Select concepts that wil be covered in this session" at bounding box center [551, 393] width 255 height 12
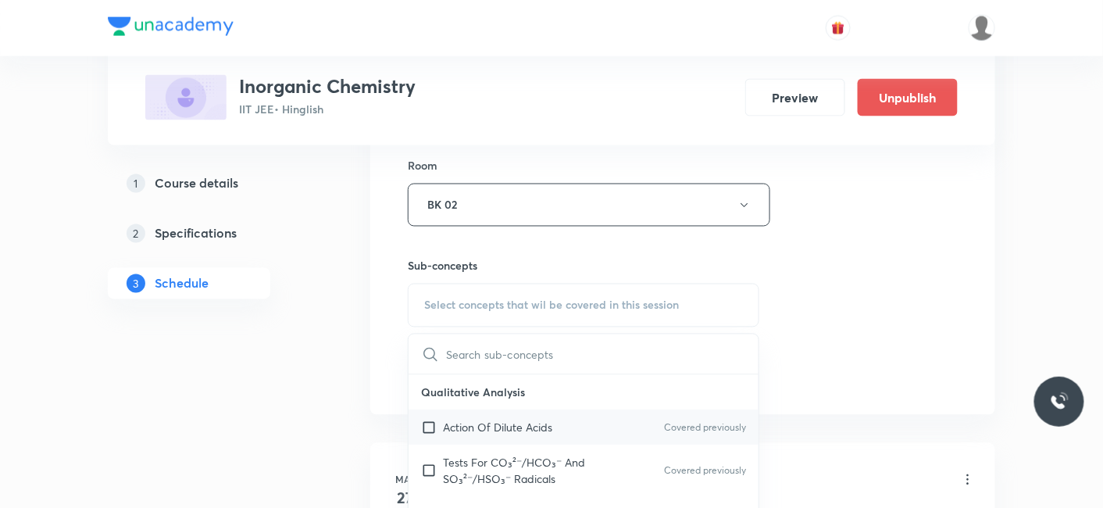
click at [486, 419] on p "Action Of Dilute Acids" at bounding box center [497, 427] width 109 height 16
checkbox input "true"
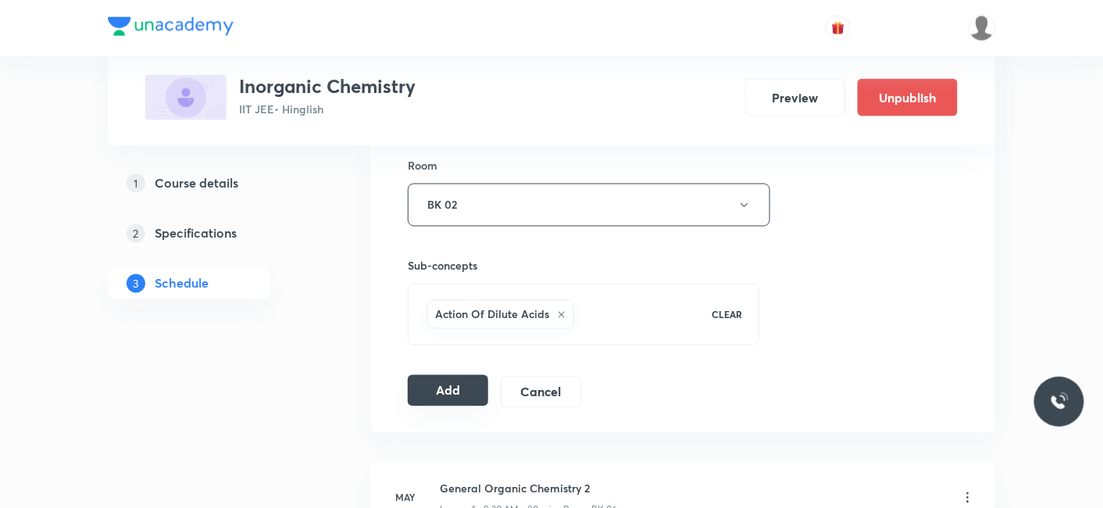
click at [442, 398] on button "Add" at bounding box center [448, 390] width 80 height 31
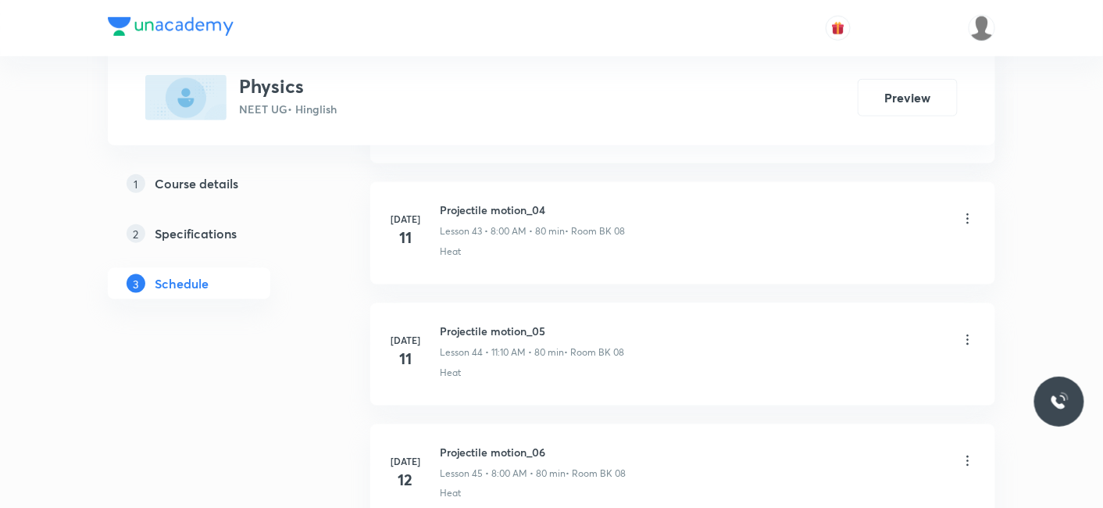
scroll to position [12923, 0]
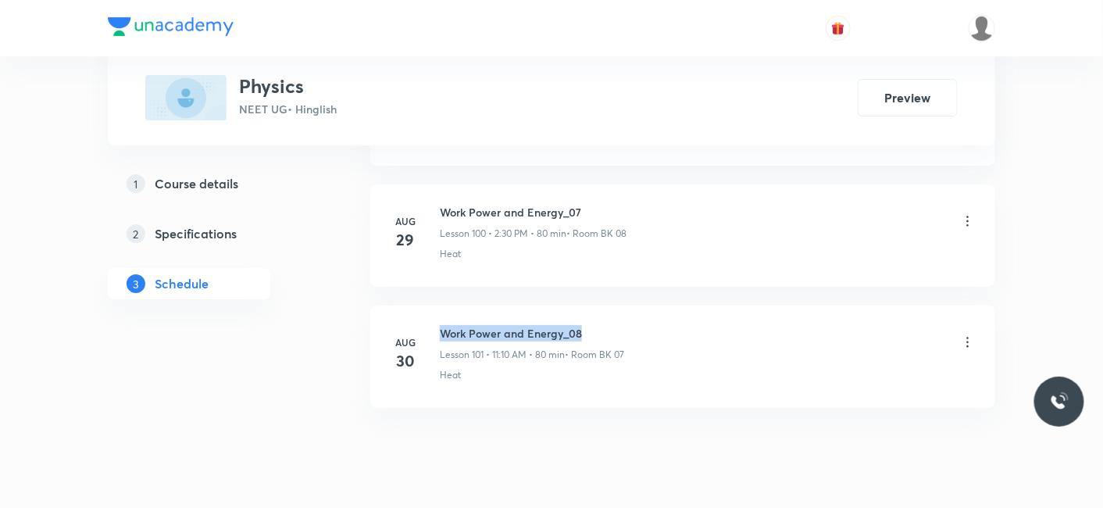
drag, startPoint x: 443, startPoint y: 284, endPoint x: 591, endPoint y: 285, distance: 148.4
click at [591, 325] on h6 "Work Power and Energy_08" at bounding box center [532, 333] width 184 height 16
copy h6 "Work Power and Energy_08"
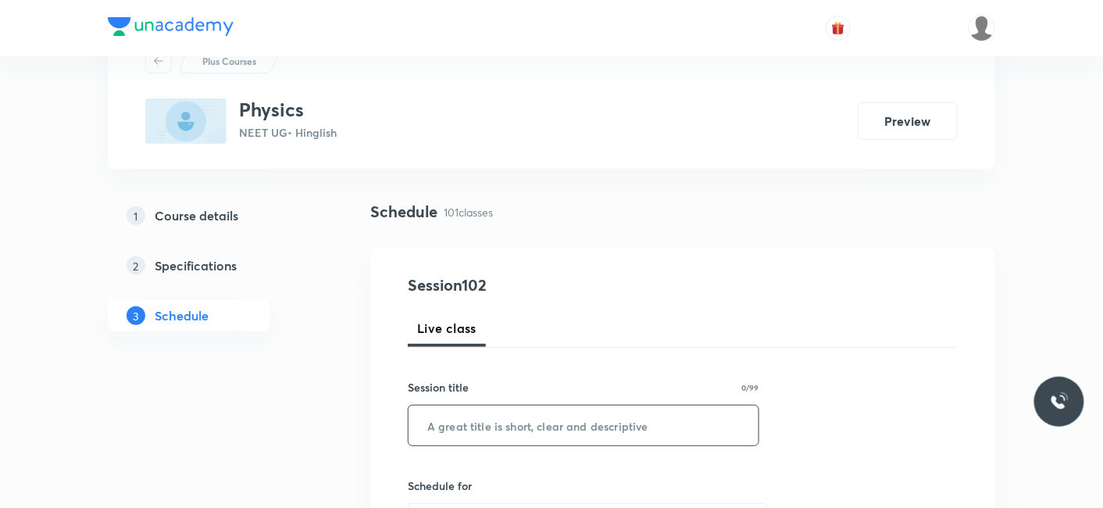
scroll to position [91, 0]
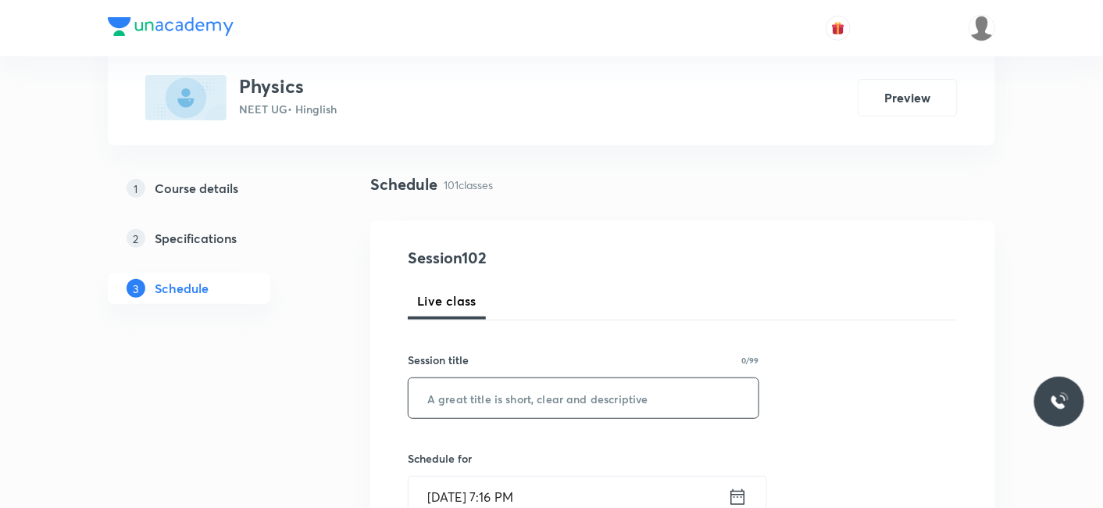
click at [558, 380] on input "text" at bounding box center [583, 398] width 350 height 40
paste input "Work Power and Energy_08"
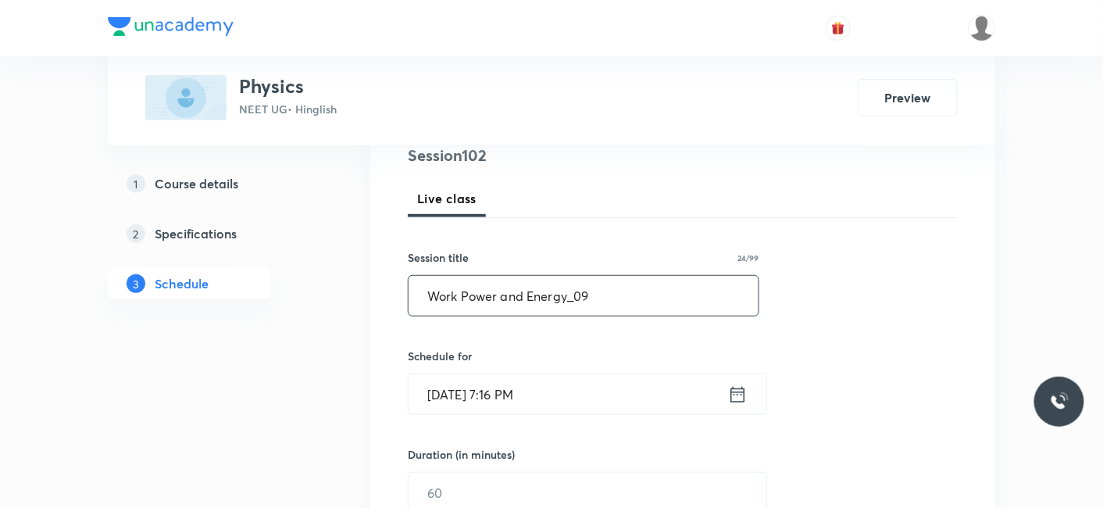
scroll to position [351, 0]
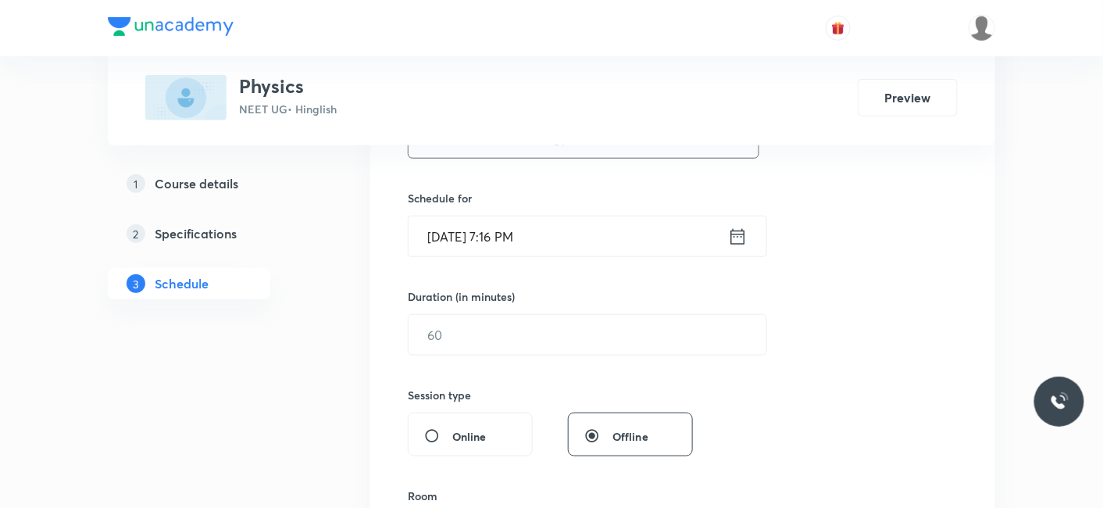
type input "Work Power and Energy_09"
click at [476, 244] on input "Aug 30, 2025, 7:16 PM" at bounding box center [567, 236] width 319 height 40
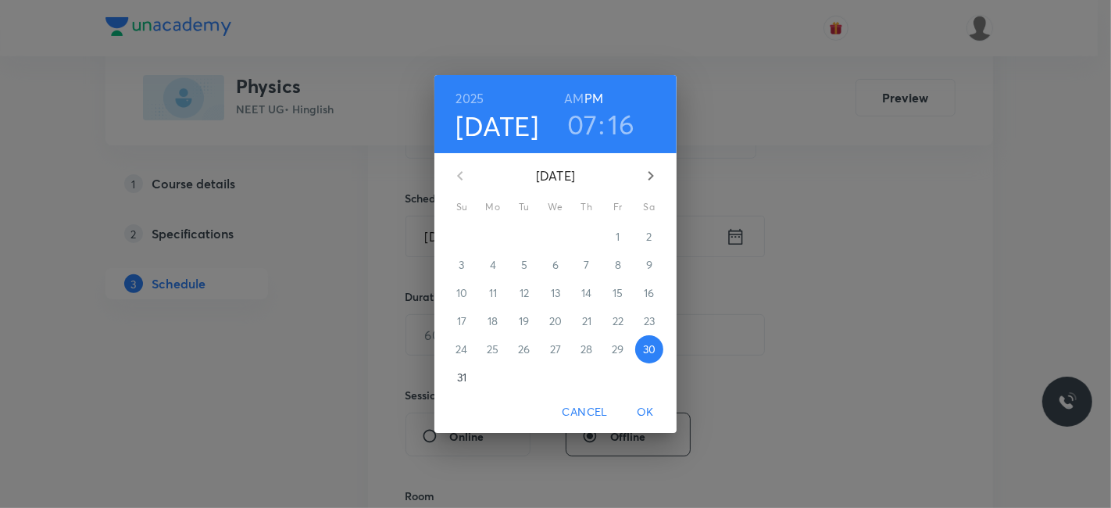
click at [651, 173] on icon "button" at bounding box center [650, 175] width 5 height 9
click at [494, 237] on p "1" at bounding box center [492, 237] width 4 height 16
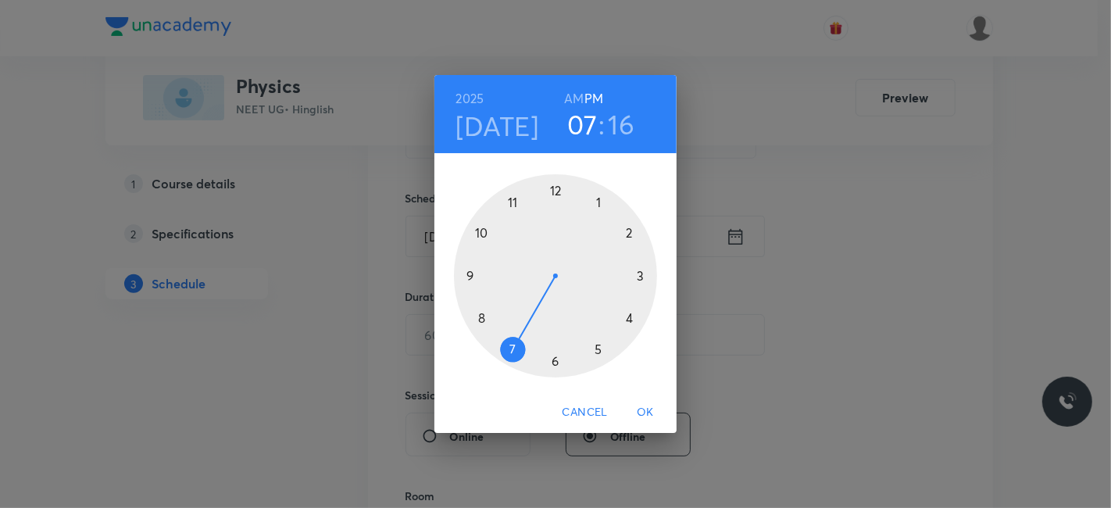
click at [480, 309] on div at bounding box center [555, 275] width 203 height 203
click at [575, 98] on h6 "AM" at bounding box center [574, 98] width 20 height 22
click at [554, 186] on div at bounding box center [555, 275] width 203 height 203
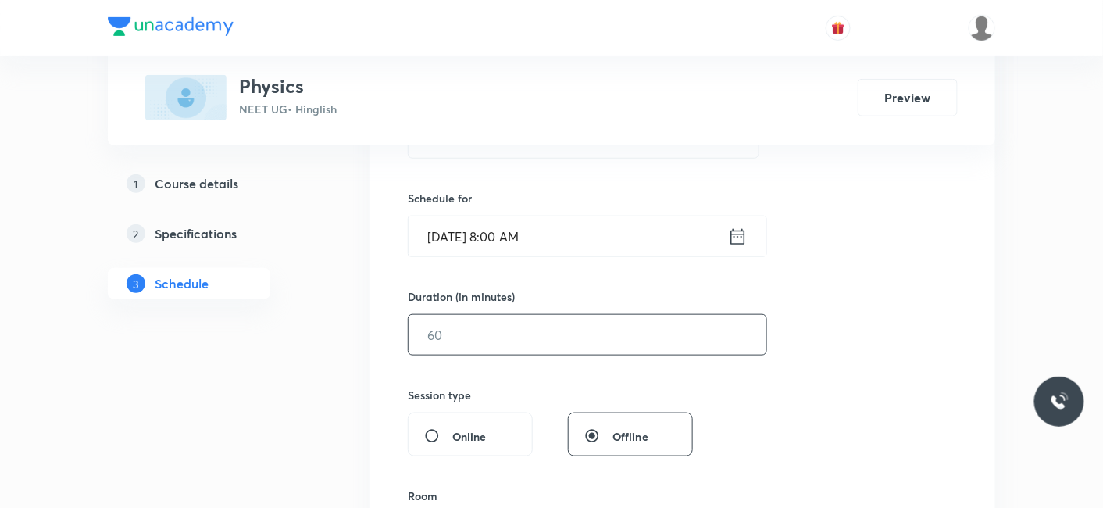
click at [568, 343] on input "text" at bounding box center [587, 335] width 358 height 40
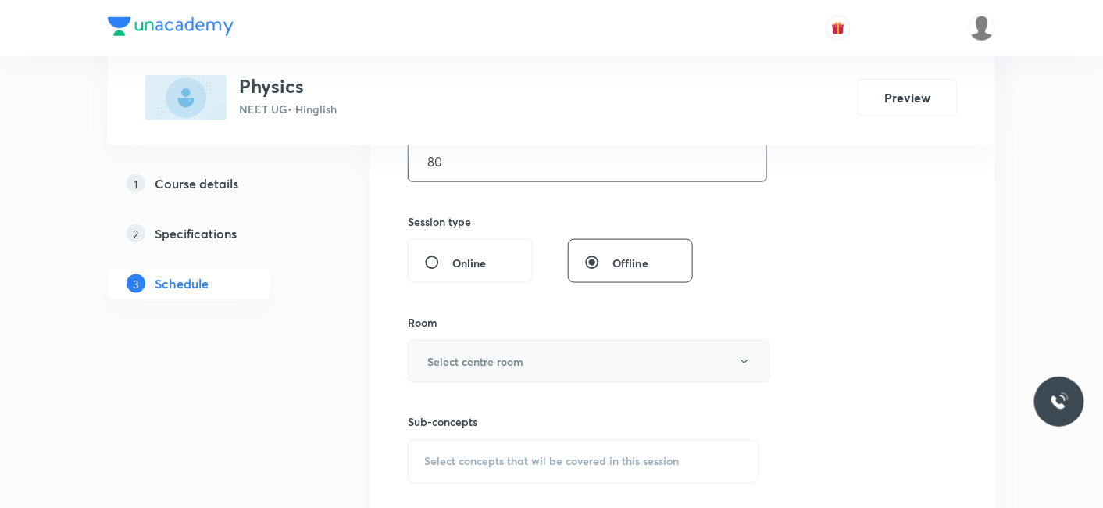
type input "80"
click at [490, 373] on button "Select centre room" at bounding box center [589, 361] width 362 height 43
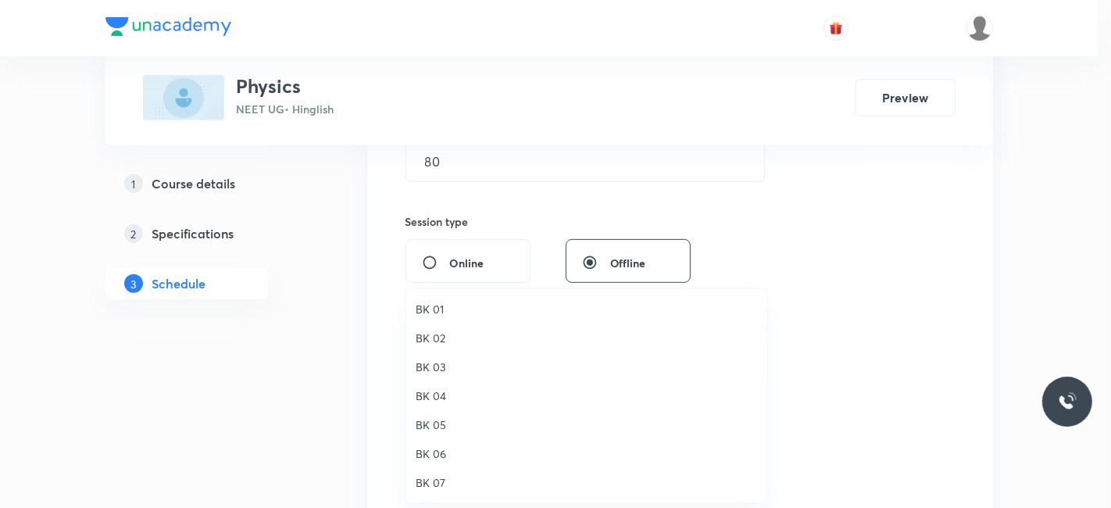
click at [430, 480] on span "BK 07" at bounding box center [586, 482] width 342 height 16
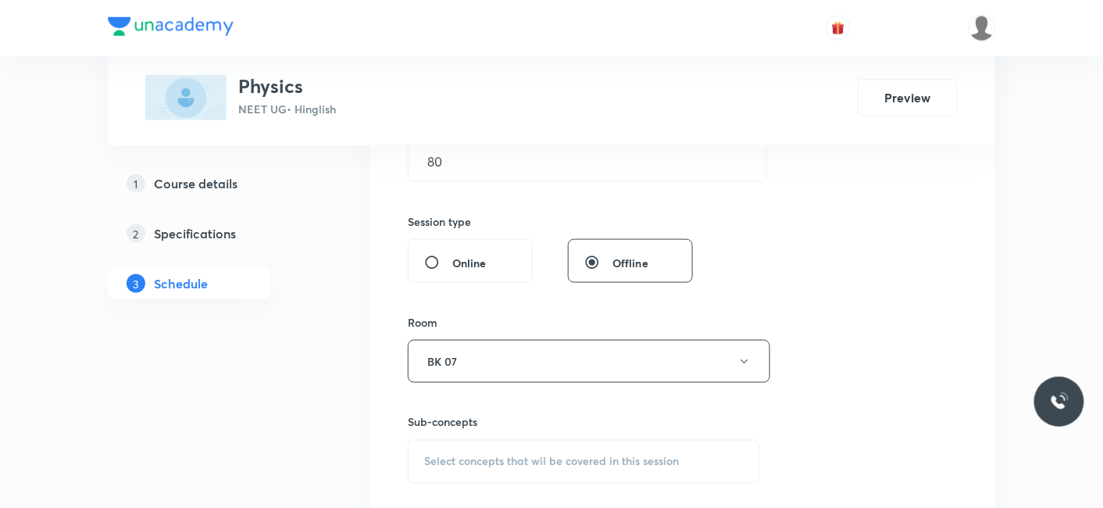
scroll to position [611, 0]
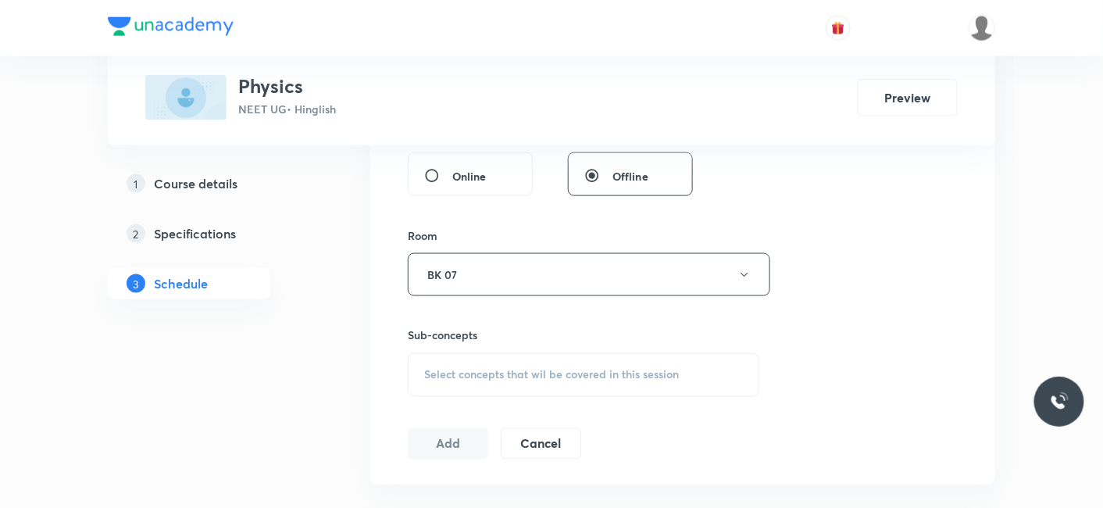
click at [497, 369] on span "Select concepts that wil be covered in this session" at bounding box center [551, 375] width 255 height 12
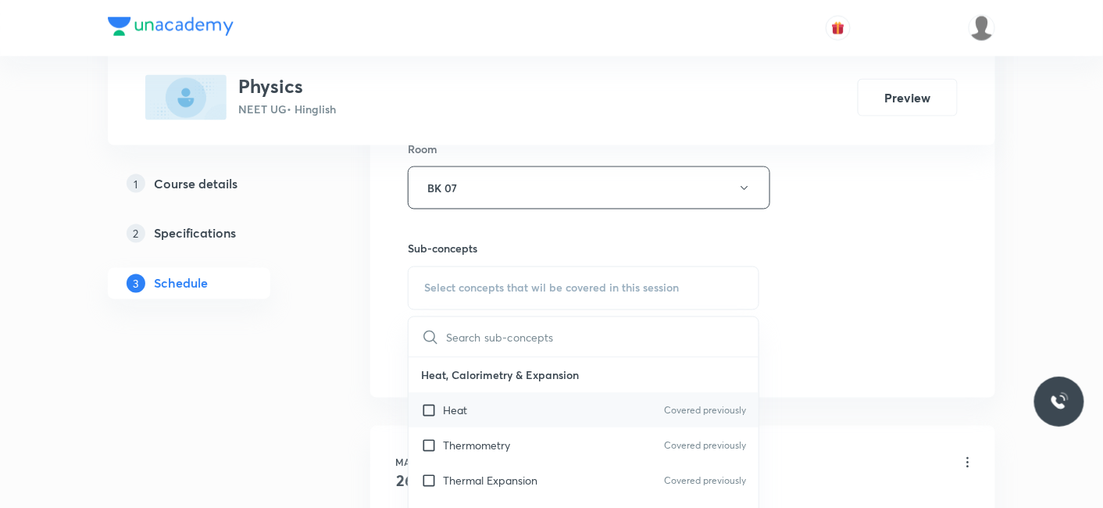
click at [460, 412] on p "Heat" at bounding box center [455, 410] width 24 height 16
checkbox input "true"
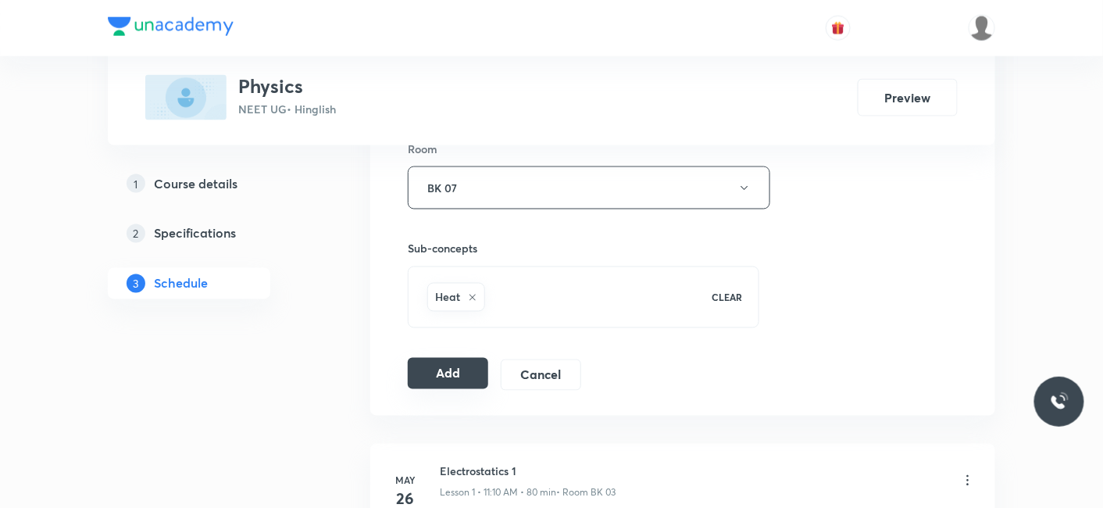
click at [438, 370] on button "Add" at bounding box center [448, 373] width 80 height 31
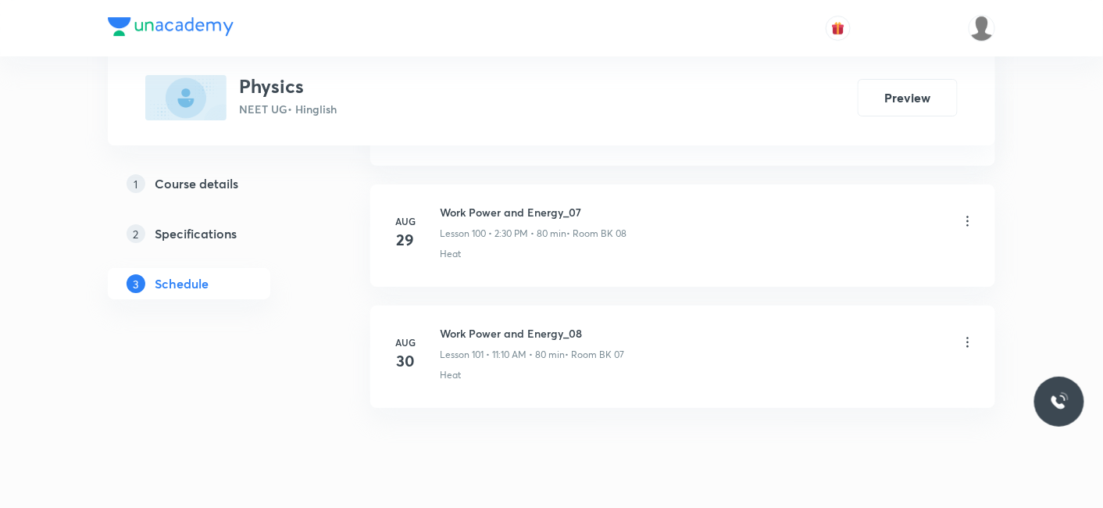
scroll to position [12208, 0]
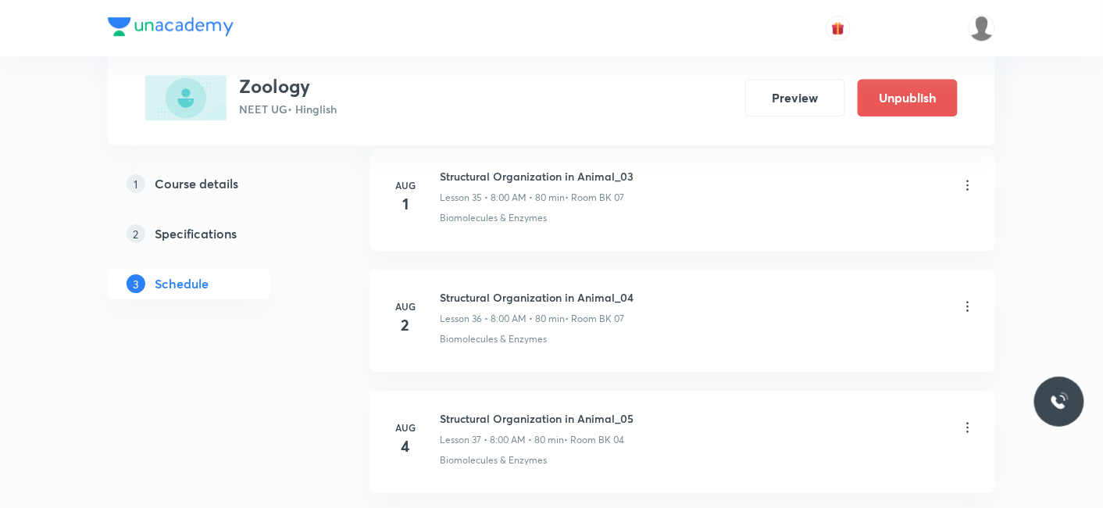
scroll to position [6993, 0]
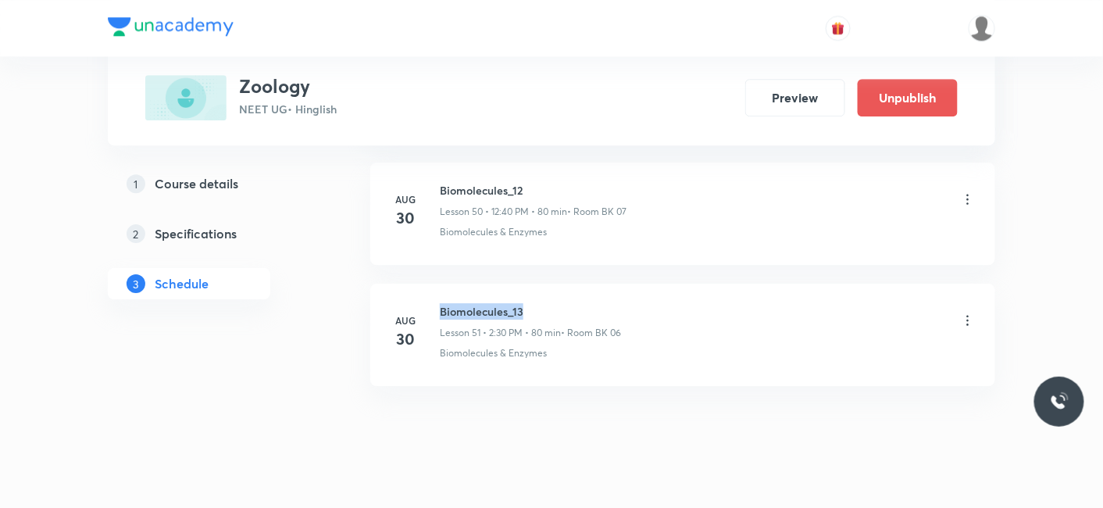
drag, startPoint x: 437, startPoint y: 281, endPoint x: 578, endPoint y: 292, distance: 141.0
click at [578, 303] on div "[DATE] Biomolecules_13 Lesson 51 • 2:30 PM • 80 min • Room BK 06 Biomolecules &…" at bounding box center [683, 331] width 586 height 57
copy h6 "Biomolecules_13"
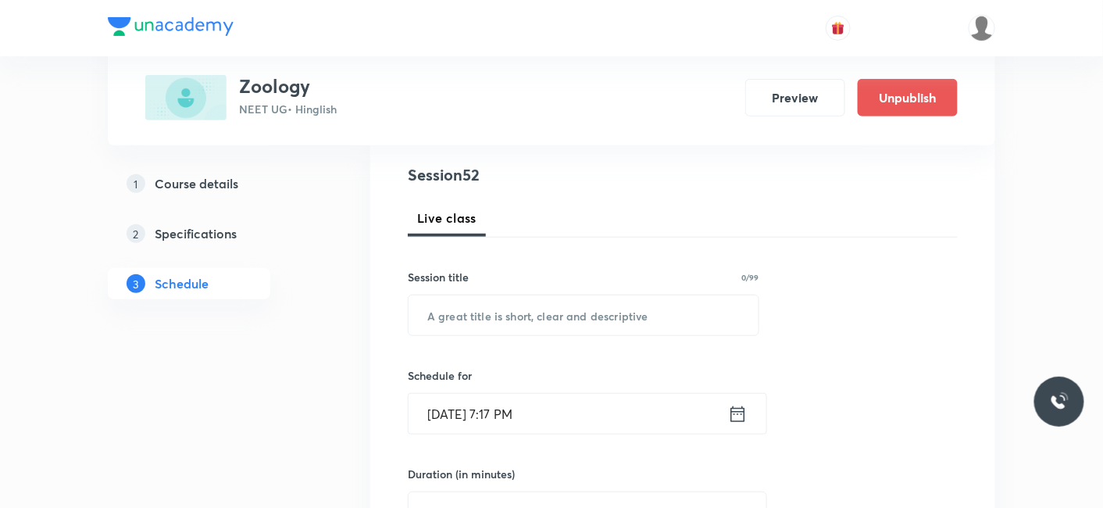
scroll to position [260, 0]
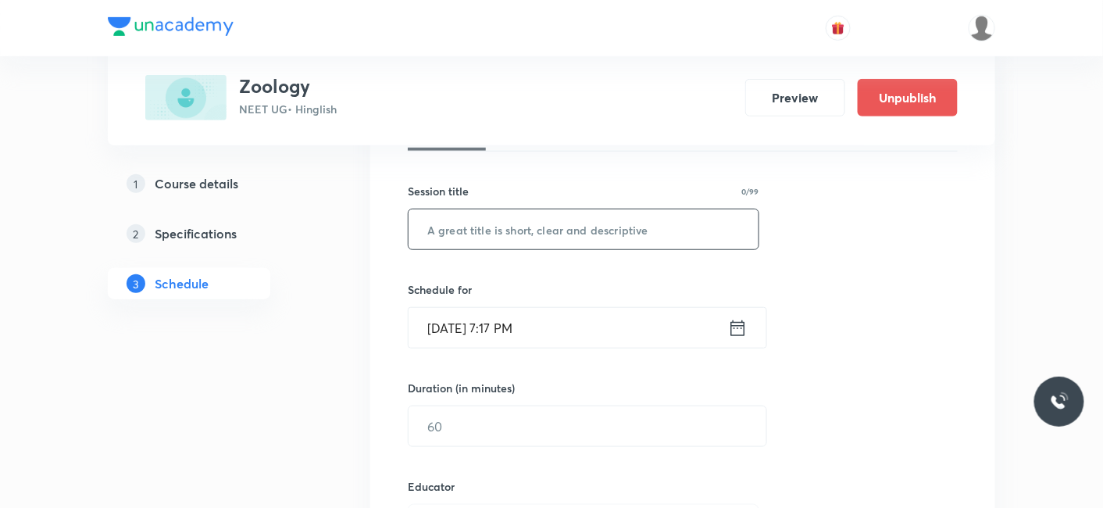
click at [531, 222] on input "text" at bounding box center [583, 229] width 350 height 40
paste input "Biomolecules_13"
type input "Biomolecules_14"
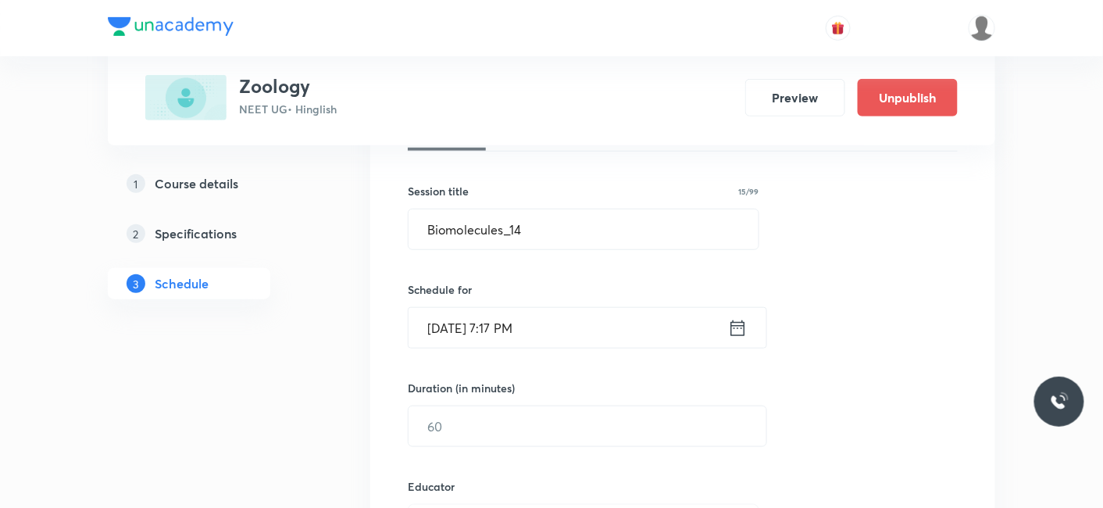
click at [524, 320] on input "Aug 30, 2025, 7:17 PM" at bounding box center [567, 328] width 319 height 40
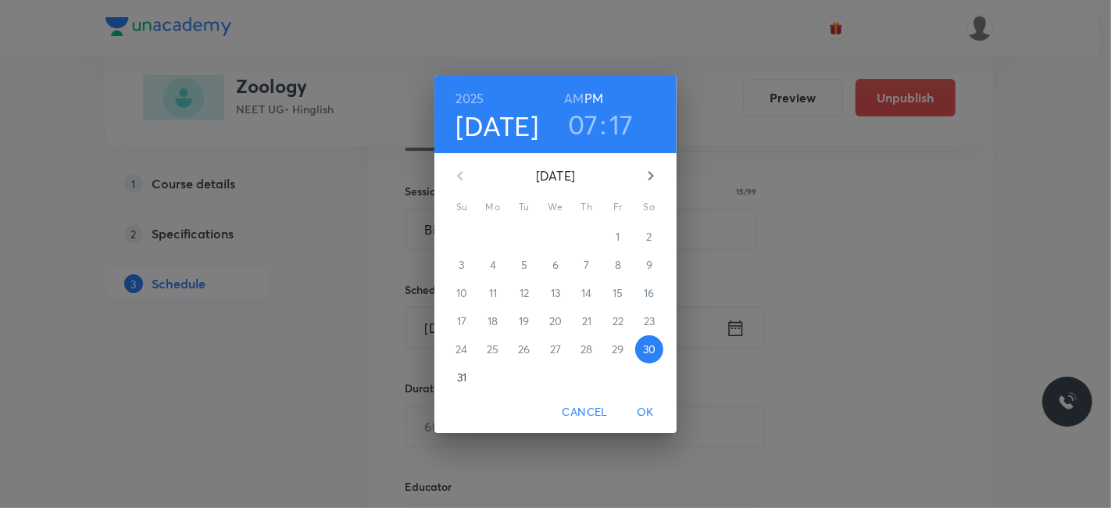
click at [652, 175] on icon "button" at bounding box center [650, 175] width 5 height 9
click at [496, 237] on span "1" at bounding box center [493, 237] width 28 height 16
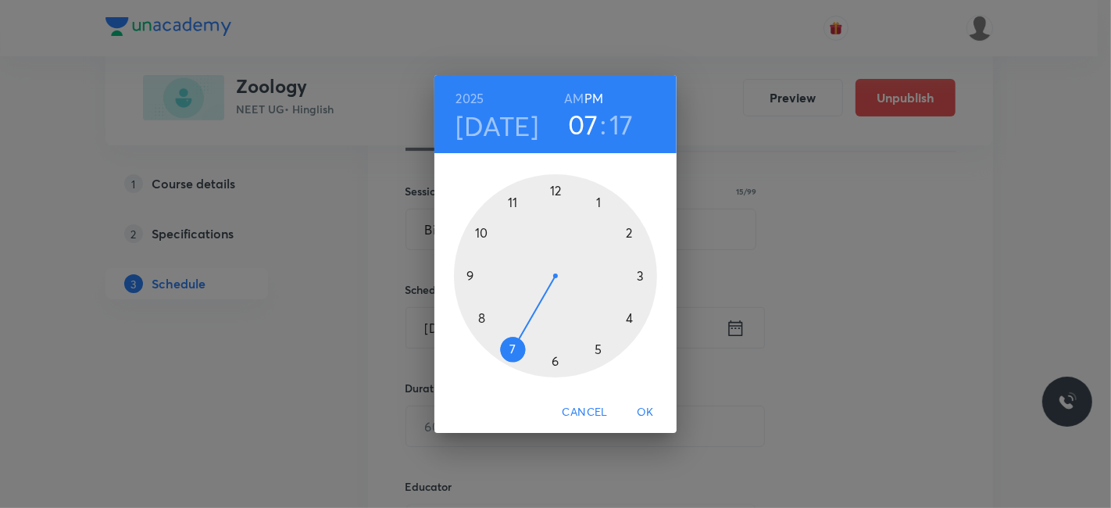
click at [465, 275] on div at bounding box center [555, 275] width 203 height 203
click at [576, 102] on h6 "AM" at bounding box center [574, 98] width 20 height 22
click at [554, 362] on div at bounding box center [555, 275] width 203 height 203
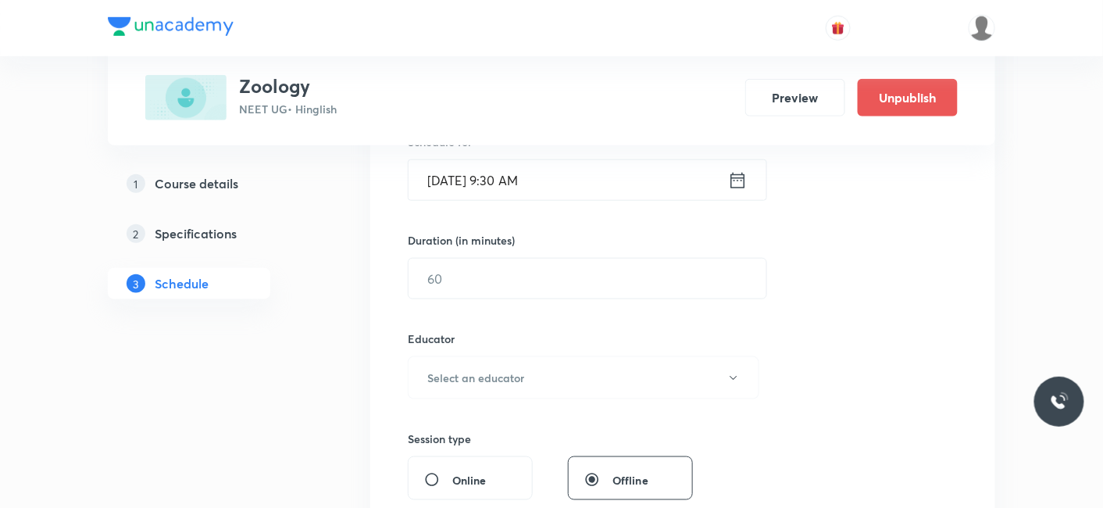
scroll to position [433, 0]
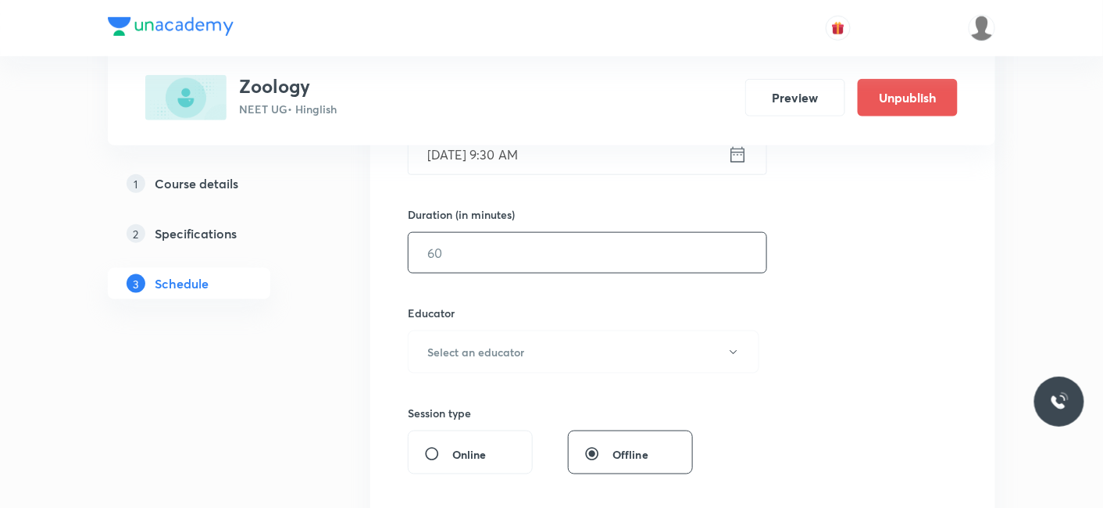
click at [484, 270] on input "text" at bounding box center [587, 253] width 358 height 40
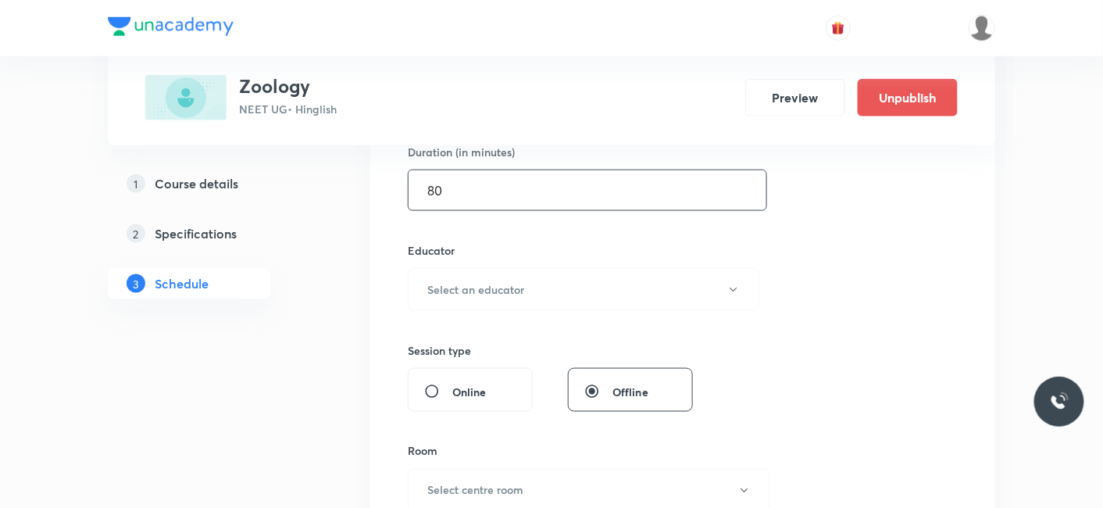
scroll to position [520, 0]
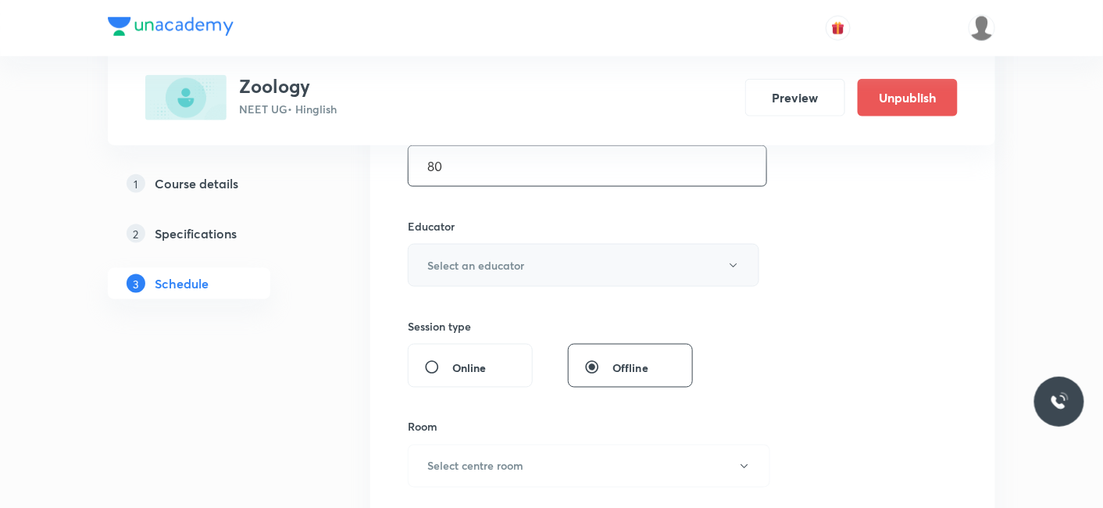
type input "80"
click at [493, 258] on h6 "Select an educator" at bounding box center [475, 265] width 97 height 16
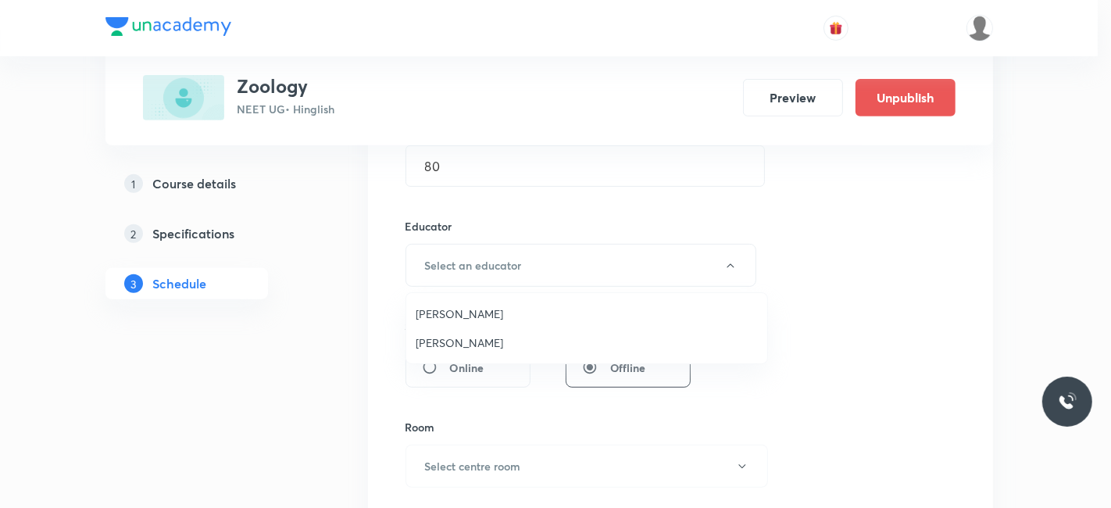
click at [458, 344] on span "Jayanti Maheshwari" at bounding box center [586, 342] width 342 height 16
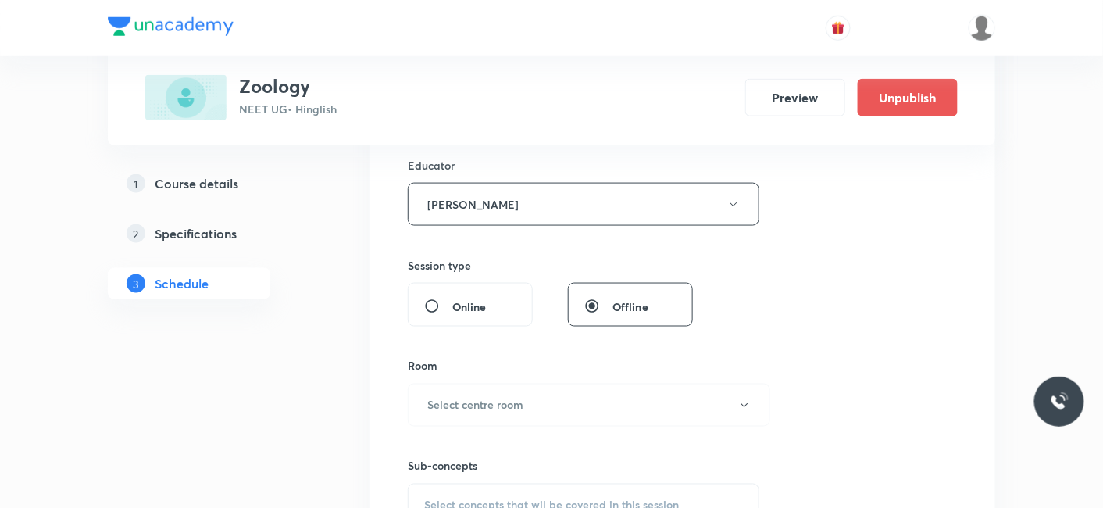
scroll to position [607, 0]
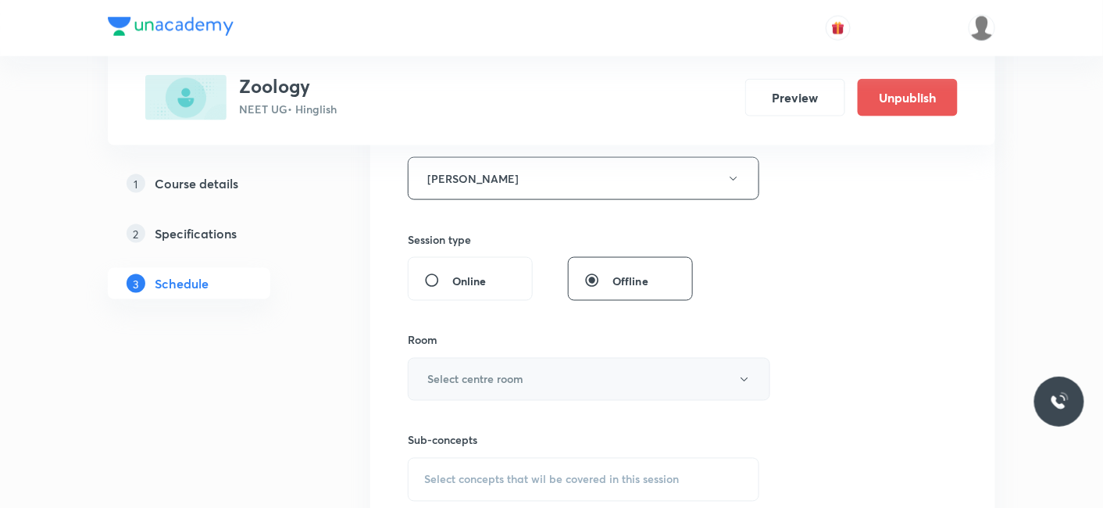
click at [475, 380] on h6 "Select centre room" at bounding box center [475, 379] width 96 height 16
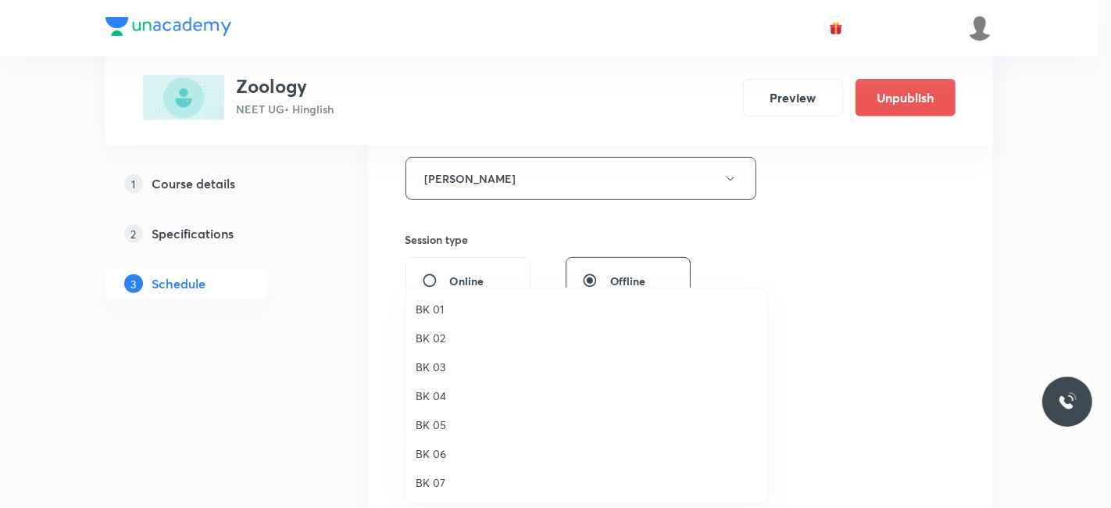
click at [436, 480] on span "BK 07" at bounding box center [586, 482] width 342 height 16
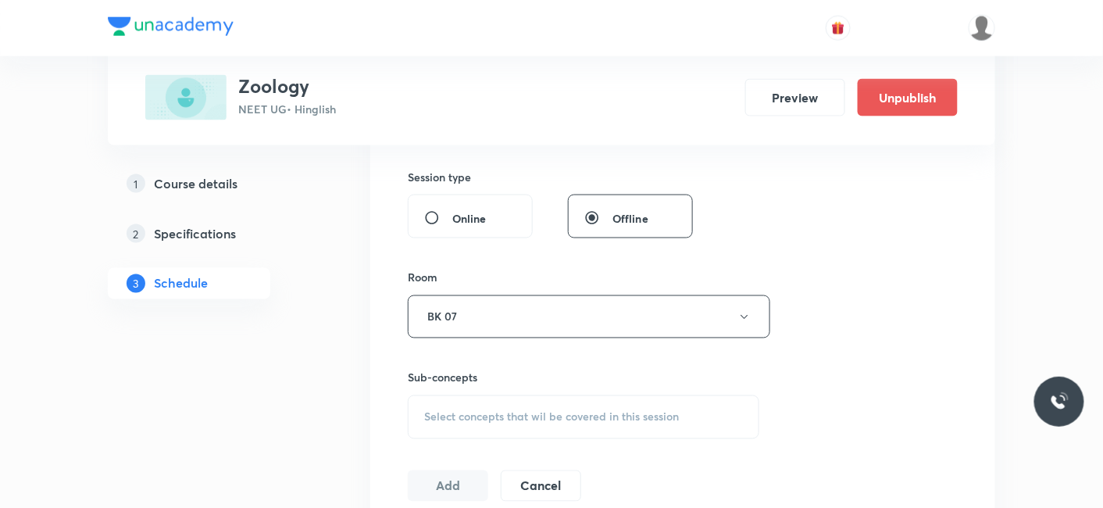
scroll to position [693, 0]
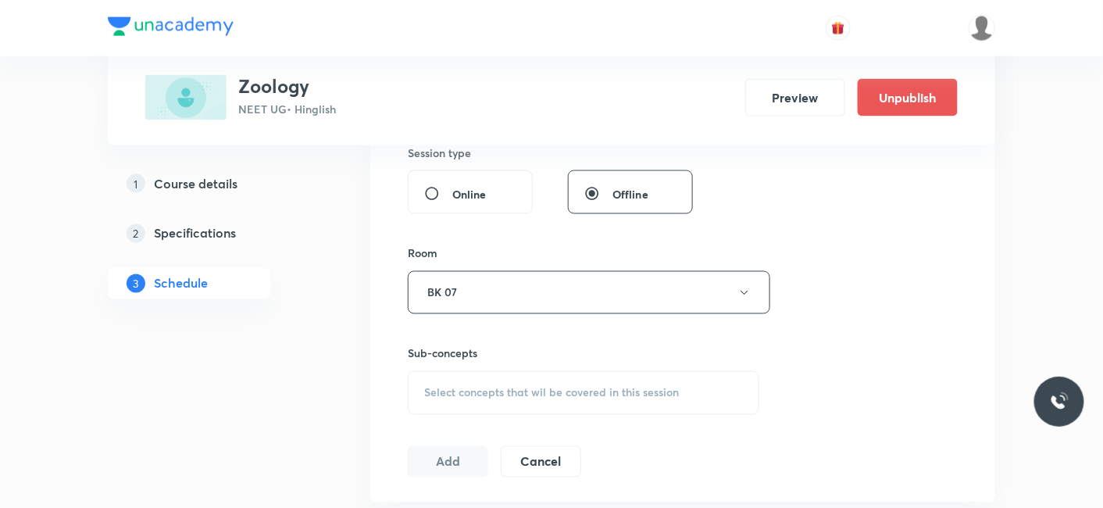
click at [517, 394] on span "Select concepts that wil be covered in this session" at bounding box center [551, 393] width 255 height 12
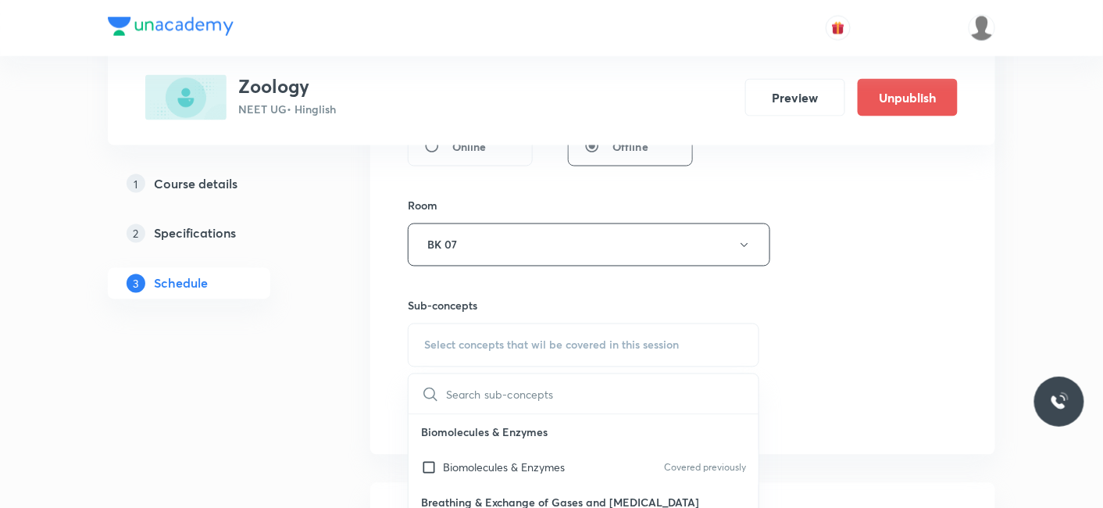
scroll to position [781, 0]
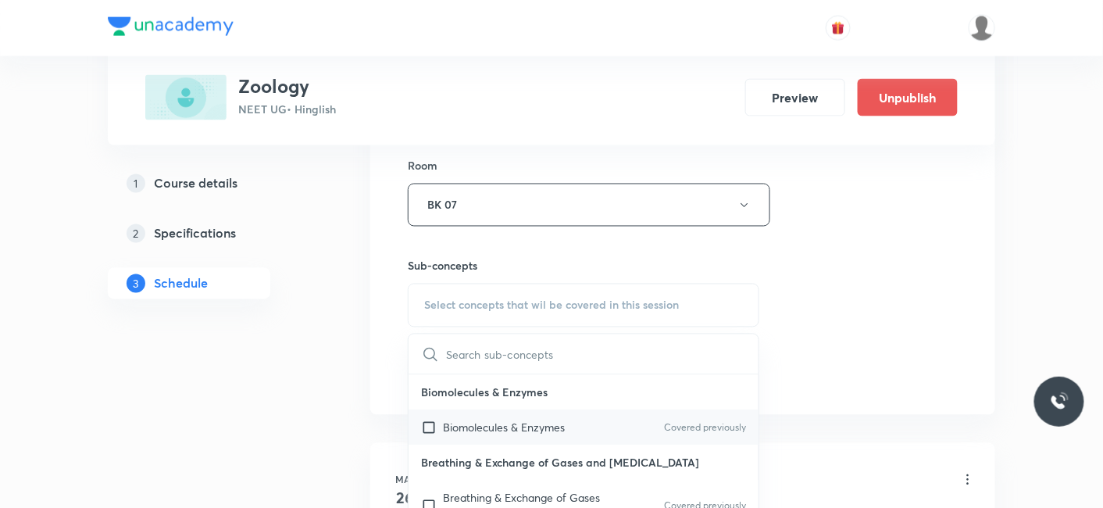
click at [512, 420] on p "Biomolecules & Enzymes" at bounding box center [504, 427] width 122 height 16
checkbox input "true"
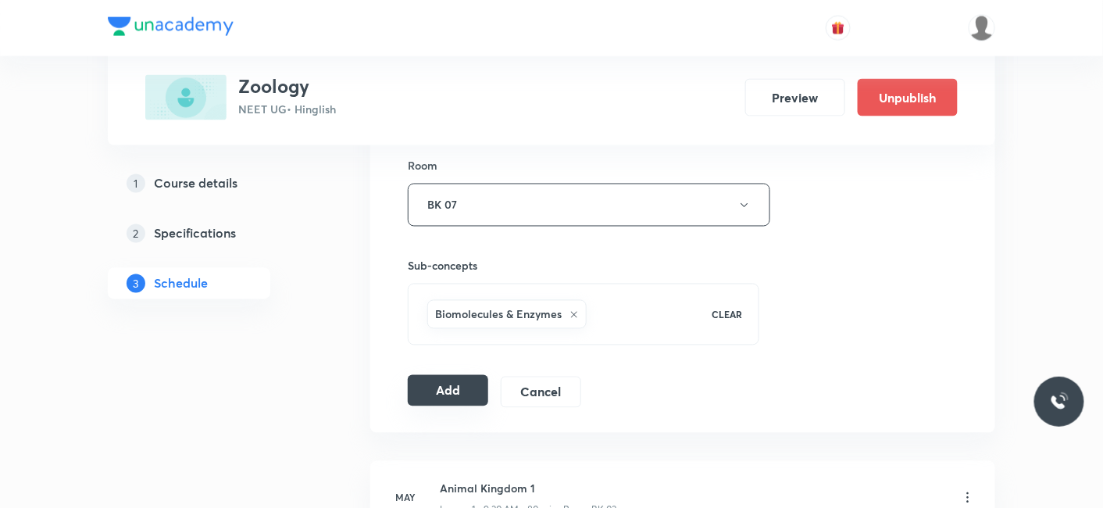
click at [422, 382] on button "Add" at bounding box center [448, 390] width 80 height 31
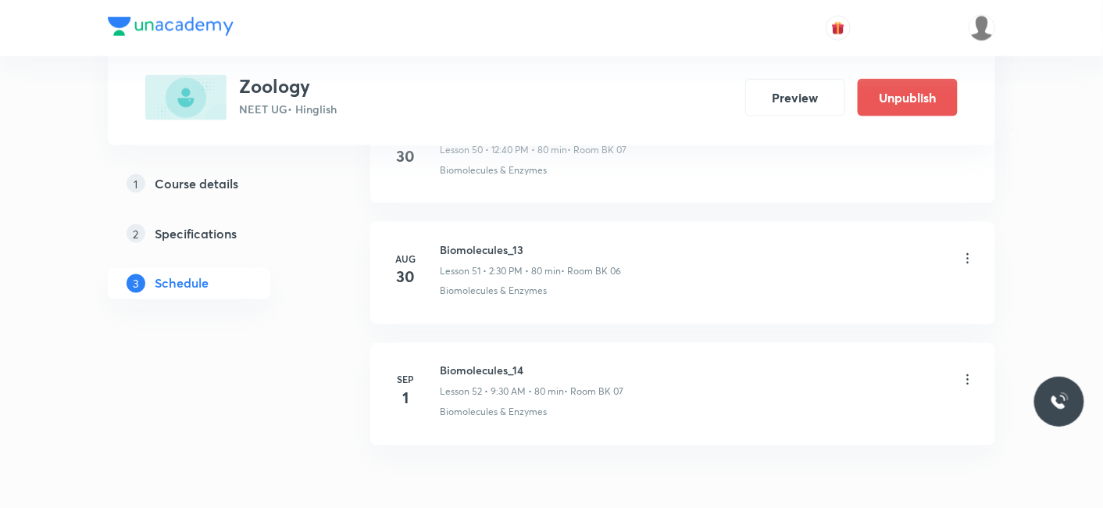
scroll to position [6264, 0]
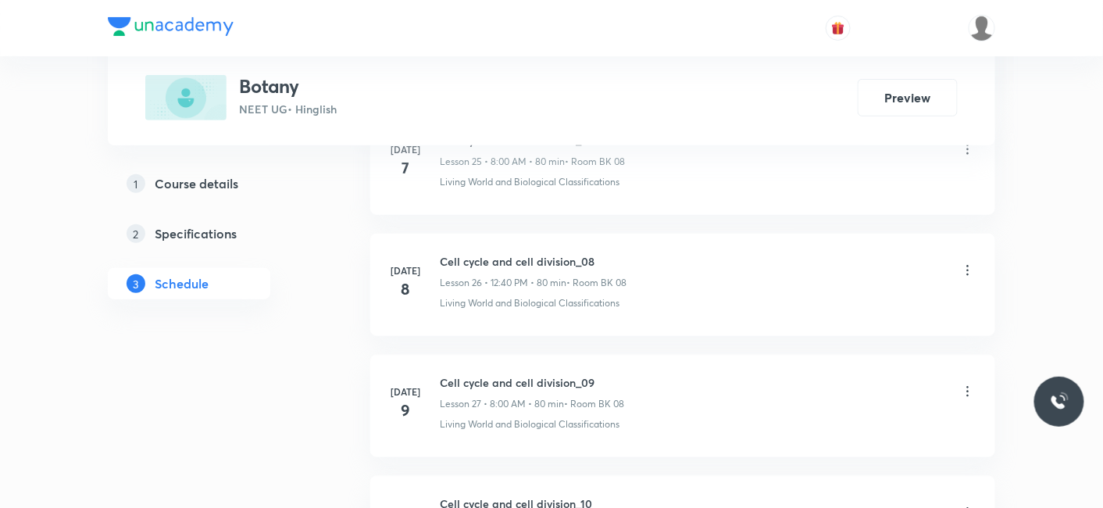
scroll to position [7375, 0]
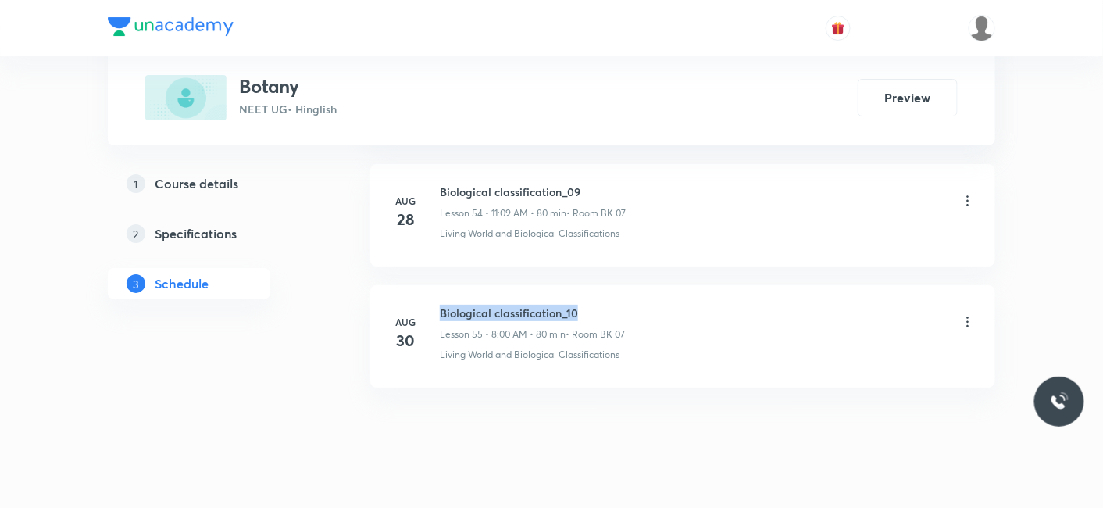
drag, startPoint x: 439, startPoint y: 287, endPoint x: 619, endPoint y: 286, distance: 179.6
click at [619, 305] on h6 "Biological classification_10" at bounding box center [532, 313] width 185 height 16
copy h6 "Biological classification_10"
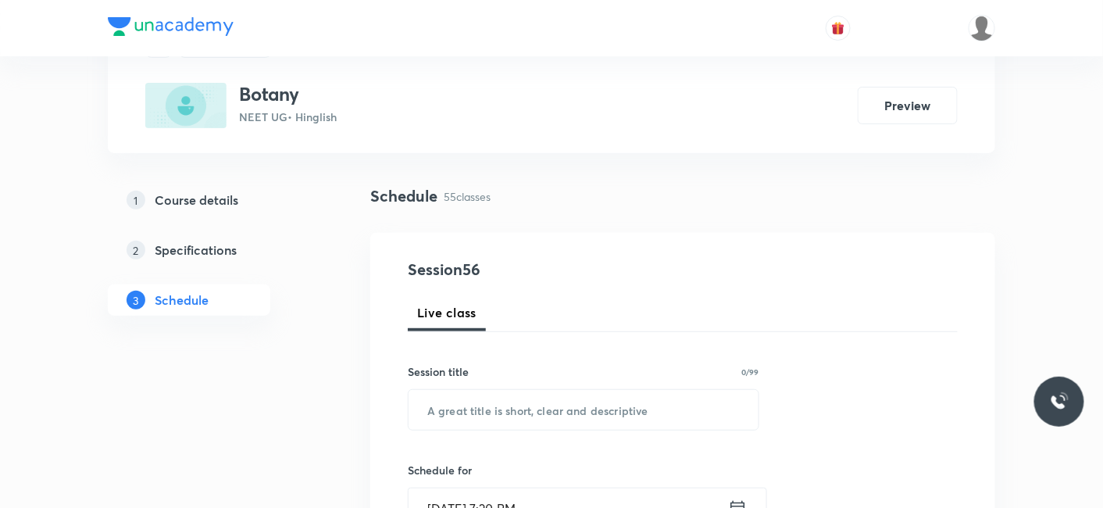
scroll to position [173, 0]
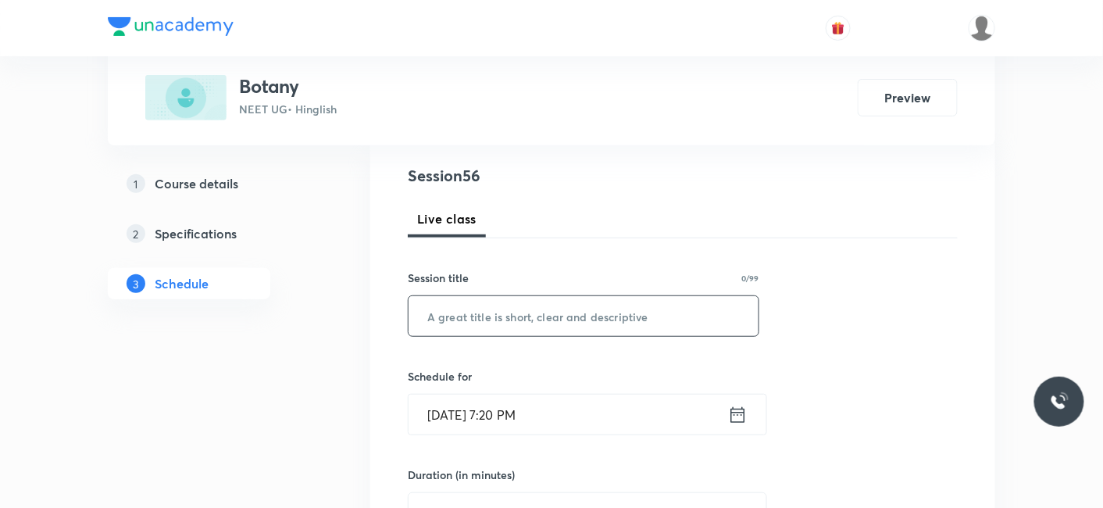
click at [564, 328] on input "text" at bounding box center [583, 316] width 350 height 40
paste input "Biological classification_10"
type input "Biological classification_11"
click at [555, 416] on input "[DATE] 7:20 PM" at bounding box center [567, 414] width 319 height 40
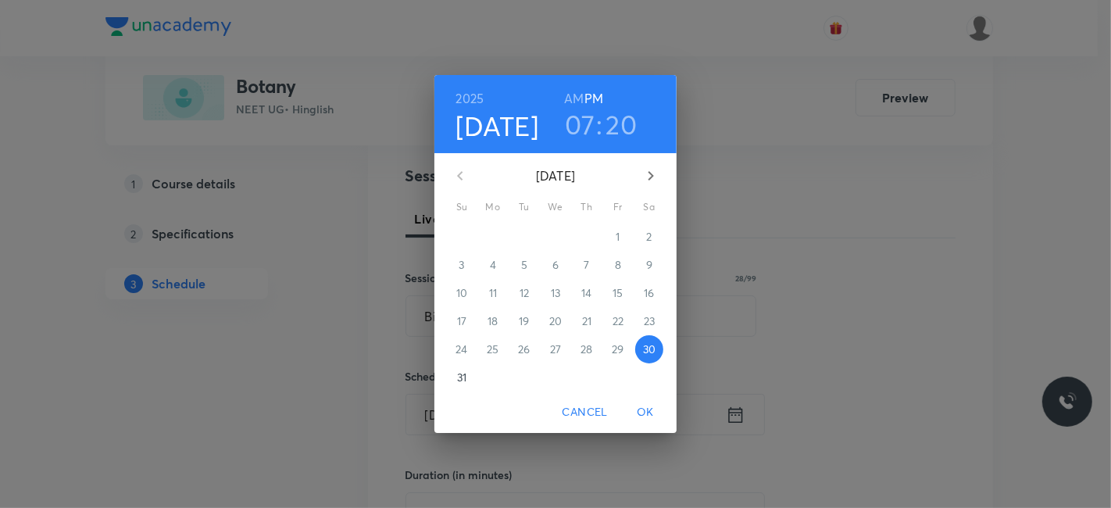
click at [654, 176] on icon "button" at bounding box center [650, 175] width 19 height 19
click at [494, 234] on p "1" at bounding box center [492, 237] width 4 height 16
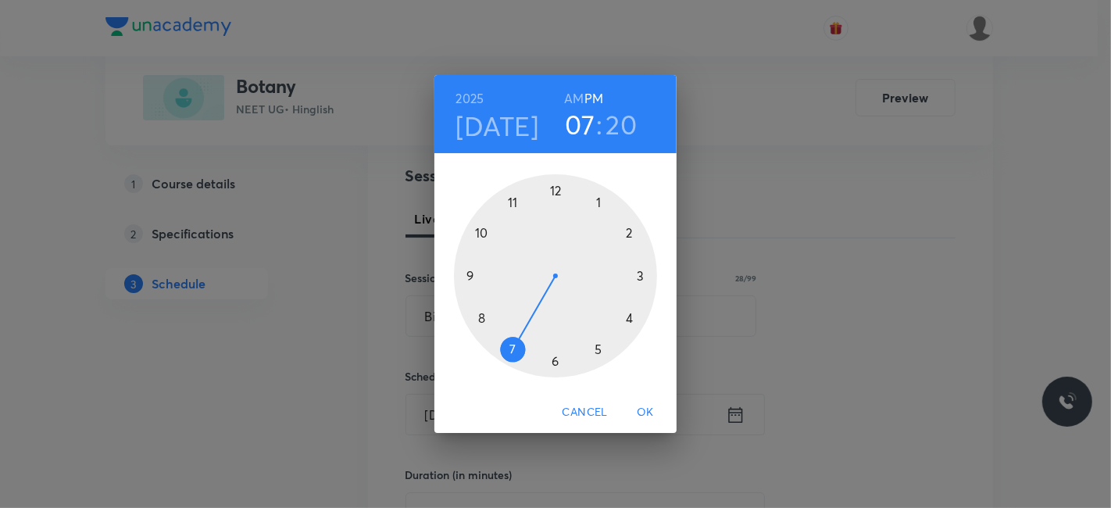
click at [512, 199] on div at bounding box center [555, 275] width 203 height 203
click at [579, 95] on h6 "AM" at bounding box center [574, 98] width 20 height 22
click at [626, 230] on div at bounding box center [555, 275] width 203 height 203
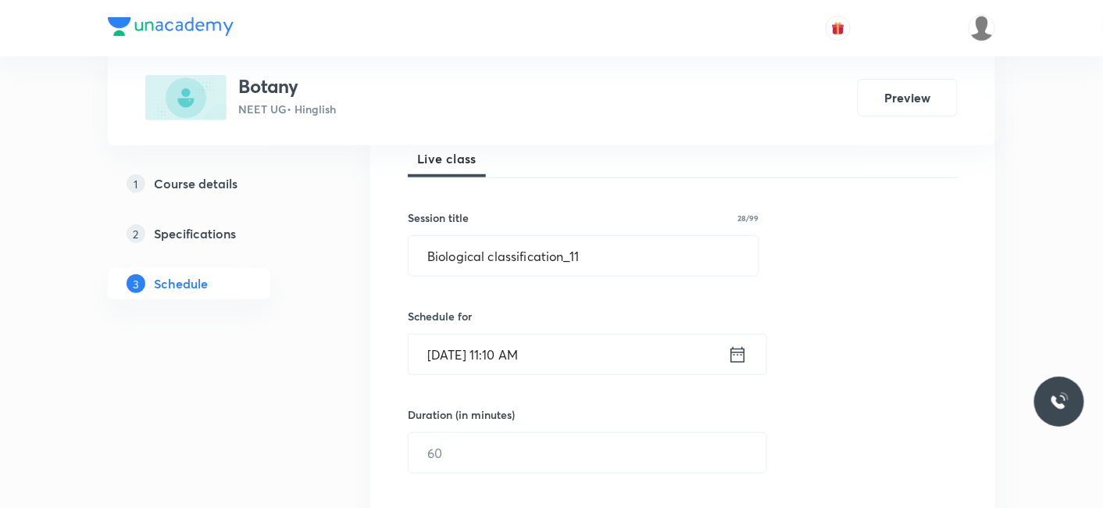
scroll to position [260, 0]
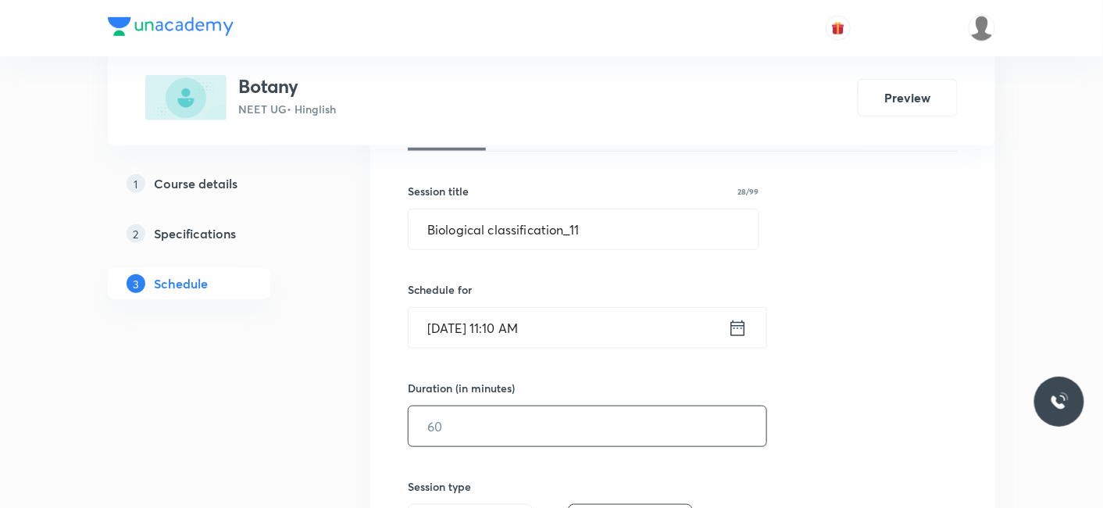
click at [525, 427] on input "text" at bounding box center [587, 426] width 358 height 40
type input "9"
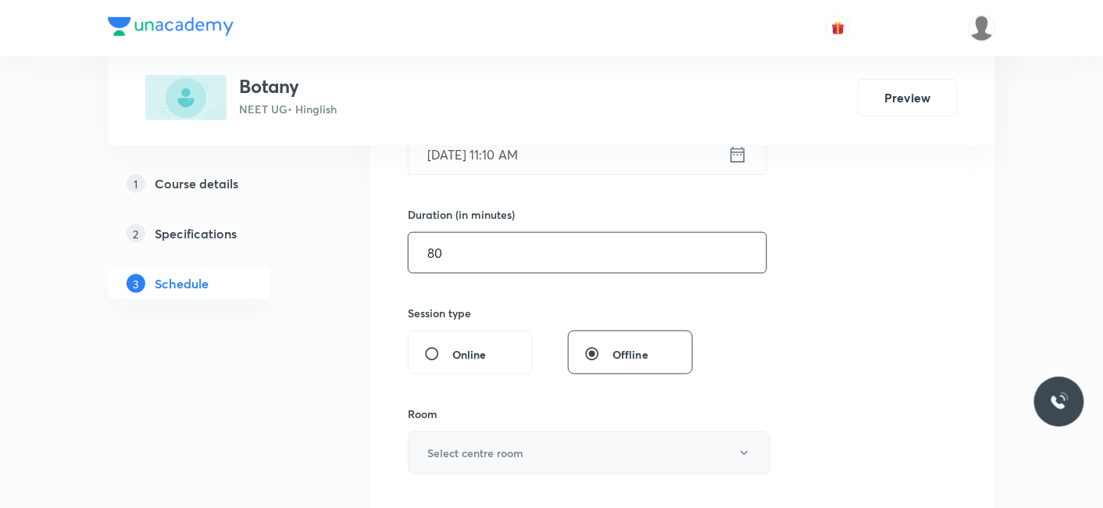
type input "80"
click at [468, 450] on h6 "Select centre room" at bounding box center [475, 452] width 96 height 16
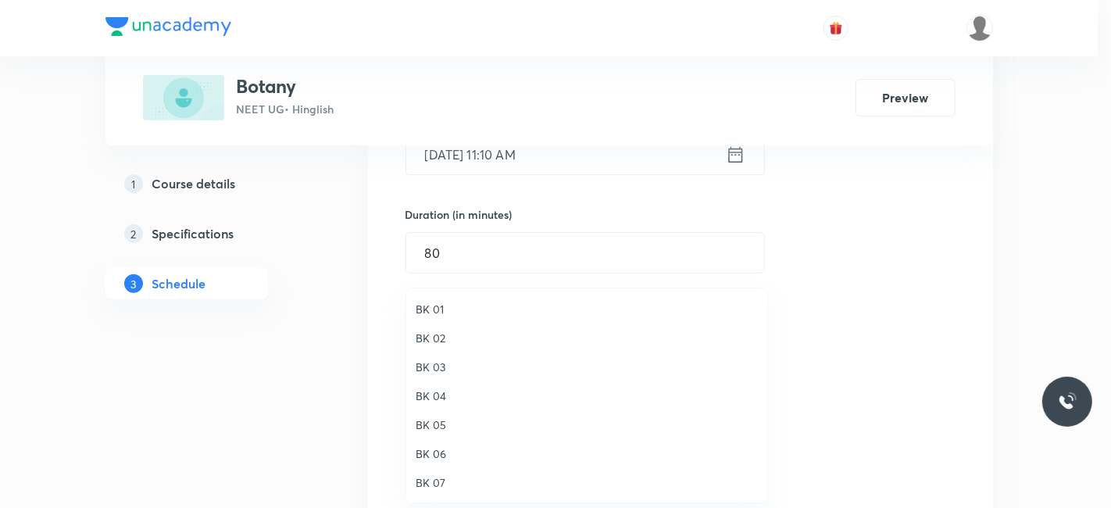
click at [437, 480] on span "BK 07" at bounding box center [586, 482] width 342 height 16
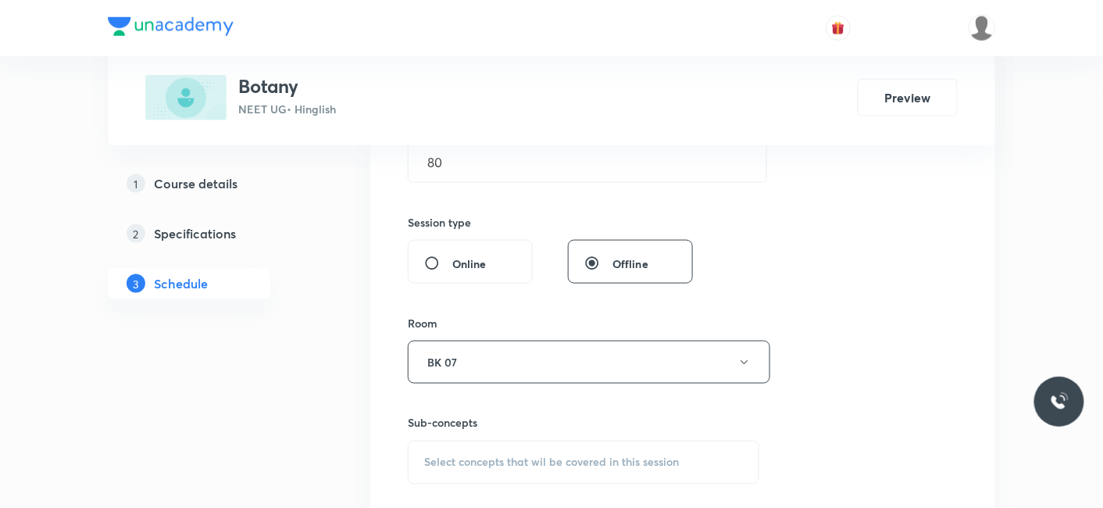
scroll to position [607, 0]
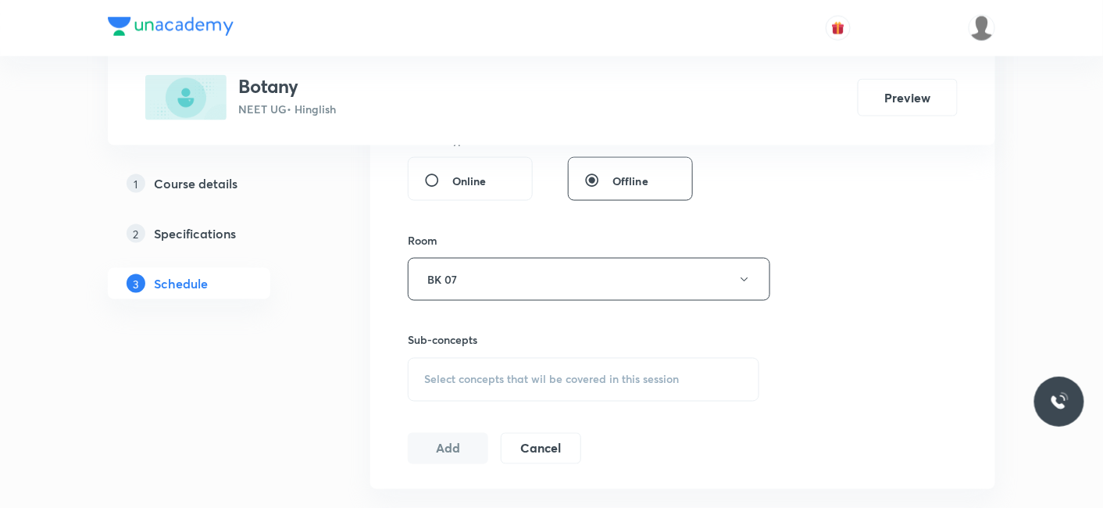
click at [484, 390] on div "Select concepts that wil be covered in this session" at bounding box center [583, 380] width 351 height 44
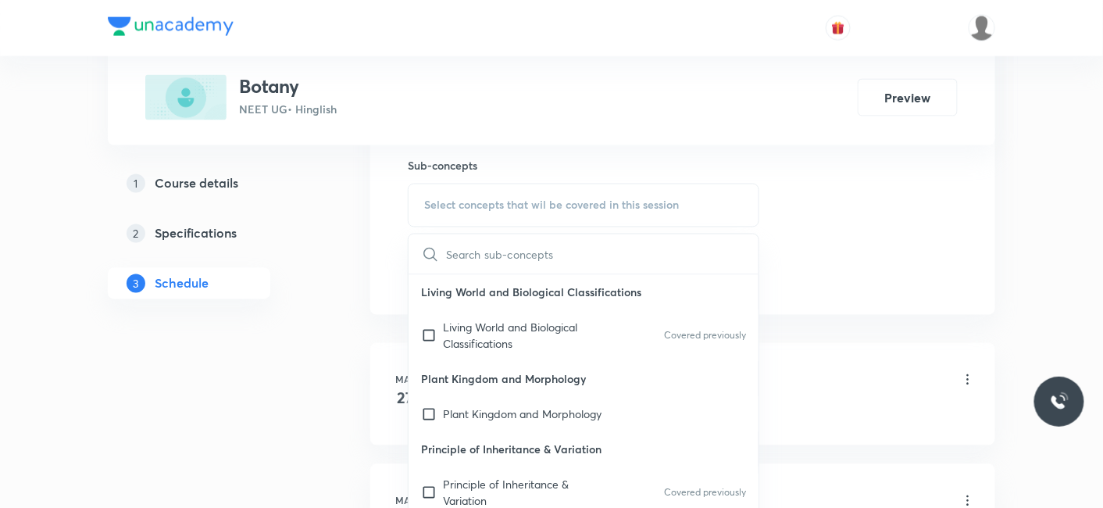
drag, startPoint x: 483, startPoint y: 418, endPoint x: 441, endPoint y: 410, distance: 42.9
click at [483, 419] on p "Plant Kingdom and Morphology" at bounding box center [522, 414] width 159 height 16
checkbox input "true"
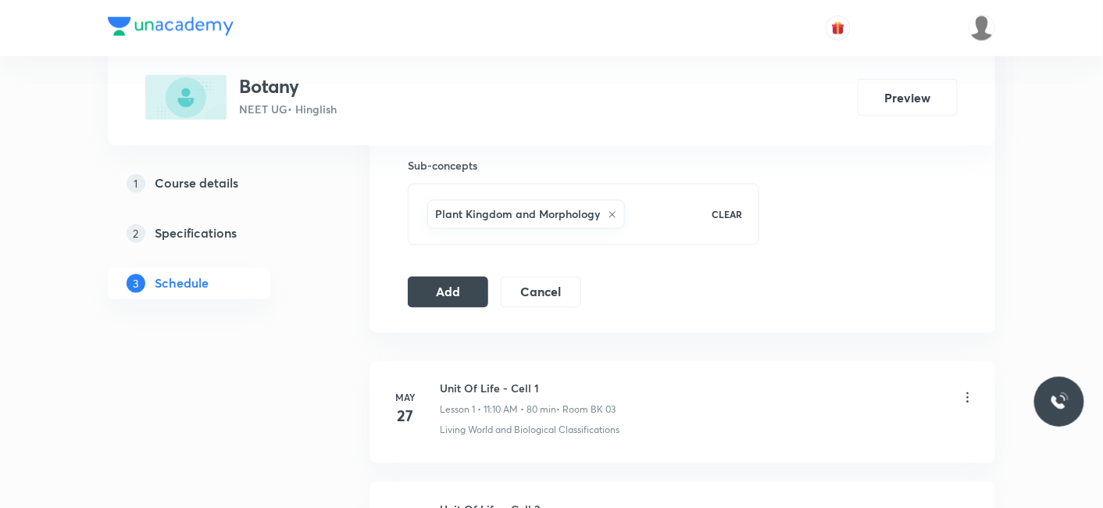
click at [453, 282] on button "Add" at bounding box center [448, 290] width 80 height 31
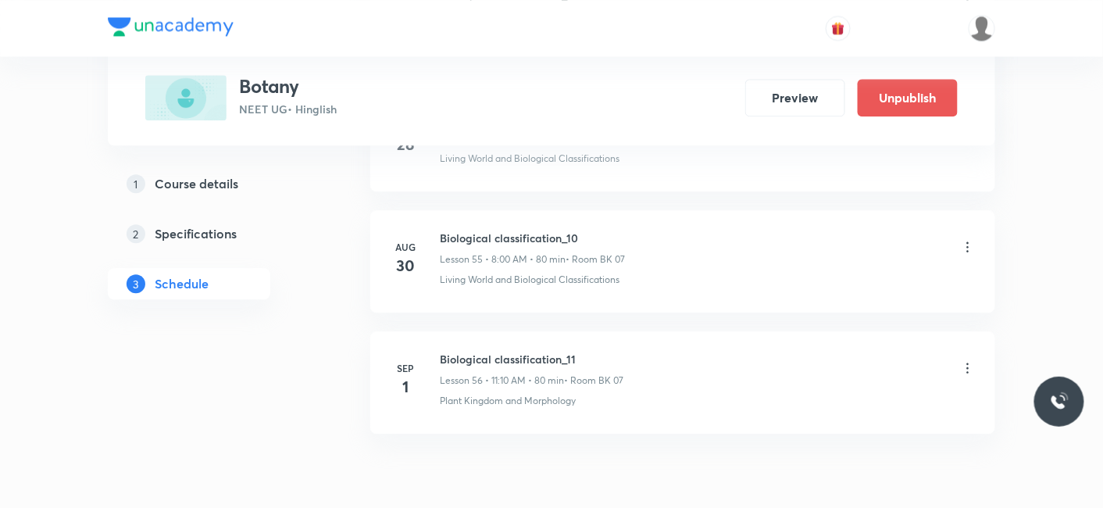
scroll to position [6780, 0]
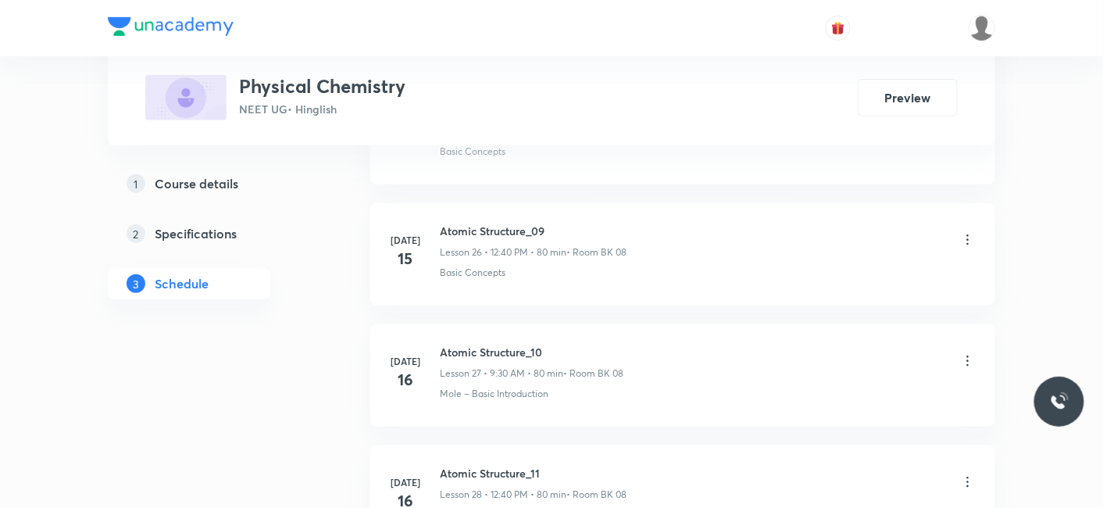
scroll to position [8560, 0]
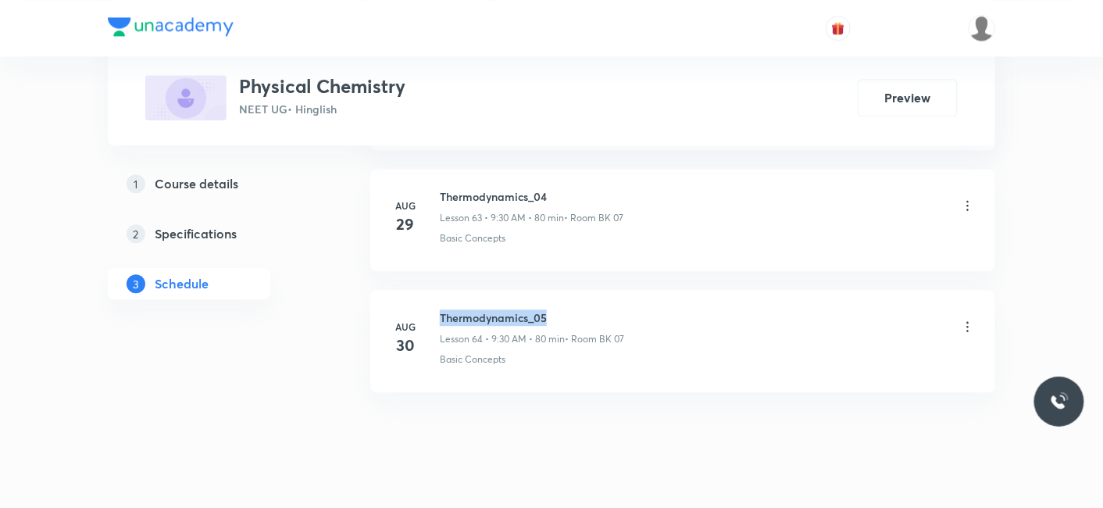
drag, startPoint x: 440, startPoint y: 291, endPoint x: 585, endPoint y: 290, distance: 145.3
click at [585, 309] on h6 "Thermodynamics_05" at bounding box center [532, 317] width 184 height 16
copy h6 "Thermodynamics_05"
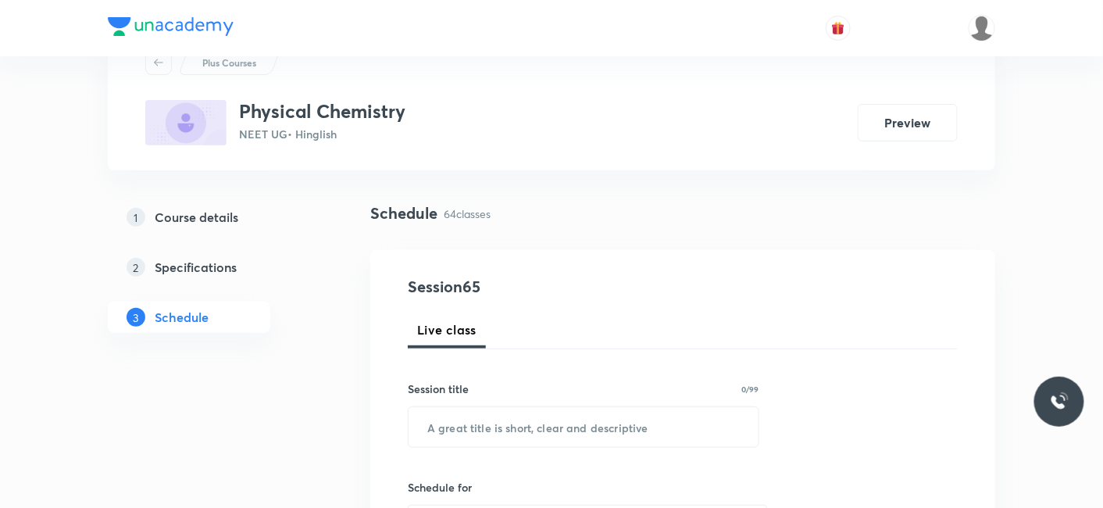
scroll to position [87, 0]
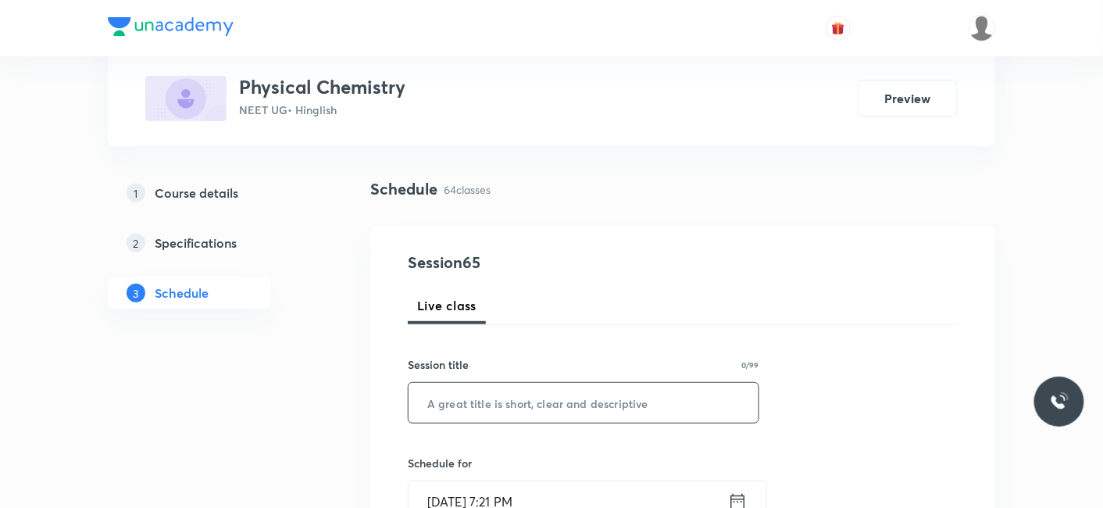
click at [548, 397] on input "text" at bounding box center [583, 403] width 350 height 40
paste input "Thermodynamics_05"
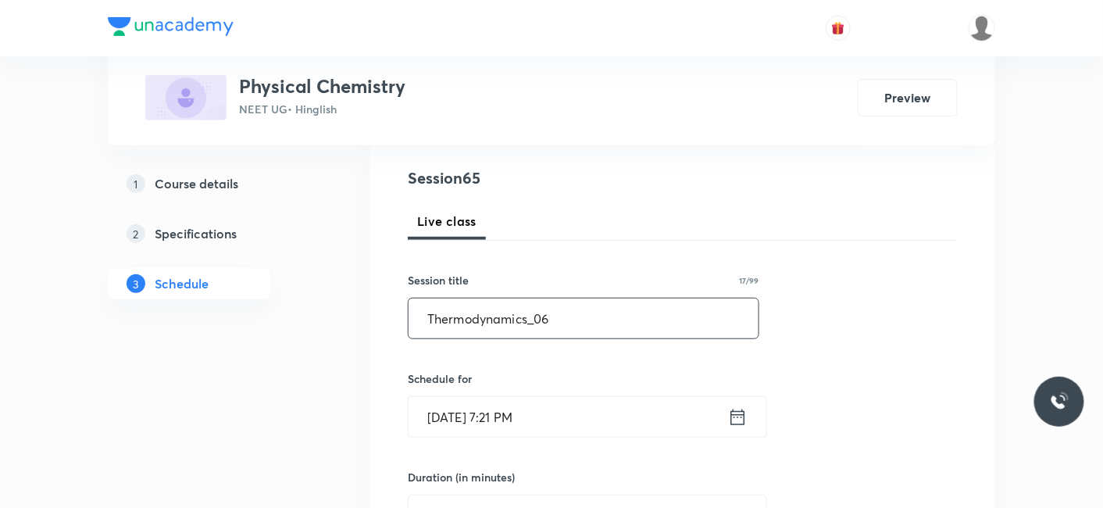
scroll to position [260, 0]
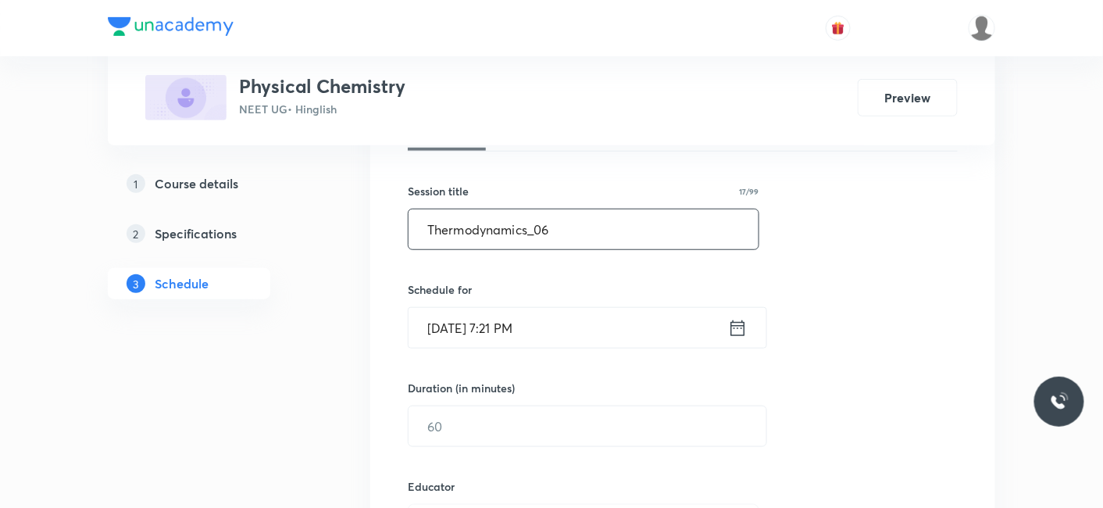
type input "Thermodynamics_06"
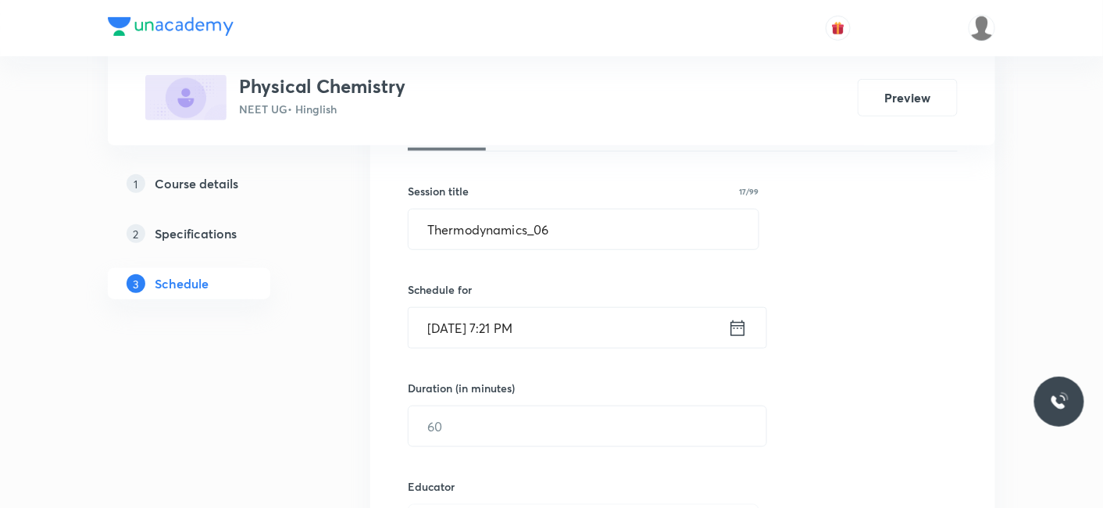
click at [480, 319] on input "Aug 30, 2025, 7:21 PM" at bounding box center [567, 328] width 319 height 40
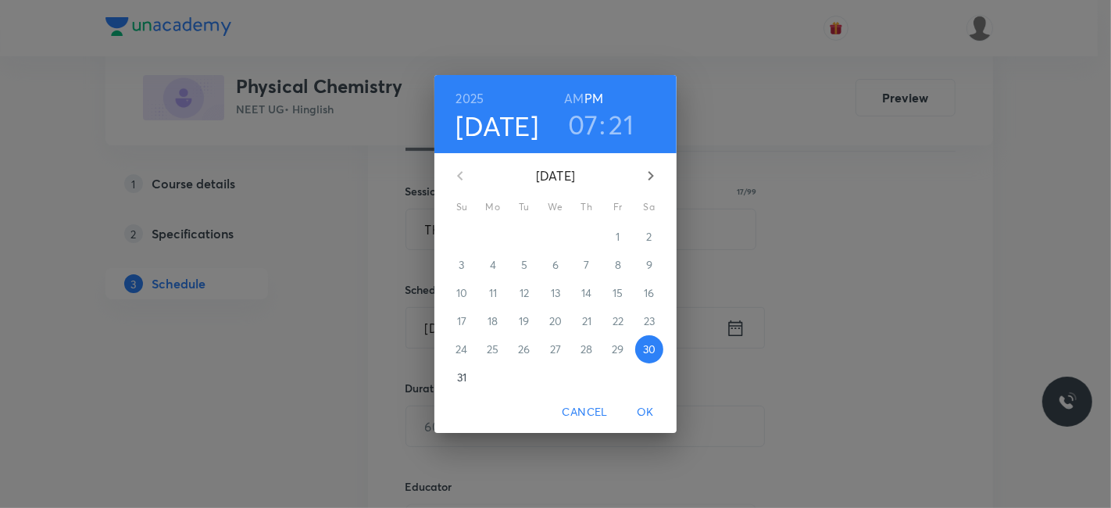
click at [647, 180] on icon "button" at bounding box center [650, 175] width 19 height 19
click at [497, 241] on span "1" at bounding box center [493, 237] width 28 height 16
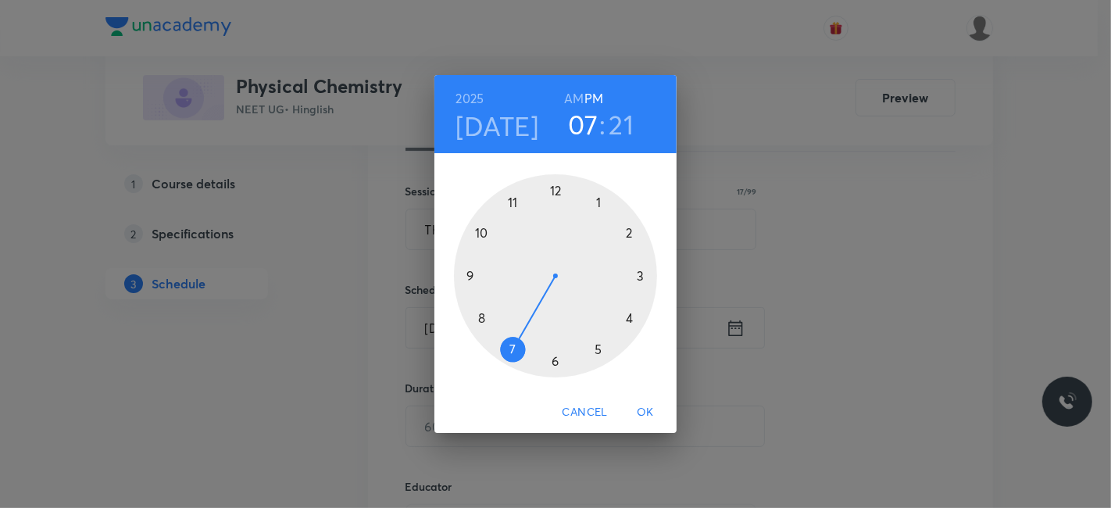
click at [551, 191] on div at bounding box center [555, 275] width 203 height 203
drag, startPoint x: 583, startPoint y: 94, endPoint x: 615, endPoint y: 126, distance: 45.3
click at [615, 126] on div "2025 Sep 1 12 : 21 AM PM" at bounding box center [555, 113] width 217 height 53
click at [481, 318] on div at bounding box center [555, 275] width 203 height 203
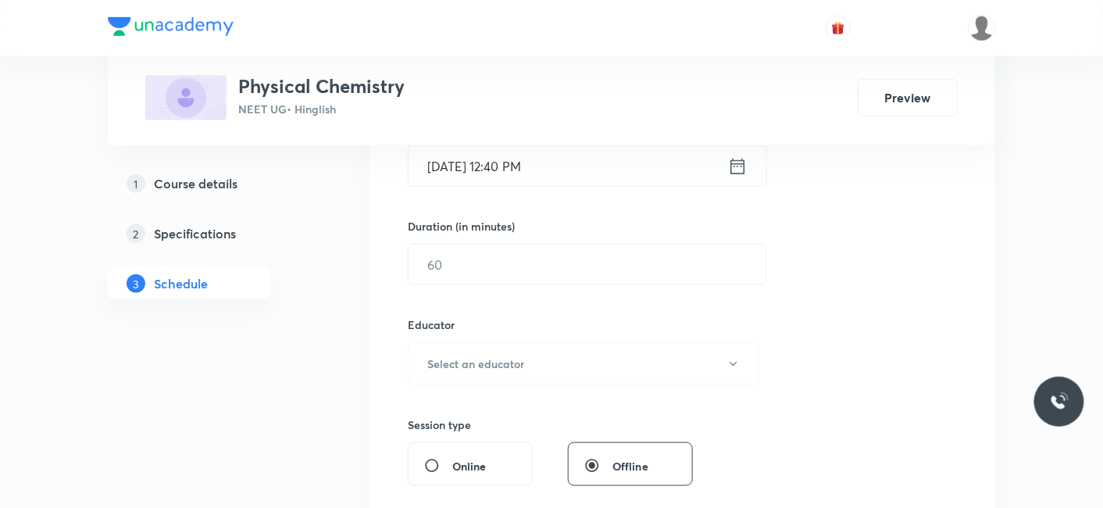
scroll to position [433, 0]
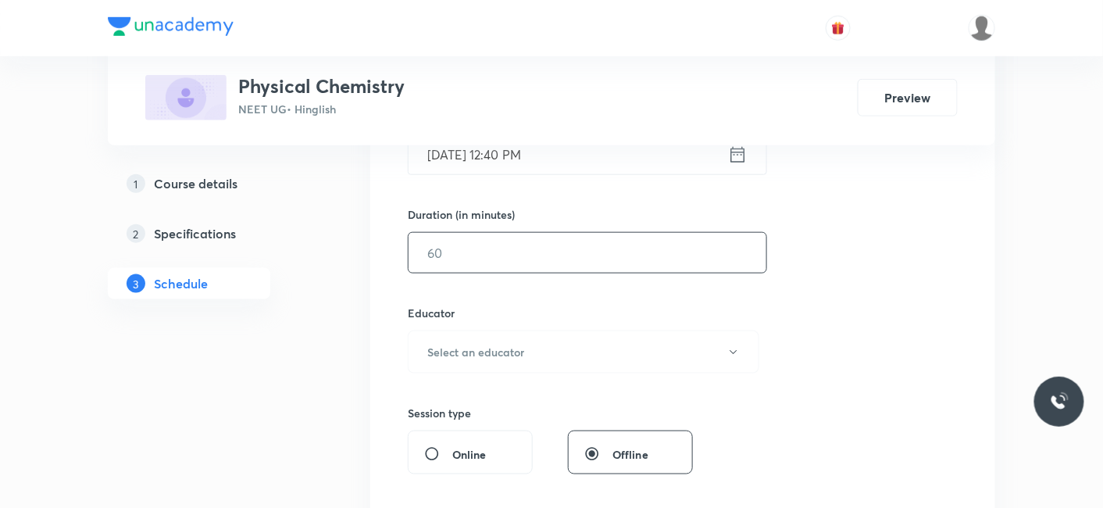
click at [508, 263] on input "text" at bounding box center [587, 253] width 358 height 40
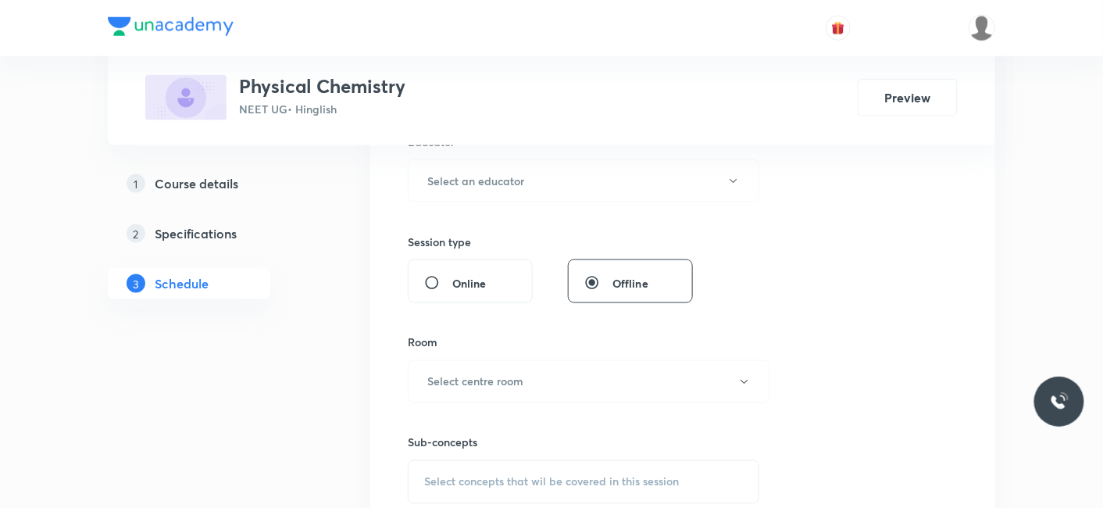
scroll to position [607, 0]
type input "80"
click at [501, 180] on h6 "Select an educator" at bounding box center [475, 178] width 97 height 16
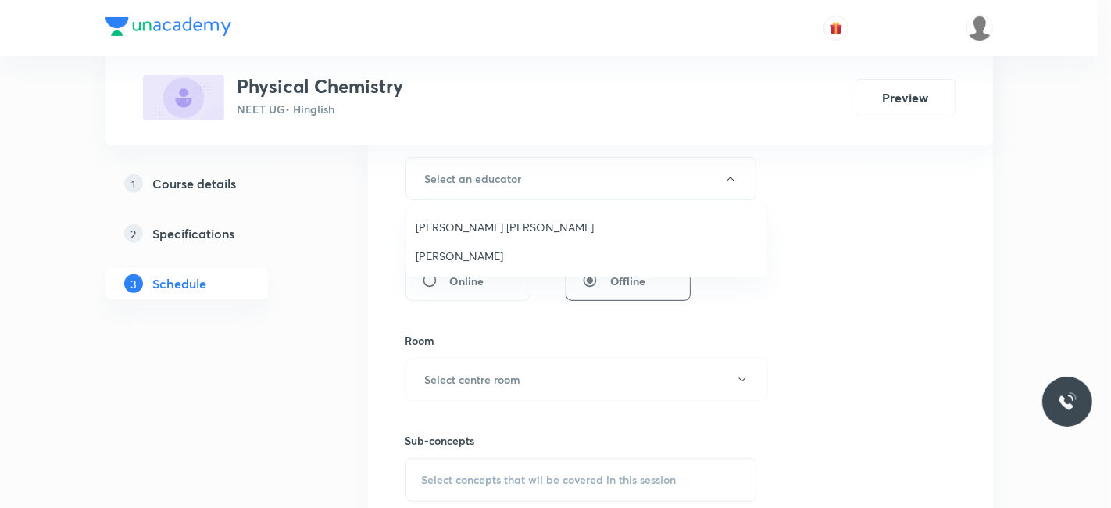
click at [480, 254] on span "Praveen Sharma" at bounding box center [586, 256] width 342 height 16
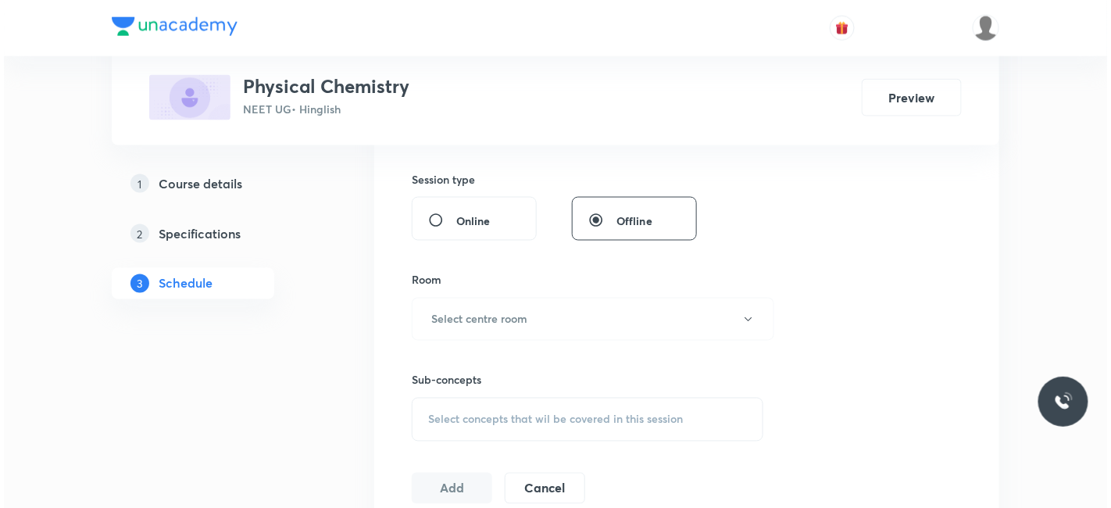
scroll to position [693, 0]
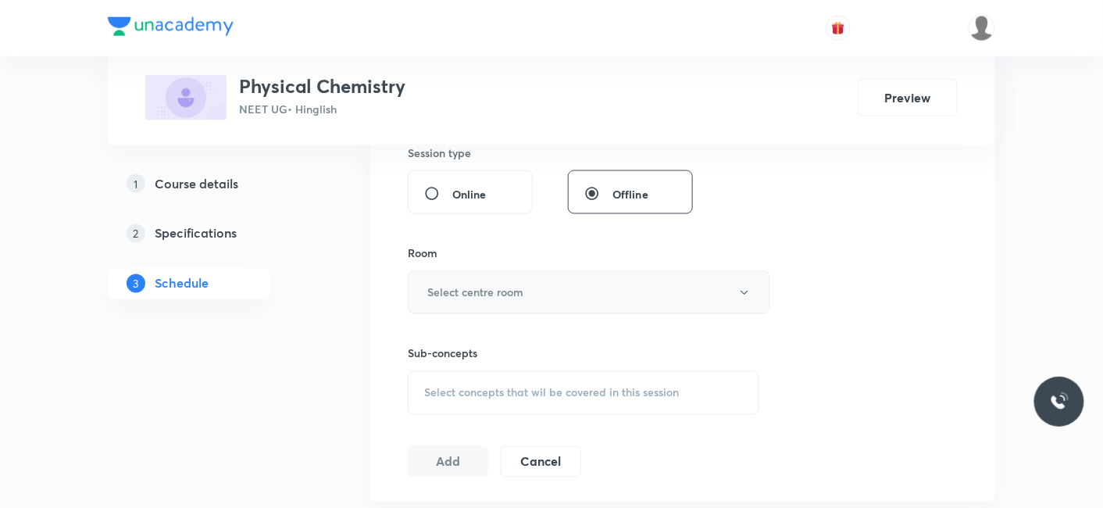
click at [495, 284] on h6 "Select centre room" at bounding box center [475, 292] width 96 height 16
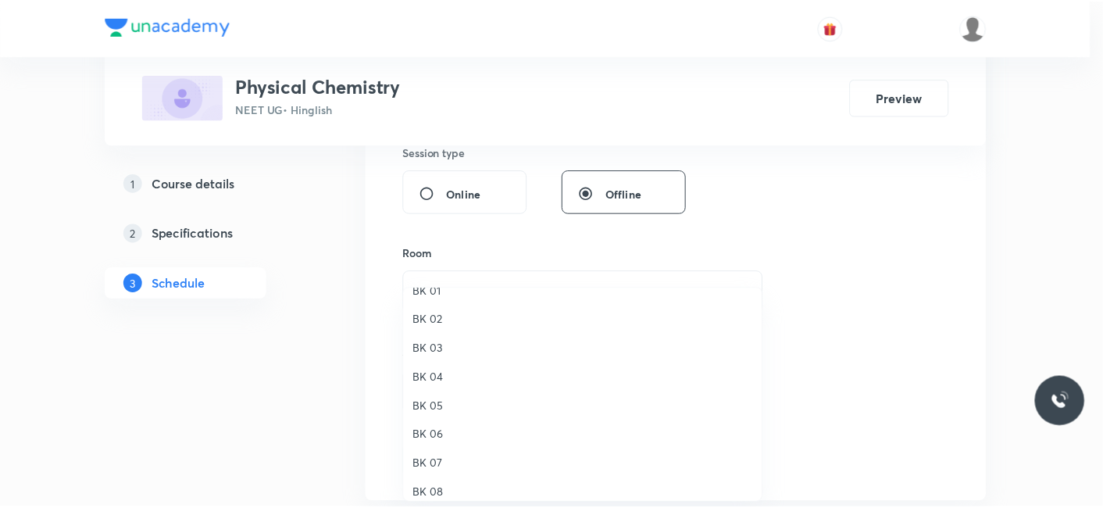
scroll to position [29, 0]
click at [437, 452] on span "BK 07" at bounding box center [586, 453] width 342 height 16
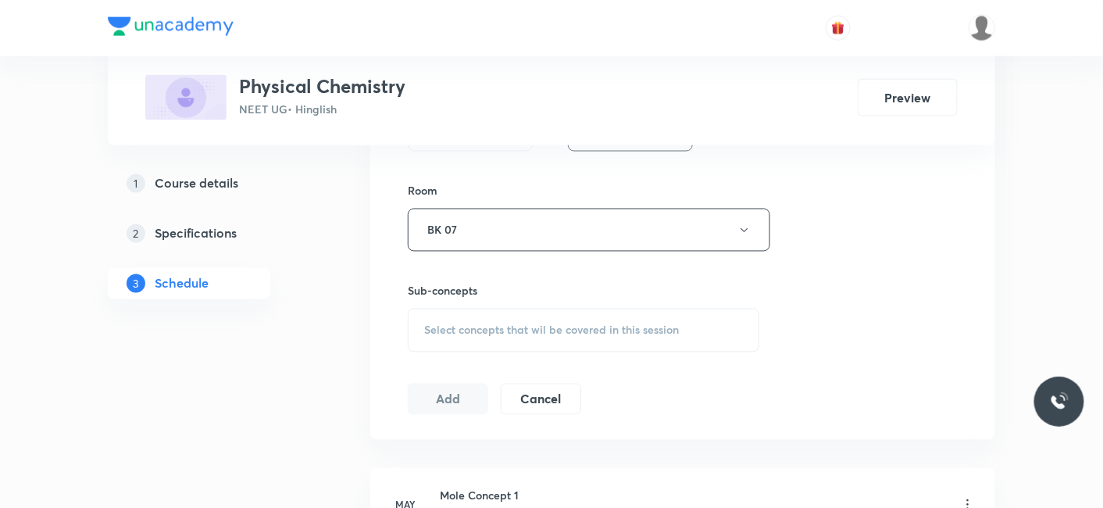
scroll to position [781, 0]
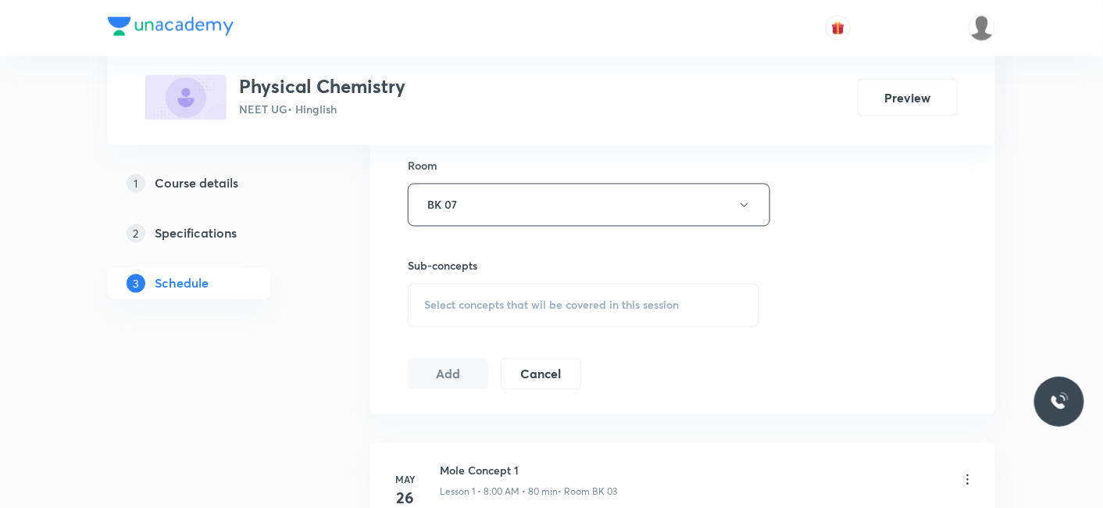
click at [486, 316] on div "Select concepts that wil be covered in this session" at bounding box center [583, 305] width 351 height 44
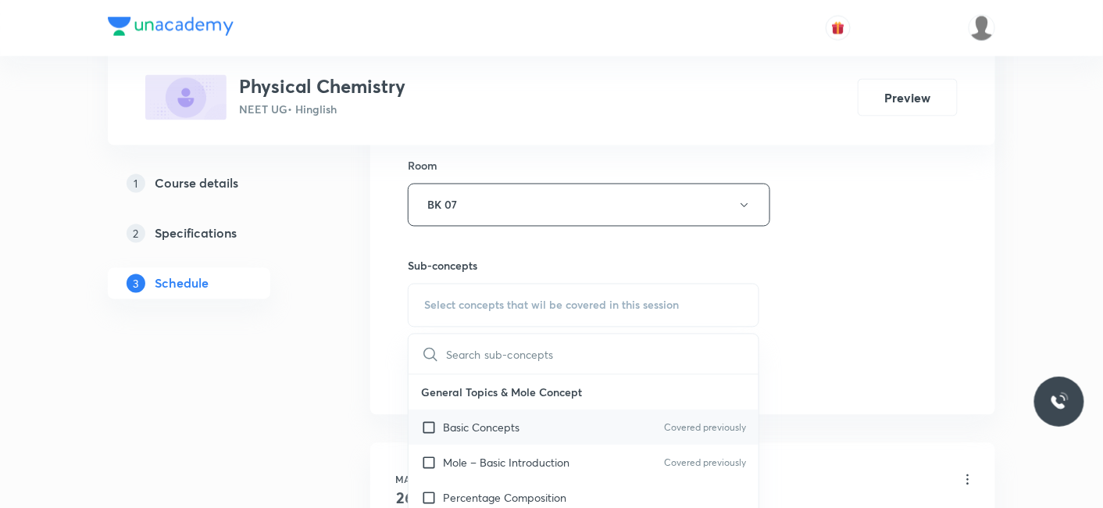
click at [475, 431] on p "Basic Concepts" at bounding box center [481, 427] width 77 height 16
checkbox input "true"
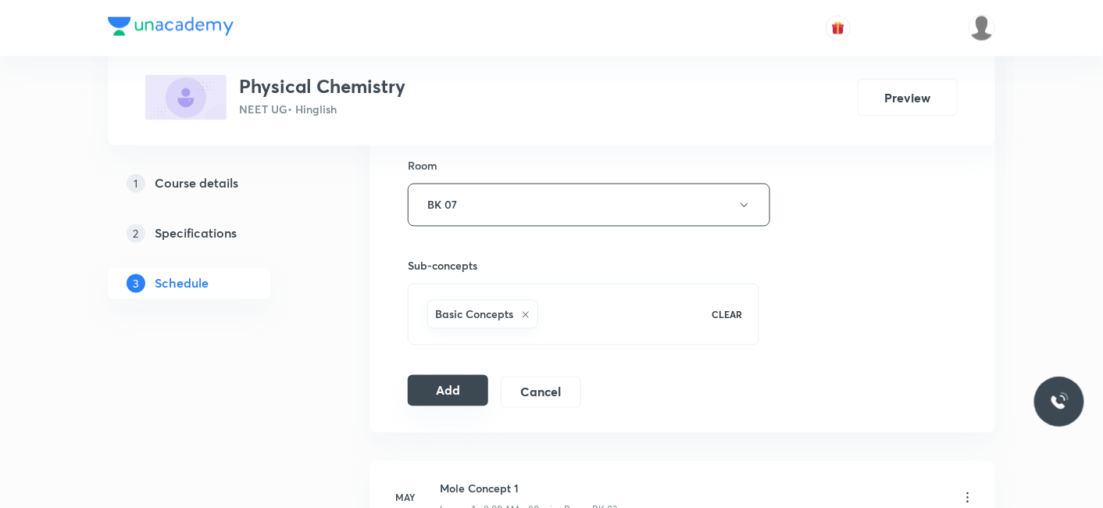
click at [444, 380] on button "Add" at bounding box center [448, 390] width 80 height 31
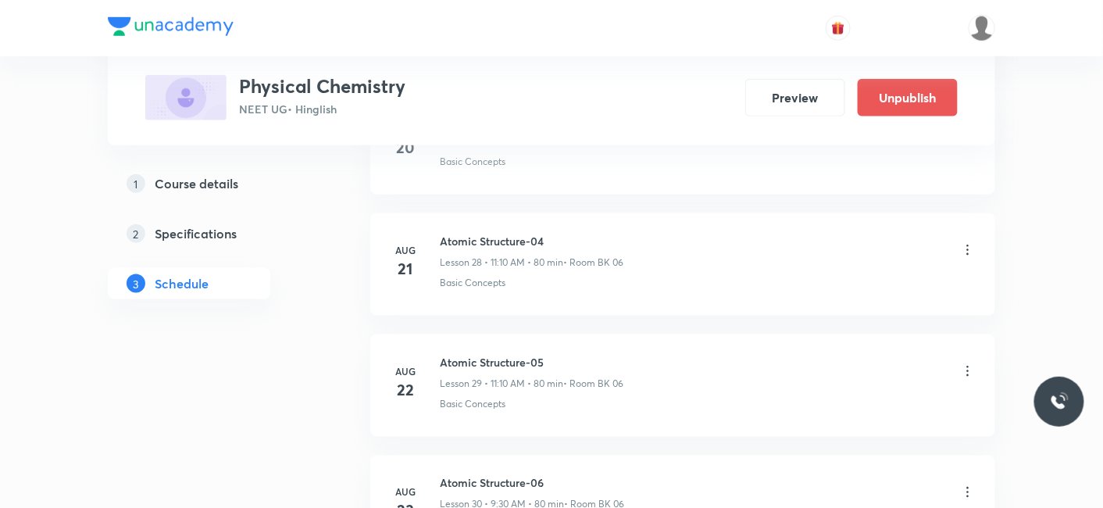
scroll to position [5083, 0]
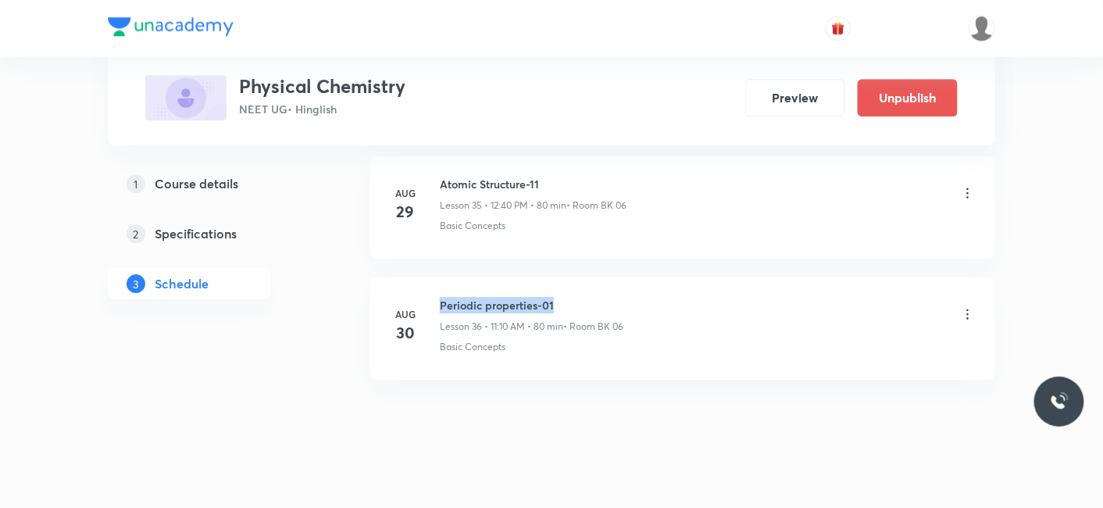
drag, startPoint x: 440, startPoint y: 289, endPoint x: 569, endPoint y: 282, distance: 129.0
click at [569, 297] on h6 "Periodic properties-01" at bounding box center [532, 305] width 184 height 16
copy h6 "Periodic properties-01"
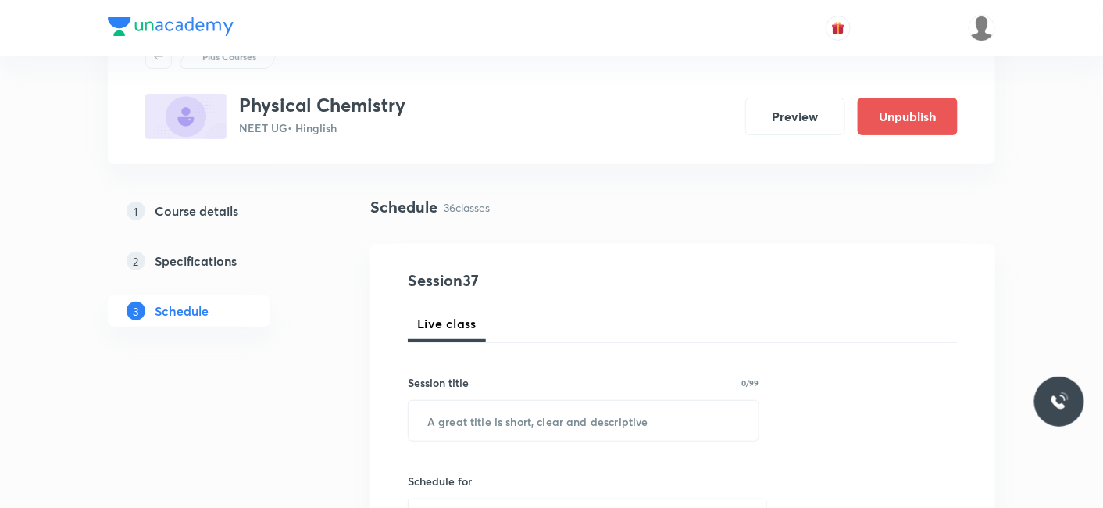
scroll to position [173, 0]
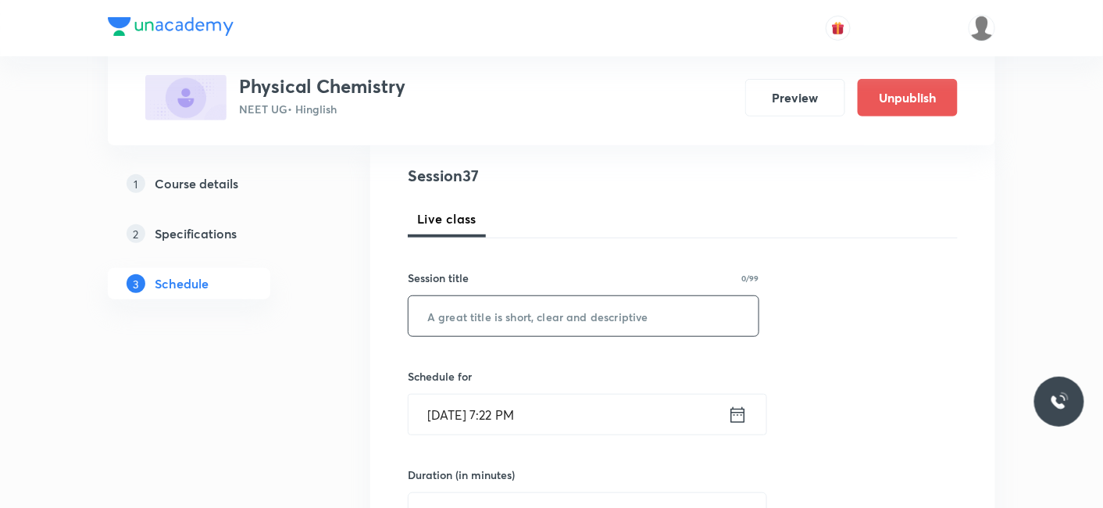
click at [534, 305] on input "text" at bounding box center [583, 316] width 350 height 40
paste input "Periodic properties-01"
type input "Periodic properties-02"
click at [506, 414] on input "Aug 30, 2025, 7:22 PM" at bounding box center [567, 414] width 319 height 40
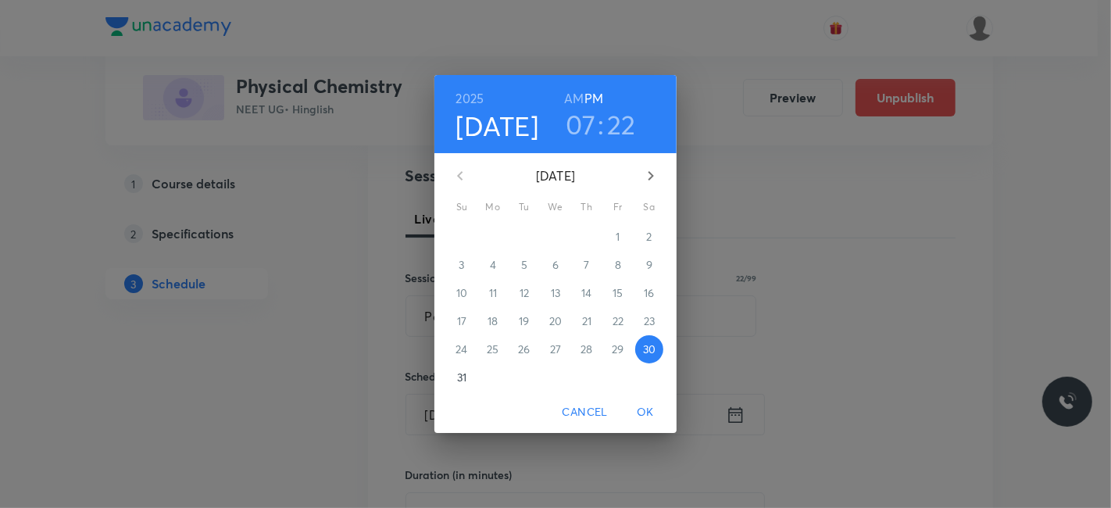
click at [649, 173] on icon "button" at bounding box center [650, 175] width 19 height 19
click at [569, 128] on h3 "07" at bounding box center [580, 124] width 30 height 33
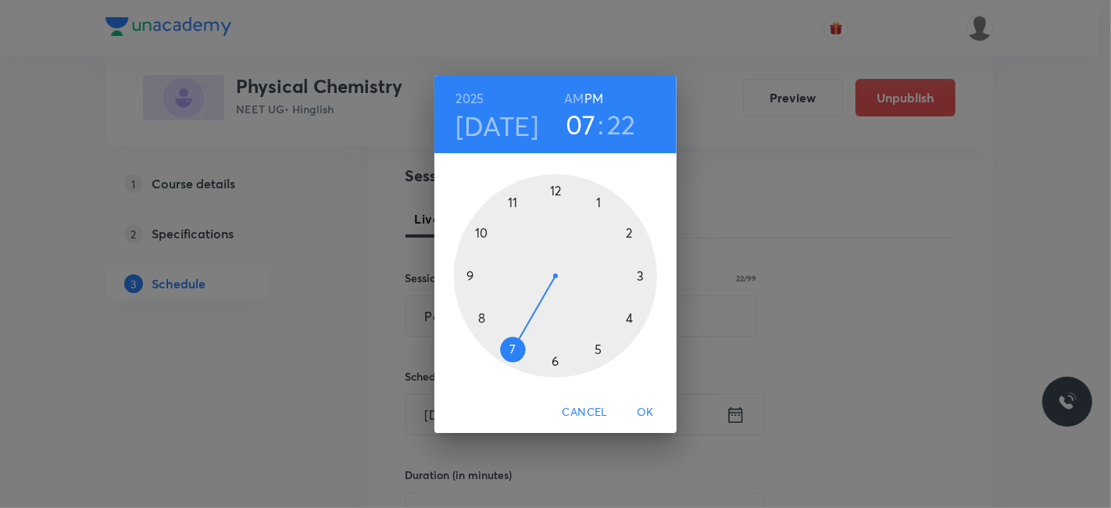
click at [480, 316] on div at bounding box center [555, 275] width 203 height 203
click at [572, 102] on h6 "AM" at bounding box center [574, 98] width 20 height 22
click at [559, 188] on div at bounding box center [555, 275] width 203 height 203
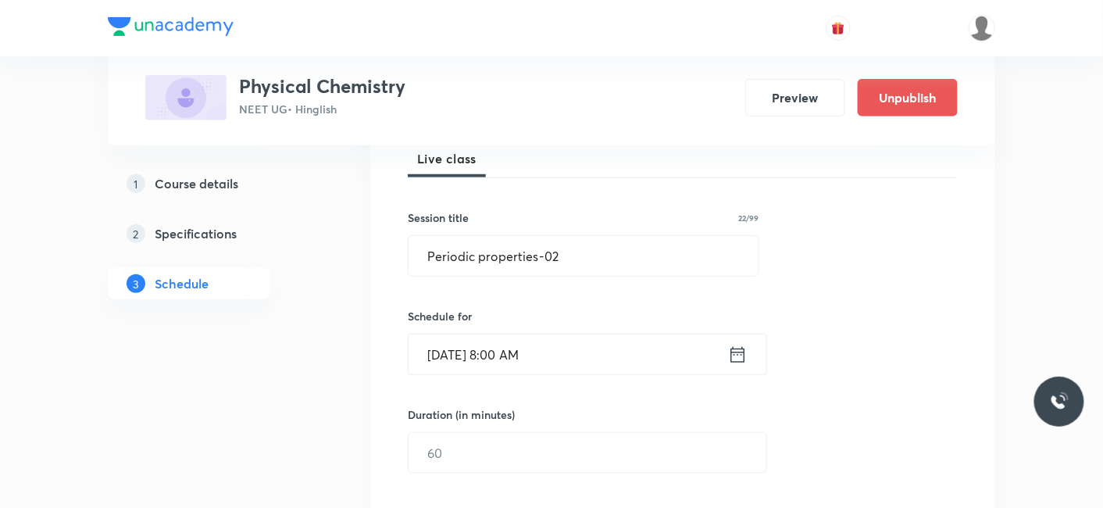
scroll to position [260, 0]
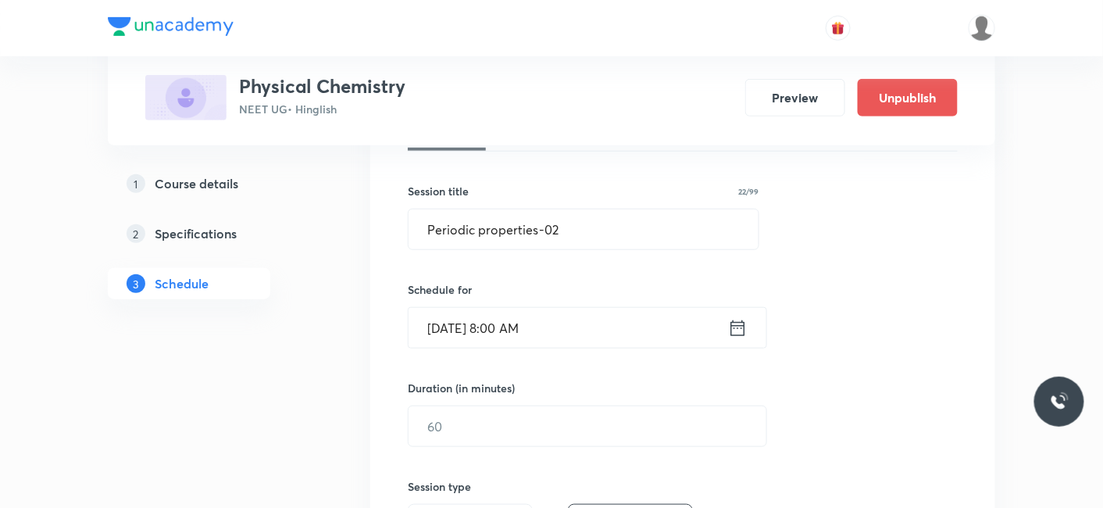
click at [544, 398] on div "Duration (in minutes) ​" at bounding box center [550, 413] width 285 height 67
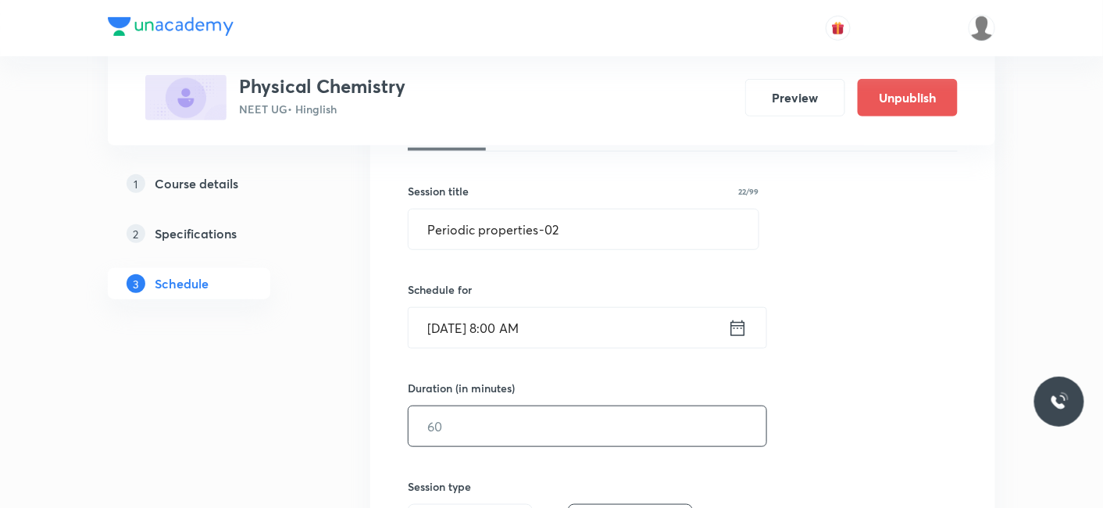
click at [544, 440] on input "text" at bounding box center [587, 426] width 358 height 40
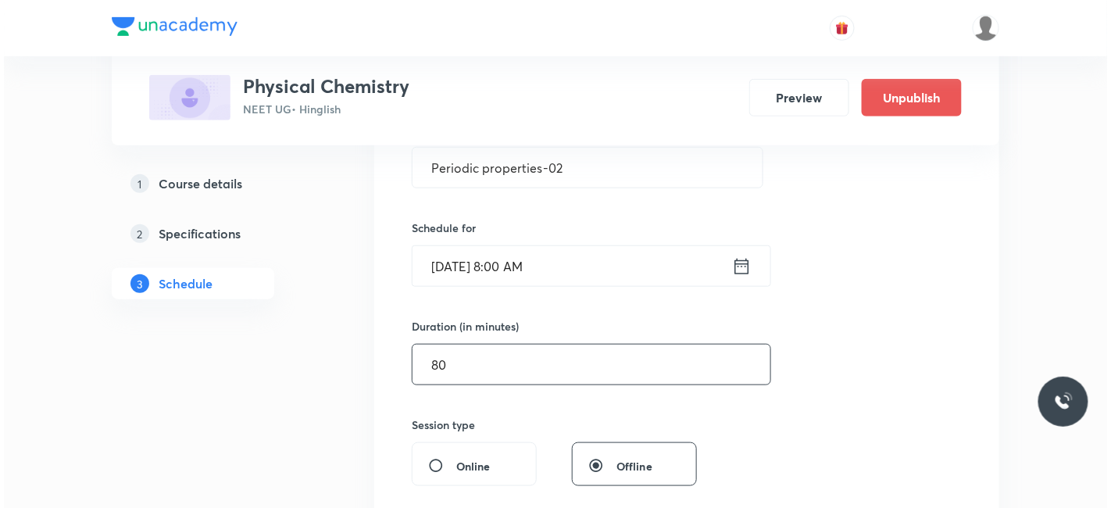
scroll to position [433, 0]
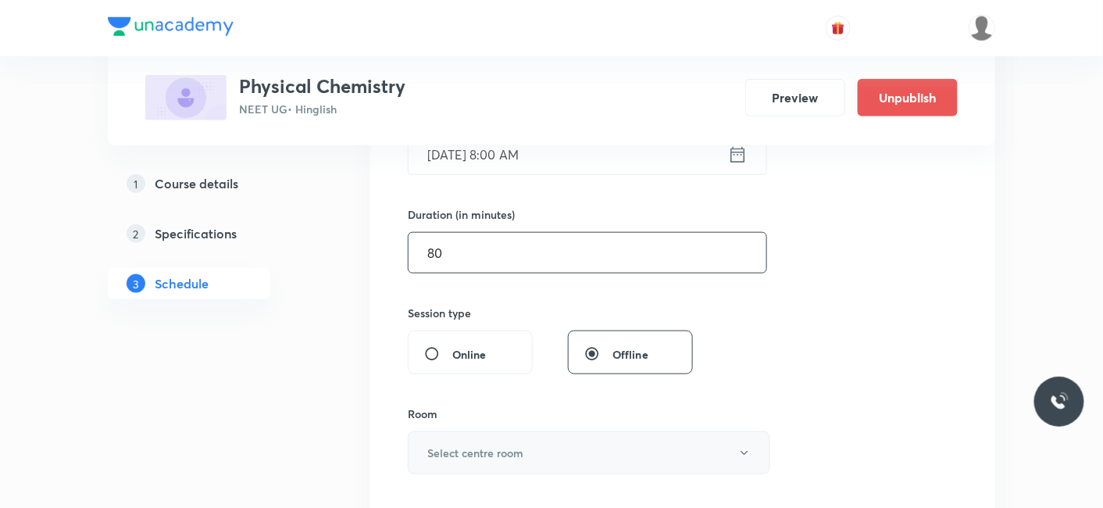
type input "80"
click at [492, 456] on h6 "Select centre room" at bounding box center [475, 452] width 96 height 16
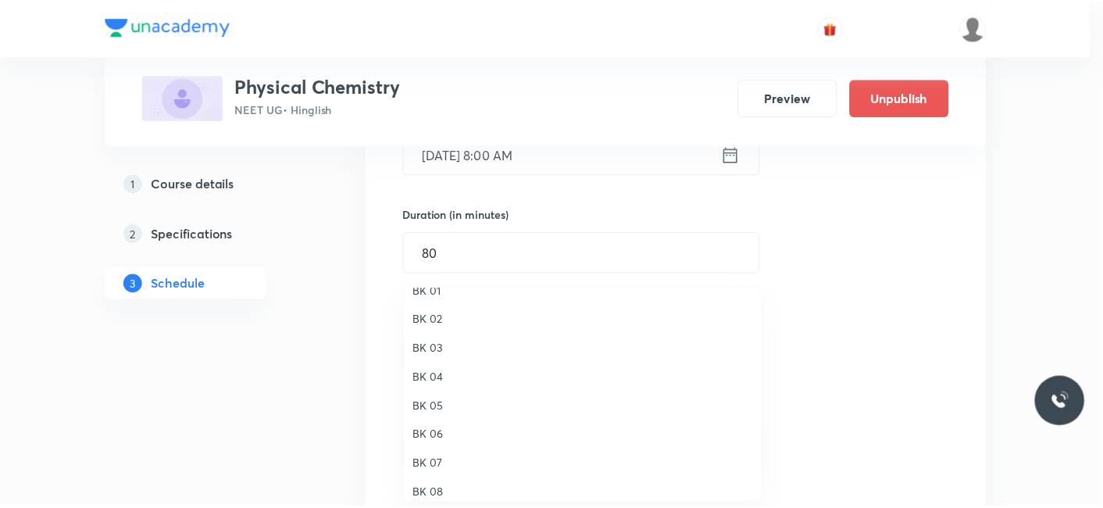
scroll to position [29, 0]
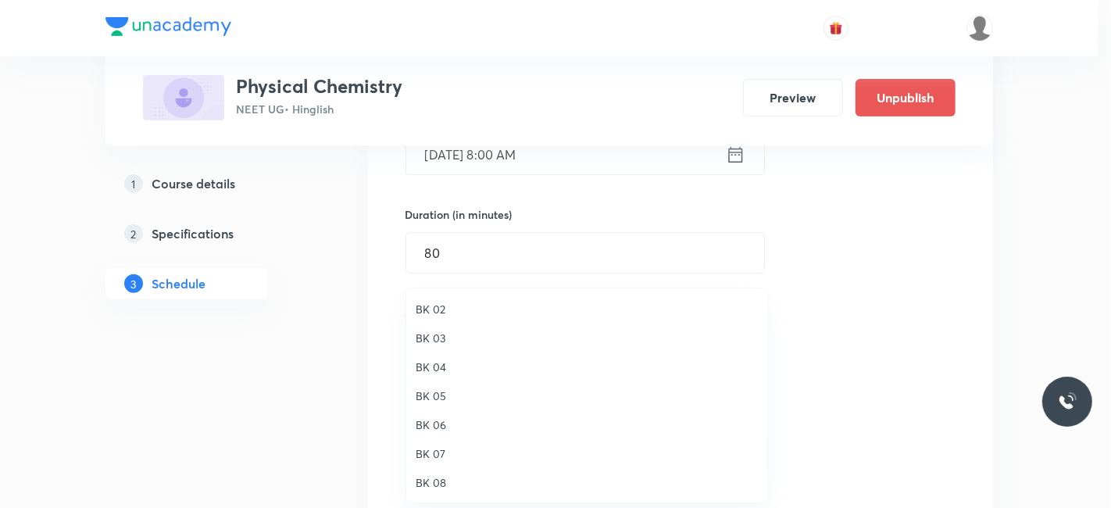
click at [440, 416] on span "BK 06" at bounding box center [586, 424] width 342 height 16
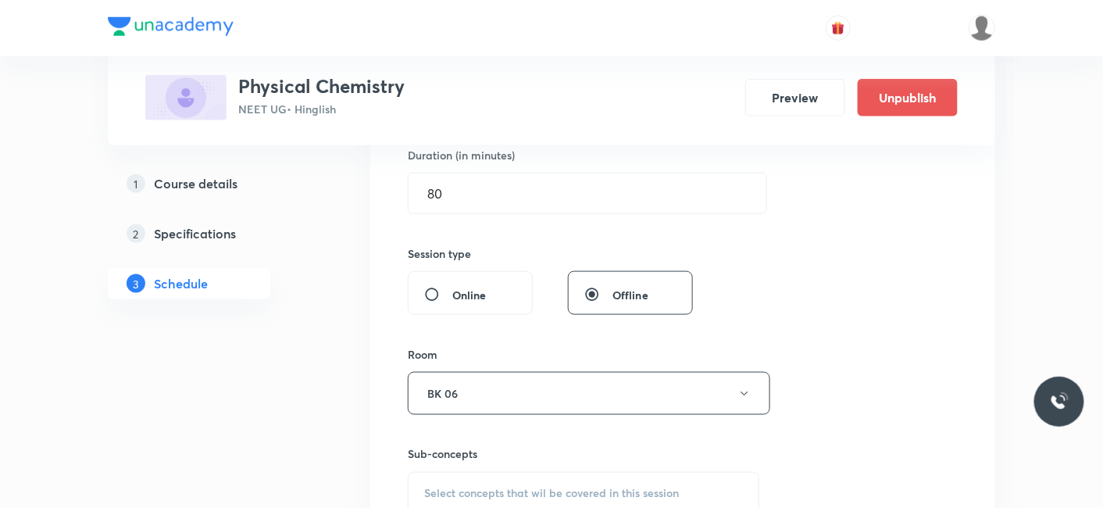
scroll to position [520, 0]
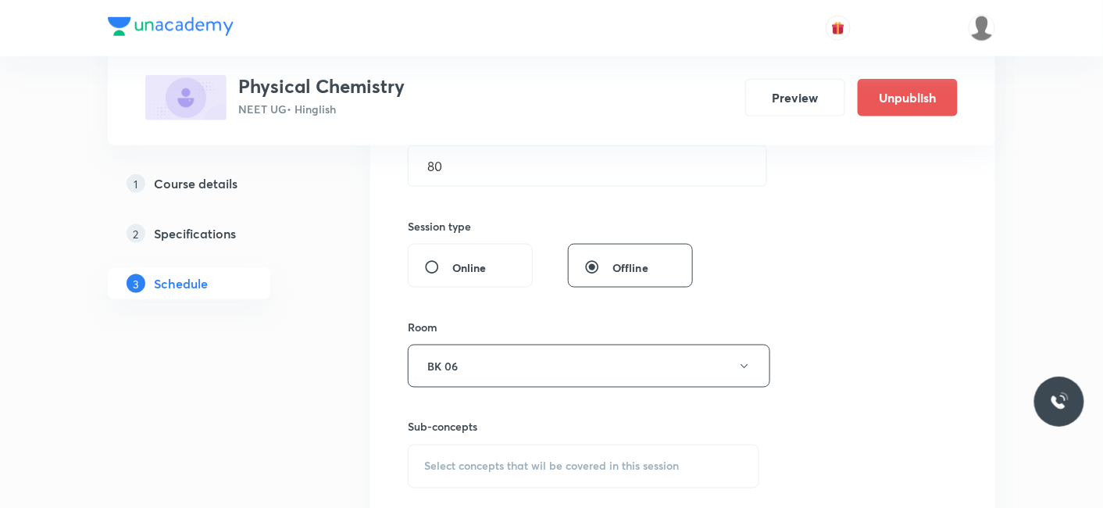
click at [508, 460] on span "Select concepts that wil be covered in this session" at bounding box center [551, 466] width 255 height 12
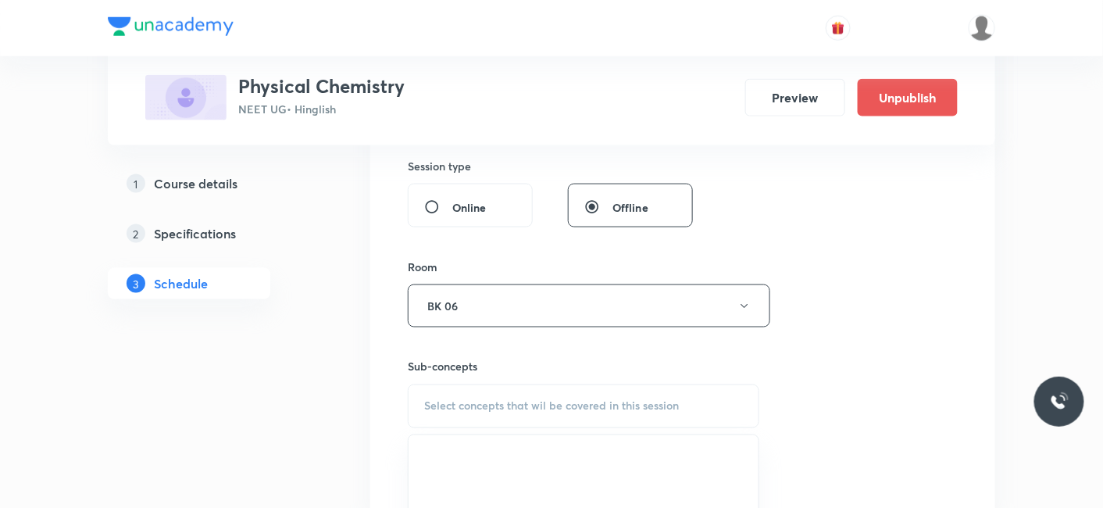
scroll to position [607, 0]
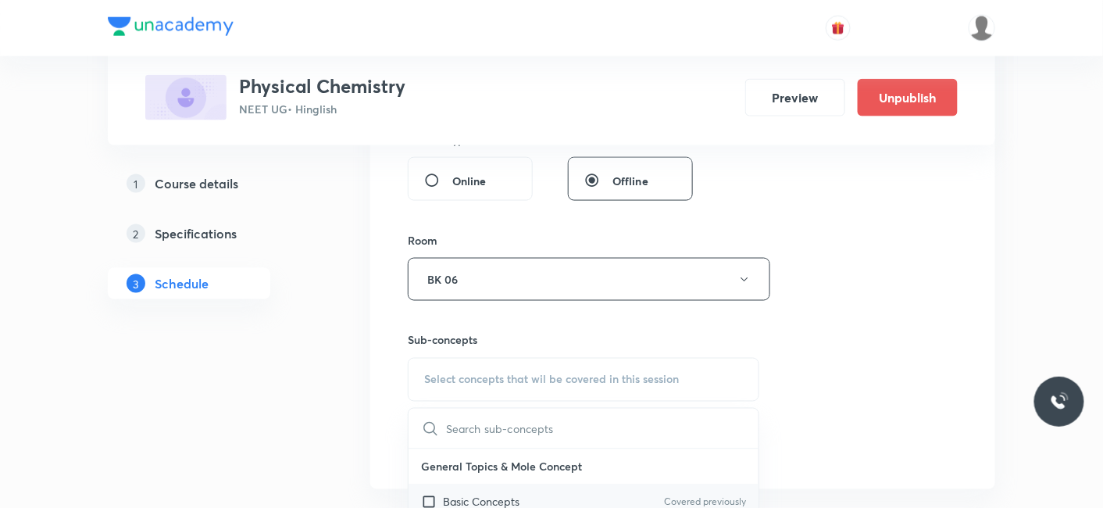
click at [480, 501] on p "Basic Concepts" at bounding box center [481, 502] width 77 height 16
checkbox input "true"
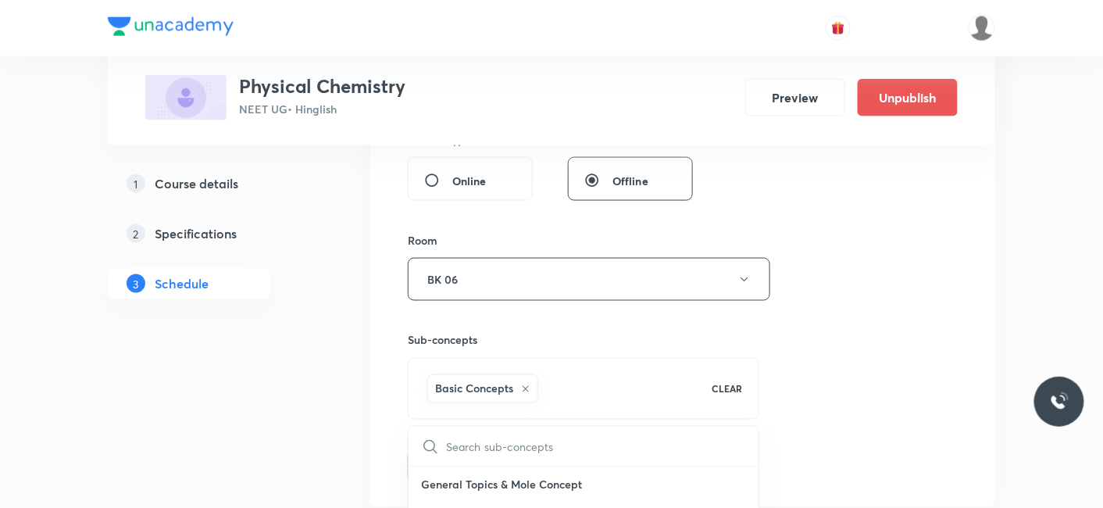
click at [444, 458] on button "Add" at bounding box center [448, 464] width 80 height 31
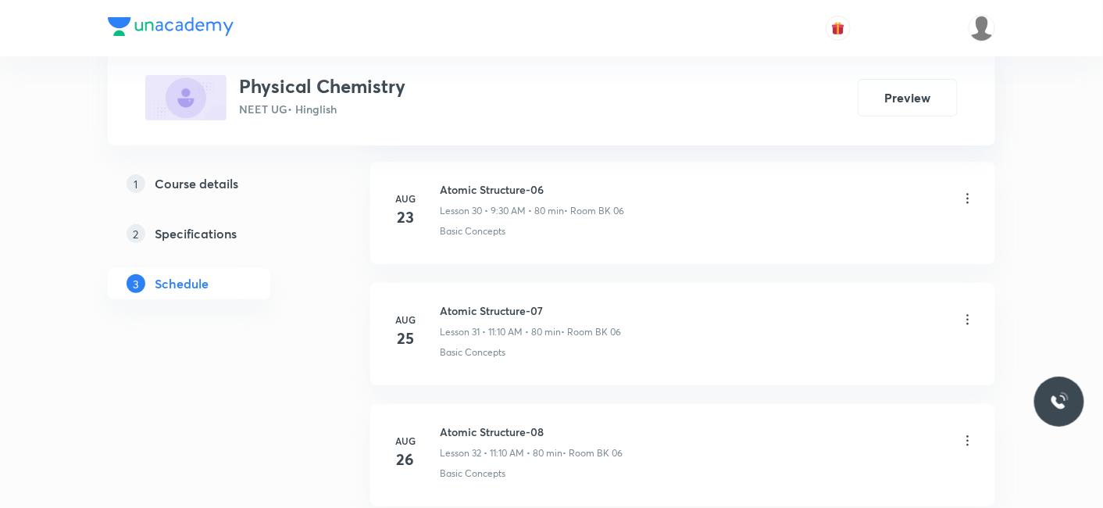
scroll to position [4489, 0]
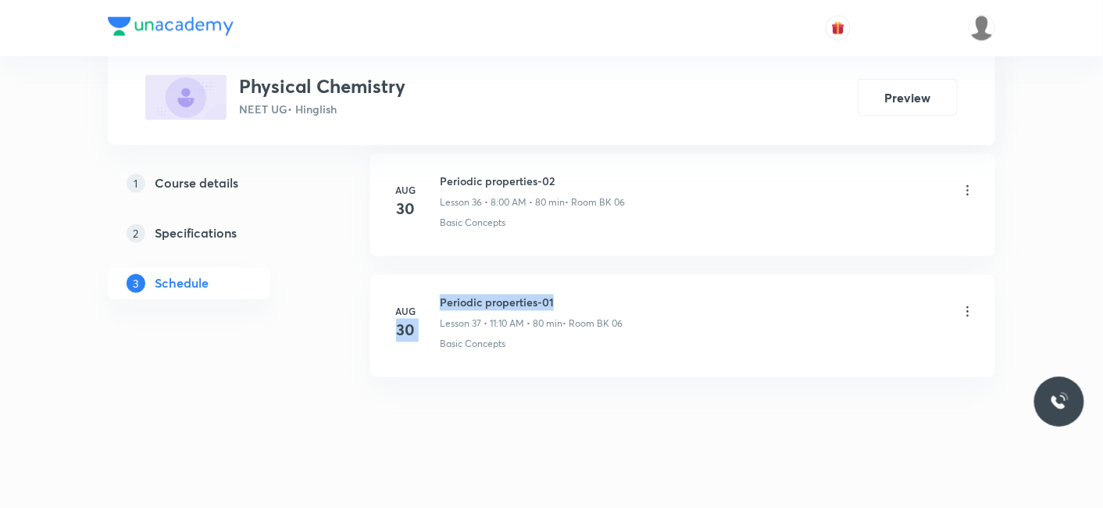
drag, startPoint x: 437, startPoint y: 287, endPoint x: 562, endPoint y: 287, distance: 125.0
click at [562, 294] on div "Aug 30 Periodic properties-01 Lesson 37 • 11:10 AM • 80 min • Room BK 06 Basic …" at bounding box center [683, 322] width 586 height 57
click at [527, 294] on h6 "Periodic properties-01" at bounding box center [531, 302] width 183 height 16
drag, startPoint x: 441, startPoint y: 287, endPoint x: 627, endPoint y: 286, distance: 185.9
click at [627, 294] on div "Periodic properties-01 Lesson 37 • 11:10 AM • 80 min • Room BK 06" at bounding box center [708, 312] width 536 height 37
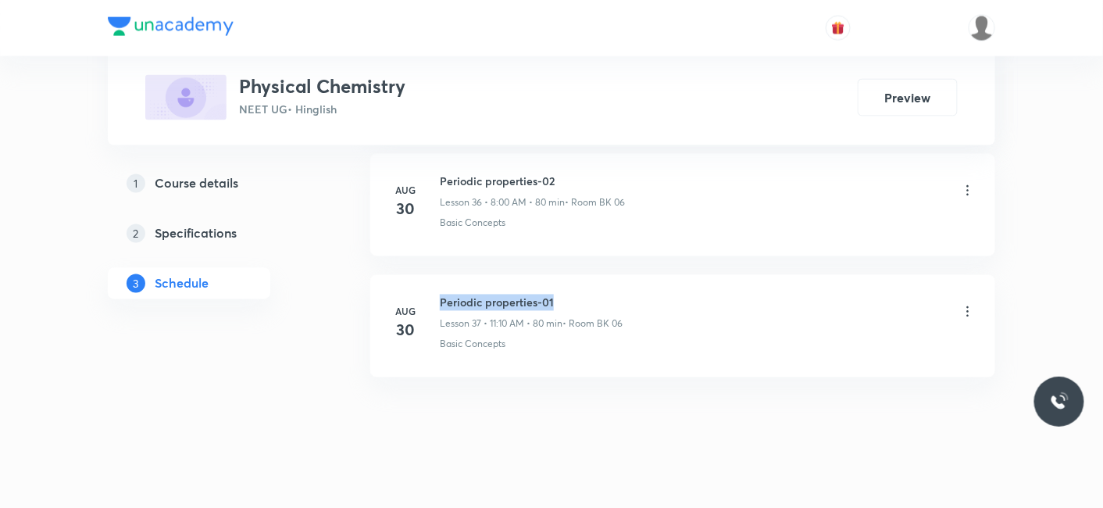
copy h6 "Periodic properties-01"
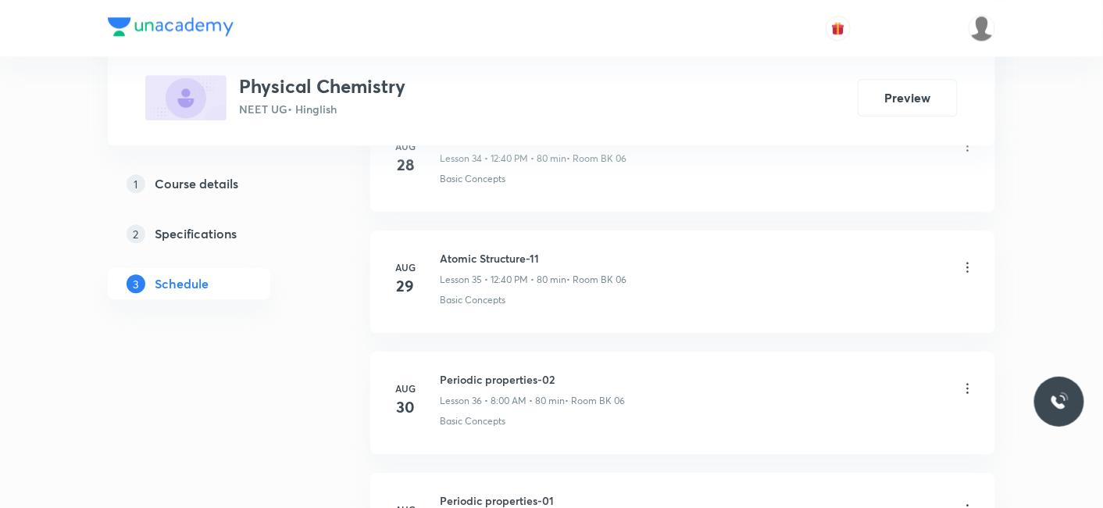
scroll to position [5204, 0]
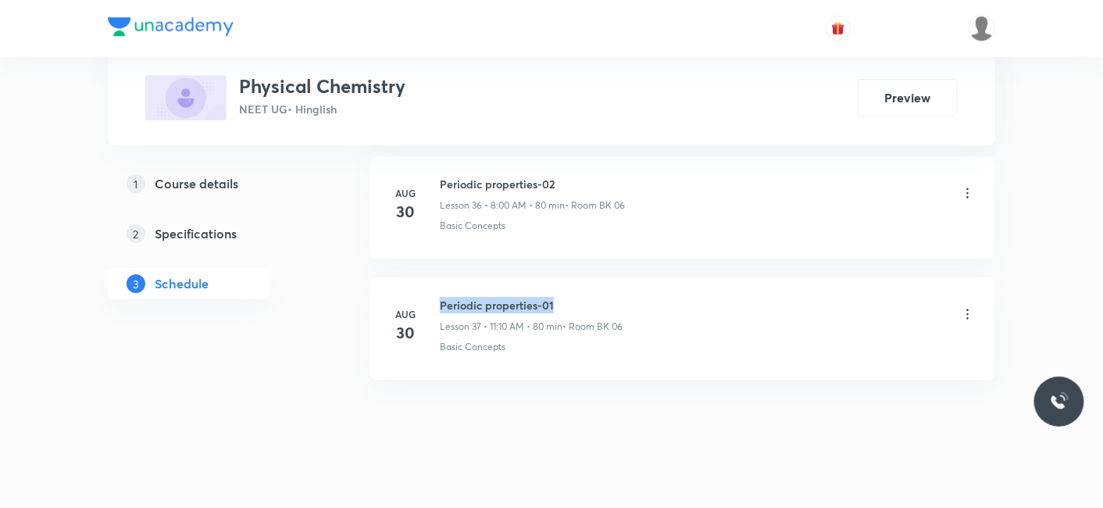
drag, startPoint x: 551, startPoint y: 282, endPoint x: 441, endPoint y: 279, distance: 109.4
click at [441, 297] on h6 "Periodic properties-01" at bounding box center [531, 305] width 183 height 16
copy h6 "Periodic properties-01"
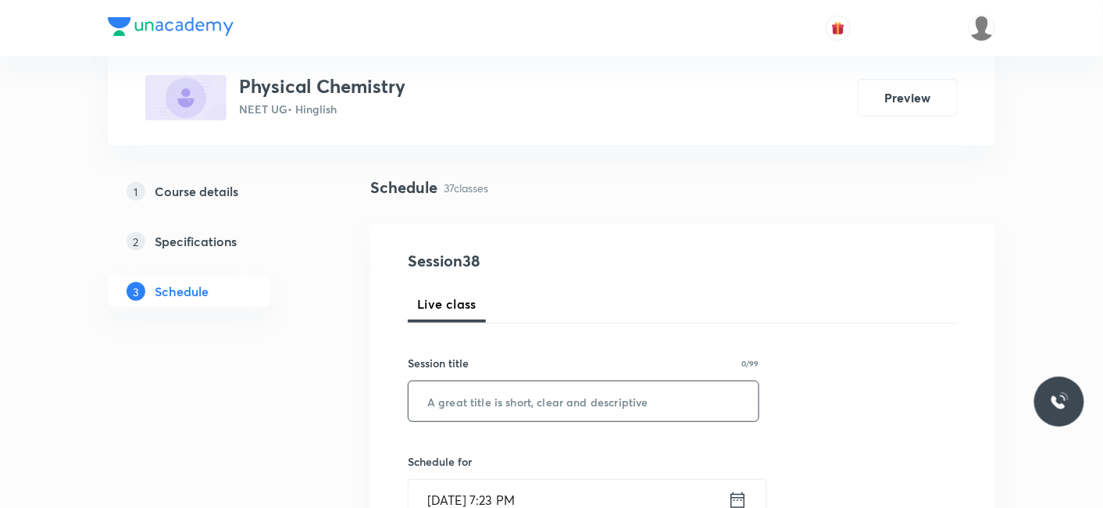
scroll to position [173, 0]
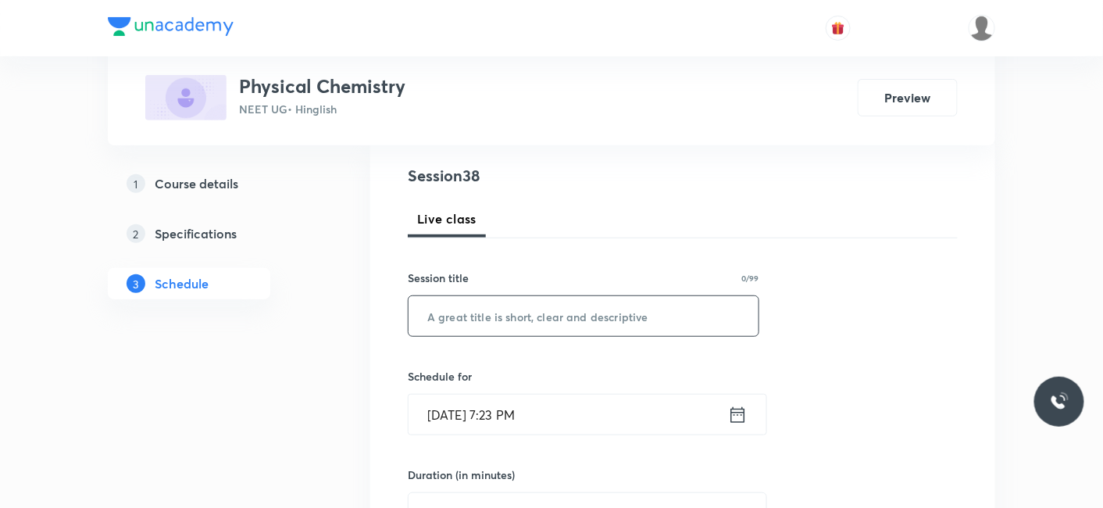
click at [512, 324] on input "text" at bounding box center [583, 316] width 350 height 40
paste input "Periodic properties-01"
type input "Periodic properties-03"
click at [521, 412] on input "[DATE] 7:23 PM" at bounding box center [567, 414] width 319 height 40
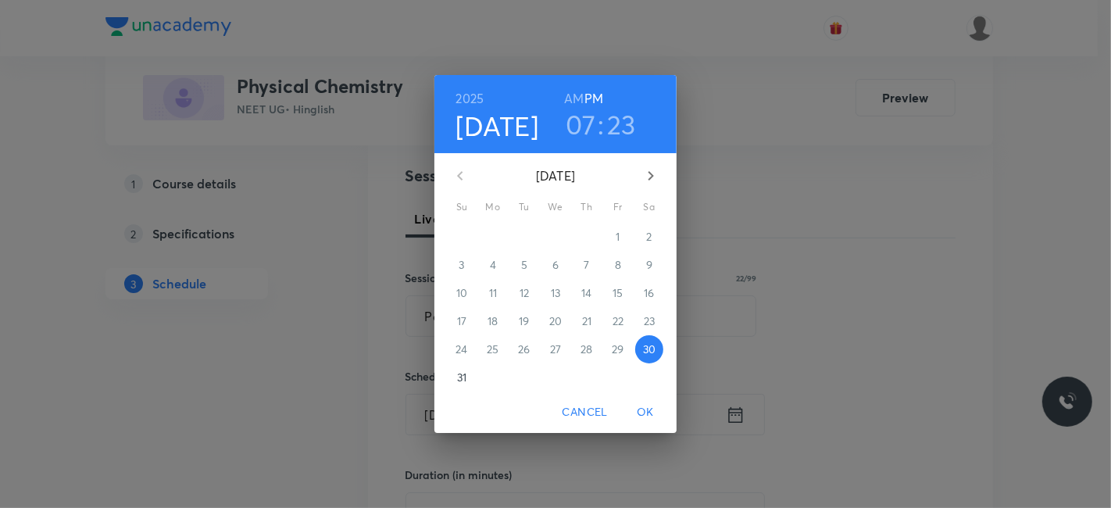
click at [647, 171] on icon "button" at bounding box center [650, 175] width 19 height 19
click at [495, 233] on span "1" at bounding box center [493, 237] width 28 height 16
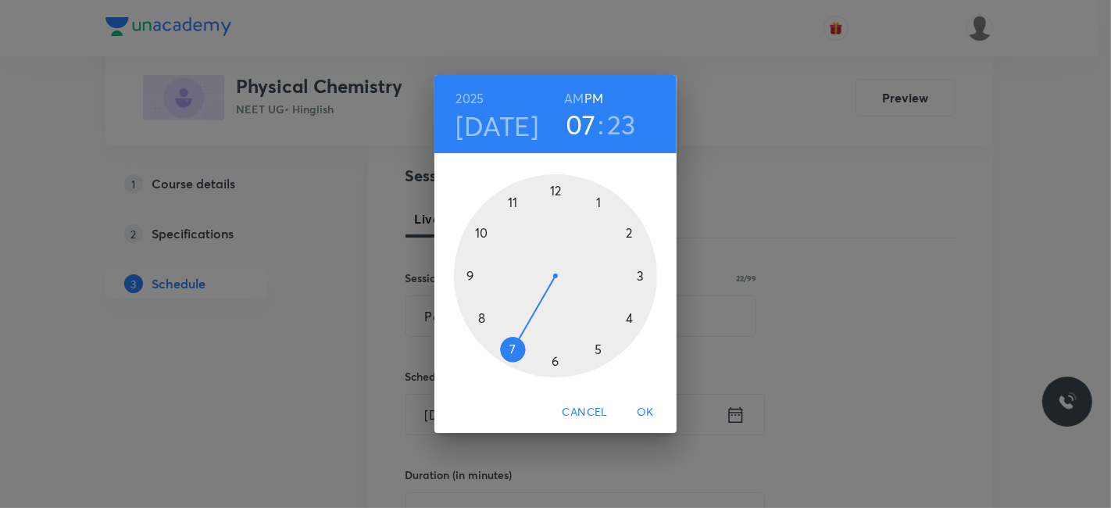
click at [479, 319] on div at bounding box center [555, 275] width 203 height 203
click at [578, 103] on h6 "AM" at bounding box center [574, 98] width 20 height 22
click at [553, 193] on div at bounding box center [555, 275] width 203 height 203
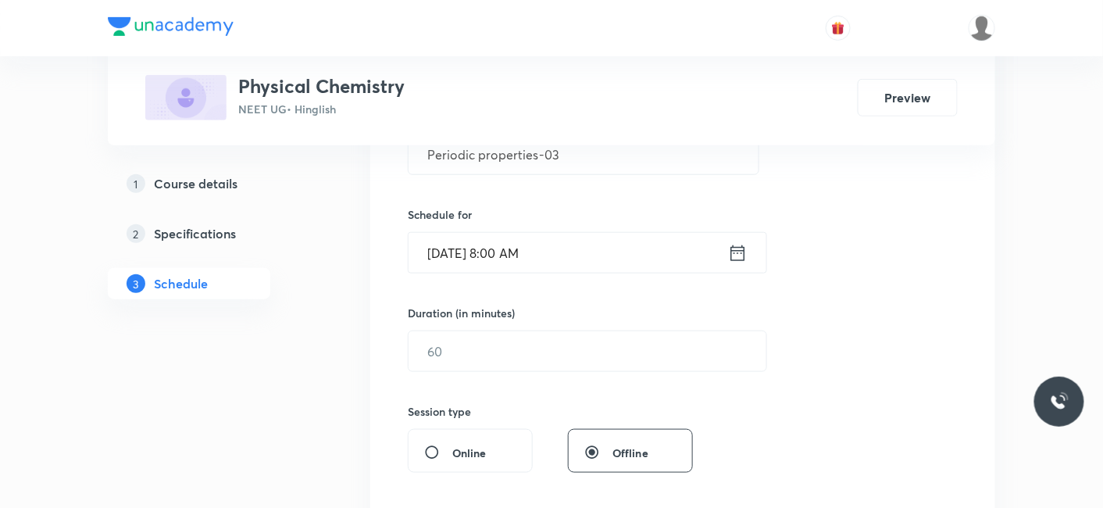
scroll to position [347, 0]
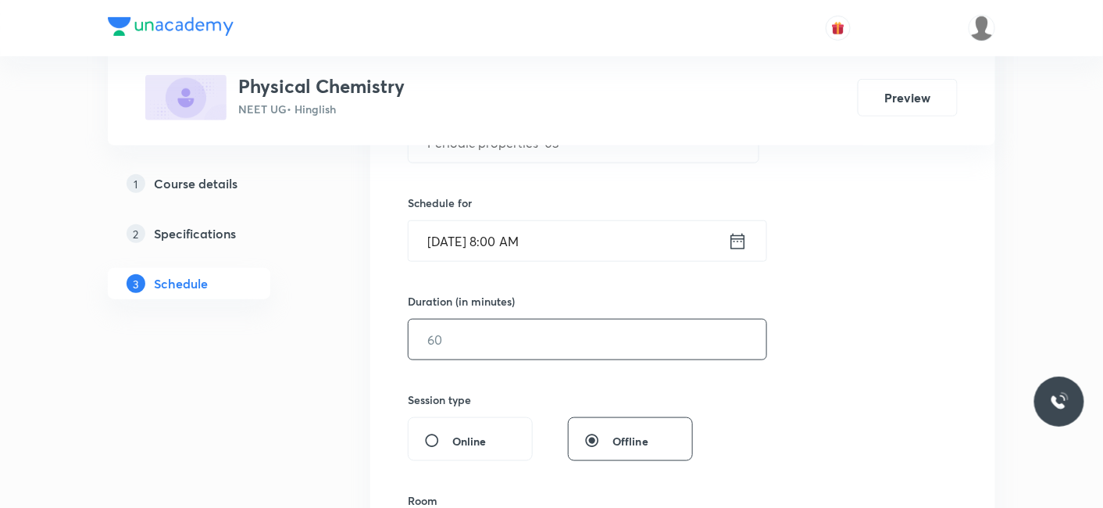
click at [479, 330] on input "text" at bounding box center [587, 339] width 358 height 40
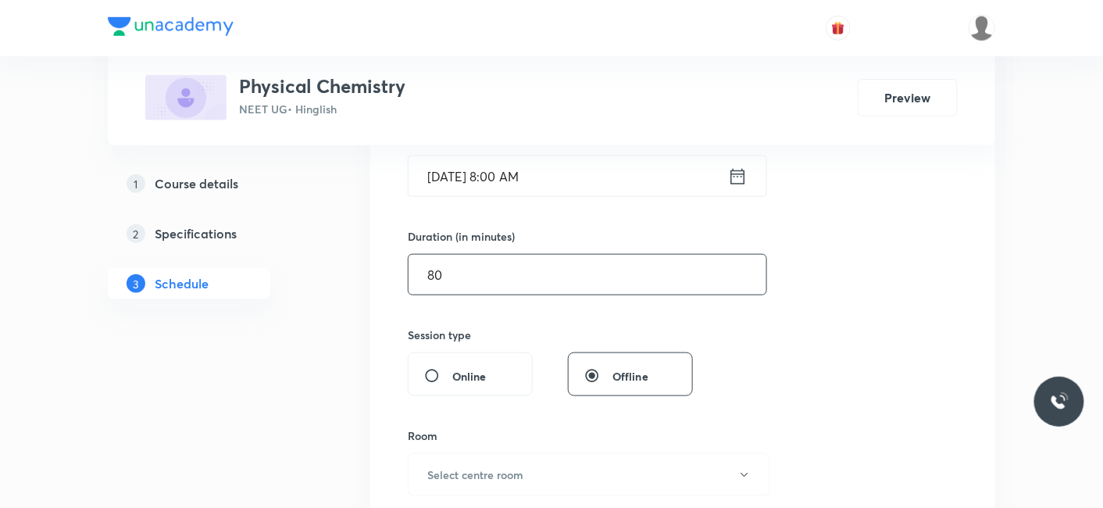
scroll to position [433, 0]
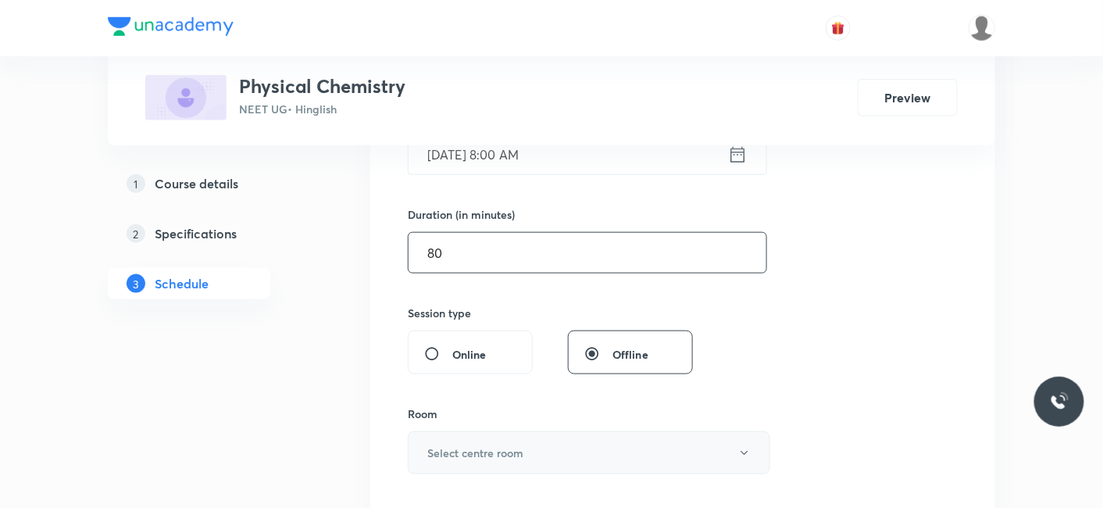
type input "80"
click at [447, 455] on h6 "Select centre room" at bounding box center [475, 452] width 96 height 16
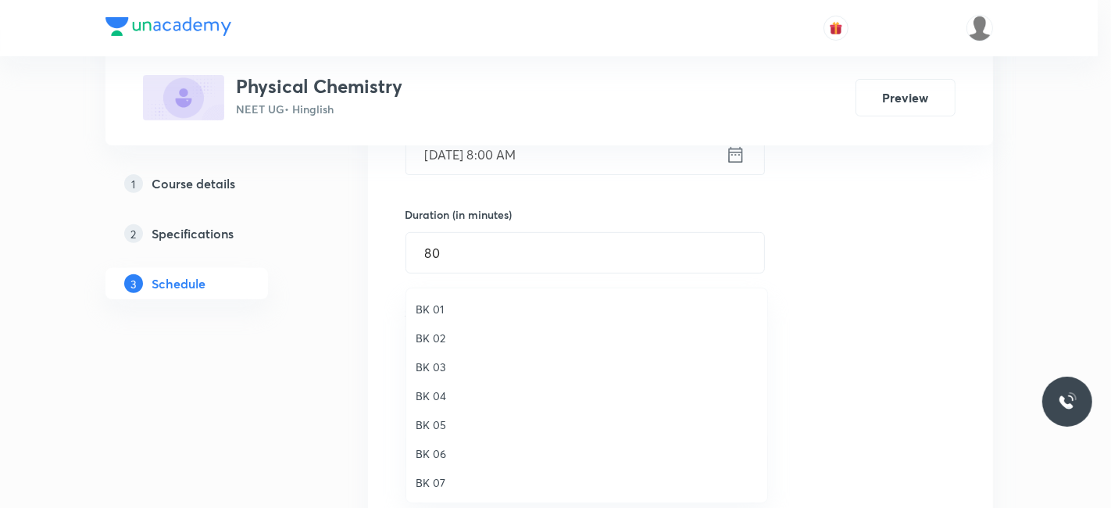
click at [440, 447] on span "BK 06" at bounding box center [586, 453] width 342 height 16
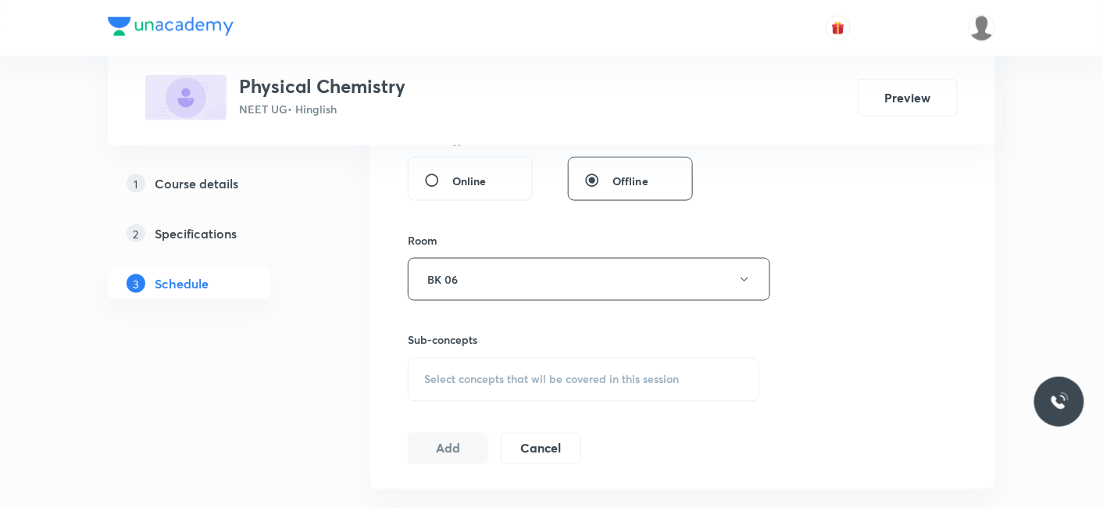
click at [535, 385] on div "Select concepts that wil be covered in this session" at bounding box center [583, 380] width 351 height 44
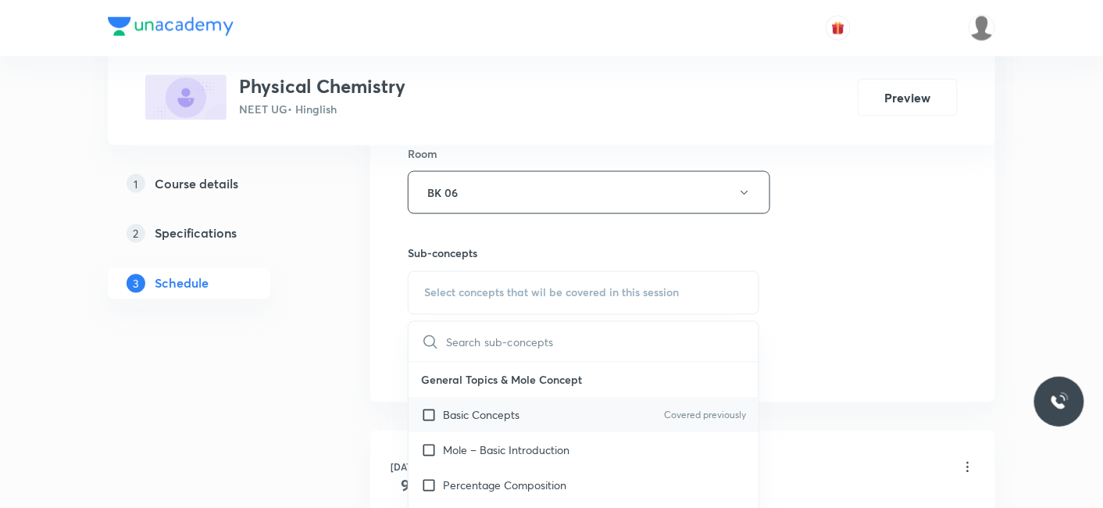
click at [462, 407] on p "Basic Concepts" at bounding box center [481, 415] width 77 height 16
checkbox input "true"
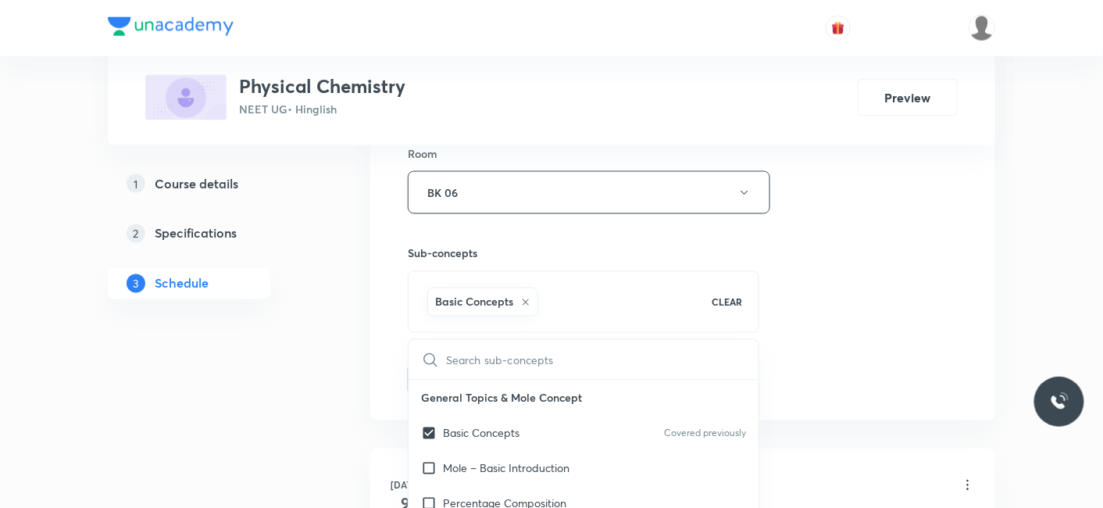
drag, startPoint x: 279, startPoint y: 363, endPoint x: 380, endPoint y: 365, distance: 101.5
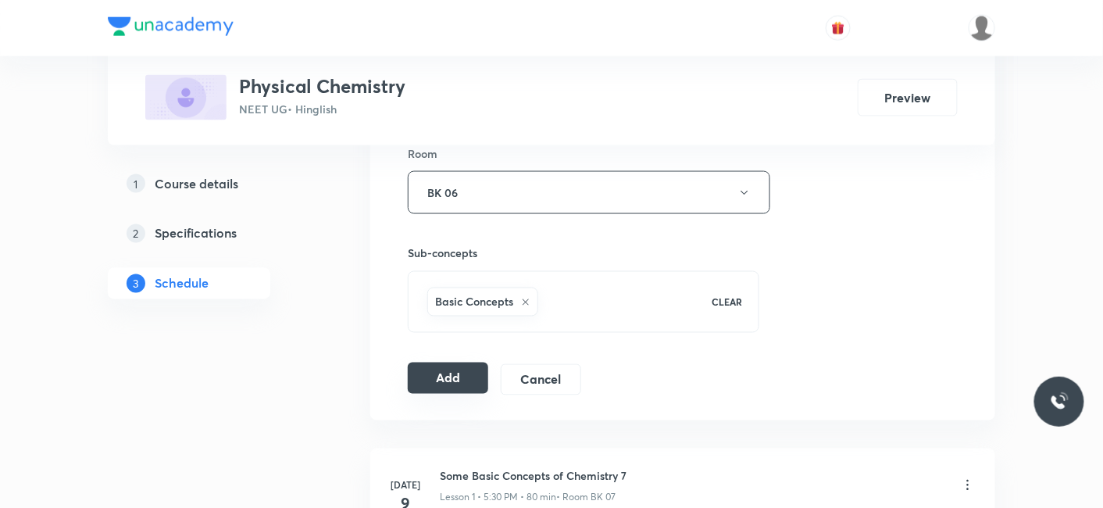
click at [437, 371] on button "Add" at bounding box center [448, 377] width 80 height 31
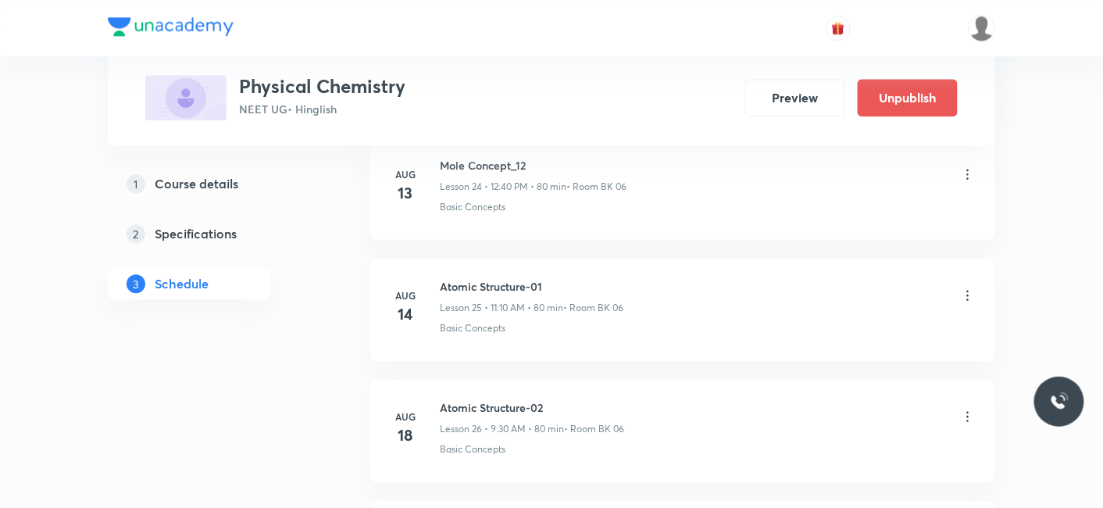
scroll to position [4609, 0]
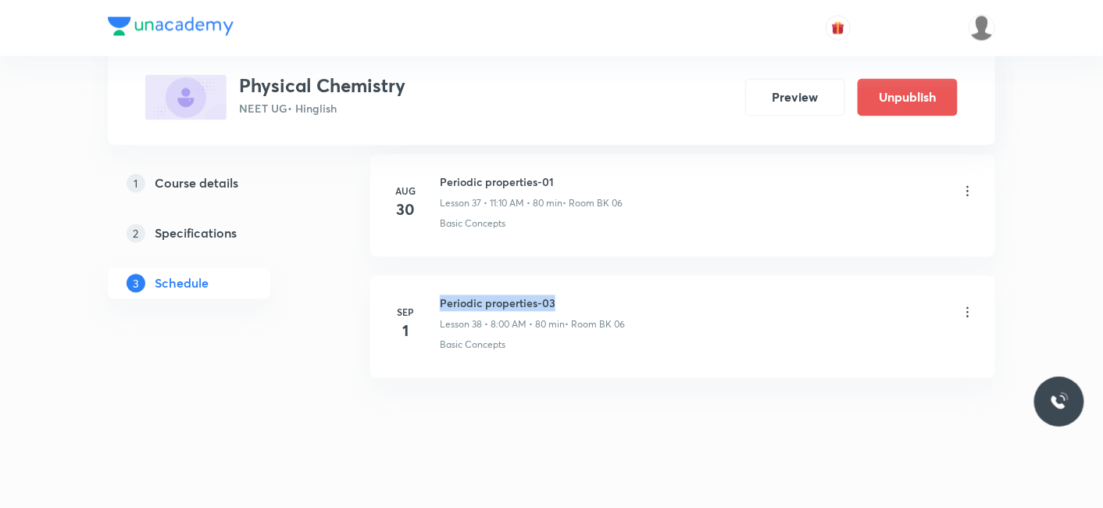
drag, startPoint x: 440, startPoint y: 283, endPoint x: 564, endPoint y: 284, distance: 123.4
click at [564, 295] on h6 "Periodic properties-03" at bounding box center [532, 303] width 185 height 16
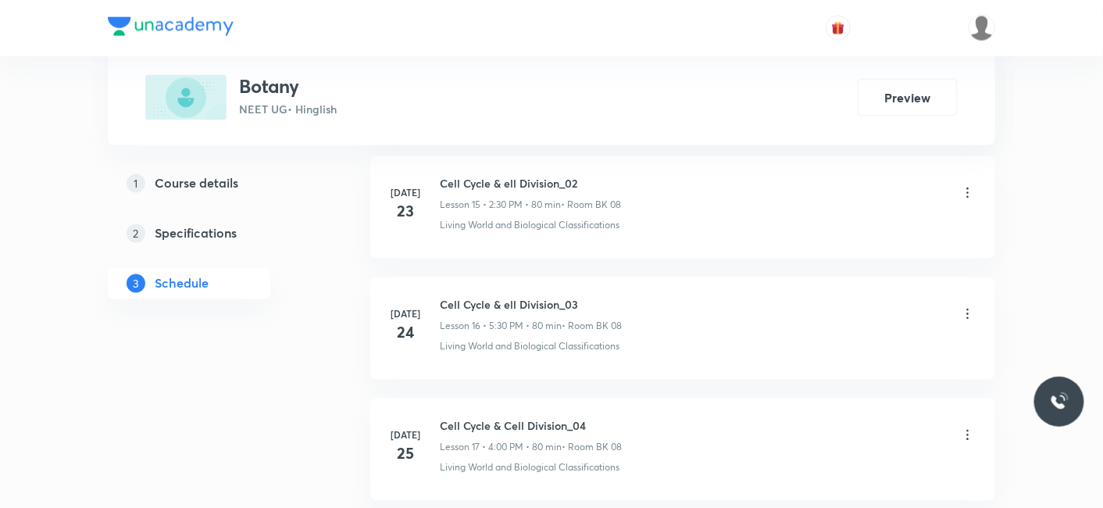
scroll to position [5325, 0]
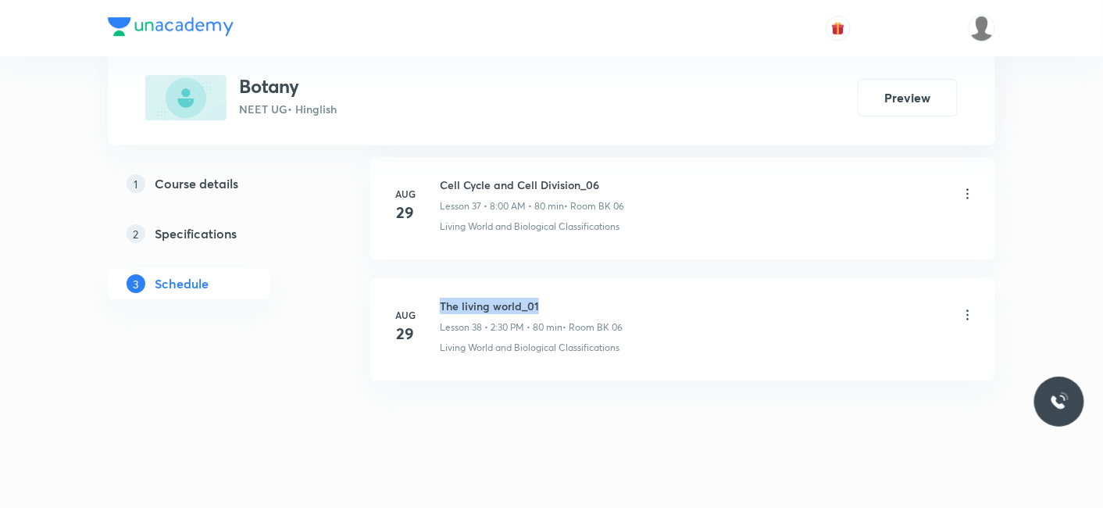
drag, startPoint x: 440, startPoint y: 282, endPoint x: 550, endPoint y: 281, distance: 110.1
click at [550, 298] on h6 "The living world_01" at bounding box center [531, 306] width 183 height 16
copy h6 "The living world_01"
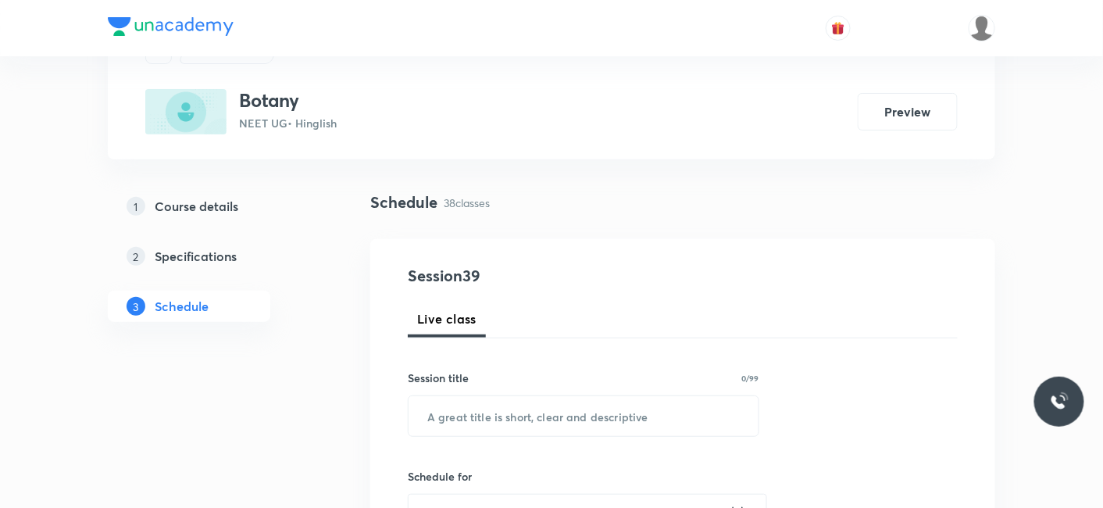
scroll to position [173, 0]
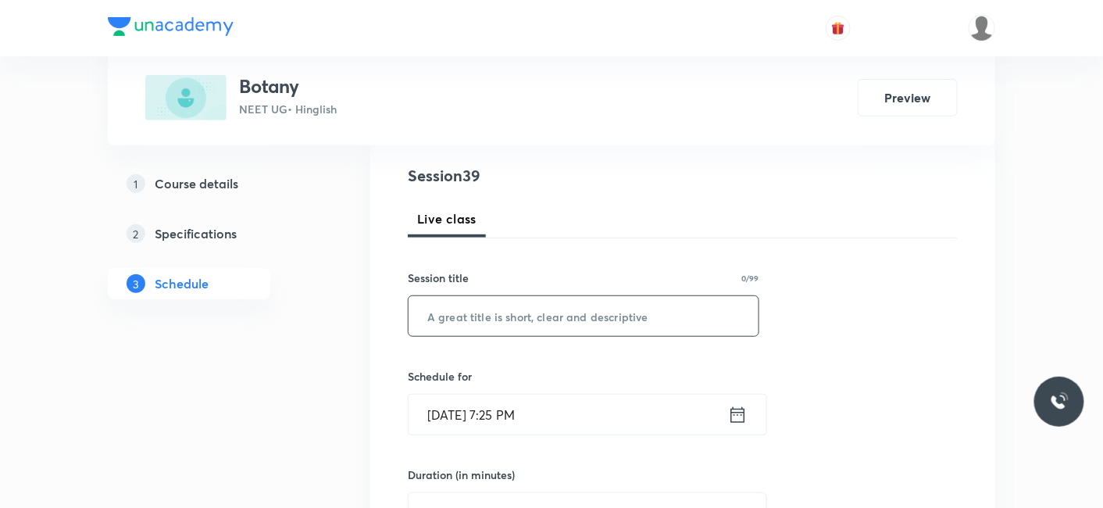
click at [503, 316] on input "text" at bounding box center [583, 316] width 350 height 40
paste input "The living world_01"
type input "The living world_02"
click at [522, 400] on input "Aug 30, 2025, 7:25 PM" at bounding box center [567, 414] width 319 height 40
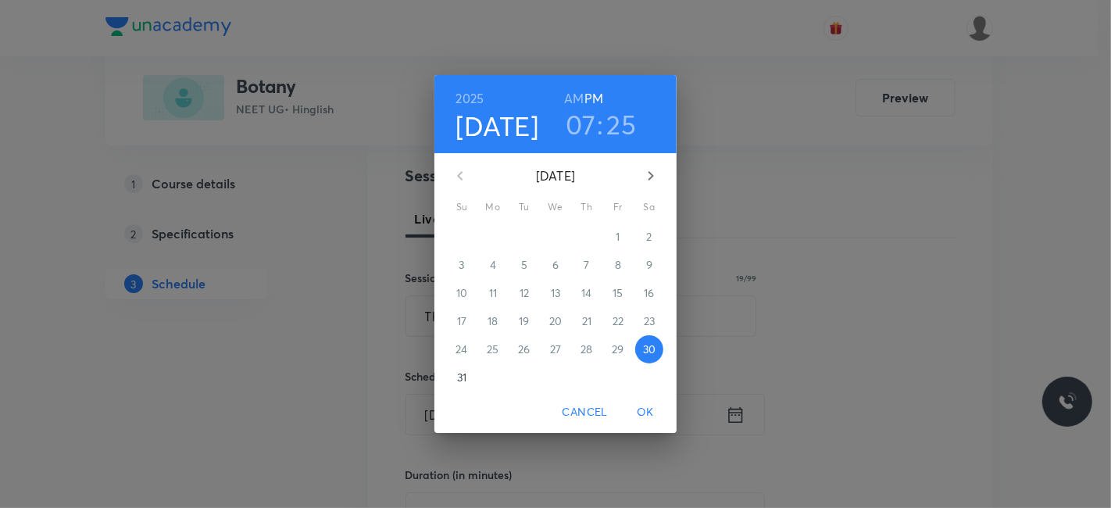
click at [654, 174] on icon "button" at bounding box center [650, 175] width 19 height 19
click at [490, 234] on p "1" at bounding box center [492, 237] width 4 height 16
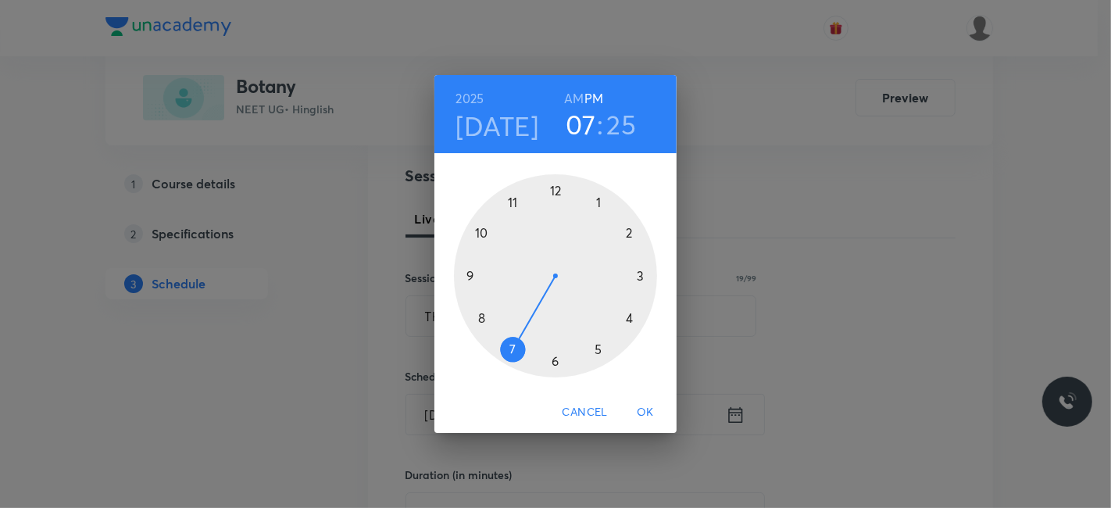
click at [469, 276] on div at bounding box center [555, 275] width 203 height 203
click at [574, 97] on h6 "AM" at bounding box center [574, 98] width 20 height 22
click at [553, 358] on div at bounding box center [555, 275] width 203 height 203
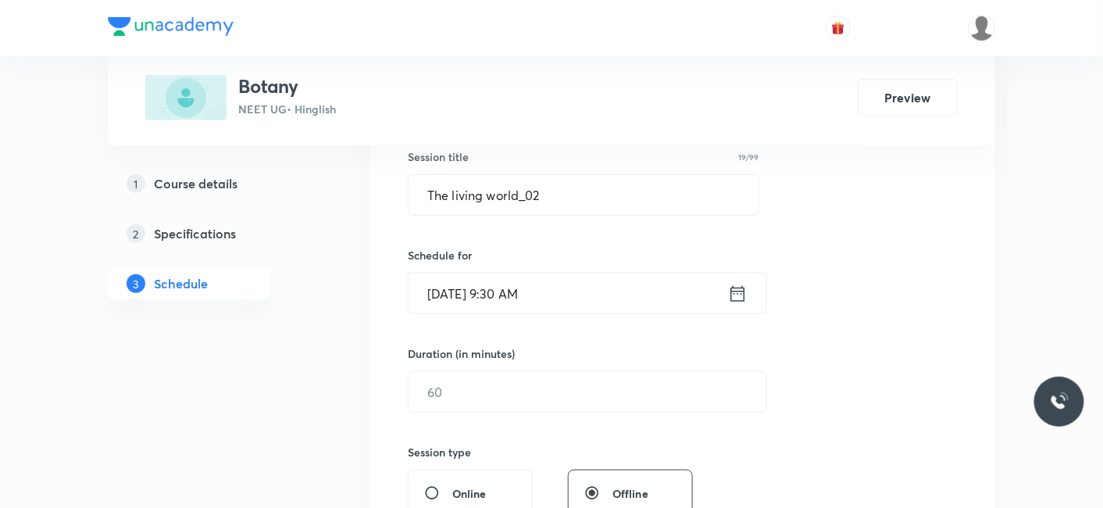
scroll to position [347, 0]
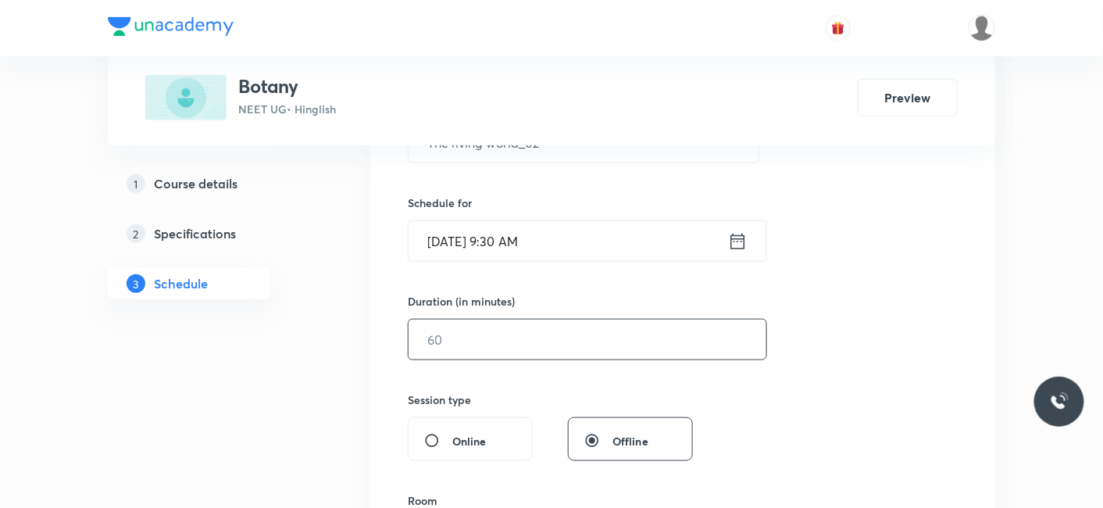
click at [505, 344] on input "text" at bounding box center [587, 339] width 358 height 40
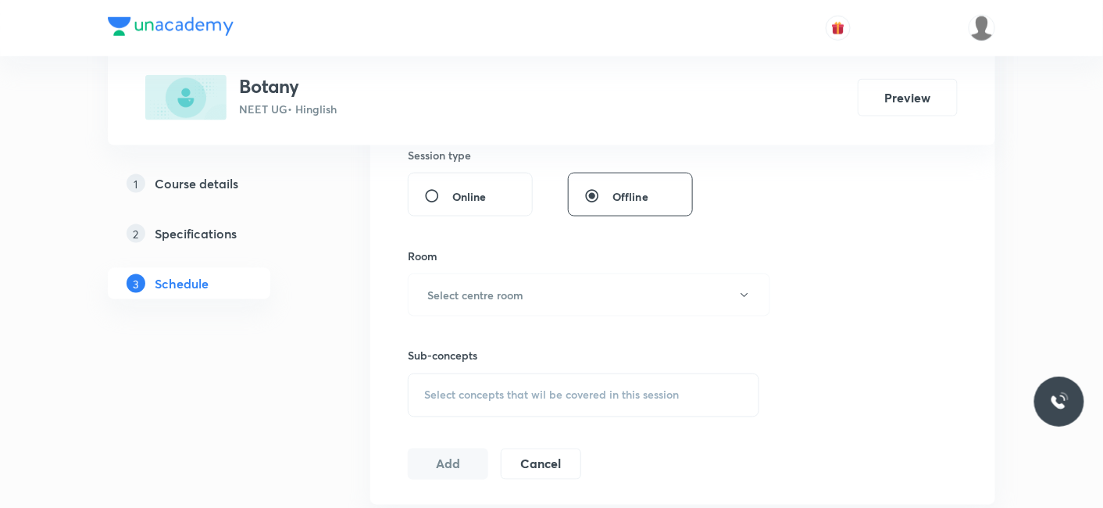
scroll to position [607, 0]
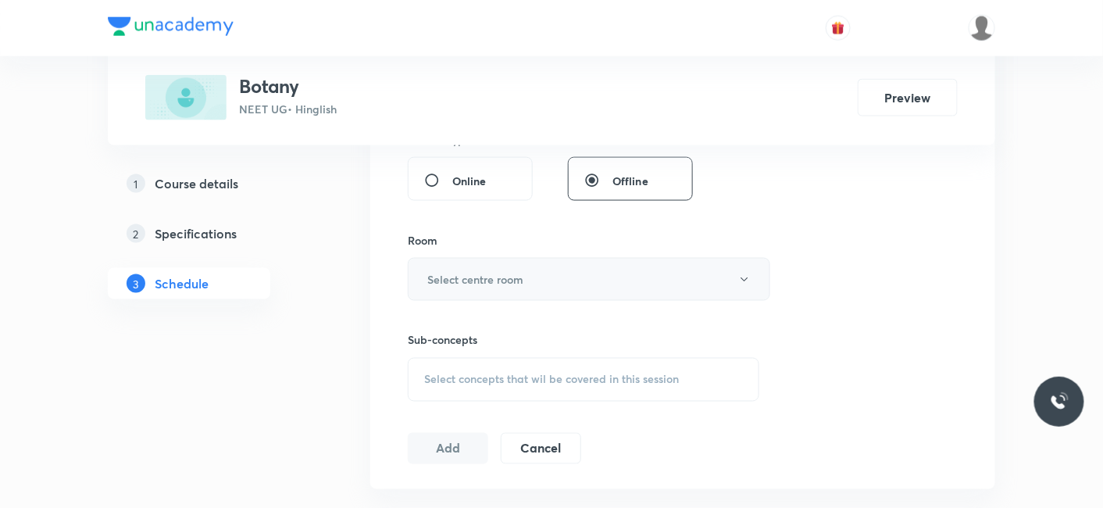
type input "80"
click at [482, 279] on h6 "Select centre room" at bounding box center [475, 279] width 96 height 16
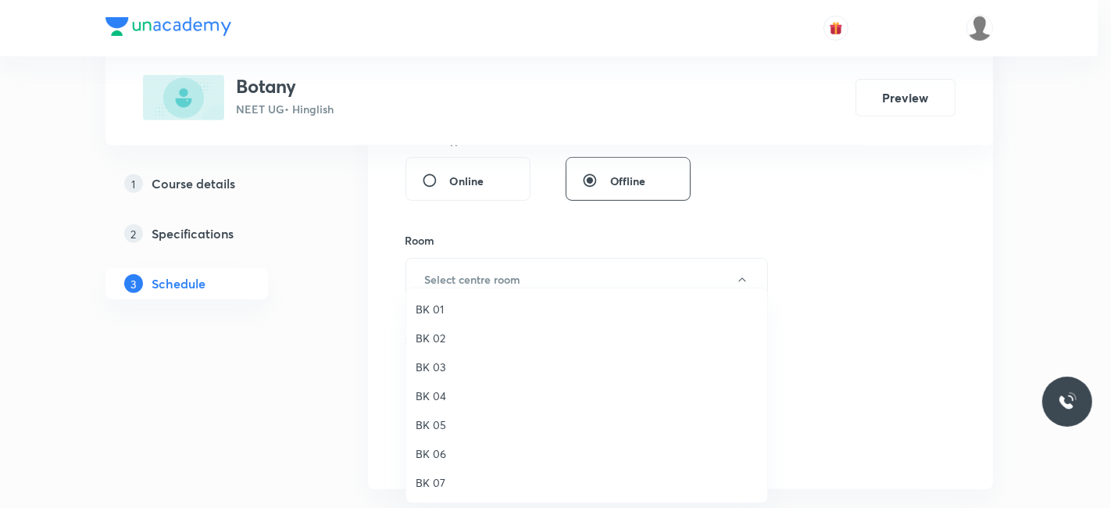
click at [431, 447] on span "BK 06" at bounding box center [586, 453] width 342 height 16
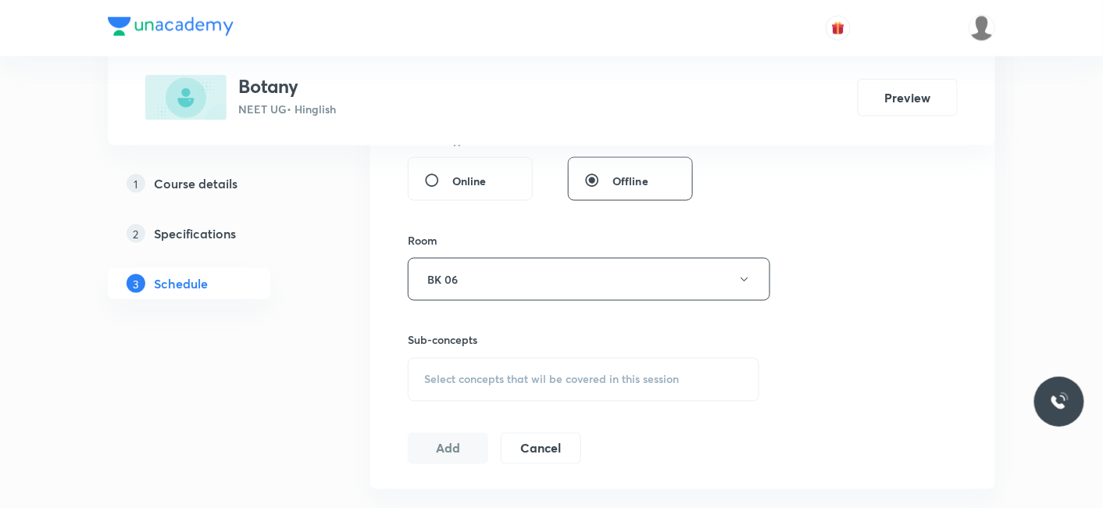
scroll to position [693, 0]
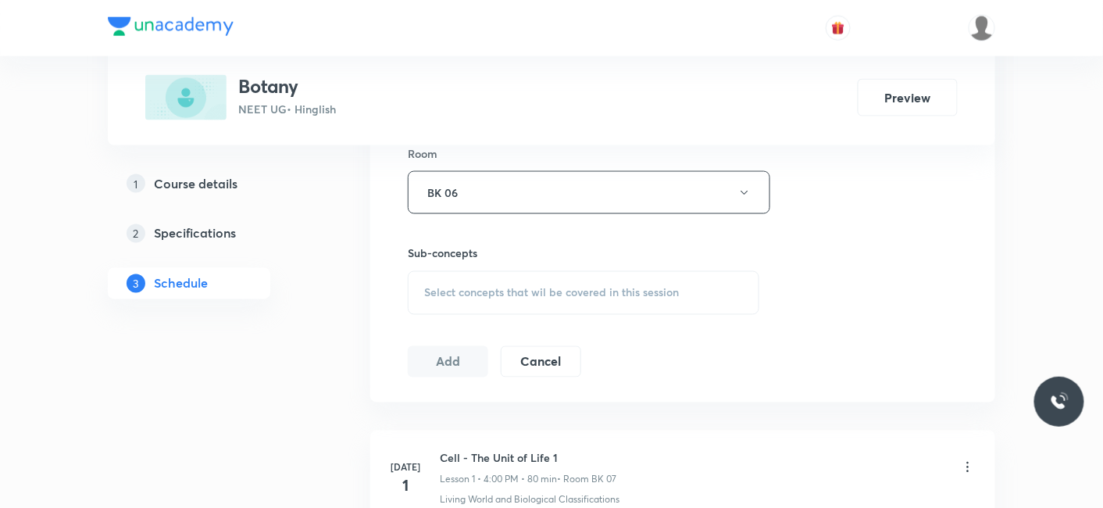
click at [490, 298] on div "Select concepts that wil be covered in this session" at bounding box center [583, 293] width 351 height 44
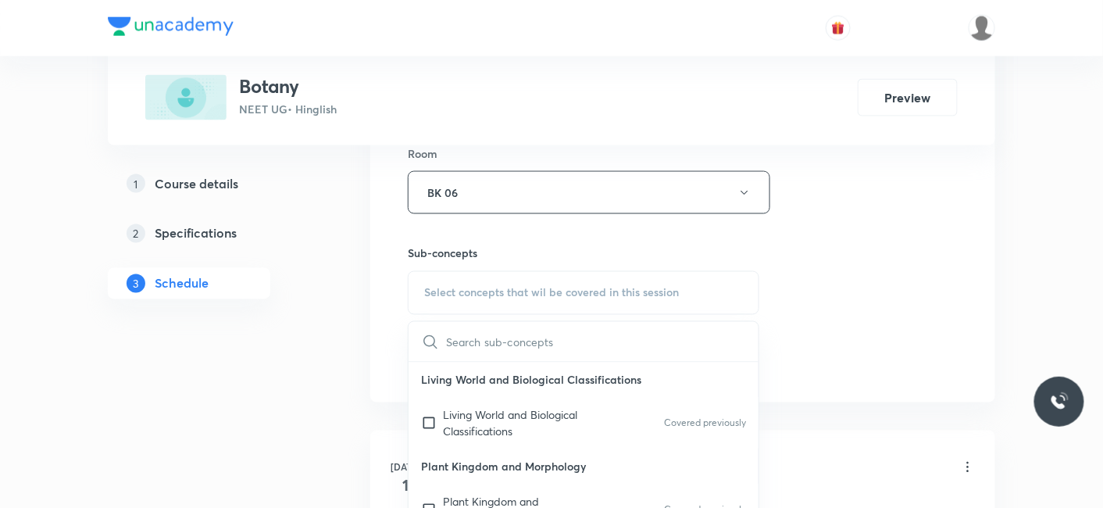
click at [452, 340] on input "text" at bounding box center [602, 342] width 312 height 40
click at [457, 419] on p "Living World and Biological Classifications" at bounding box center [522, 423] width 158 height 33
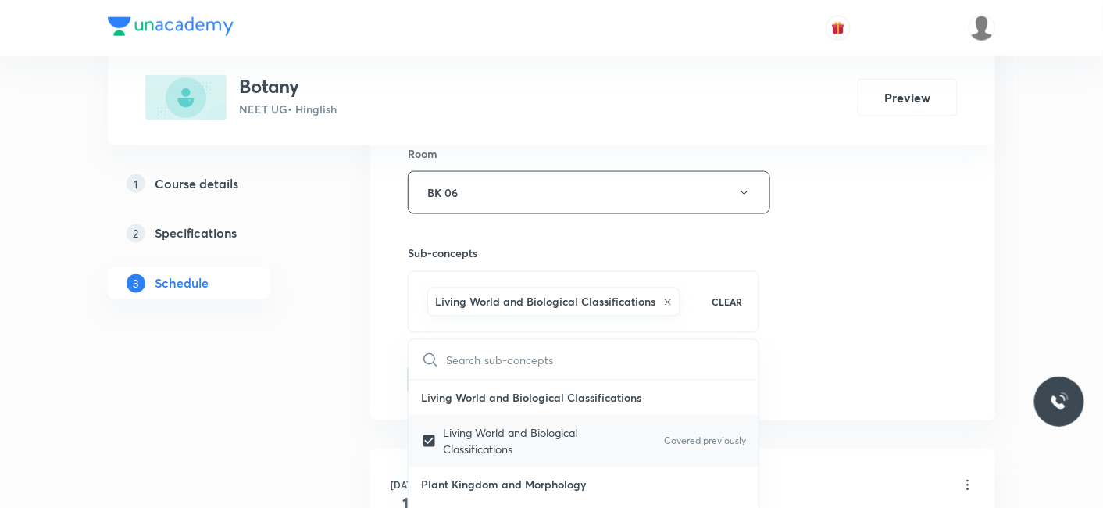
drag, startPoint x: 476, startPoint y: 429, endPoint x: 472, endPoint y: 442, distance: 13.8
click at [473, 431] on p "Living World and Biological Classifications" at bounding box center [522, 441] width 158 height 33
checkbox input "false"
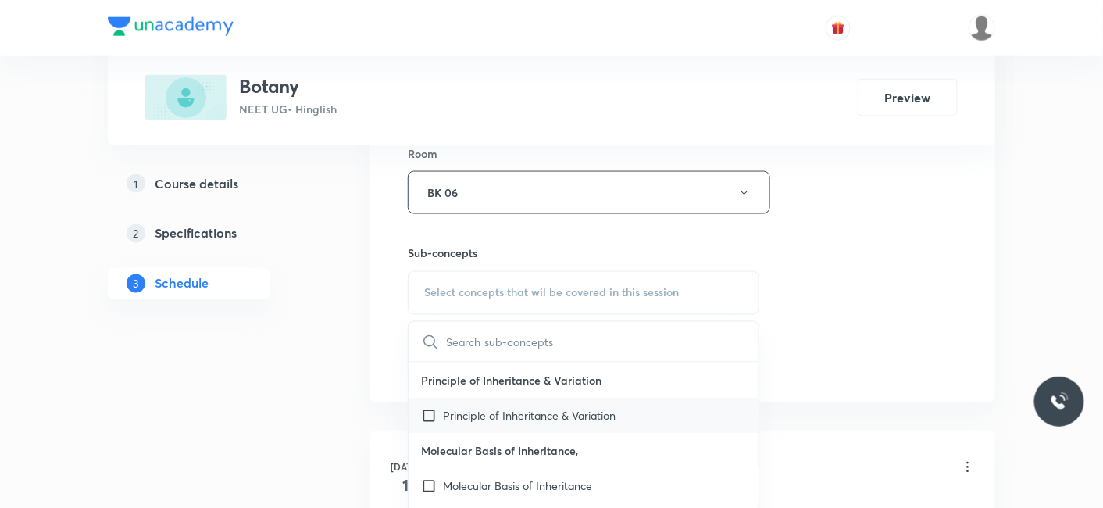
scroll to position [87, 0]
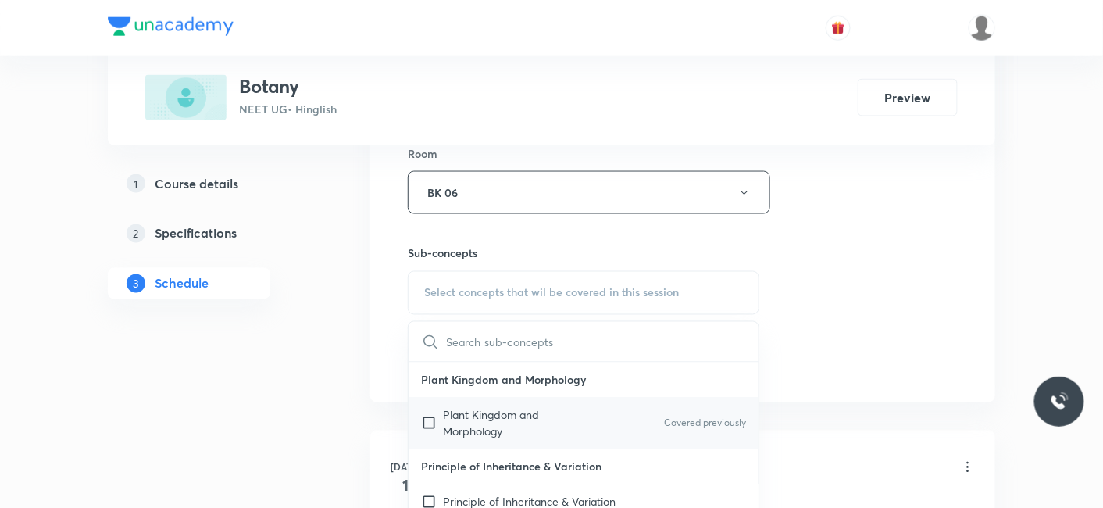
click at [478, 419] on p "Plant Kingdom and Morphology" at bounding box center [522, 423] width 158 height 33
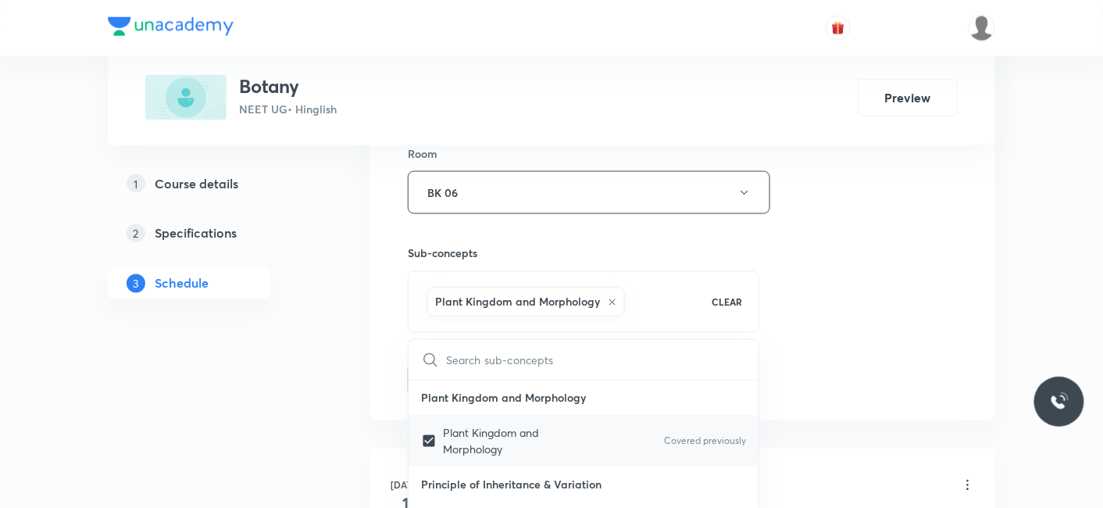
click at [480, 415] on div "Plant Kingdom and Morphology Covered previously" at bounding box center [583, 441] width 350 height 52
checkbox input "false"
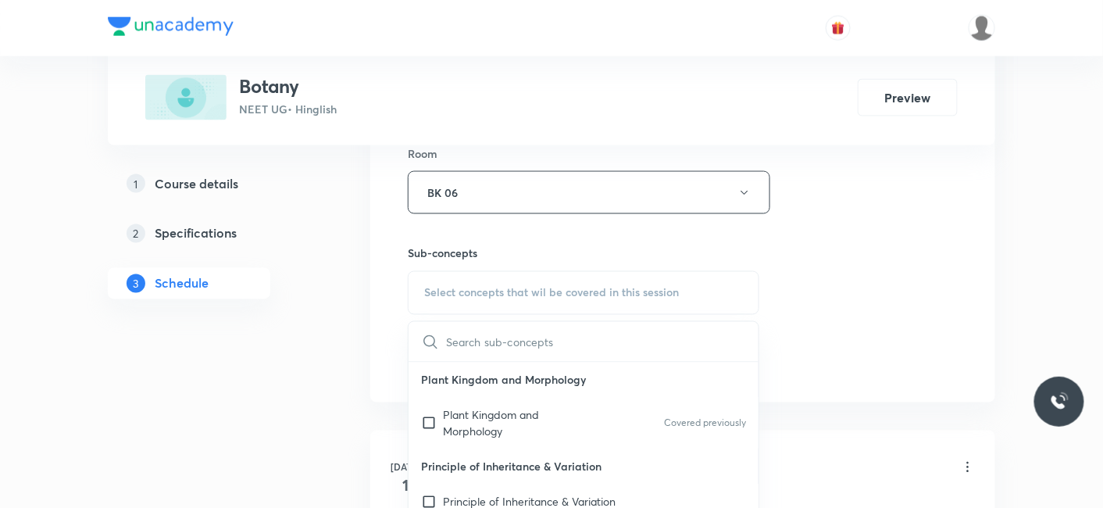
scroll to position [0, 0]
click at [477, 423] on p "Living World and Biological Classifications" at bounding box center [522, 423] width 158 height 33
checkbox input "true"
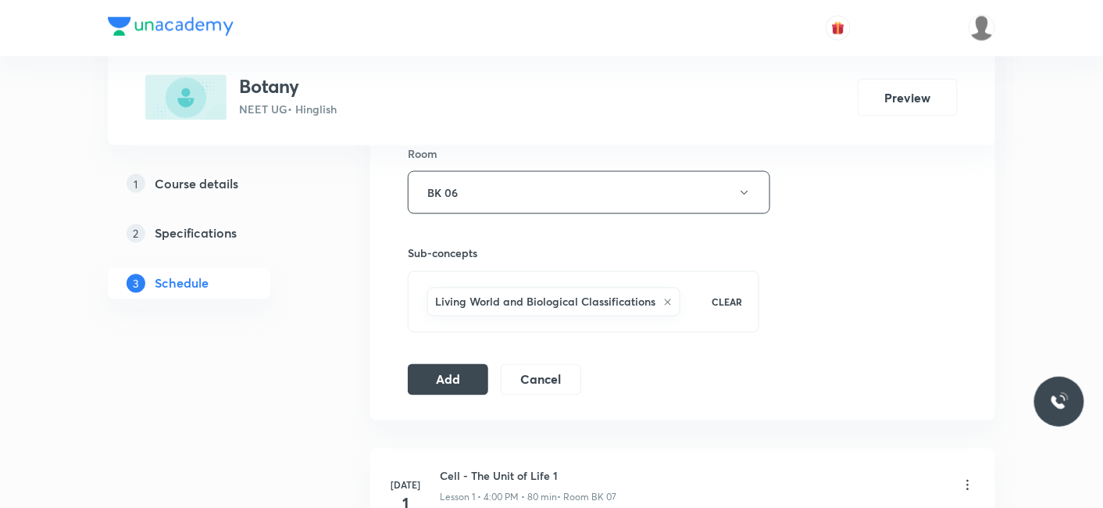
click at [453, 355] on div "Session 39 Live class Session title 19/99 The living world_02 ​ Schedule for Se…" at bounding box center [683, 19] width 550 height 751
click at [446, 380] on button "Add" at bounding box center [448, 377] width 80 height 31
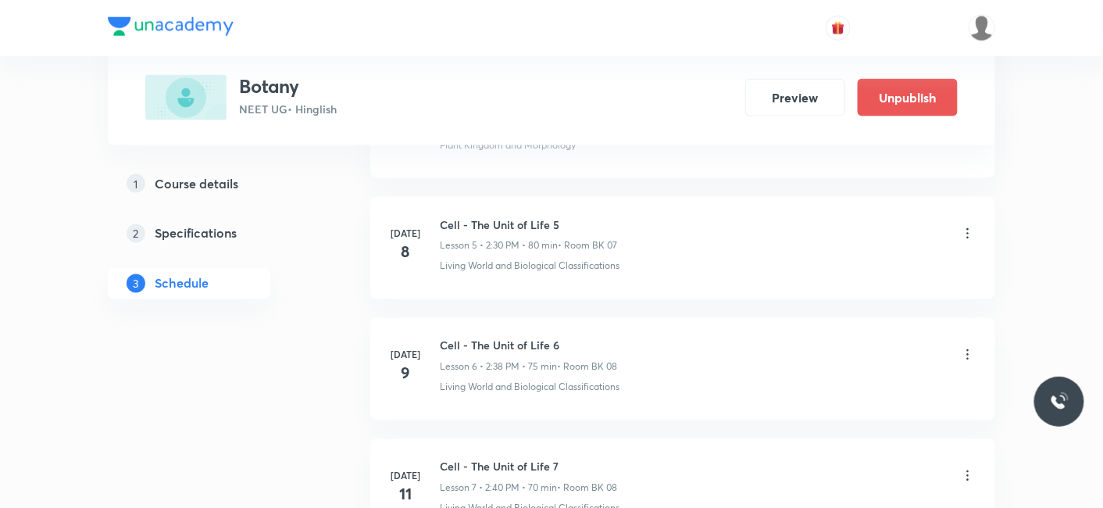
scroll to position [4730, 0]
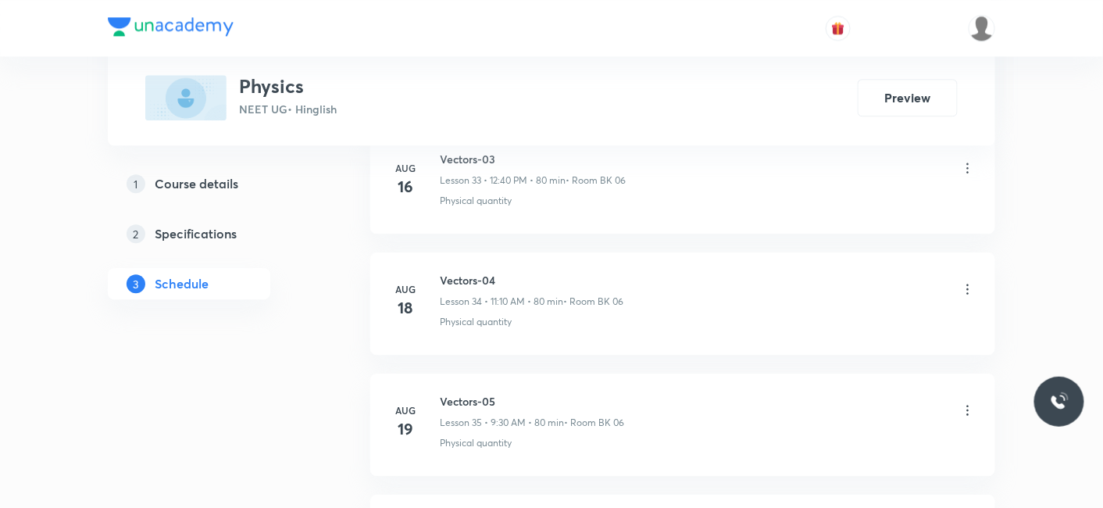
scroll to position [6751, 0]
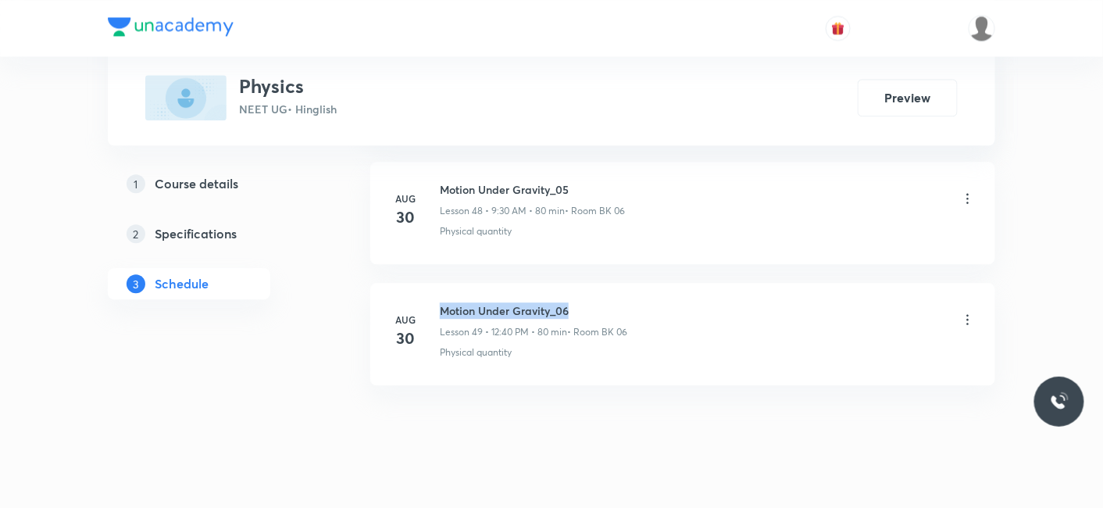
drag, startPoint x: 437, startPoint y: 282, endPoint x: 612, endPoint y: 286, distance: 175.8
click at [612, 302] on div "Aug 30 Motion Under Gravity_06 Lesson 49 • 12:40 PM • 80 min • Room BK 06 Physi…" at bounding box center [683, 330] width 586 height 57
copy h6 "Motion Under Gravity_06"
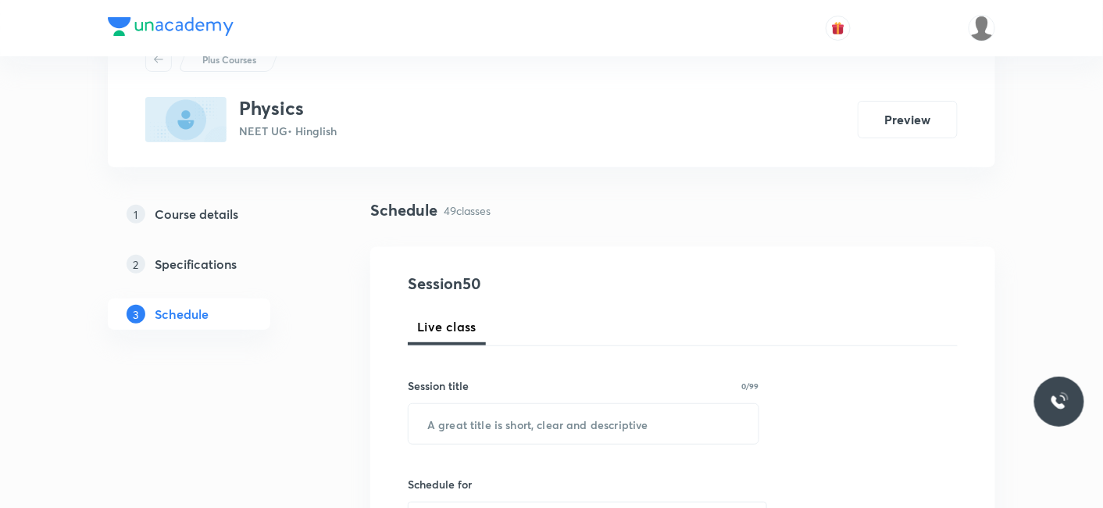
scroll to position [177, 0]
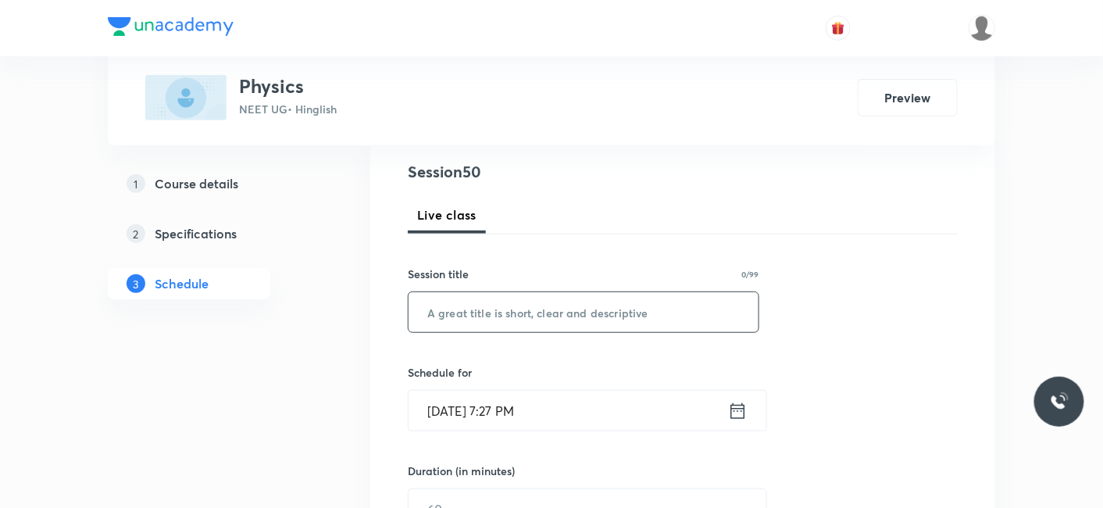
click at [474, 322] on input "text" at bounding box center [583, 312] width 350 height 40
paste input "Motion Under Gravity_06"
type input "Motion Under Gravity_07"
click at [549, 401] on input "Aug 30, 2025, 7:27 PM" at bounding box center [567, 410] width 319 height 40
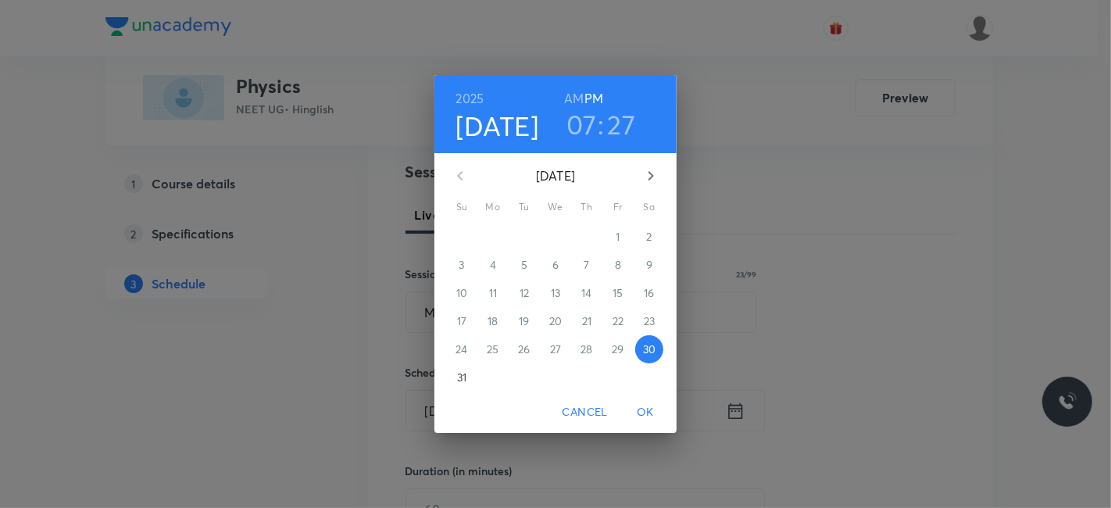
click at [654, 176] on icon "button" at bounding box center [650, 175] width 19 height 19
click at [495, 236] on span "1" at bounding box center [493, 237] width 28 height 16
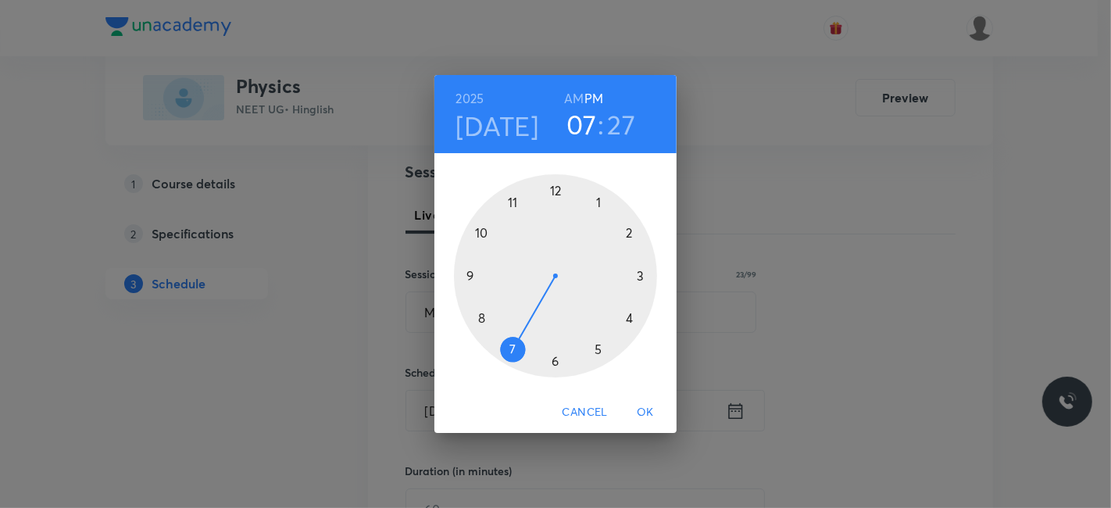
click at [508, 197] on div at bounding box center [555, 275] width 203 height 203
click at [576, 97] on h6 "AM" at bounding box center [574, 98] width 20 height 22
click at [629, 232] on div at bounding box center [555, 275] width 203 height 203
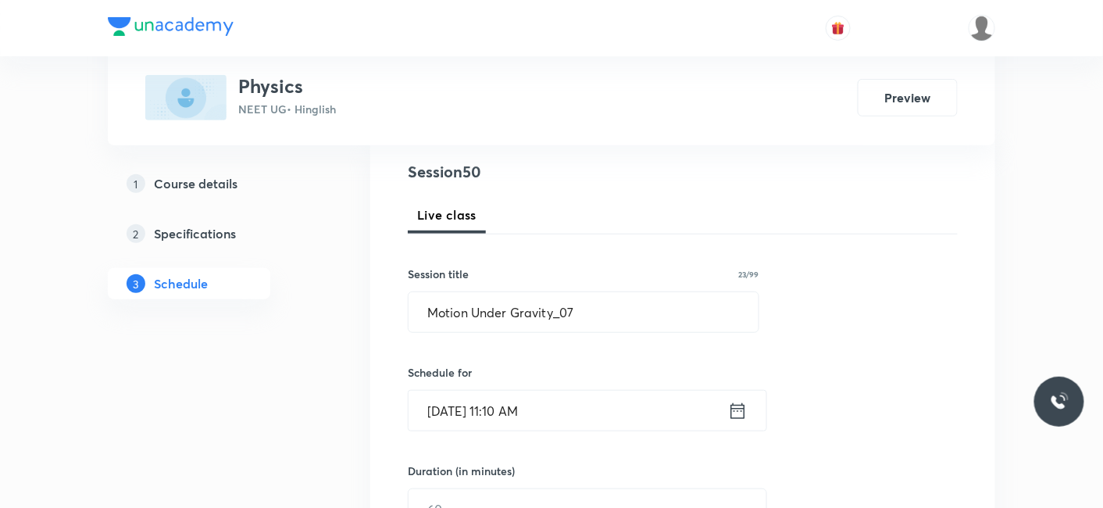
scroll to position [351, 0]
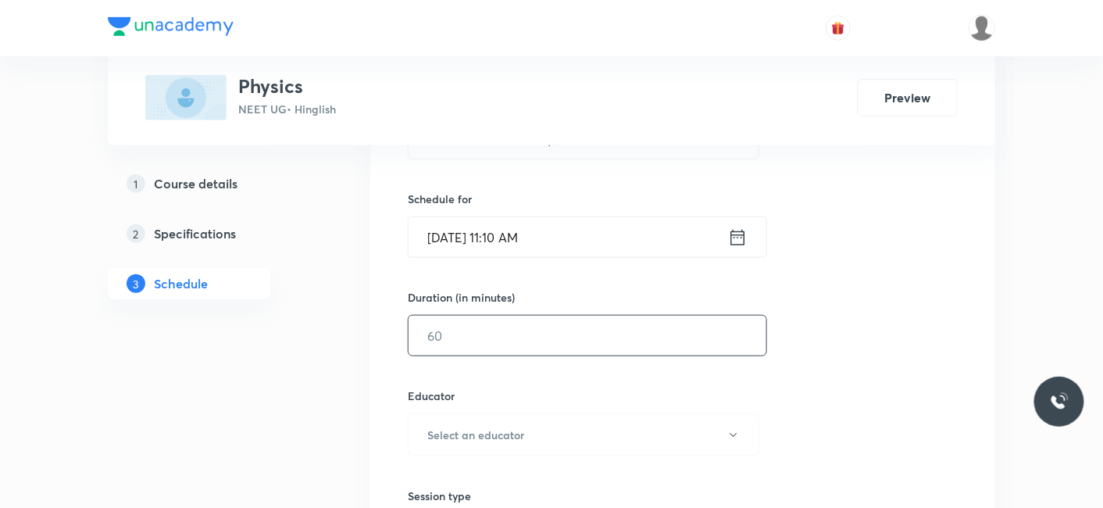
click at [472, 330] on input "text" at bounding box center [587, 336] width 358 height 40
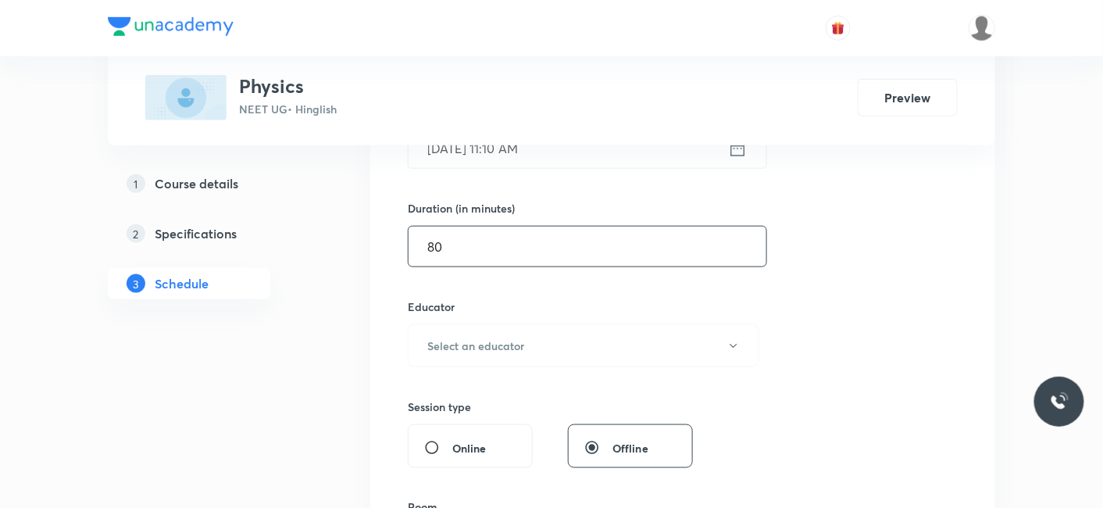
scroll to position [524, 0]
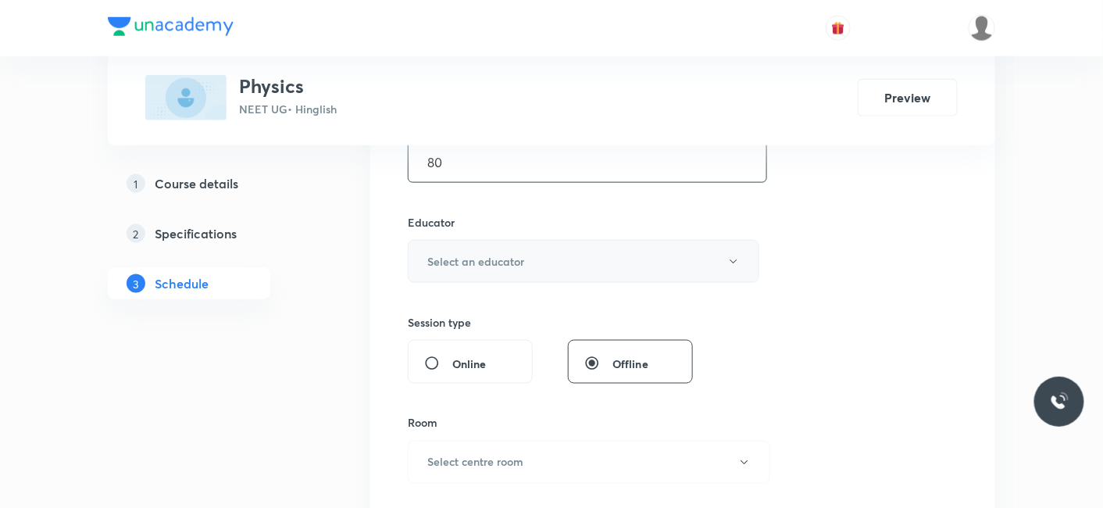
type input "80"
click at [482, 253] on h6 "Select an educator" at bounding box center [475, 261] width 97 height 16
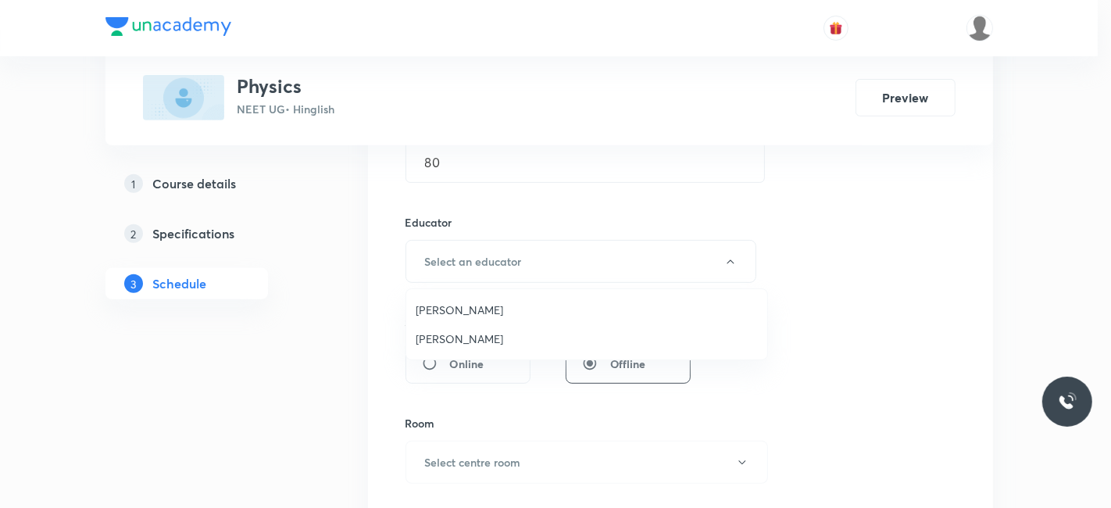
click at [483, 333] on span "Siddharth Jindal" at bounding box center [586, 338] width 342 height 16
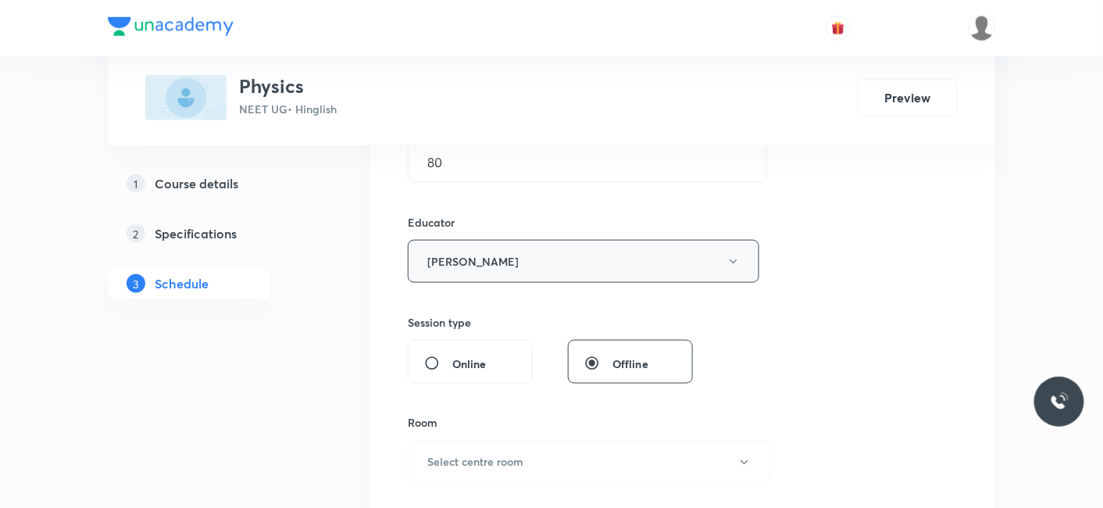
click at [497, 259] on button "Siddharth Jindal" at bounding box center [583, 261] width 351 height 43
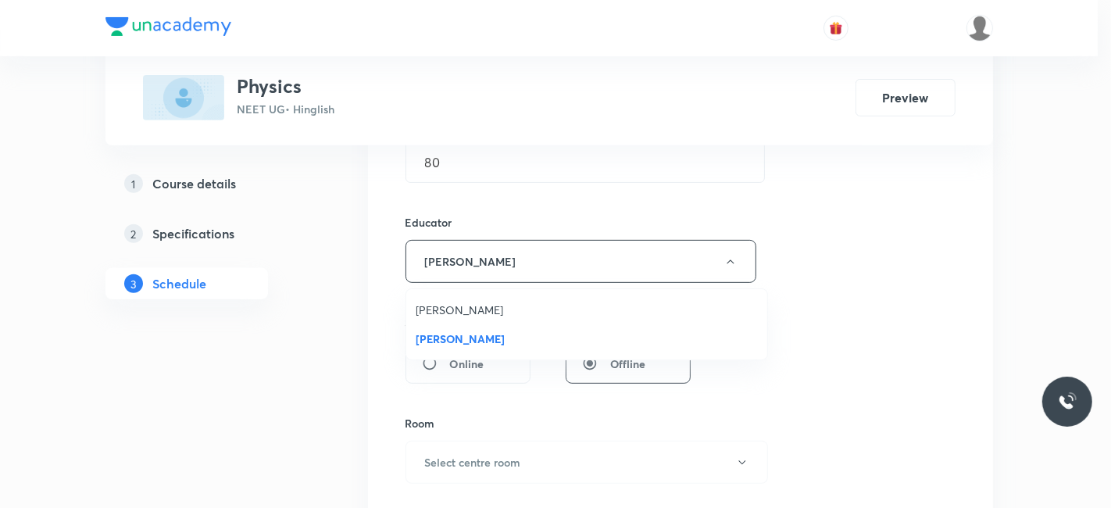
click at [490, 311] on span "Shubham Pandey" at bounding box center [586, 309] width 342 height 16
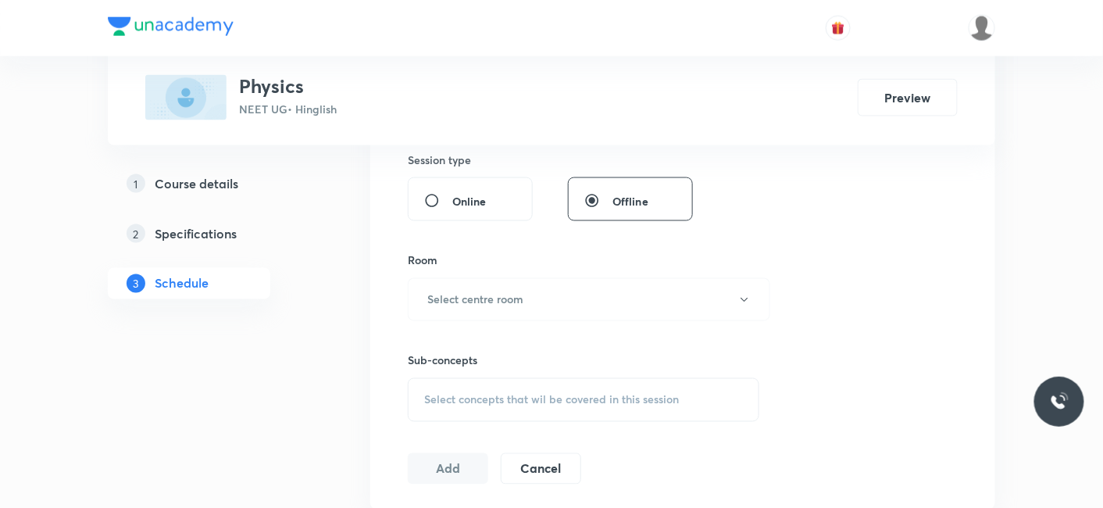
scroll to position [698, 0]
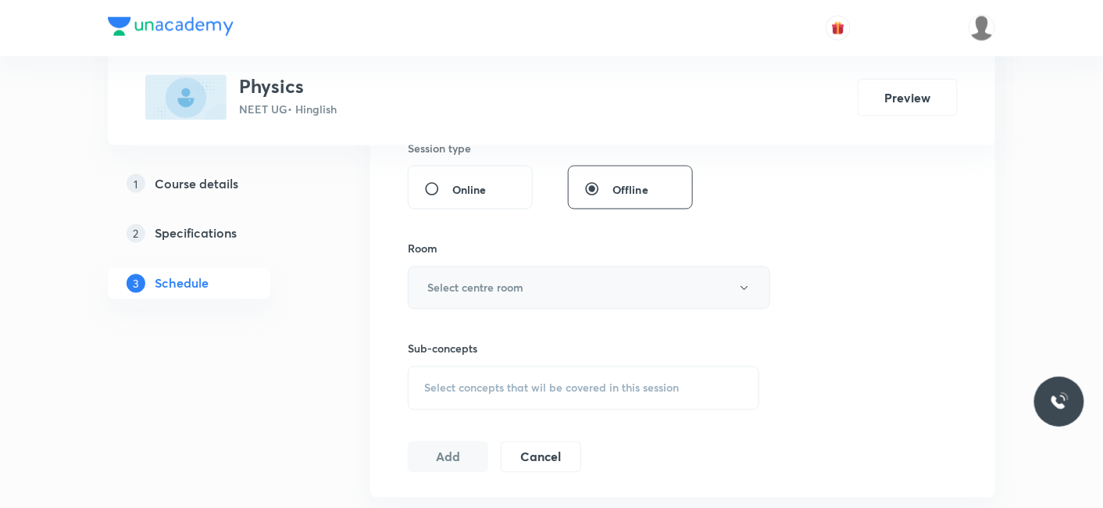
click at [455, 283] on h6 "Select centre room" at bounding box center [475, 288] width 96 height 16
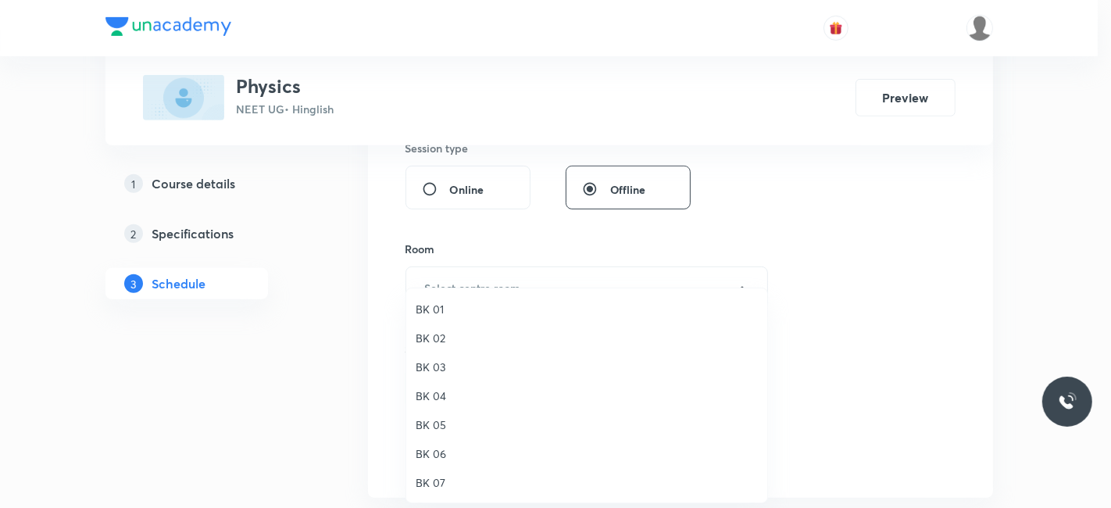
click at [438, 453] on span "BK 06" at bounding box center [586, 453] width 342 height 16
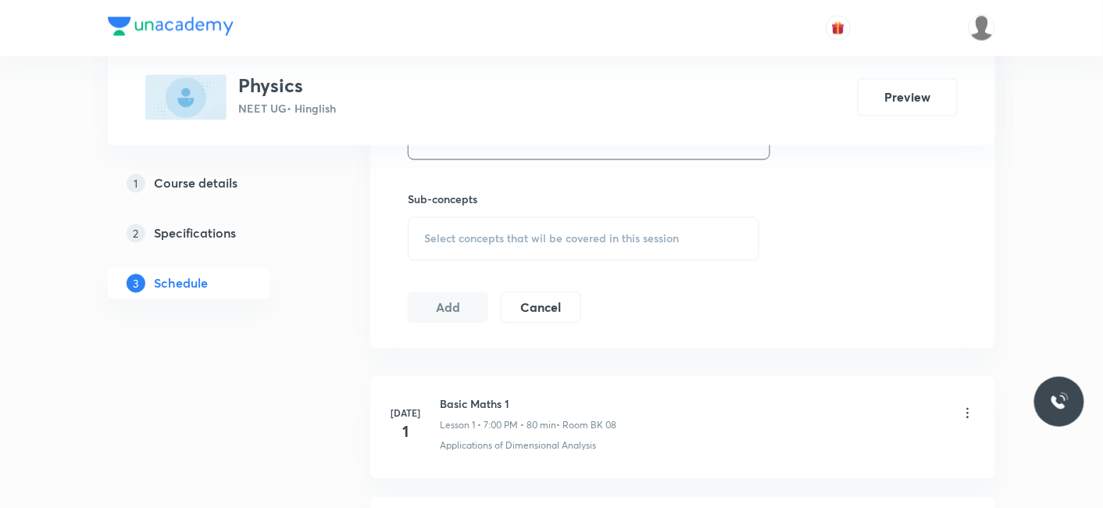
scroll to position [872, 0]
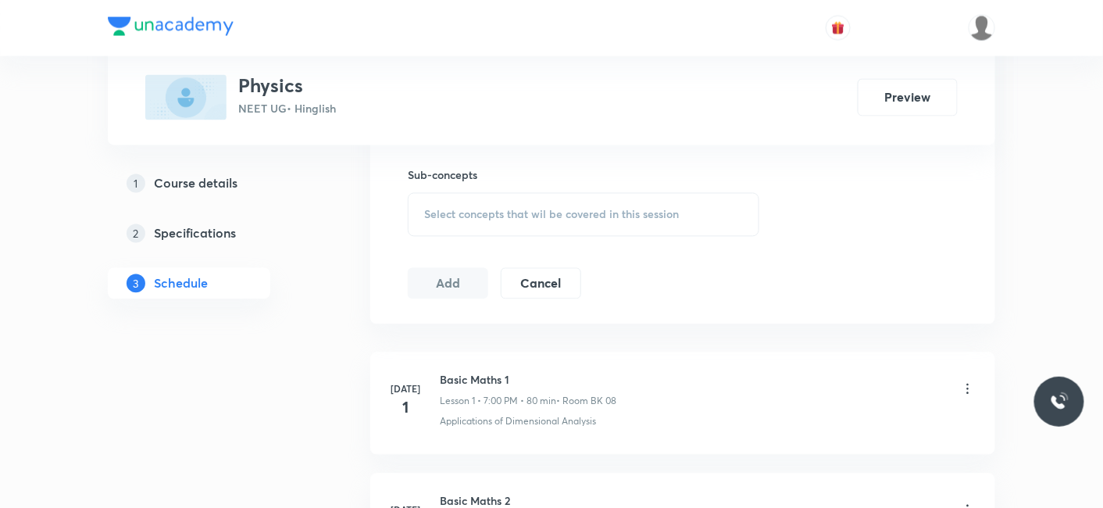
click at [497, 220] on div "Select concepts that wil be covered in this session" at bounding box center [583, 215] width 351 height 44
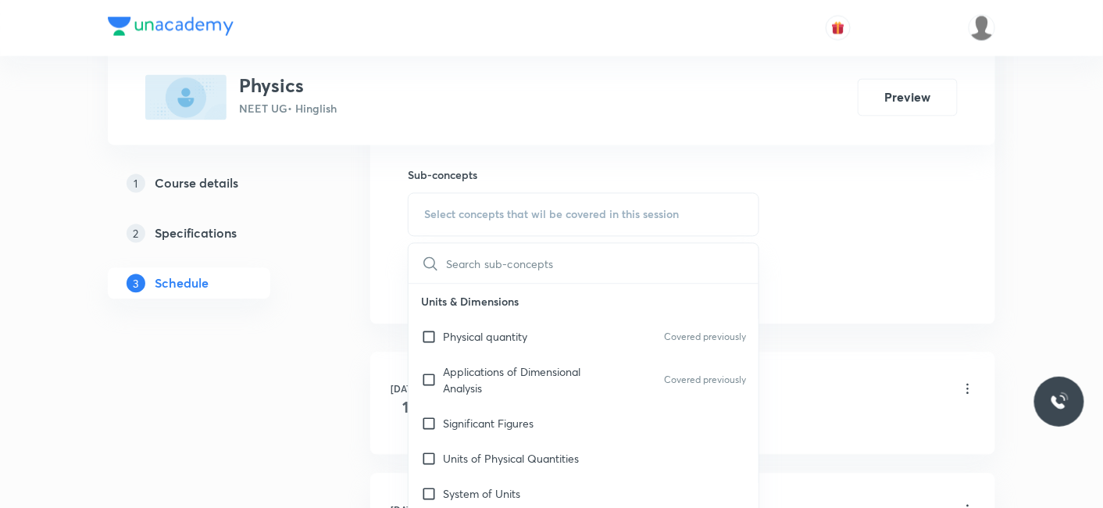
drag, startPoint x: 474, startPoint y: 333, endPoint x: 255, endPoint y: 305, distance: 220.5
click at [474, 333] on p "Physical quantity" at bounding box center [485, 337] width 84 height 16
checkbox input "true"
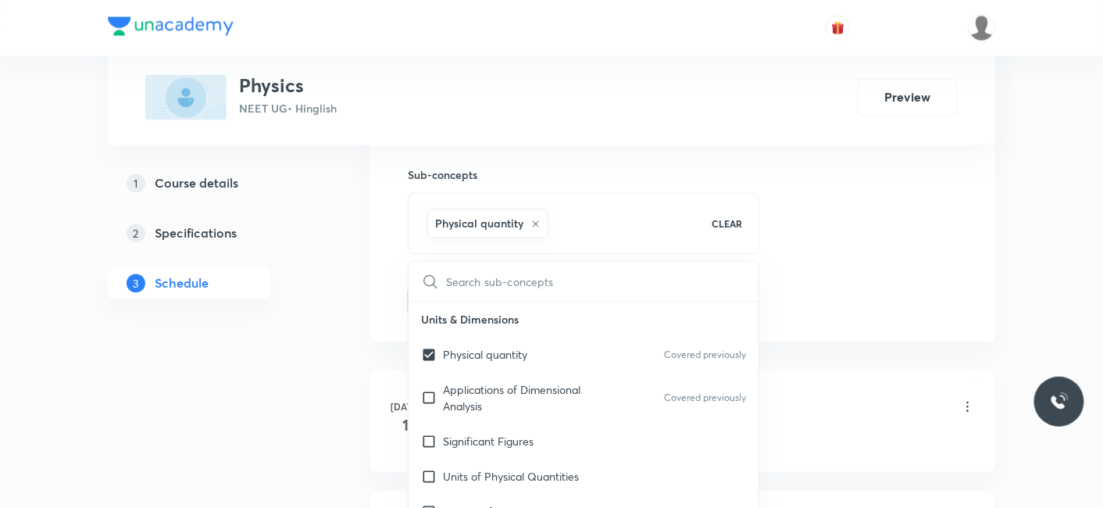
click at [254, 305] on div "1 Course details 2 Specifications 3 Schedule" at bounding box center [214, 243] width 212 height 150
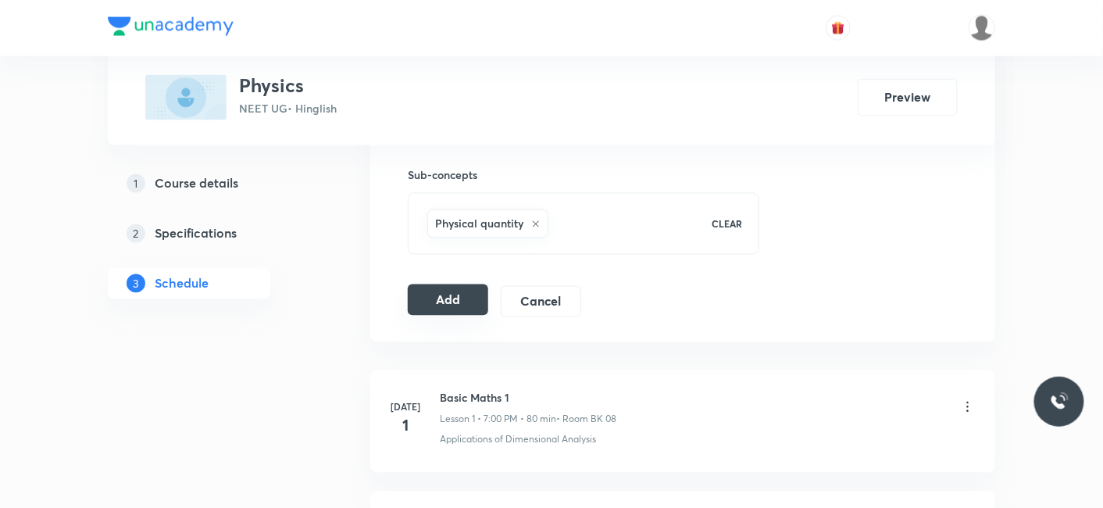
click at [428, 299] on button "Add" at bounding box center [448, 299] width 80 height 31
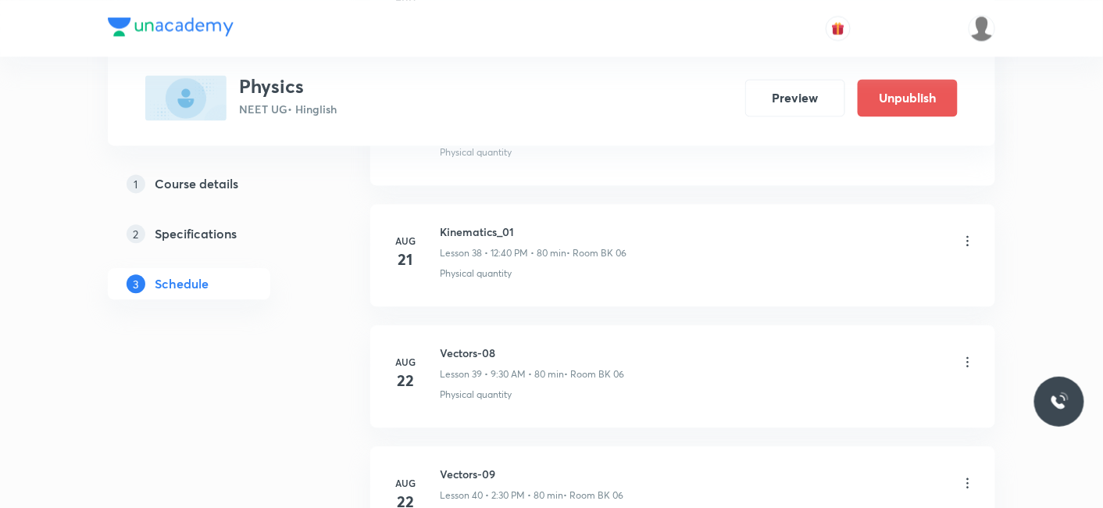
scroll to position [6056, 0]
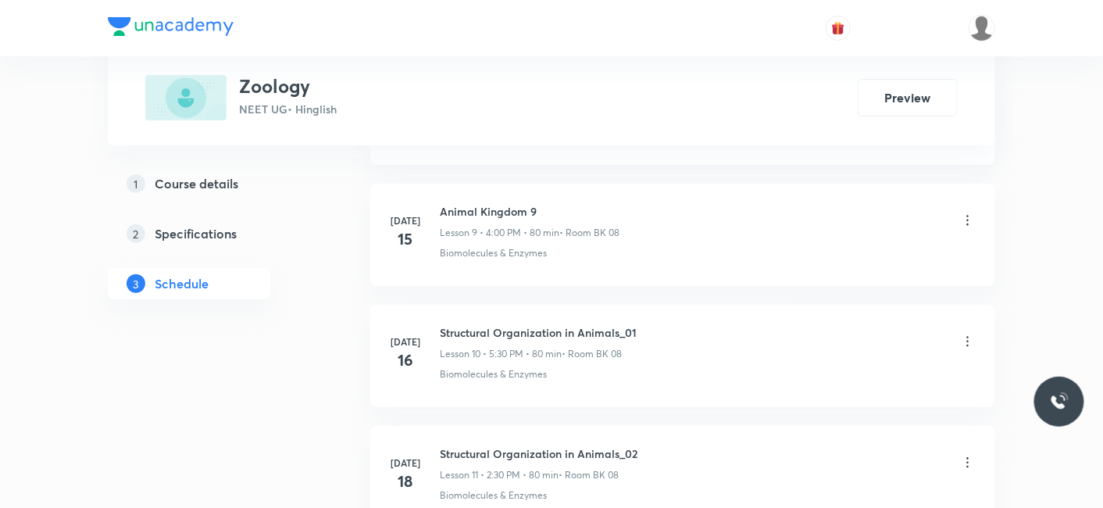
scroll to position [5446, 0]
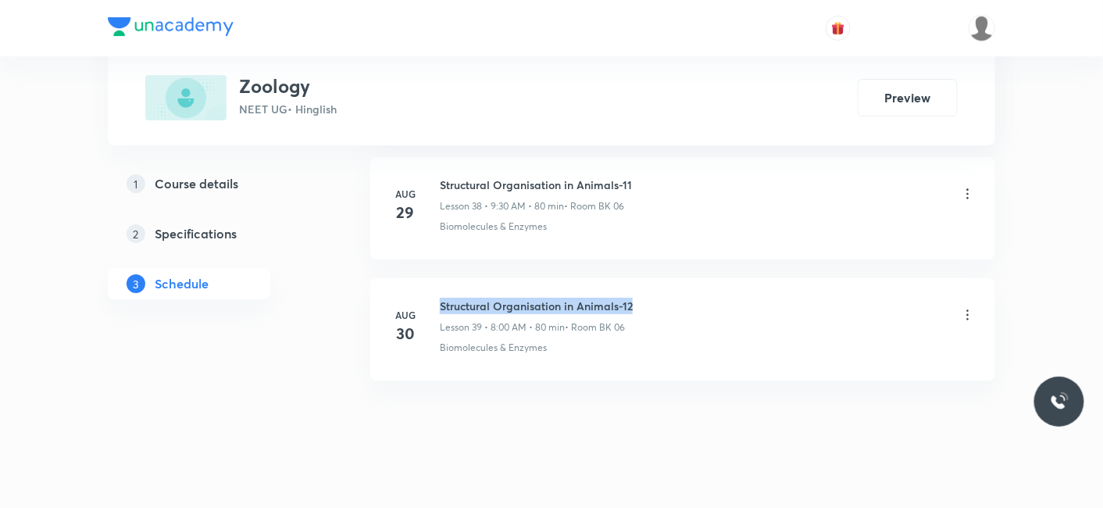
drag, startPoint x: 441, startPoint y: 287, endPoint x: 638, endPoint y: 283, distance: 196.8
click at [638, 298] on div "Structural Organisation in Animals-12 Lesson 39 • 8:00 AM • 80 min • Room BK 06" at bounding box center [708, 316] width 536 height 37
copy h6 "Structural Organisation in Animals-12"
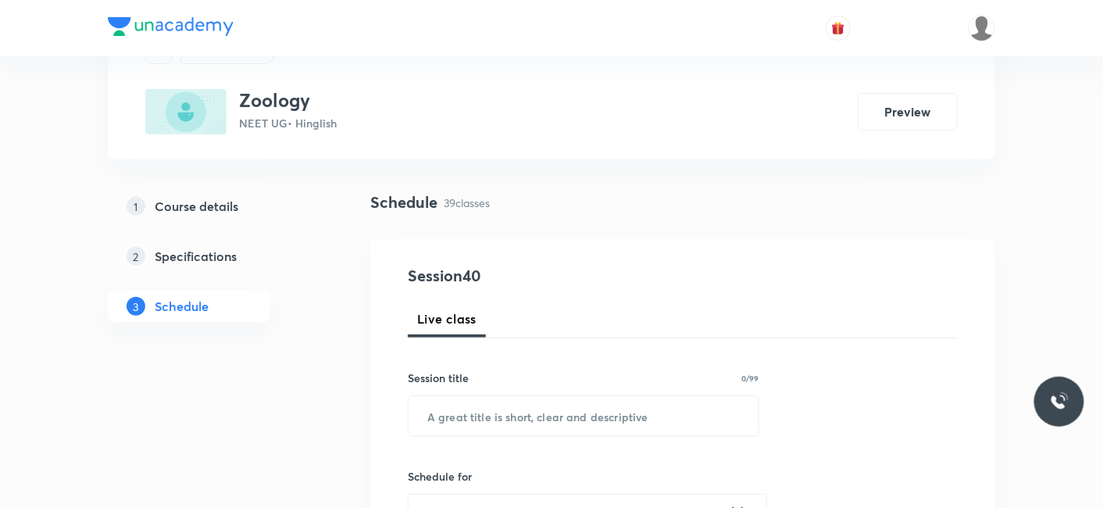
scroll to position [173, 0]
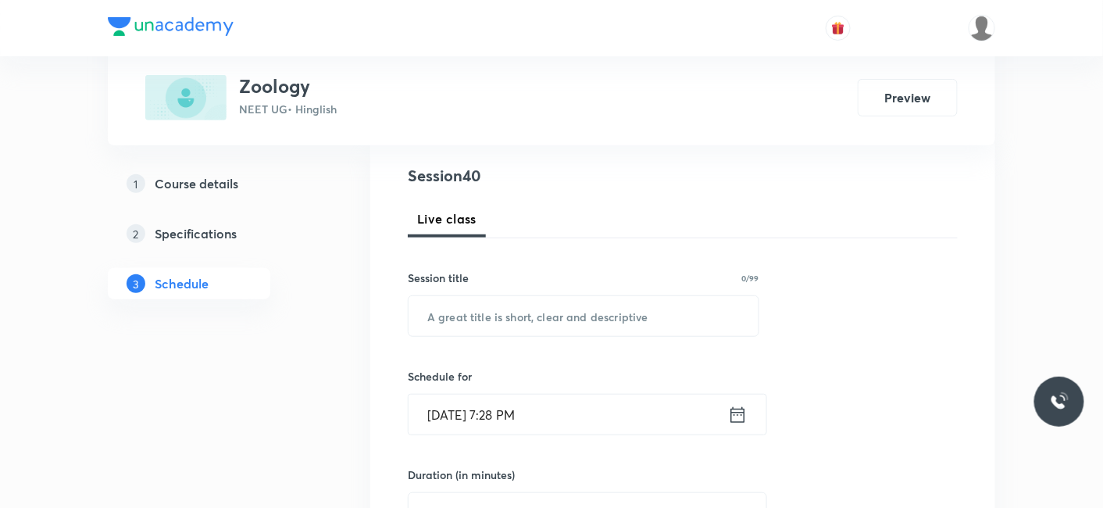
click at [500, 324] on input "text" at bounding box center [583, 316] width 350 height 40
paste input "Structural Organisation in Animals-12"
type input "Structural Organisation in Animals-13"
click at [494, 414] on input "Aug 30, 2025, 7:28 PM" at bounding box center [567, 414] width 319 height 40
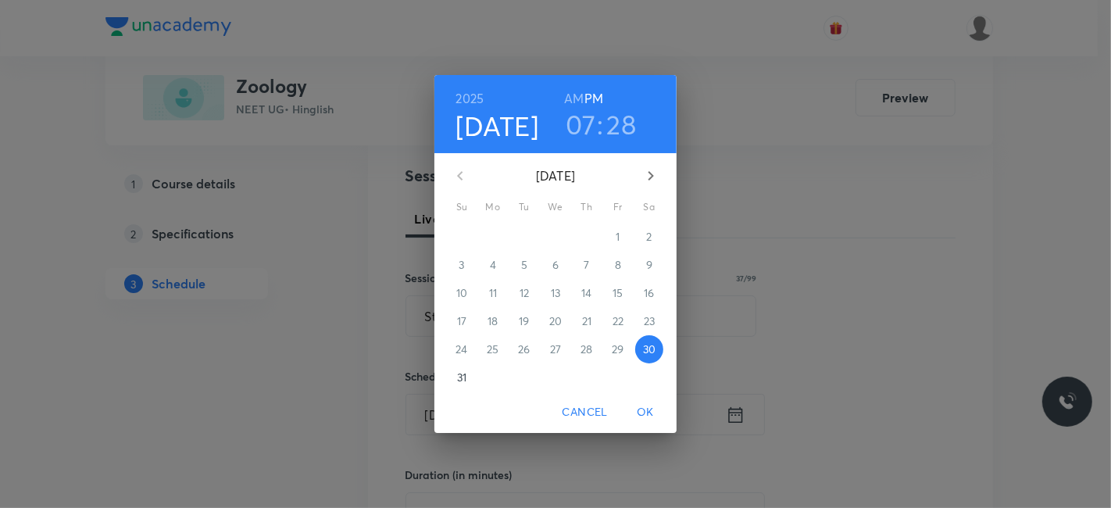
click at [649, 177] on icon "button" at bounding box center [650, 175] width 19 height 19
click at [493, 235] on p "1" at bounding box center [492, 237] width 4 height 16
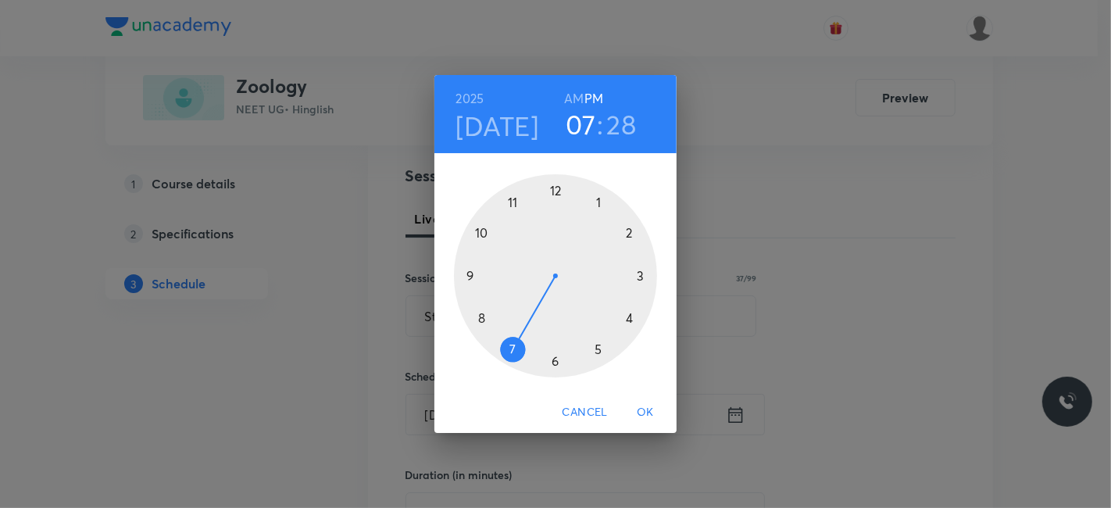
click at [555, 187] on div at bounding box center [555, 275] width 203 height 203
click at [483, 313] on div at bounding box center [555, 275] width 203 height 203
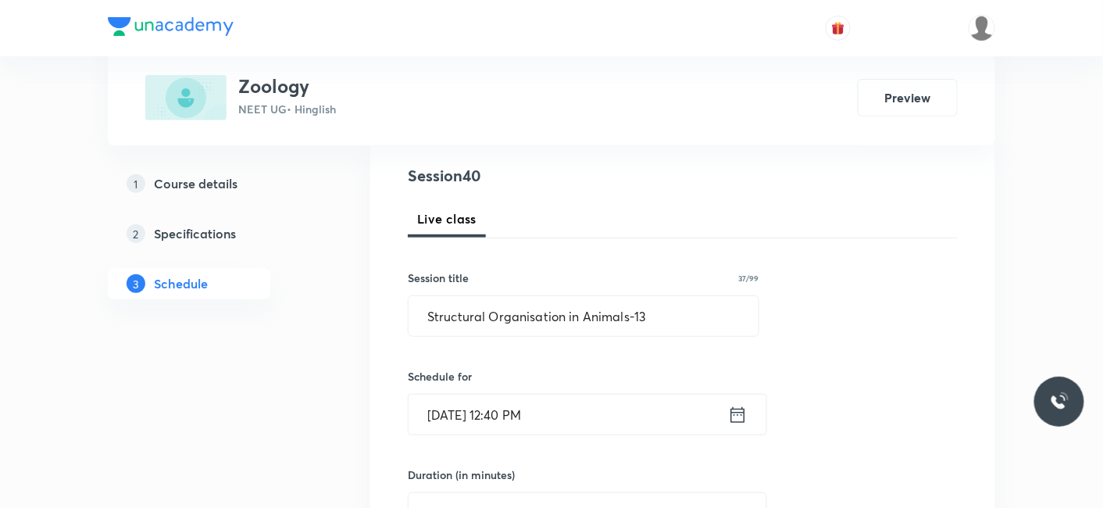
scroll to position [347, 0]
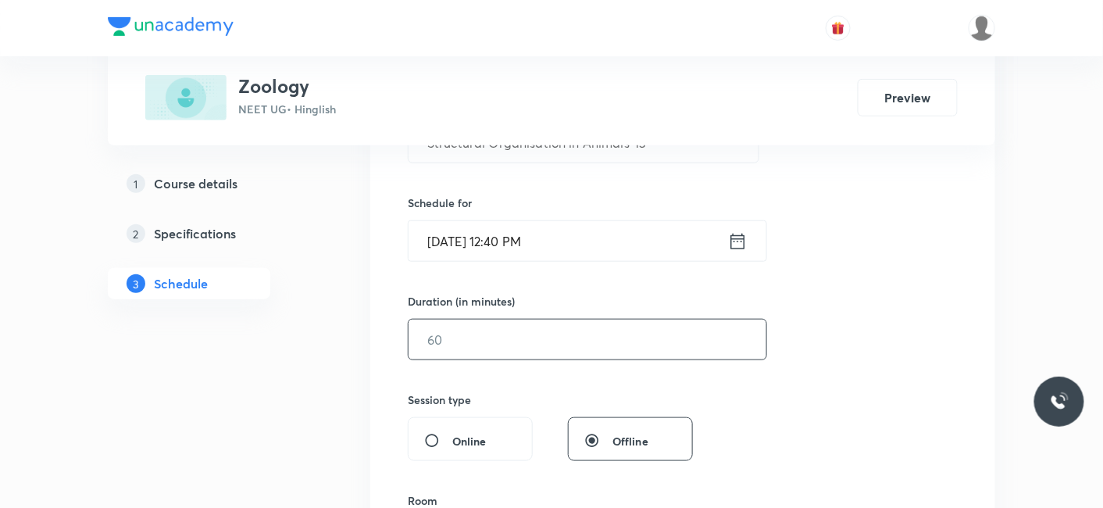
click at [493, 329] on input "text" at bounding box center [587, 339] width 358 height 40
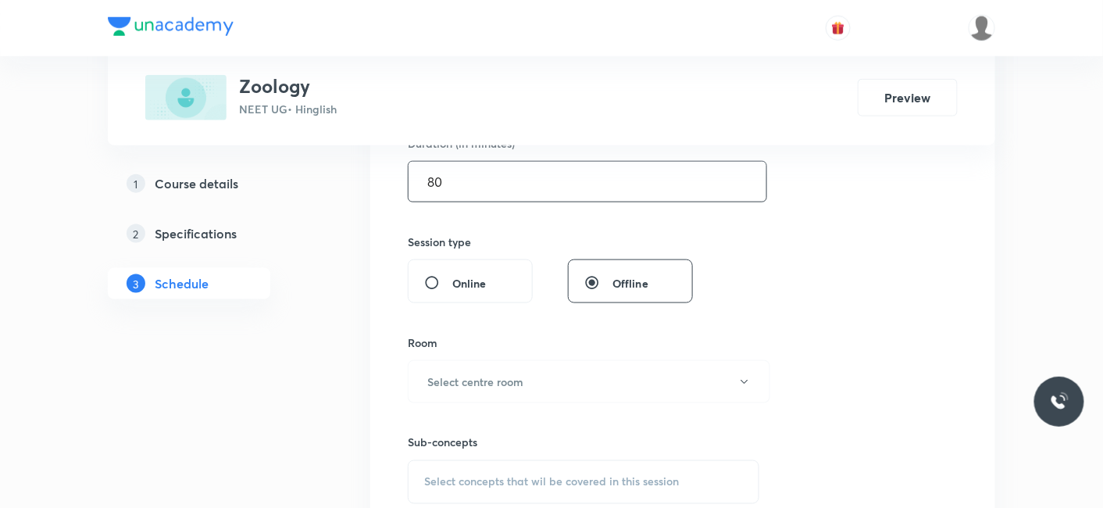
scroll to position [520, 0]
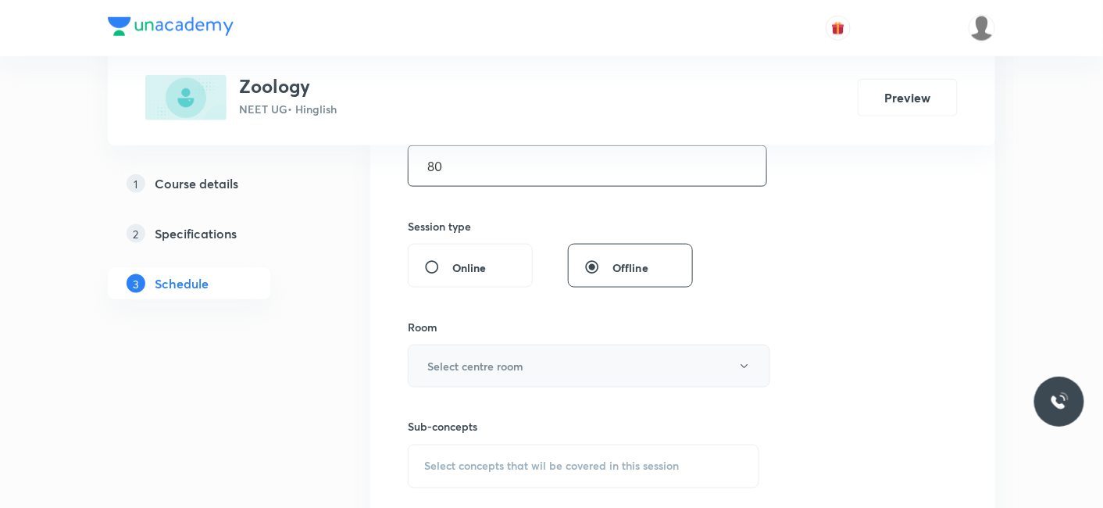
type input "80"
click at [490, 371] on h6 "Select centre room" at bounding box center [475, 366] width 96 height 16
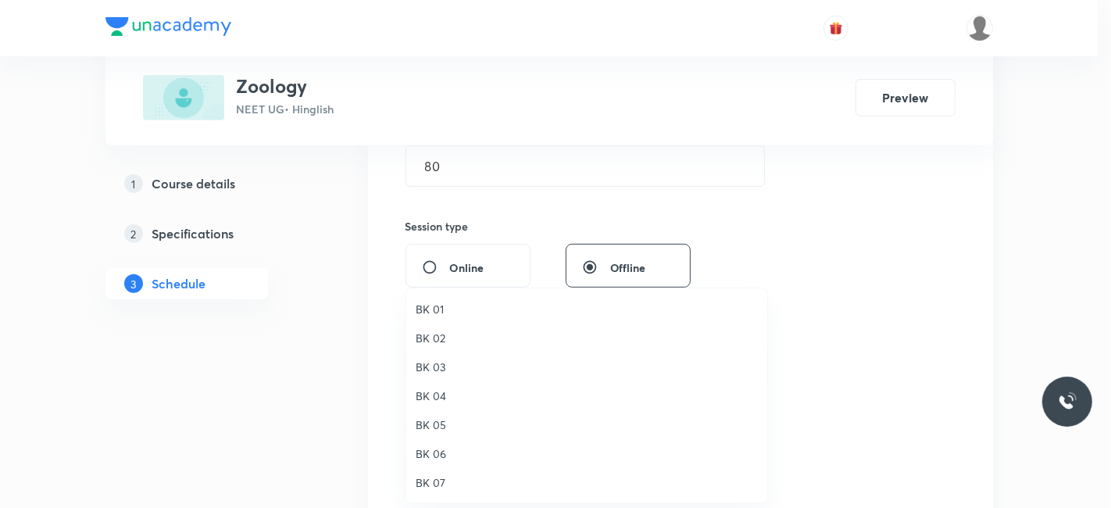
click at [440, 456] on span "BK 06" at bounding box center [586, 453] width 342 height 16
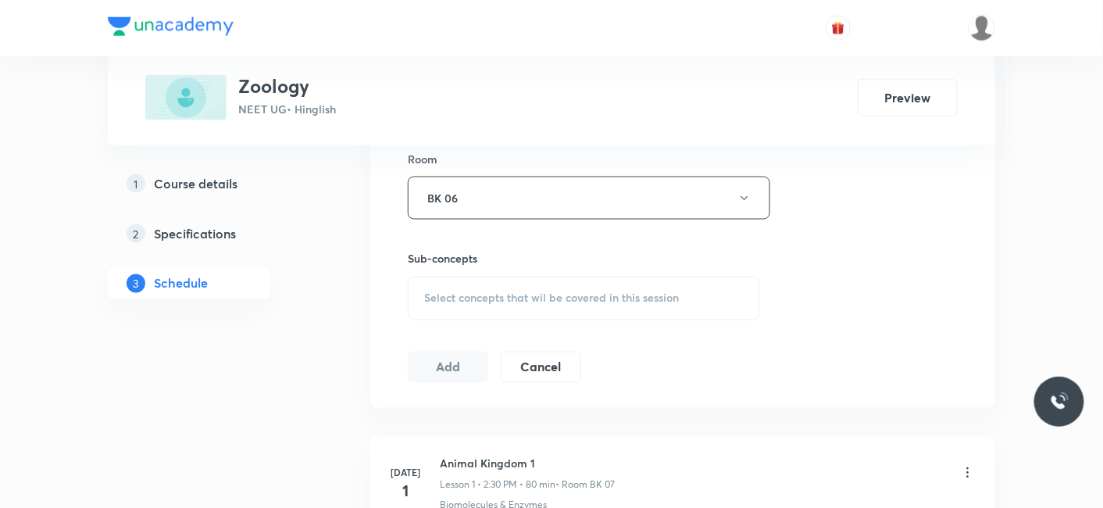
scroll to position [693, 0]
click at [496, 298] on div "Select concepts that wil be covered in this session" at bounding box center [583, 293] width 351 height 44
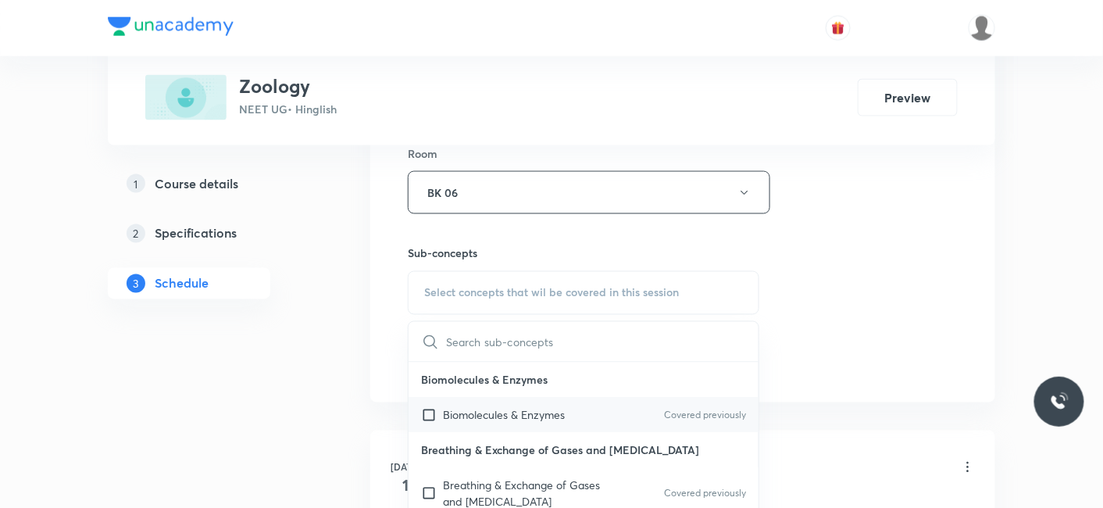
click at [539, 412] on p "Biomolecules & Enzymes" at bounding box center [504, 415] width 122 height 16
checkbox input "true"
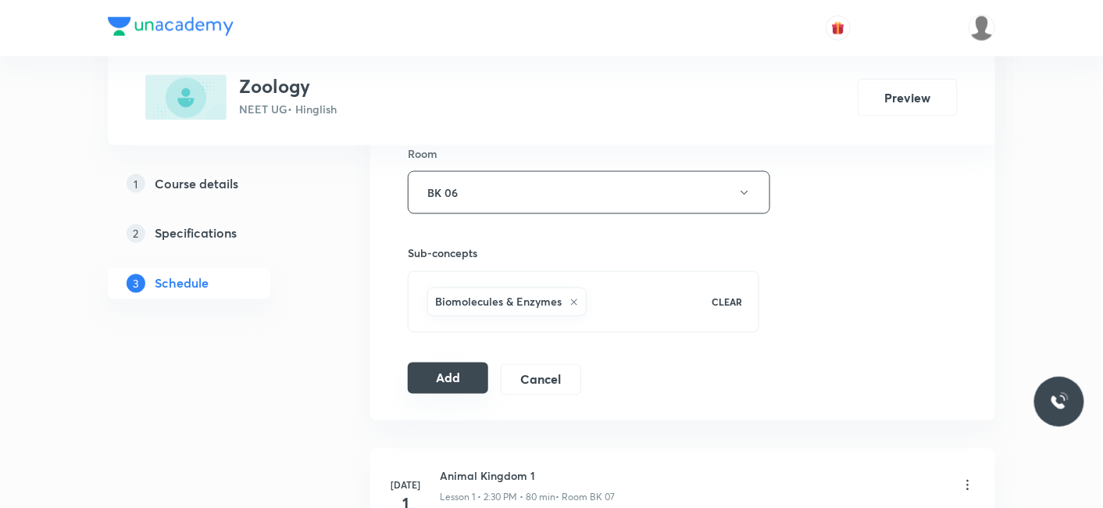
click at [477, 378] on button "Add" at bounding box center [448, 377] width 80 height 31
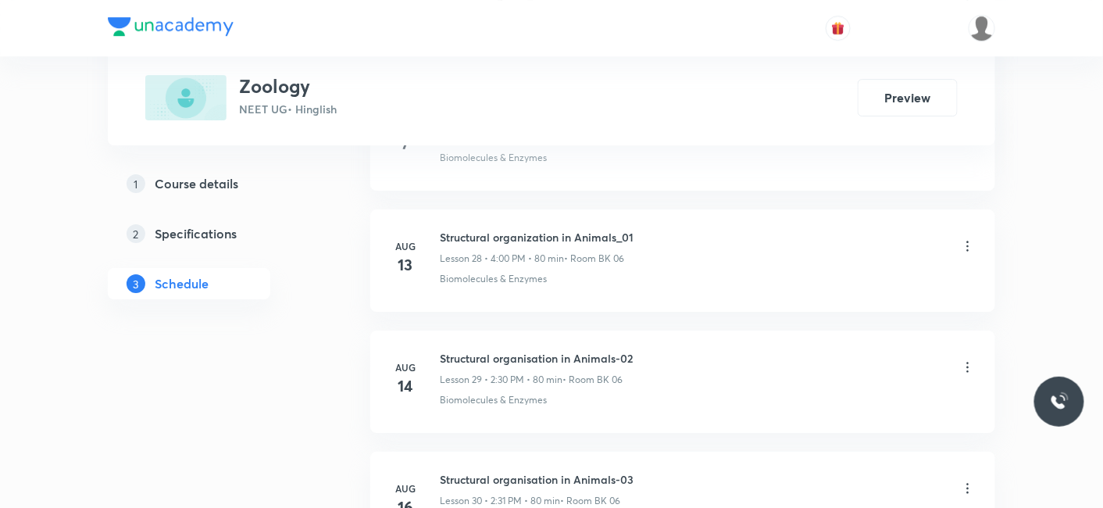
scroll to position [4730, 0]
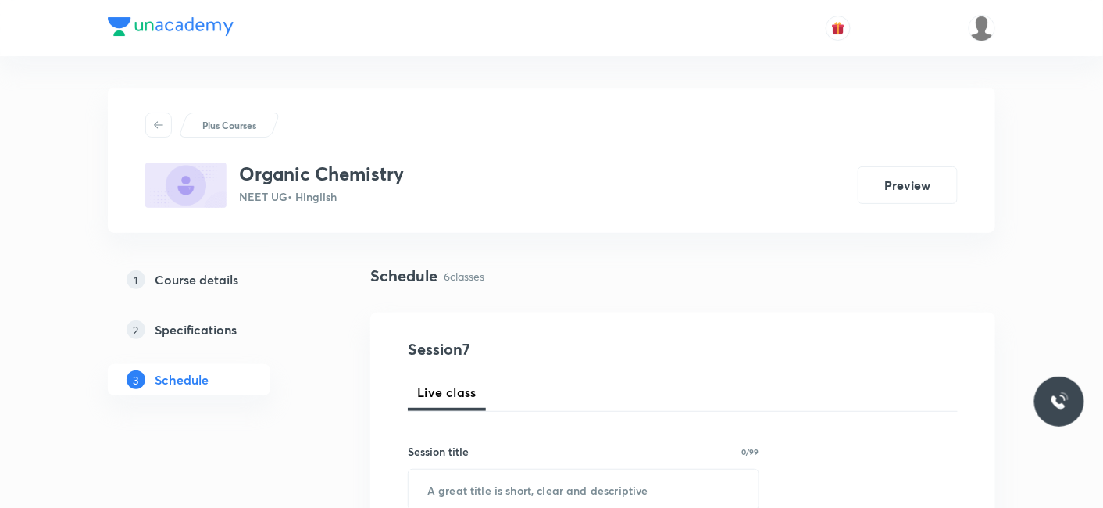
scroll to position [1465, 0]
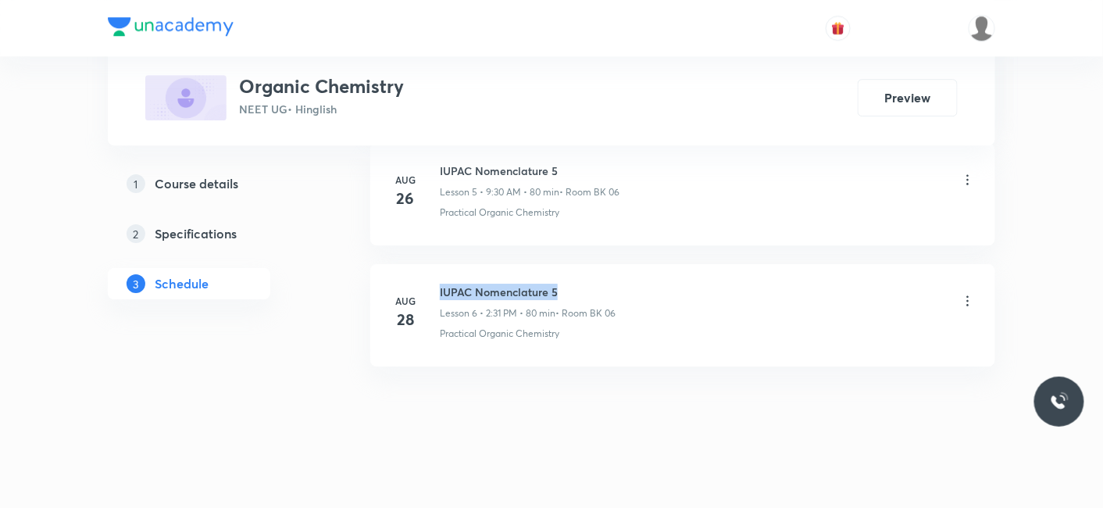
drag, startPoint x: 441, startPoint y: 285, endPoint x: 560, endPoint y: 293, distance: 119.0
click at [560, 293] on h6 "IUPAC Nomenclature 5" at bounding box center [528, 291] width 176 height 16
copy h6 "IUPAC Nomenclature 5"
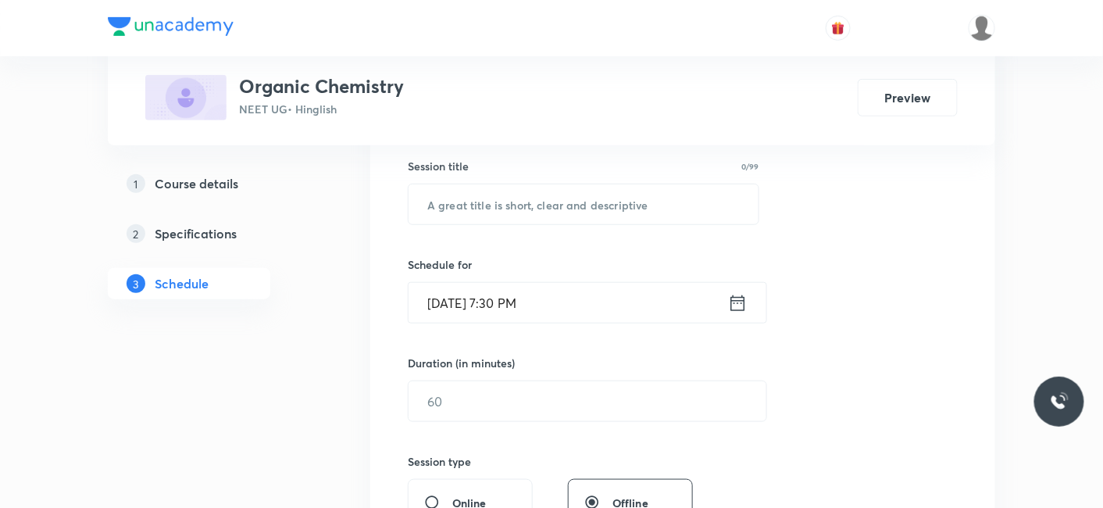
scroll to position [111, 0]
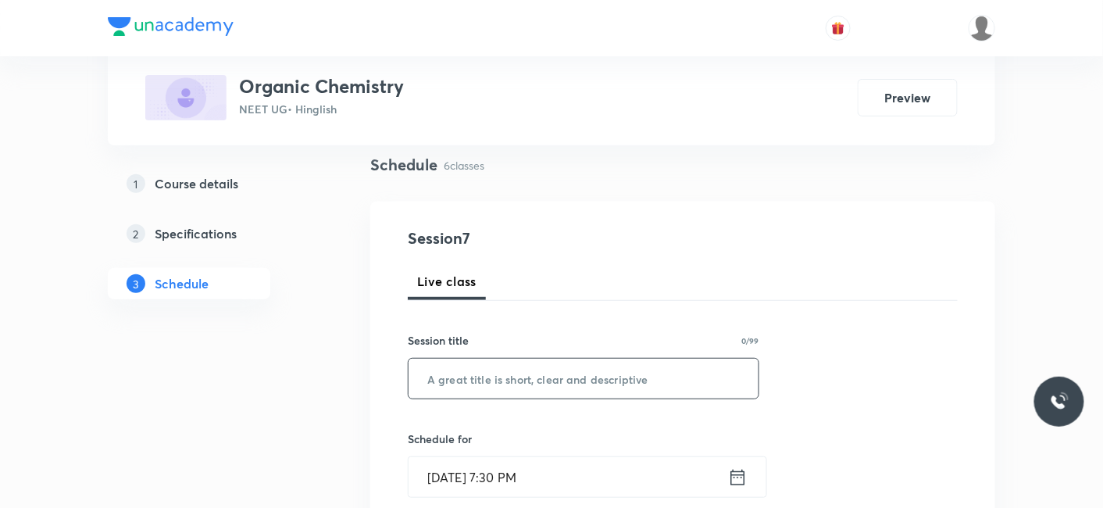
click at [539, 391] on input "text" at bounding box center [583, 378] width 350 height 40
paste input "IUPAC Nomenclature 5"
type input "IUPAC Nomenclature 6"
click at [471, 466] on input "[DATE] 7:30 PM" at bounding box center [567, 477] width 319 height 40
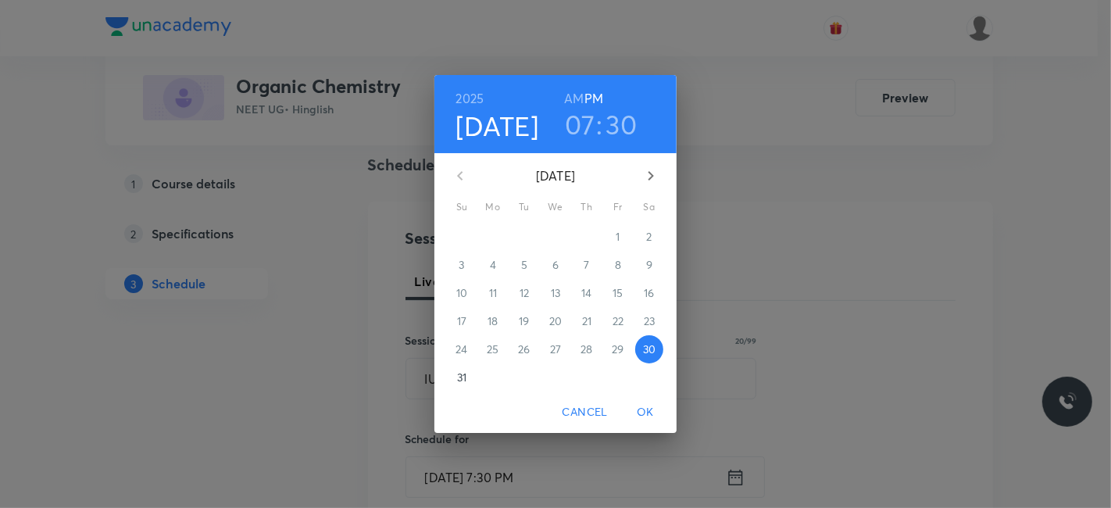
click at [654, 168] on icon "button" at bounding box center [650, 175] width 19 height 19
click at [490, 231] on p "1" at bounding box center [492, 237] width 4 height 16
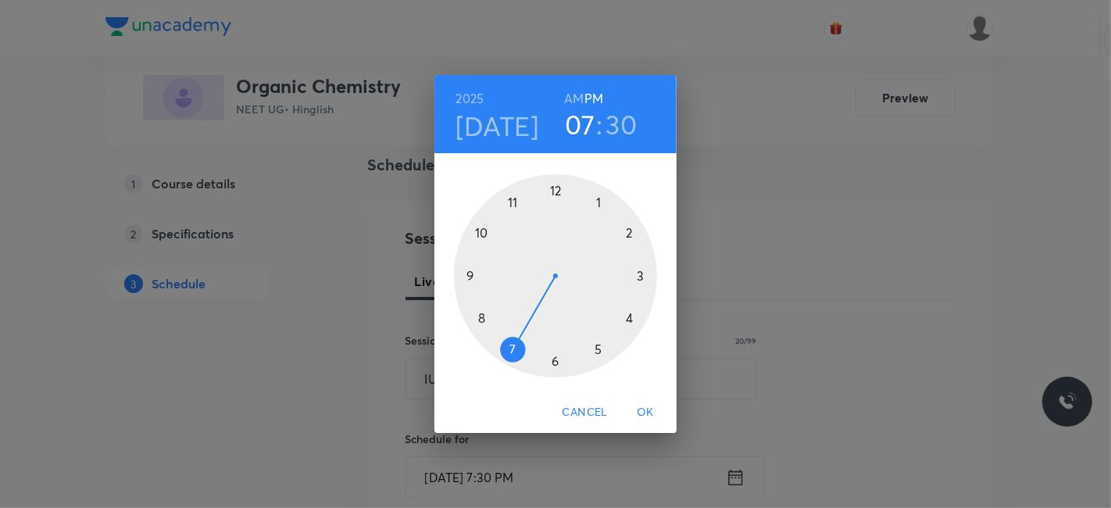
click at [631, 233] on div at bounding box center [555, 275] width 203 height 203
click at [644, 405] on span "OK" at bounding box center [644, 412] width 37 height 20
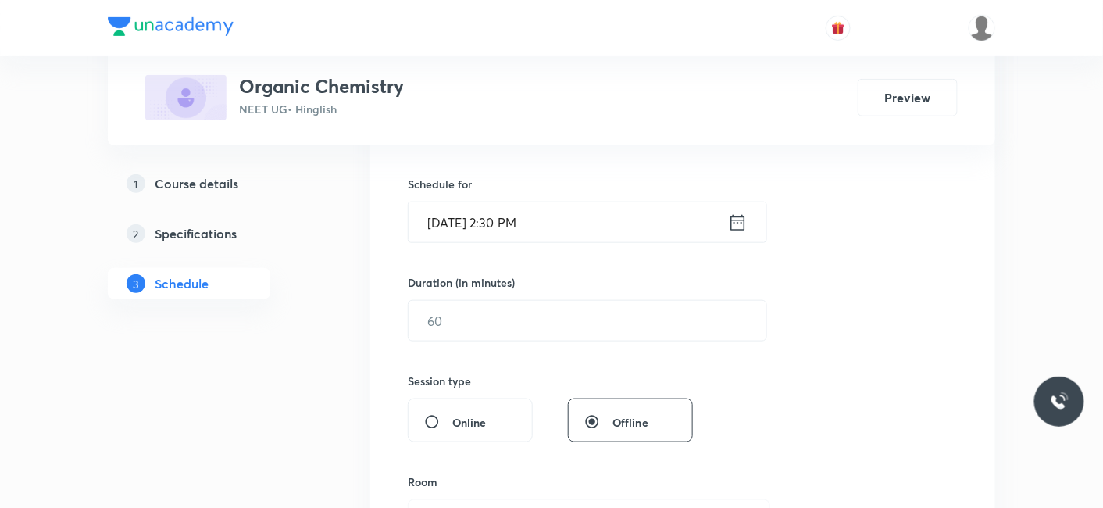
scroll to position [372, 0]
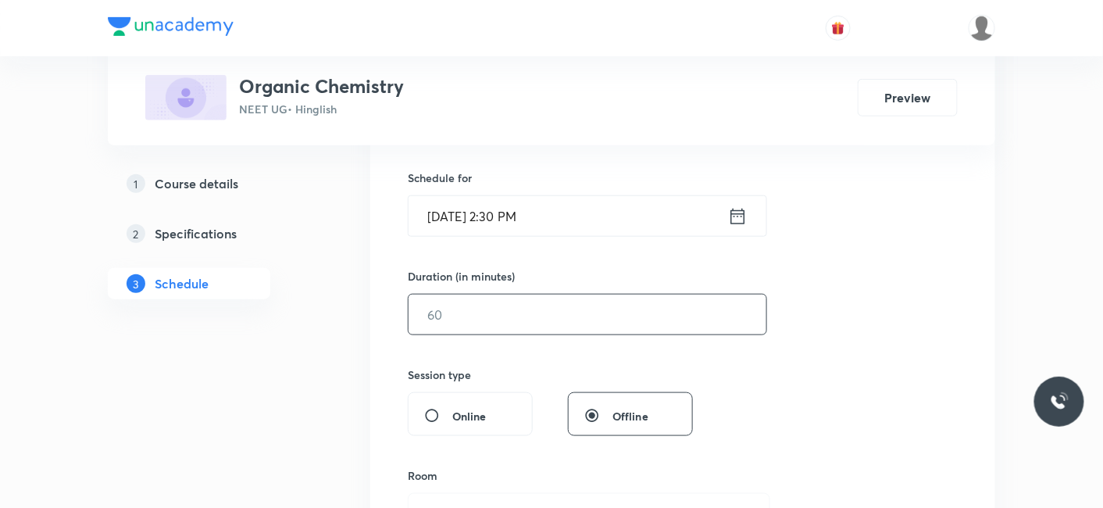
click at [501, 308] on input "text" at bounding box center [587, 314] width 358 height 40
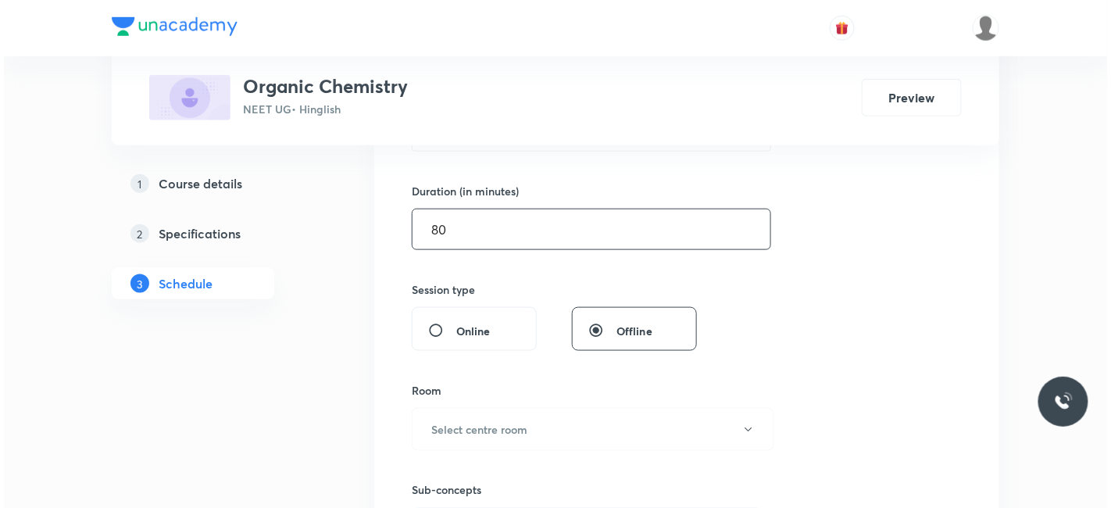
scroll to position [545, 0]
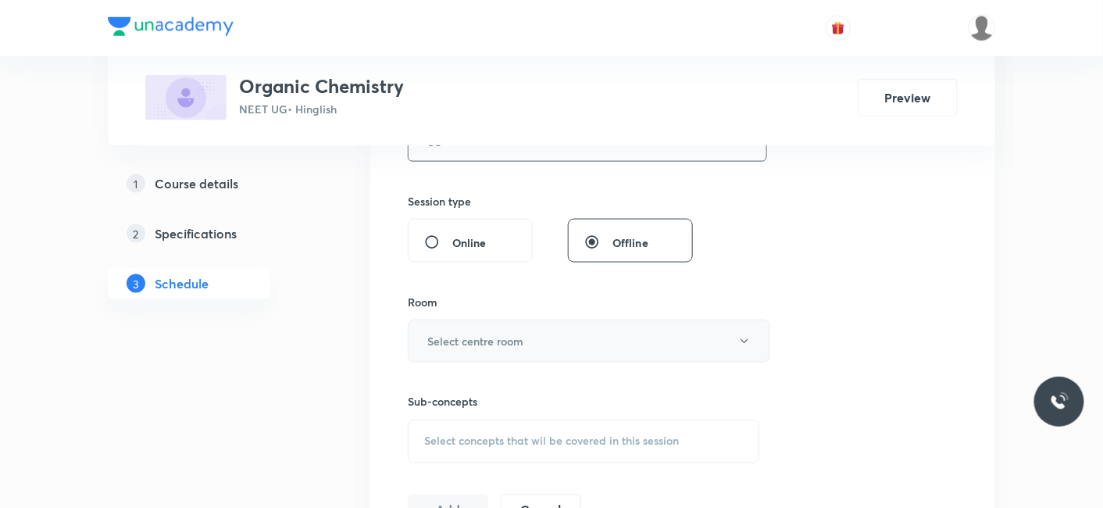
type input "80"
click at [475, 344] on h6 "Select centre room" at bounding box center [475, 341] width 96 height 16
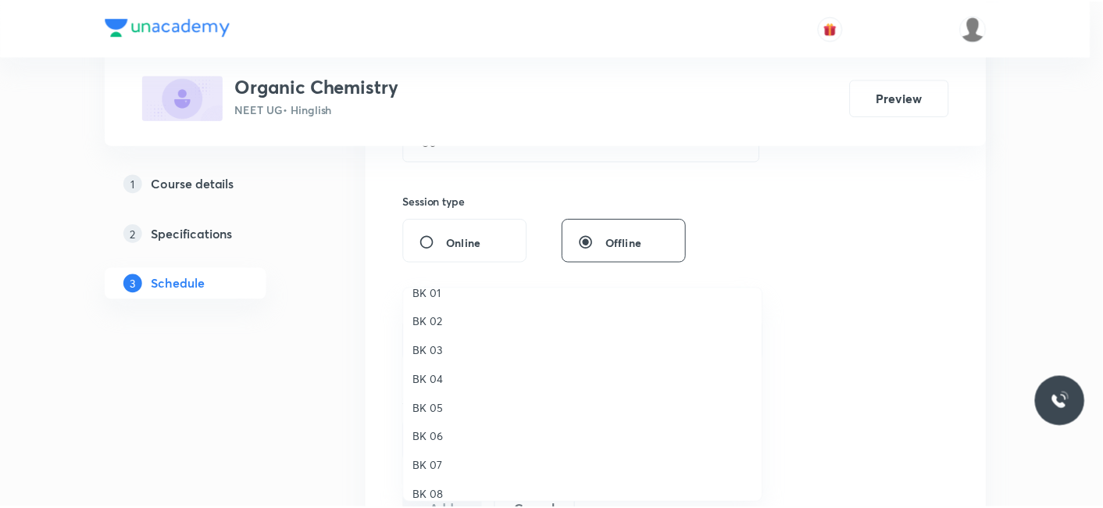
scroll to position [29, 0]
click at [434, 426] on span "BK 06" at bounding box center [586, 424] width 342 height 16
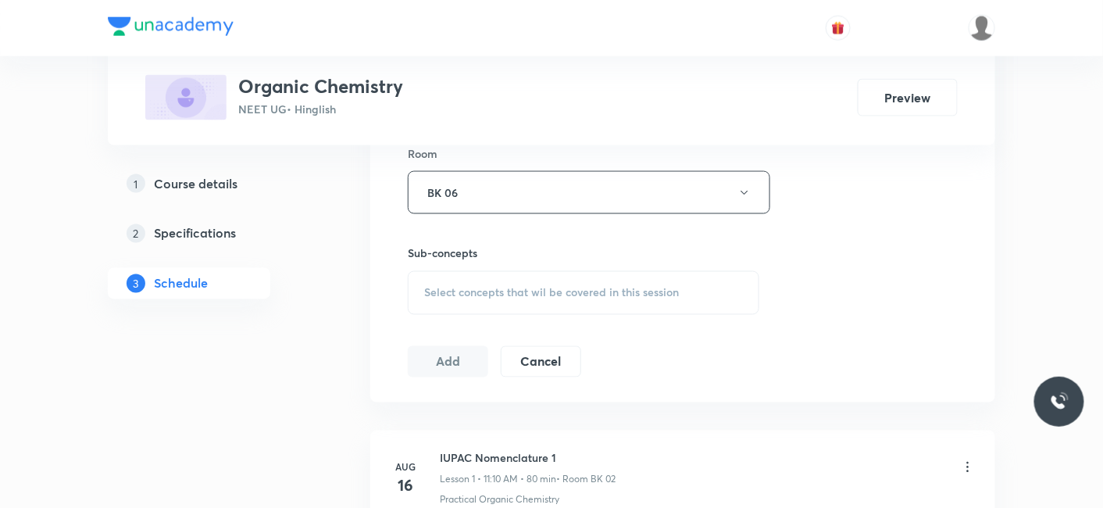
scroll to position [718, 0]
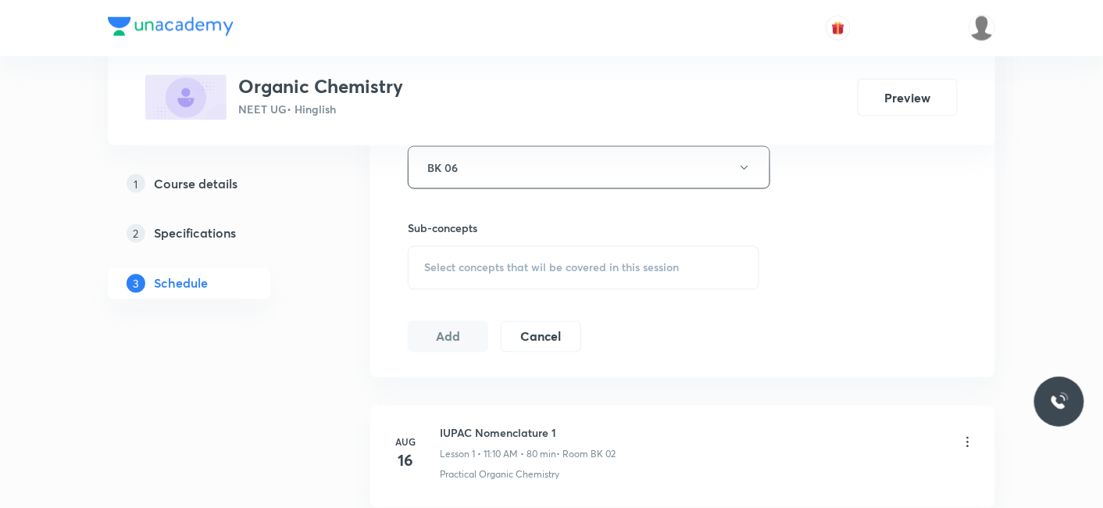
click at [495, 262] on span "Select concepts that wil be covered in this session" at bounding box center [551, 268] width 255 height 12
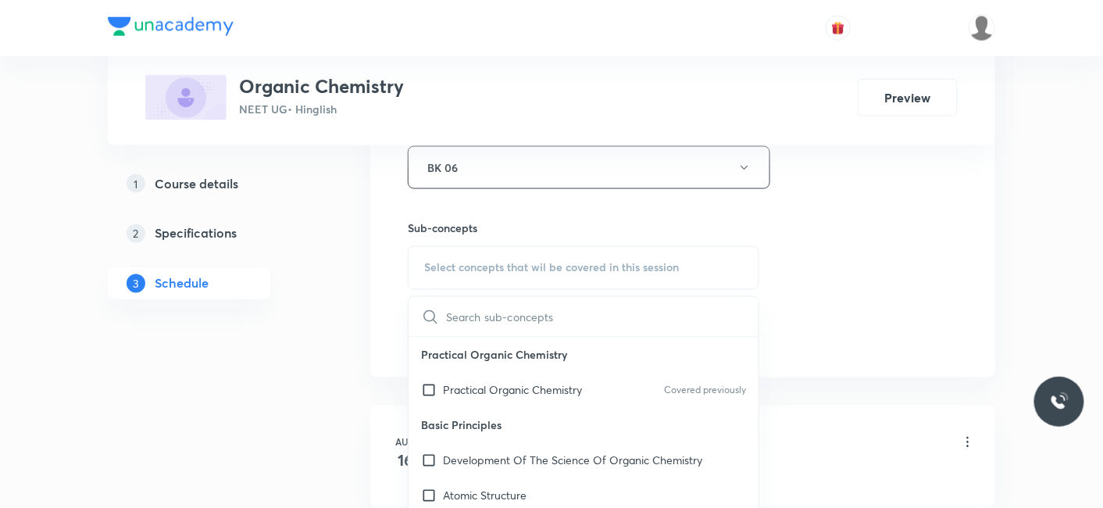
drag, startPoint x: 486, startPoint y: 388, endPoint x: 437, endPoint y: 378, distance: 50.2
click at [486, 387] on p "Practical Organic Chemistry" at bounding box center [512, 390] width 139 height 16
checkbox input "true"
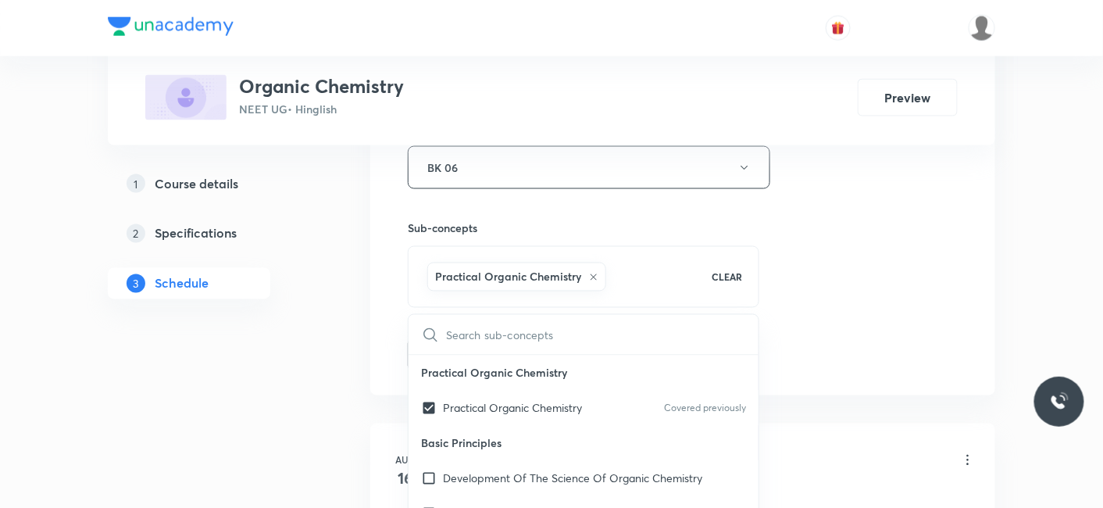
click at [317, 371] on div "1 Course details 2 Specifications 3 Schedule" at bounding box center [214, 397] width 212 height 1704
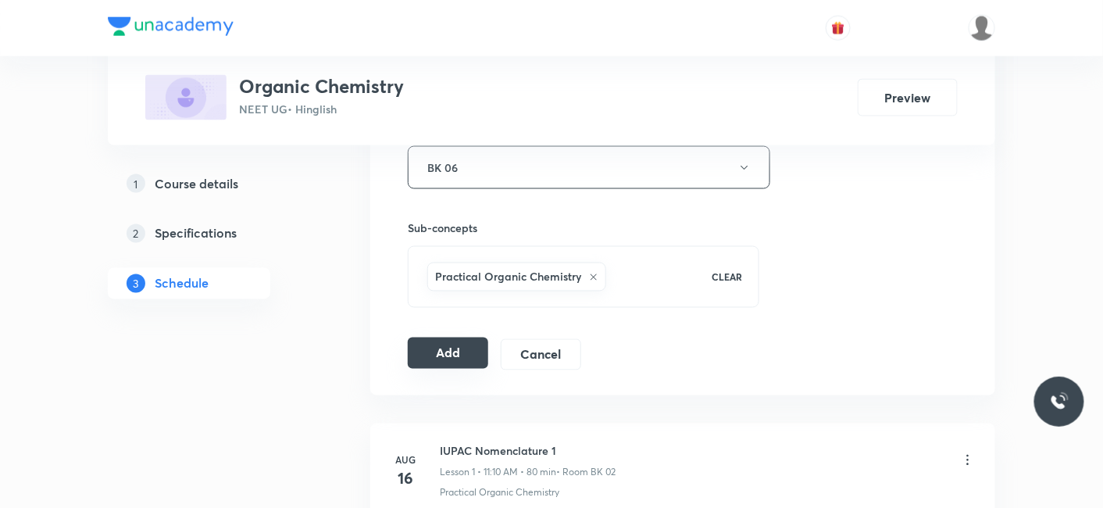
click at [423, 347] on button "Add" at bounding box center [448, 352] width 80 height 31
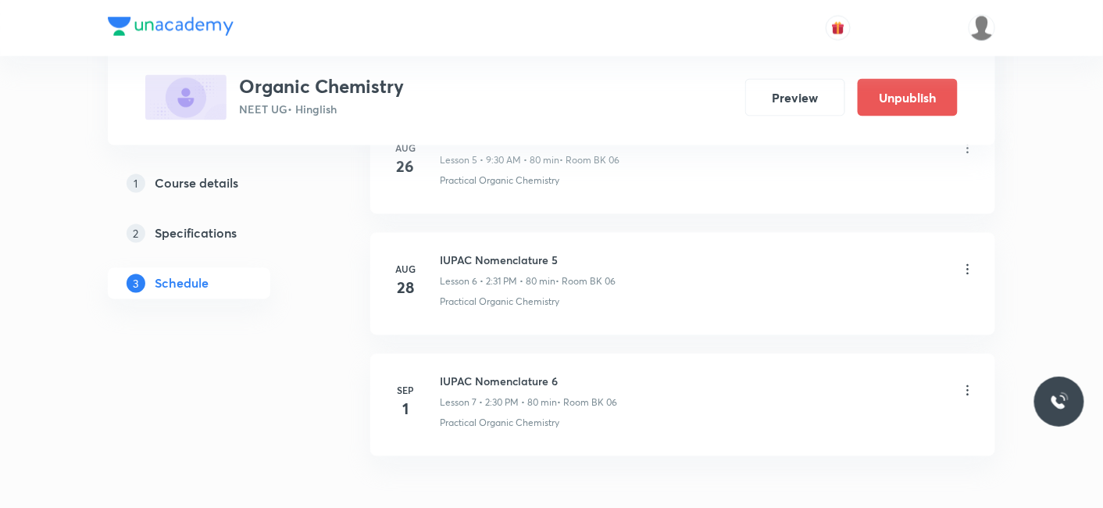
scroll to position [870, 0]
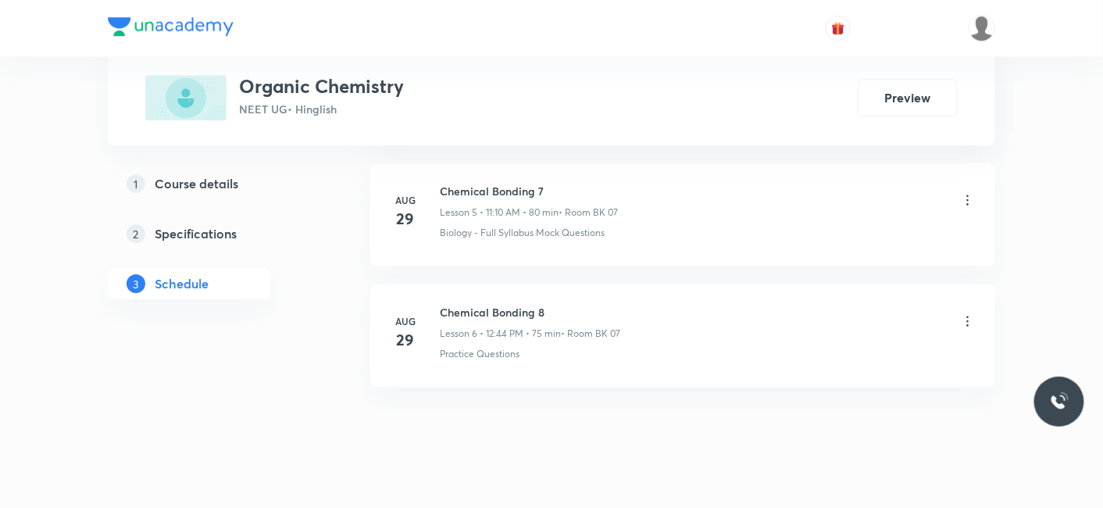
scroll to position [1465, 0]
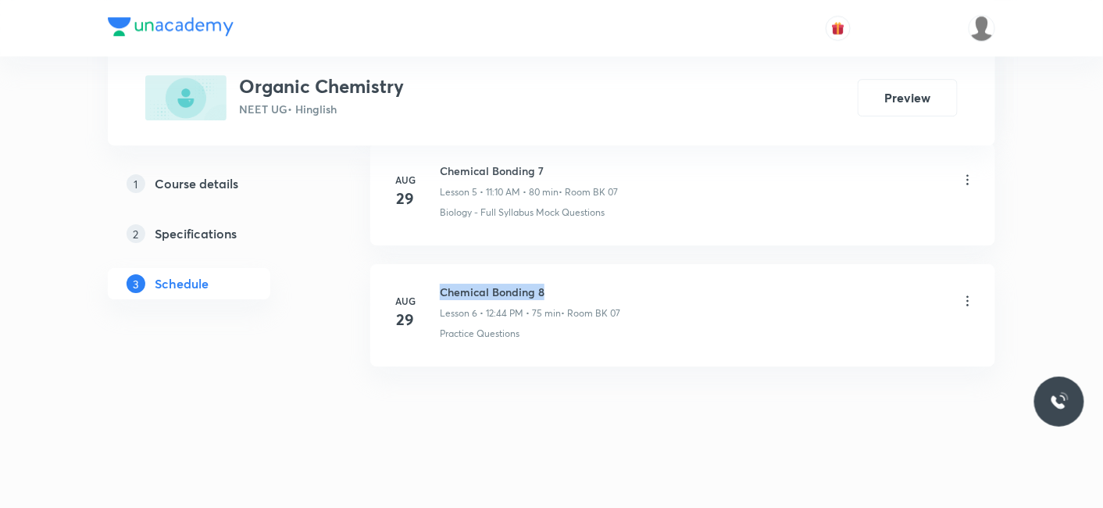
drag, startPoint x: 441, startPoint y: 283, endPoint x: 553, endPoint y: 287, distance: 111.7
click at [553, 287] on h6 "Chemical Bonding 8" at bounding box center [530, 291] width 180 height 16
copy h6 "Chemical Bonding 8"
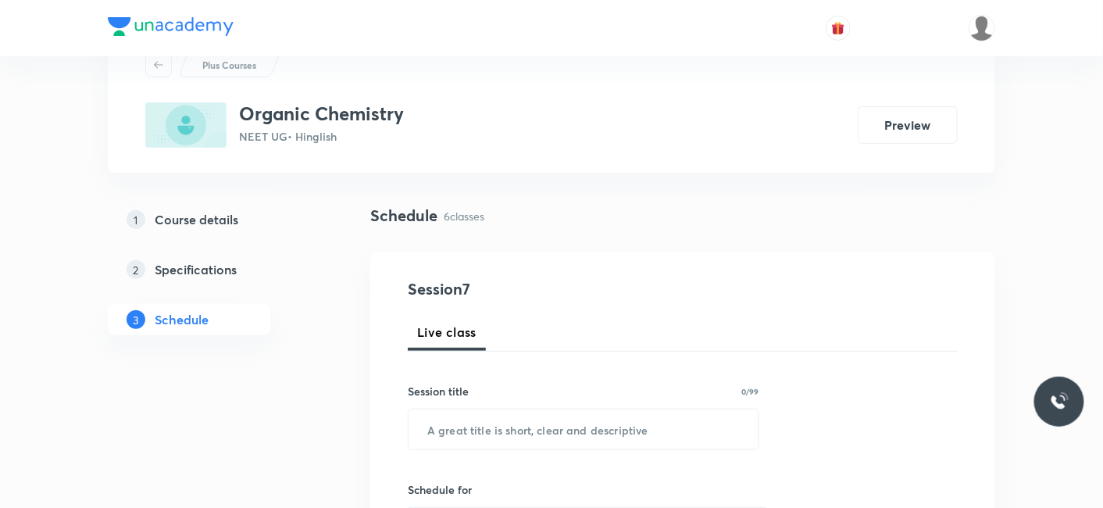
scroll to position [87, 0]
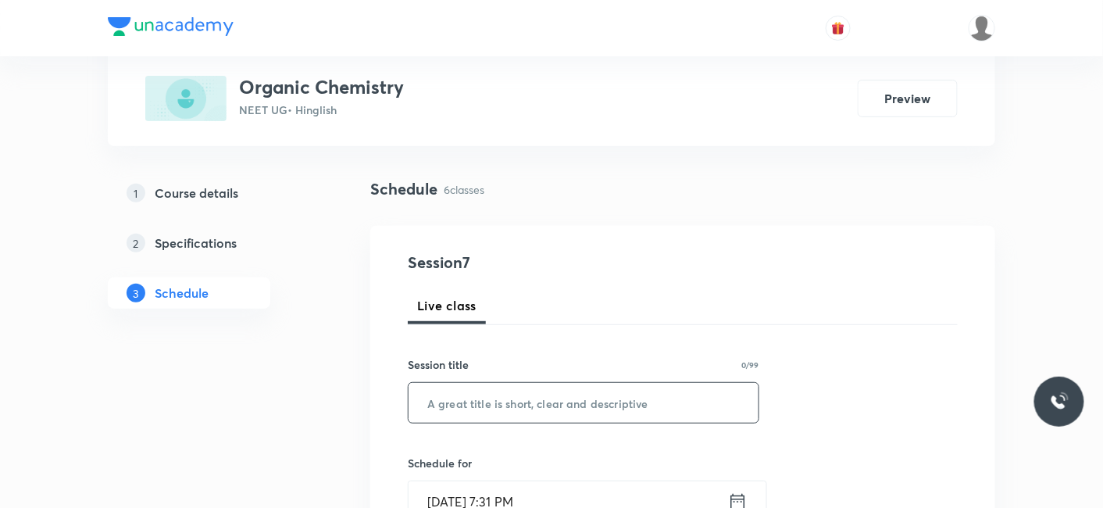
click at [508, 405] on input "text" at bounding box center [583, 403] width 350 height 40
paste input "Chemical Bonding 8"
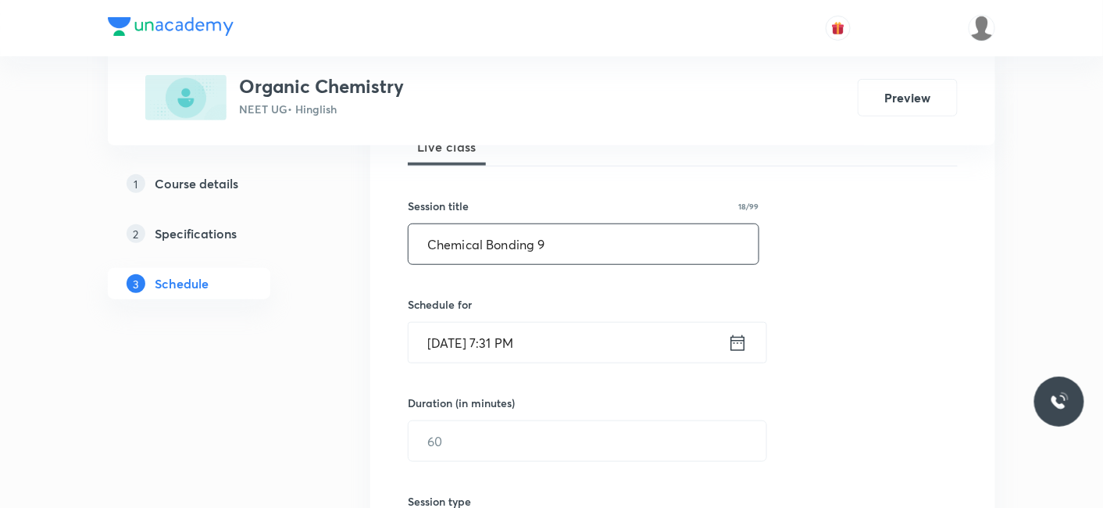
scroll to position [260, 0]
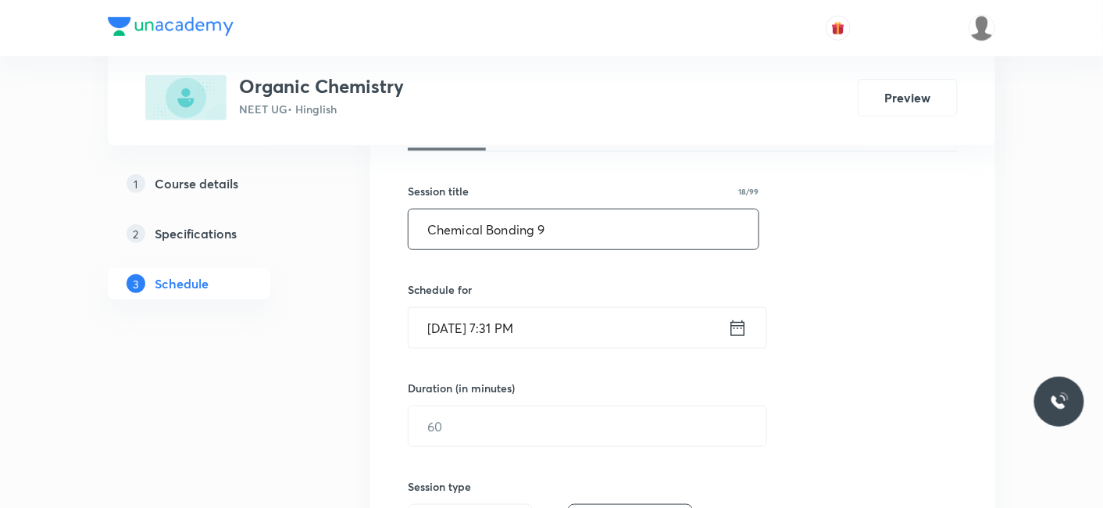
type input "Chemical Bonding 9"
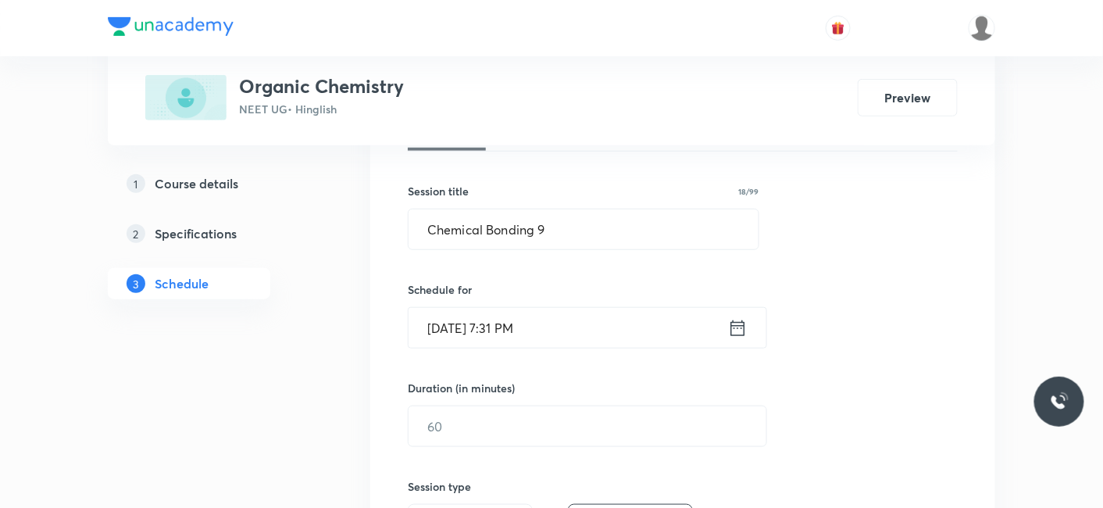
click at [517, 326] on input "Aug 30, 2025, 7:31 PM" at bounding box center [567, 328] width 319 height 40
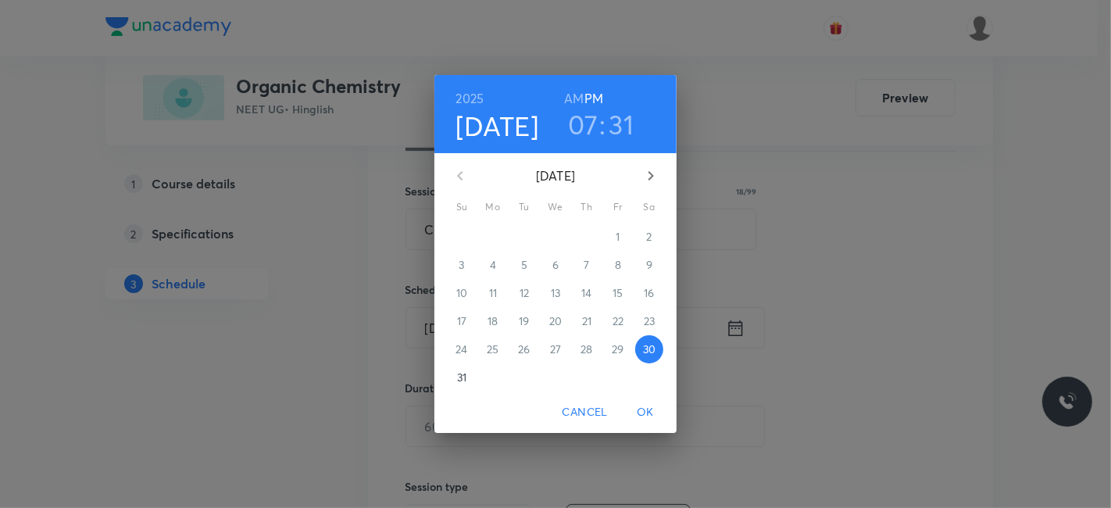
click at [651, 175] on icon "button" at bounding box center [650, 175] width 5 height 9
click at [492, 235] on p "1" at bounding box center [492, 237] width 4 height 16
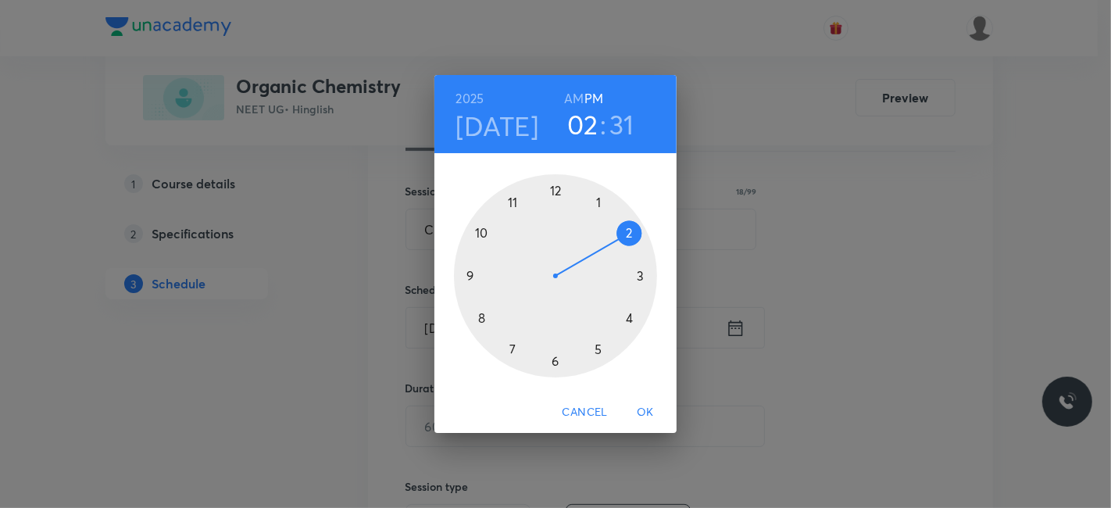
click at [630, 230] on div at bounding box center [555, 275] width 203 height 203
click at [646, 418] on span "OK" at bounding box center [644, 412] width 37 height 20
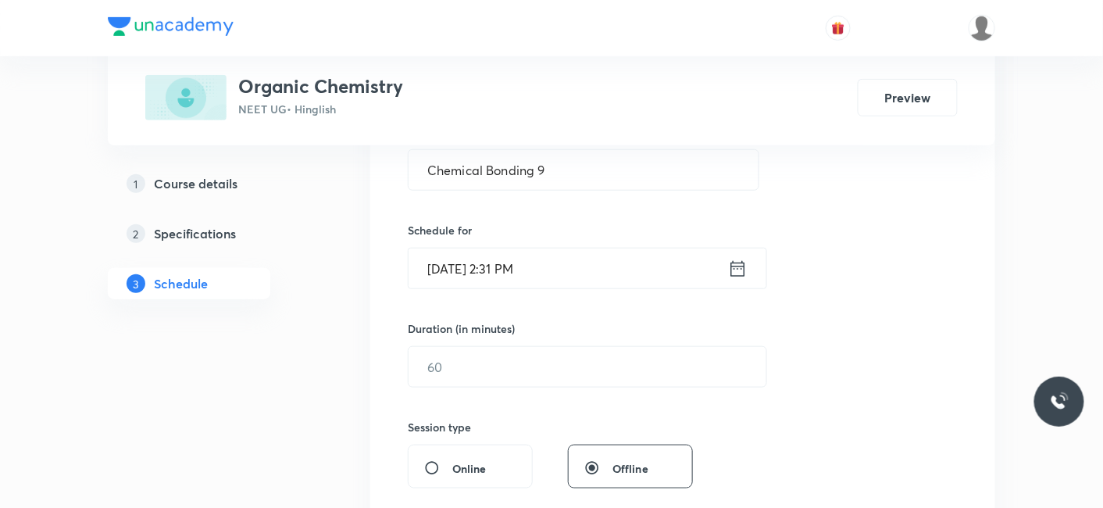
scroll to position [347, 0]
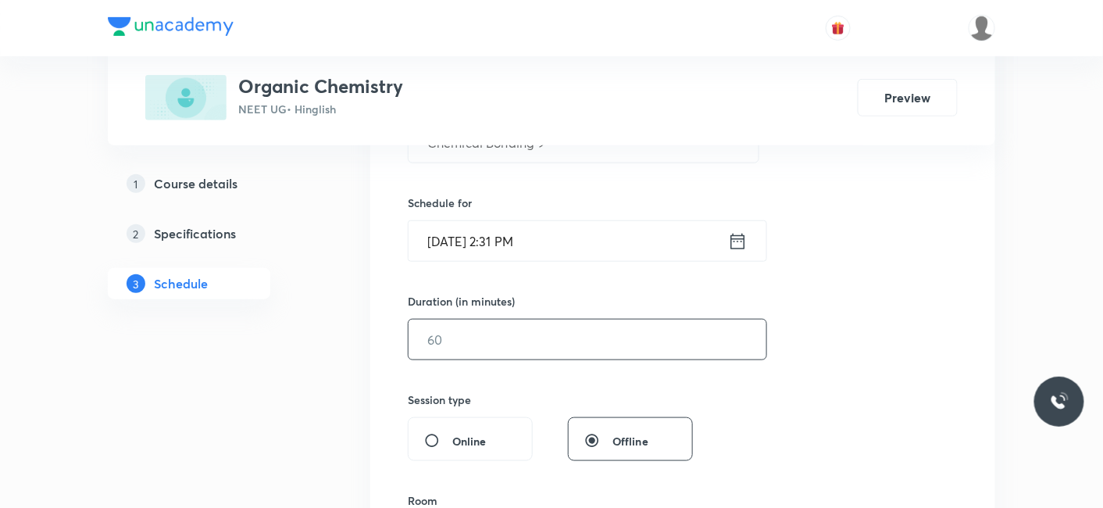
click at [560, 355] on input "text" at bounding box center [587, 339] width 358 height 40
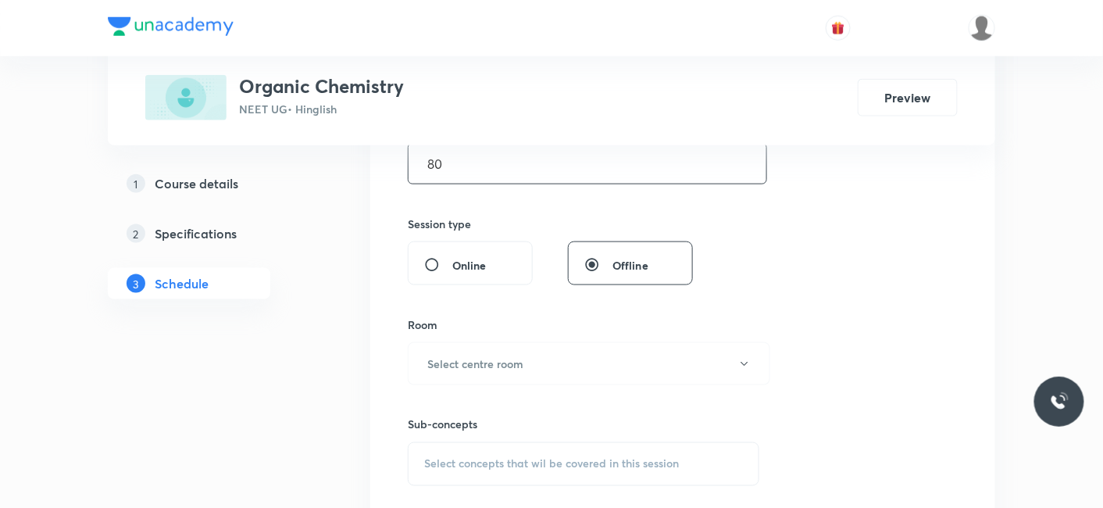
scroll to position [520, 0]
type input "80"
click at [477, 364] on h6 "Select centre room" at bounding box center [475, 366] width 96 height 16
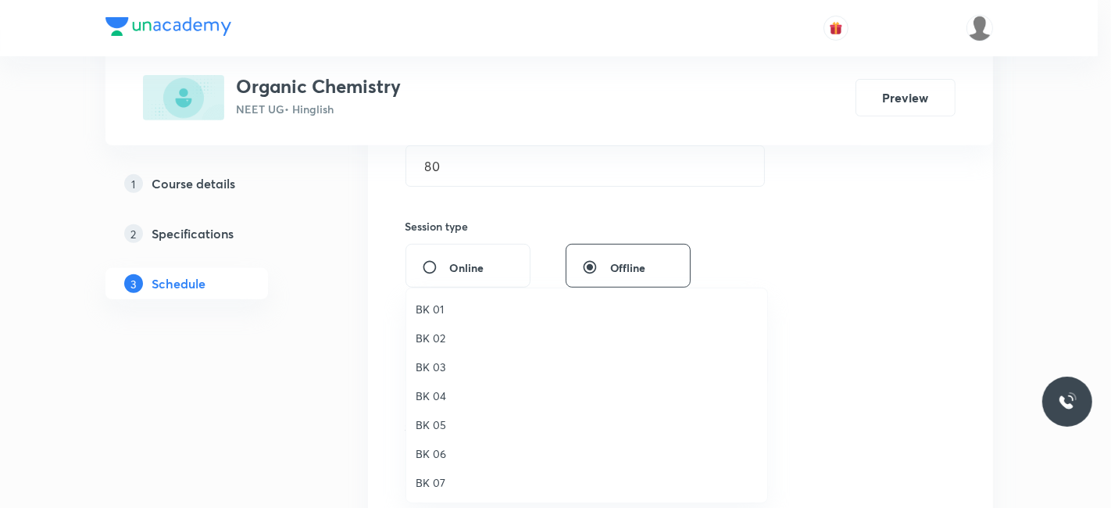
click at [437, 485] on span "BK 07" at bounding box center [586, 482] width 342 height 16
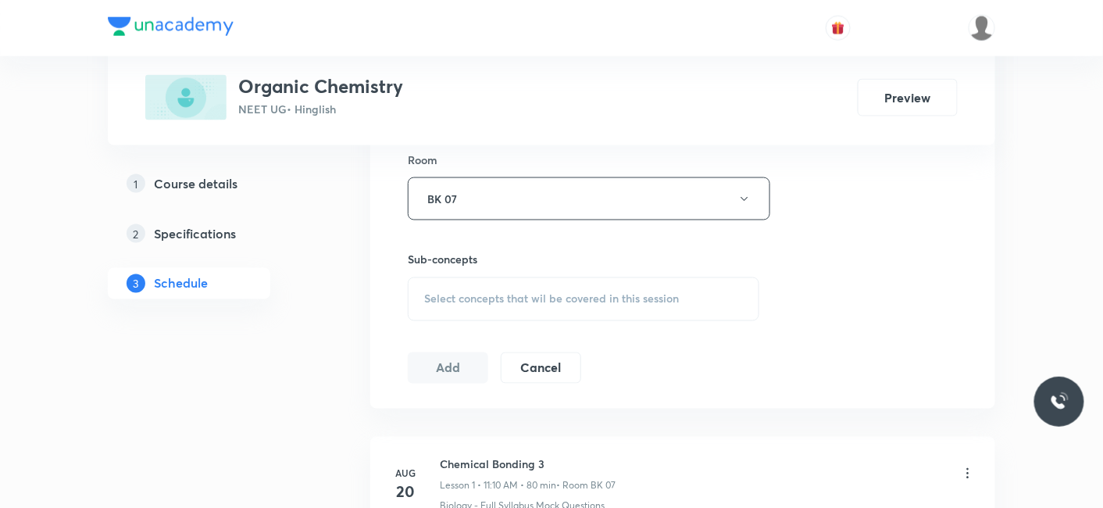
scroll to position [693, 0]
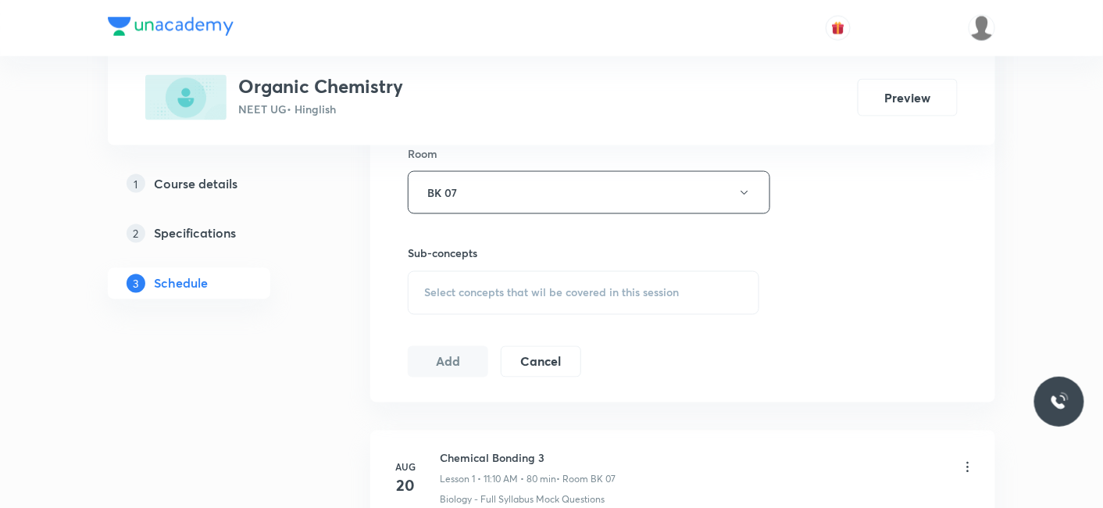
click at [452, 296] on div "Select concepts that wil be covered in this session" at bounding box center [583, 293] width 351 height 44
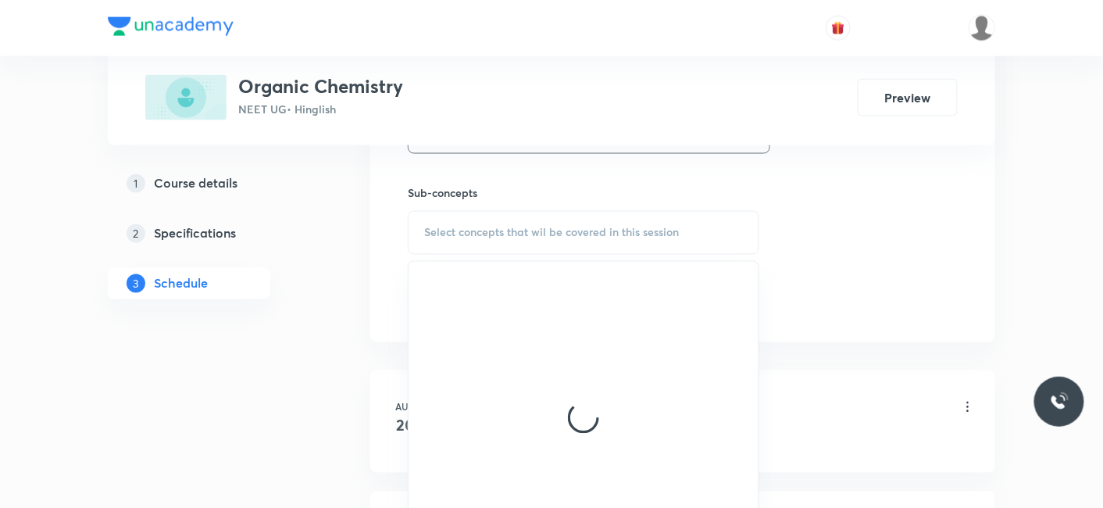
scroll to position [781, 0]
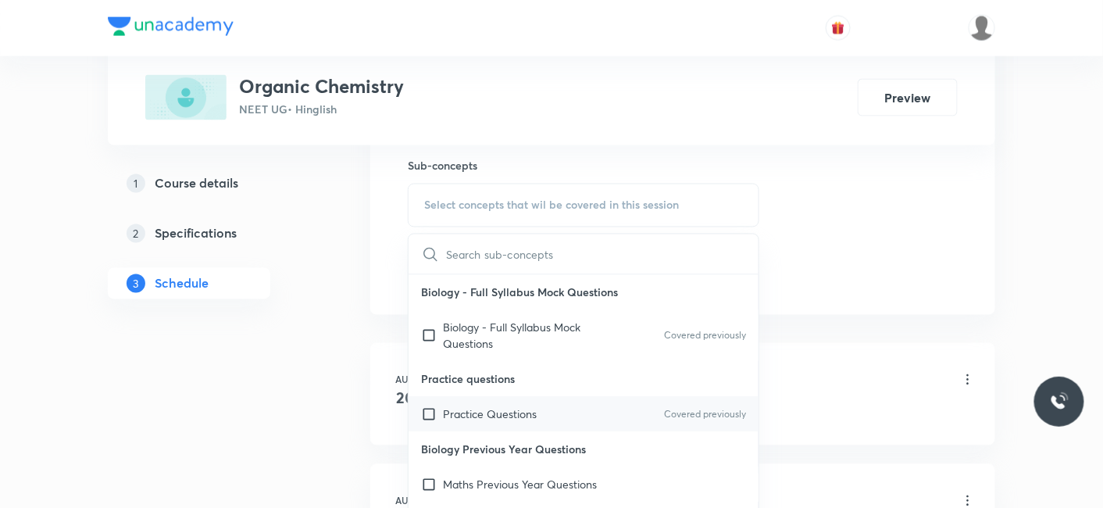
click at [484, 413] on p "Practice Questions" at bounding box center [490, 414] width 94 height 16
checkbox input "true"
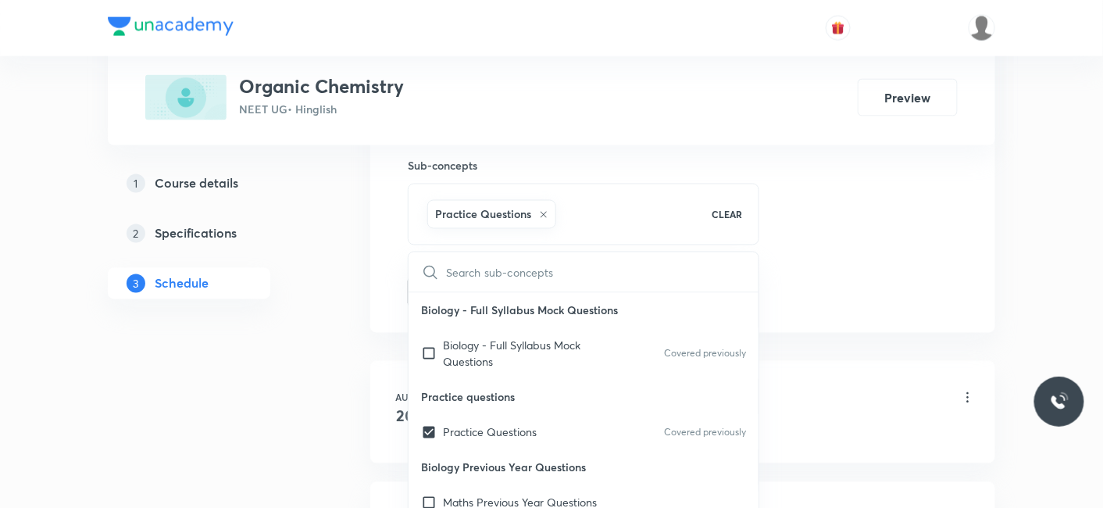
click at [352, 384] on div "Plus Courses Organic Chemistry NEET UG • Hinglish Preview 1 Course details 2 Sp…" at bounding box center [551, 247] width 887 height 1881
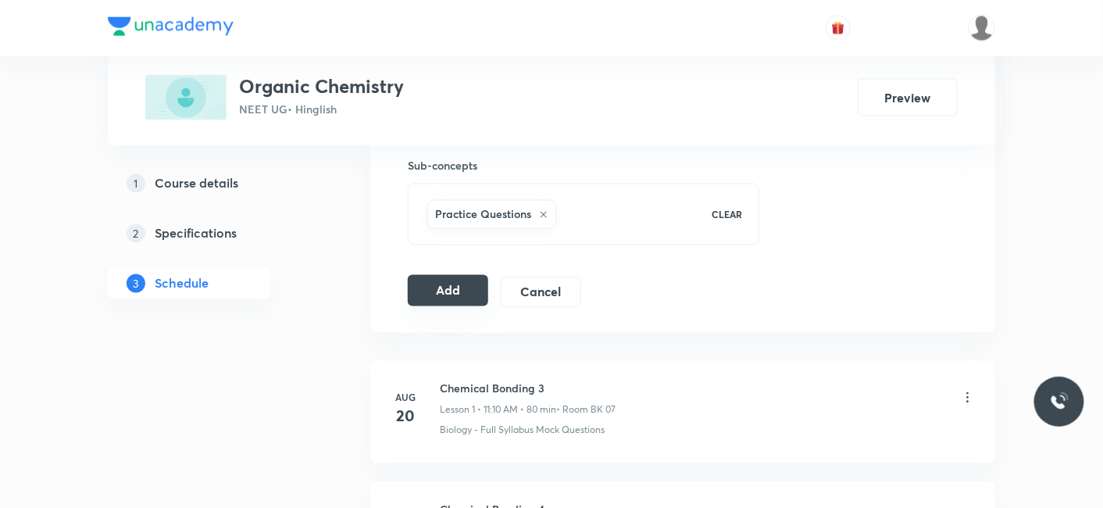
click at [443, 286] on button "Add" at bounding box center [448, 290] width 80 height 31
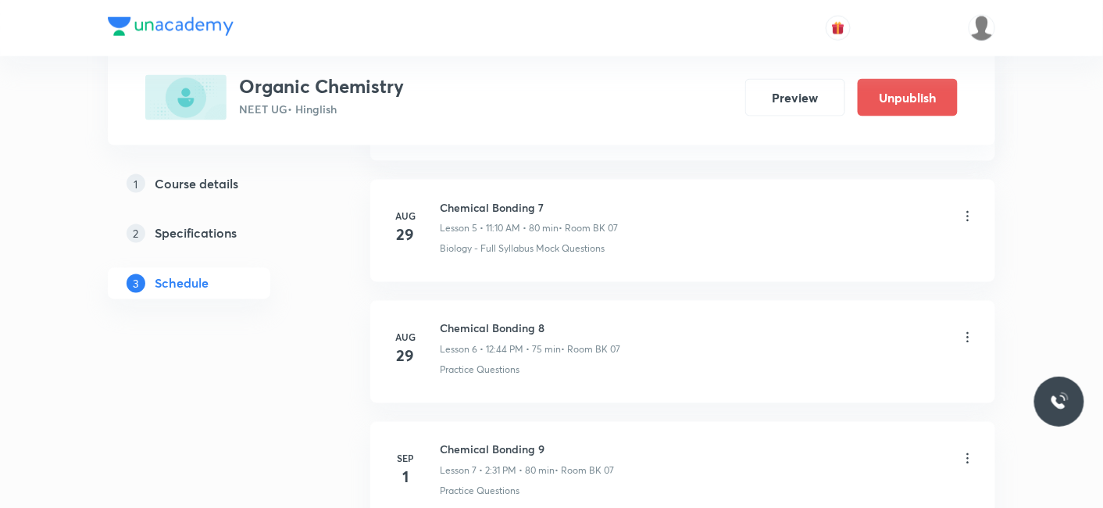
scroll to position [870, 0]
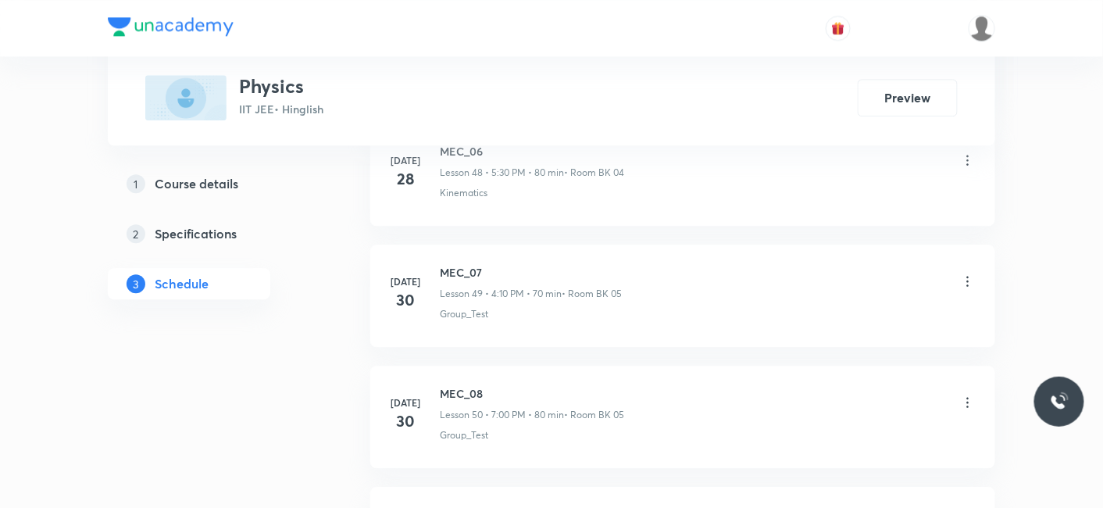
scroll to position [9043, 0]
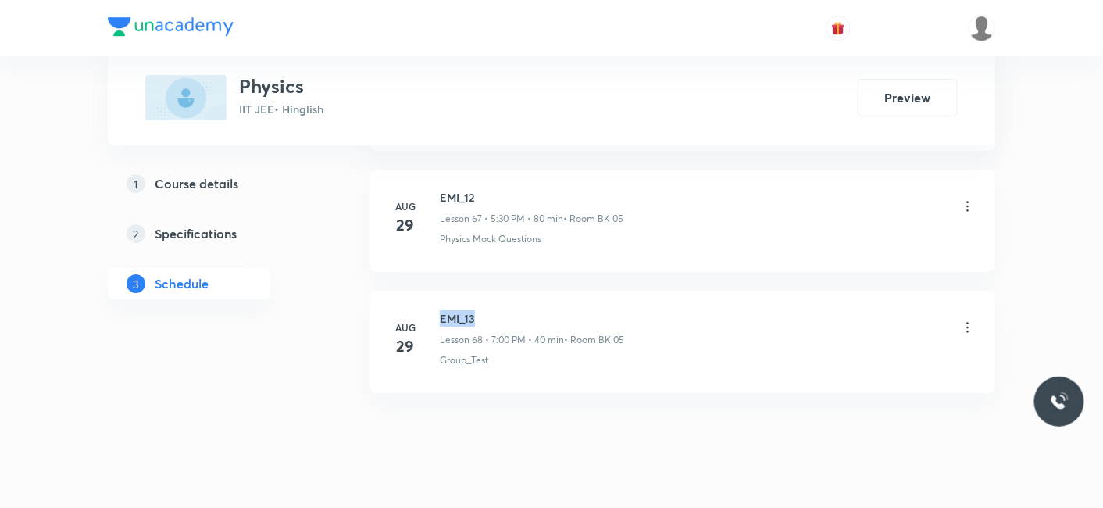
drag, startPoint x: 437, startPoint y: 280, endPoint x: 483, endPoint y: 289, distance: 46.3
click at [483, 310] on div "Aug 29 EMI_13 Lesson 68 • 7:00 PM • 40 min • Room BK 05 Group_Test" at bounding box center [683, 338] width 586 height 57
copy h6 "EMI_13"
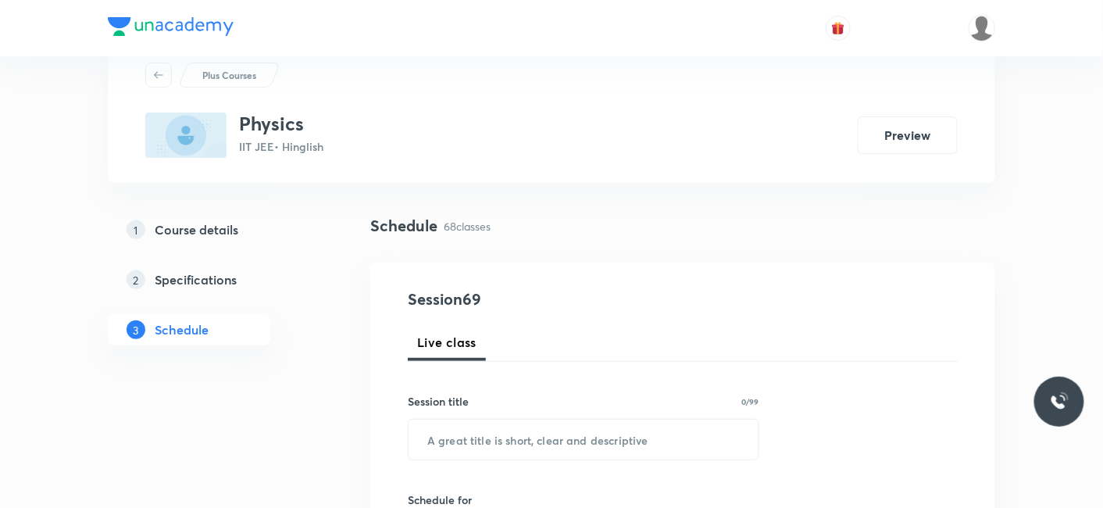
scroll to position [87, 0]
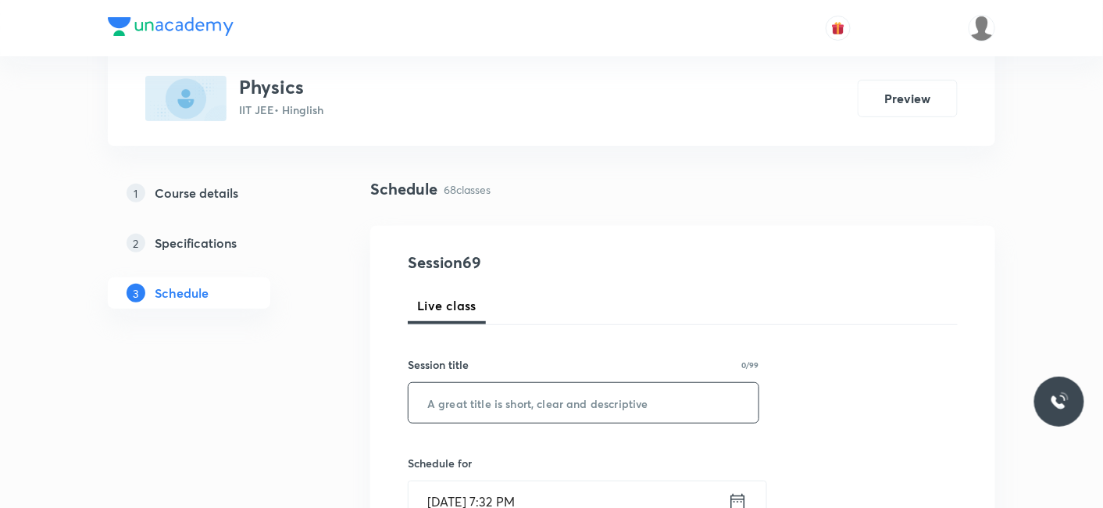
click at [548, 390] on input "text" at bounding box center [583, 403] width 350 height 40
paste input "EMI_13"
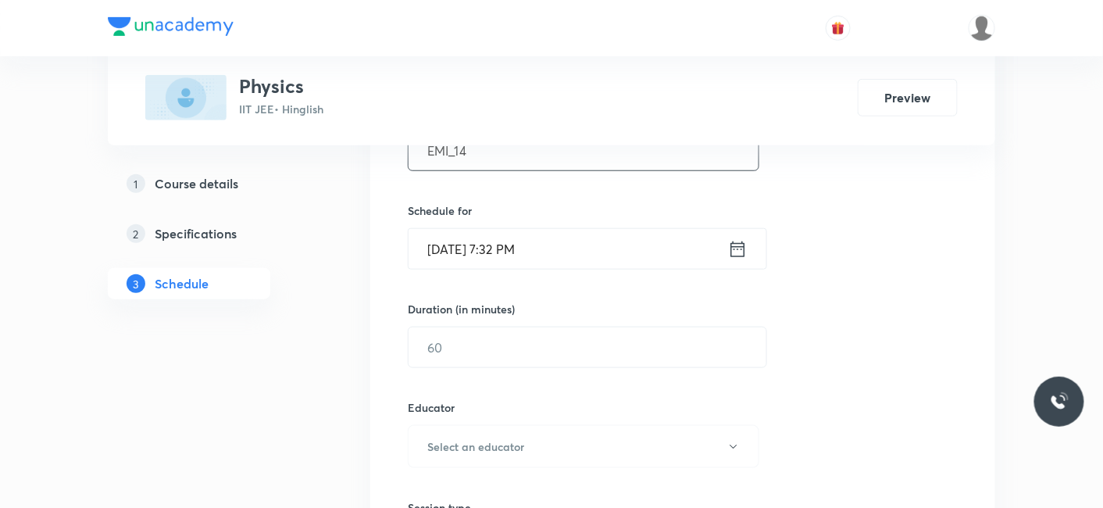
scroll to position [347, 0]
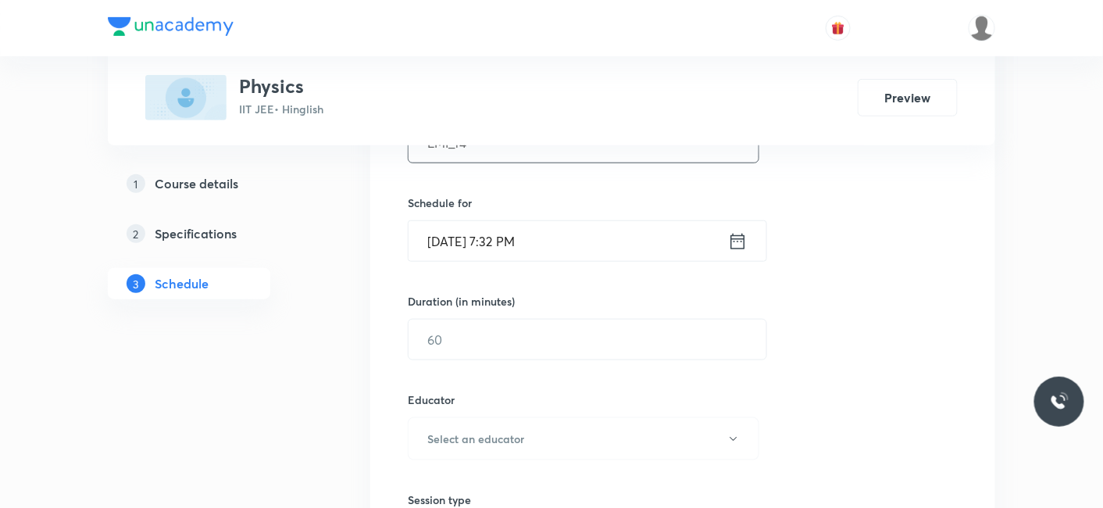
type input "EMI_14"
click at [504, 245] on input "Aug 30, 2025, 7:32 PM" at bounding box center [567, 241] width 319 height 40
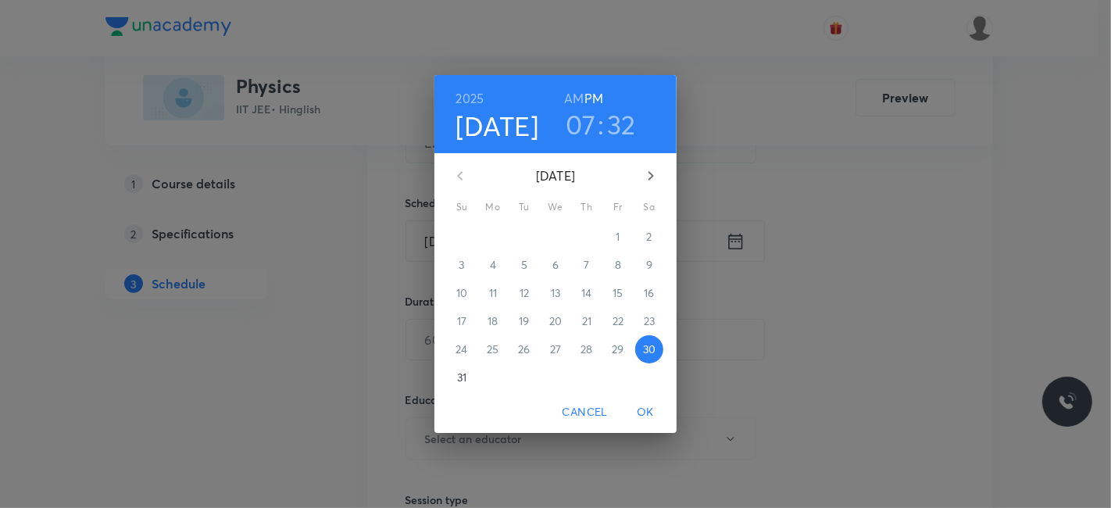
drag, startPoint x: 651, startPoint y: 174, endPoint x: 494, endPoint y: 217, distance: 162.0
click at [651, 173] on icon "button" at bounding box center [650, 175] width 5 height 9
click at [497, 235] on span "1" at bounding box center [493, 237] width 28 height 16
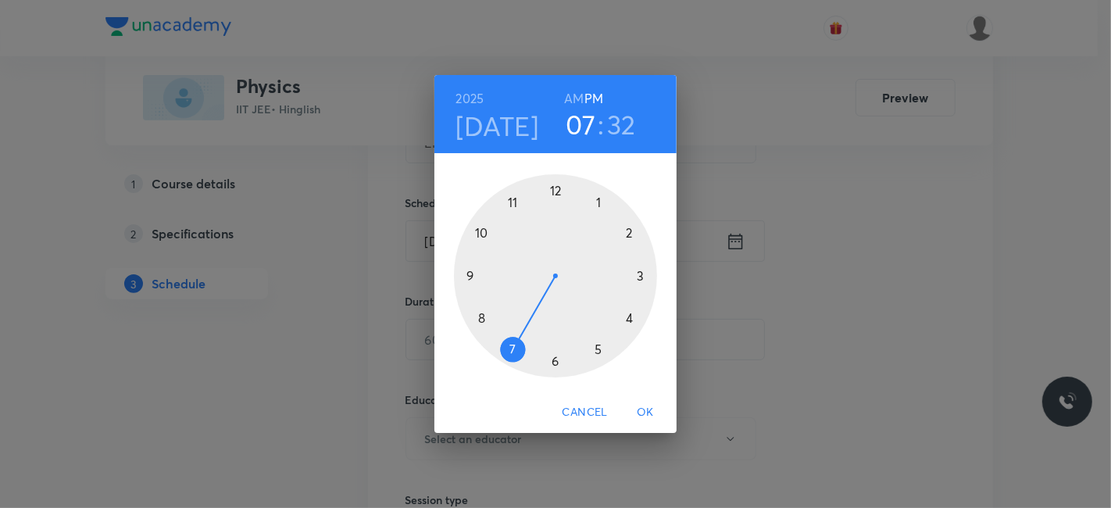
click at [629, 313] on div at bounding box center [555, 275] width 203 height 203
click at [558, 190] on div at bounding box center [555, 275] width 203 height 203
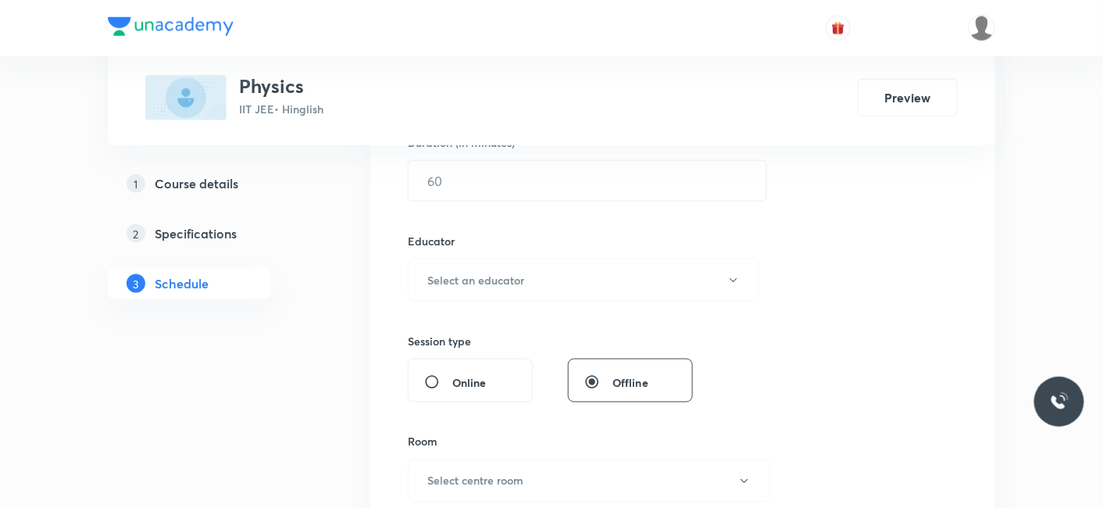
scroll to position [520, 0]
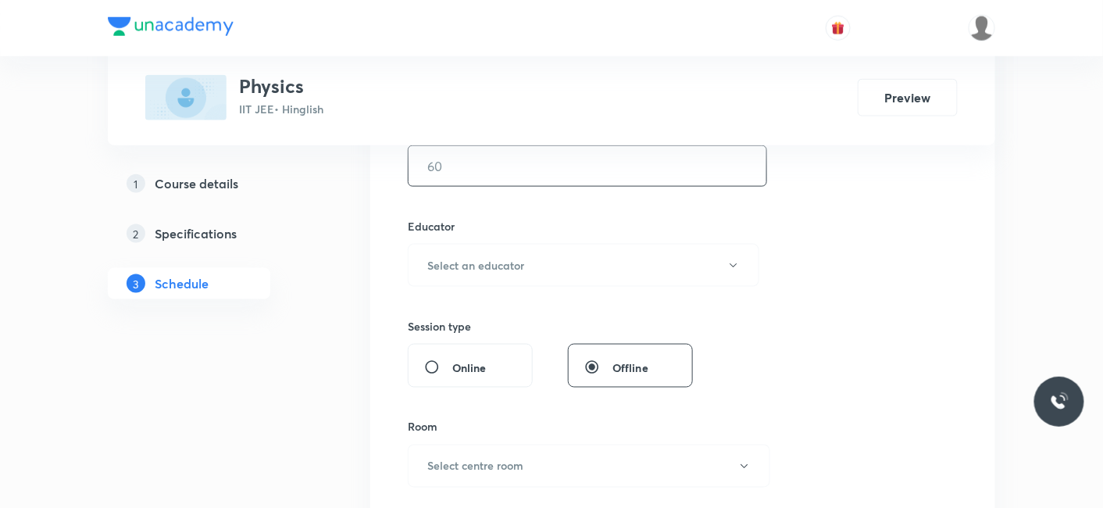
click at [437, 169] on input "text" at bounding box center [587, 166] width 358 height 40
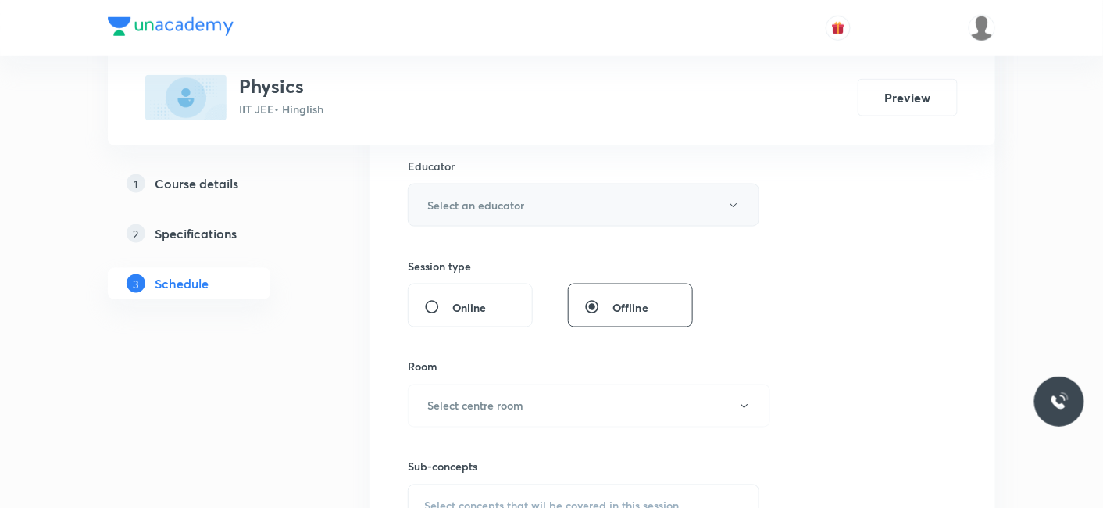
scroll to position [607, 0]
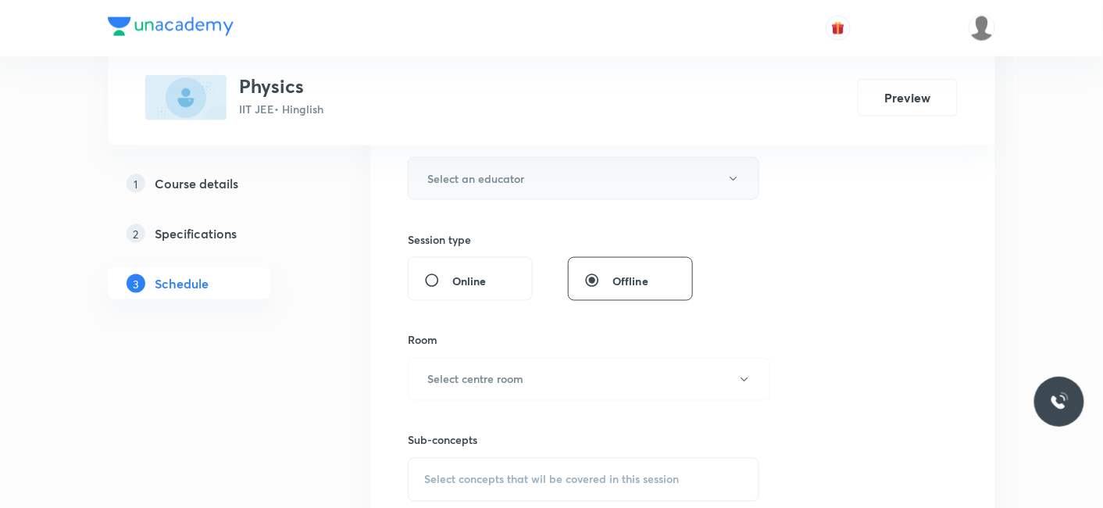
type input "80"
click at [439, 185] on button "Select an educator" at bounding box center [583, 178] width 351 height 43
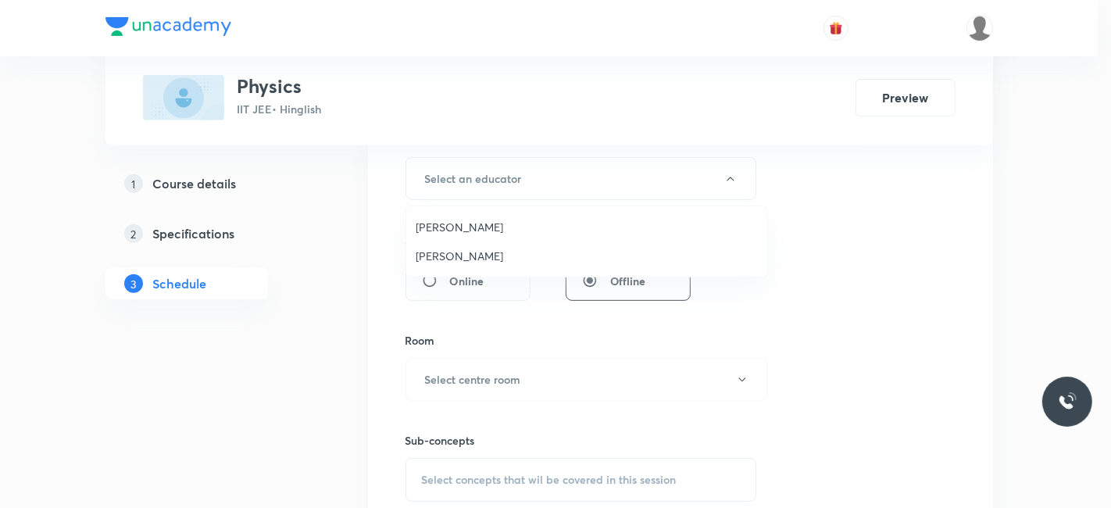
click at [457, 251] on span "Siddharth Jindal" at bounding box center [586, 256] width 342 height 16
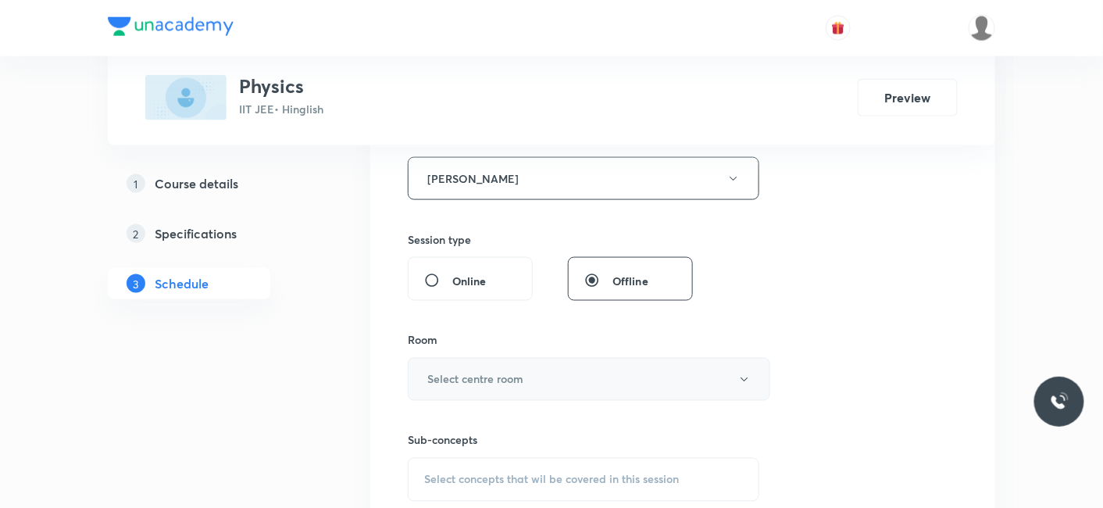
click at [461, 376] on h6 "Select centre room" at bounding box center [475, 379] width 96 height 16
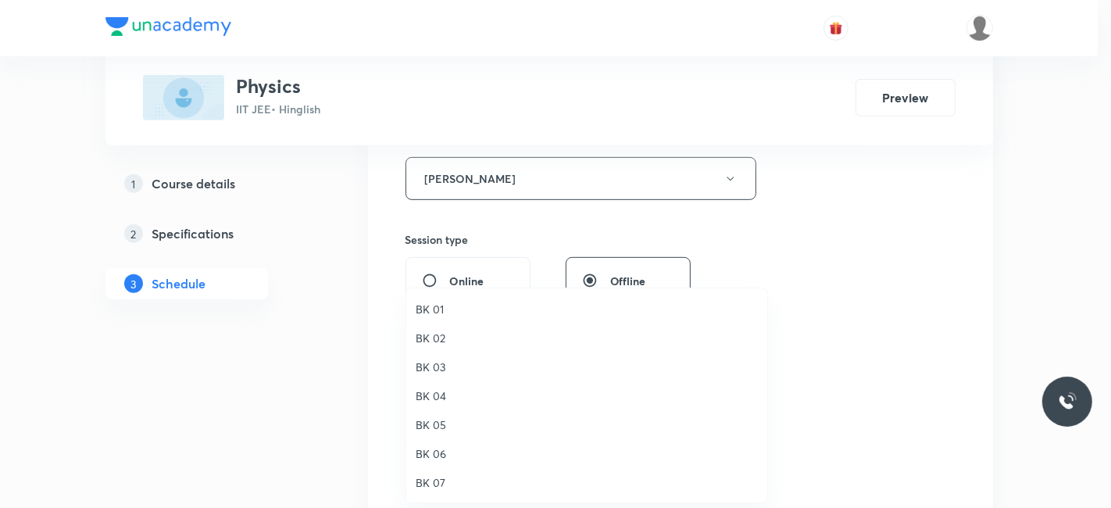
click at [441, 417] on span "BK 05" at bounding box center [586, 424] width 342 height 16
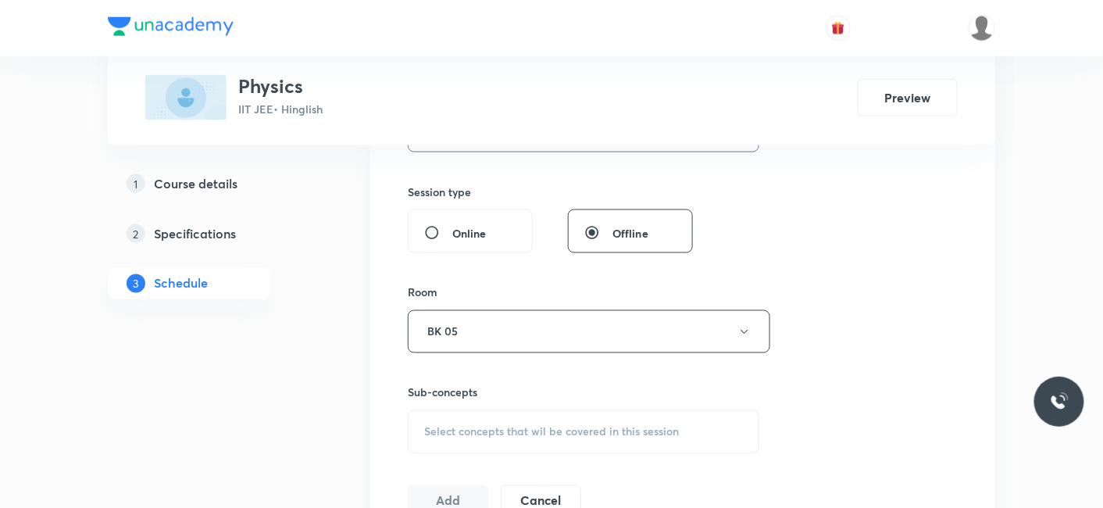
scroll to position [693, 0]
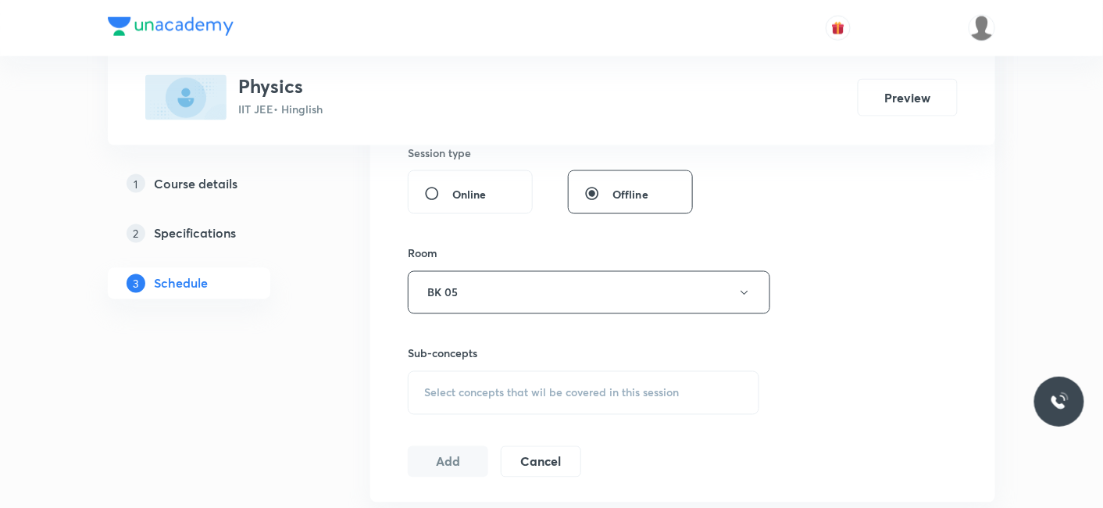
click at [482, 391] on span "Select concepts that wil be covered in this session" at bounding box center [551, 393] width 255 height 12
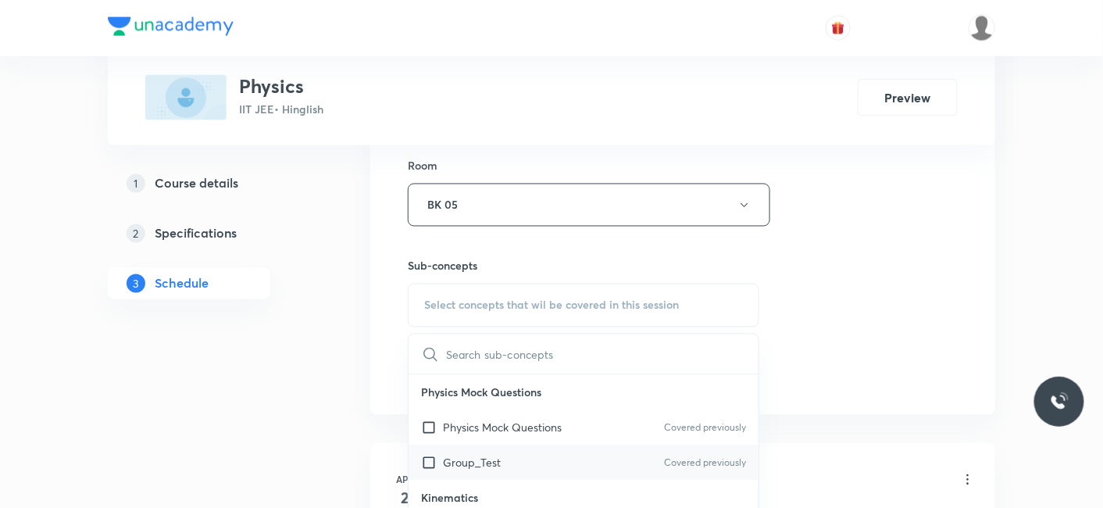
click at [477, 456] on p "Group_Test" at bounding box center [472, 463] width 58 height 16
checkbox input "true"
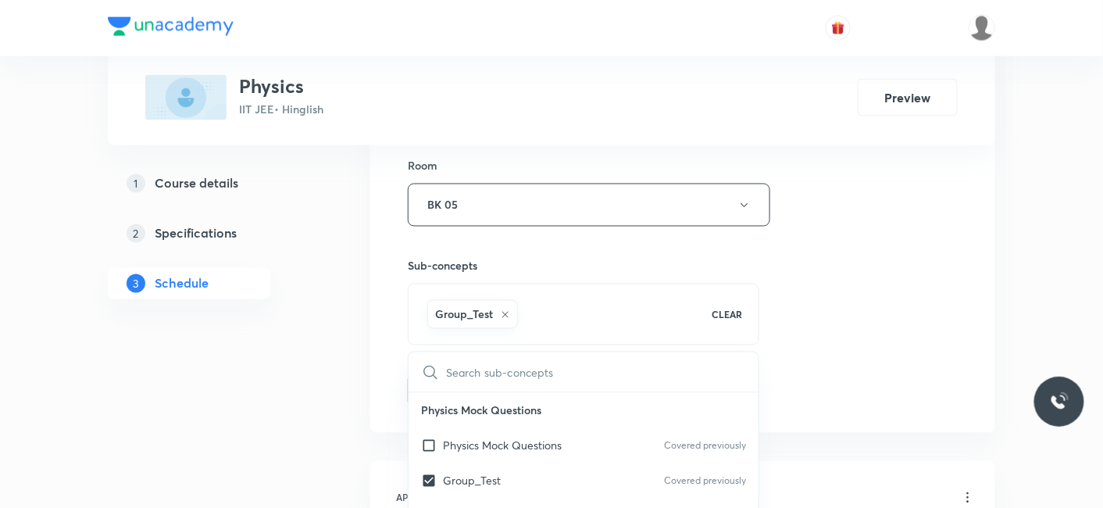
drag, startPoint x: 243, startPoint y: 414, endPoint x: 412, endPoint y: 386, distance: 171.8
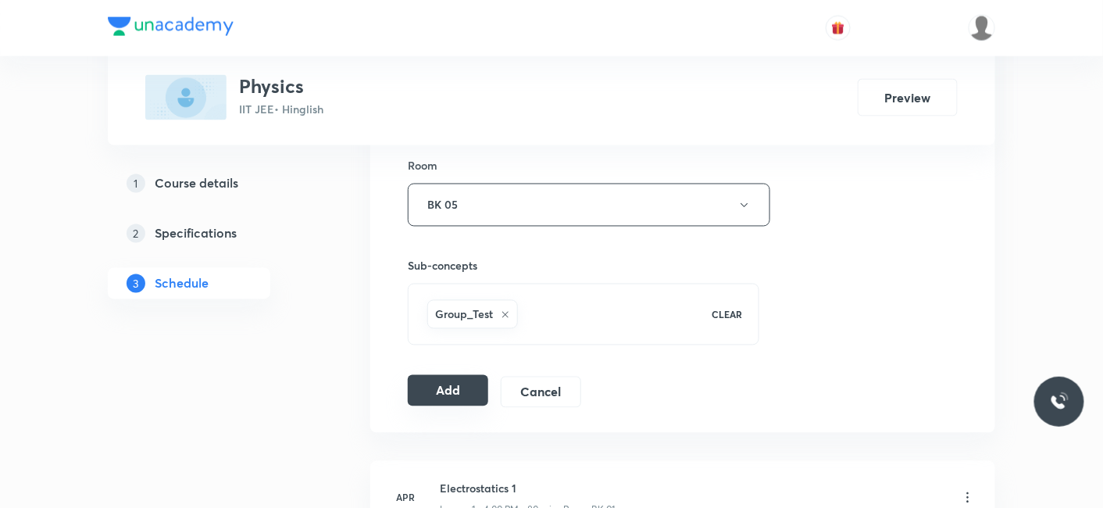
click at [421, 381] on button "Add" at bounding box center [448, 390] width 80 height 31
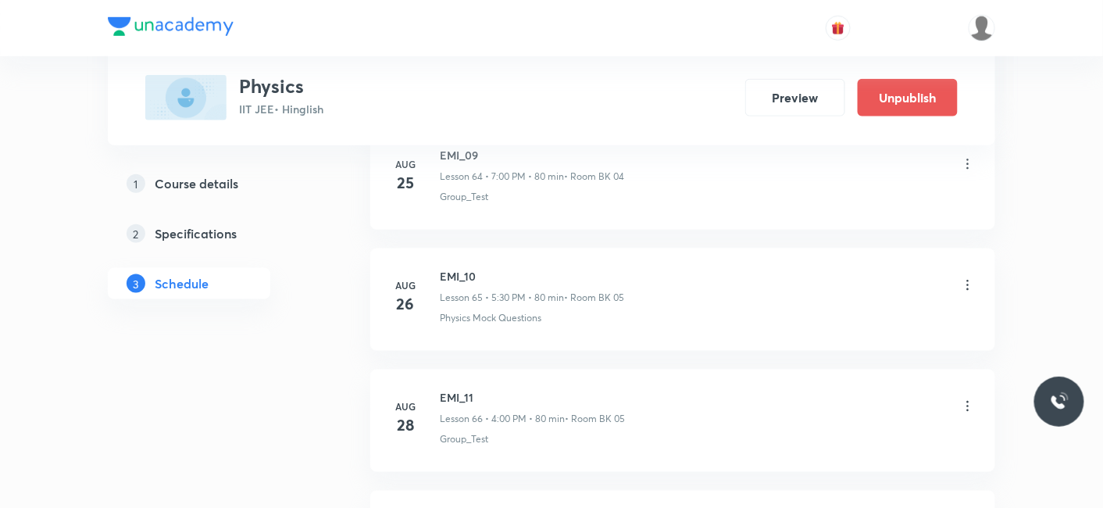
scroll to position [8348, 0]
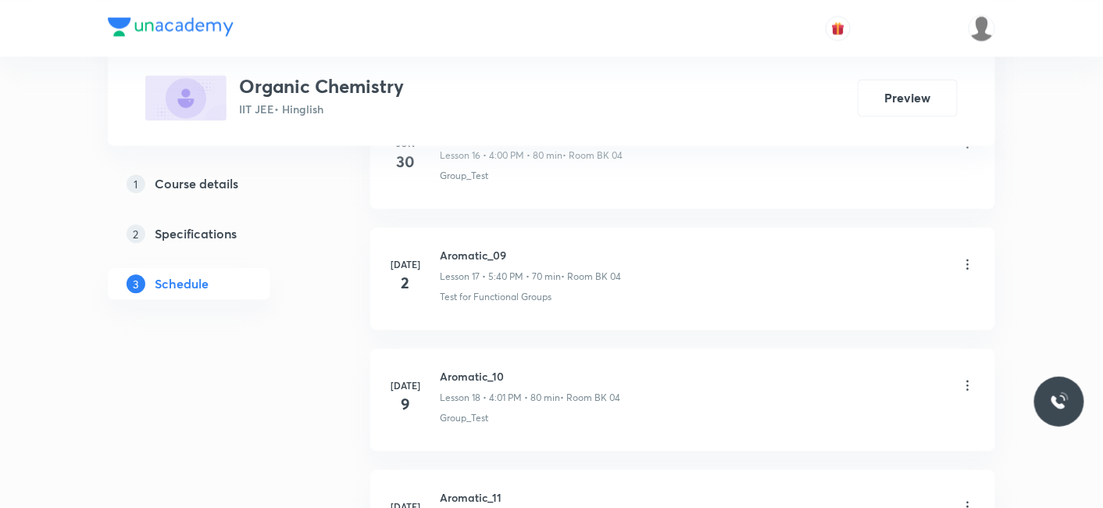
scroll to position [4601, 0]
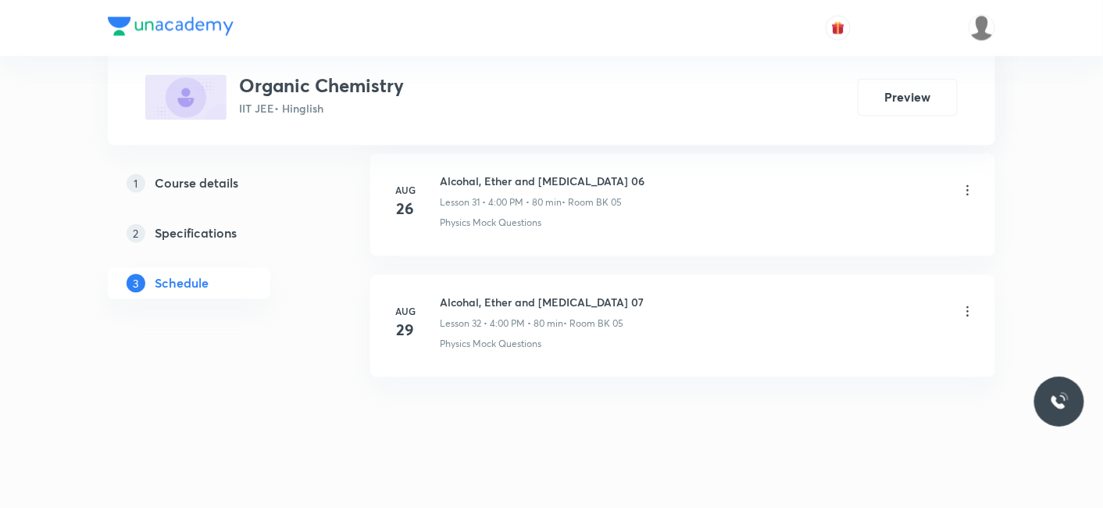
click at [442, 294] on h6 "Alcohal, Ether and [MEDICAL_DATA] 07" at bounding box center [542, 302] width 204 height 16
drag, startPoint x: 442, startPoint y: 280, endPoint x: 590, endPoint y: 282, distance: 147.6
click at [590, 294] on h6 "Alcohal, Ether and [MEDICAL_DATA] 07" at bounding box center [542, 302] width 204 height 16
copy h6 "Alcohal, Ether and [MEDICAL_DATA] 07"
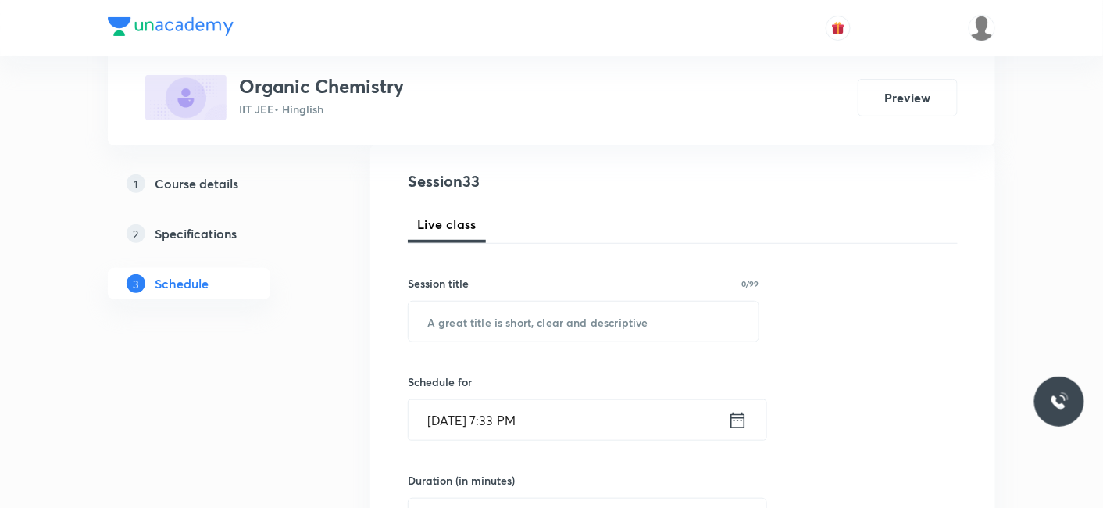
scroll to position [173, 0]
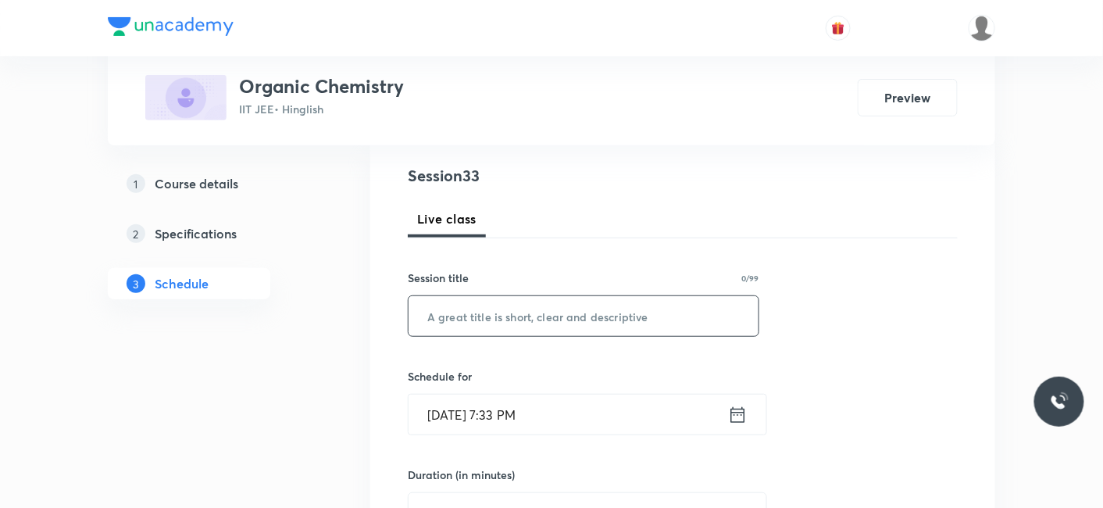
click at [522, 310] on input "text" at bounding box center [583, 316] width 350 height 40
paste input "Alcohal, Ether and [MEDICAL_DATA] 07"
type input "Alcohal, Ether and [MEDICAL_DATA] 08"
click at [491, 423] on input "[DATE] 7:33 PM" at bounding box center [567, 414] width 319 height 40
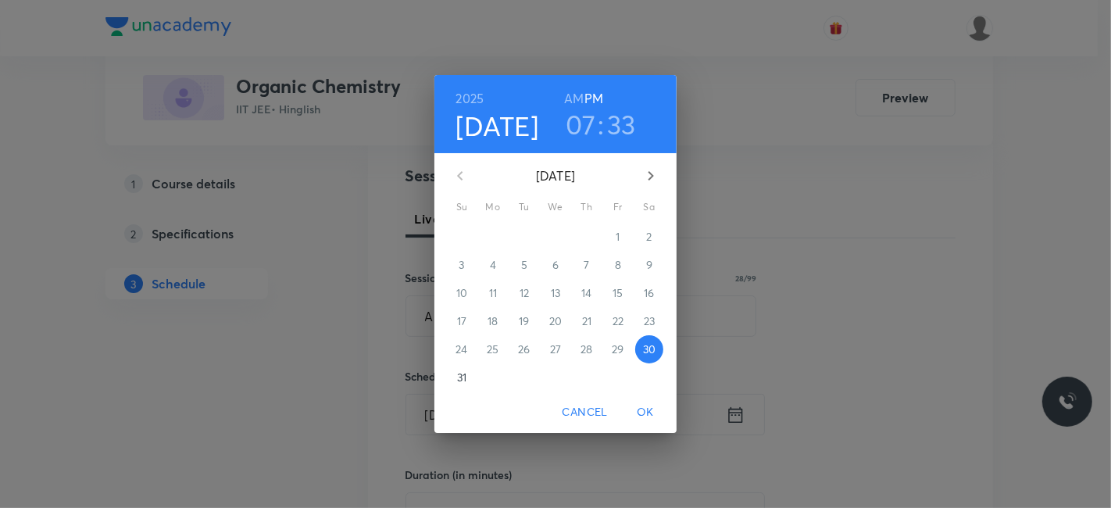
click at [654, 168] on icon "button" at bounding box center [650, 175] width 19 height 19
click at [570, 127] on h3 "07" at bounding box center [580, 124] width 30 height 33
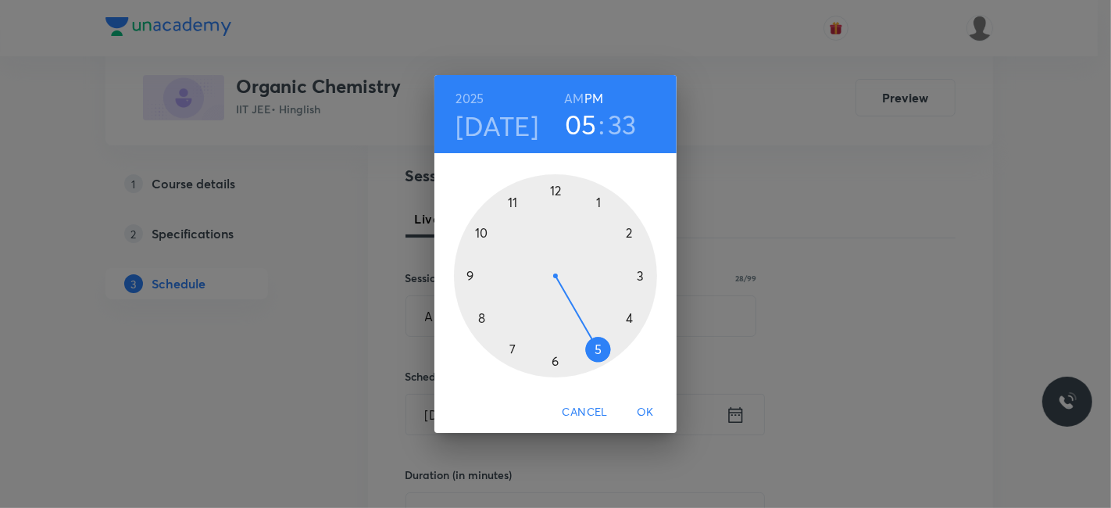
click at [595, 346] on div at bounding box center [555, 275] width 203 height 203
click at [555, 365] on div at bounding box center [555, 275] width 203 height 203
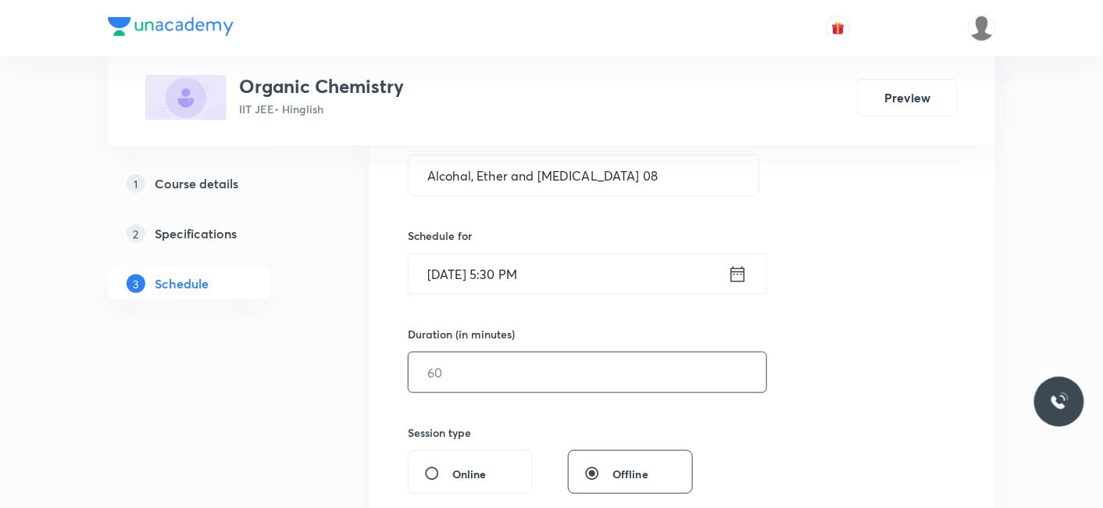
scroll to position [347, 0]
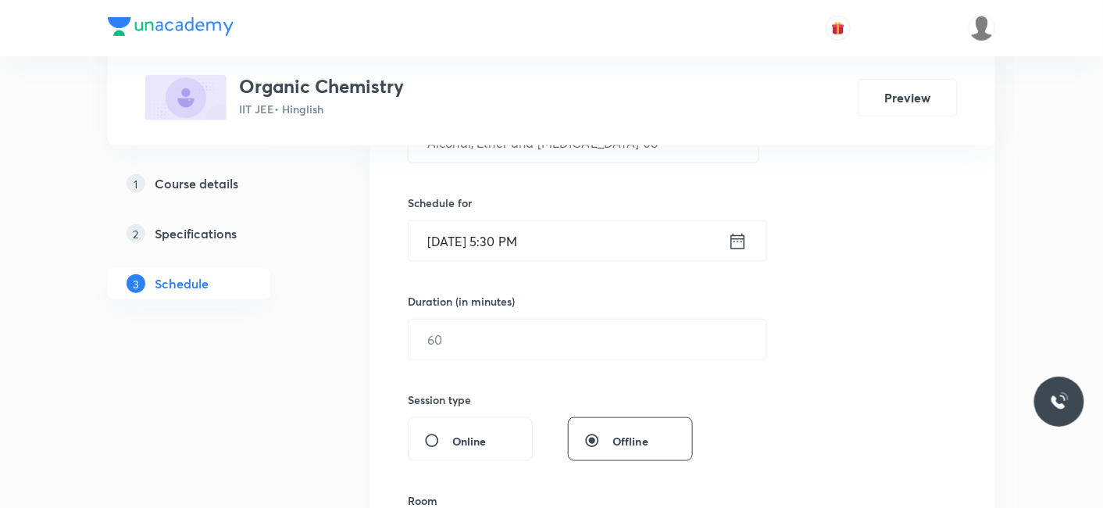
click at [504, 293] on h6 "Duration (in minutes)" at bounding box center [461, 301] width 107 height 16
click at [501, 338] on input "text" at bounding box center [587, 339] width 358 height 40
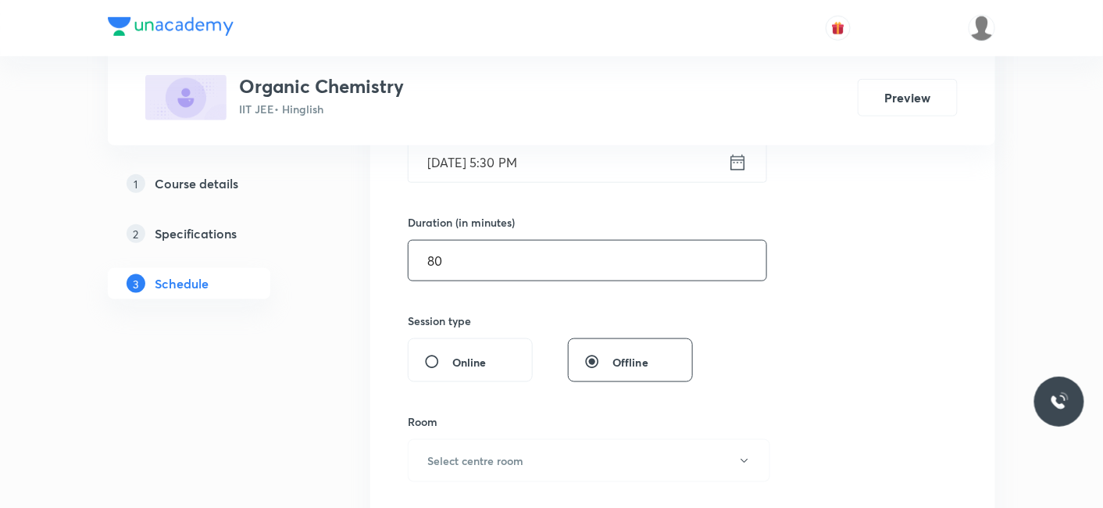
scroll to position [520, 0]
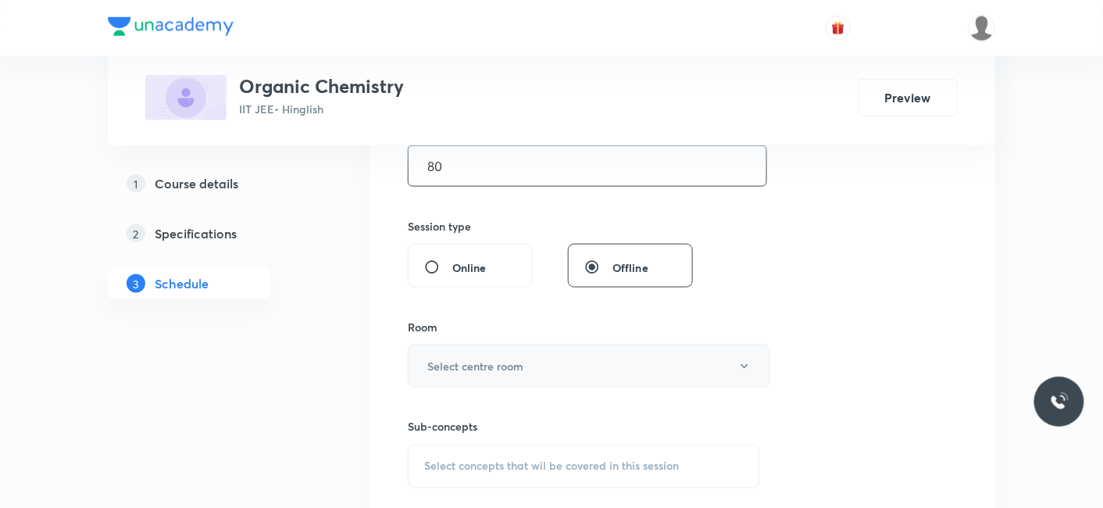
type input "80"
click at [499, 359] on h6 "Select centre room" at bounding box center [475, 366] width 96 height 16
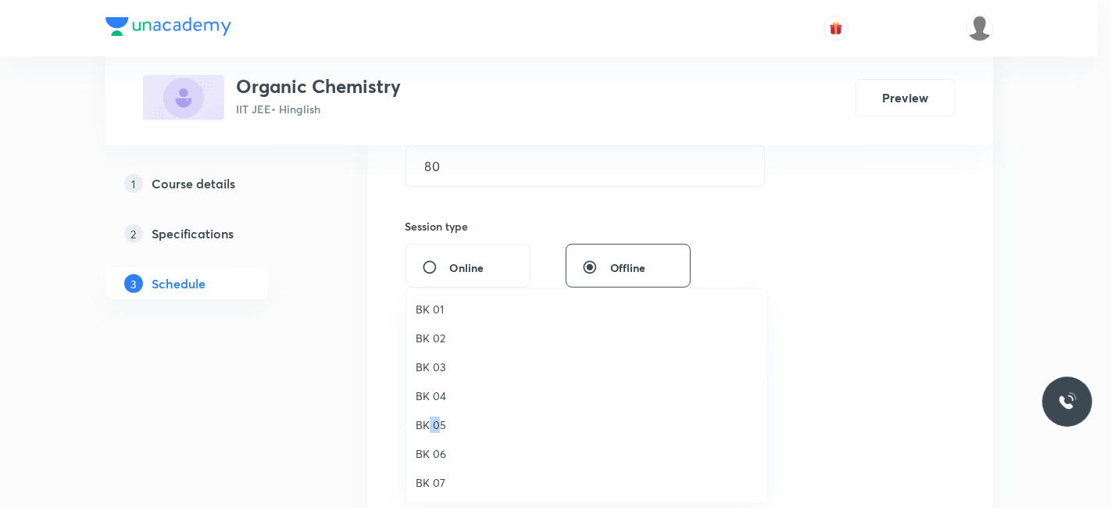
drag, startPoint x: 427, startPoint y: 424, endPoint x: 436, endPoint y: 419, distance: 10.2
click at [436, 419] on span "BK 05" at bounding box center [586, 424] width 342 height 16
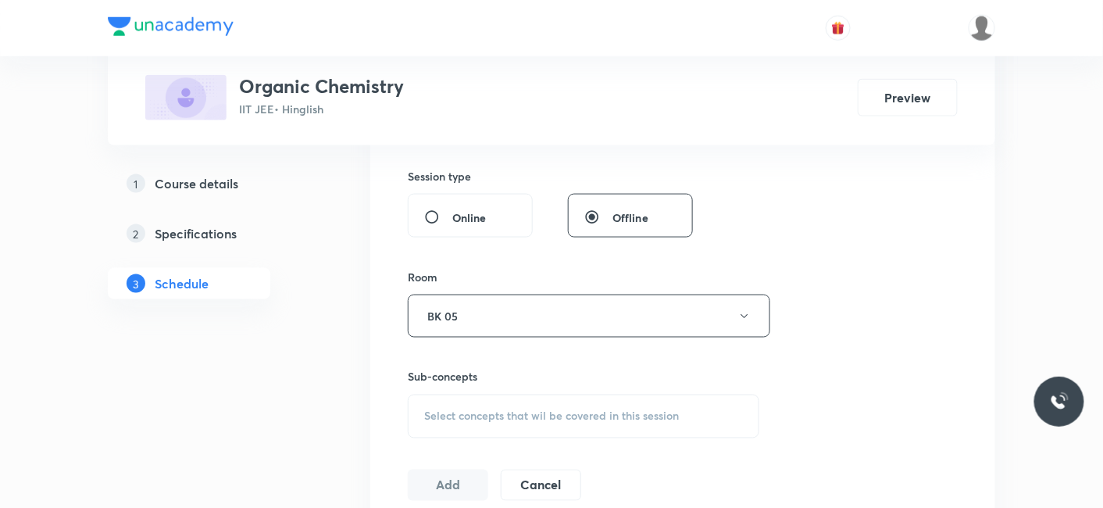
scroll to position [693, 0]
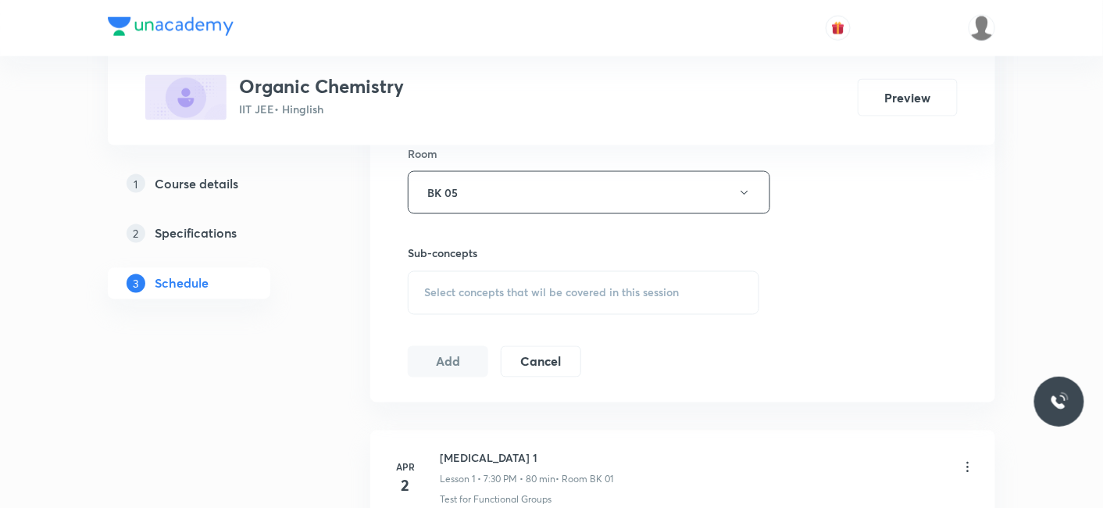
click at [510, 294] on span "Select concepts that wil be covered in this session" at bounding box center [551, 293] width 255 height 12
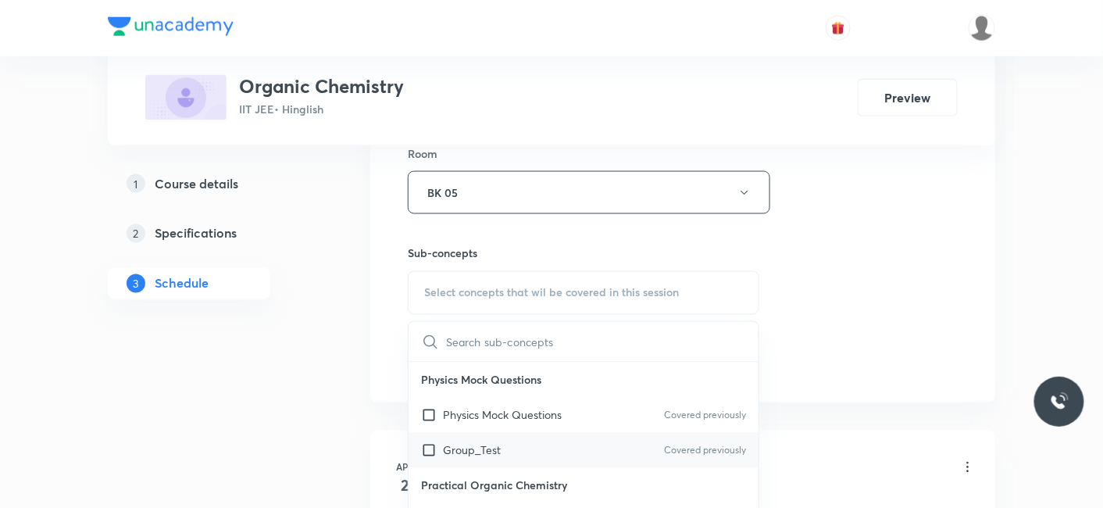
click at [488, 454] on p "Group_Test" at bounding box center [472, 450] width 58 height 16
checkbox input "true"
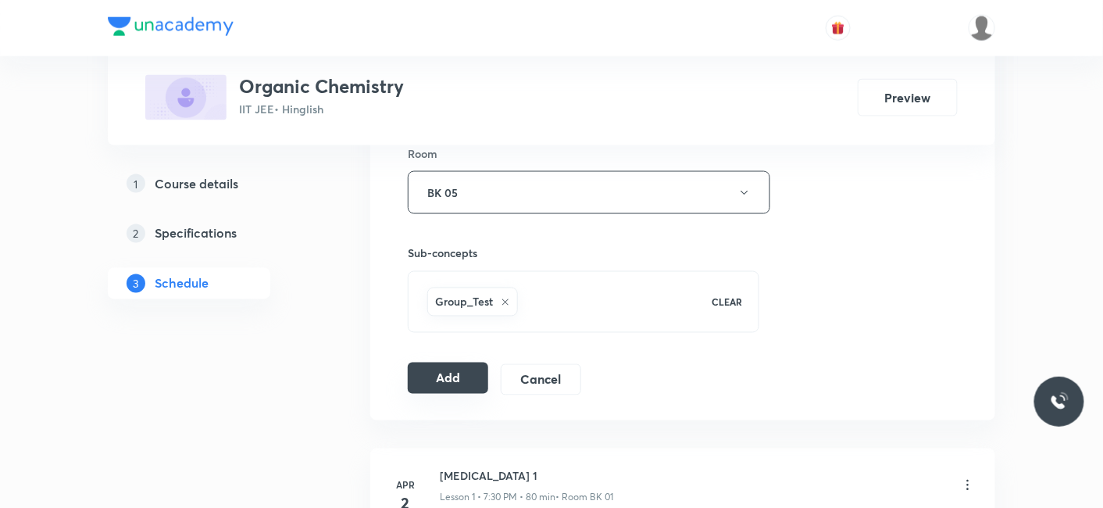
click at [430, 376] on button "Add" at bounding box center [448, 377] width 80 height 31
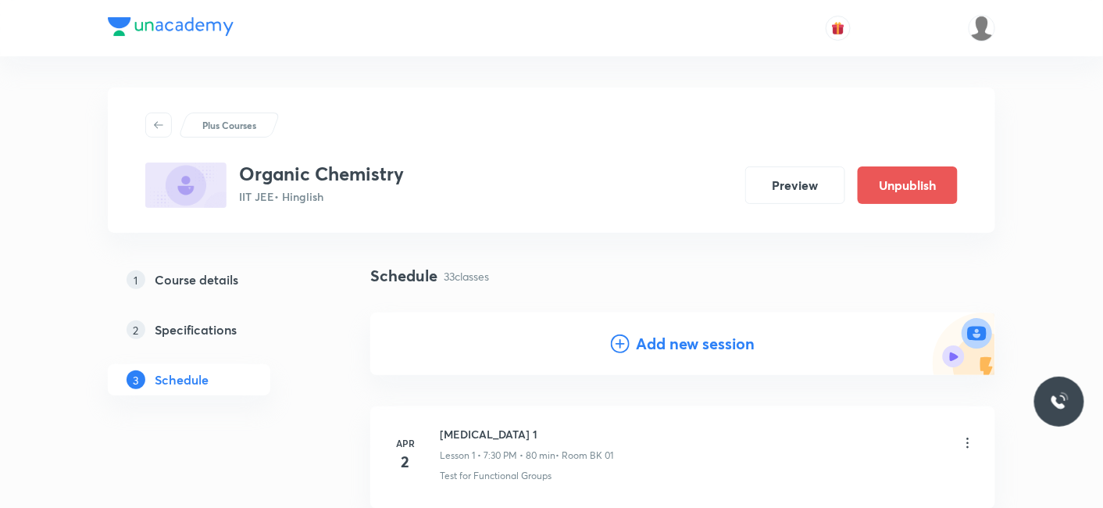
scroll to position [4006, 0]
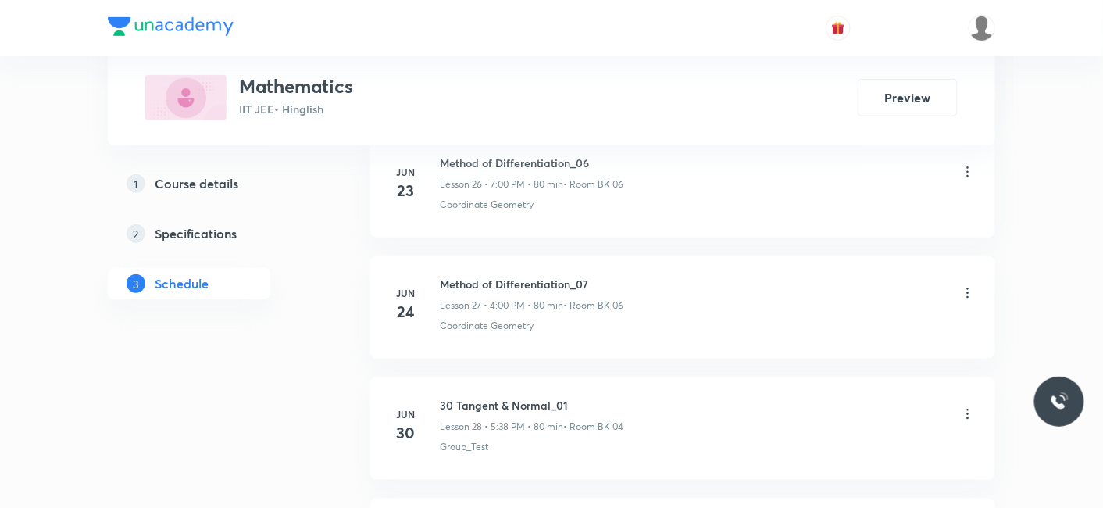
scroll to position [8220, 0]
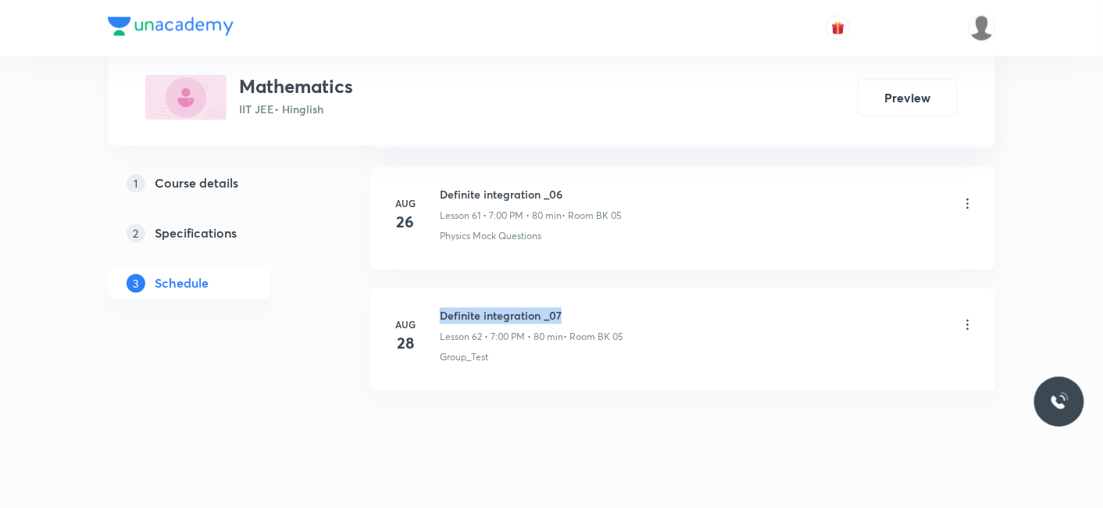
drag, startPoint x: 441, startPoint y: 283, endPoint x: 576, endPoint y: 285, distance: 135.1
click at [576, 308] on h6 "Definite integration _07" at bounding box center [532, 316] width 184 height 16
copy h6 "Definite integration _07"
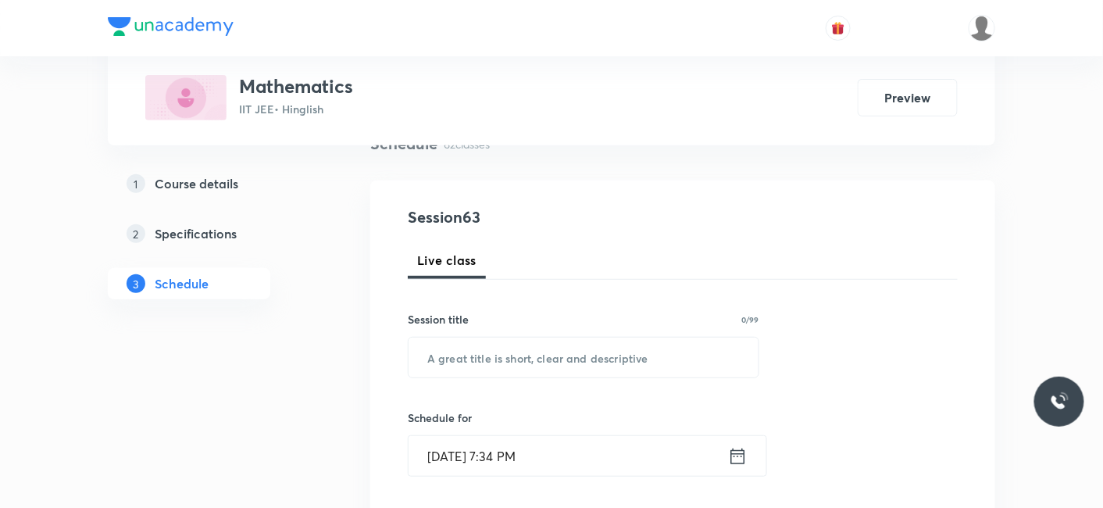
scroll to position [0, 0]
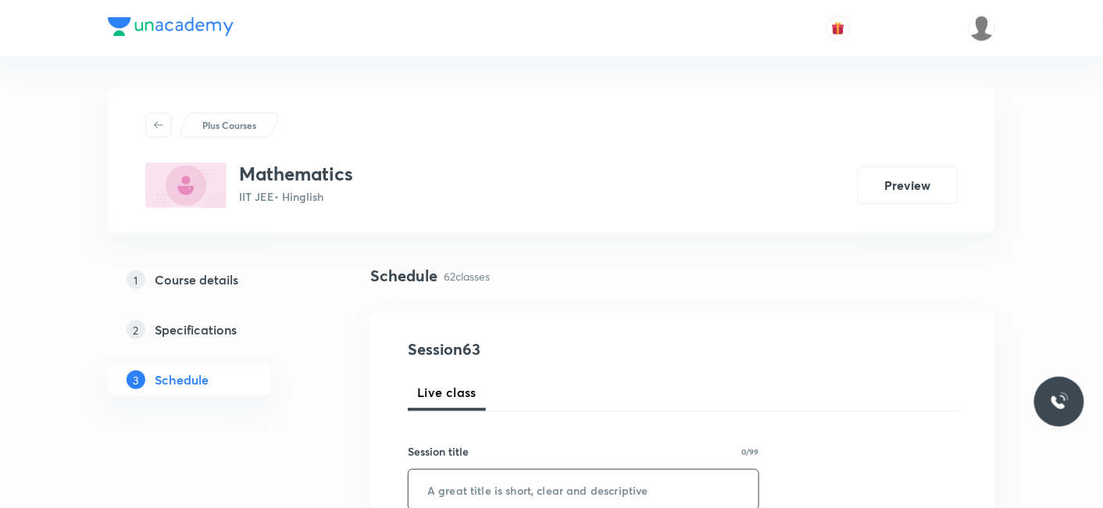
click at [469, 487] on input "text" at bounding box center [583, 489] width 350 height 40
paste input "Definite integration _07"
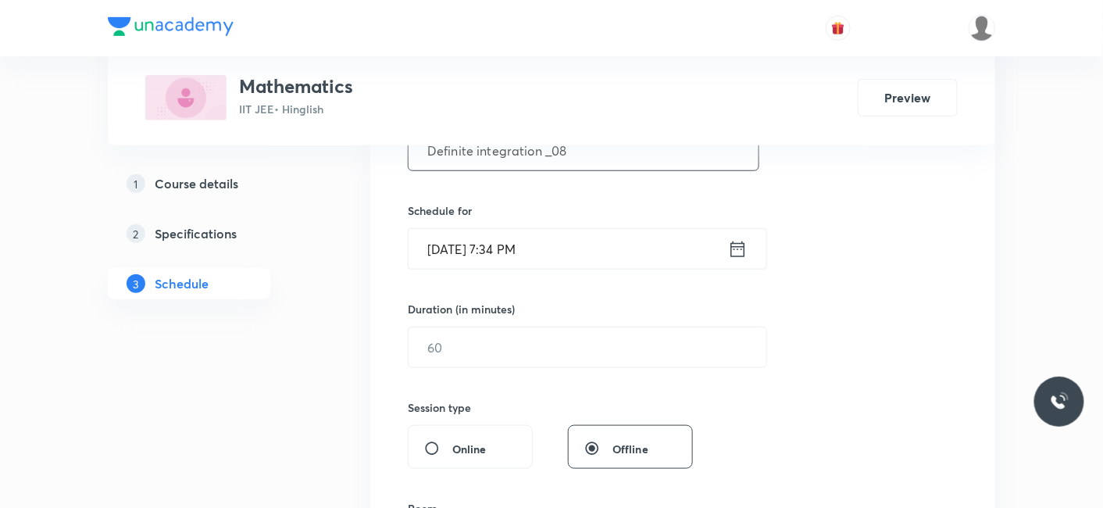
scroll to position [347, 0]
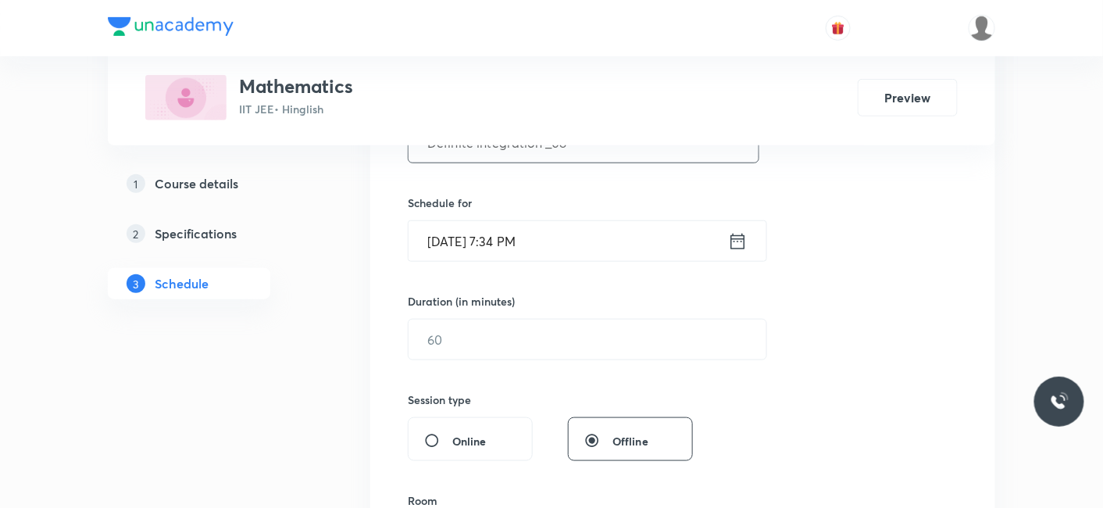
type input "Definite integration _08"
click at [501, 240] on input "[DATE] 7:34 PM" at bounding box center [567, 241] width 319 height 40
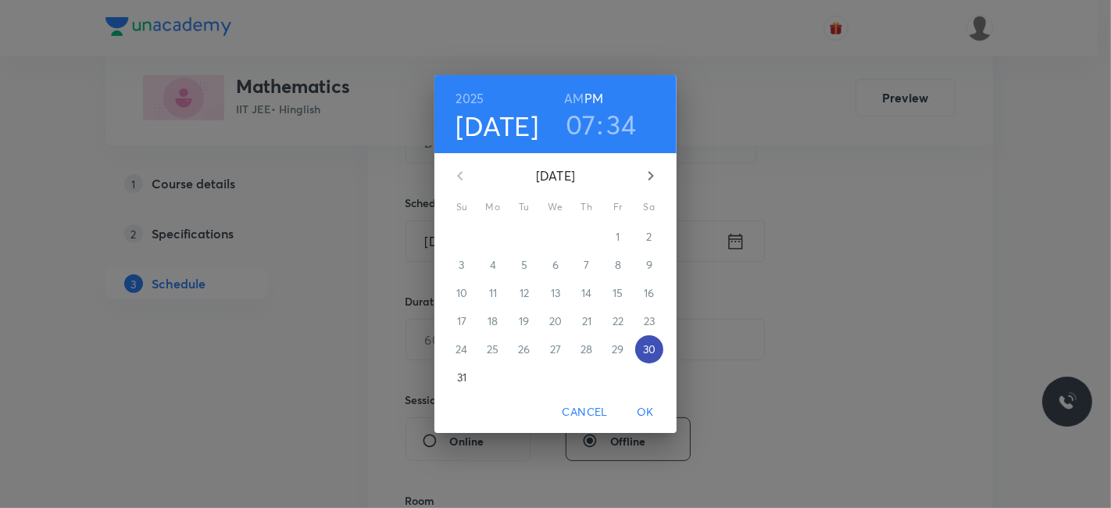
click at [654, 353] on p "30" at bounding box center [649, 349] width 12 height 16
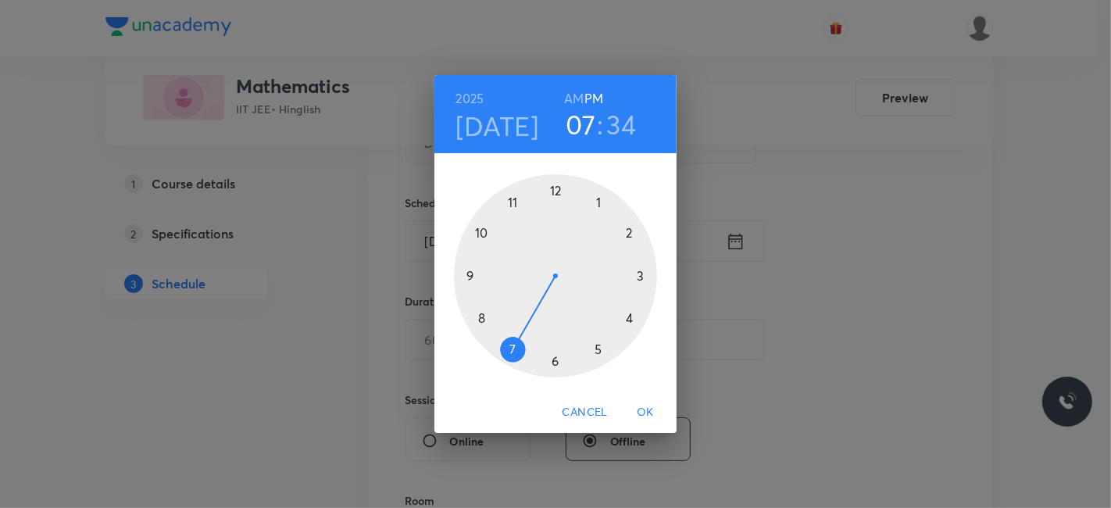
click at [520, 129] on h4 "[DATE]" at bounding box center [497, 125] width 83 height 33
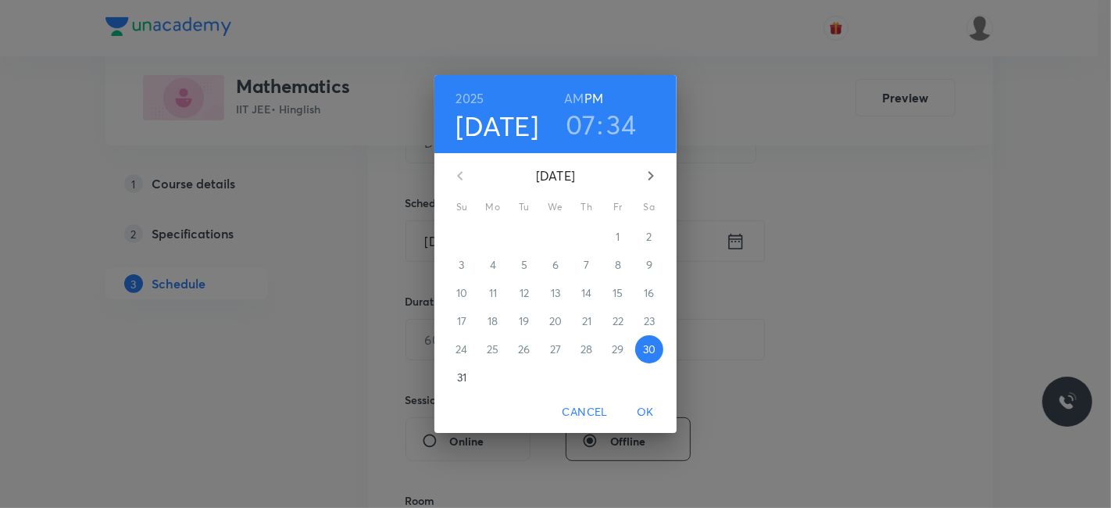
click at [651, 169] on icon "button" at bounding box center [650, 175] width 19 height 19
click at [494, 239] on p "1" at bounding box center [492, 237] width 4 height 16
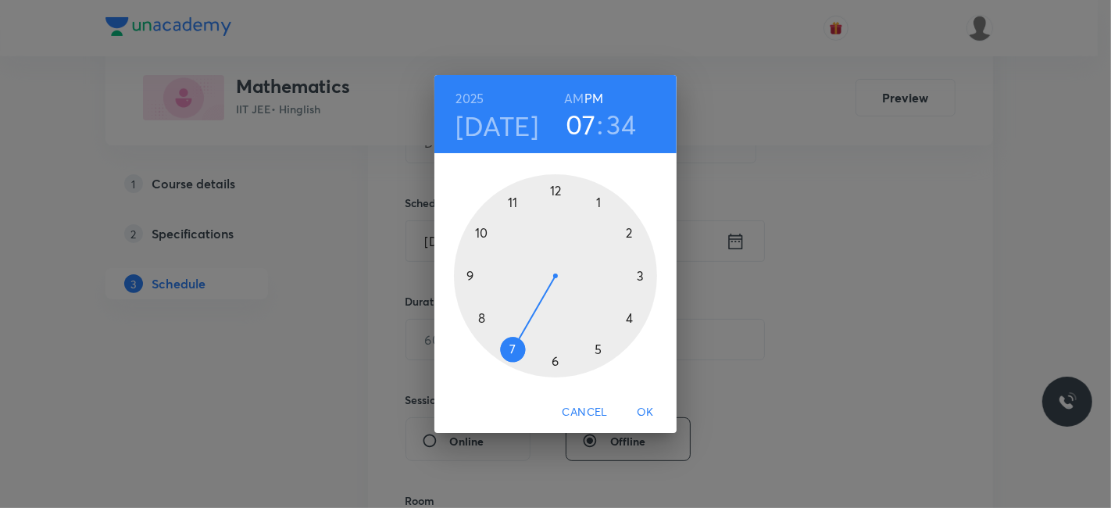
click at [622, 126] on h3 "34" at bounding box center [622, 124] width 30 height 33
click at [557, 187] on div at bounding box center [555, 275] width 203 height 203
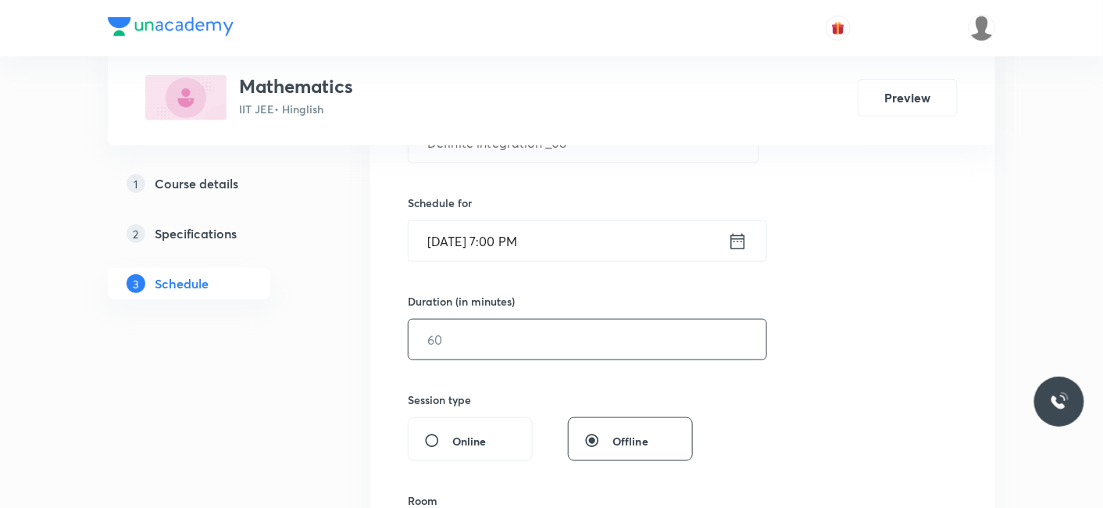
click at [505, 351] on input "text" at bounding box center [587, 339] width 358 height 40
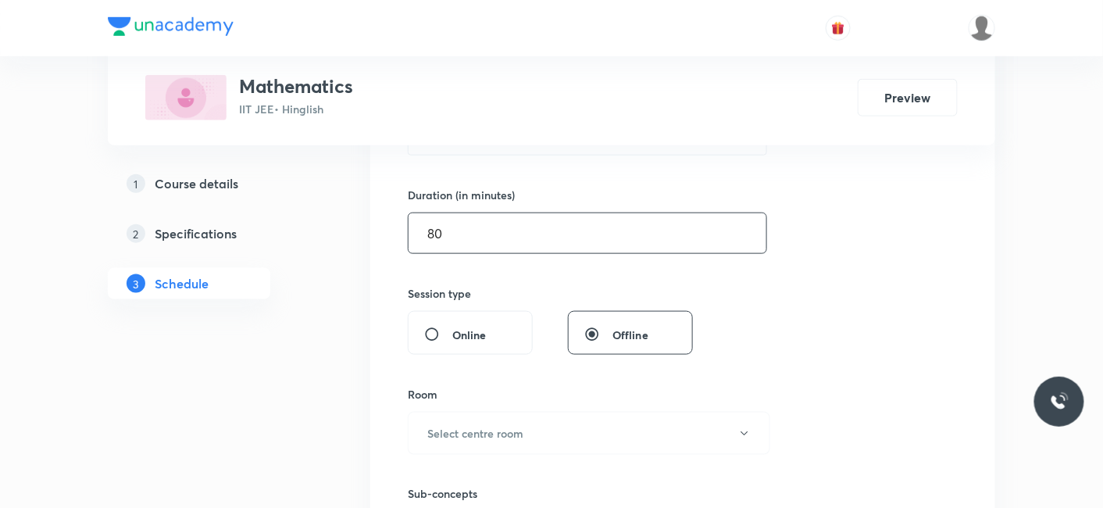
scroll to position [607, 0]
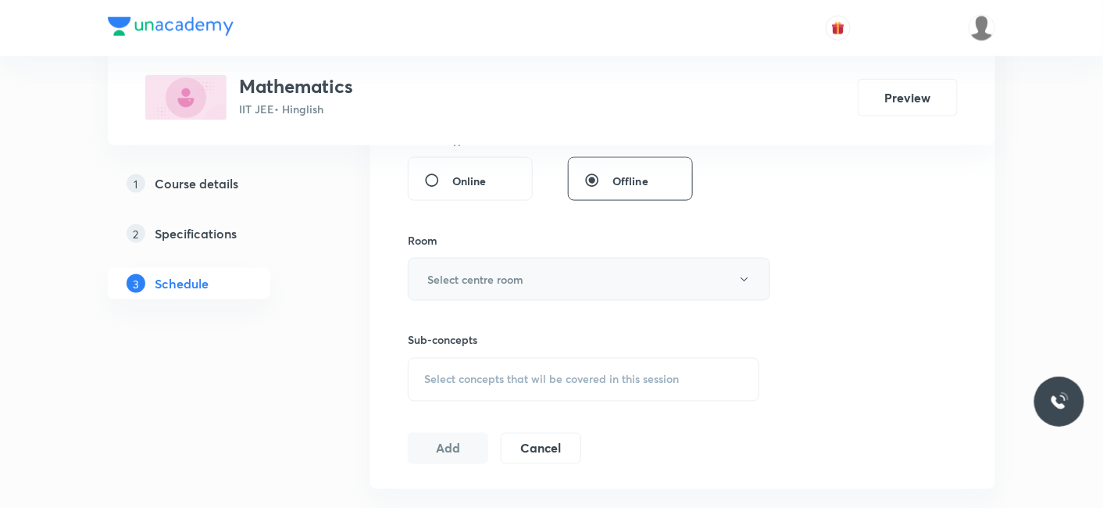
type input "80"
click at [492, 271] on h6 "Select centre room" at bounding box center [475, 279] width 96 height 16
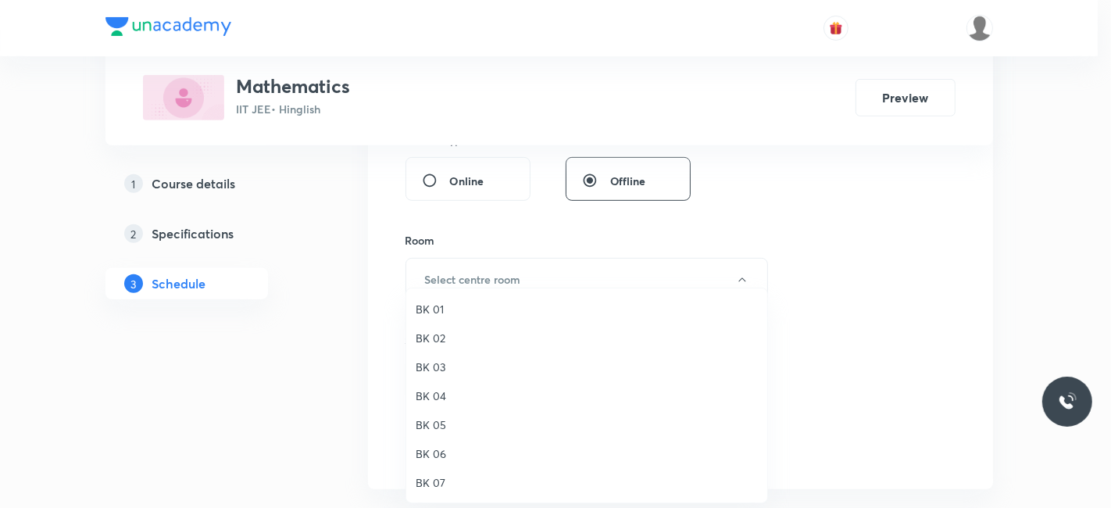
click at [439, 415] on li "BK 05" at bounding box center [586, 424] width 361 height 29
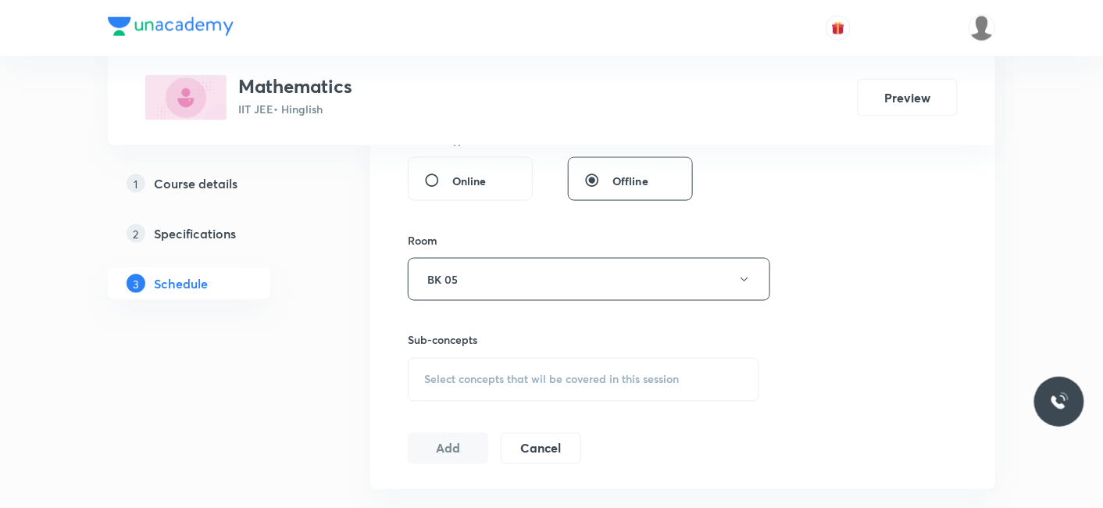
click at [437, 386] on div "Select concepts that wil be covered in this session" at bounding box center [583, 380] width 351 height 44
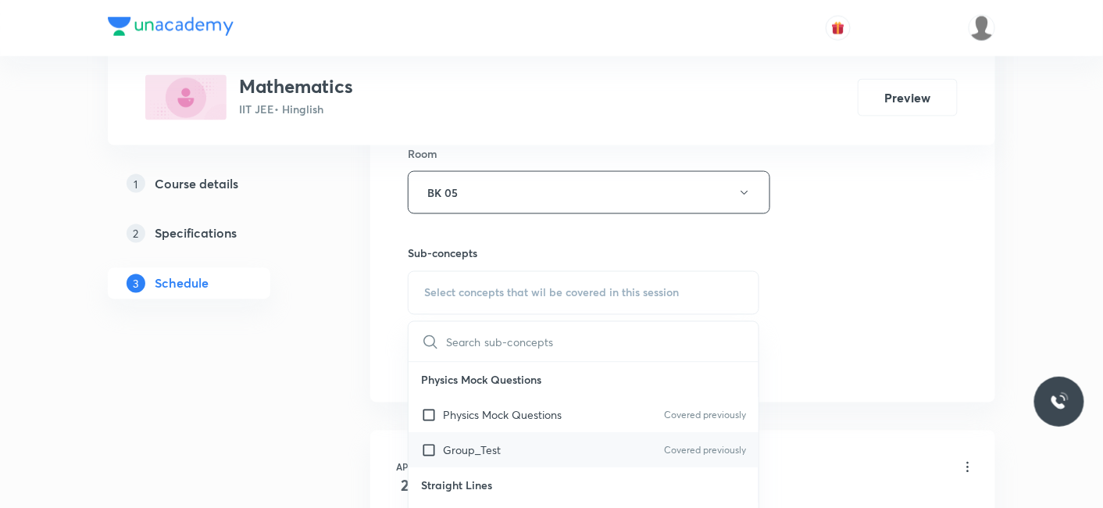
click at [469, 447] on p "Group_Test" at bounding box center [472, 450] width 58 height 16
checkbox input "true"
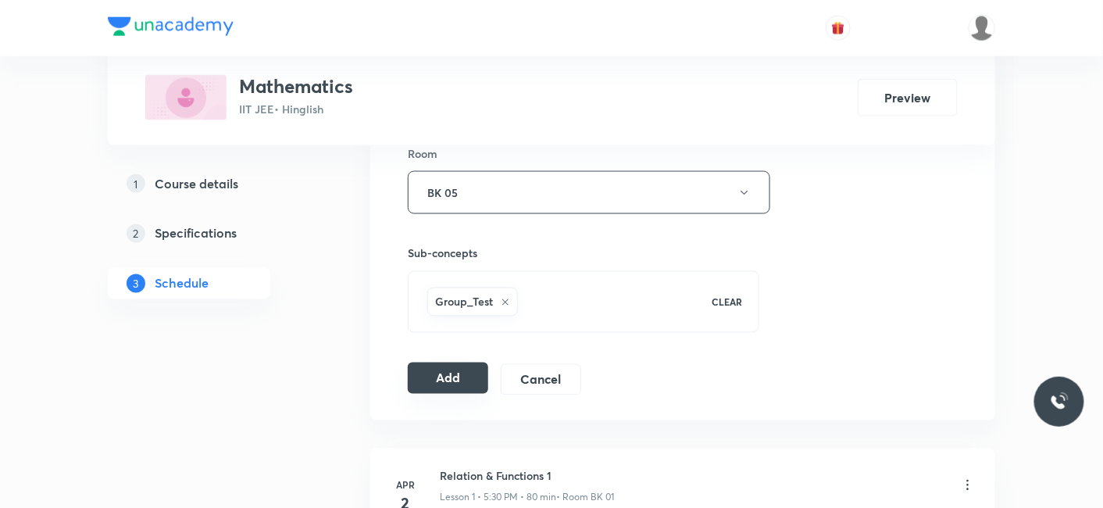
click at [421, 369] on button "Add" at bounding box center [448, 377] width 80 height 31
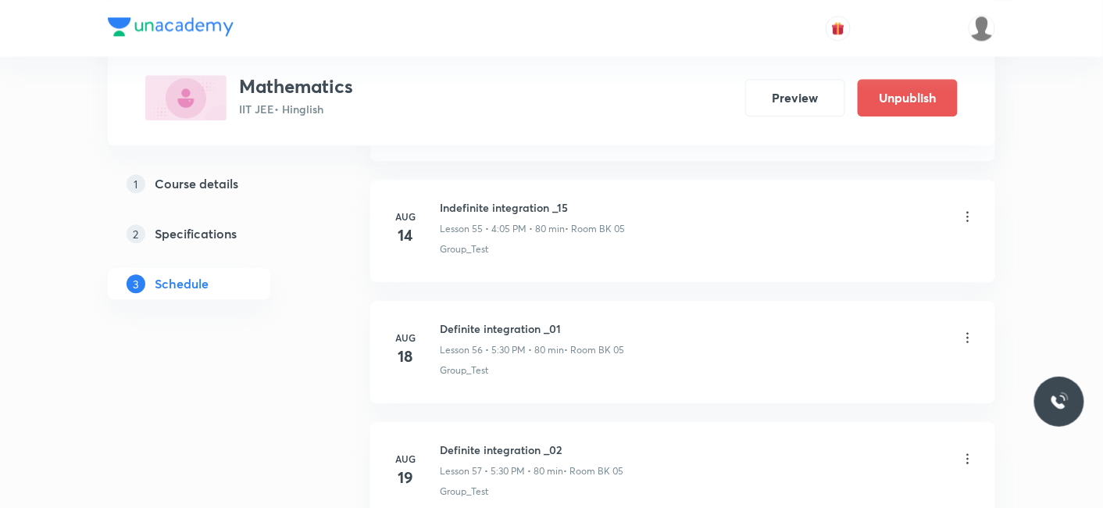
scroll to position [7624, 0]
